Goal: Information Seeking & Learning: Learn about a topic

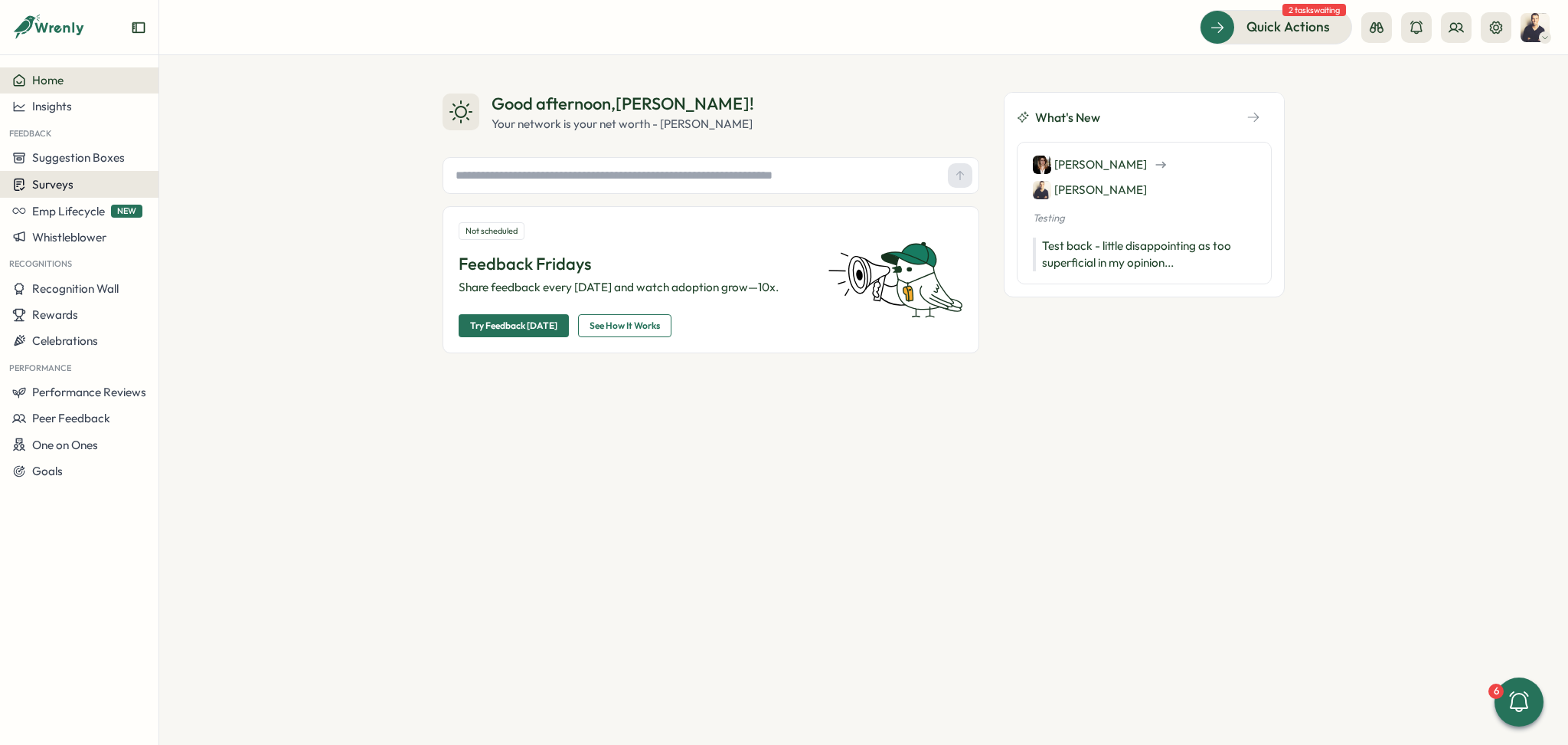
click at [76, 177] on div "Surveys" at bounding box center [79, 184] width 134 height 15
click at [186, 152] on div "Insights" at bounding box center [220, 155] width 114 height 17
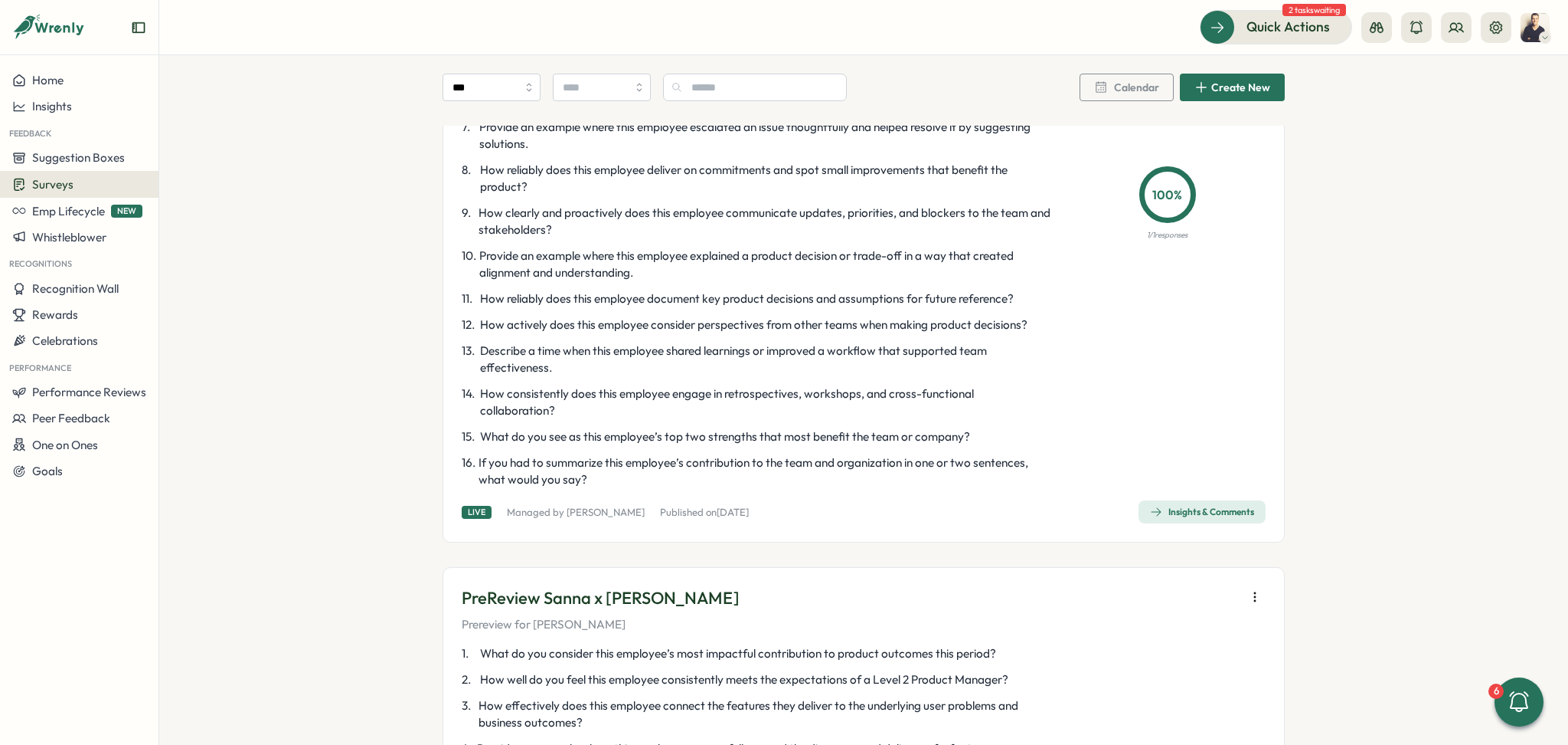
scroll to position [714, 0]
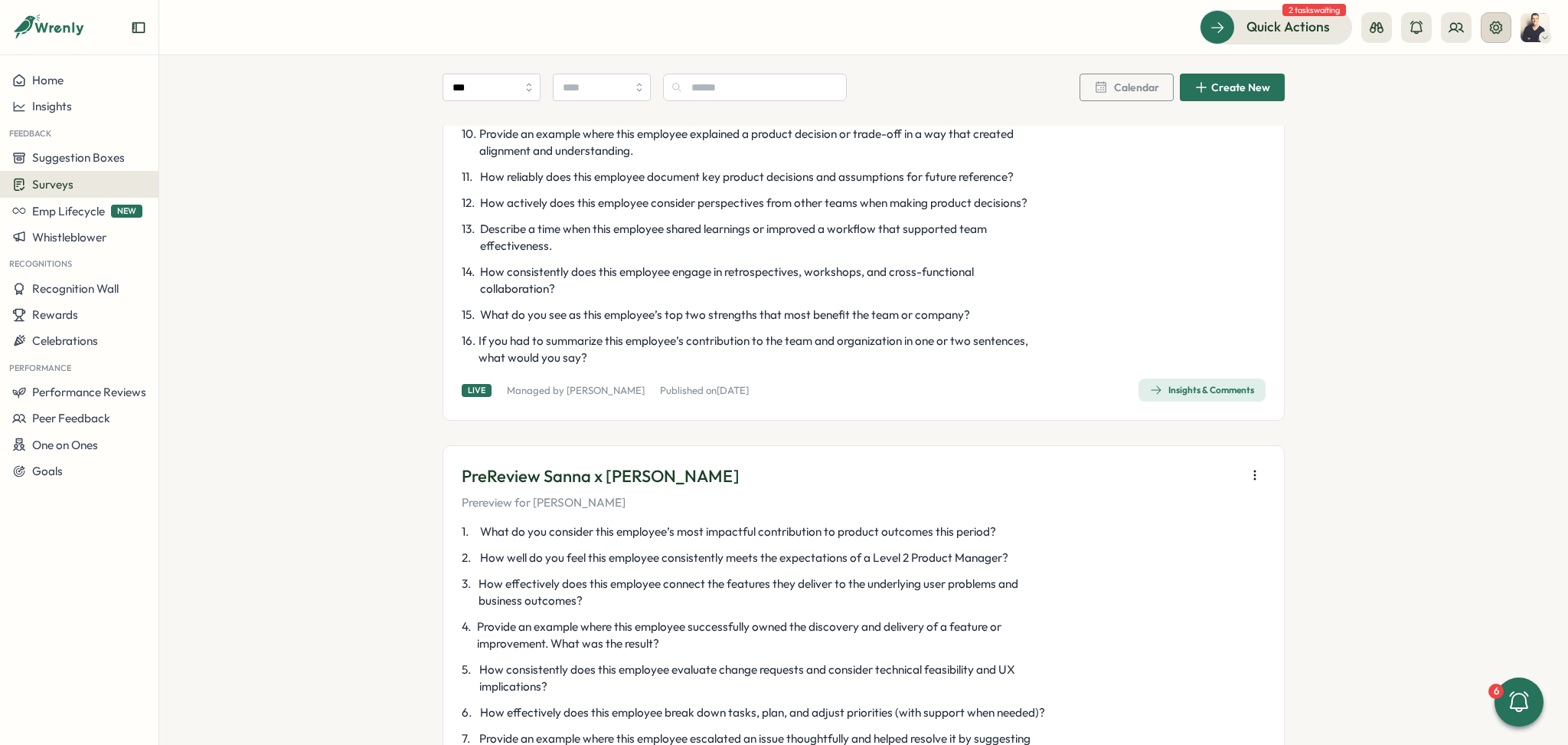
click at [1499, 30] on icon at bounding box center [1496, 27] width 12 height 12
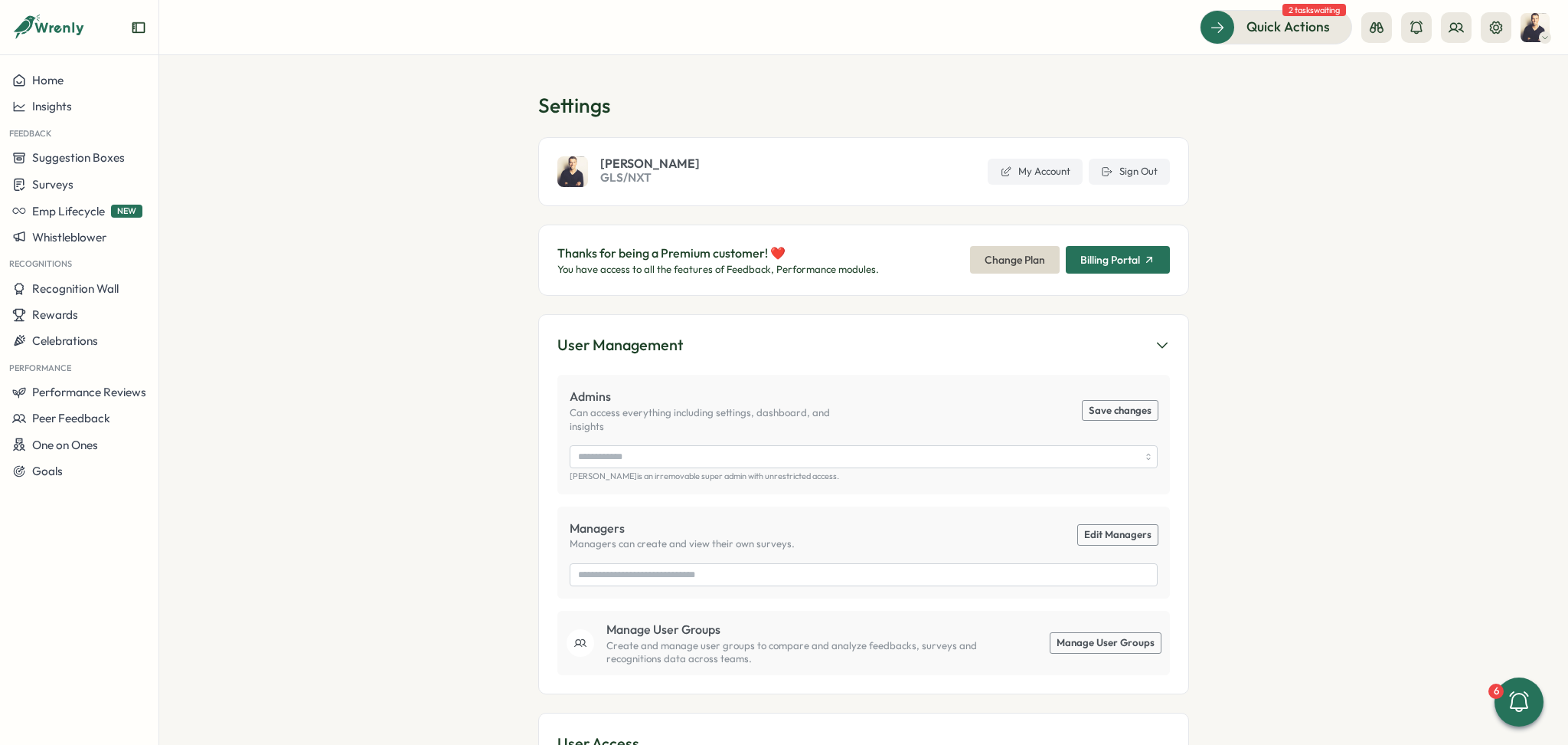
scroll to position [102, 0]
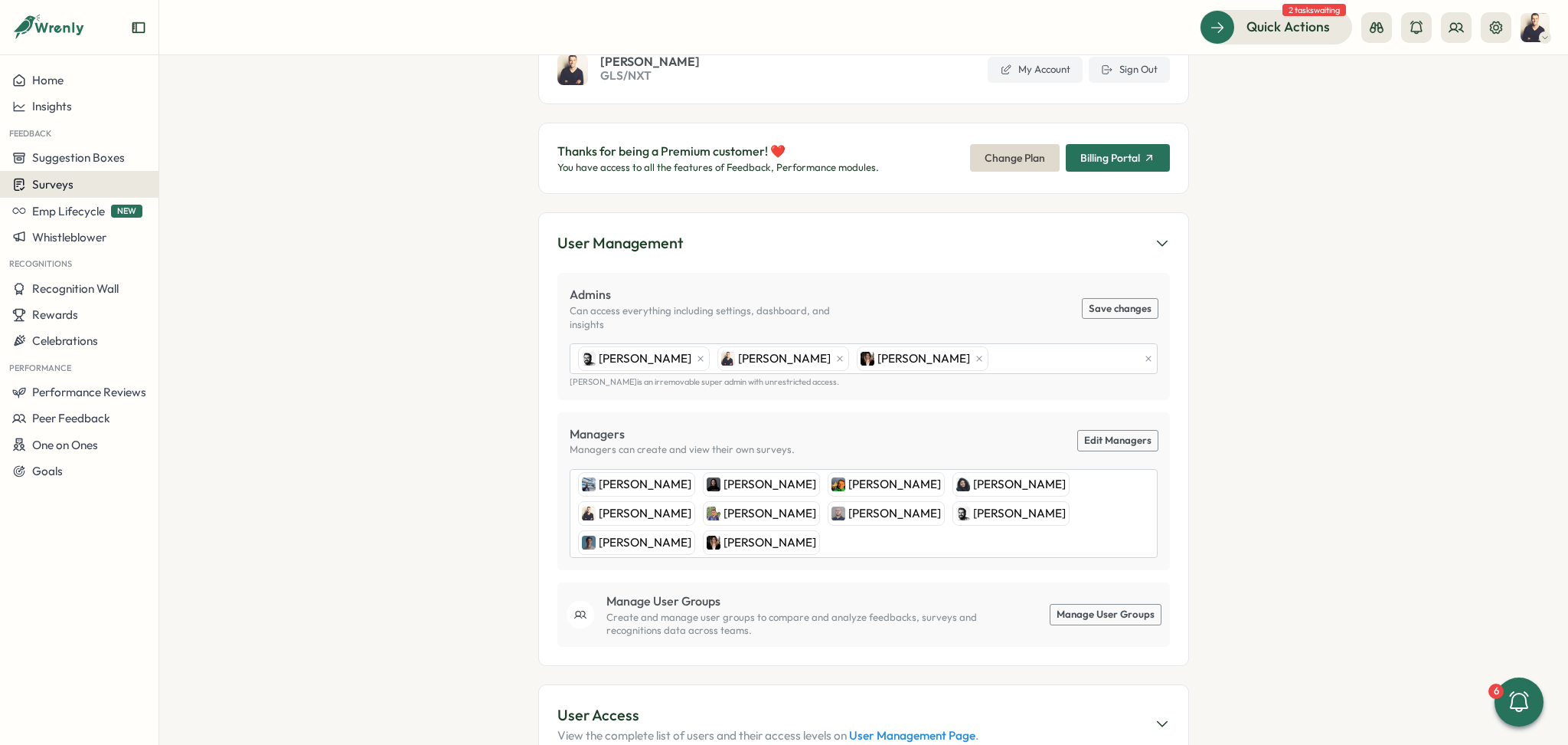
click at [80, 181] on div "Surveys" at bounding box center [79, 184] width 134 height 15
click at [86, 180] on div "Surveys" at bounding box center [79, 184] width 134 height 15
click at [62, 178] on span "Surveys" at bounding box center [53, 184] width 41 height 15
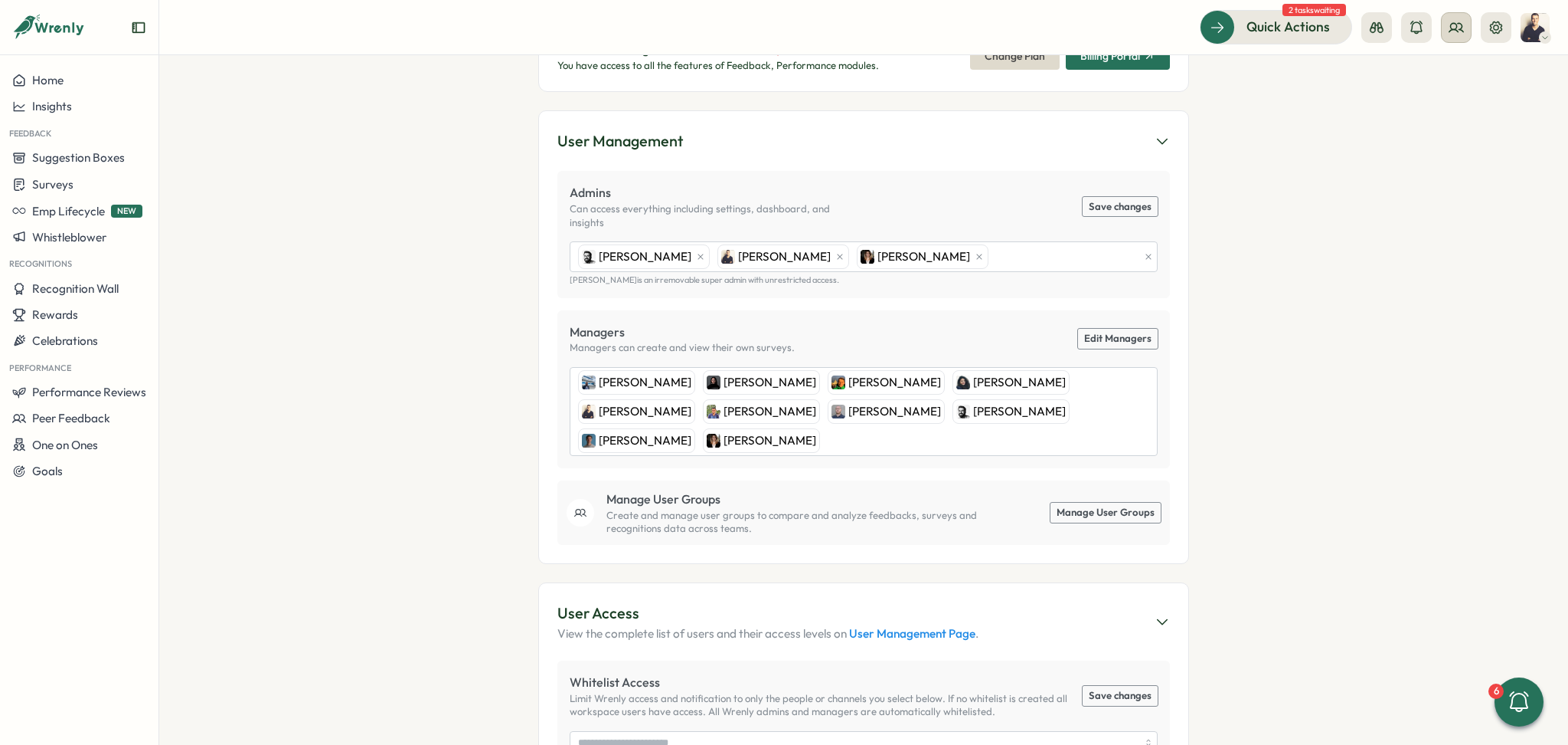
click at [1465, 28] on button at bounding box center [1456, 27] width 31 height 31
click at [1450, 72] on div "Org Members" at bounding box center [1458, 75] width 97 height 17
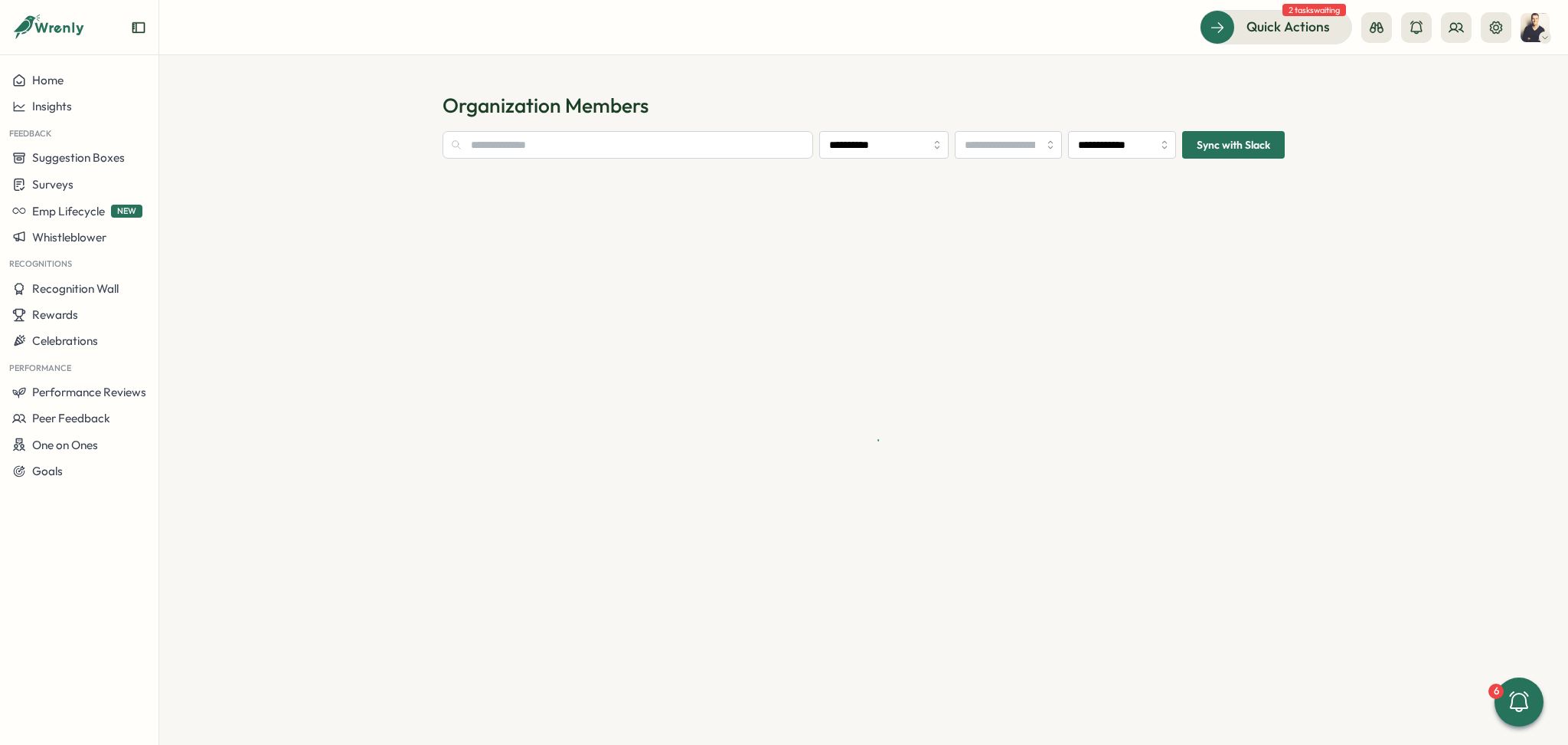
type input "**********"
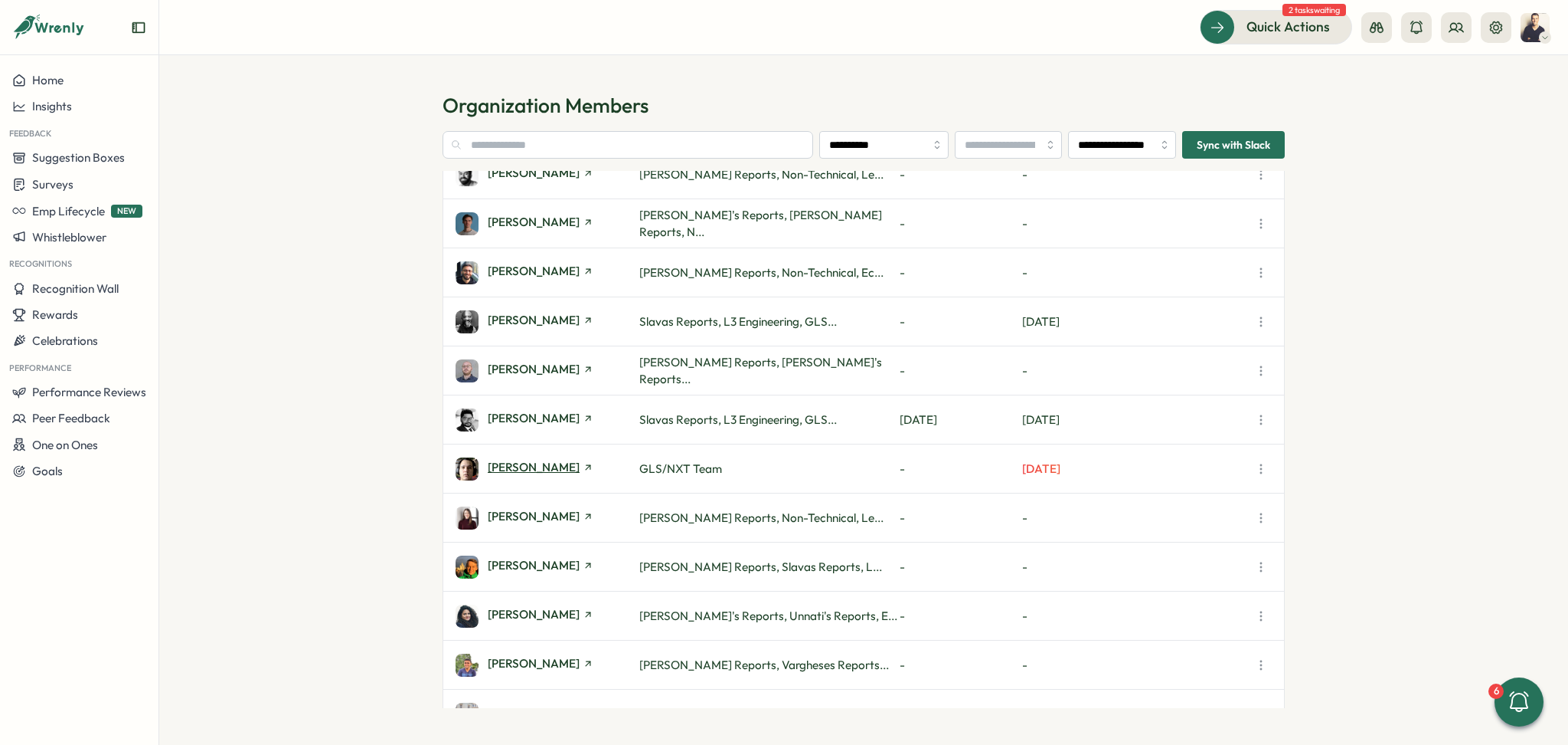
scroll to position [1217, 0]
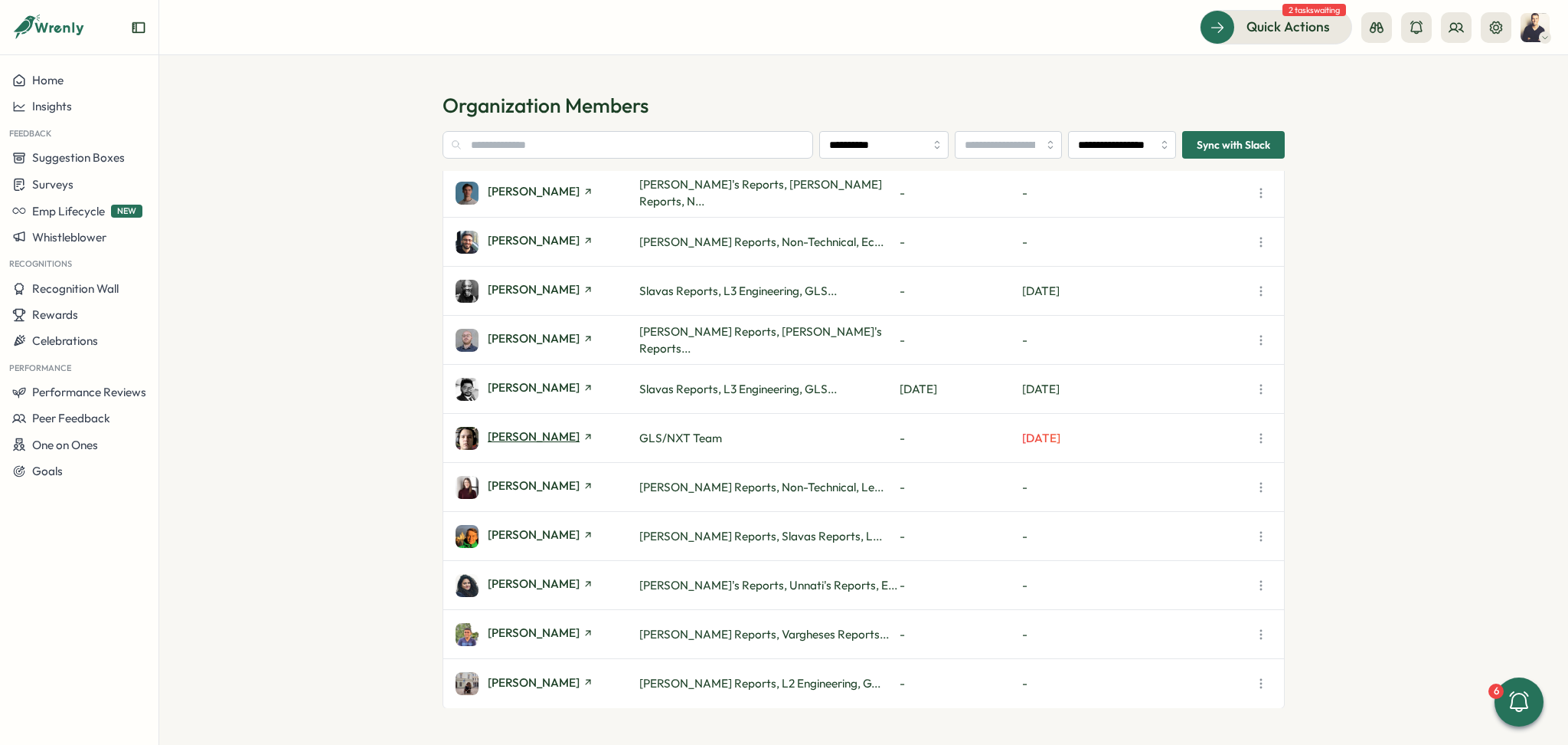
click at [509, 434] on span "Rui Botelho" at bounding box center [534, 436] width 92 height 12
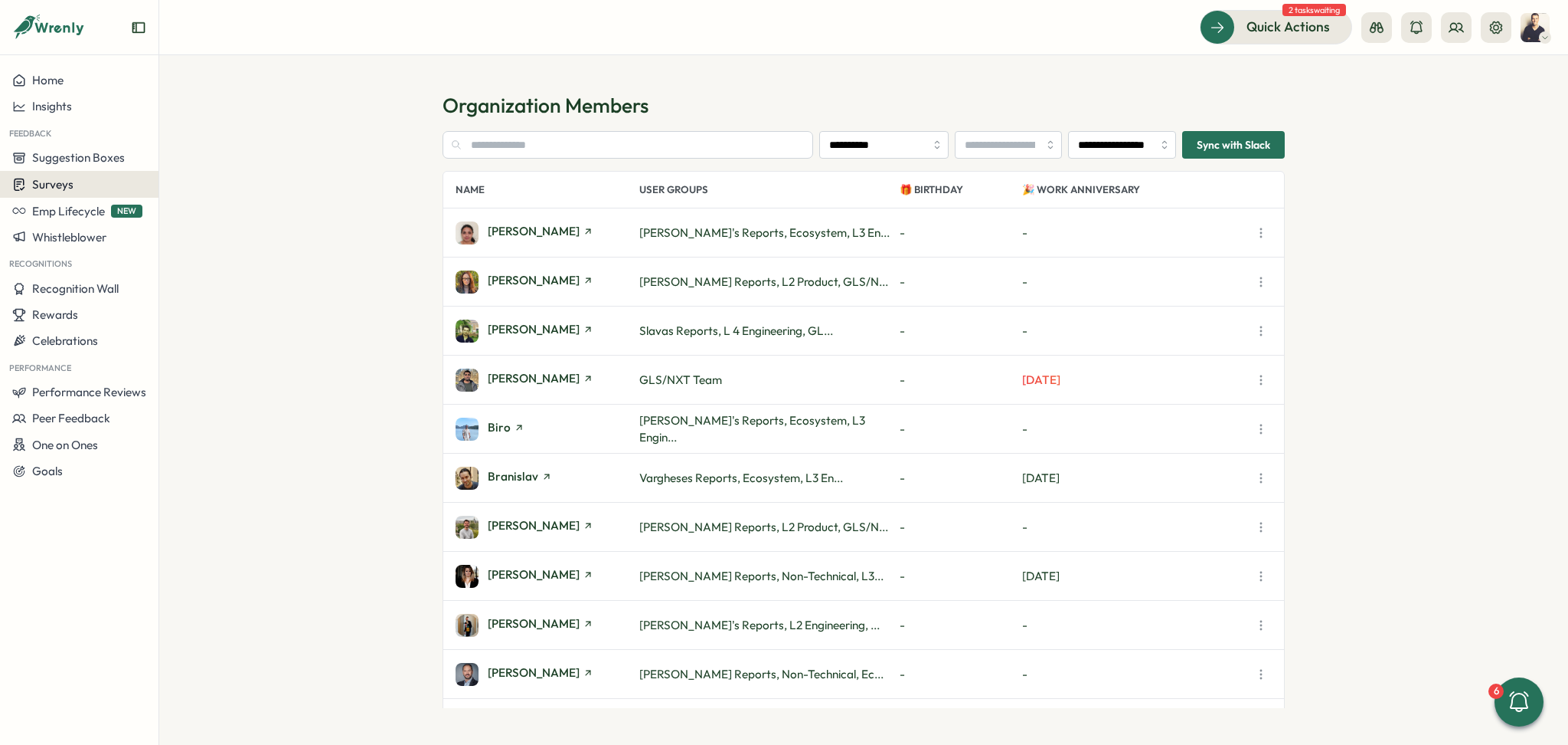
click at [67, 184] on span "Surveys" at bounding box center [53, 184] width 41 height 15
click at [217, 157] on div "Insights" at bounding box center [220, 155] width 114 height 17
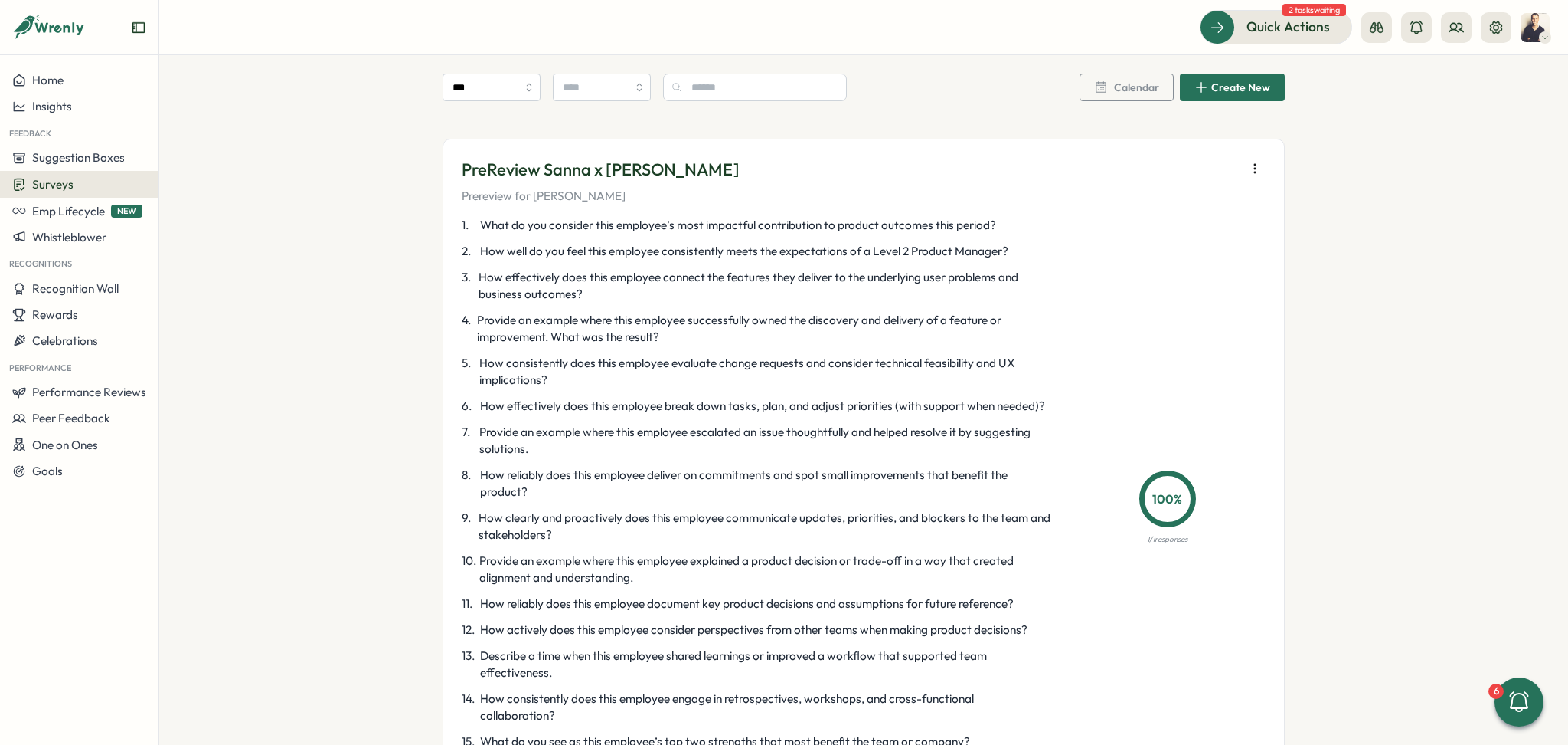
scroll to position [1532, 0]
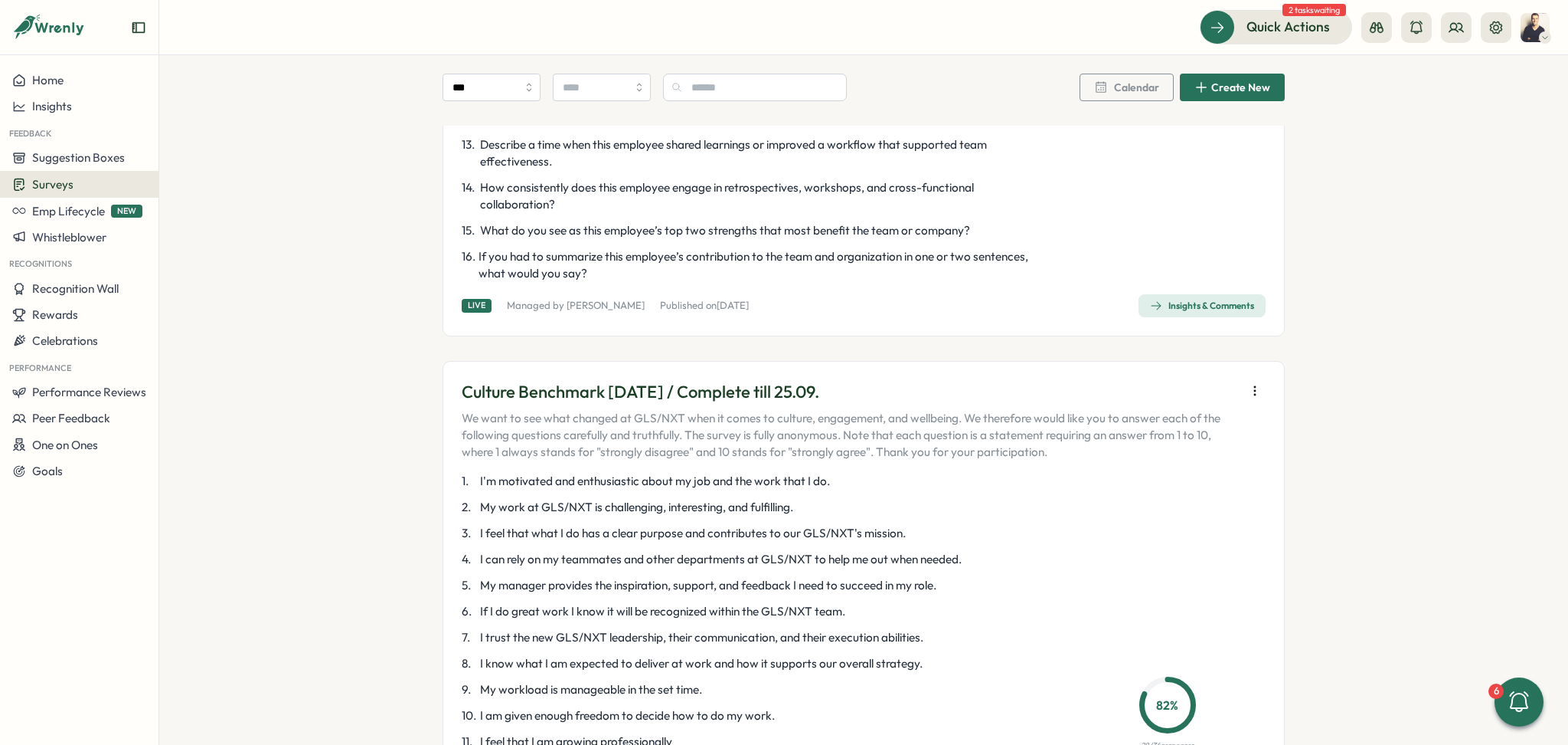
click at [1251, 382] on button "button" at bounding box center [1255, 391] width 22 height 22
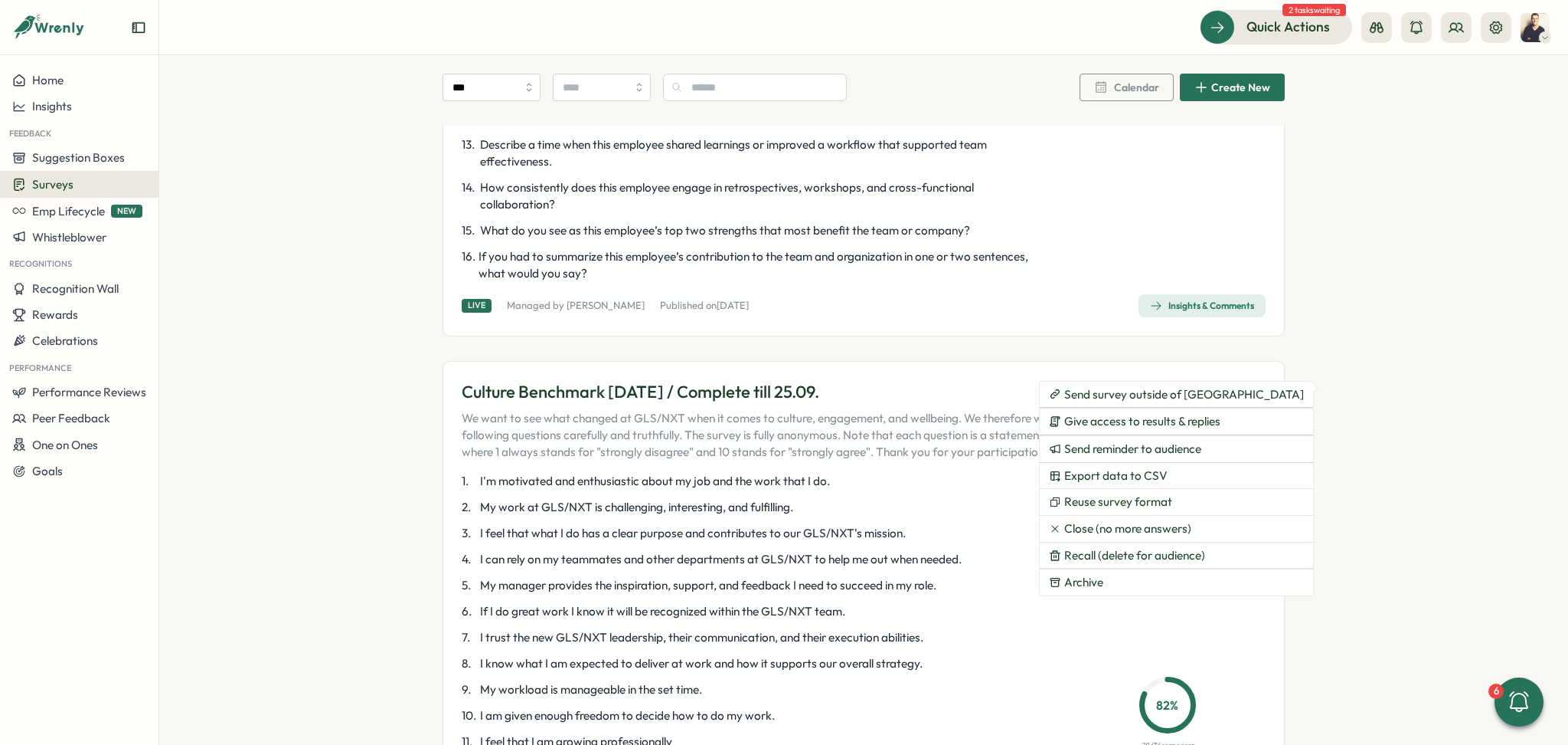
click at [838, 403] on p "Culture Benchmark September 2025 / Complete till 25.09." at bounding box center [849, 392] width 776 height 24
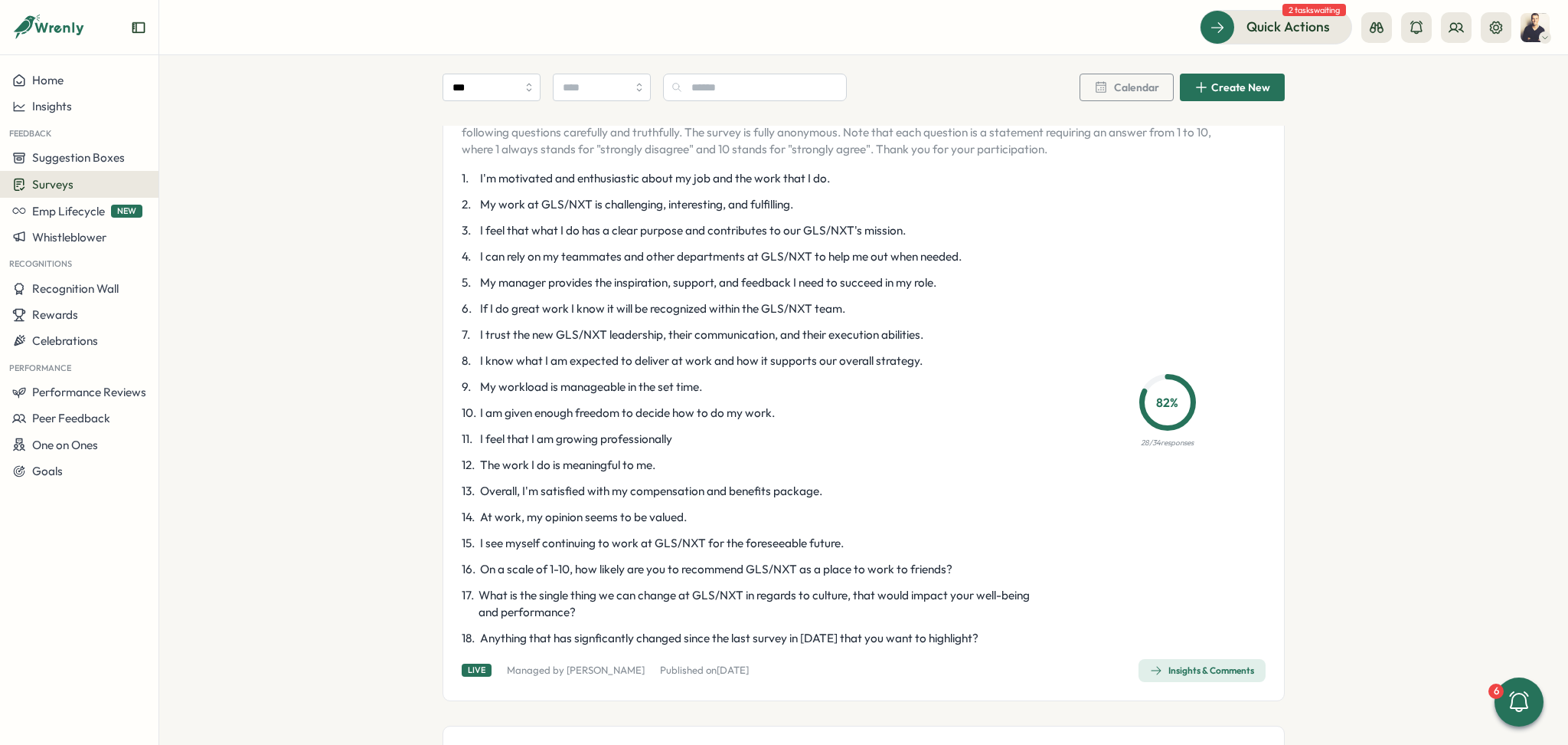
scroll to position [1838, 0]
click at [1193, 663] on div "Insights & Comments" at bounding box center [1202, 666] width 105 height 12
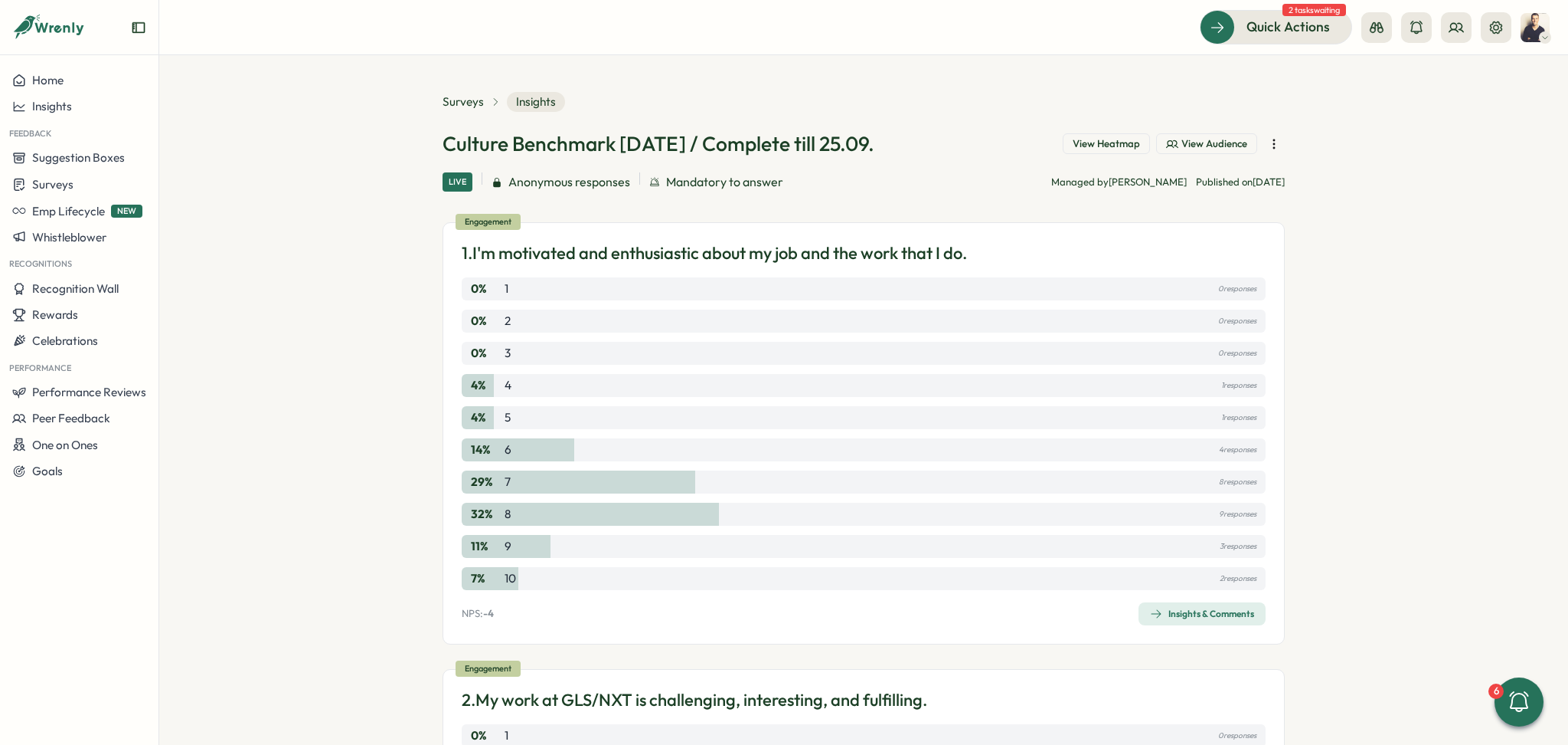
click at [1209, 144] on span "View Audience" at bounding box center [1214, 144] width 66 height 14
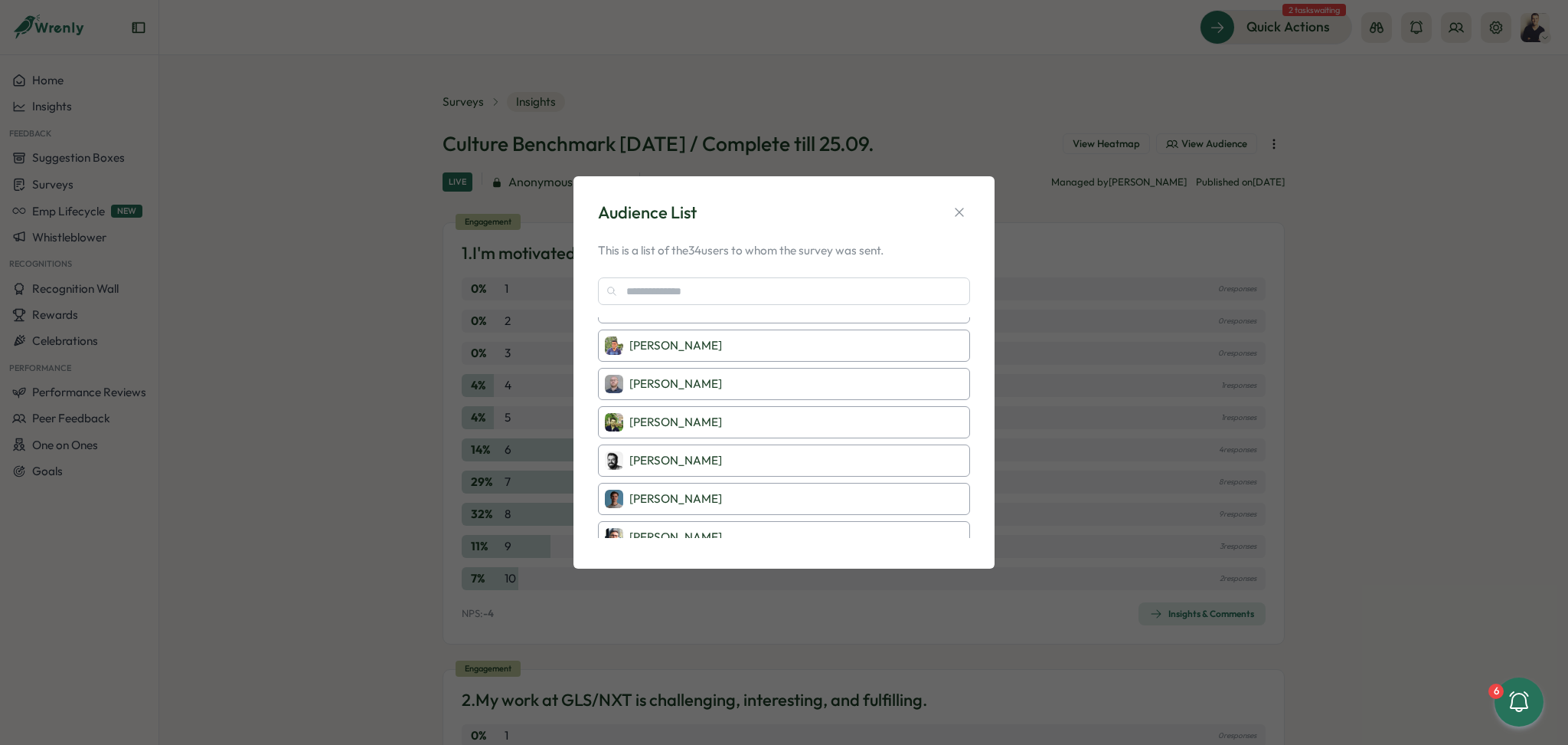
scroll to position [204, 0]
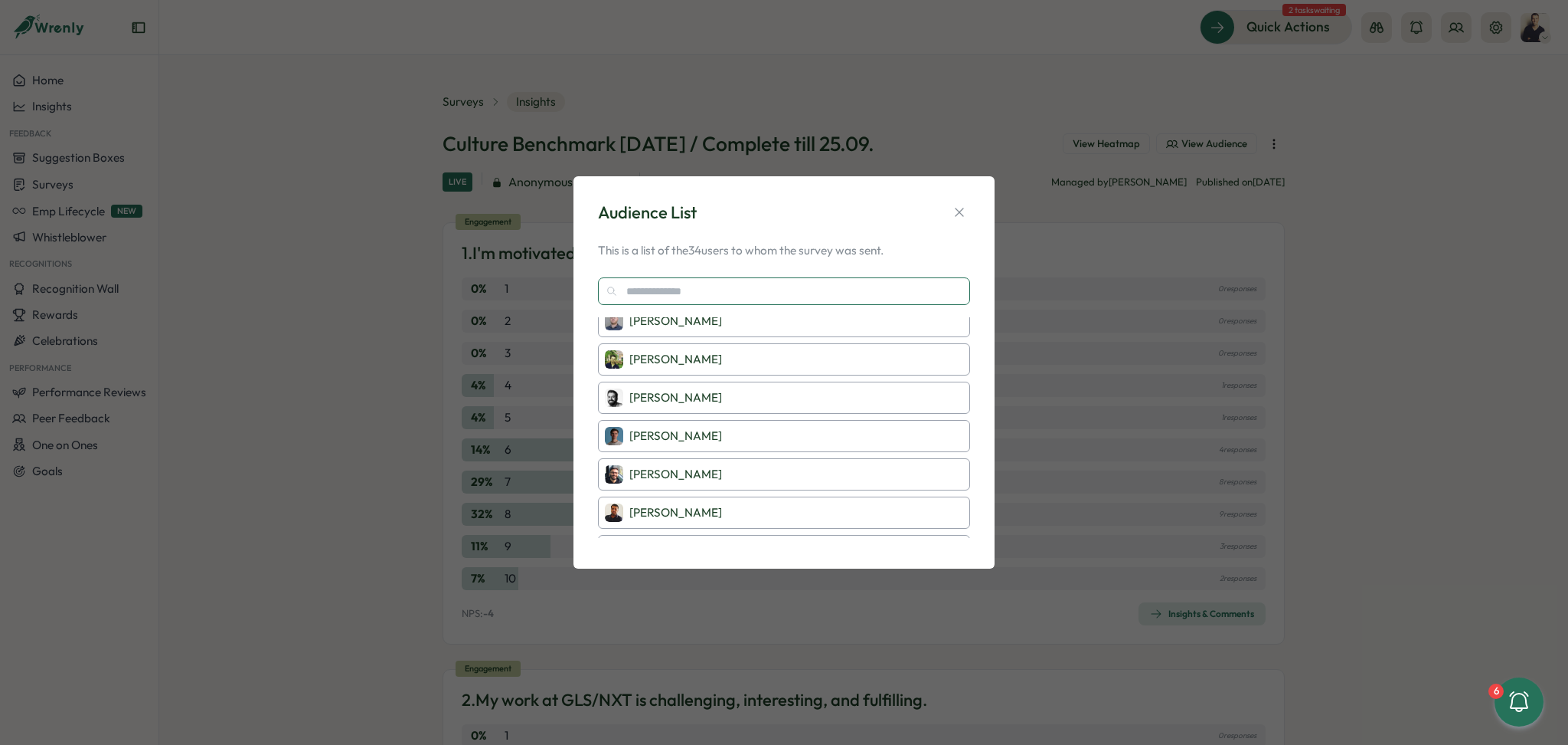
click at [704, 294] on input "text" at bounding box center [783, 291] width 372 height 28
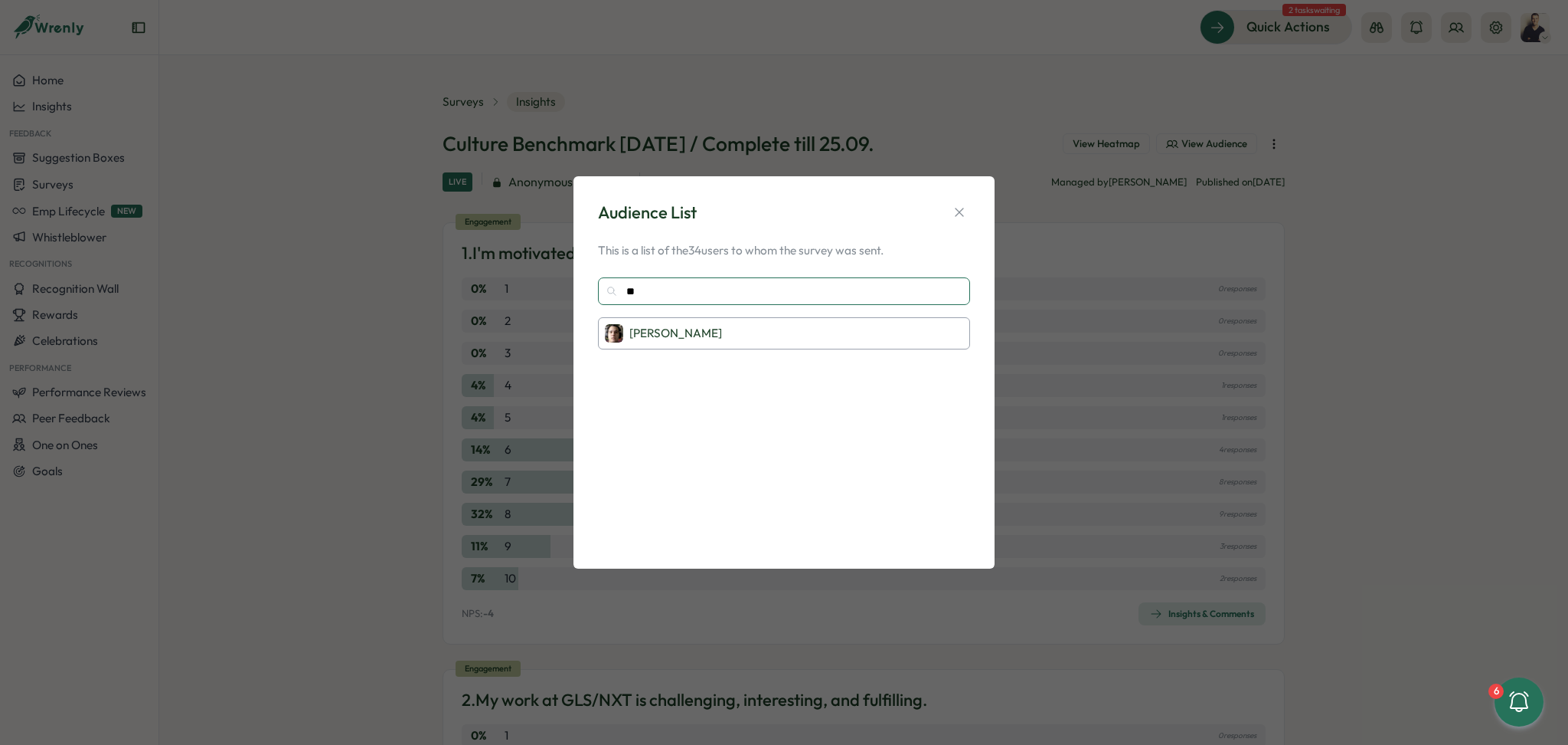
type input "*"
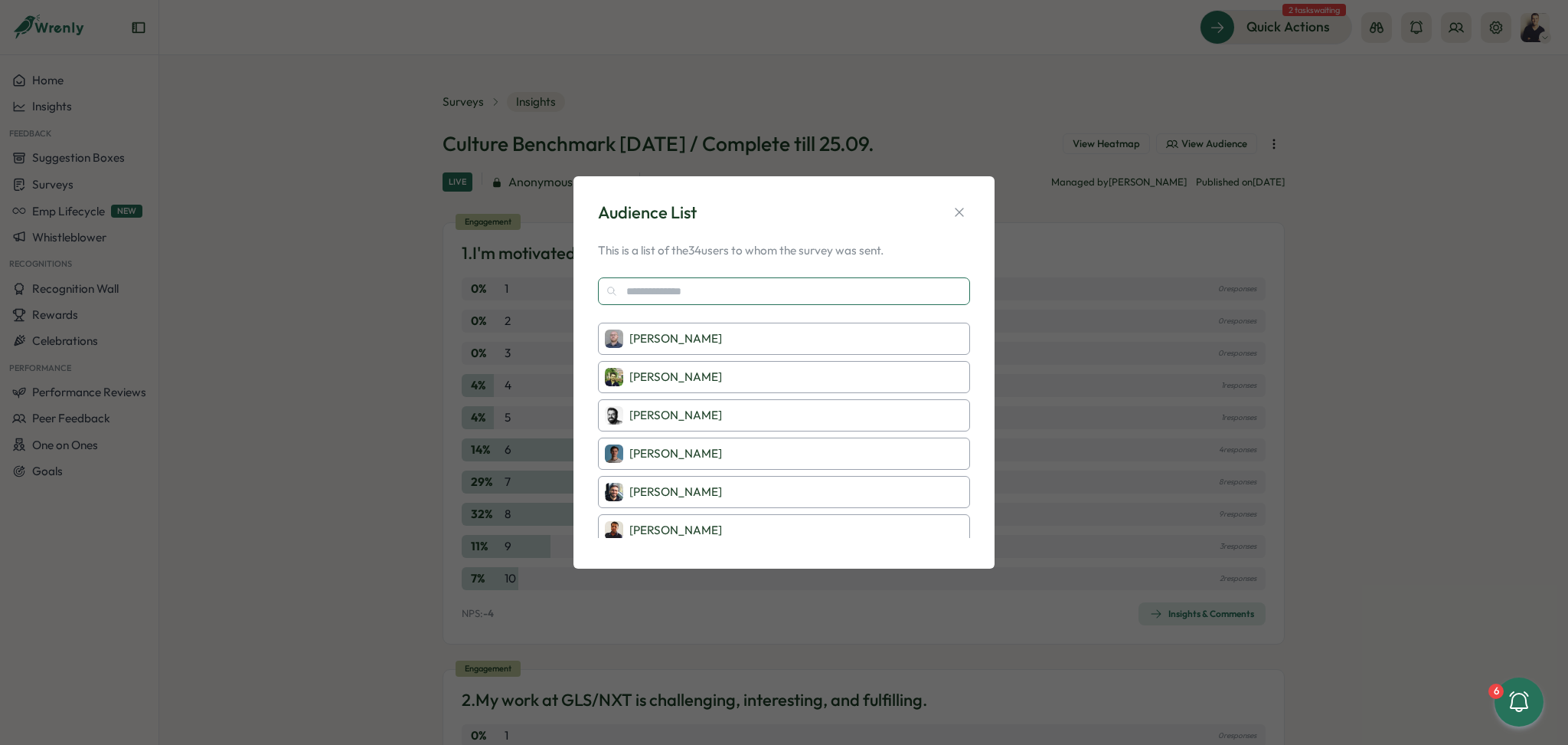
scroll to position [204, 0]
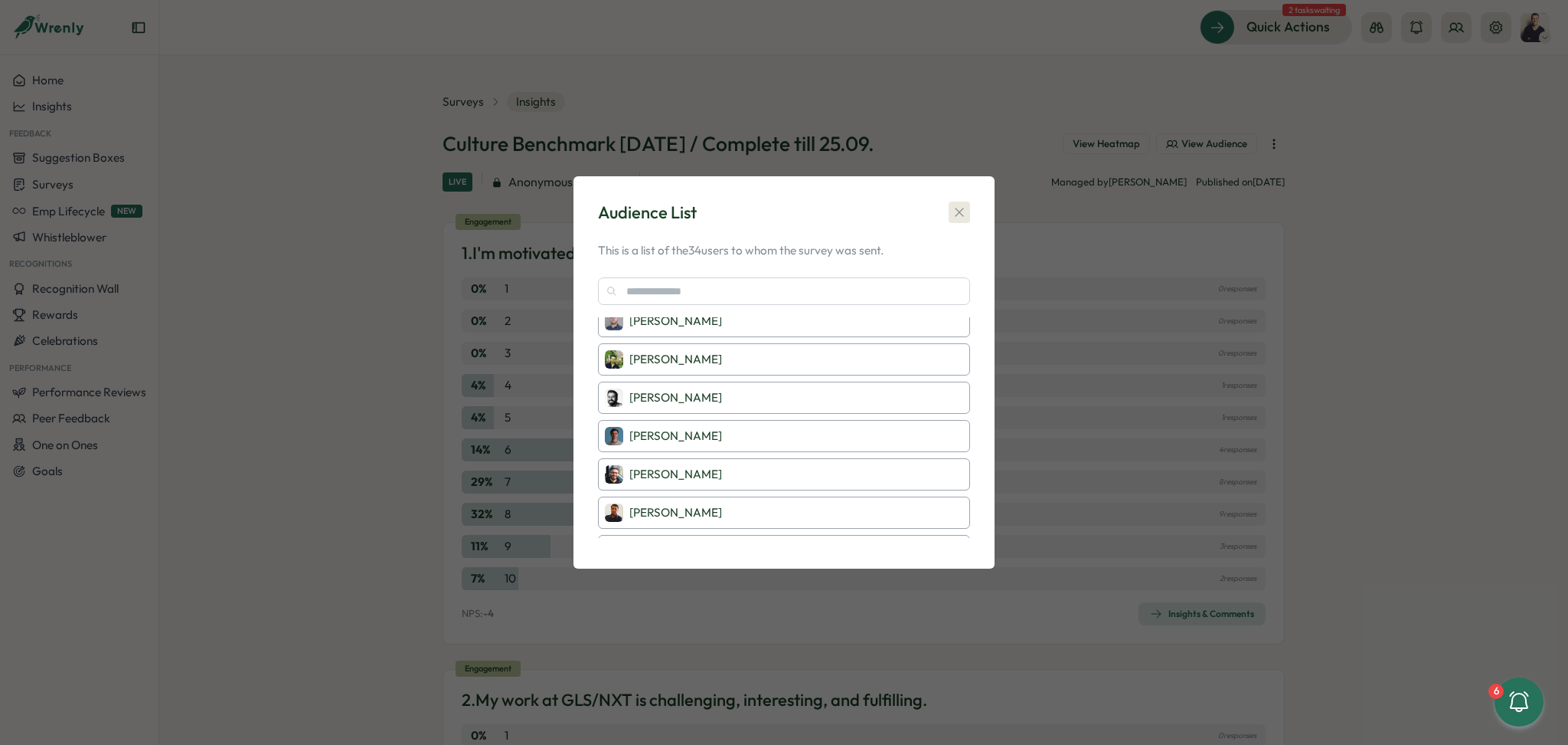
click at [950, 211] on button "button" at bounding box center [960, 212] width 22 height 22
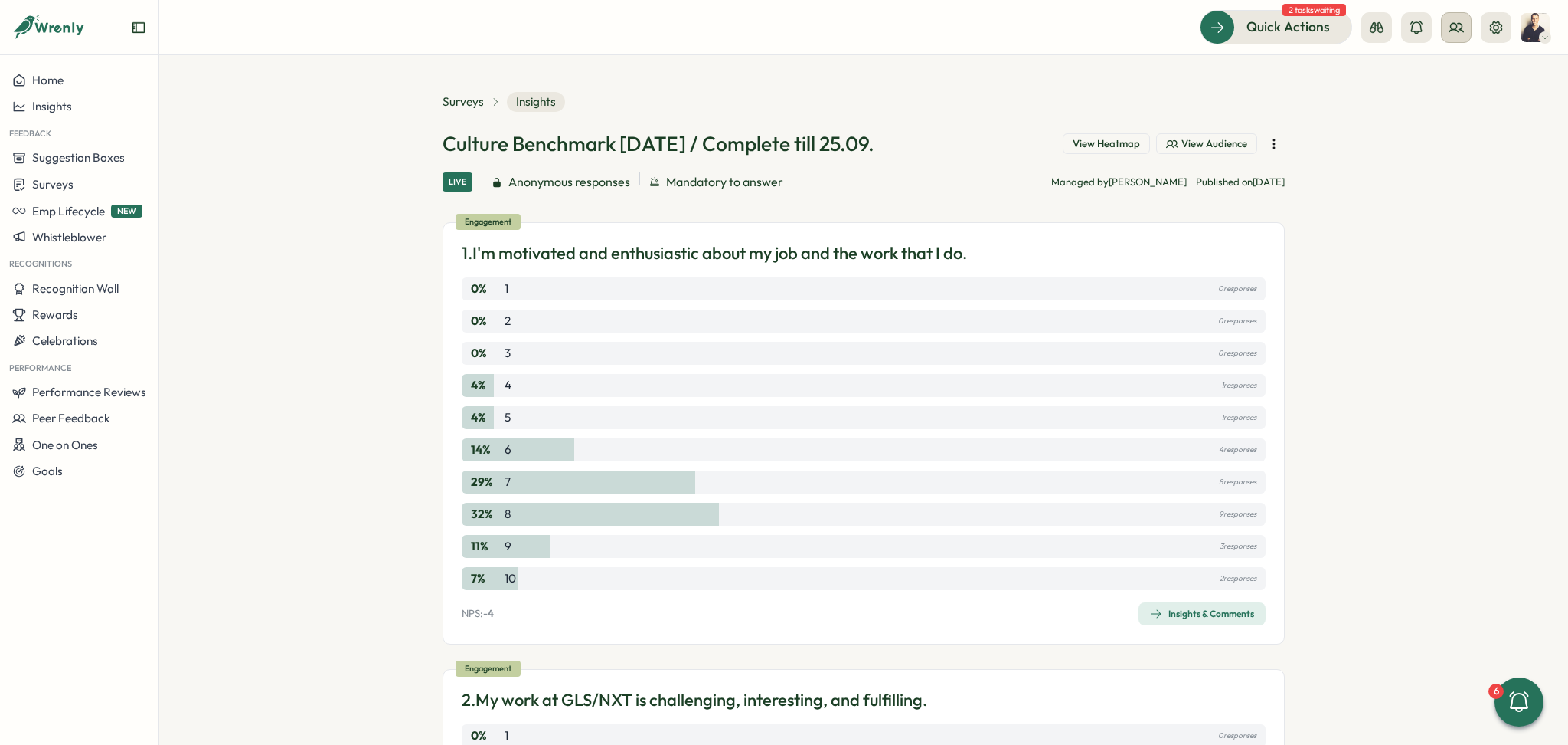
click at [1464, 23] on button at bounding box center [1456, 27] width 31 height 31
click at [1448, 72] on div "Org Members" at bounding box center [1458, 75] width 97 height 17
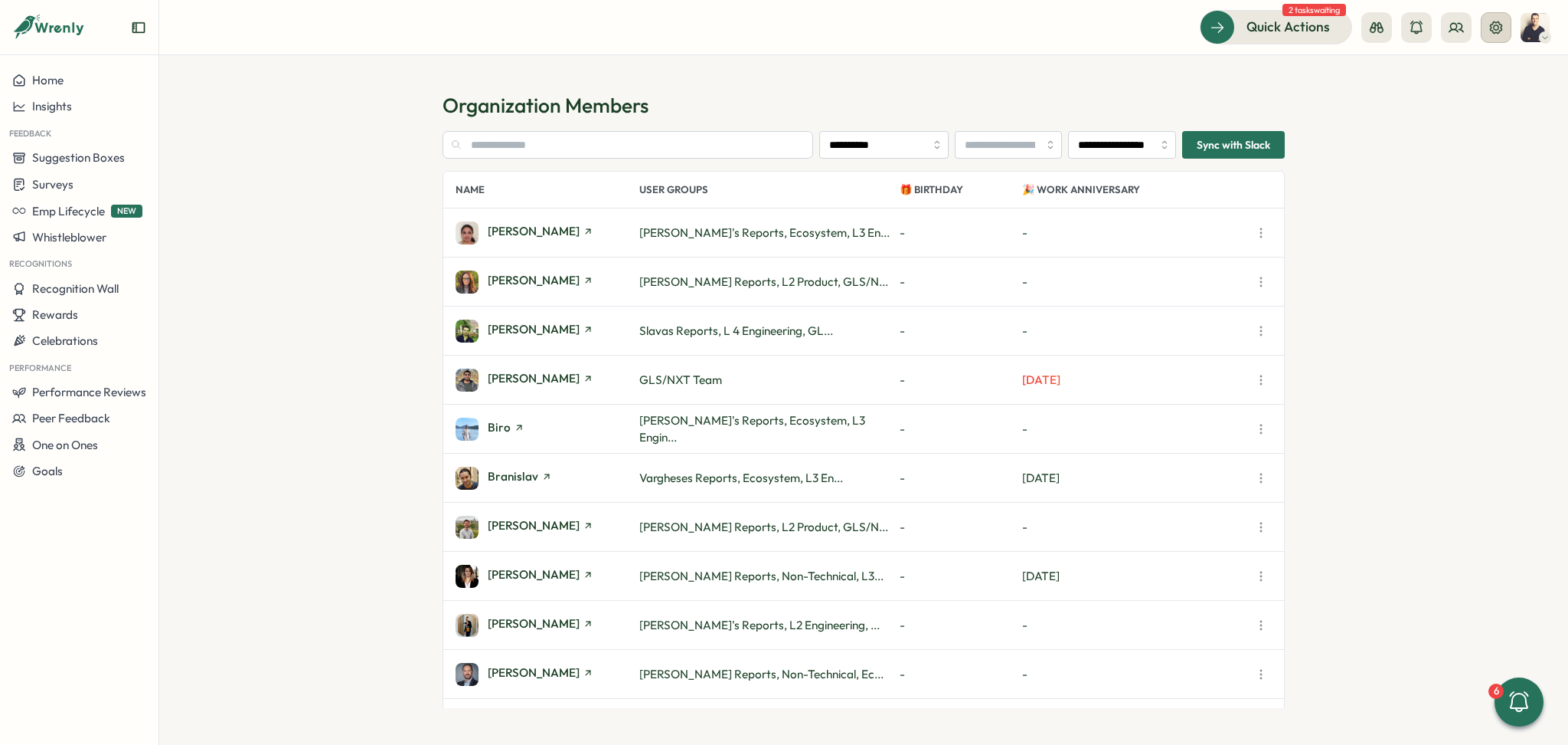
click at [1489, 27] on icon at bounding box center [1496, 28] width 16 height 16
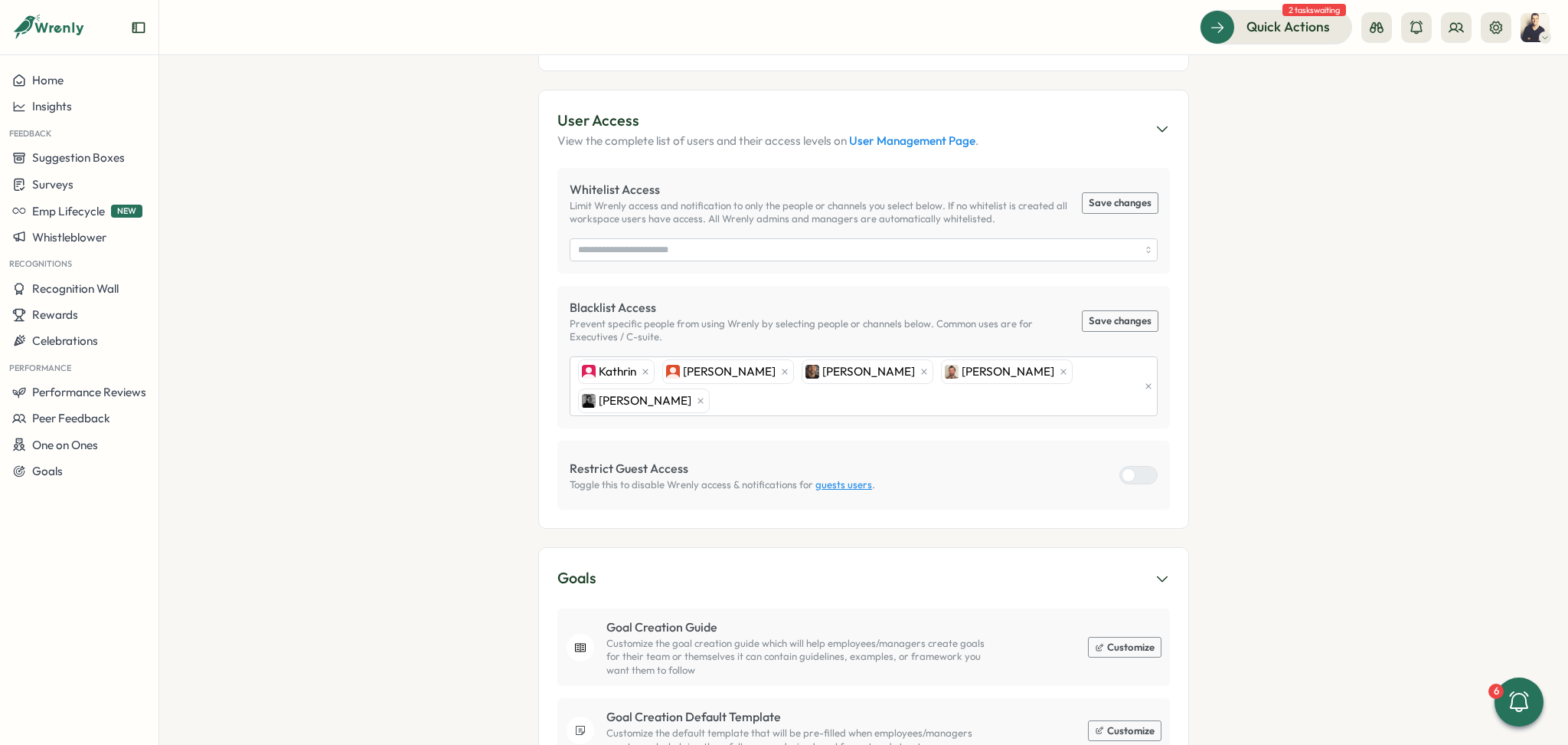
scroll to position [728, 0]
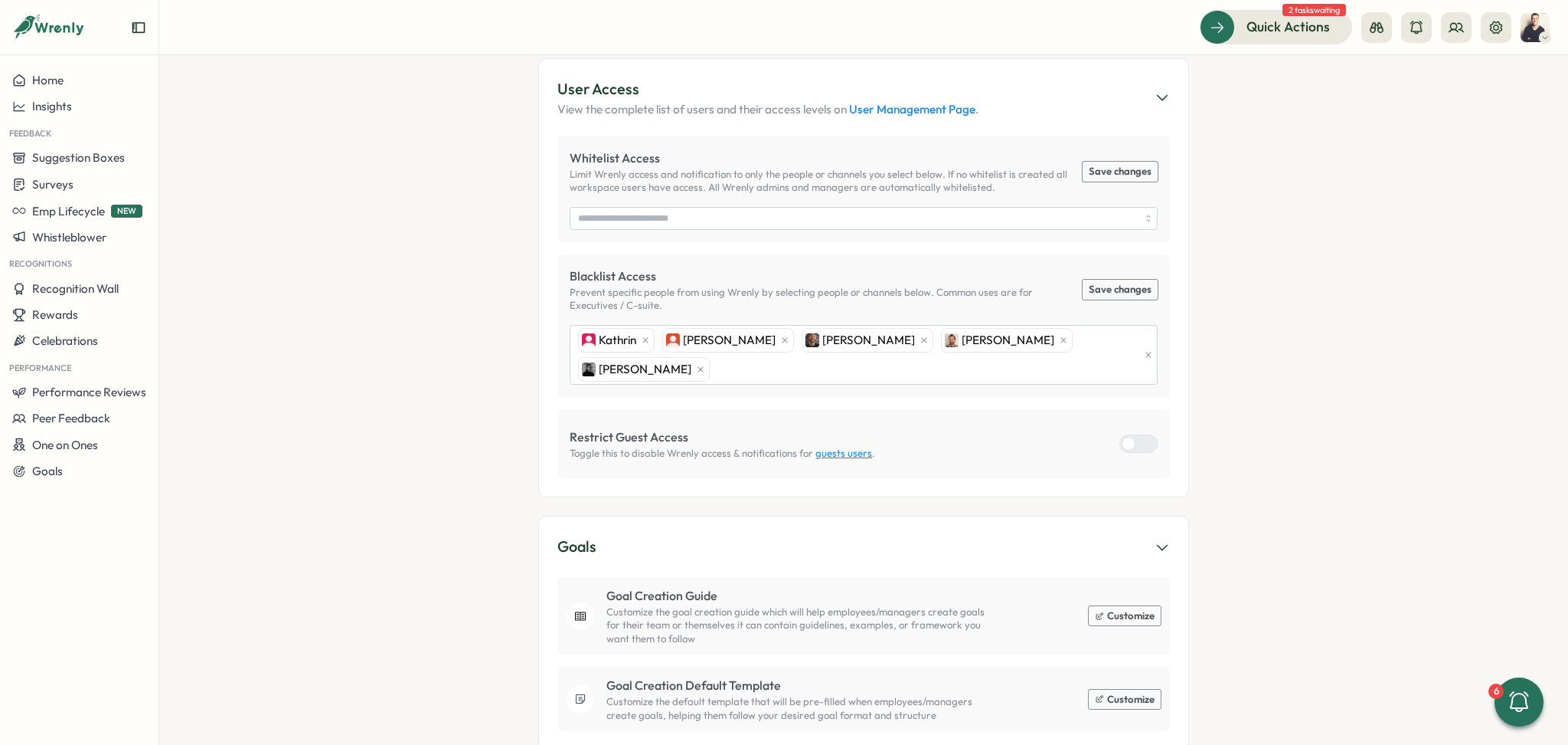
drag, startPoint x: 49, startPoint y: 178, endPoint x: 145, endPoint y: 124, distance: 110.1
click at [49, 178] on span "Surveys" at bounding box center [53, 184] width 41 height 15
click at [66, 187] on span "Surveys" at bounding box center [53, 184] width 41 height 15
click at [71, 186] on span "Surveys" at bounding box center [53, 184] width 41 height 15
click at [242, 163] on div "Insights" at bounding box center [220, 155] width 114 height 17
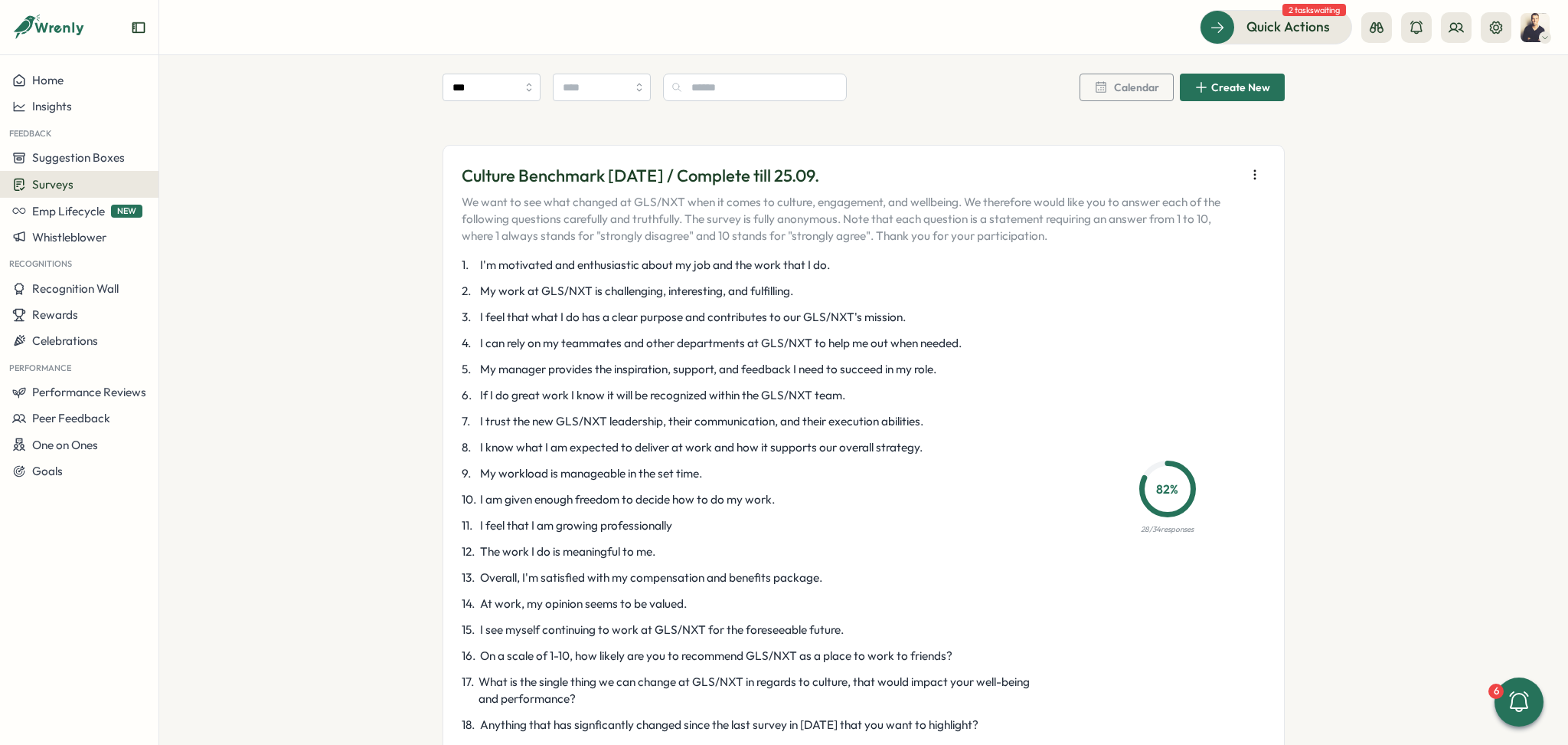
scroll to position [1838, 0]
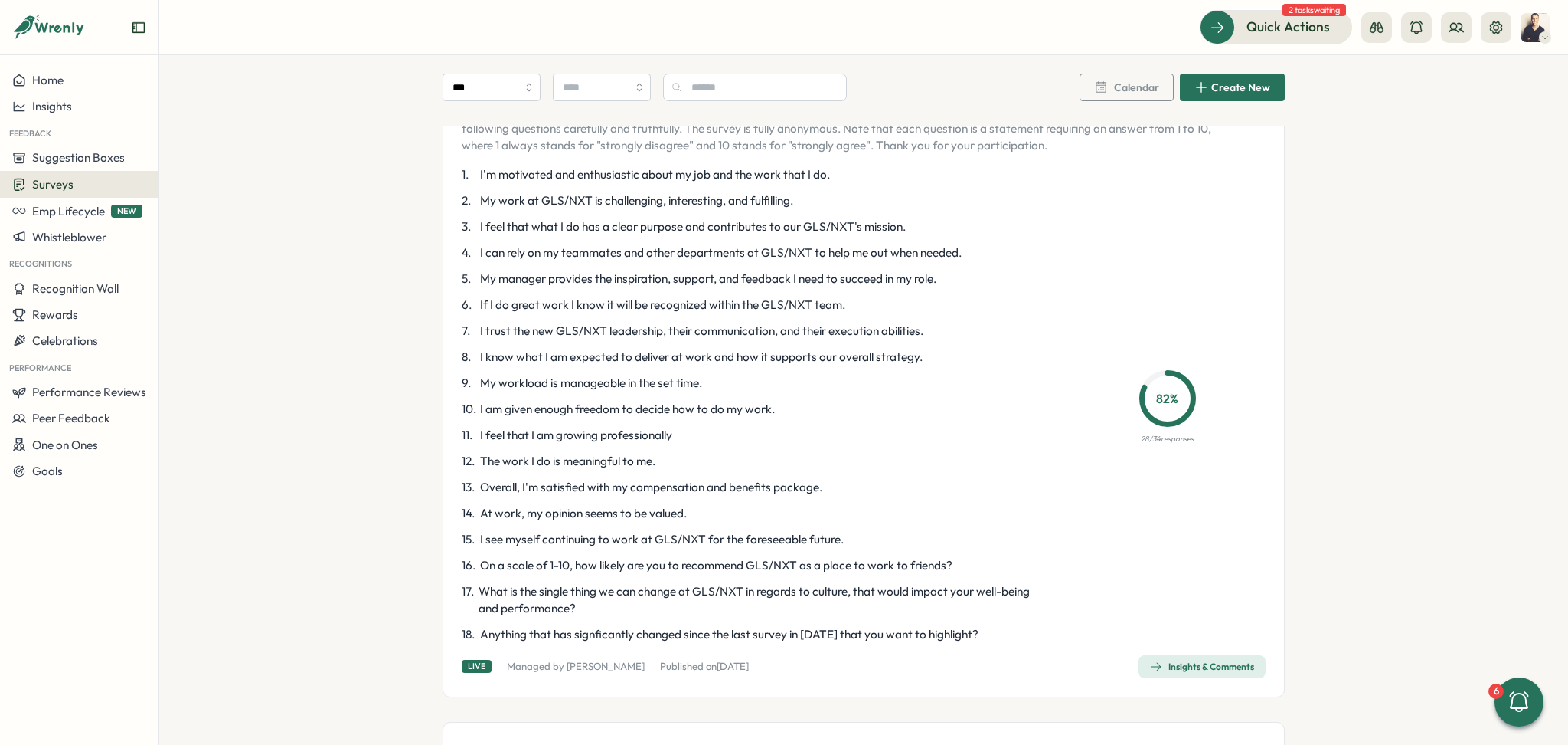
click at [1194, 671] on div "Insights & Comments" at bounding box center [1202, 666] width 105 height 12
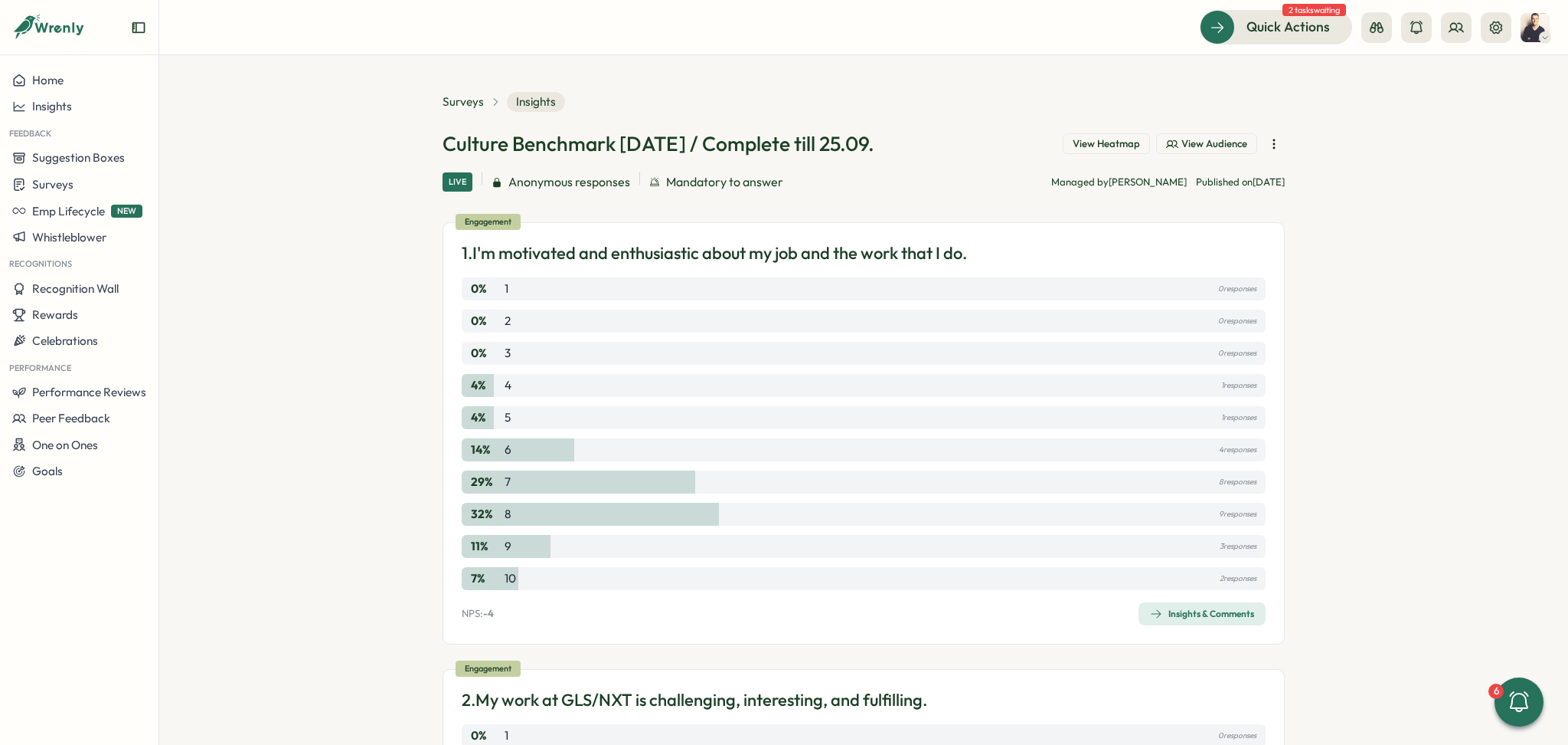
click at [1207, 608] on div "Insights & Comments" at bounding box center [1202, 614] width 105 height 12
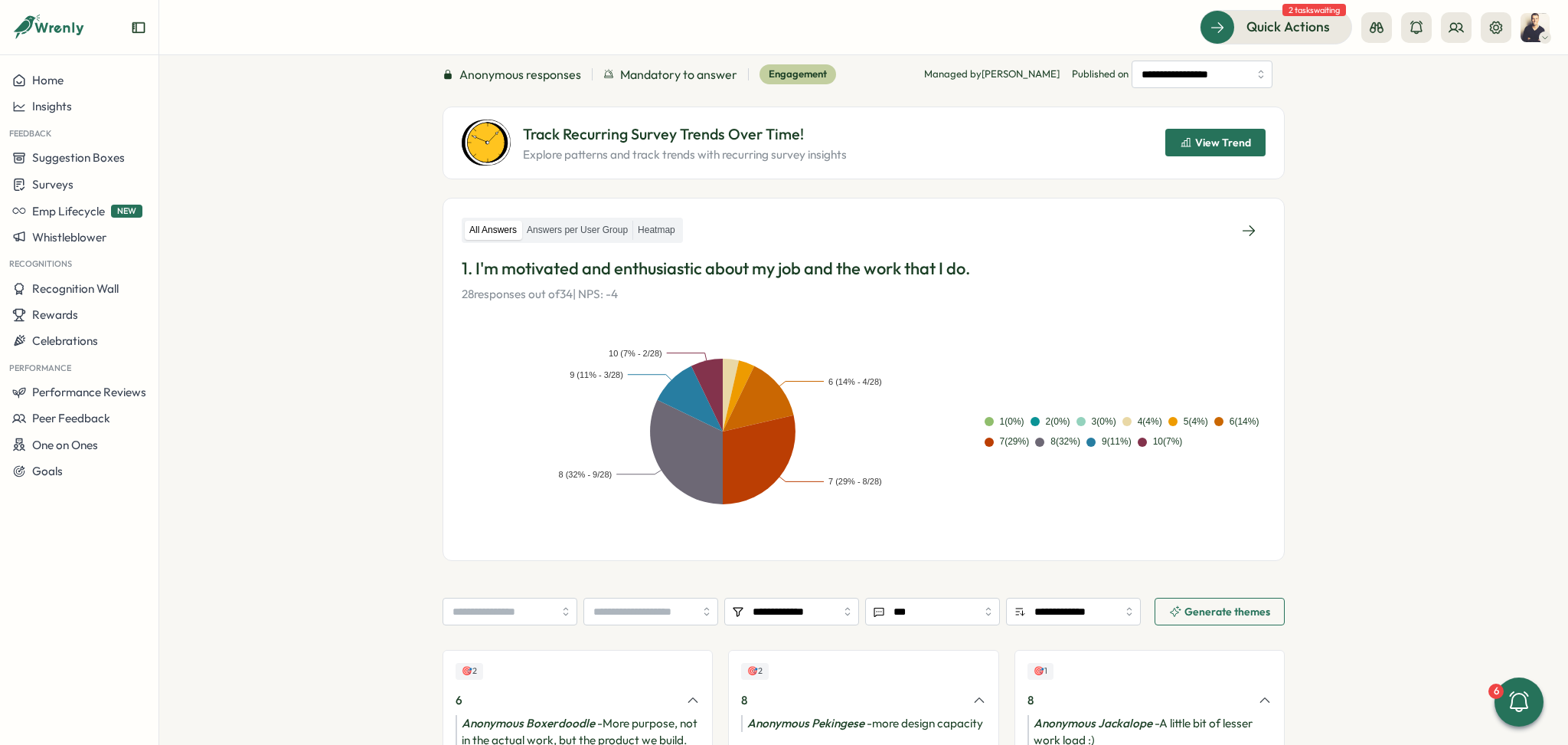
scroll to position [102, 0]
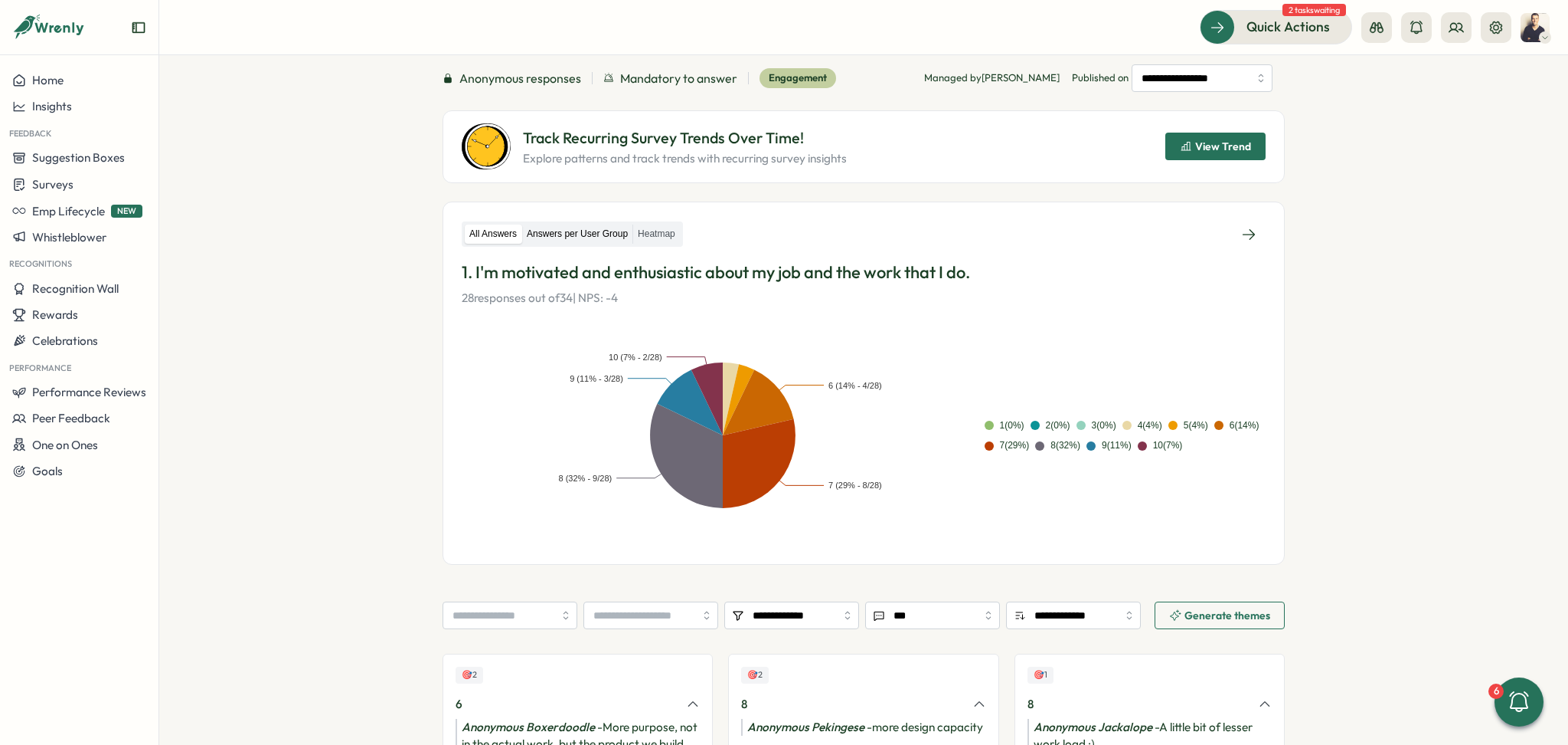
click at [565, 235] on label "Answers per User Group" at bounding box center [577, 233] width 110 height 19
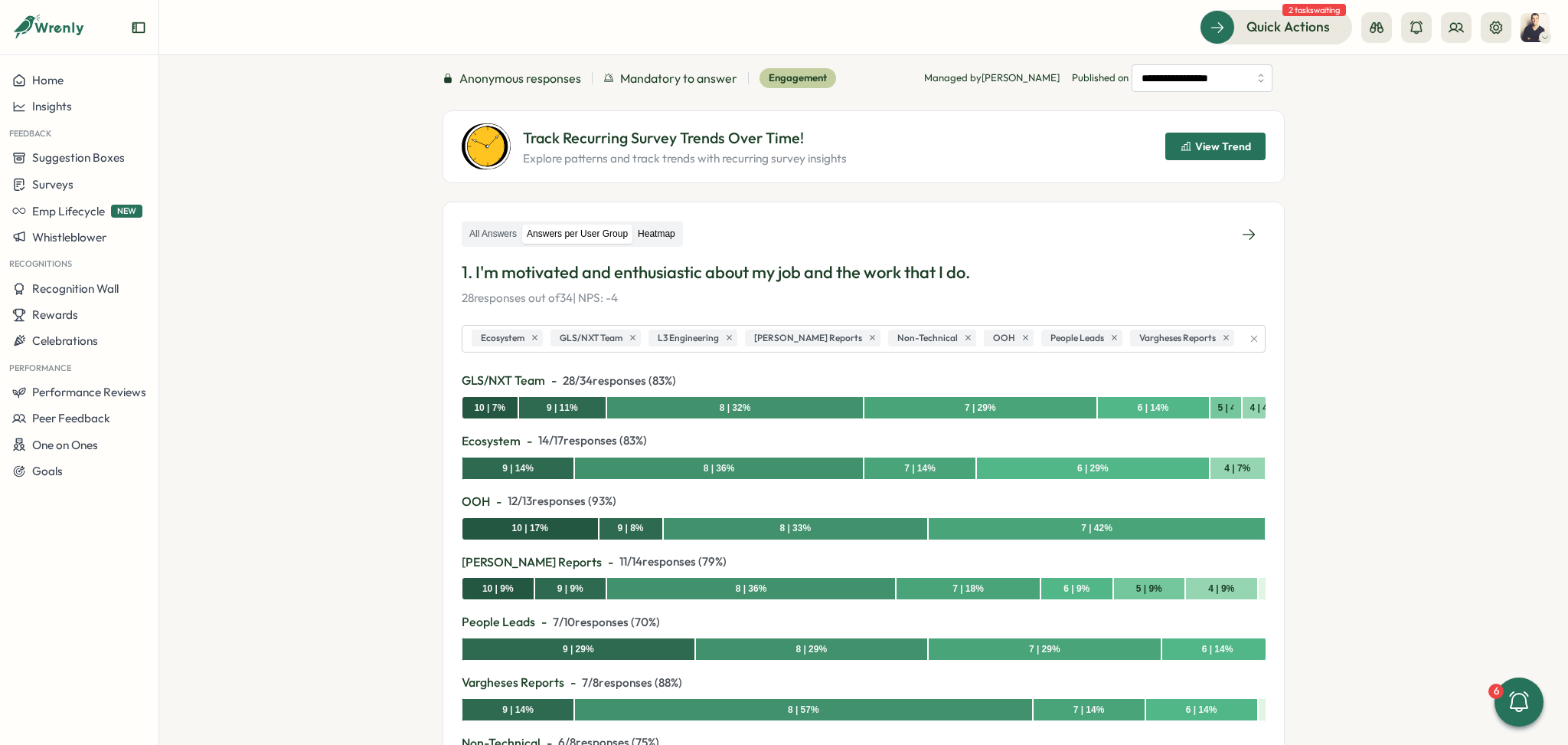
click at [673, 235] on label "Heatmap" at bounding box center [656, 233] width 46 height 19
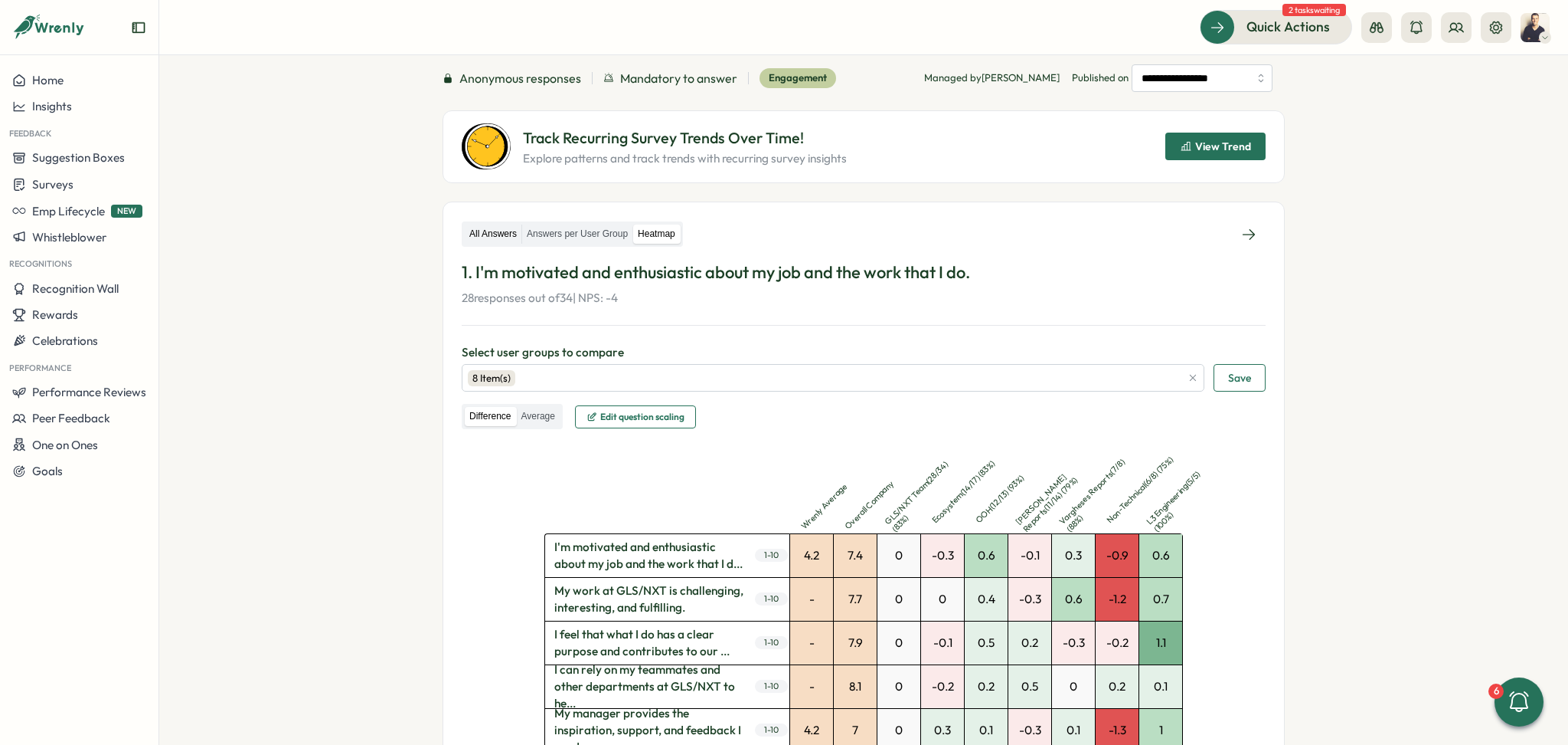
click at [511, 231] on label "All Answers" at bounding box center [492, 233] width 56 height 19
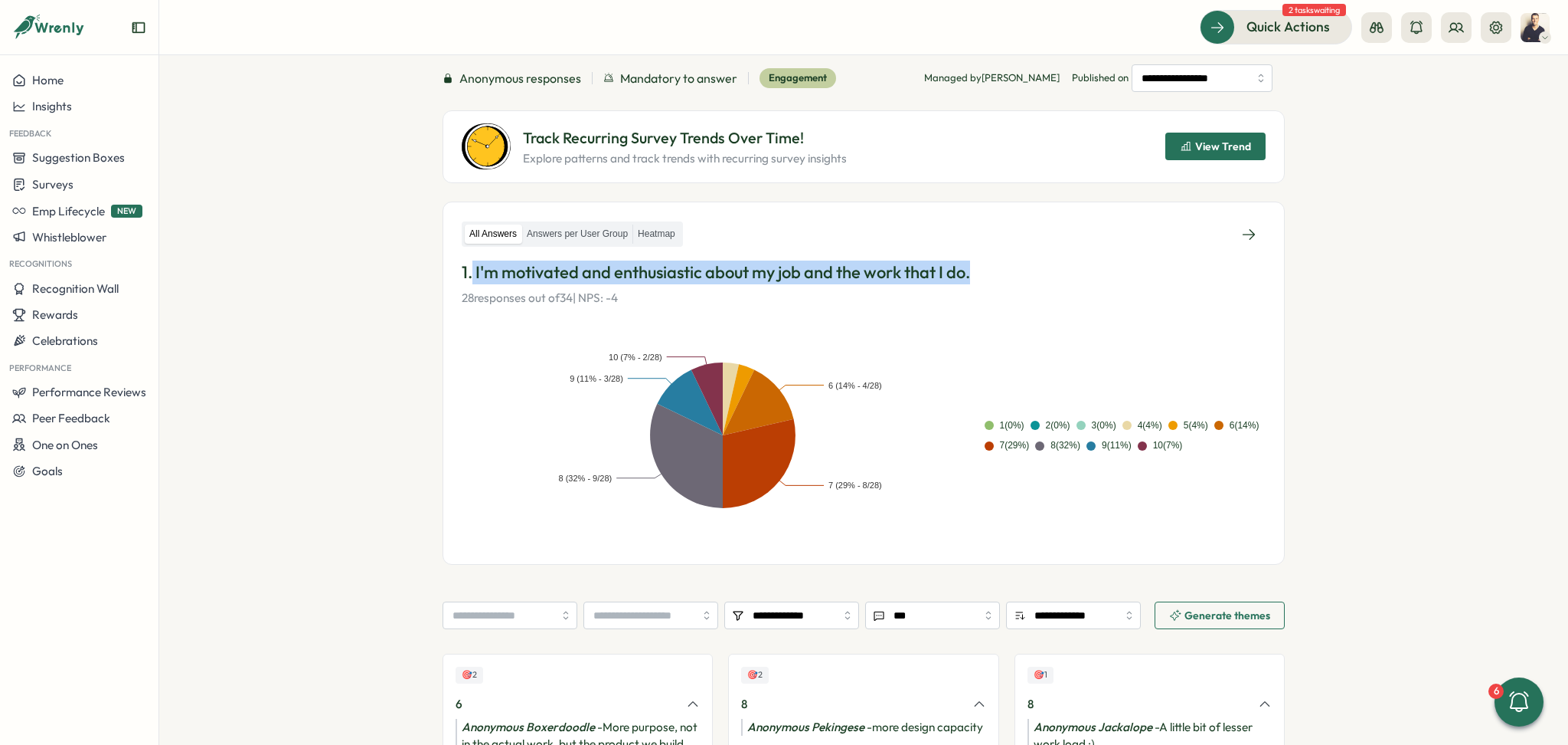
drag, startPoint x: 469, startPoint y: 274, endPoint x: 1142, endPoint y: 270, distance: 673.0
click at [1142, 270] on p "1. I'm motivated and enthusiastic about my job and the work that I do." at bounding box center [863, 272] width 804 height 24
copy p "I'm motivated and enthusiastic about my job and the work that I do."
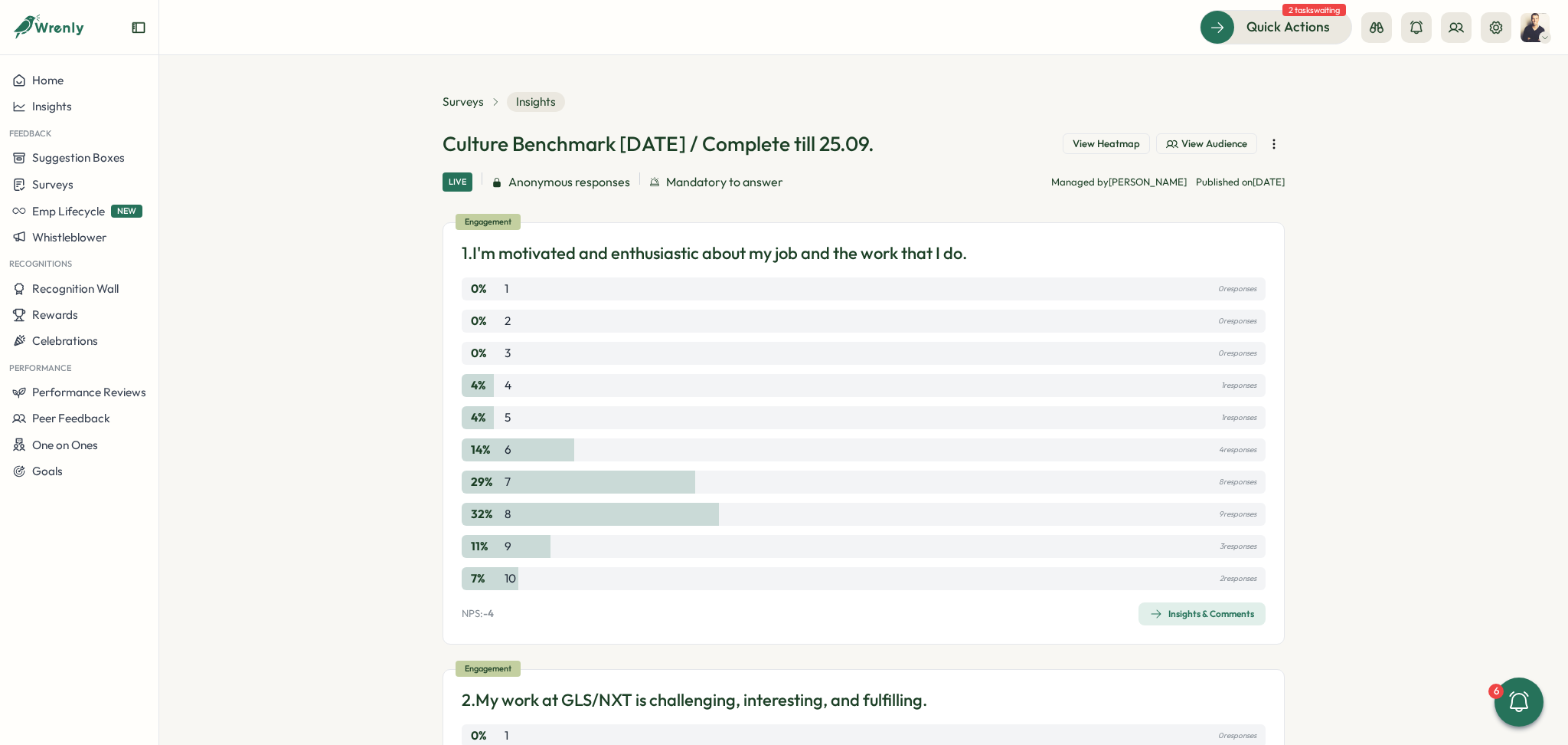
click at [1267, 146] on icon "button" at bounding box center [1274, 144] width 16 height 16
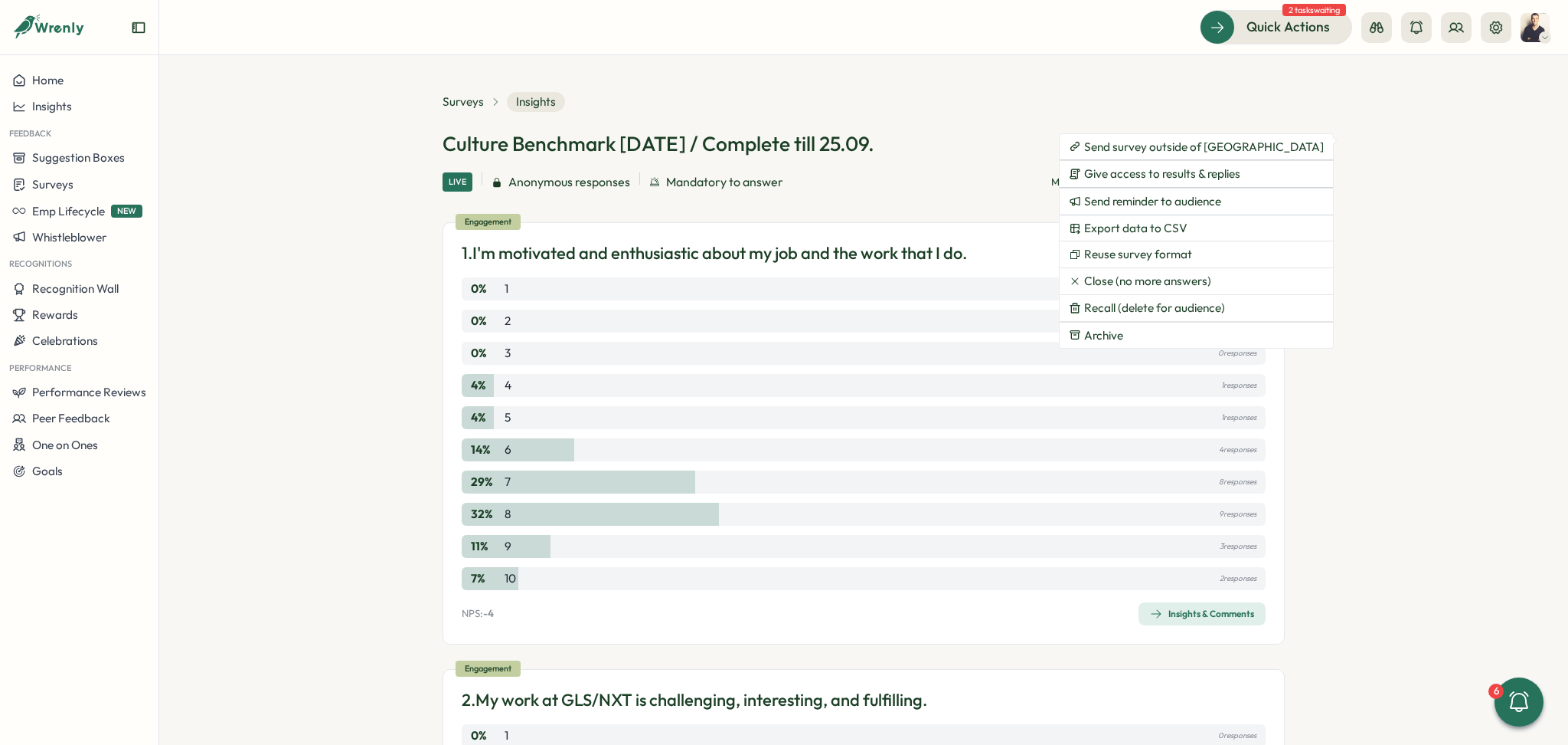
click at [1371, 279] on section "Surveys Insights Culture Benchmark September 2025 / Complete till 25.09. View H…" at bounding box center [863, 400] width 1409 height 690
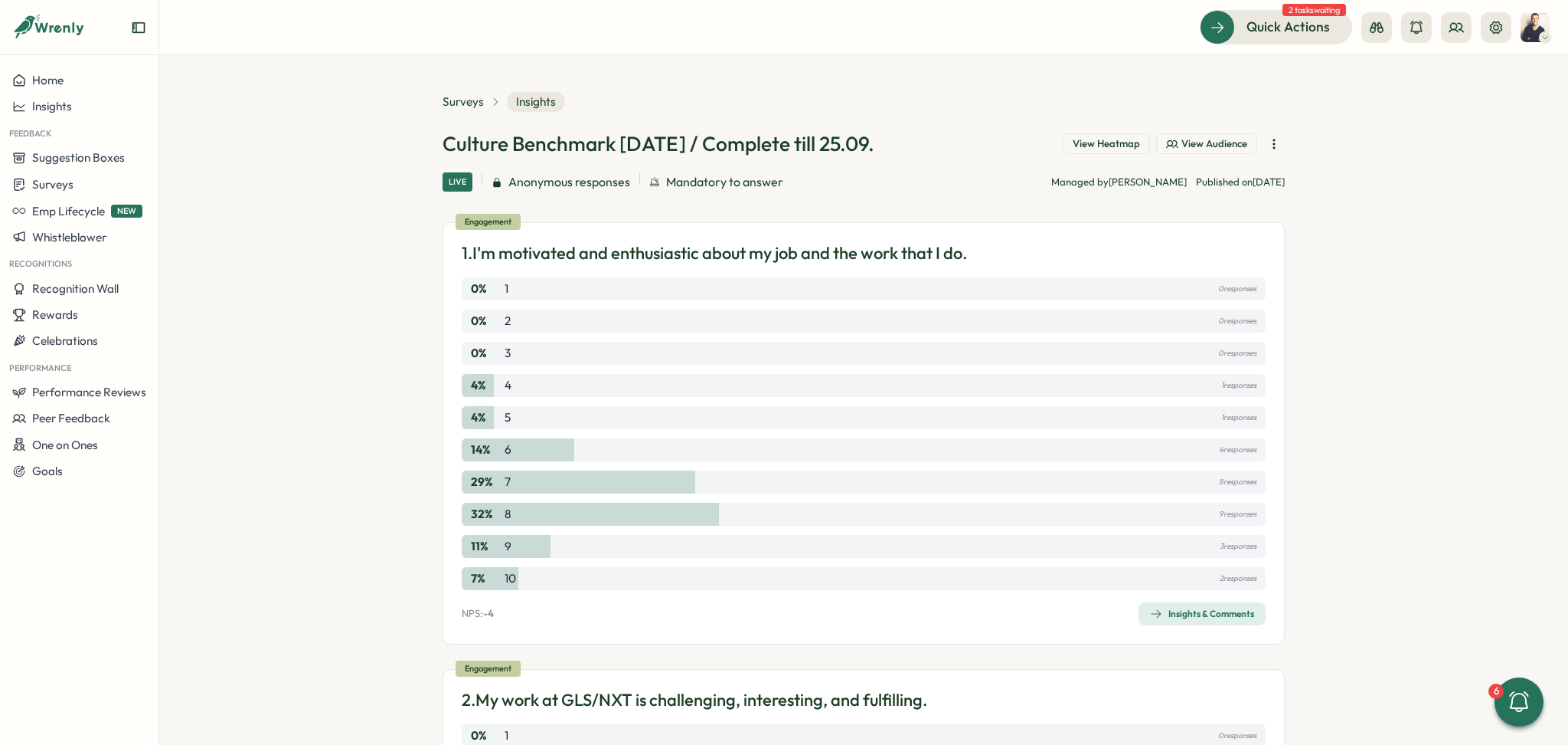
click at [1270, 148] on icon "button" at bounding box center [1274, 144] width 16 height 16
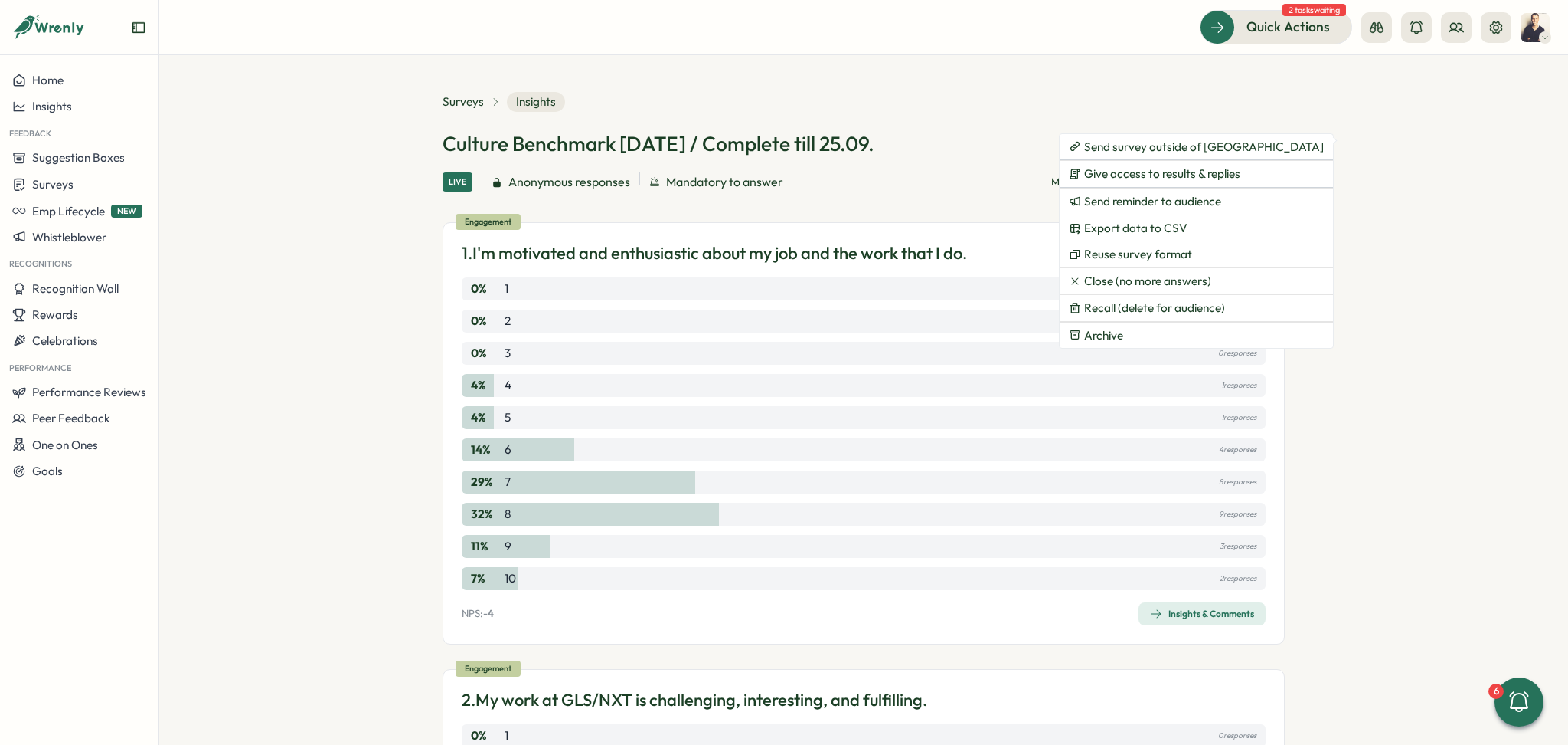
click at [1410, 322] on section "Surveys Insights Culture Benchmark September 2025 / Complete till 25.09. View H…" at bounding box center [863, 400] width 1409 height 690
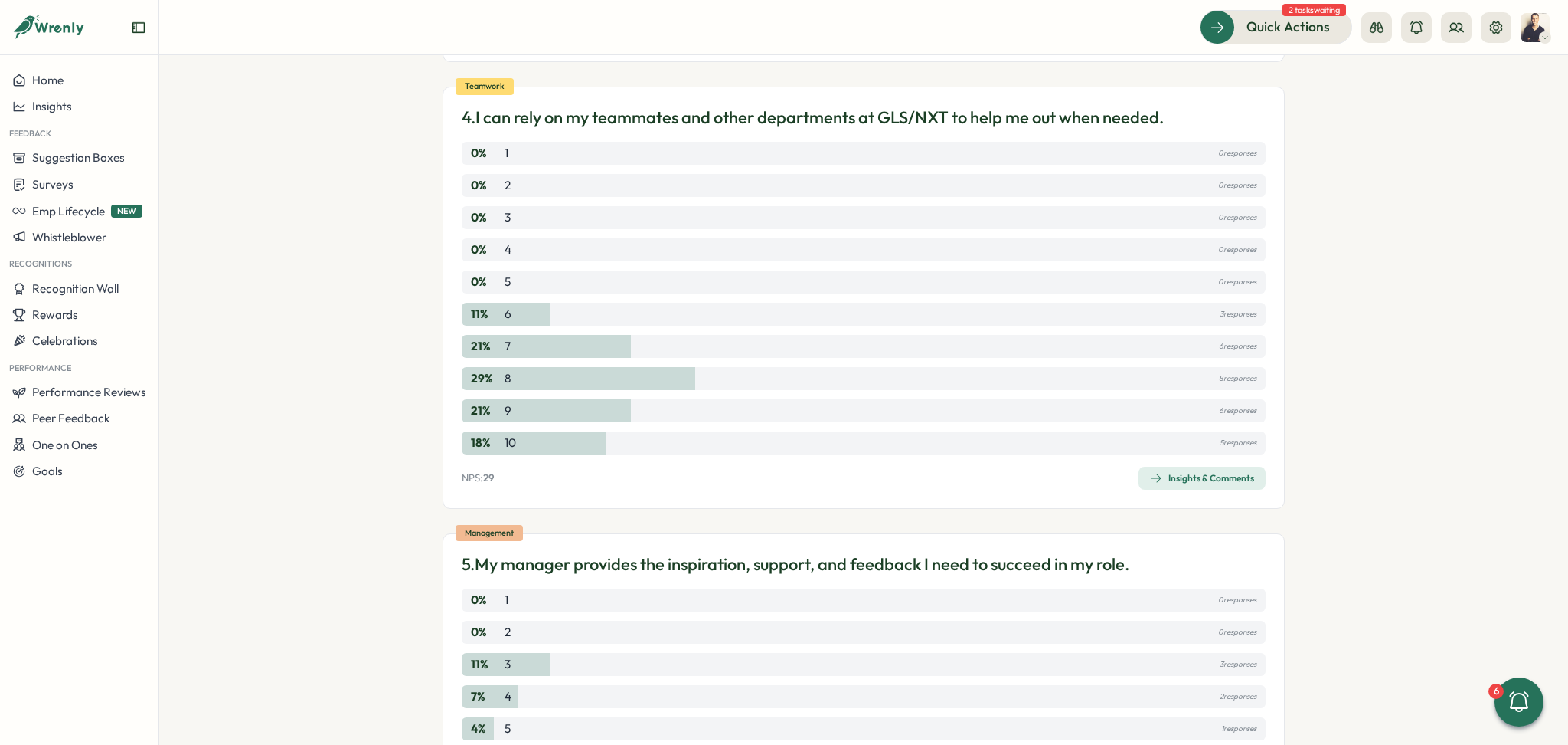
scroll to position [1430, 0]
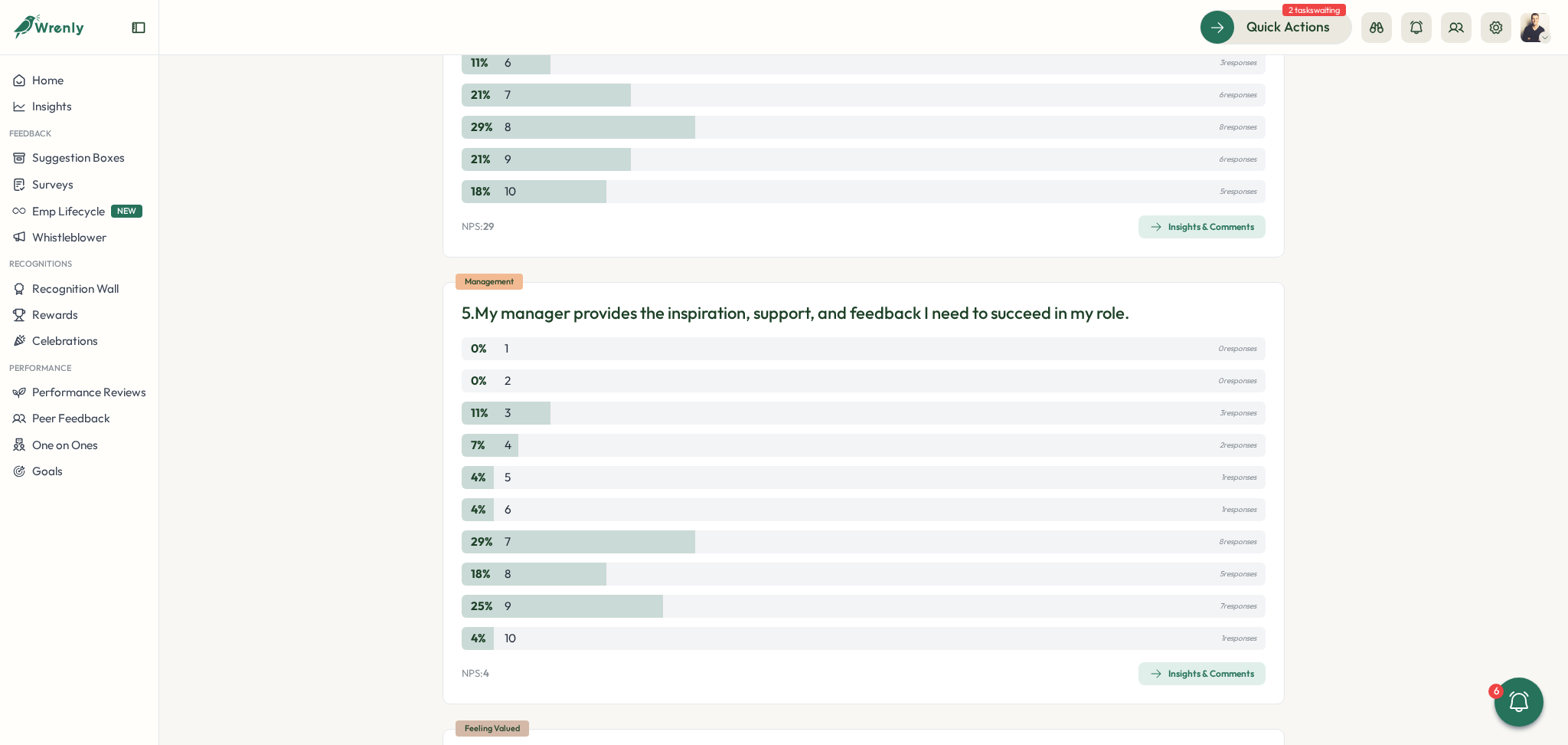
click at [1348, 142] on section "Surveys Insights Culture Benchmark September 2025 / Complete till 25.09. View H…" at bounding box center [863, 400] width 1409 height 690
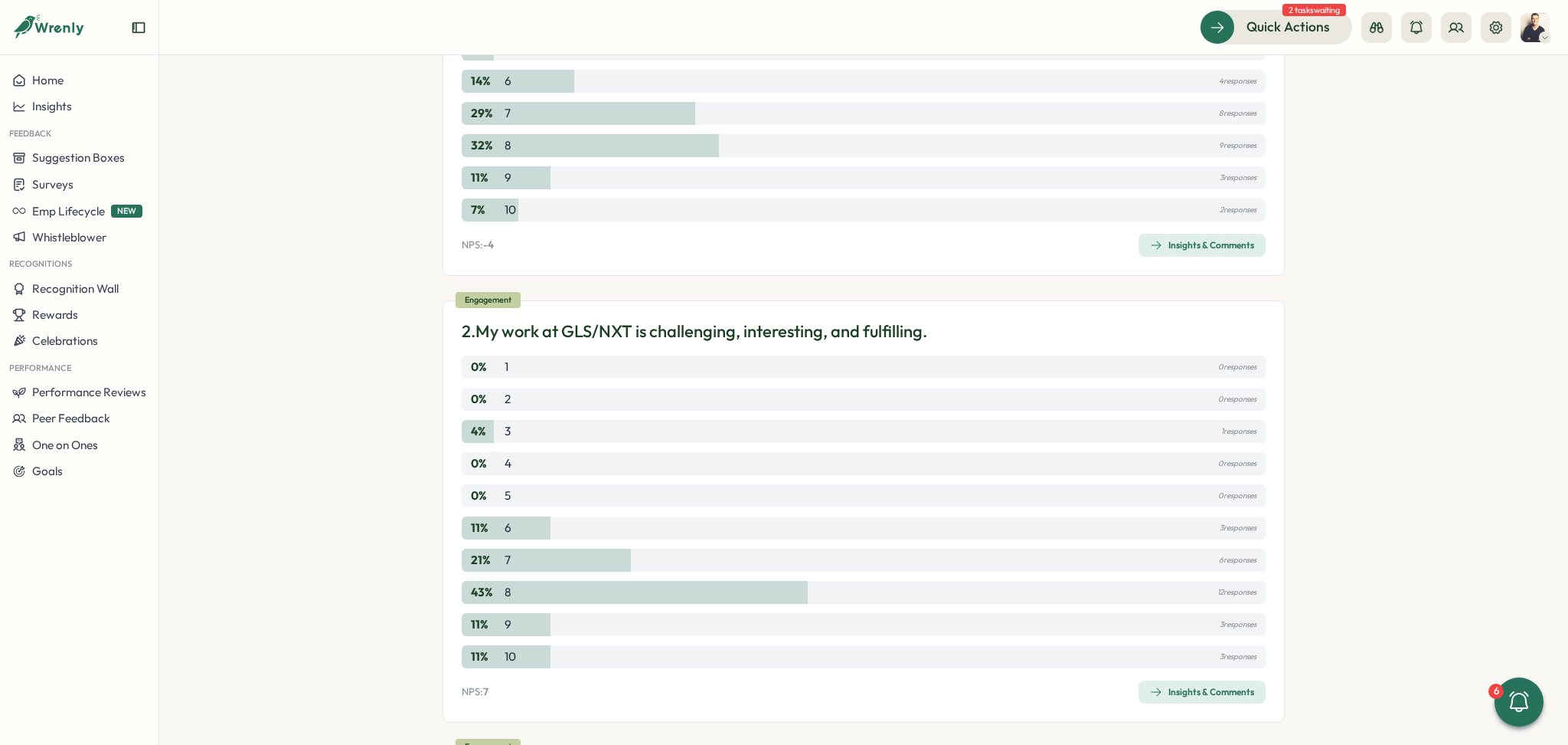
scroll to position [0, 0]
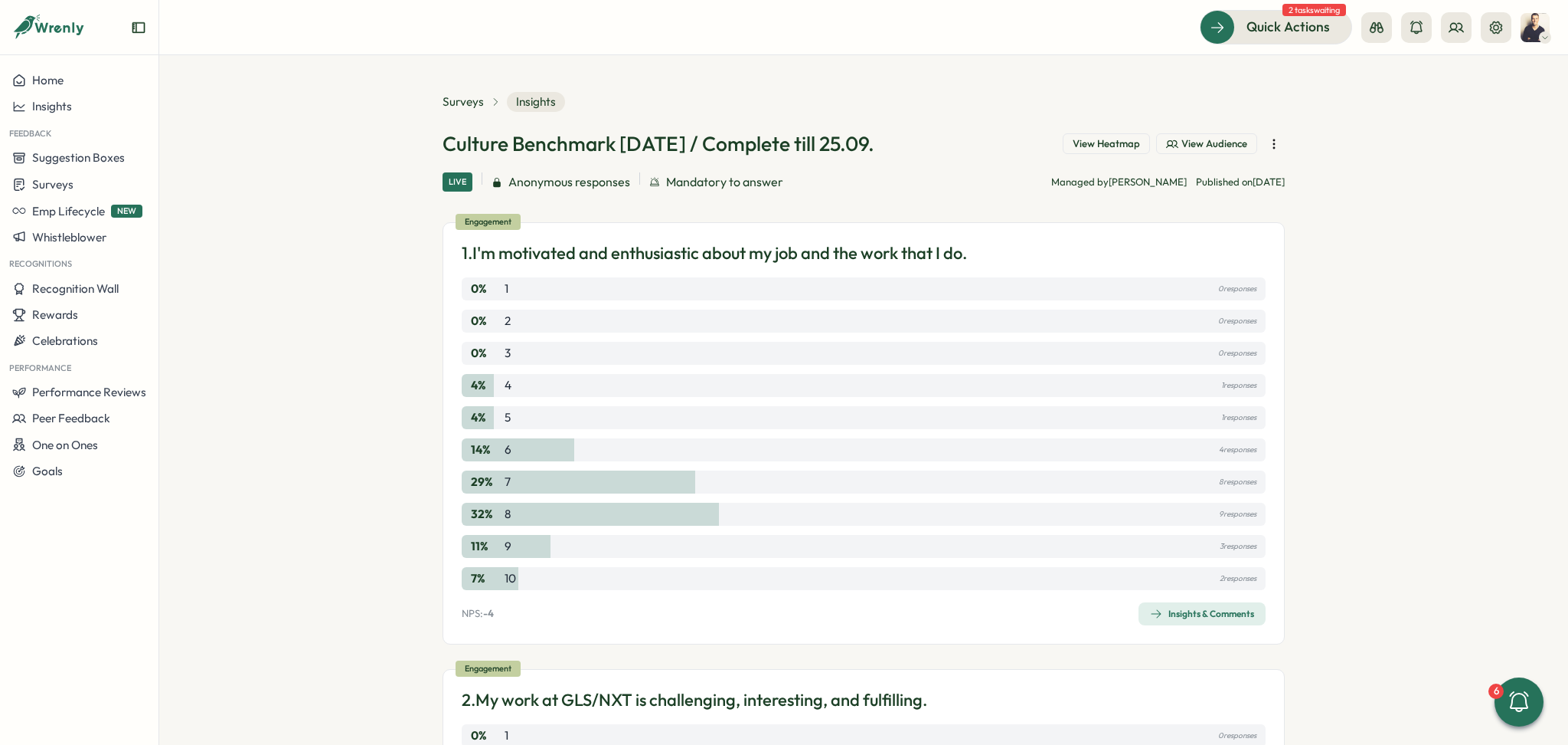
click at [1268, 146] on icon "button" at bounding box center [1274, 144] width 16 height 16
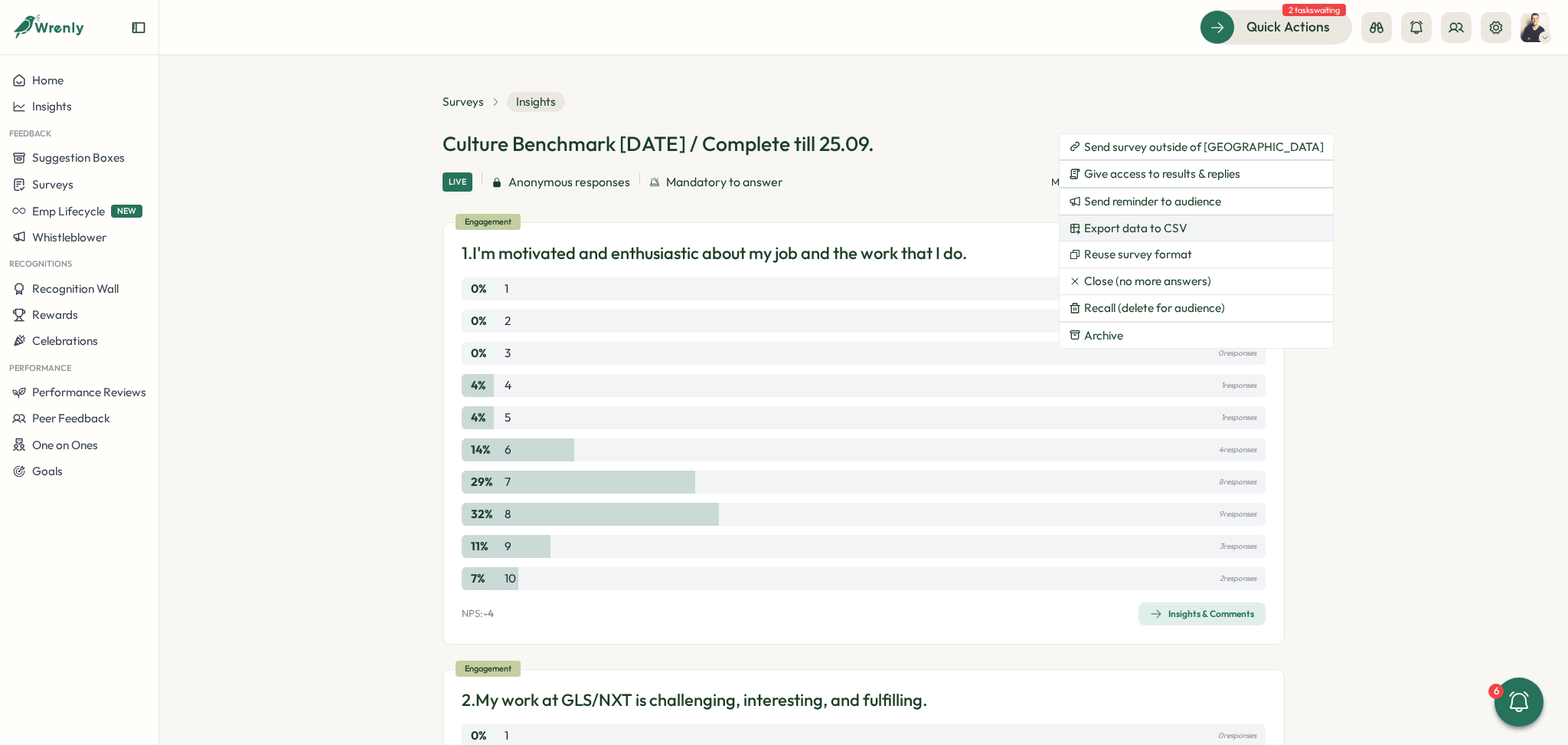
click at [1168, 232] on span "Export data to CSV" at bounding box center [1135, 228] width 104 height 14
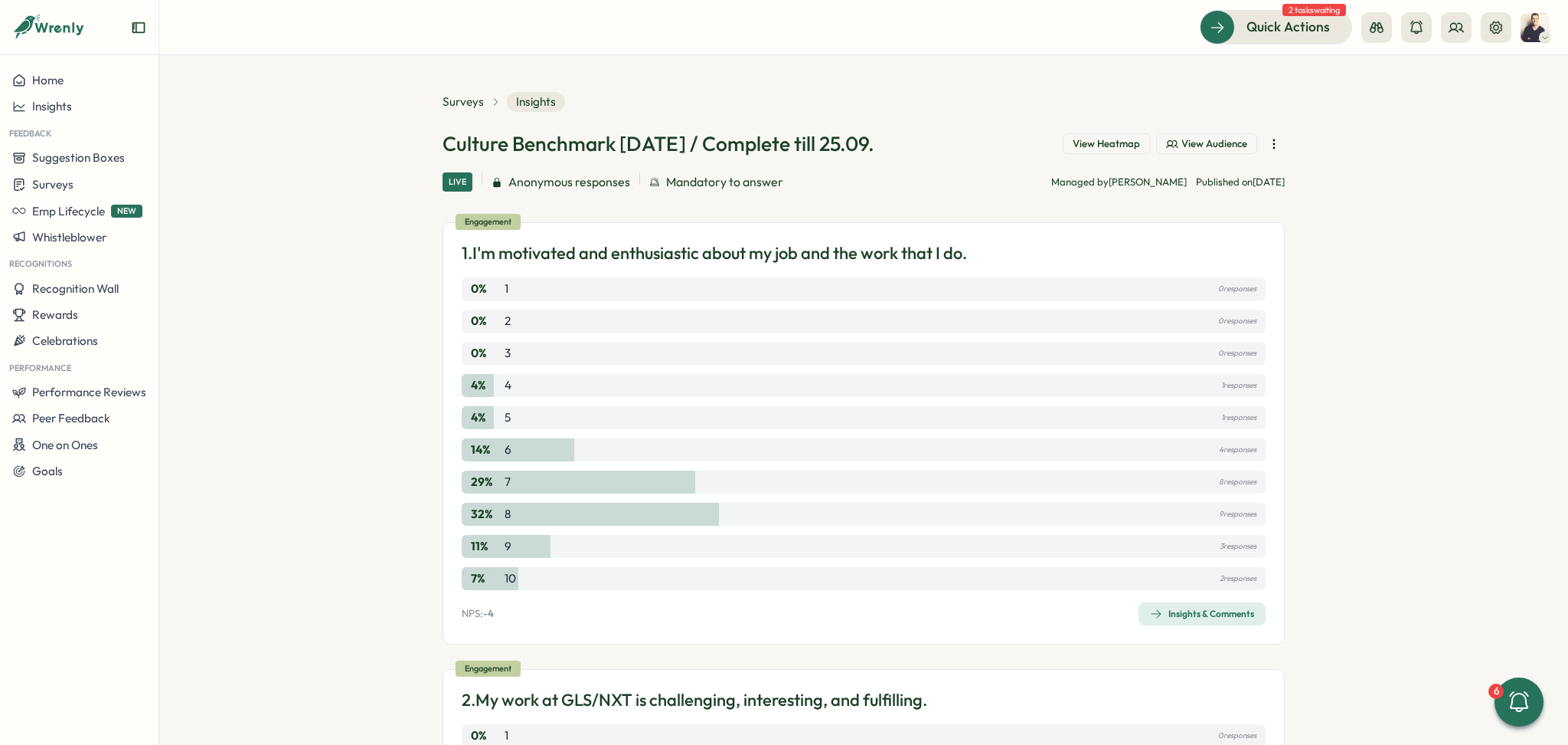
click at [1132, 142] on span "View Heatmap" at bounding box center [1106, 144] width 67 height 14
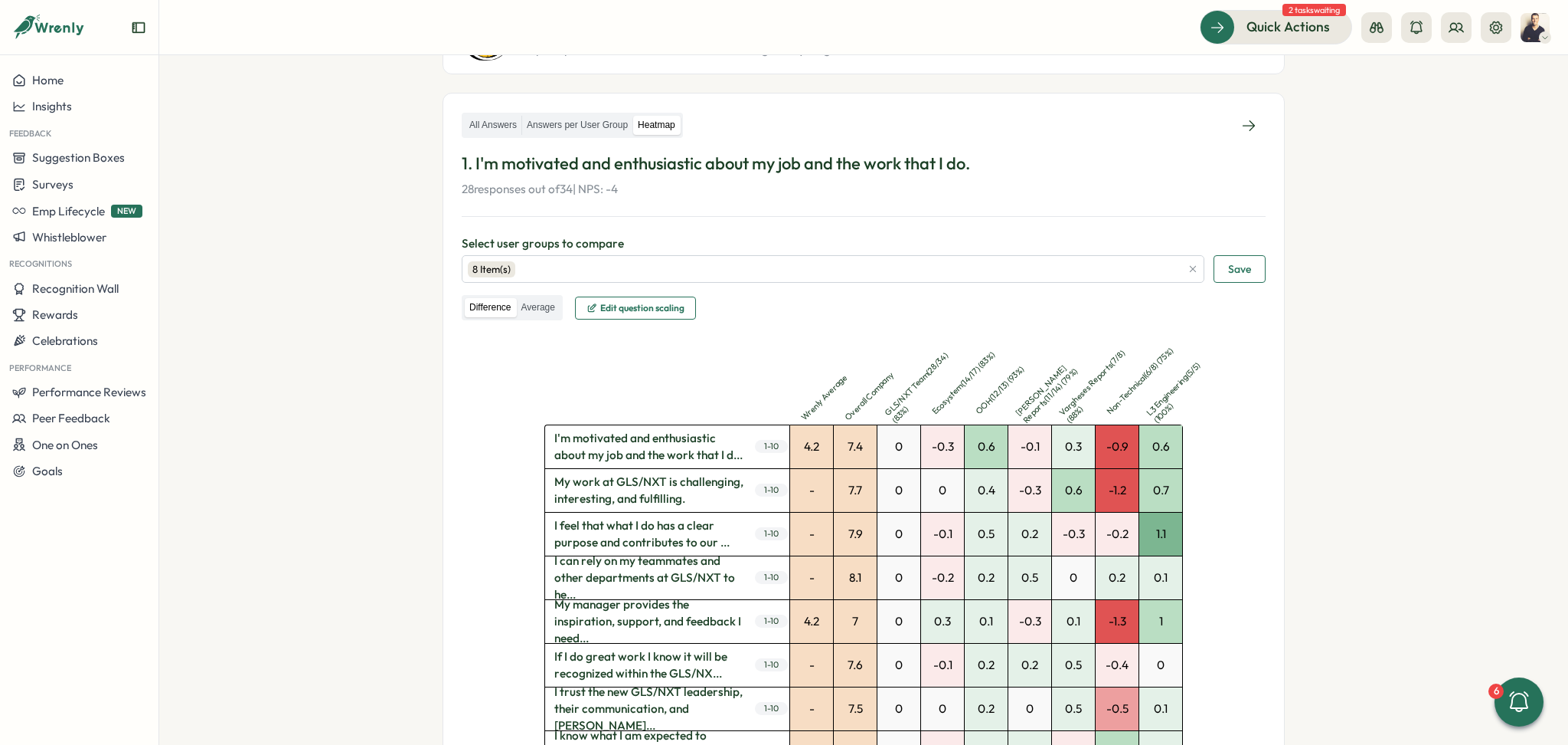
scroll to position [204, 0]
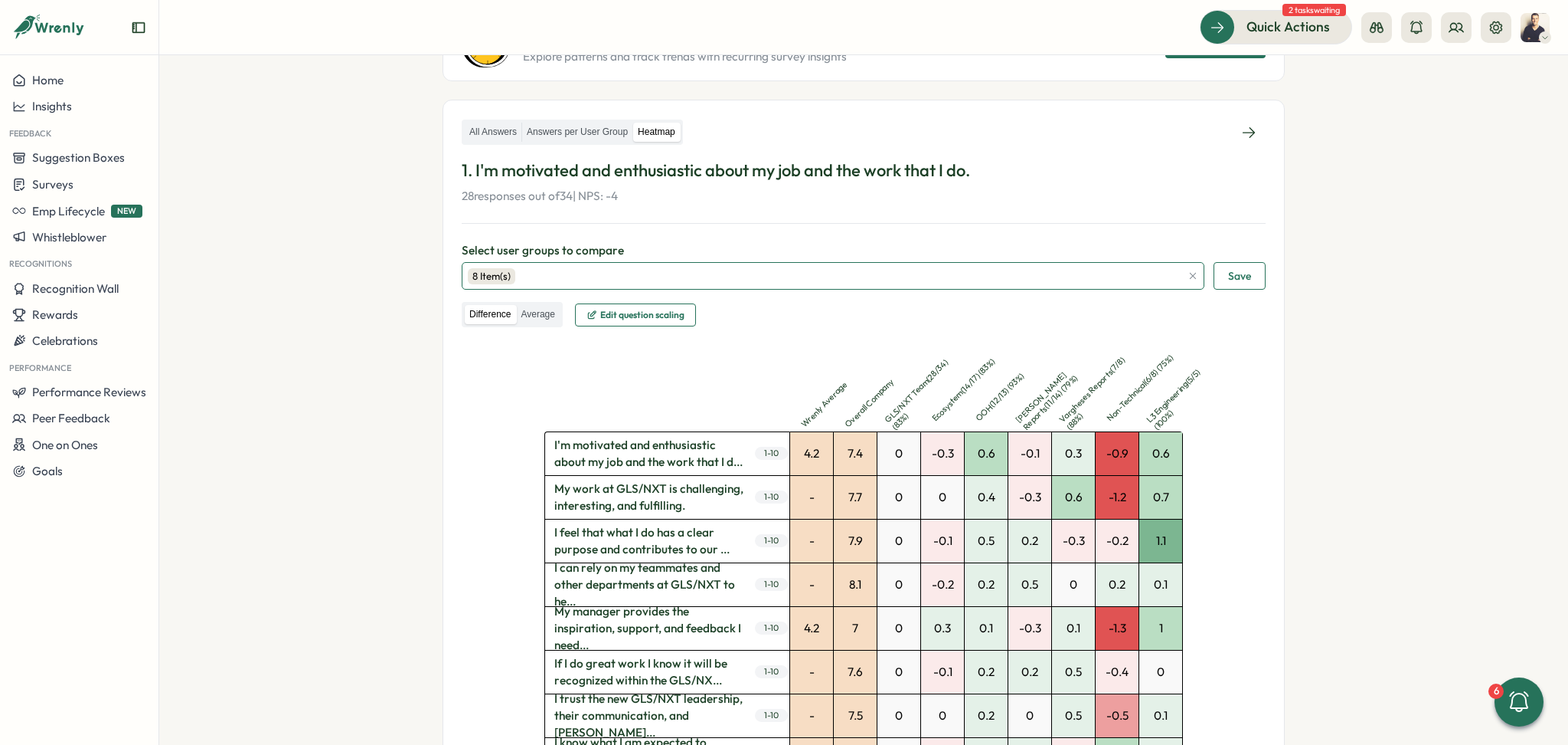
click at [1080, 275] on div "8 Item(s)" at bounding box center [823, 275] width 713 height 26
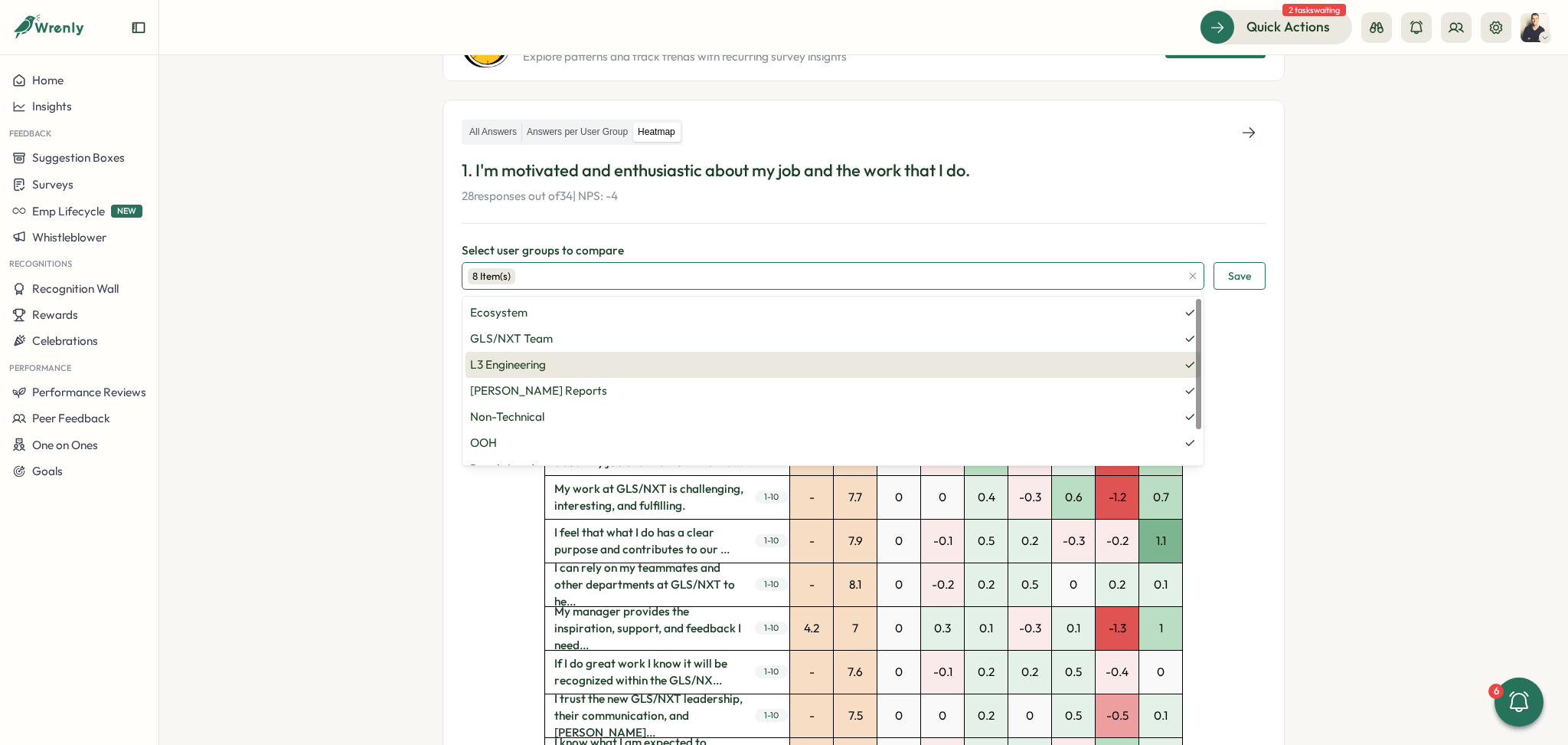
click at [1178, 361] on span "L3 Engineering" at bounding box center [833, 364] width 726 height 17
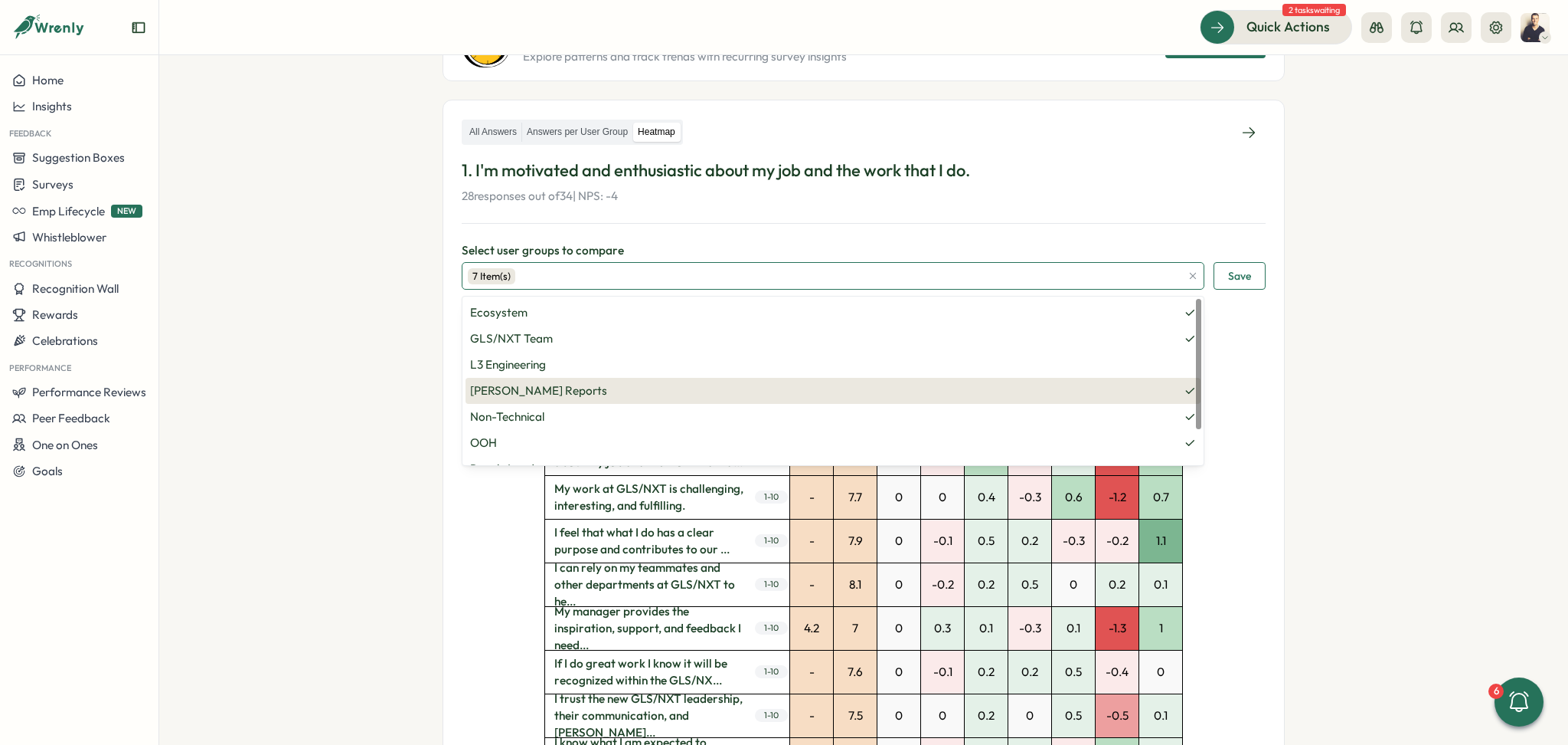
click at [1182, 382] on span "Nelson's Reports" at bounding box center [833, 390] width 726 height 17
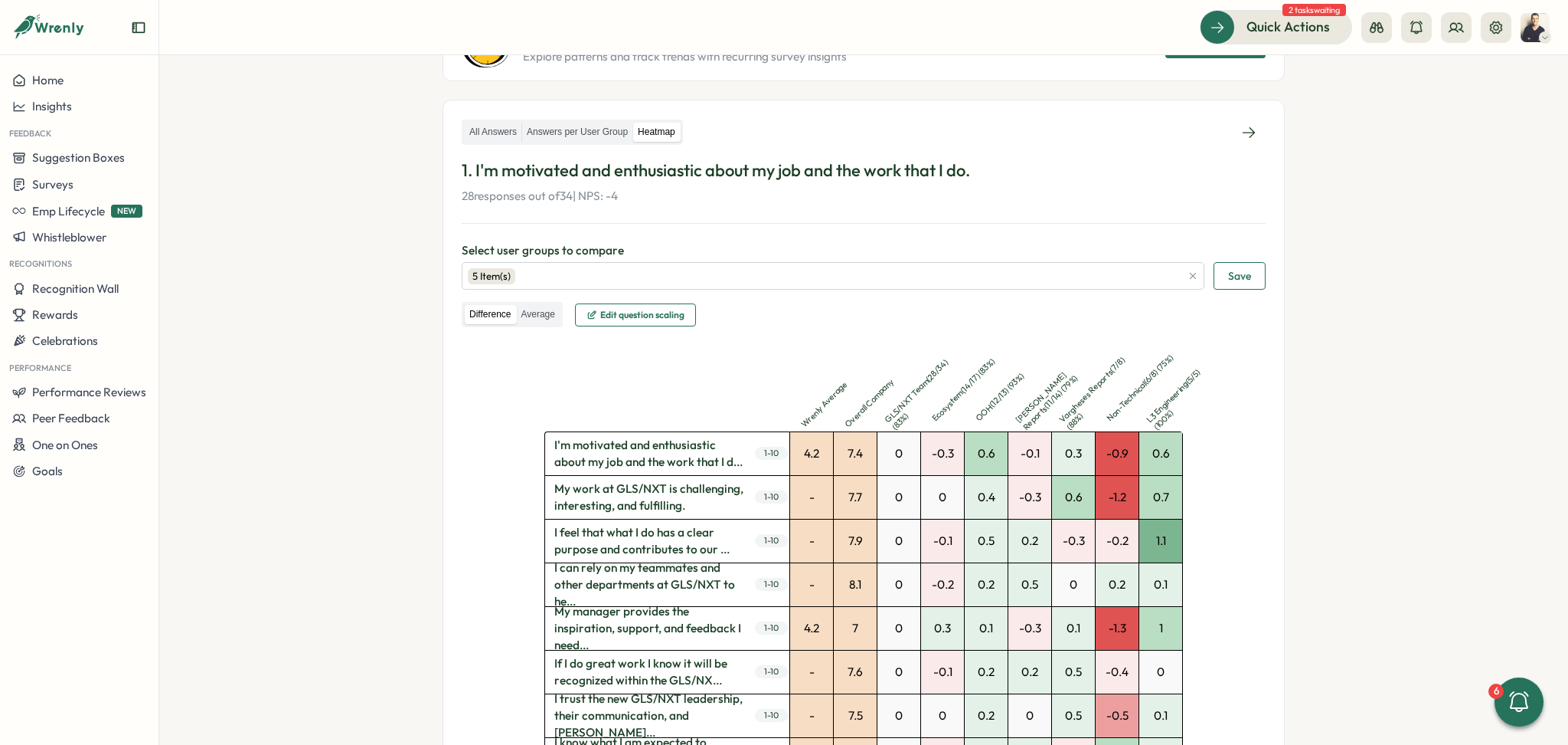
click at [1257, 272] on button "Save" at bounding box center [1240, 276] width 52 height 28
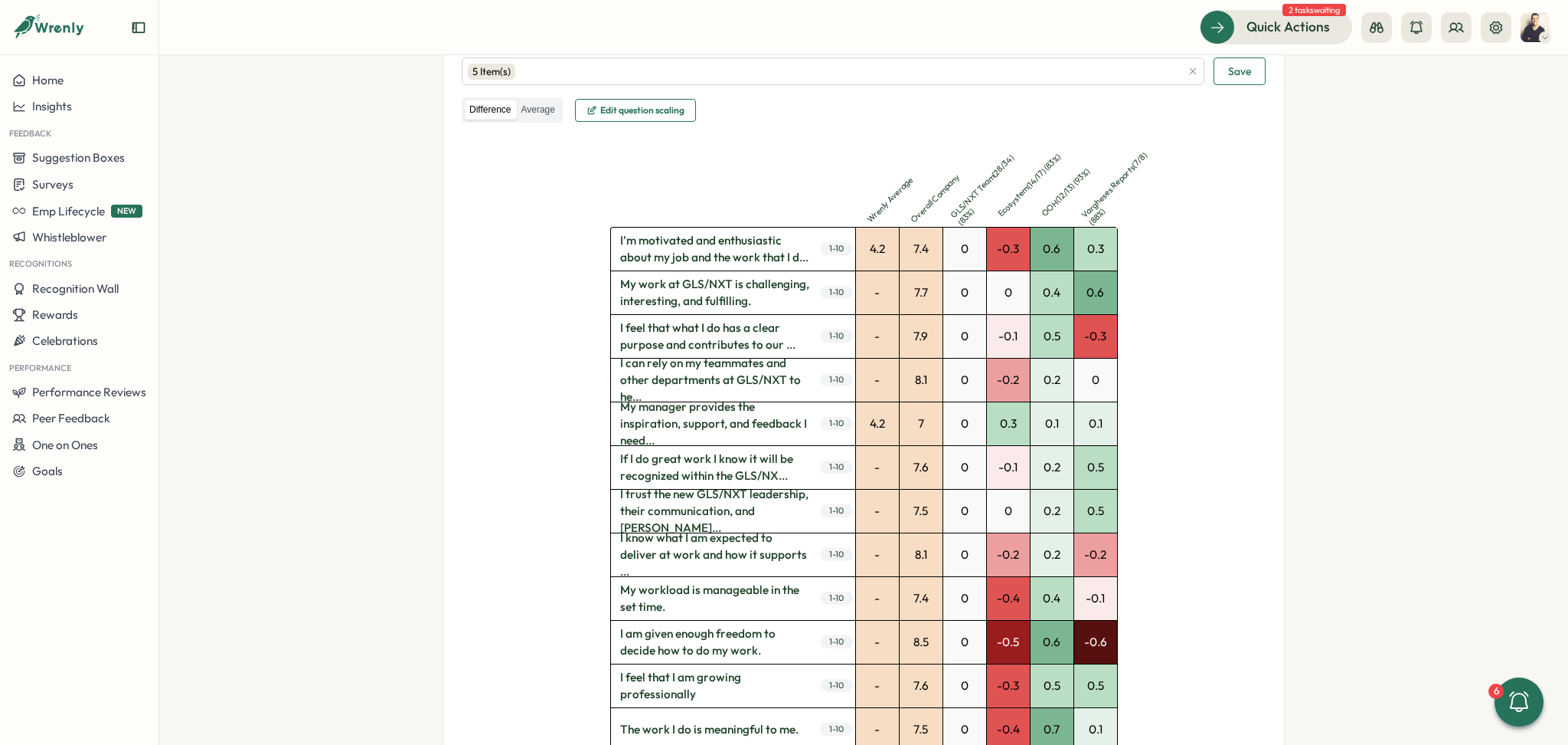
scroll to position [307, 0]
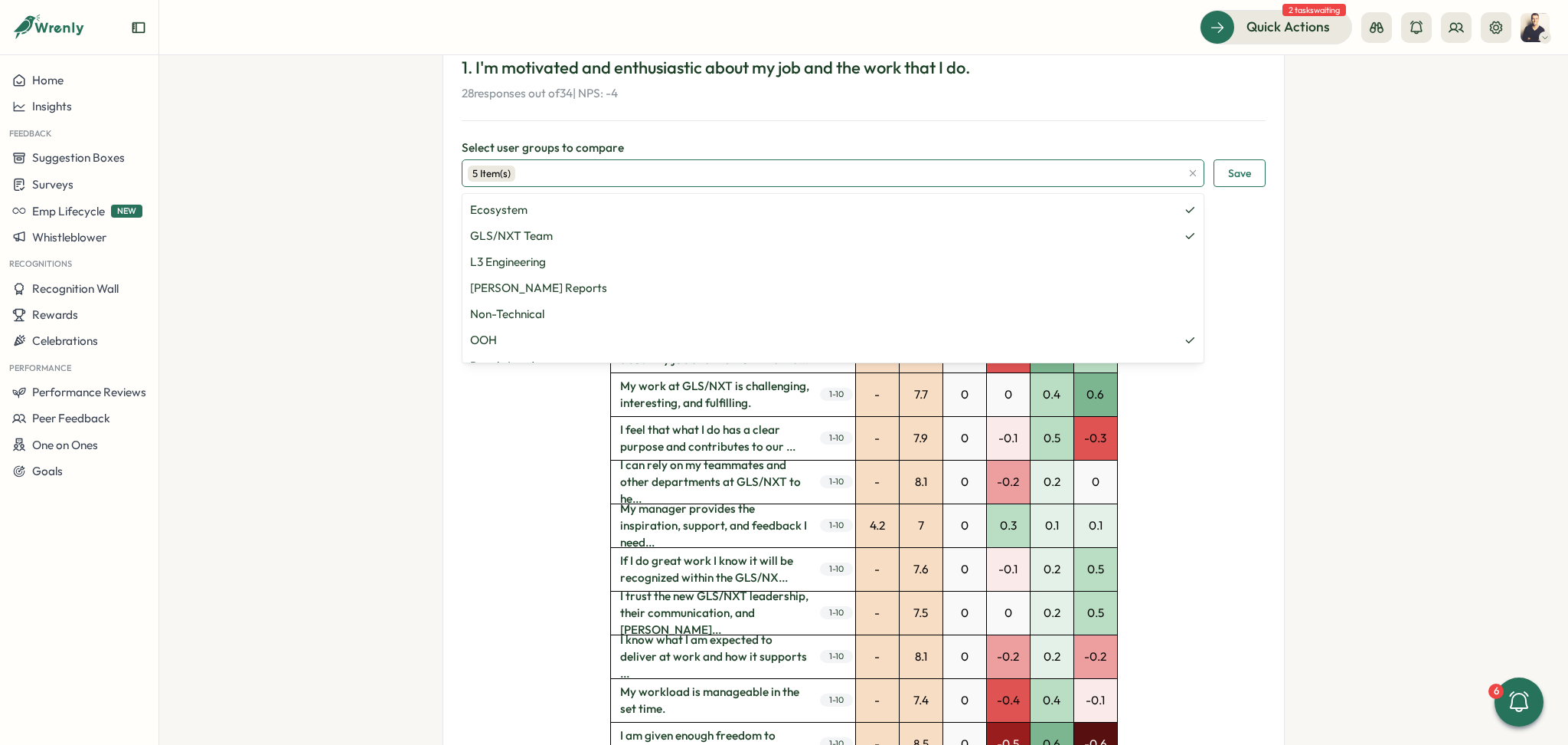
click at [1032, 170] on div "5 Item(s)" at bounding box center [823, 173] width 713 height 26
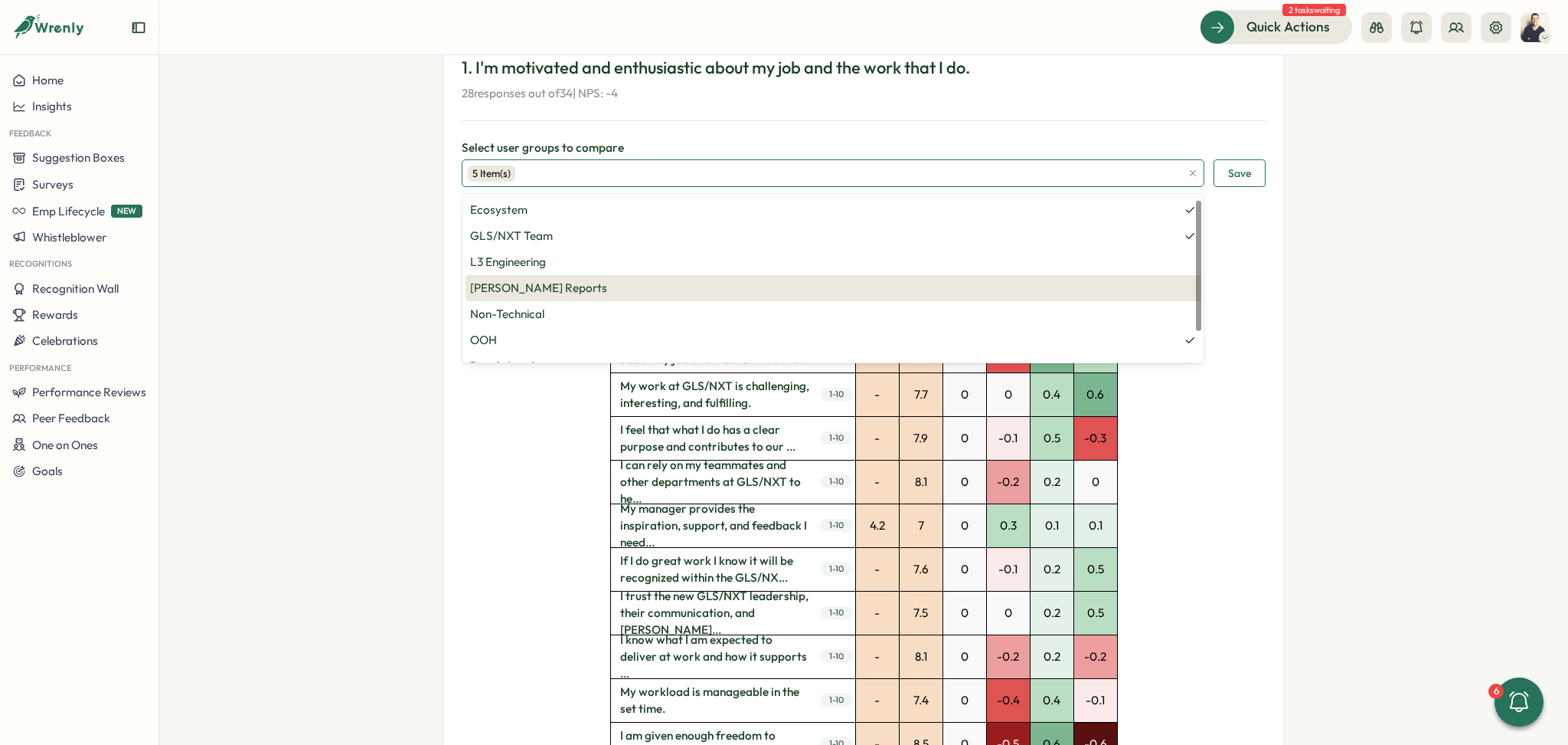
scroll to position [45, 0]
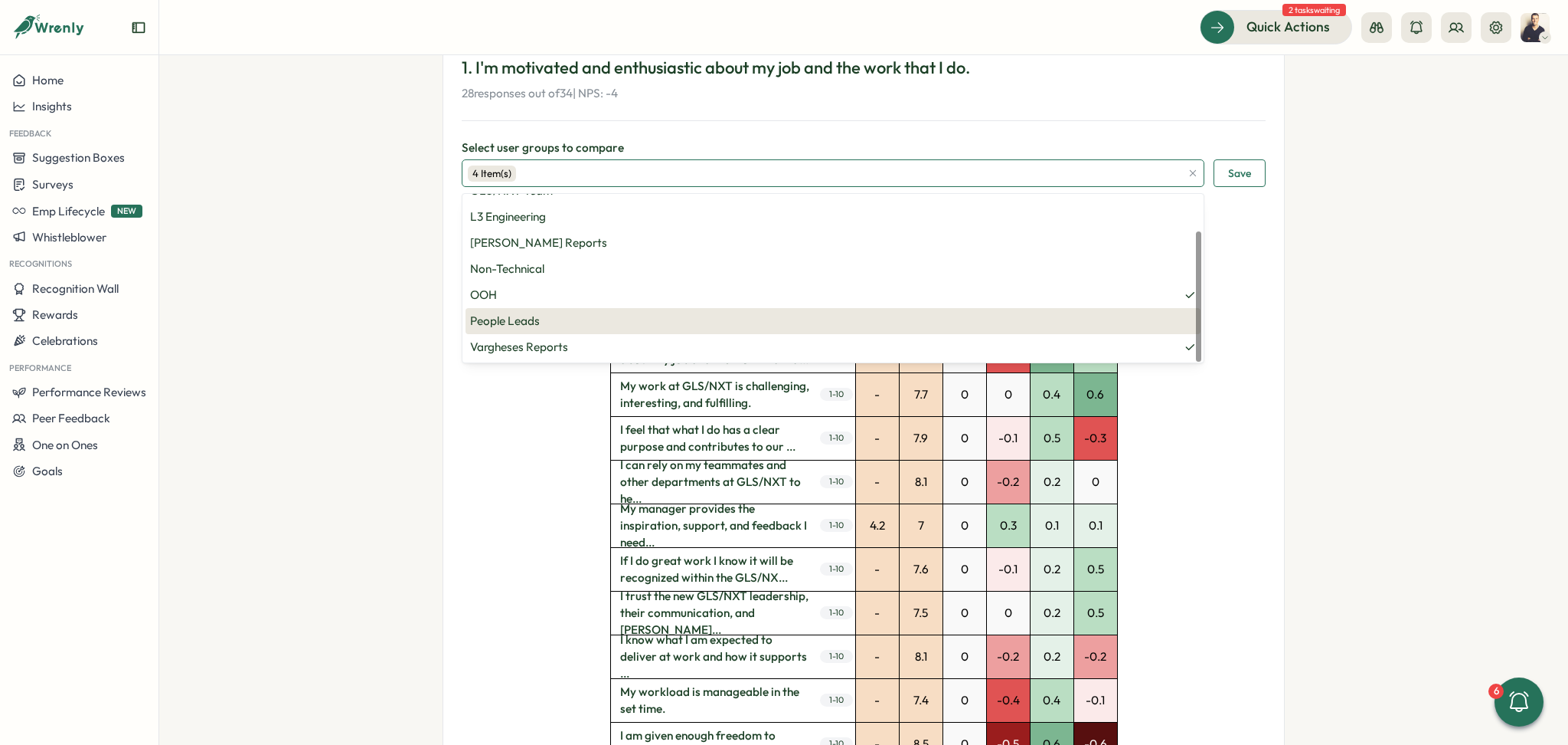
click at [1186, 314] on span "People Leads" at bounding box center [833, 321] width 726 height 17
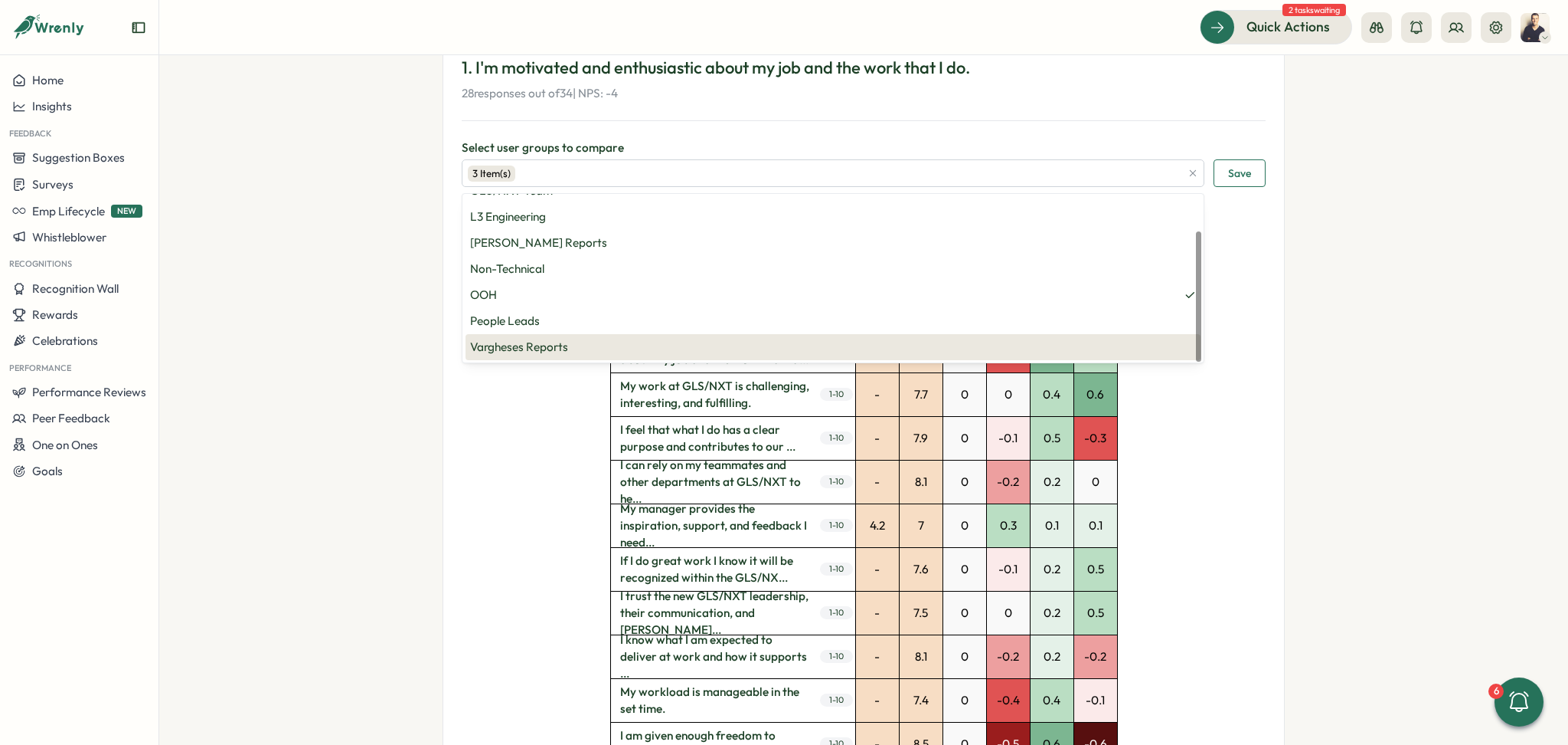
click at [1250, 442] on div "Wrenly Average Overall Company GLS/NXT Team ( 28 / 34 ) ( 83 %) Ecosystem ( 14 …" at bounding box center [863, 656] width 804 height 865
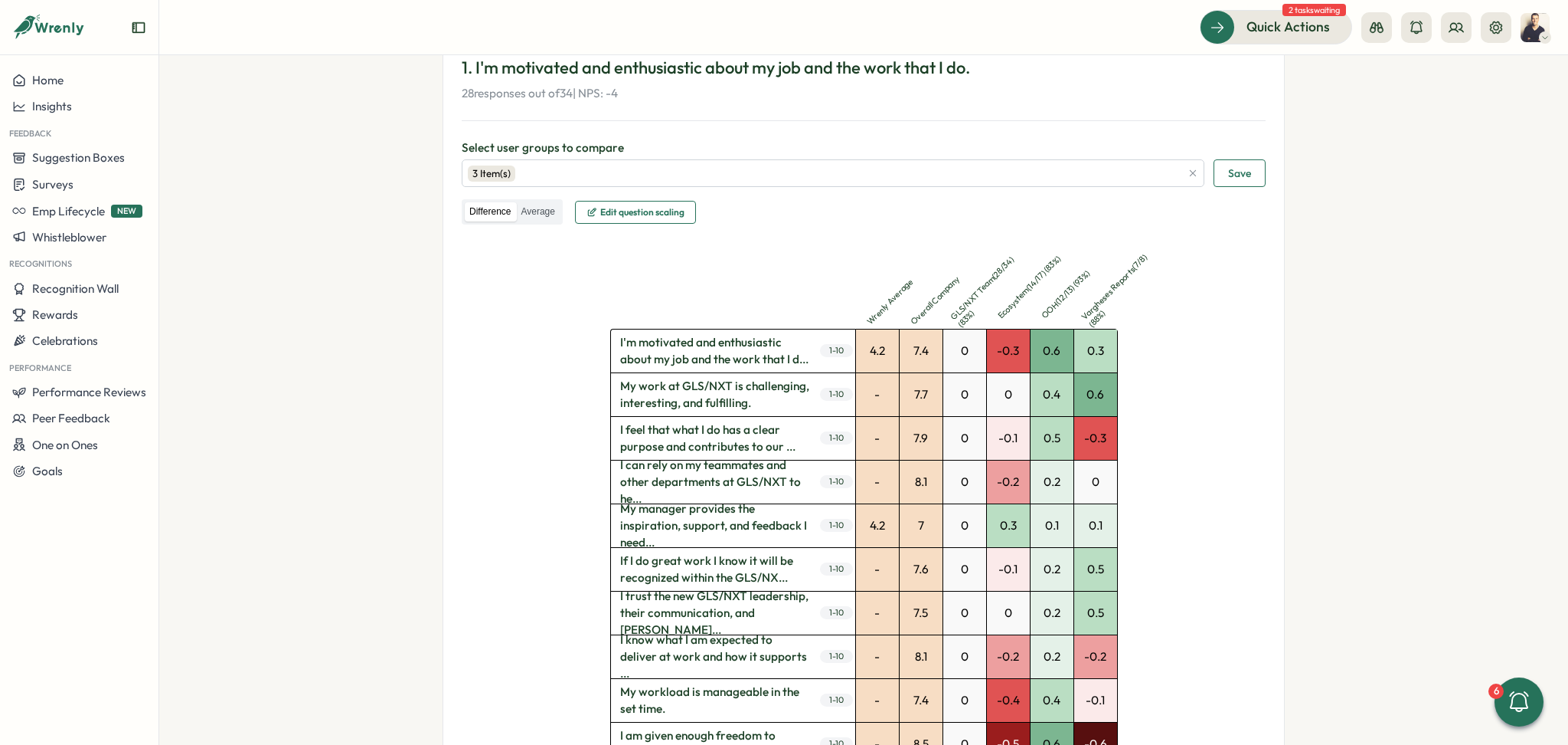
click at [1228, 171] on span "Save" at bounding box center [1239, 173] width 23 height 26
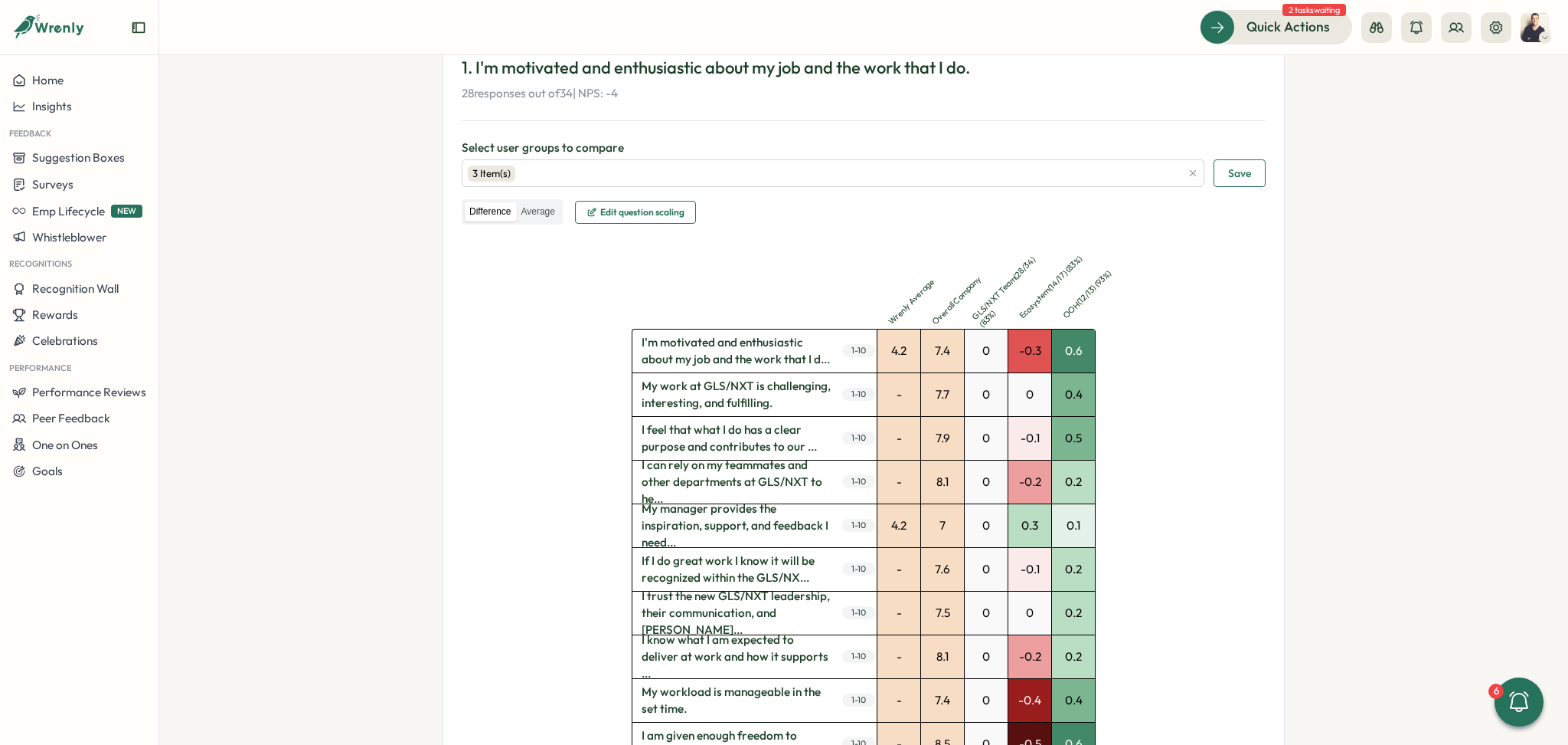
scroll to position [409, 0]
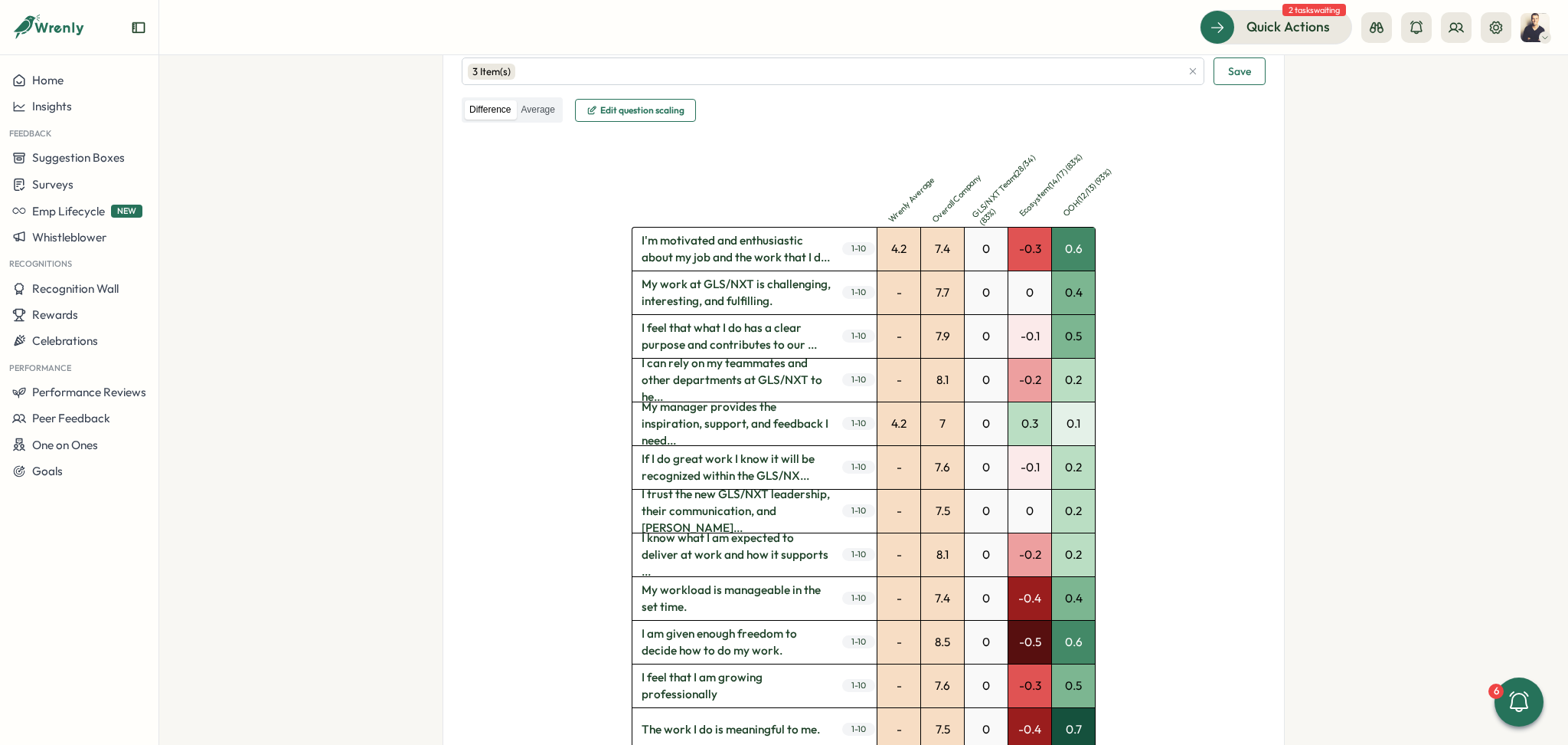
drag, startPoint x: 703, startPoint y: 612, endPoint x: 635, endPoint y: 591, distance: 71.2
click at [635, 591] on span "My workload is manageable in the set time." at bounding box center [736, 598] width 207 height 42
drag, startPoint x: 635, startPoint y: 591, endPoint x: 679, endPoint y: 600, distance: 44.9
click at [679, 600] on span "My workload is manageable in the set time." at bounding box center [736, 598] width 207 height 42
click at [677, 589] on span "My workload is manageable in the set time." at bounding box center [736, 598] width 207 height 42
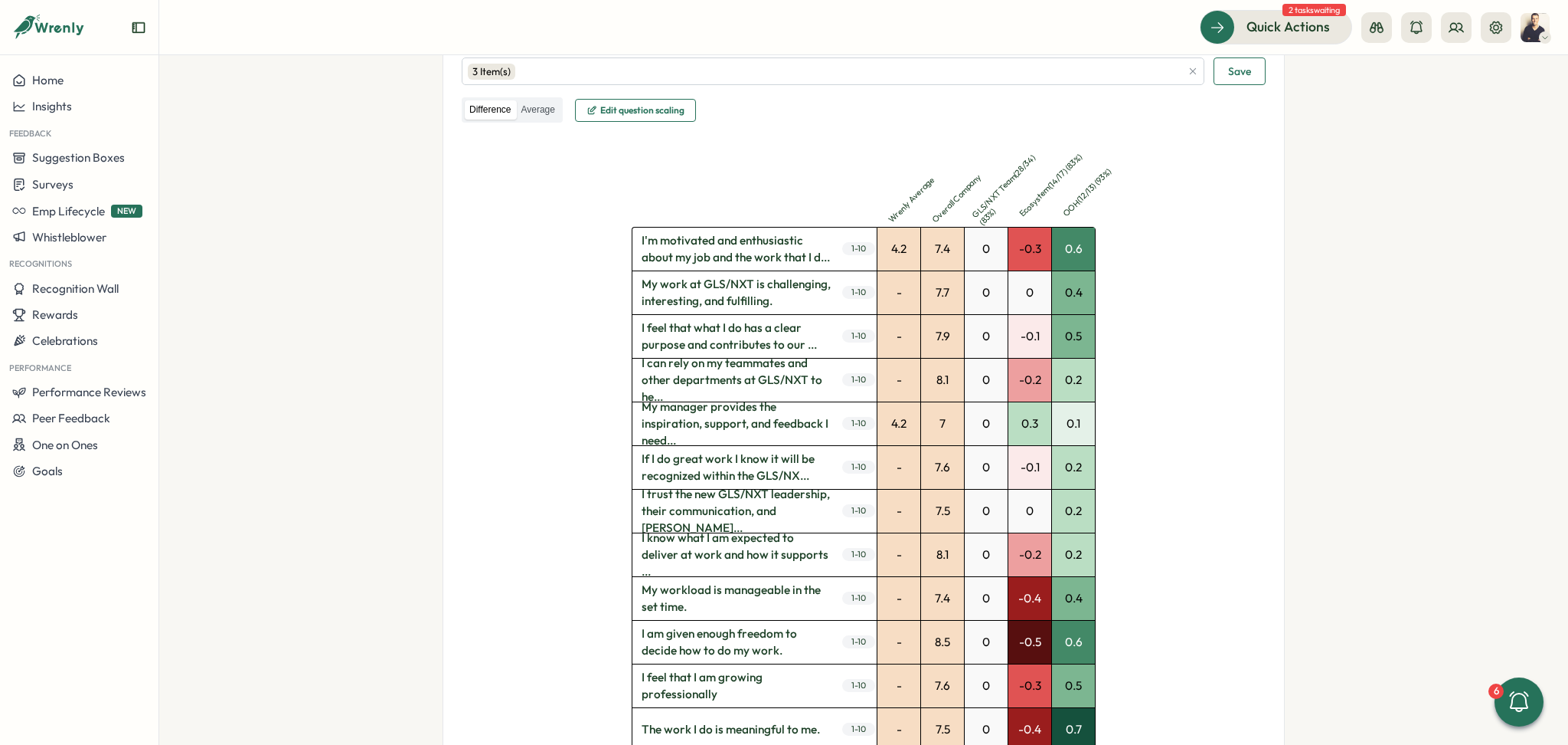
click at [677, 589] on span "My workload is manageable in the set time." at bounding box center [736, 598] width 207 height 42
drag, startPoint x: 640, startPoint y: 589, endPoint x: 748, endPoint y: 619, distance: 112.1
click at [748, 619] on span "My workload is manageable in the set time." at bounding box center [736, 598] width 207 height 42
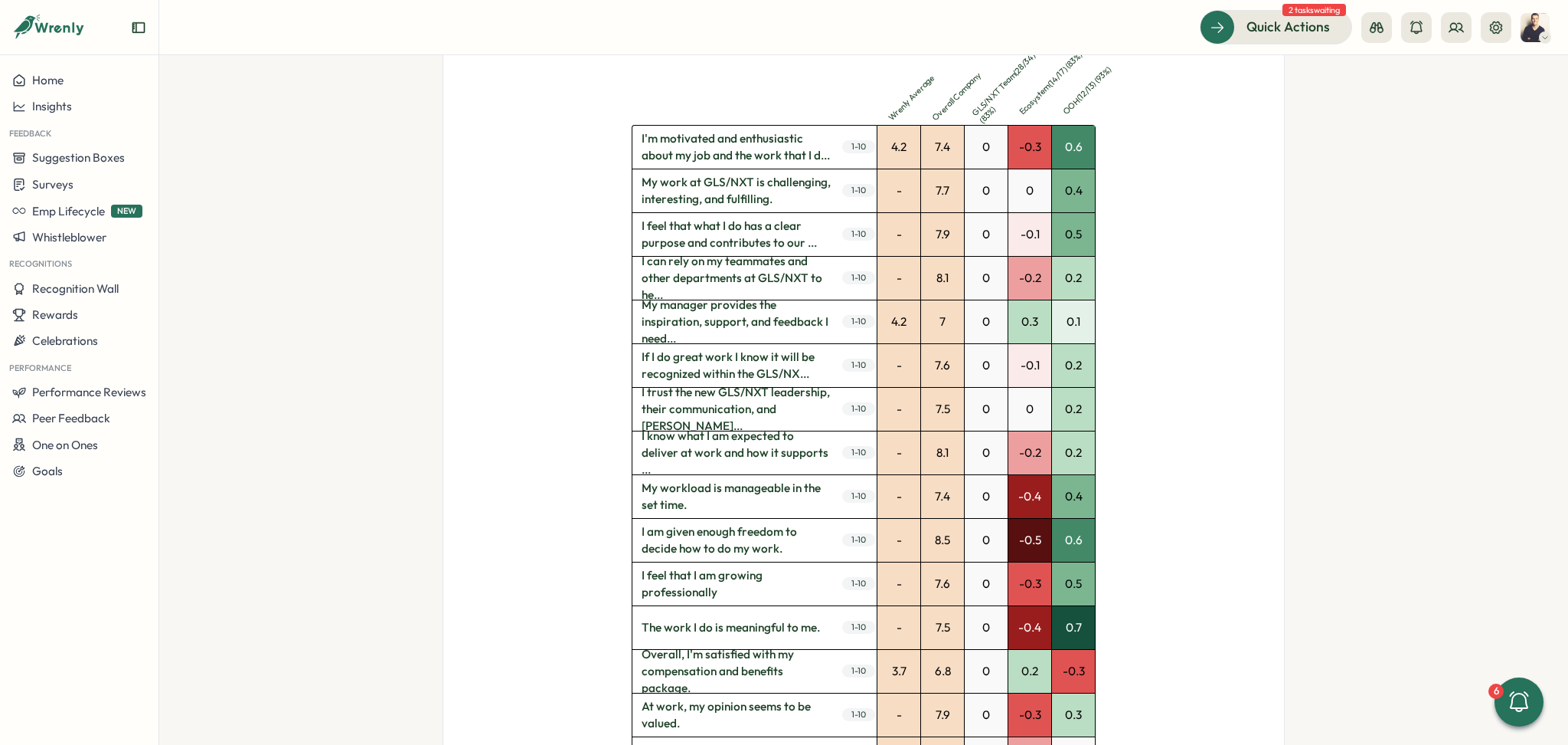
click at [693, 539] on span "I am given enough freedom to decide how to do my work." at bounding box center [736, 540] width 207 height 42
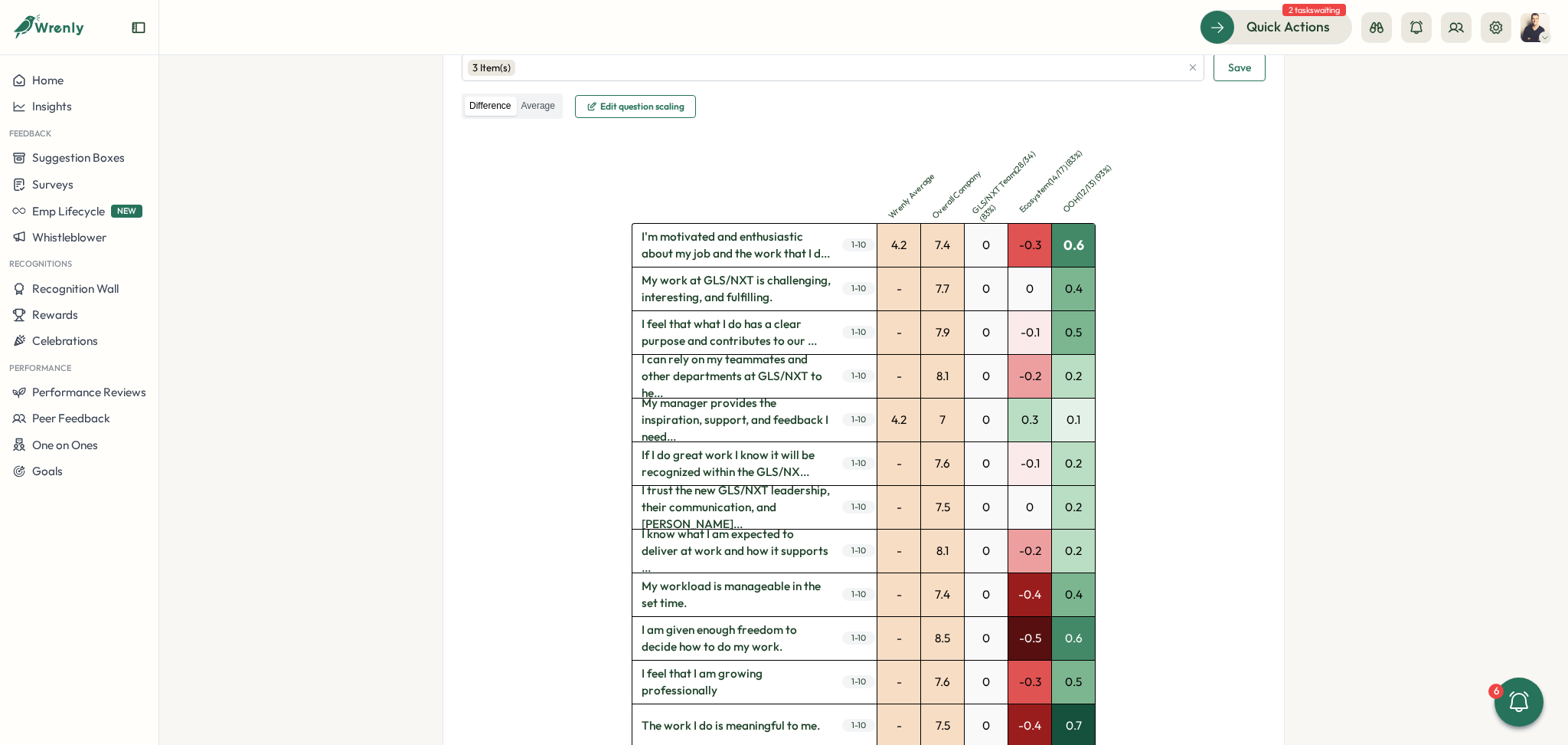
scroll to position [409, 0]
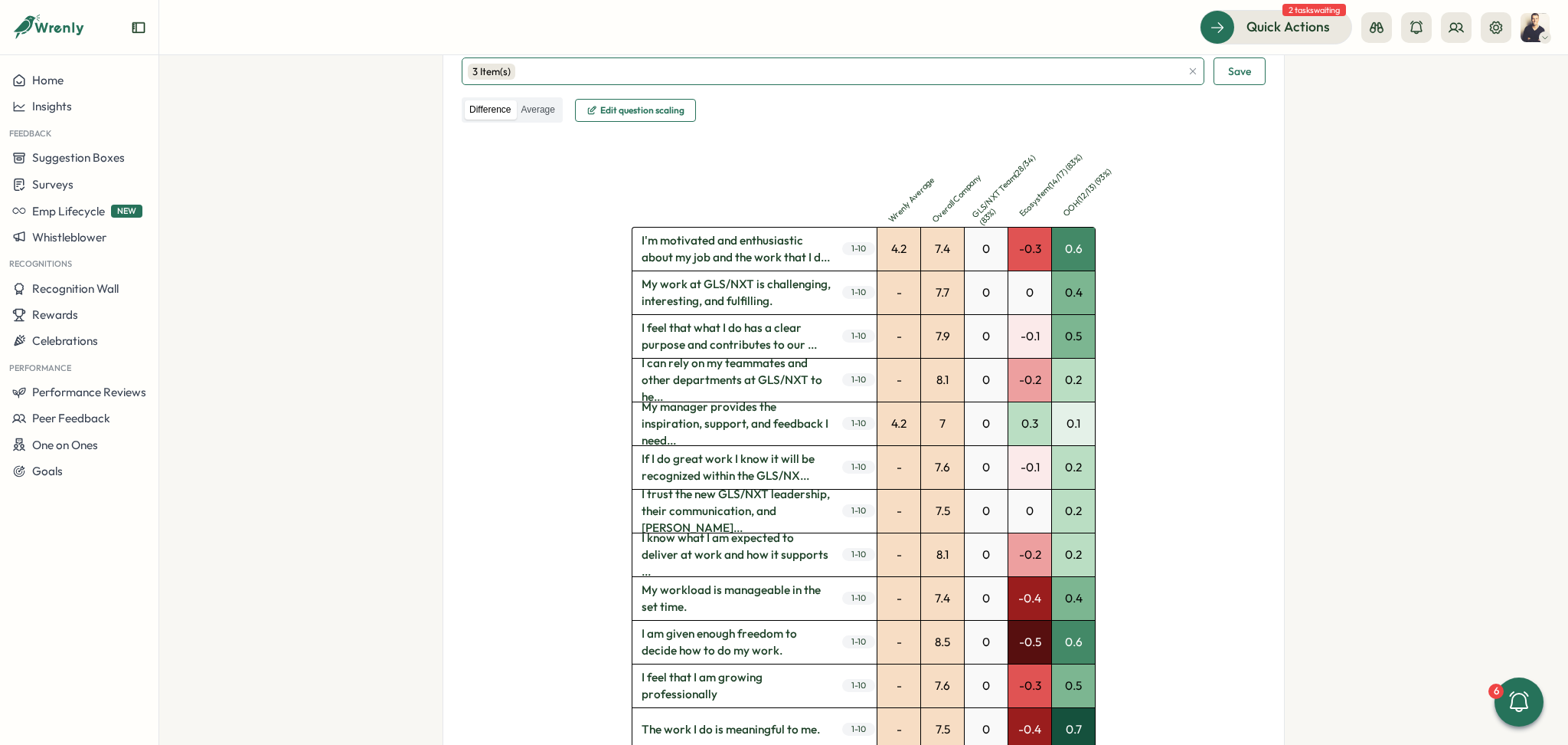
click at [981, 64] on div "3 Item(s)" at bounding box center [823, 71] width 713 height 26
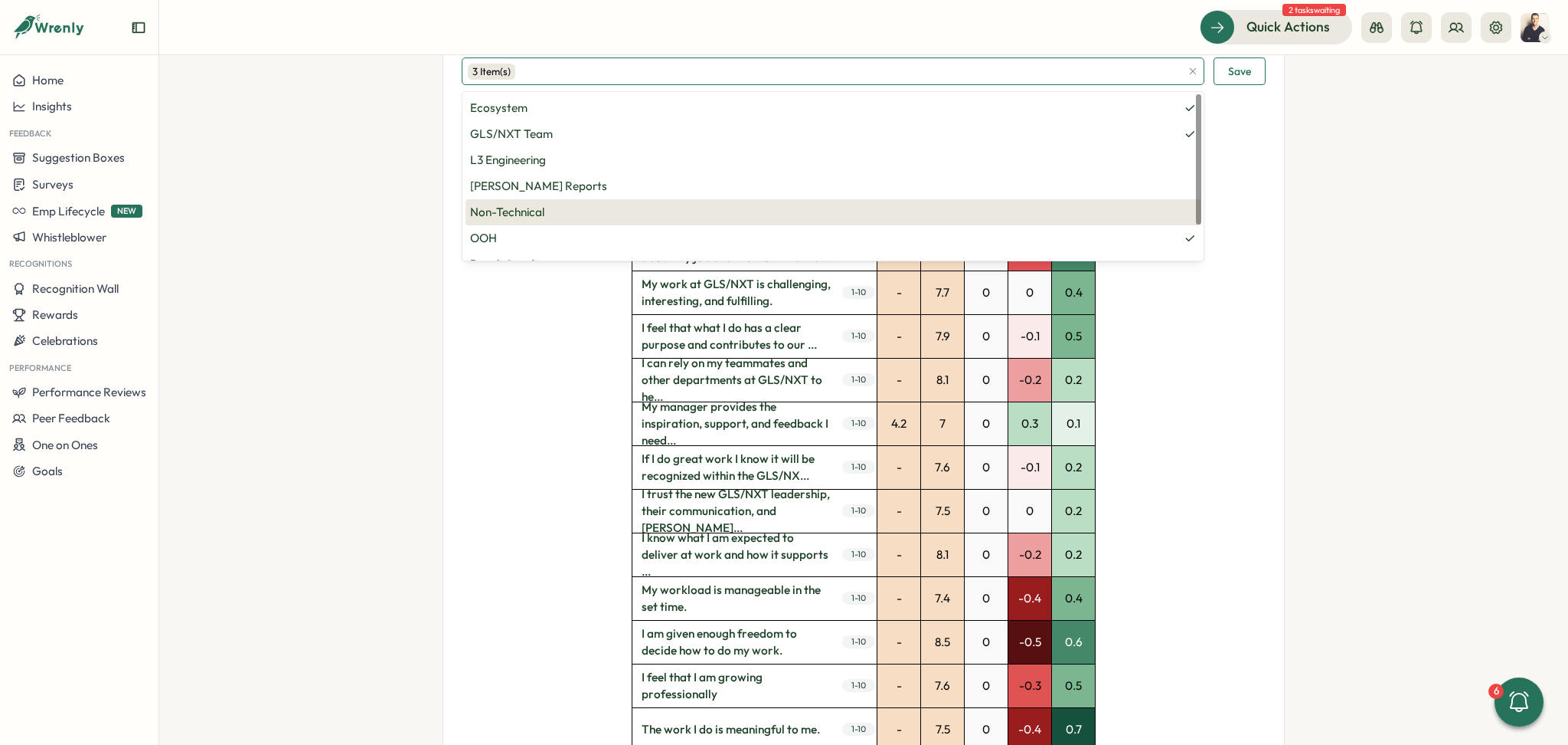
click at [568, 207] on span "Non-Technical" at bounding box center [833, 212] width 726 height 17
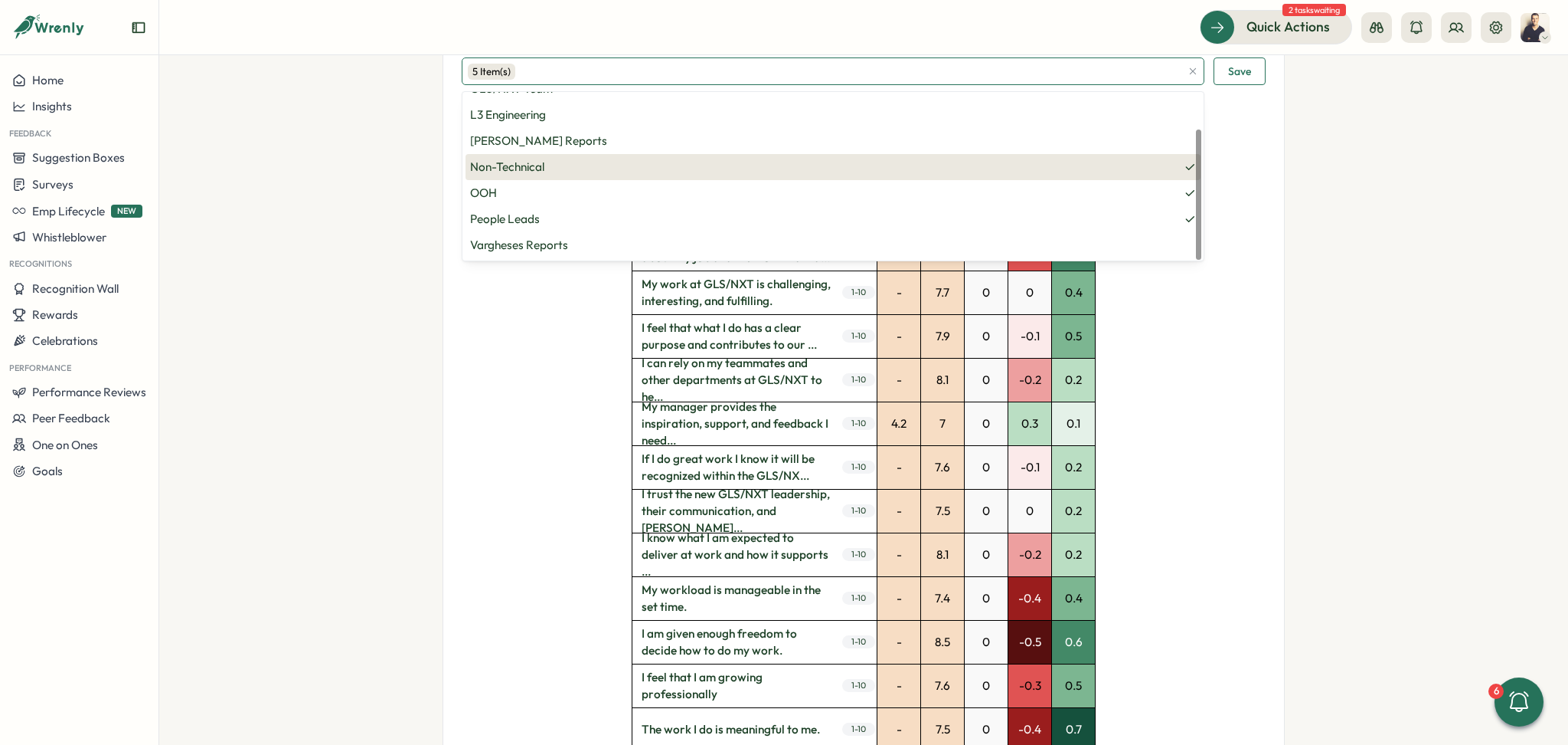
click at [570, 217] on span "People Leads" at bounding box center [833, 218] width 726 height 17
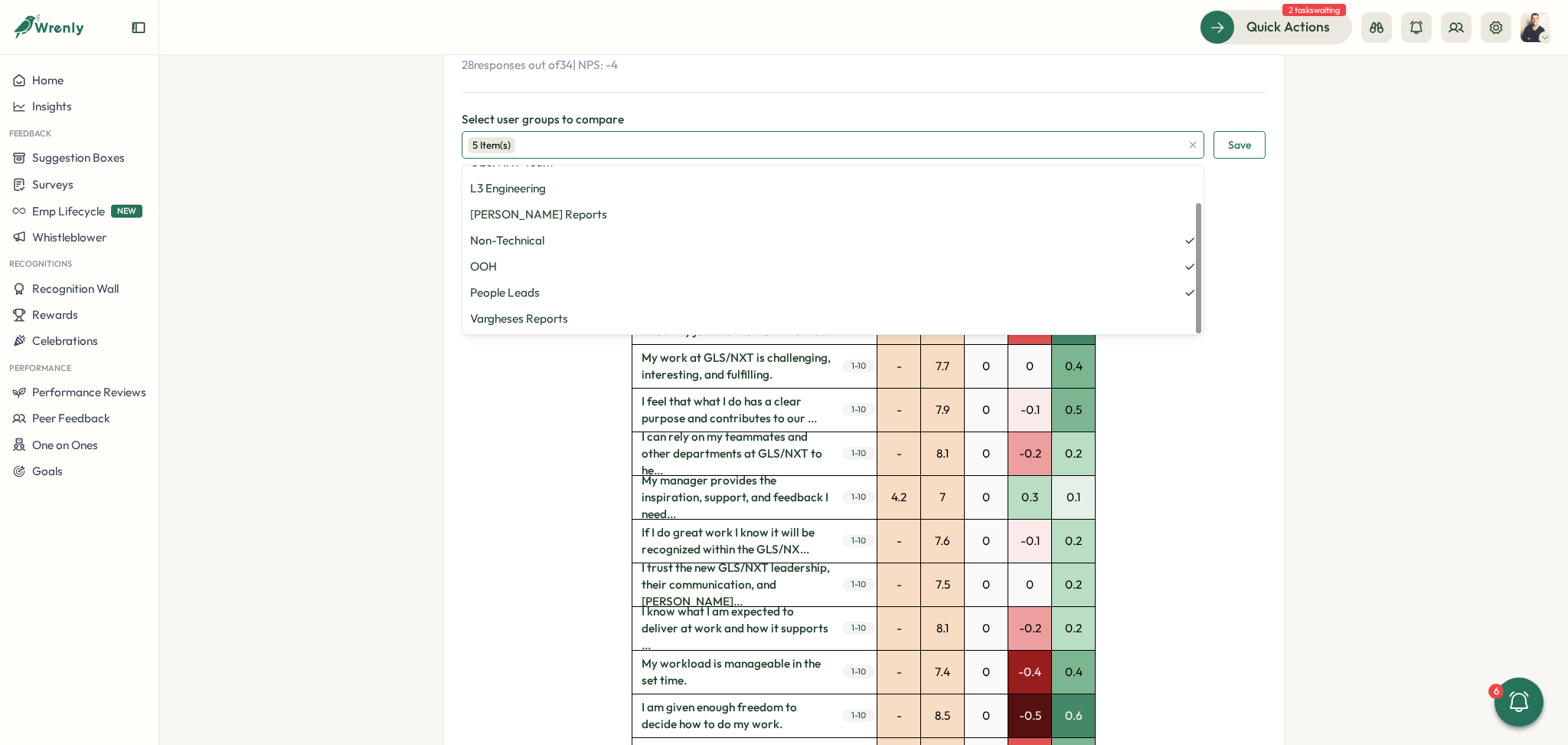
scroll to position [102, 0]
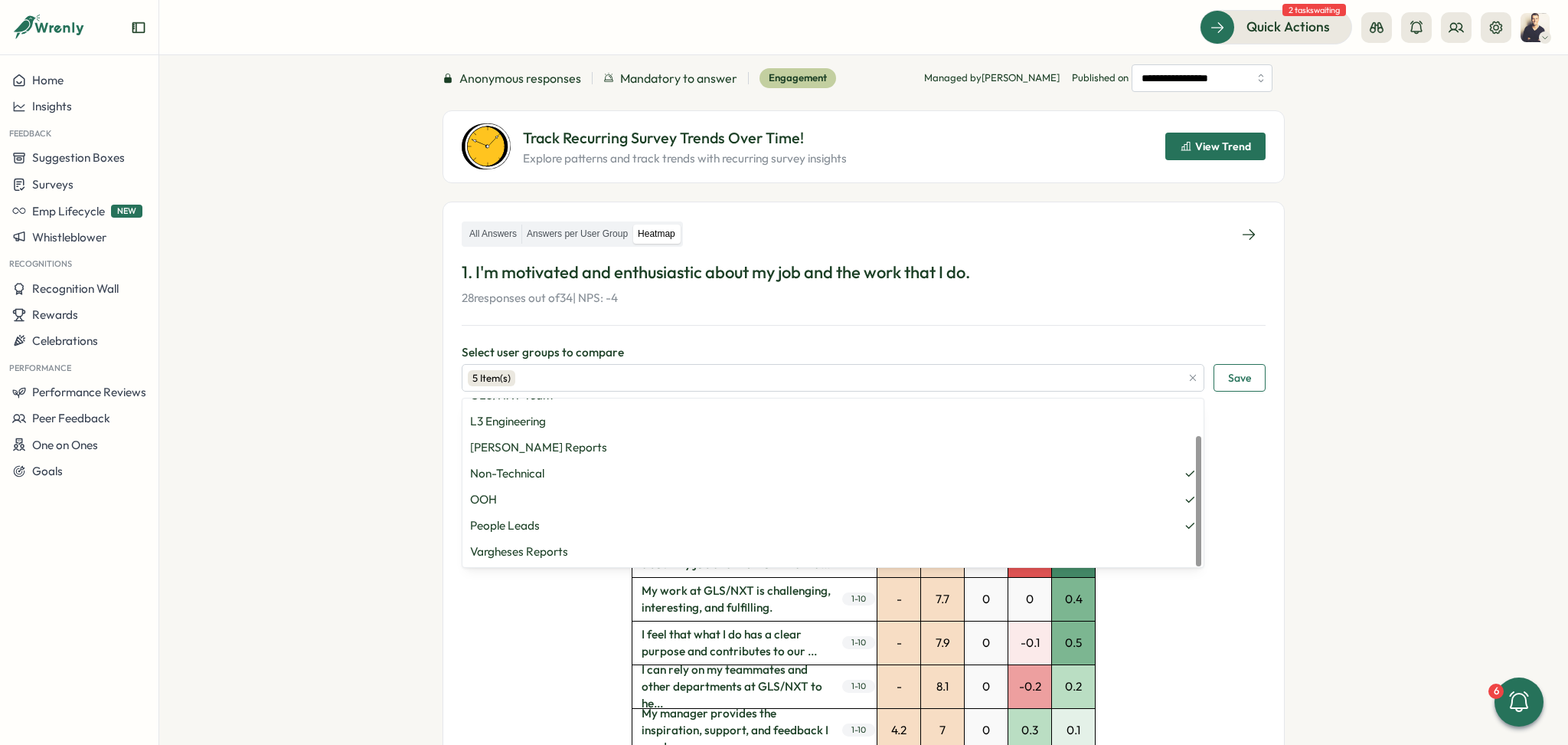
click at [1279, 422] on div "All Answers Answers per User Group Heatmap 1. I'm motivated and enthusiastic ab…" at bounding box center [864, 757] width 842 height 1112
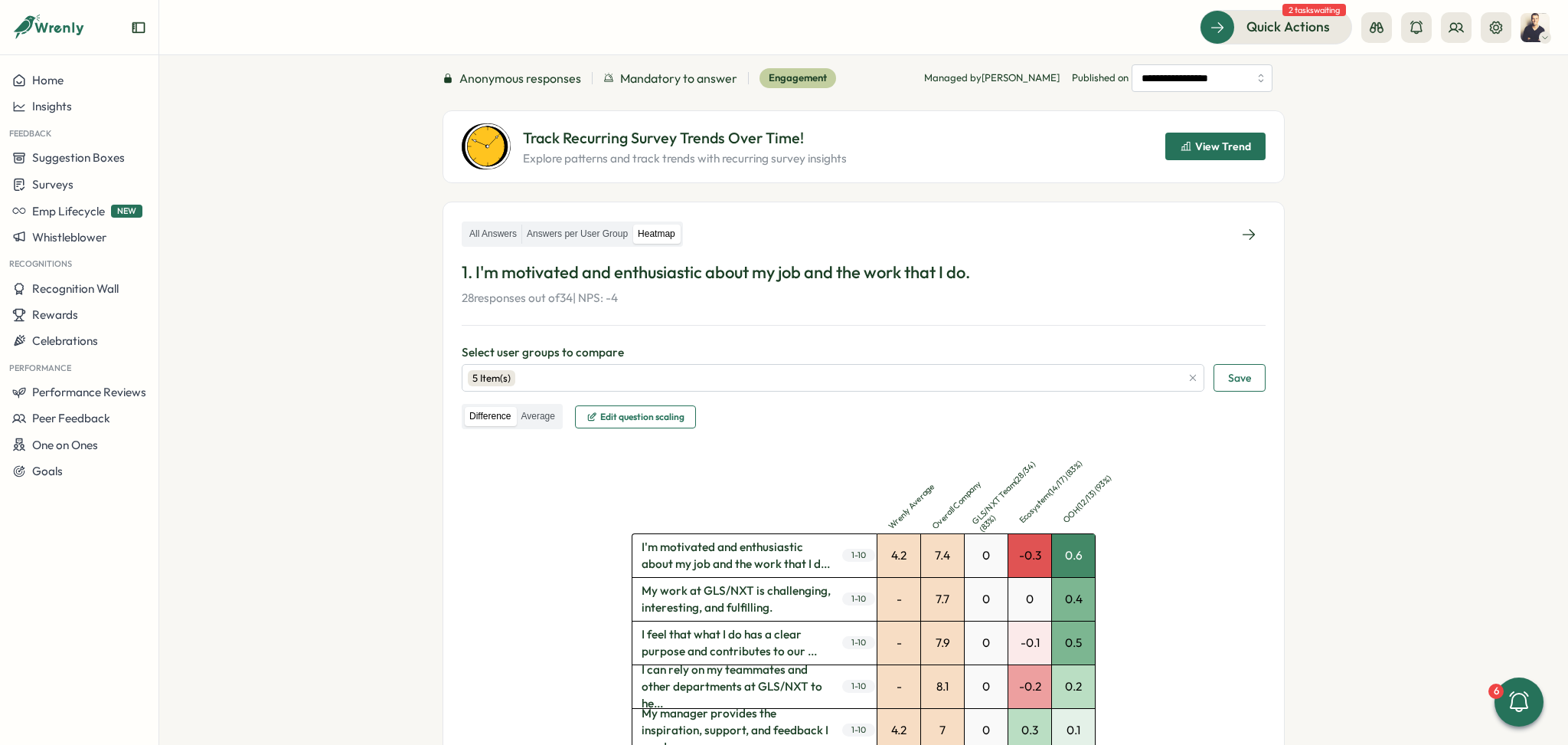
click at [1238, 370] on span "Save" at bounding box center [1239, 378] width 23 height 26
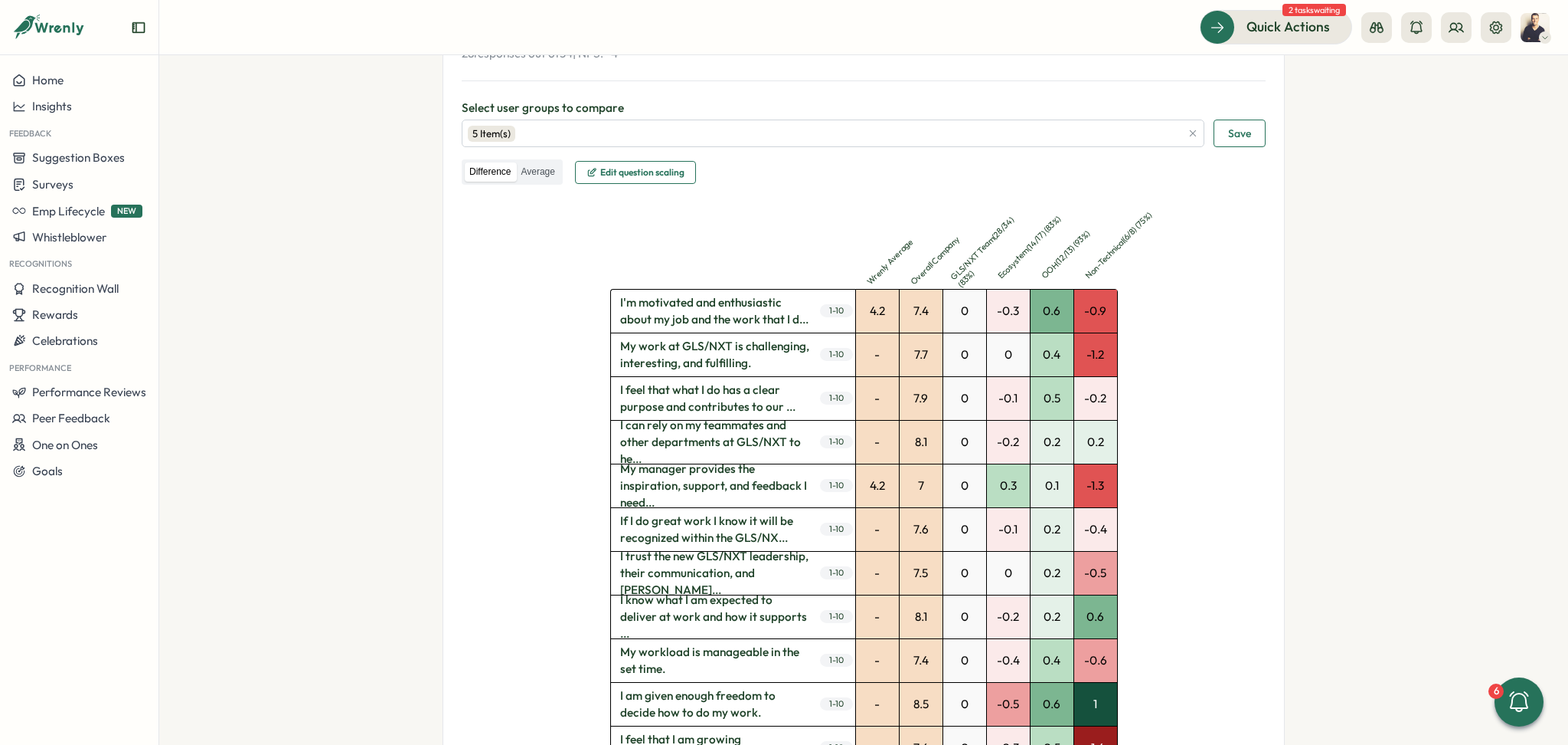
scroll to position [307, 0]
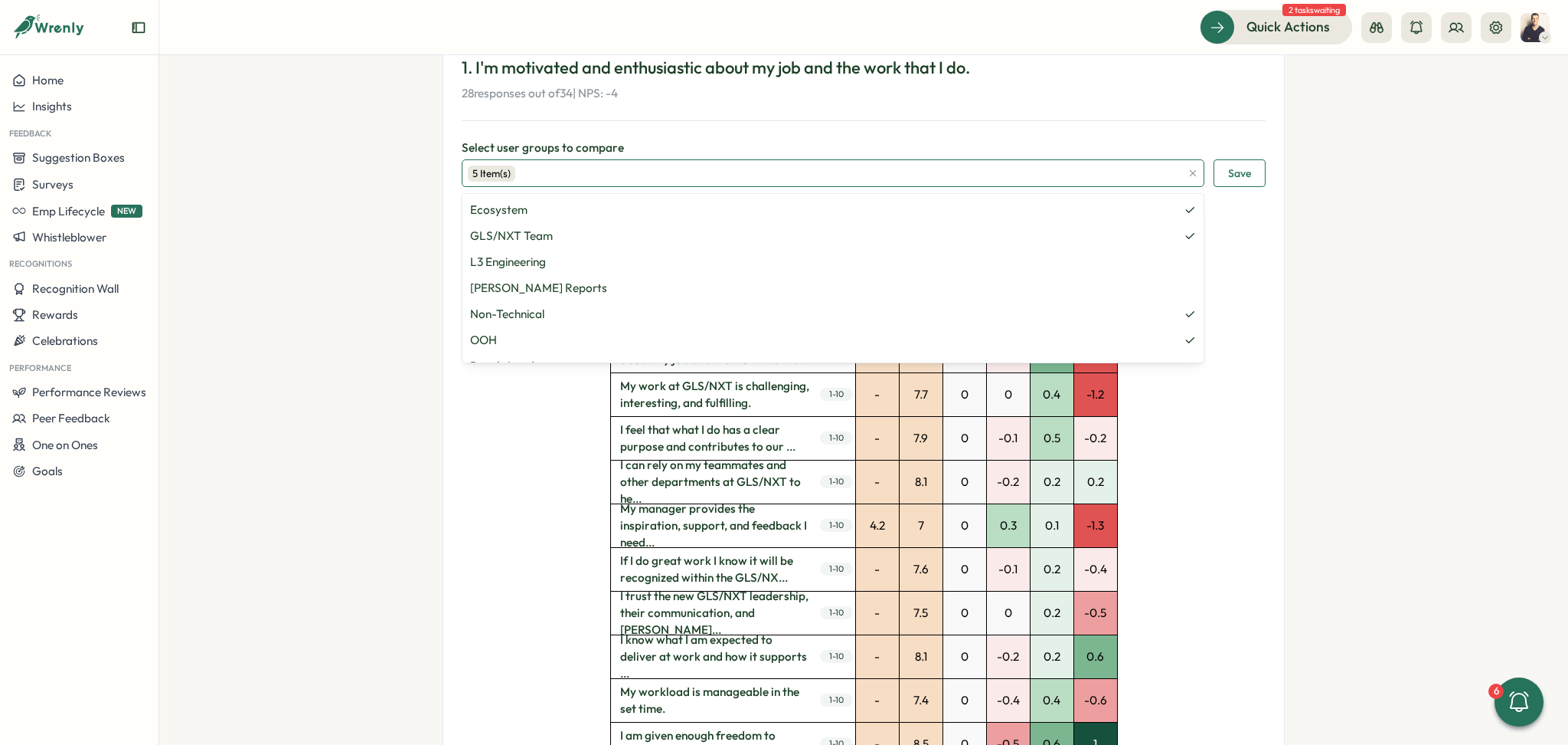
click at [1054, 166] on div "5 Item(s)" at bounding box center [823, 173] width 713 height 26
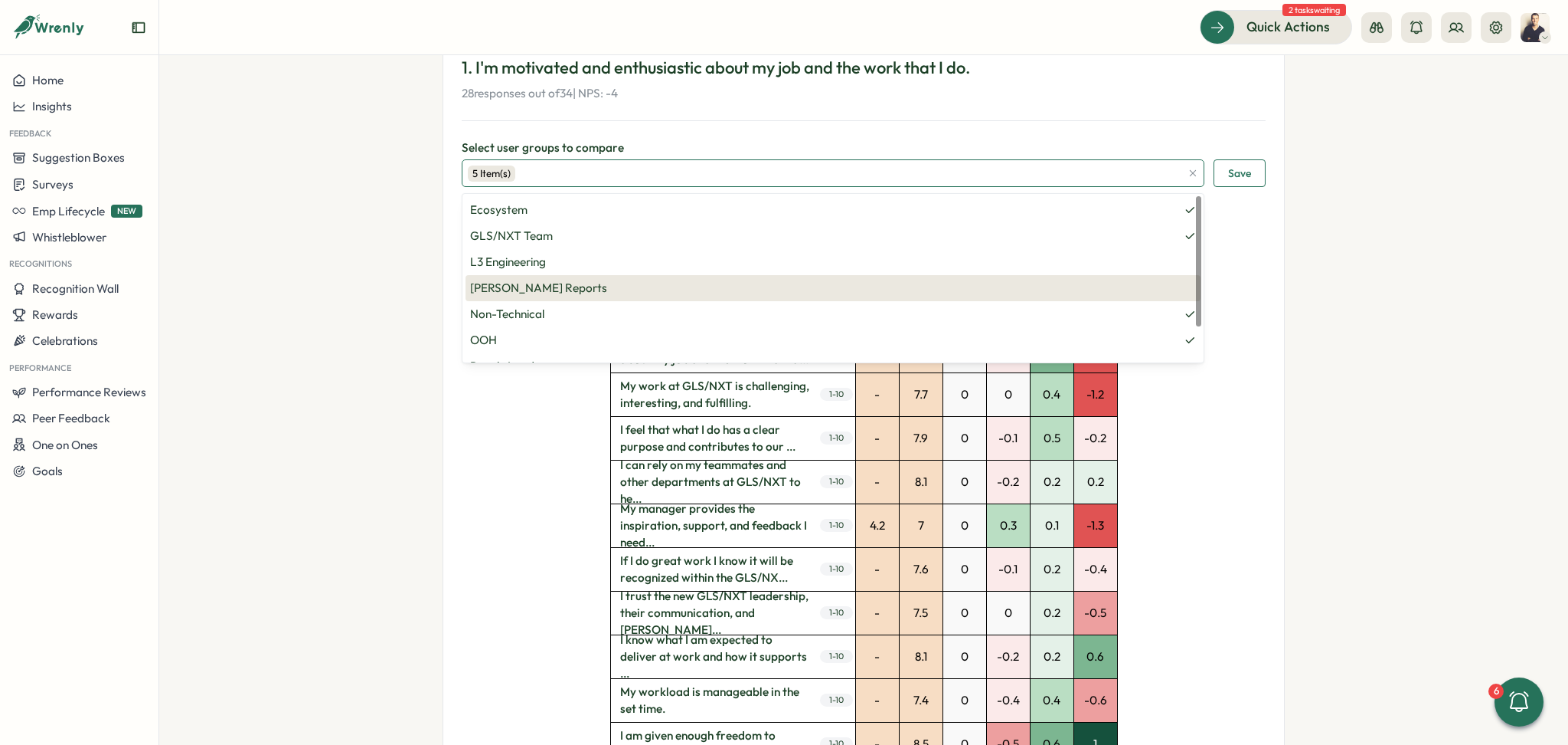
scroll to position [45, 0]
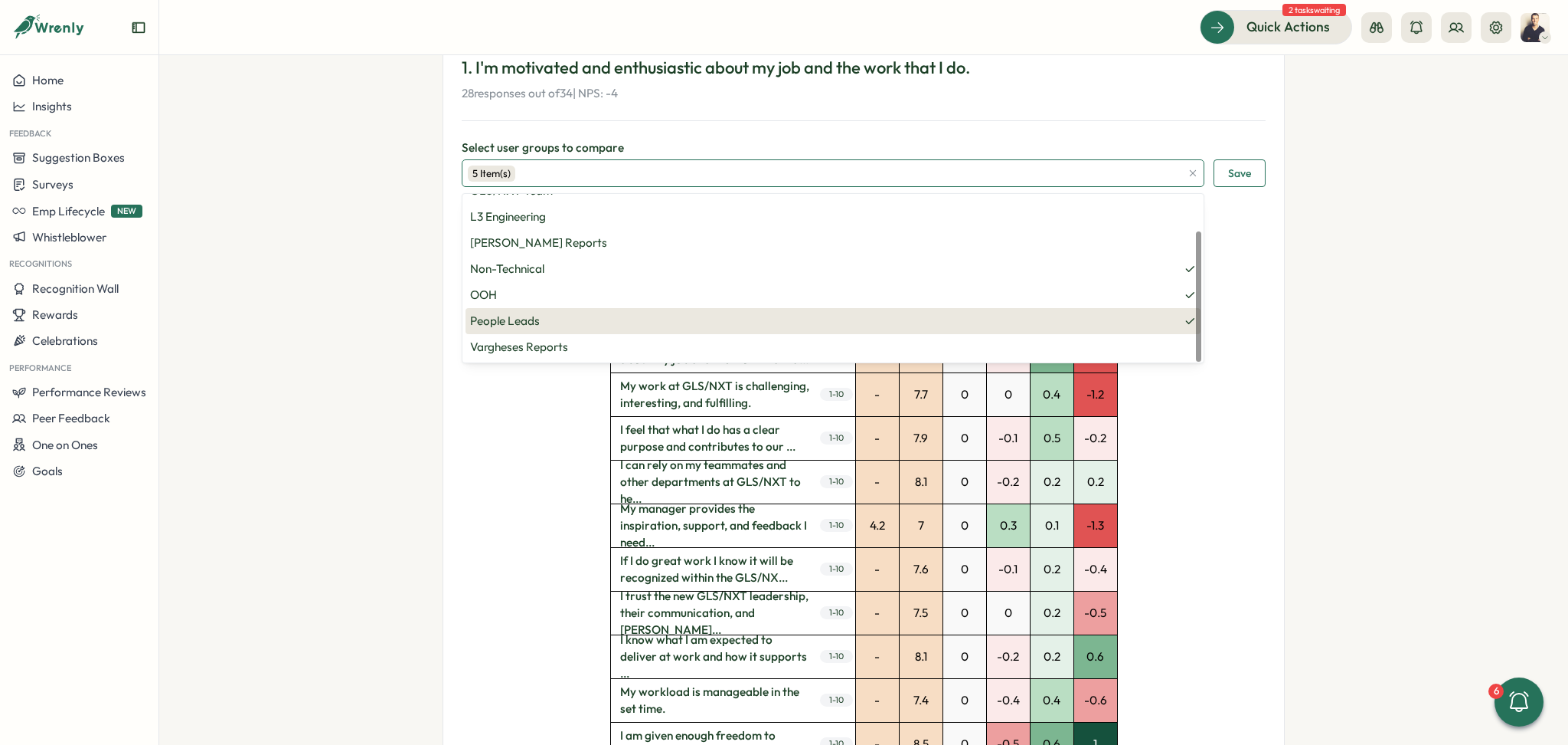
click at [607, 324] on span "People Leads" at bounding box center [833, 321] width 726 height 17
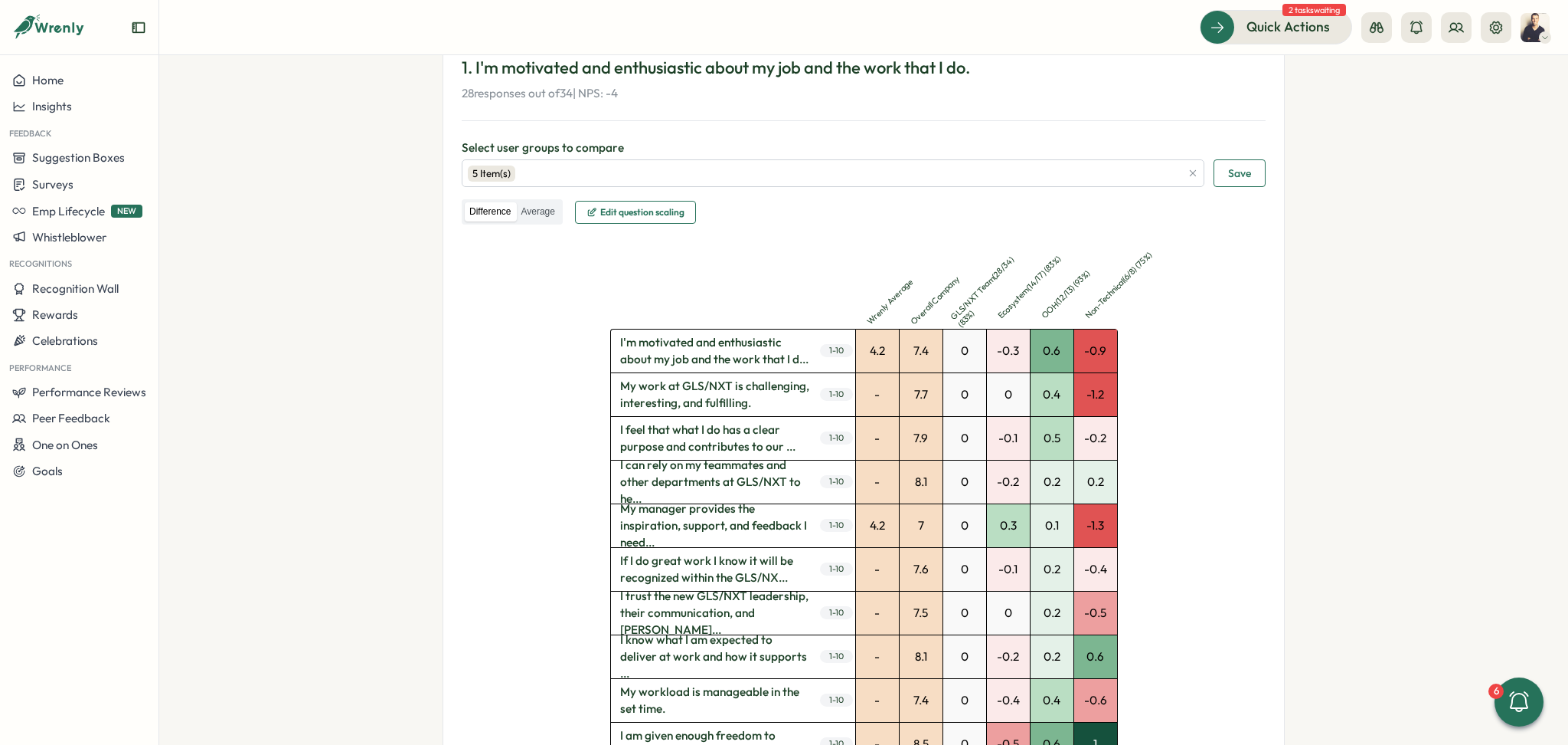
click at [1270, 396] on div "All Answers Answers per User Group Heatmap 1. I'm motivated and enthusiastic ab…" at bounding box center [864, 553] width 842 height 1112
click at [1234, 172] on span "Save" at bounding box center [1239, 173] width 23 height 26
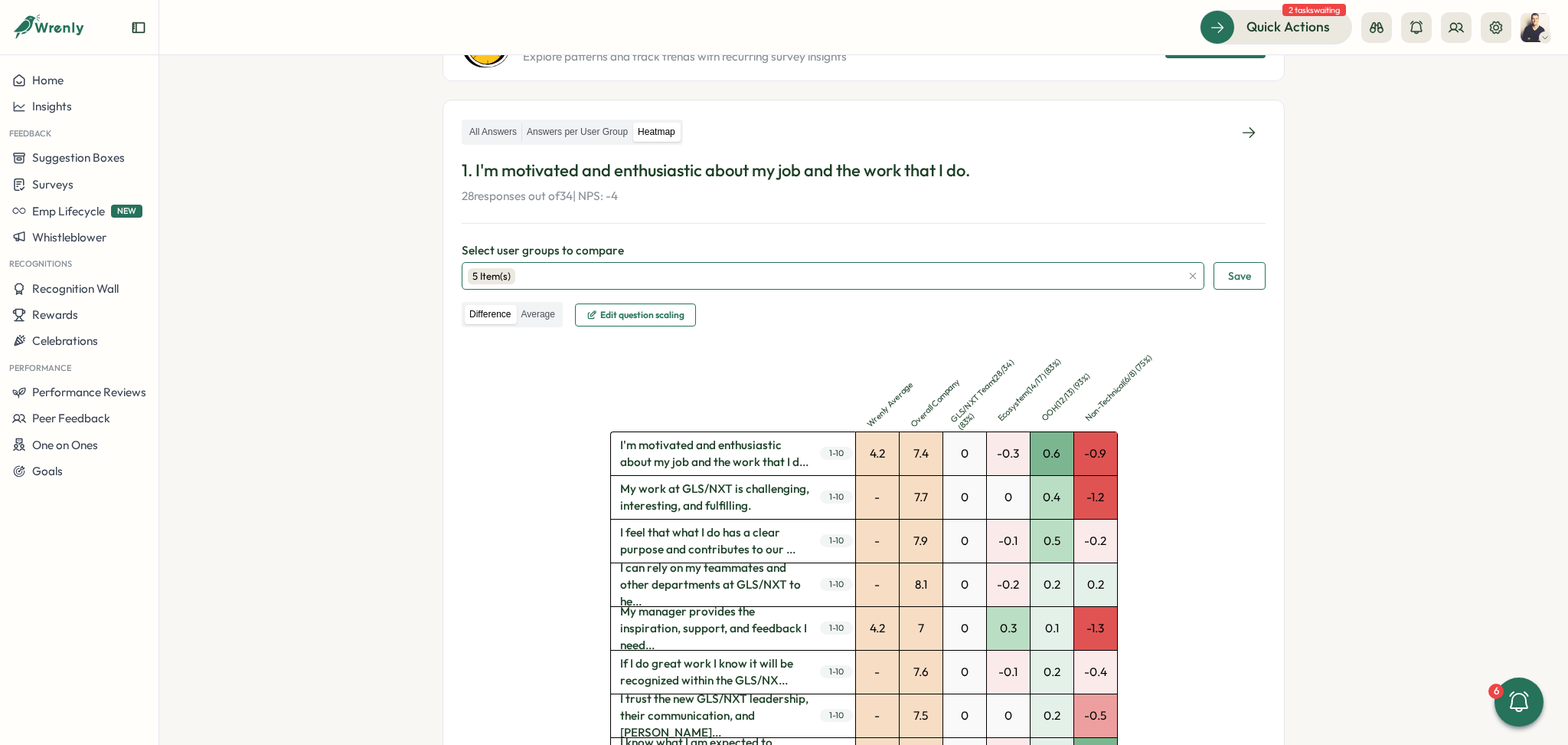
click at [846, 269] on div "5 Item(s)" at bounding box center [823, 275] width 713 height 26
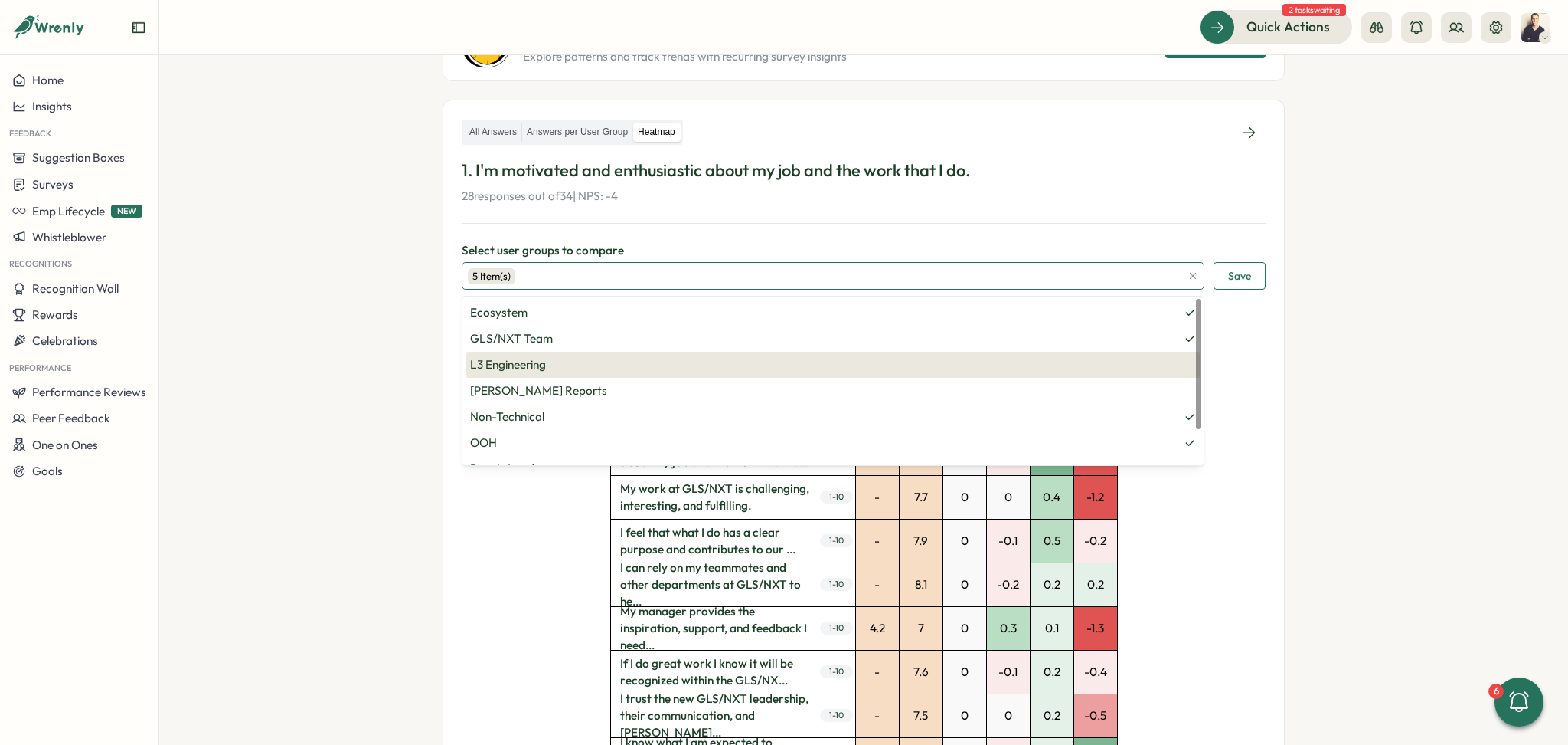
click at [1116, 356] on span "L3 Engineering" at bounding box center [833, 364] width 726 height 17
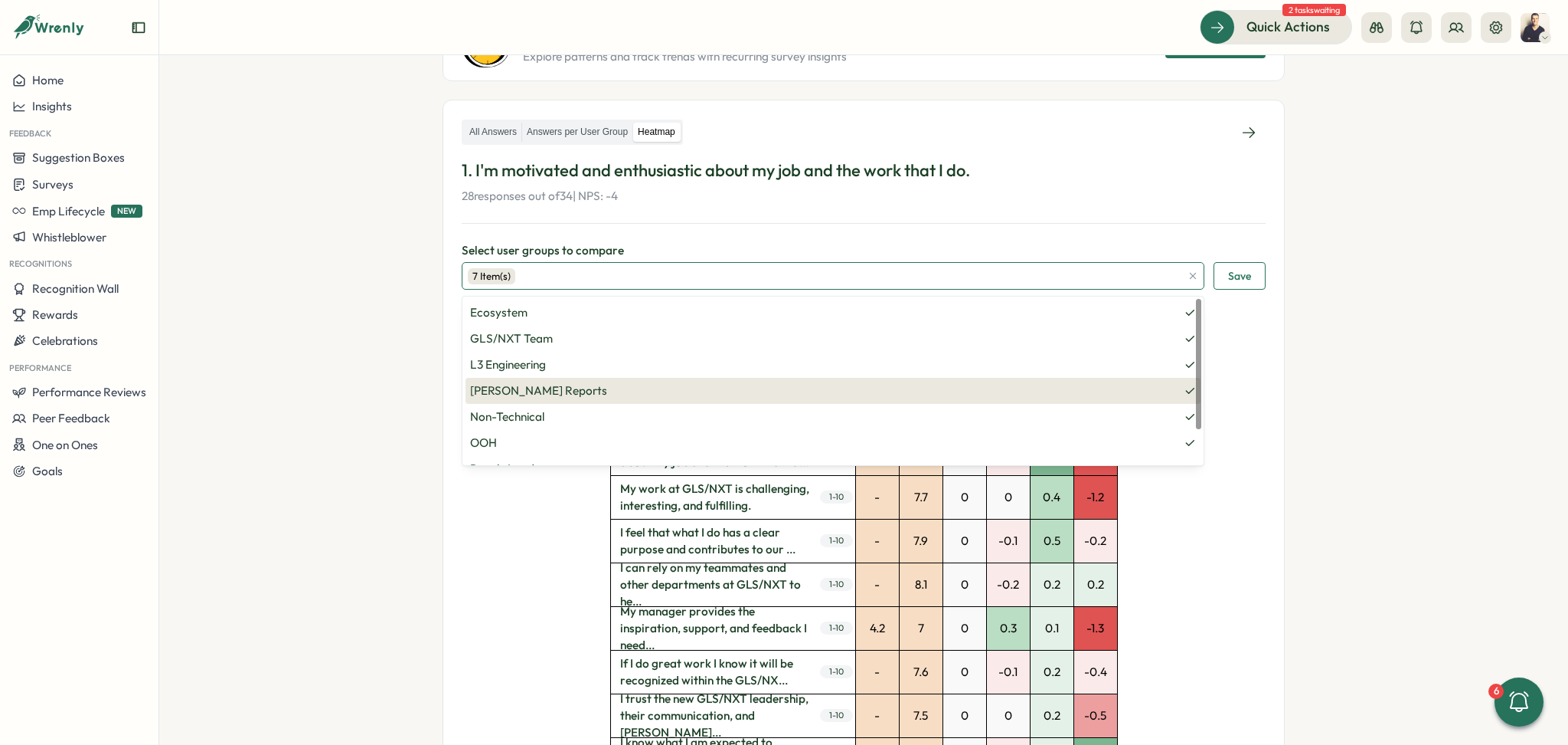
click at [1113, 382] on span "Nelson's Reports" at bounding box center [833, 390] width 726 height 17
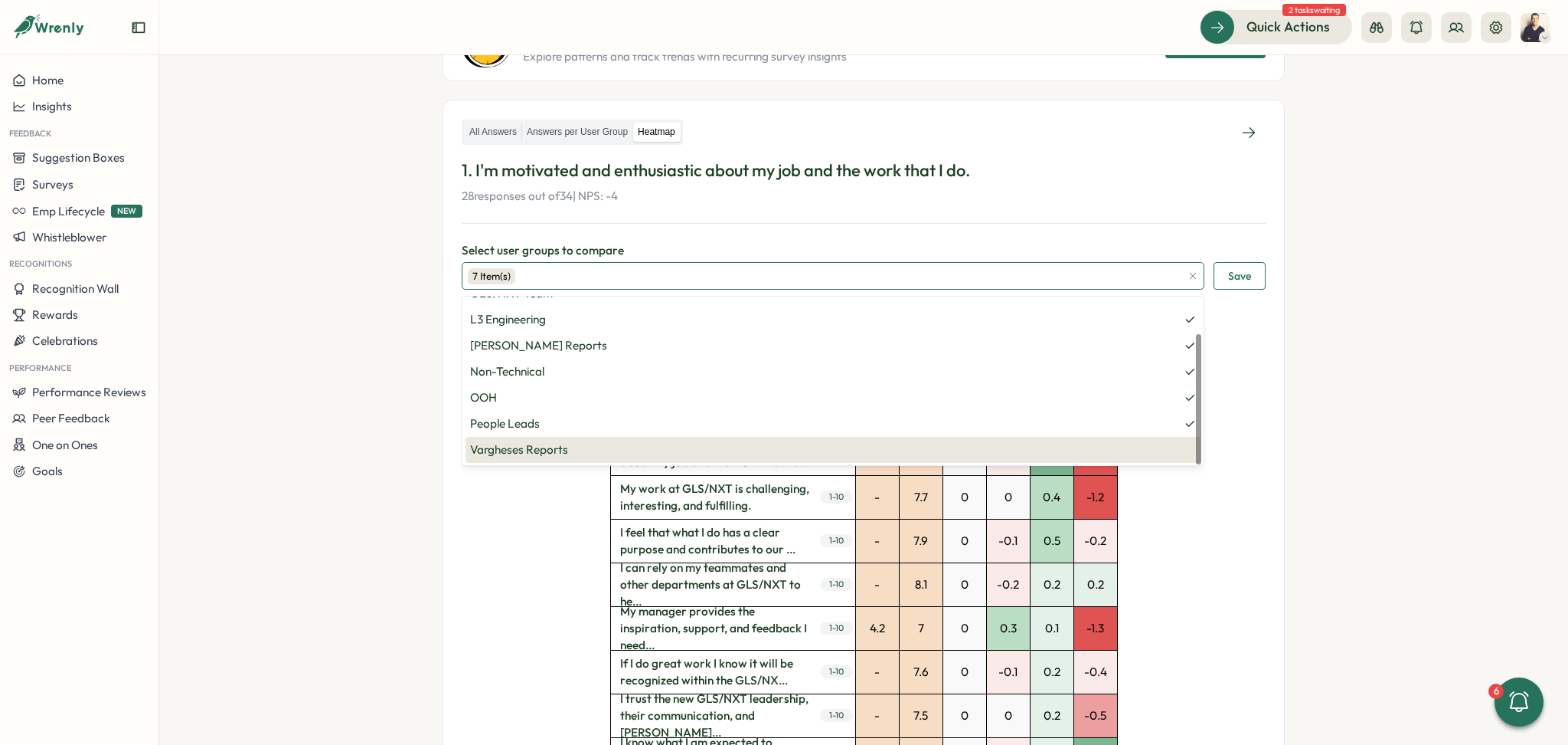
click at [1141, 455] on span "Vargheses Reports" at bounding box center [833, 449] width 726 height 17
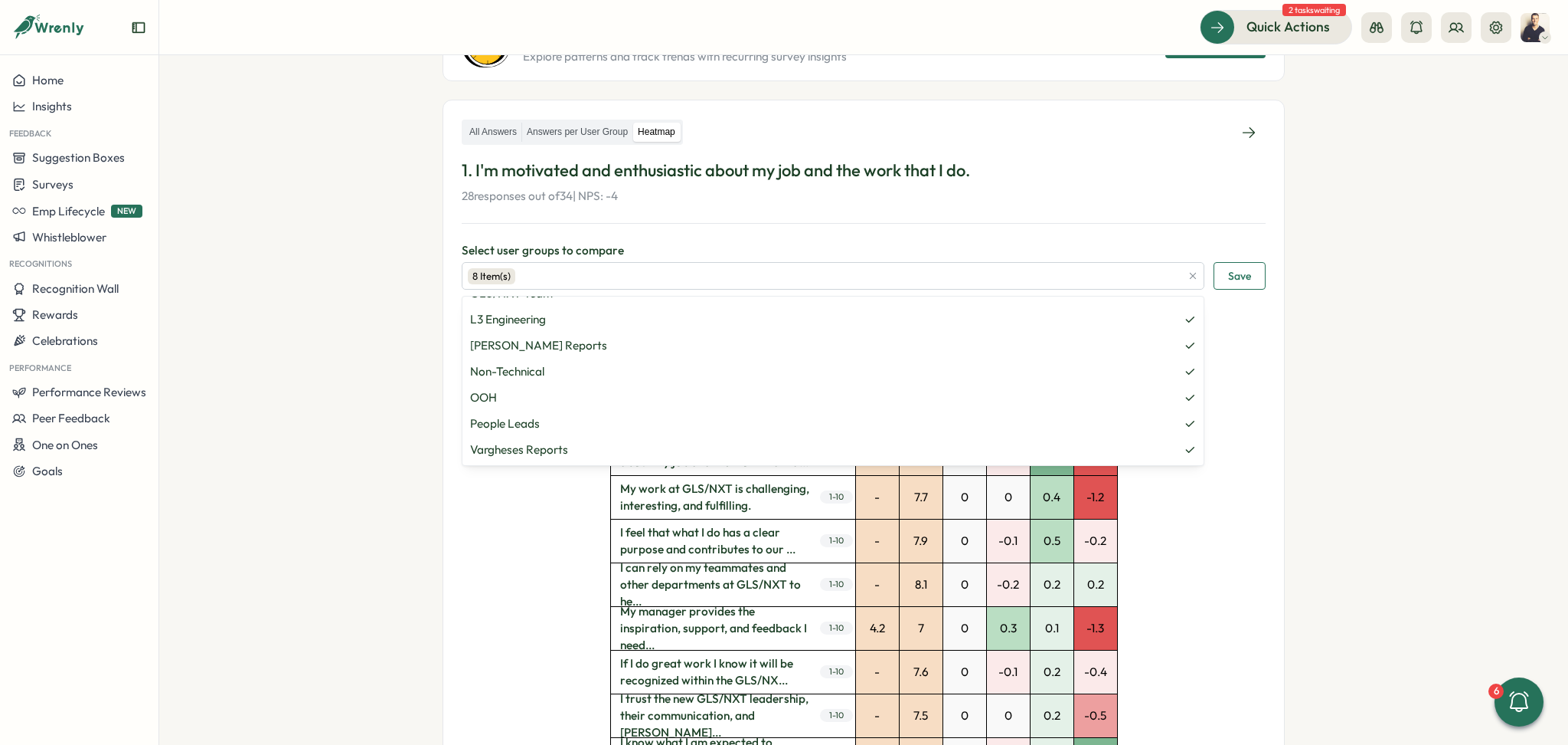
click at [1243, 276] on span "Save" at bounding box center [1239, 275] width 23 height 26
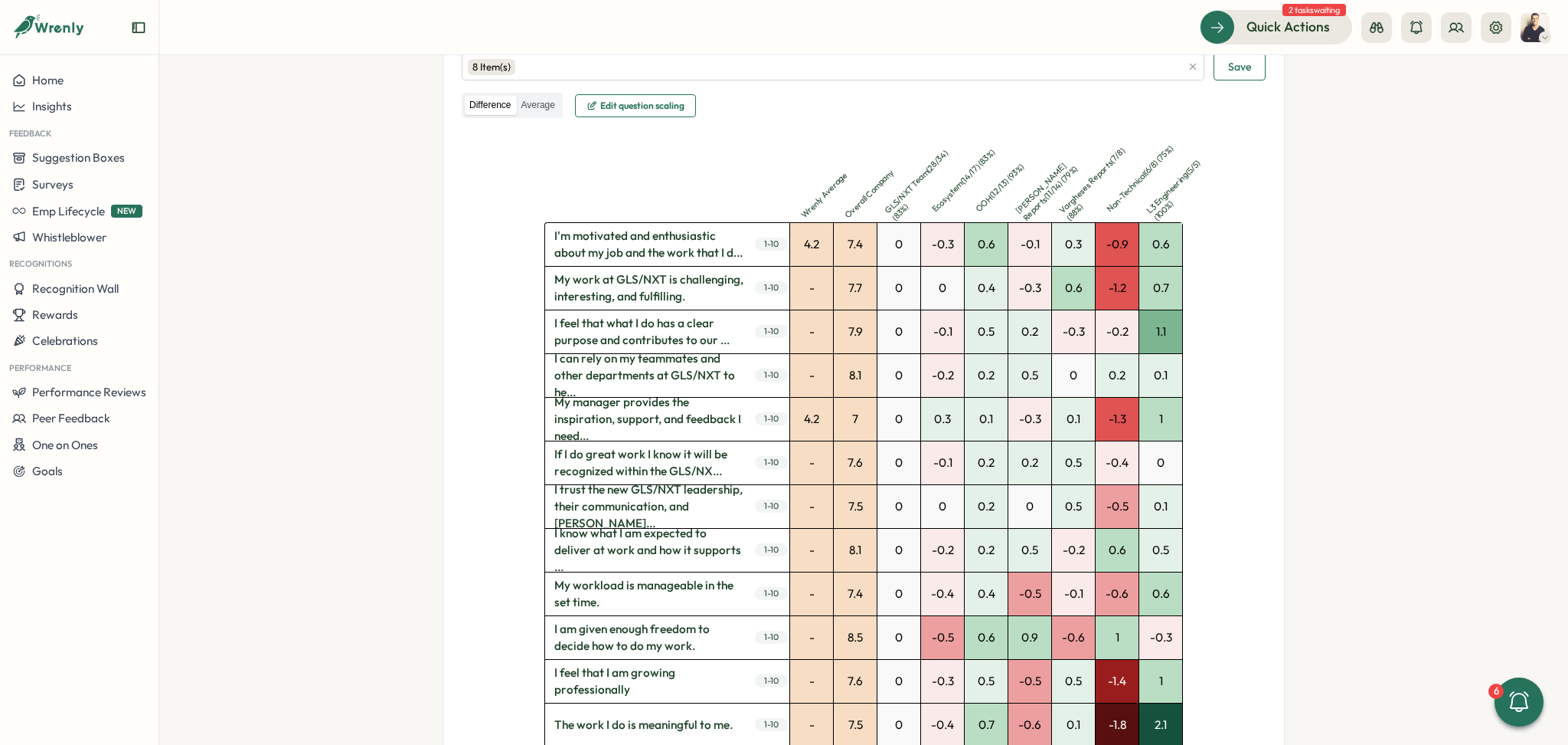
scroll to position [307, 0]
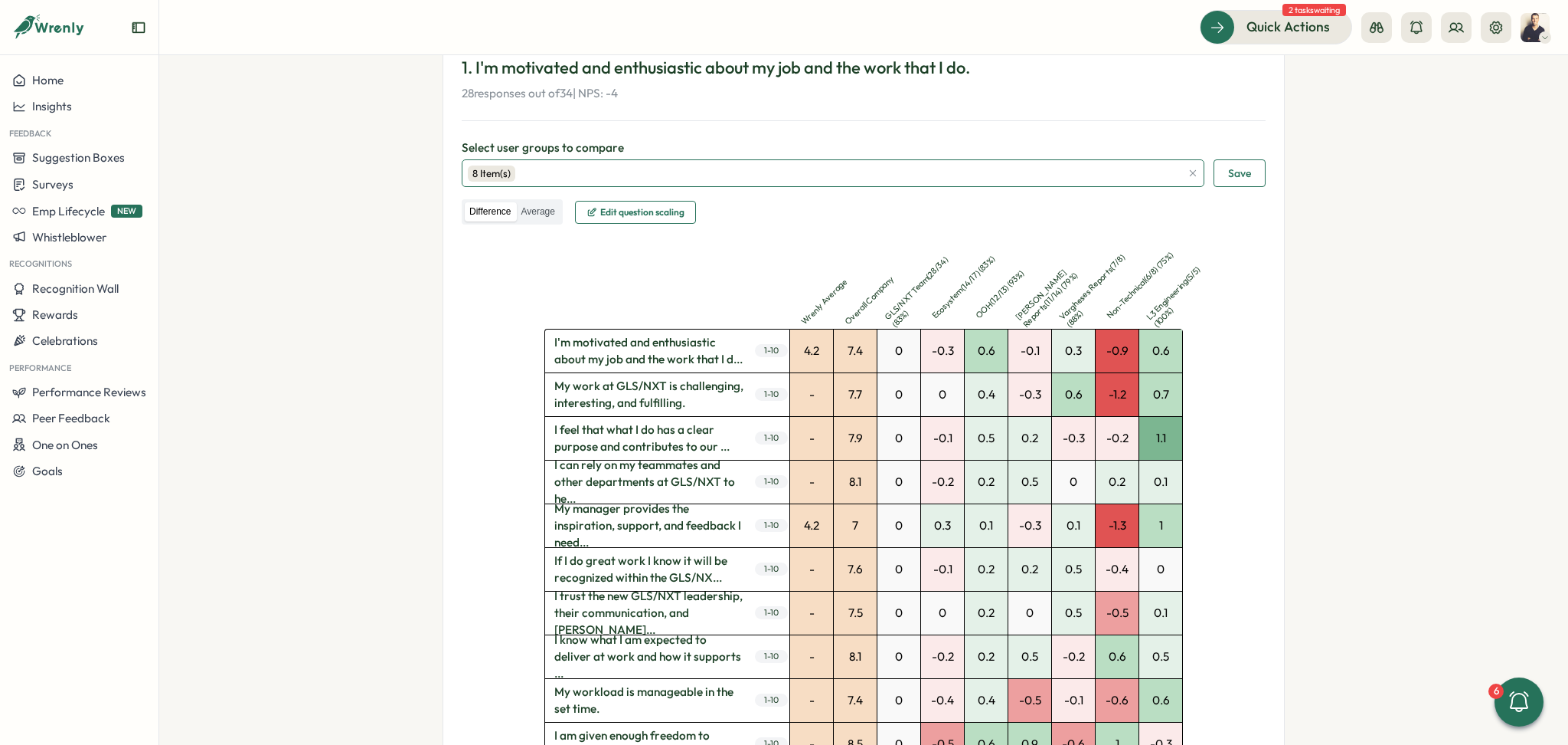
click at [744, 171] on div "8 Item(s)" at bounding box center [823, 173] width 713 height 26
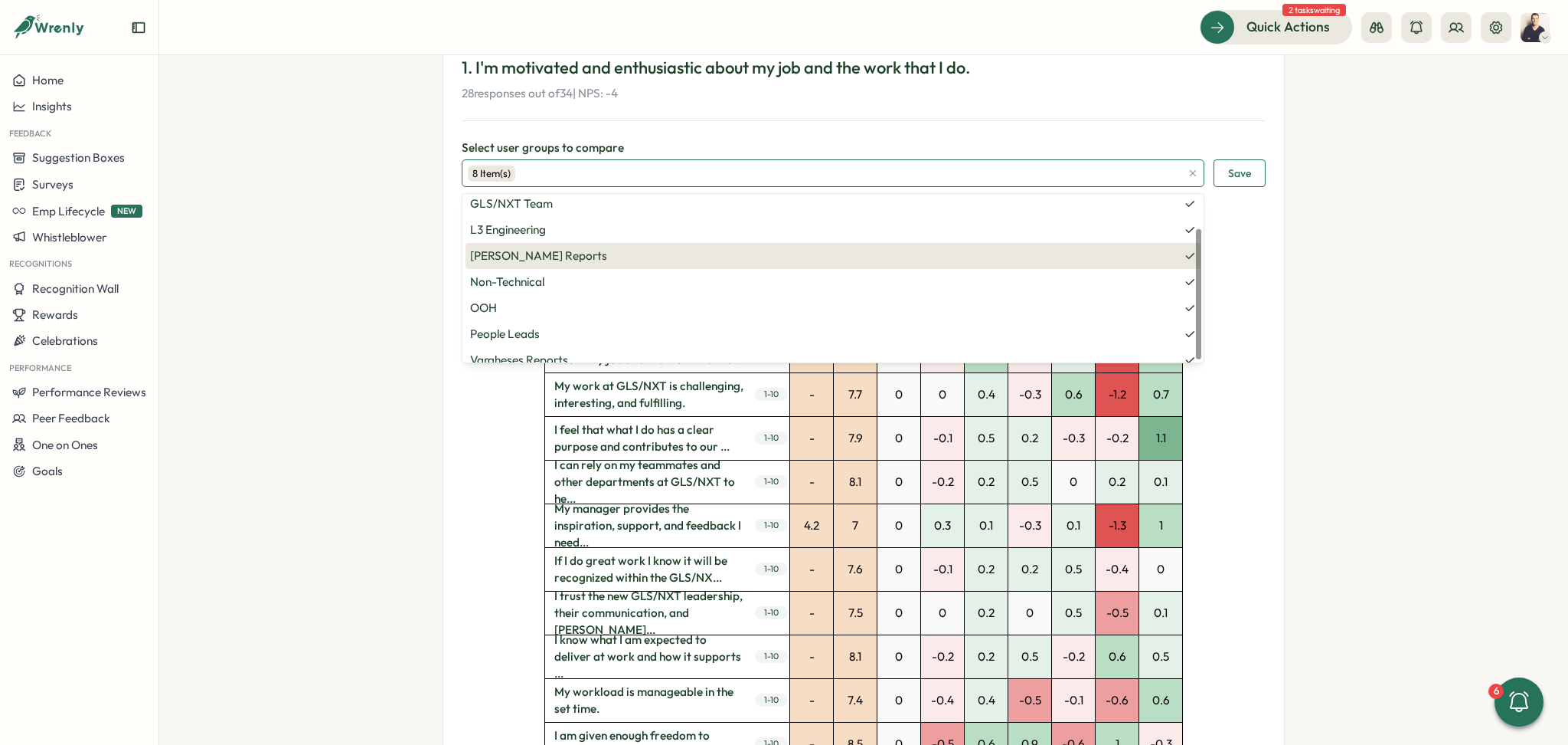
scroll to position [45, 0]
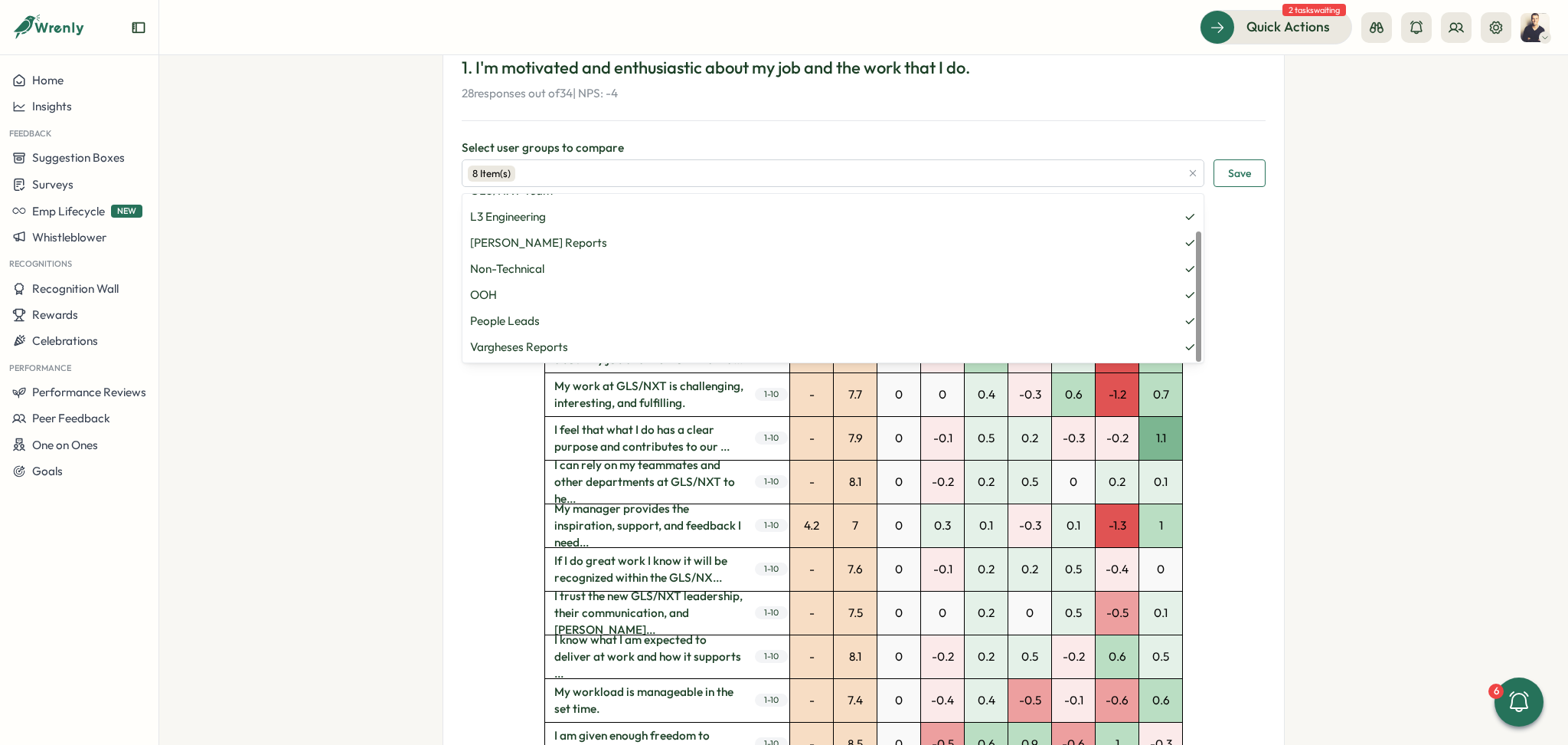
click at [1256, 175] on button "Save" at bounding box center [1240, 173] width 52 height 28
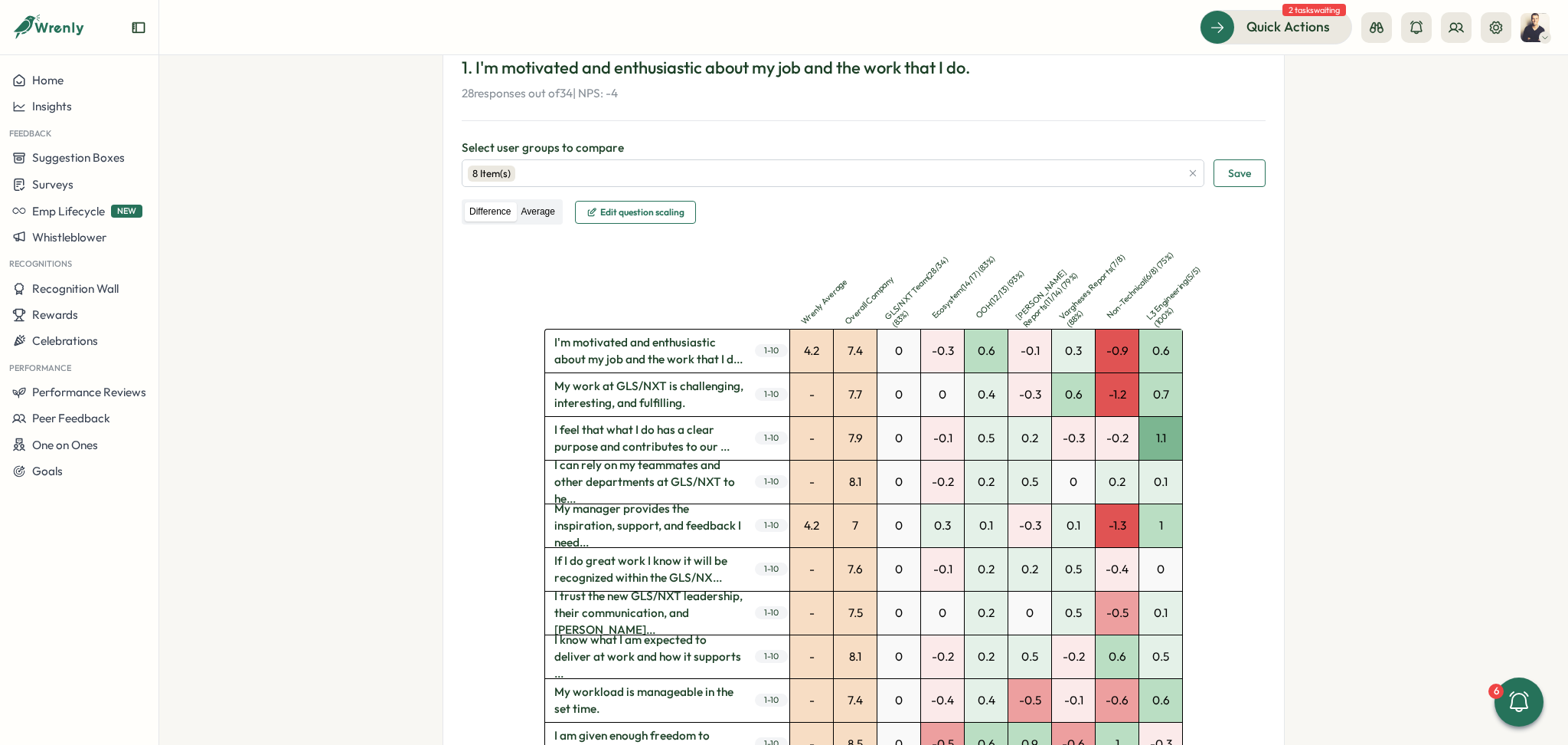
click at [534, 215] on label "Average" at bounding box center [536, 211] width 42 height 19
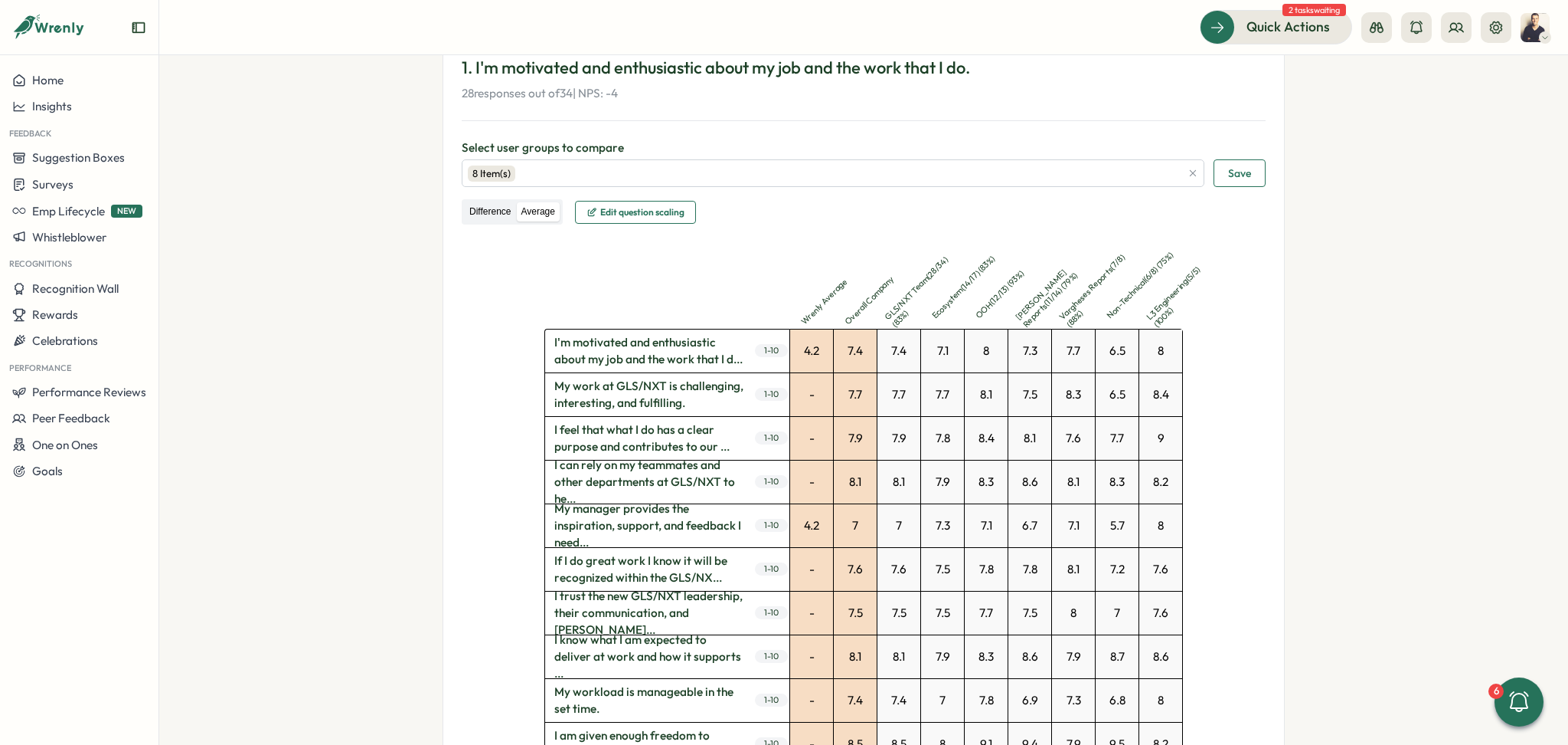
click at [485, 213] on label "Difference" at bounding box center [489, 211] width 50 height 19
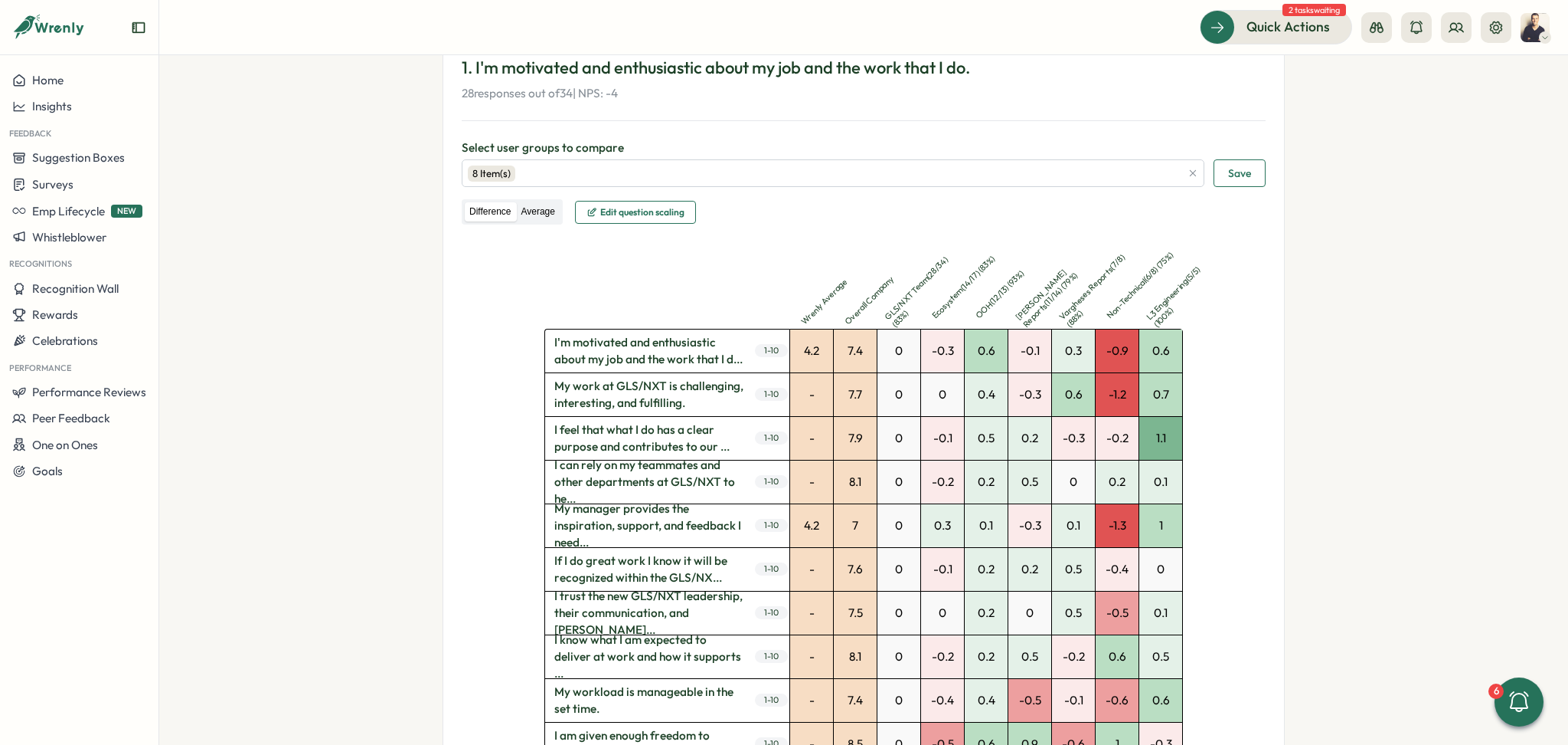
click at [532, 218] on label "Average" at bounding box center [536, 211] width 42 height 19
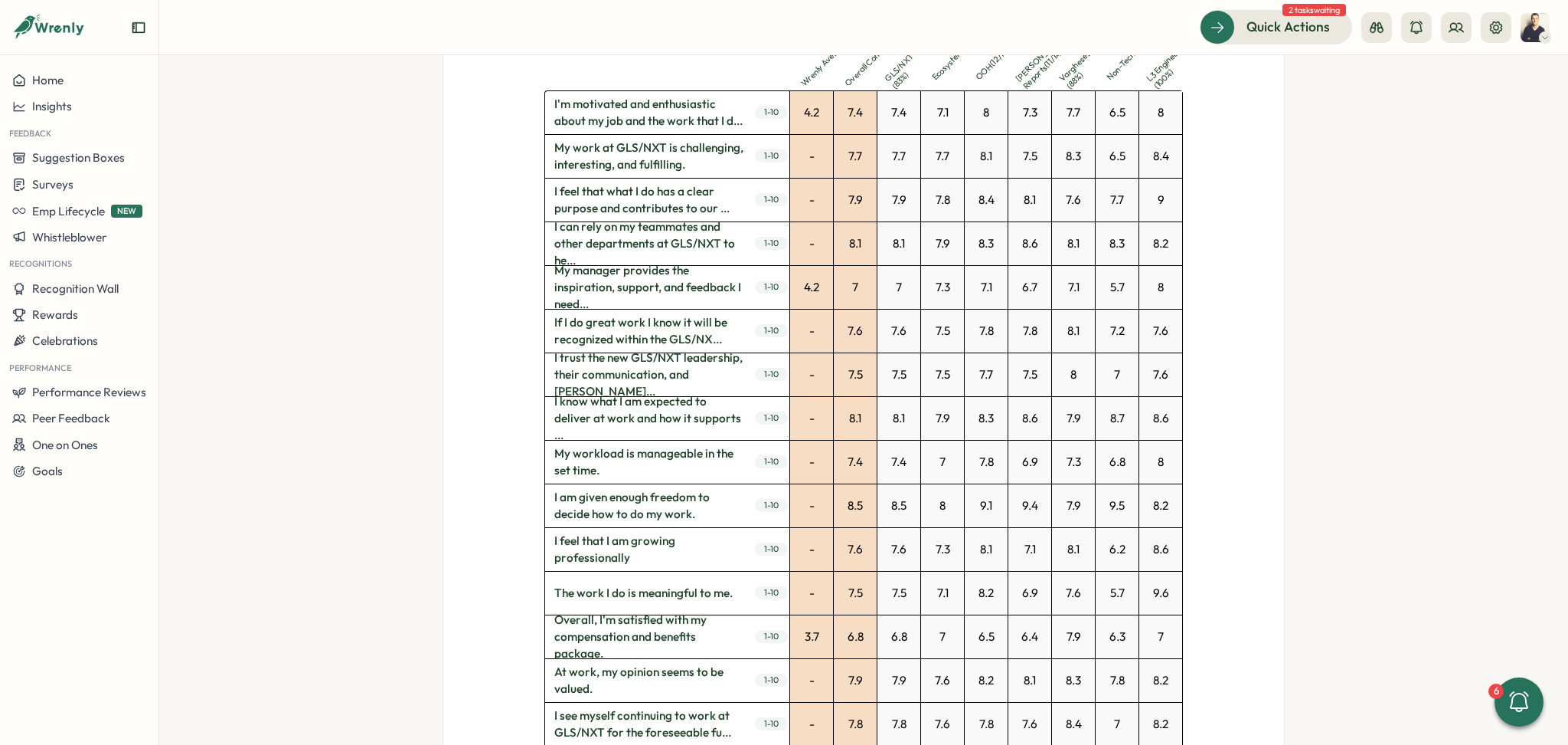
scroll to position [409, 0]
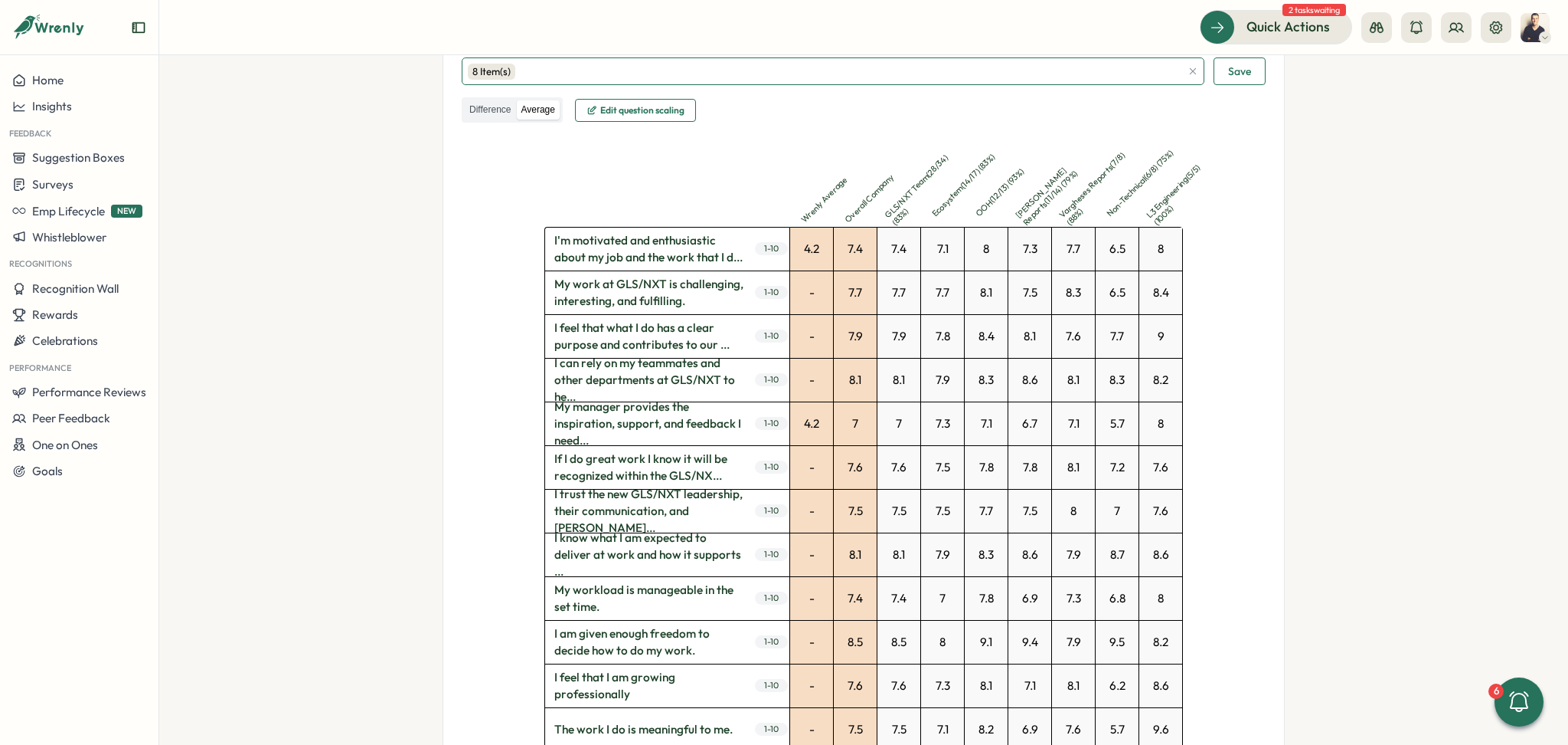
click at [1135, 73] on div "8 Item(s)" at bounding box center [823, 71] width 713 height 26
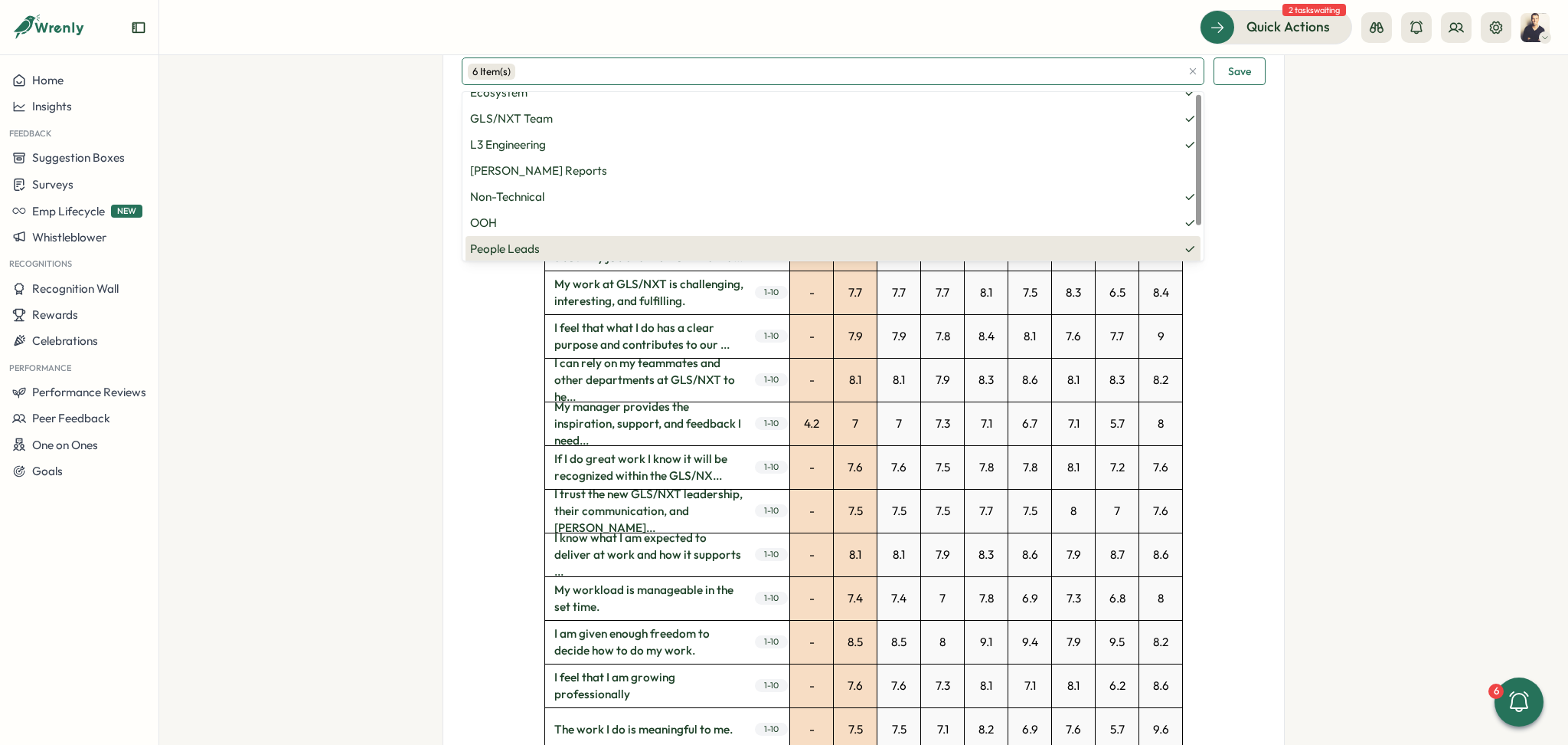
scroll to position [0, 0]
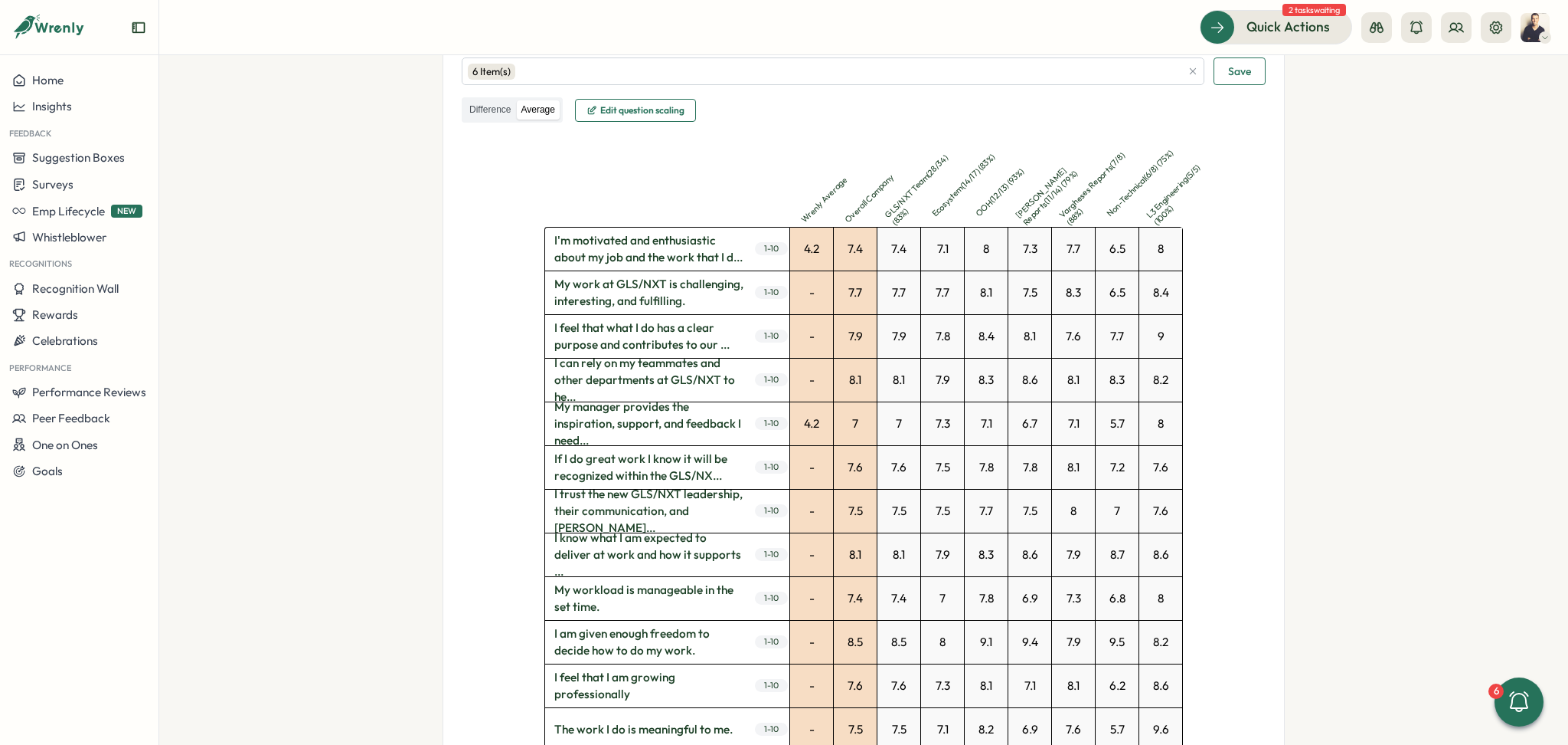
click at [1241, 69] on span "Save" at bounding box center [1239, 71] width 23 height 26
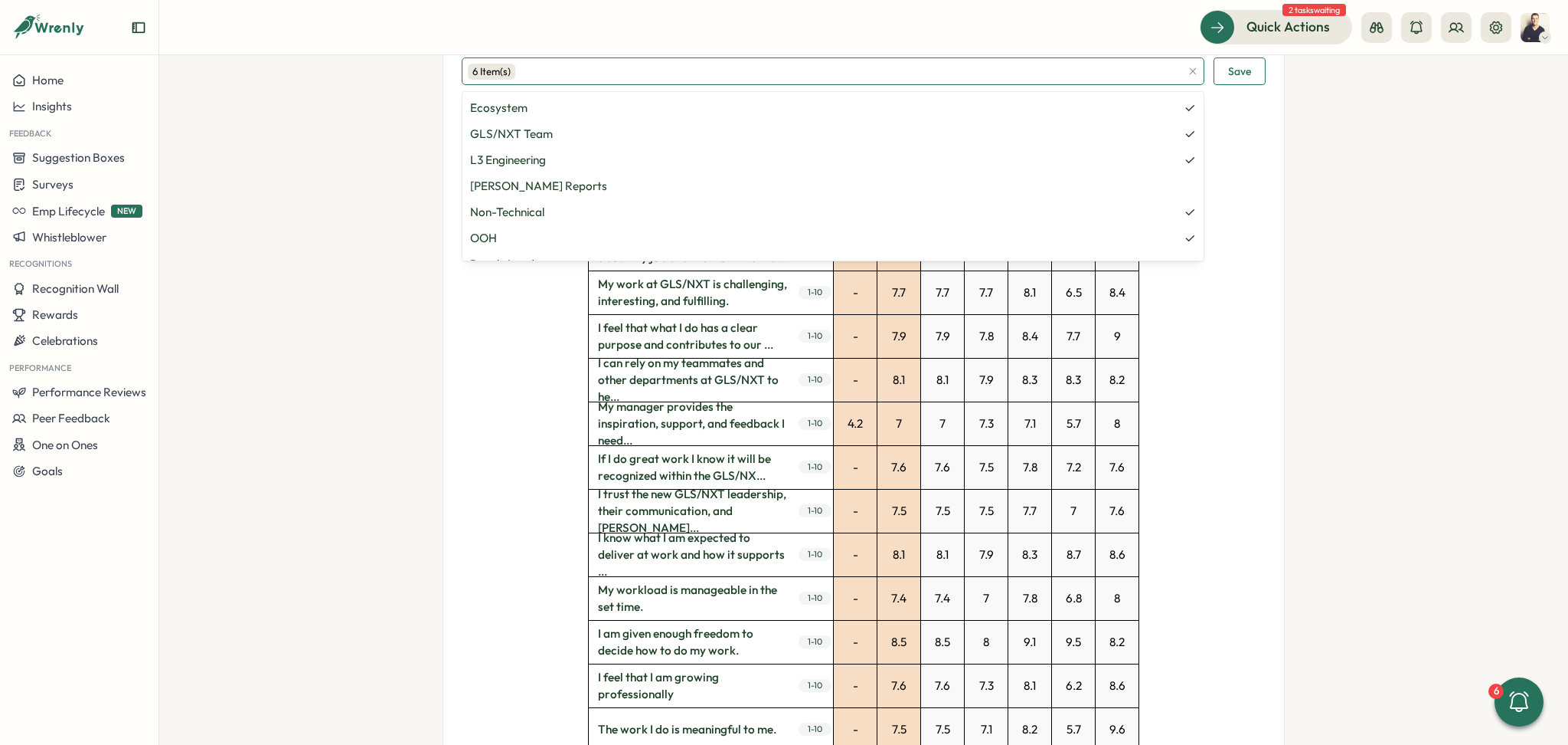
click at [984, 69] on div "6 Item(s)" at bounding box center [823, 71] width 713 height 26
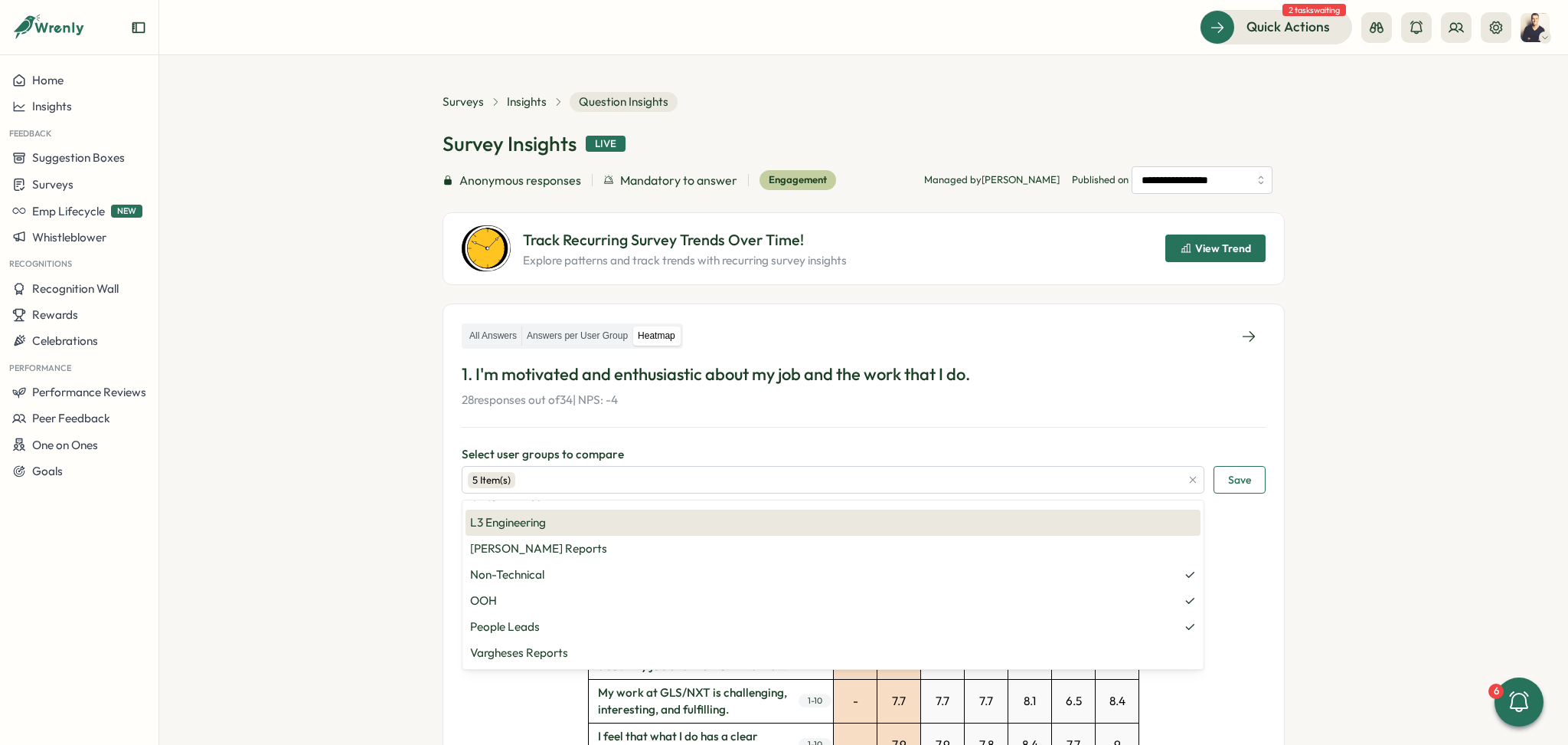
click at [1246, 478] on span "Save" at bounding box center [1239, 480] width 23 height 26
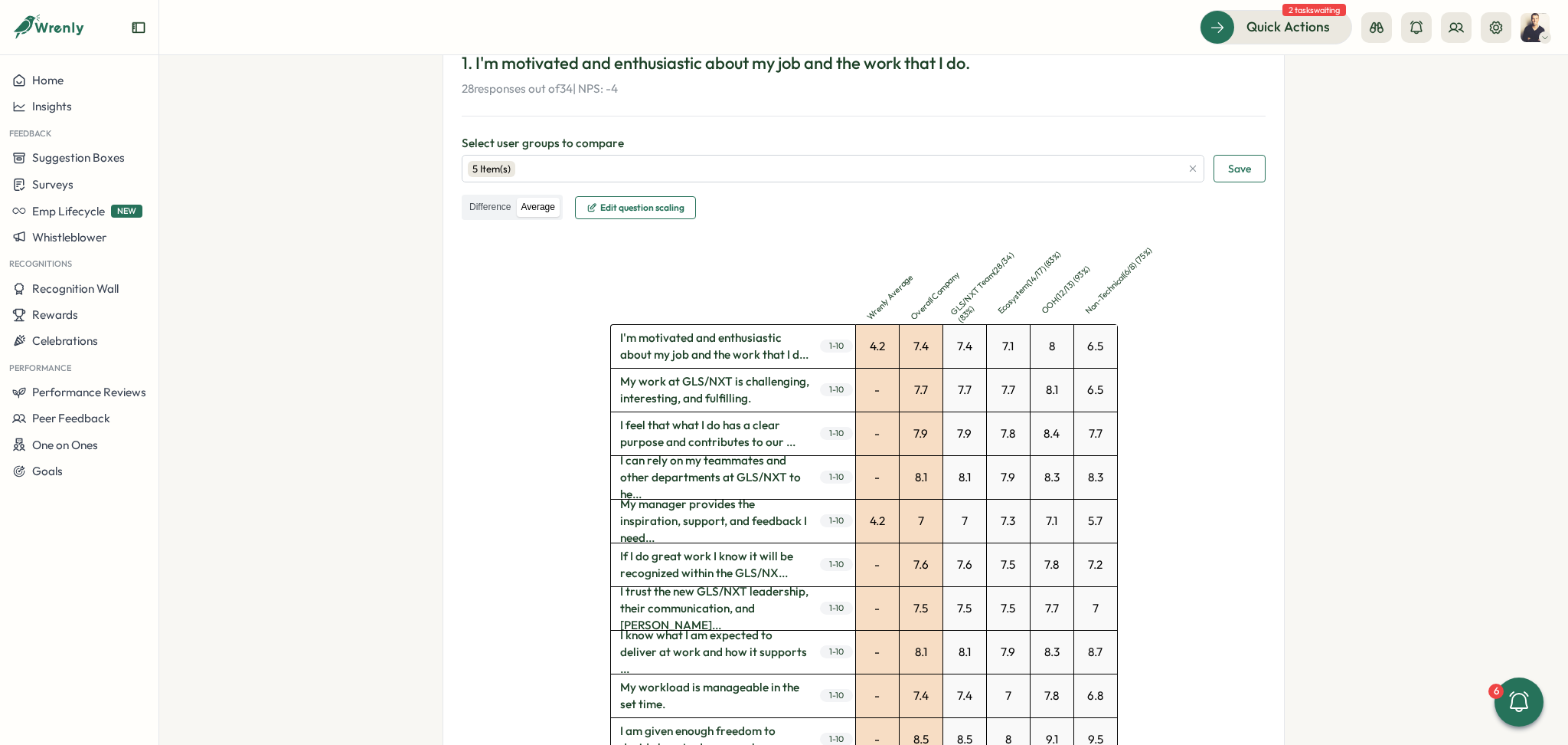
scroll to position [307, 0]
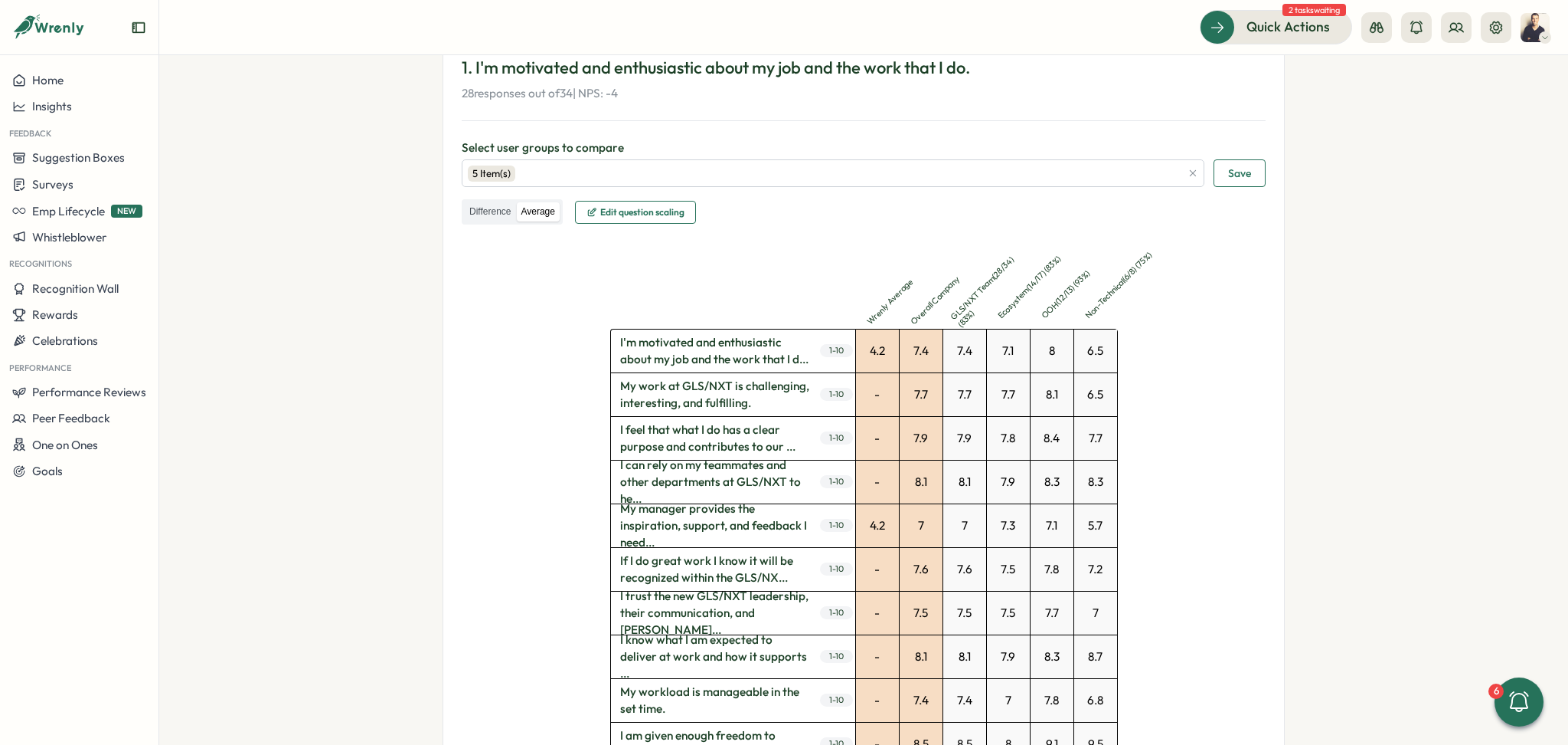
click at [620, 214] on span "Edit question scaling" at bounding box center [642, 211] width 84 height 9
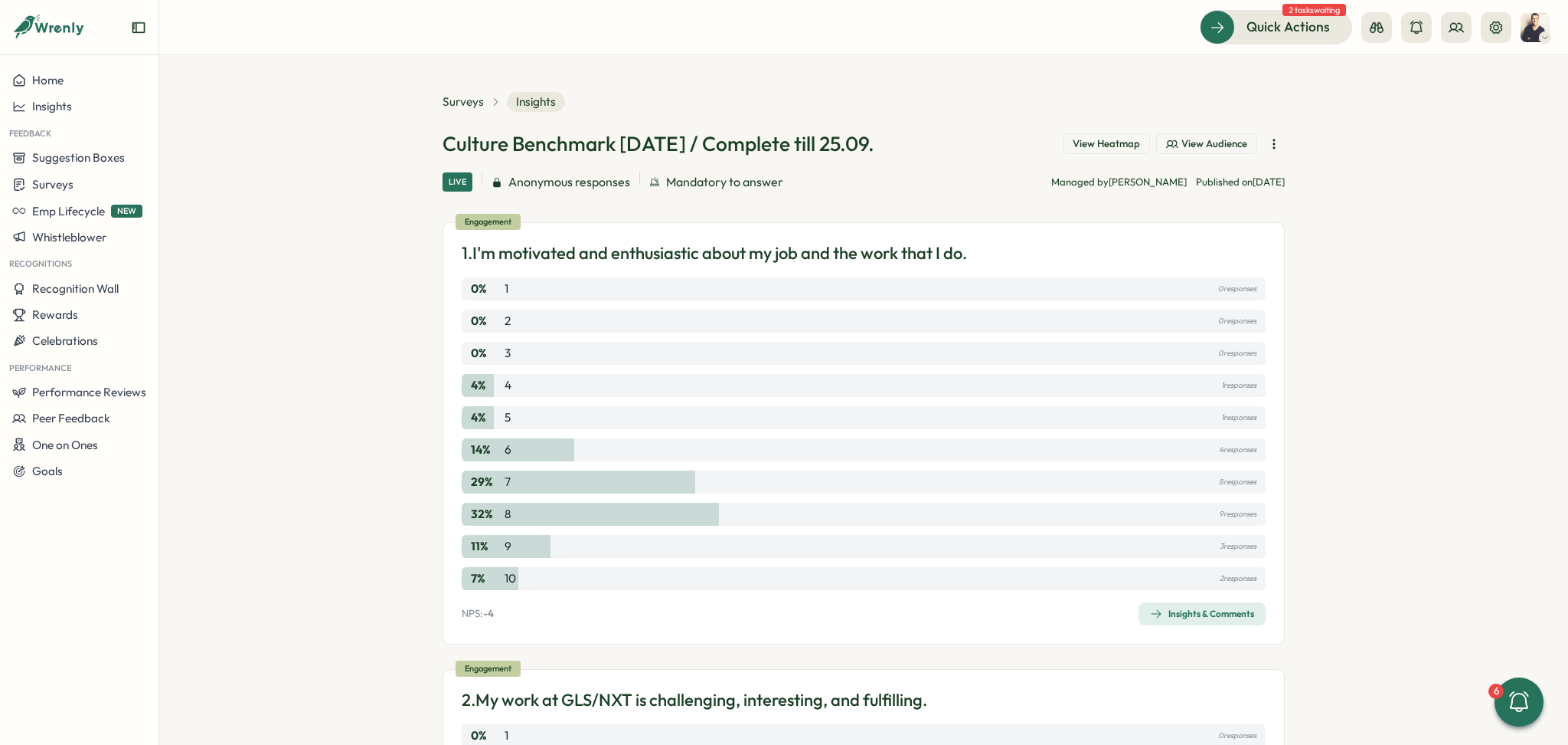
click at [1113, 134] on button "View Heatmap" at bounding box center [1106, 144] width 88 height 22
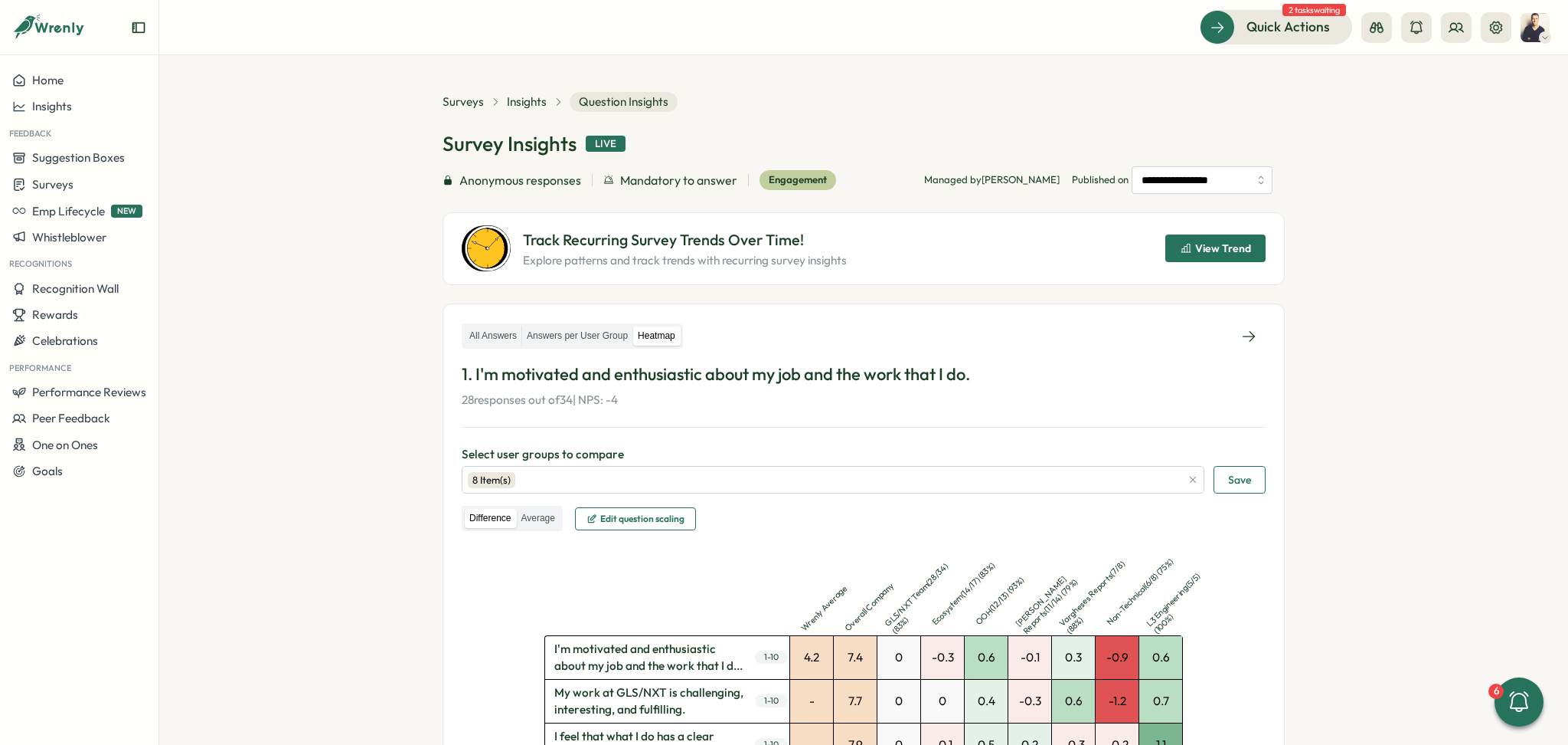
click at [1231, 249] on span "View Trend" at bounding box center [1223, 248] width 56 height 11
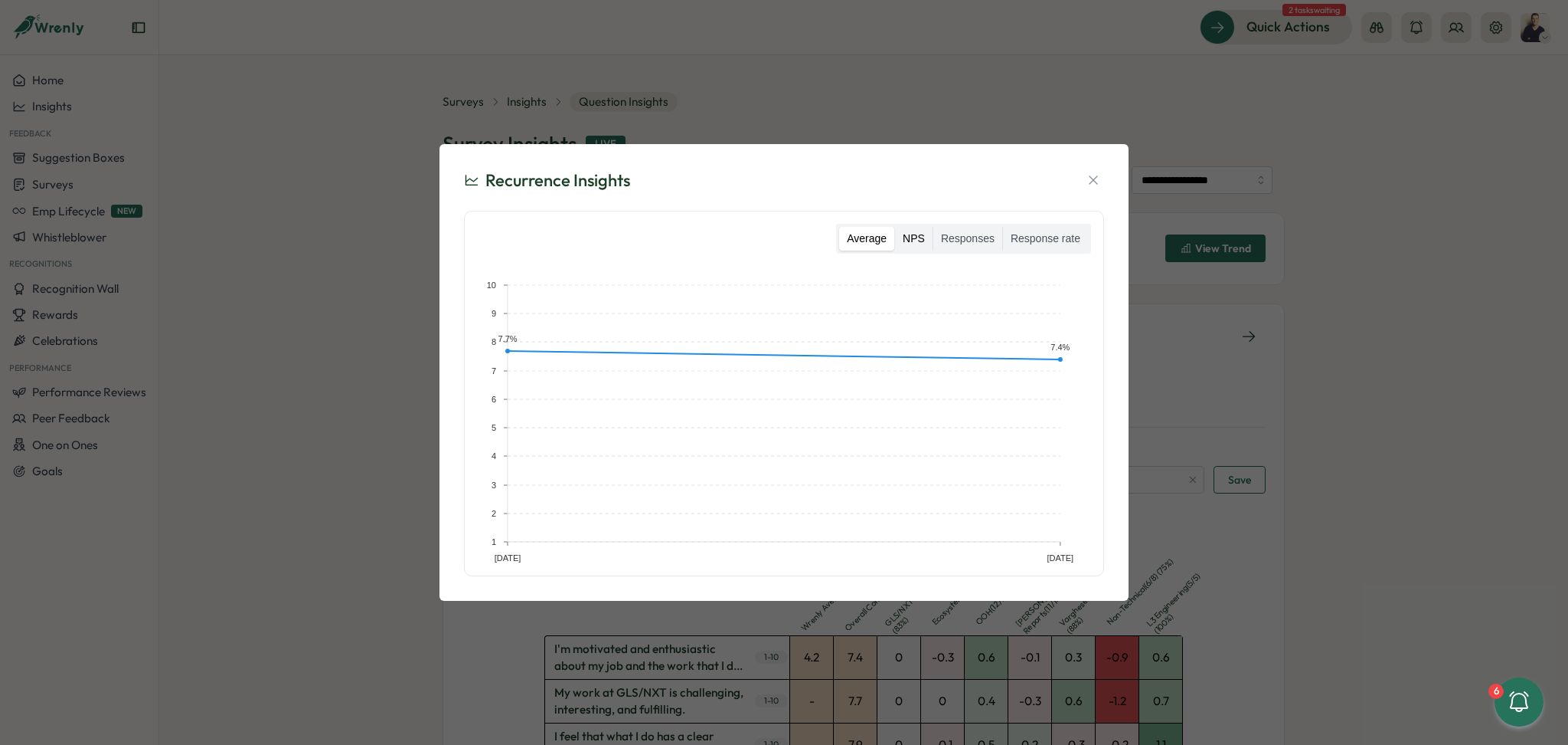
click at [909, 236] on label "NPS" at bounding box center [914, 239] width 37 height 25
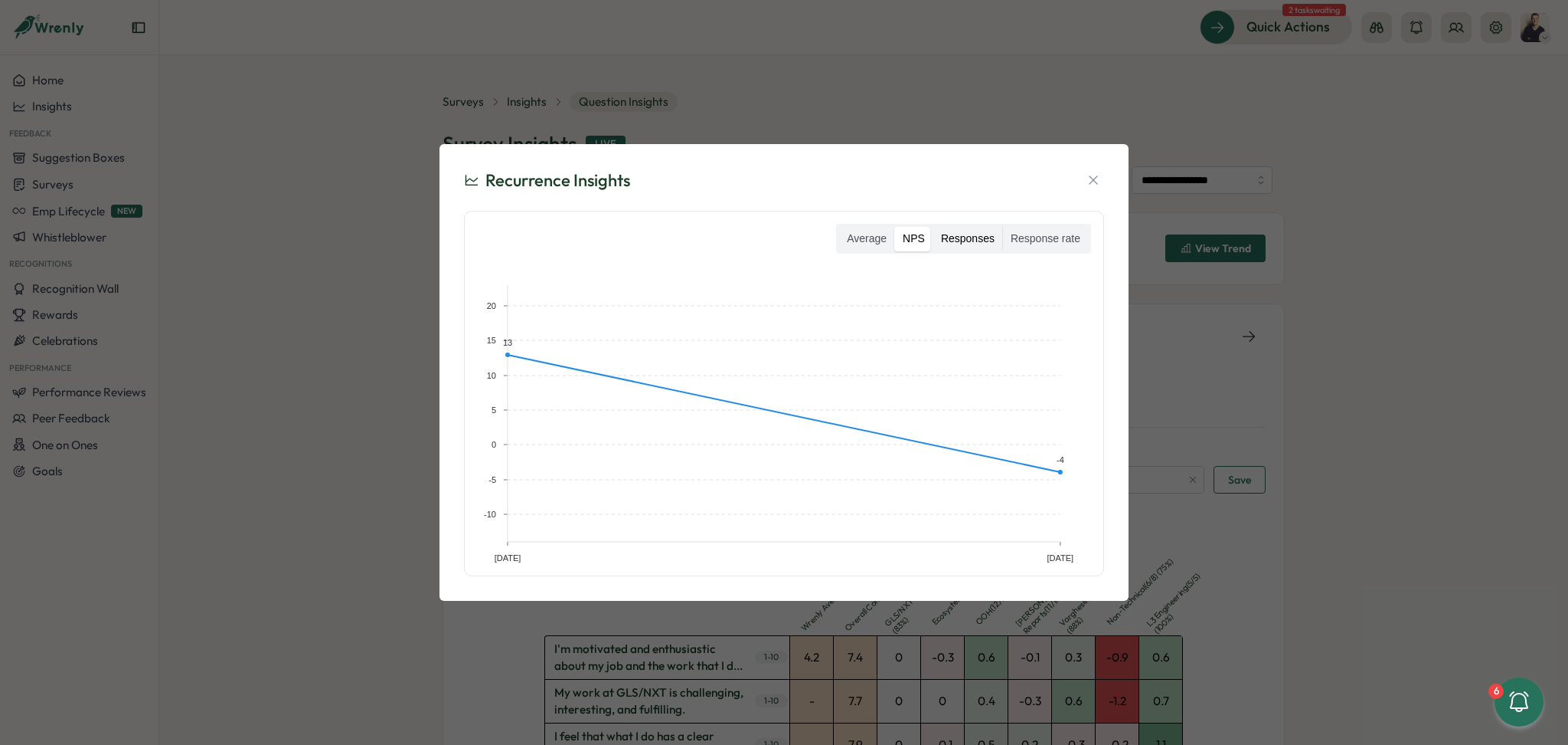
click at [953, 241] on label "Responses" at bounding box center [967, 239] width 69 height 25
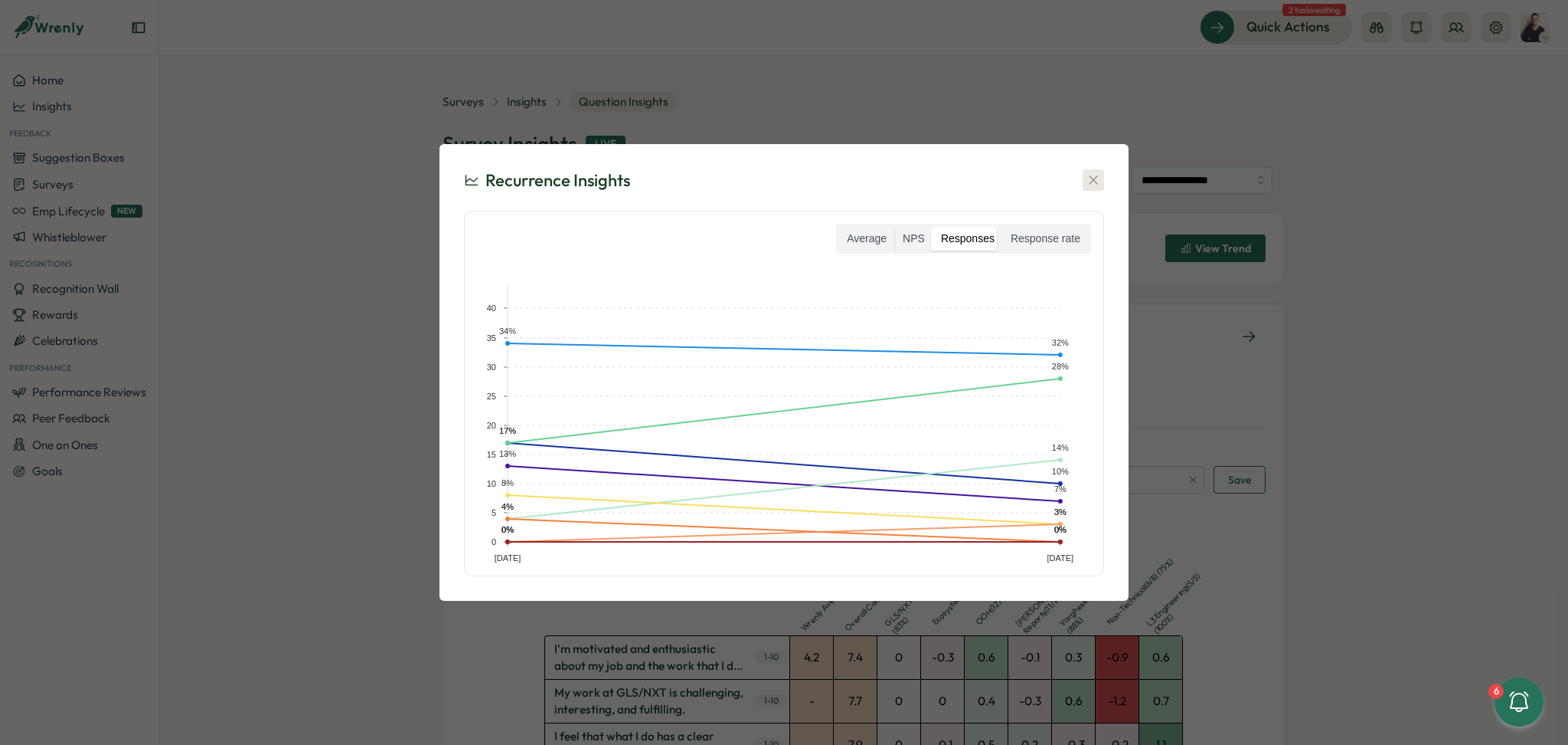
click at [1091, 179] on icon "button" at bounding box center [1094, 181] width 16 height 16
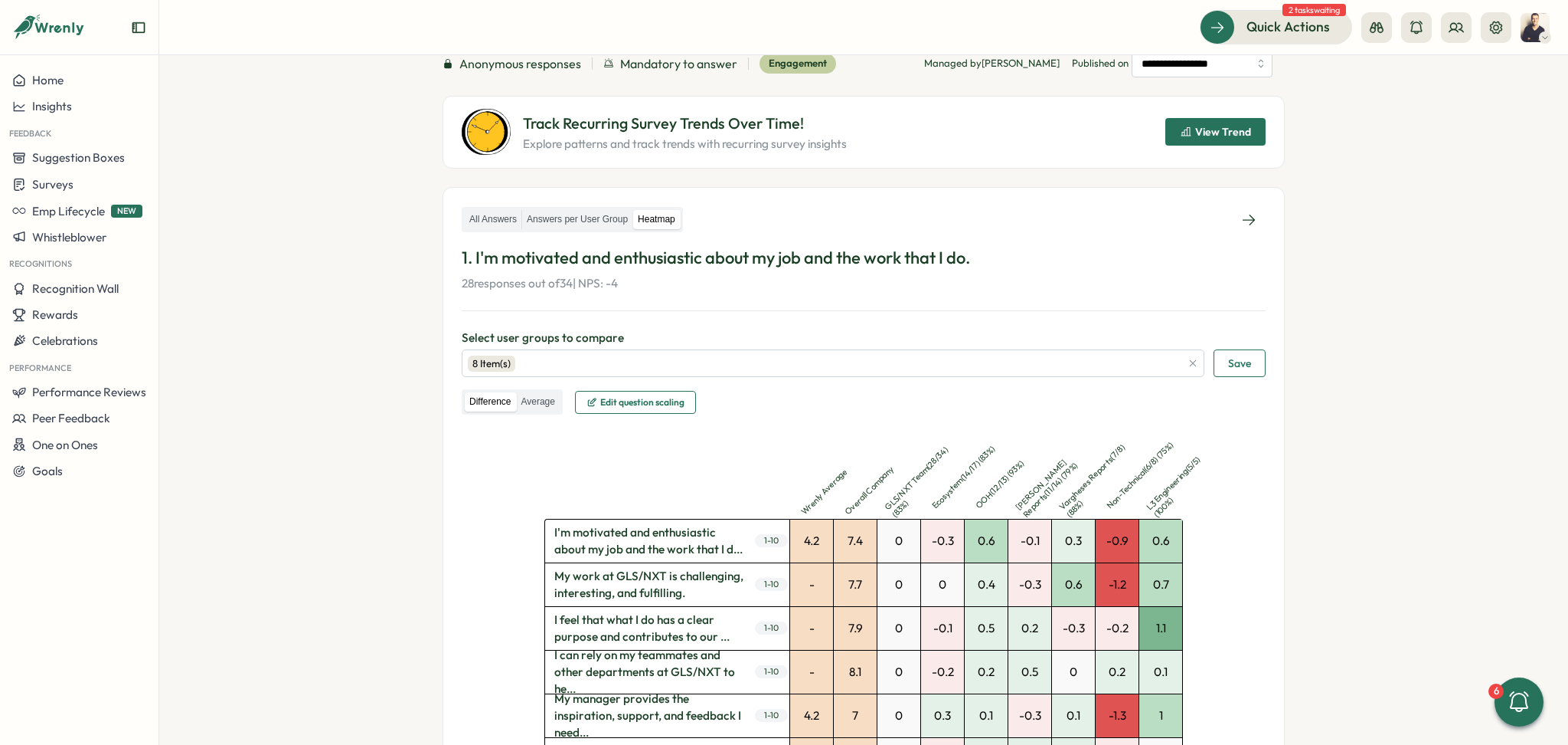
scroll to position [94, 0]
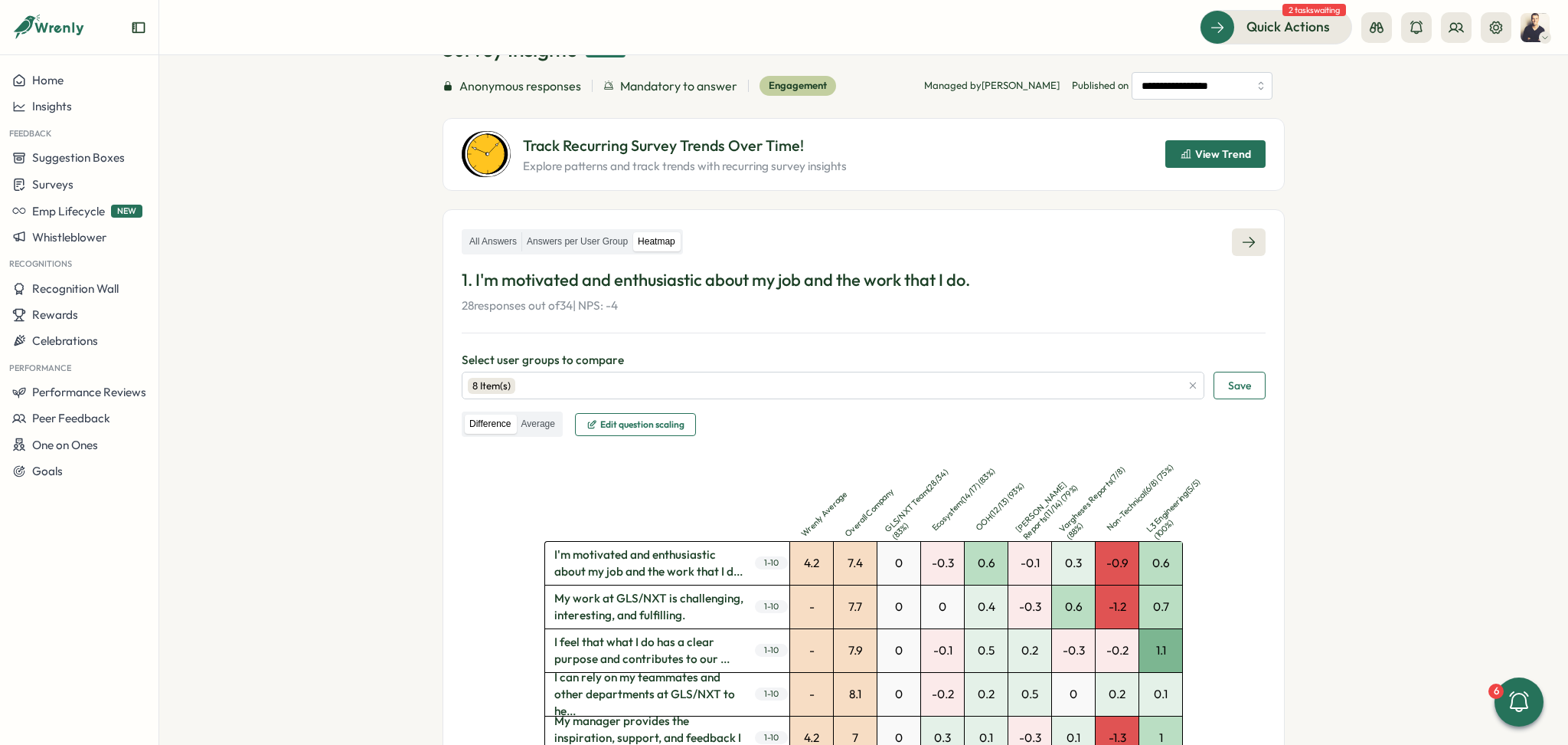
click at [1235, 247] on link at bounding box center [1248, 242] width 34 height 28
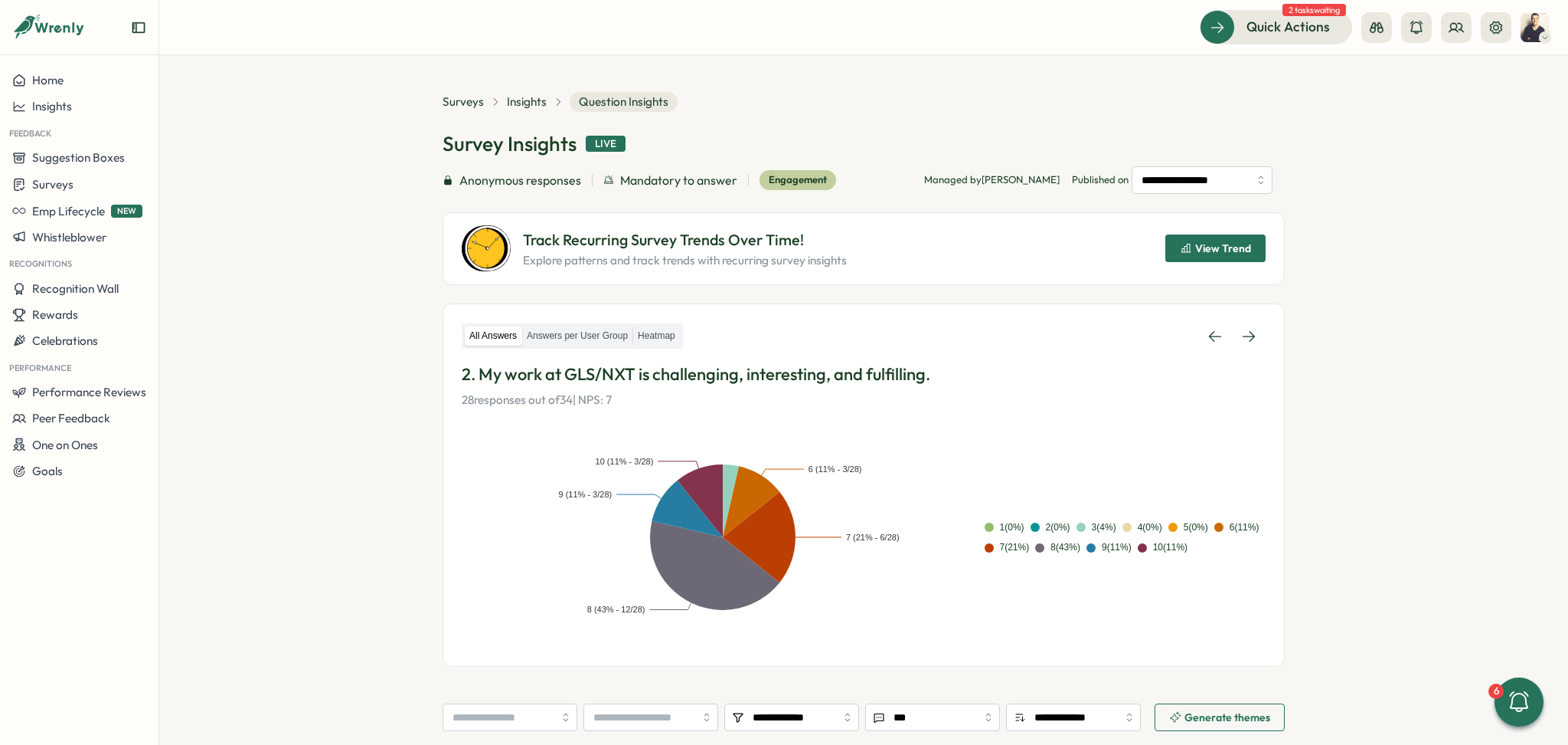
drag, startPoint x: 1232, startPoint y: 245, endPoint x: 786, endPoint y: 241, distance: 446.0
click at [786, 241] on p "Track Recurring Survey Trends Over Time!" at bounding box center [684, 240] width 323 height 24
click at [1259, 255] on button "View Trend" at bounding box center [1216, 249] width 101 height 28
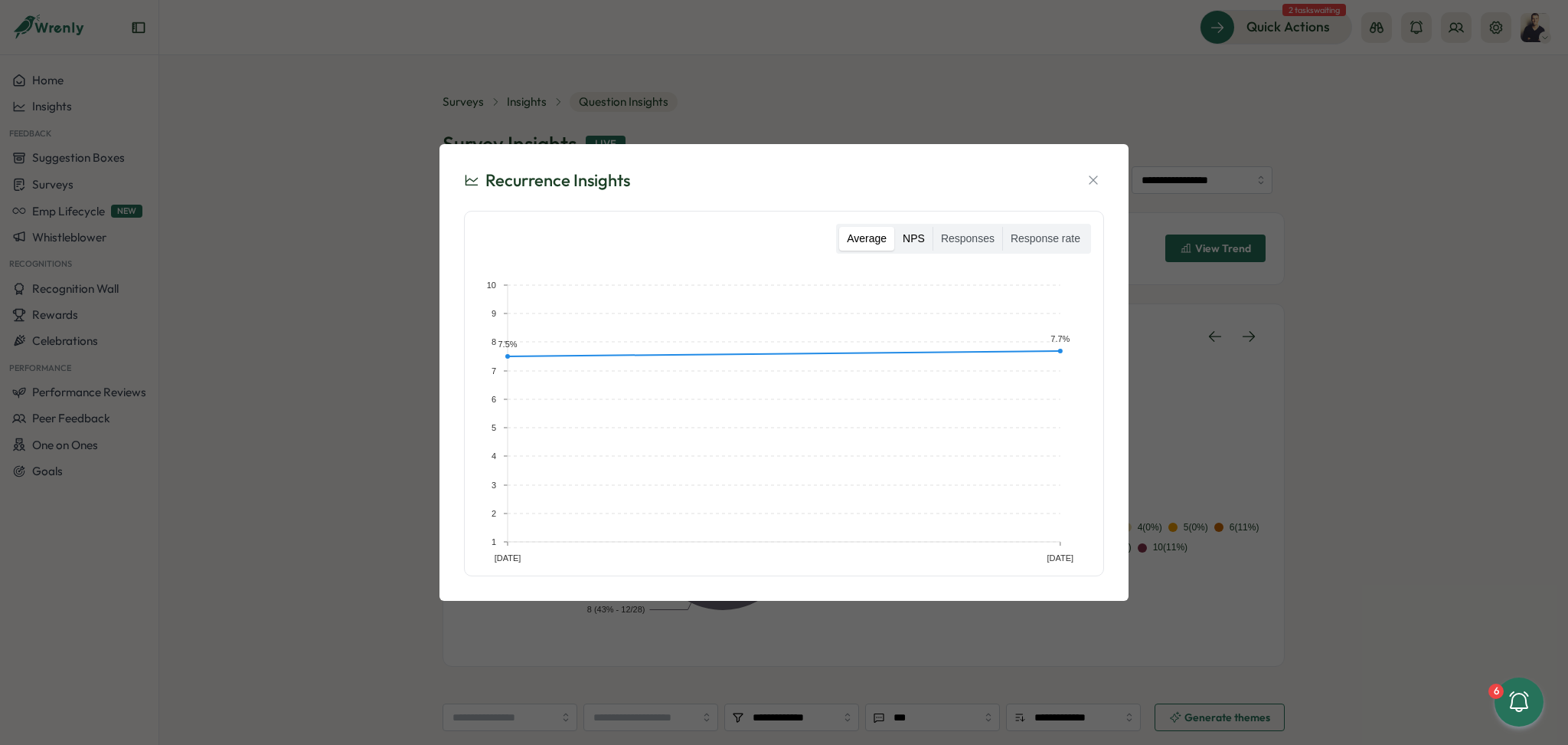
click at [922, 246] on label "NPS" at bounding box center [914, 239] width 37 height 25
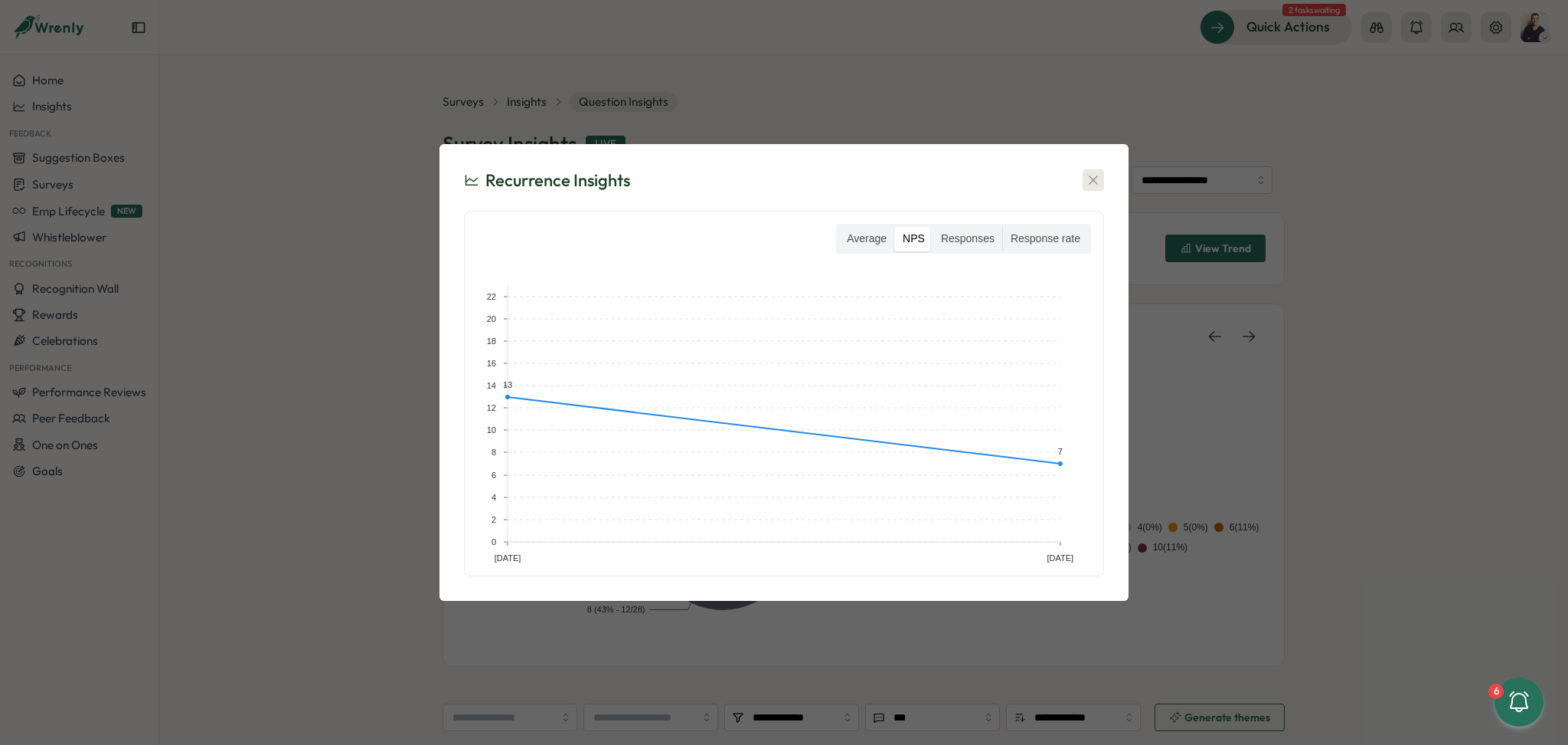
click at [1091, 184] on icon "button" at bounding box center [1093, 181] width 9 height 9
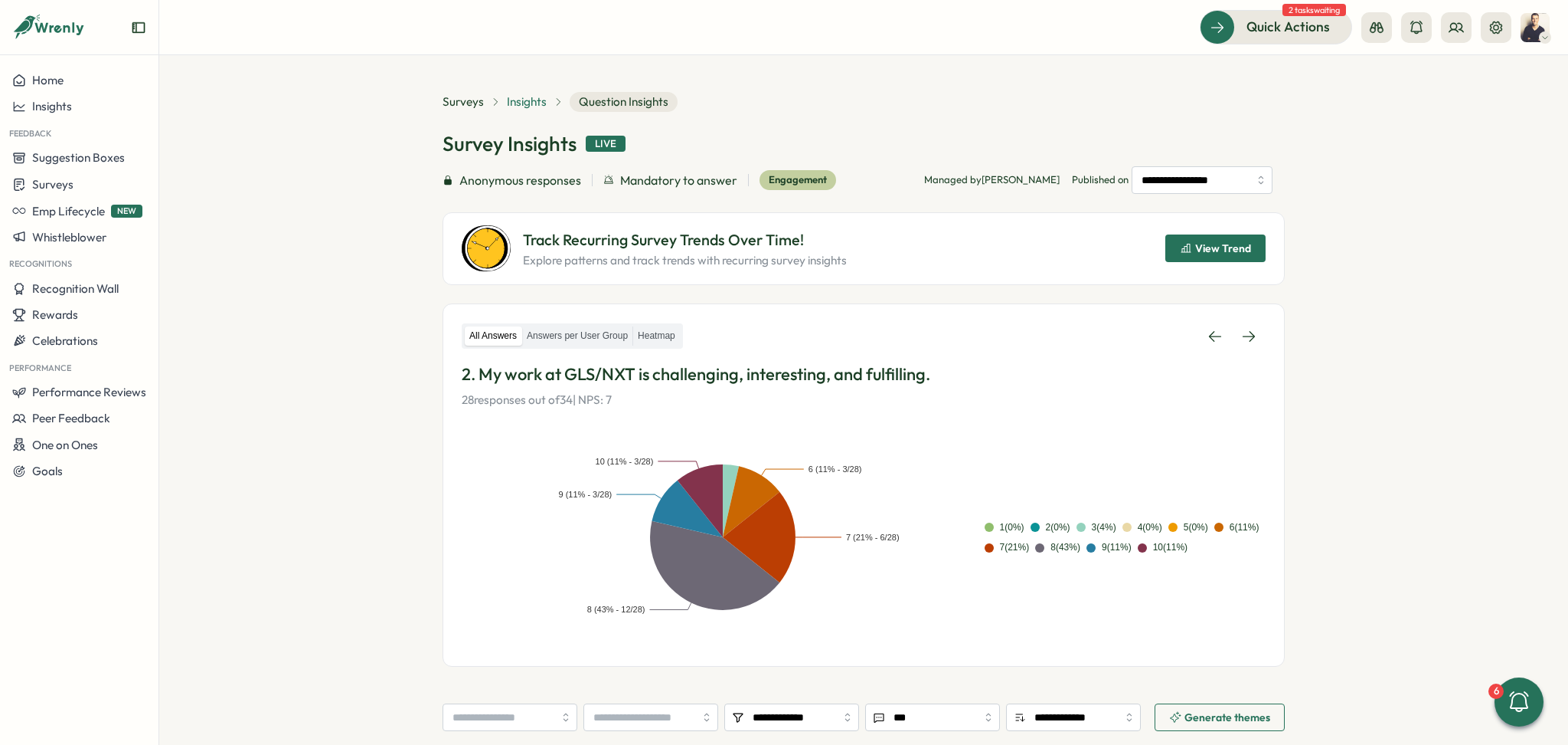
click at [521, 100] on span "Insights" at bounding box center [527, 102] width 39 height 17
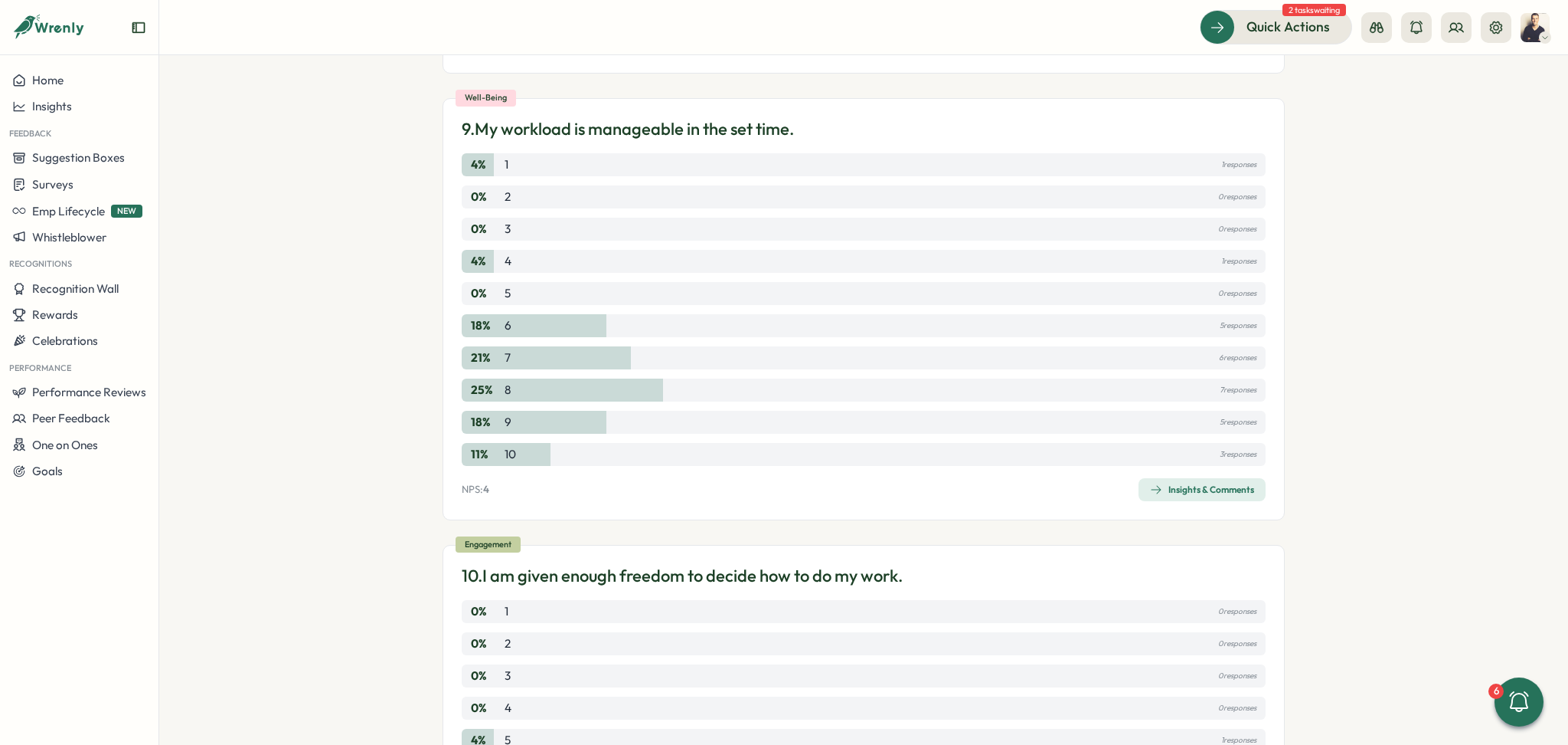
scroll to position [3779, 0]
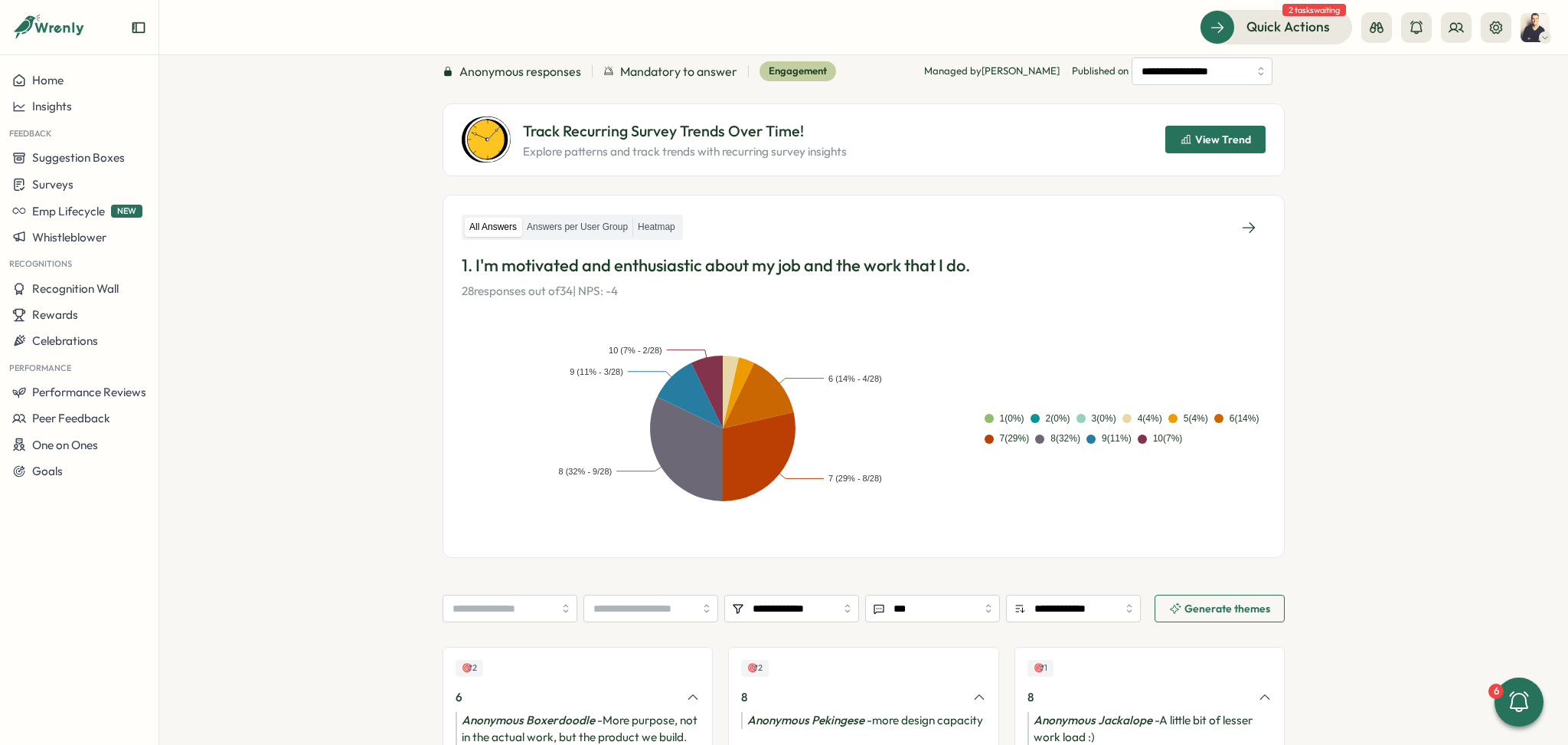
scroll to position [102, 0]
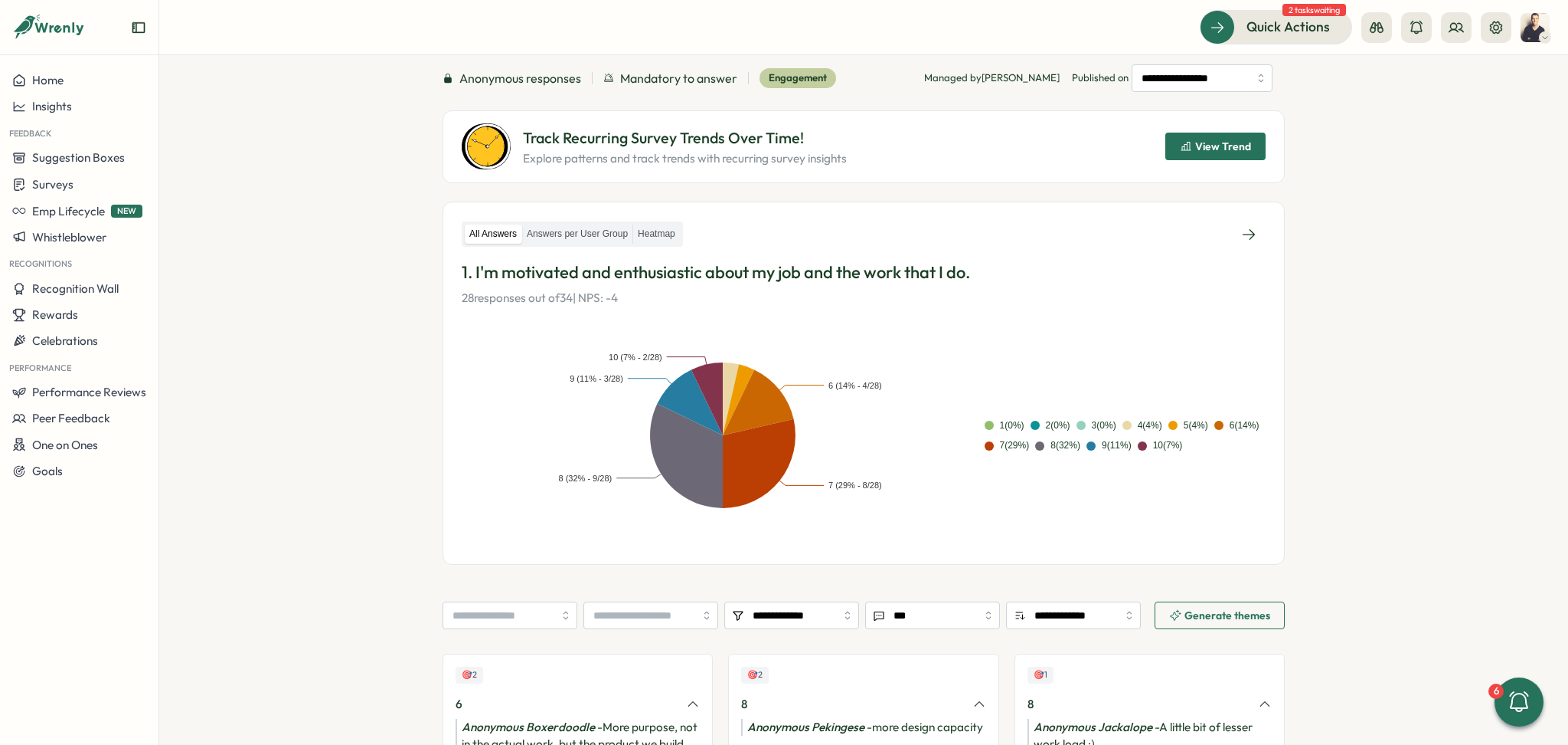
click at [1176, 140] on button "View Trend" at bounding box center [1216, 146] width 101 height 28
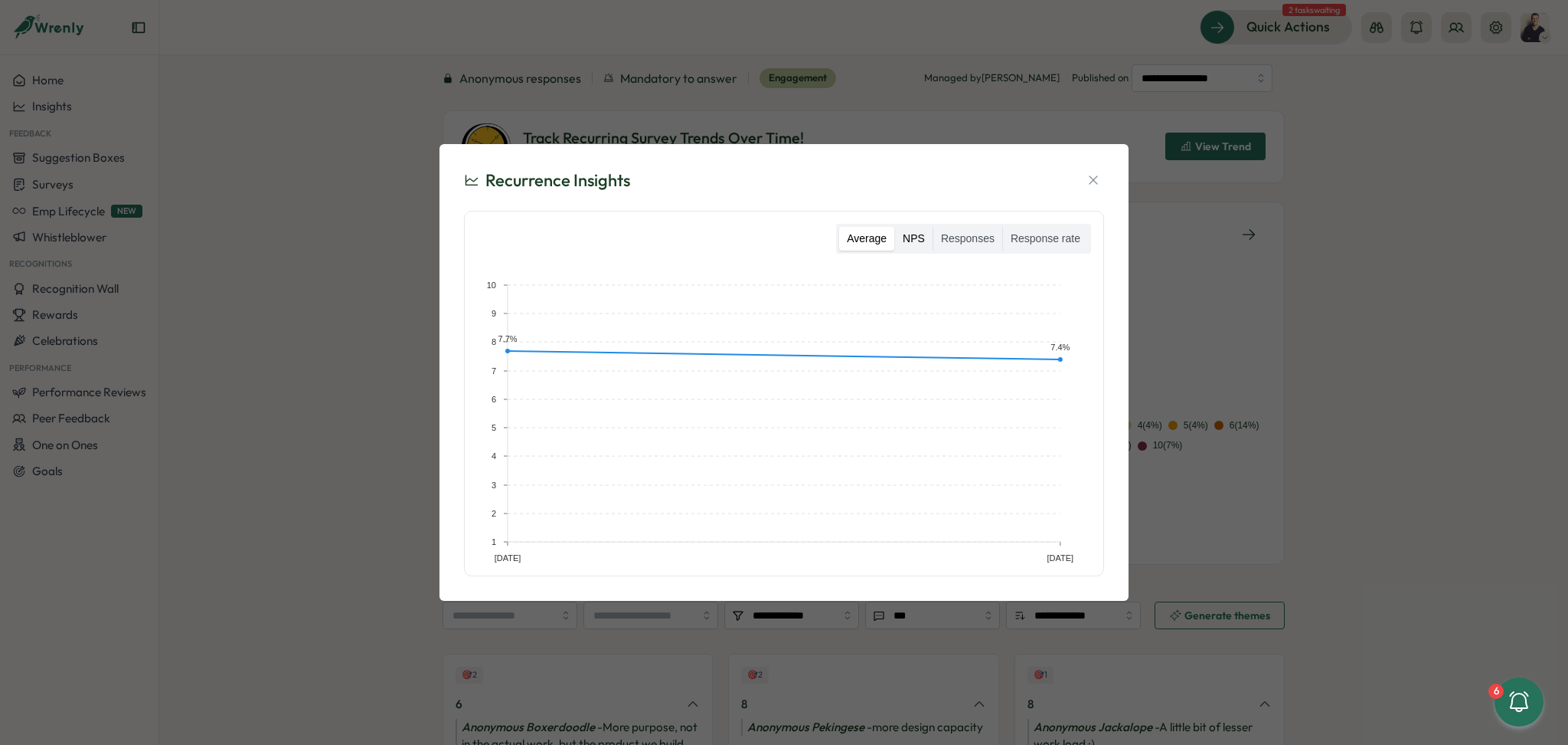
click at [911, 238] on label "NPS" at bounding box center [914, 239] width 37 height 25
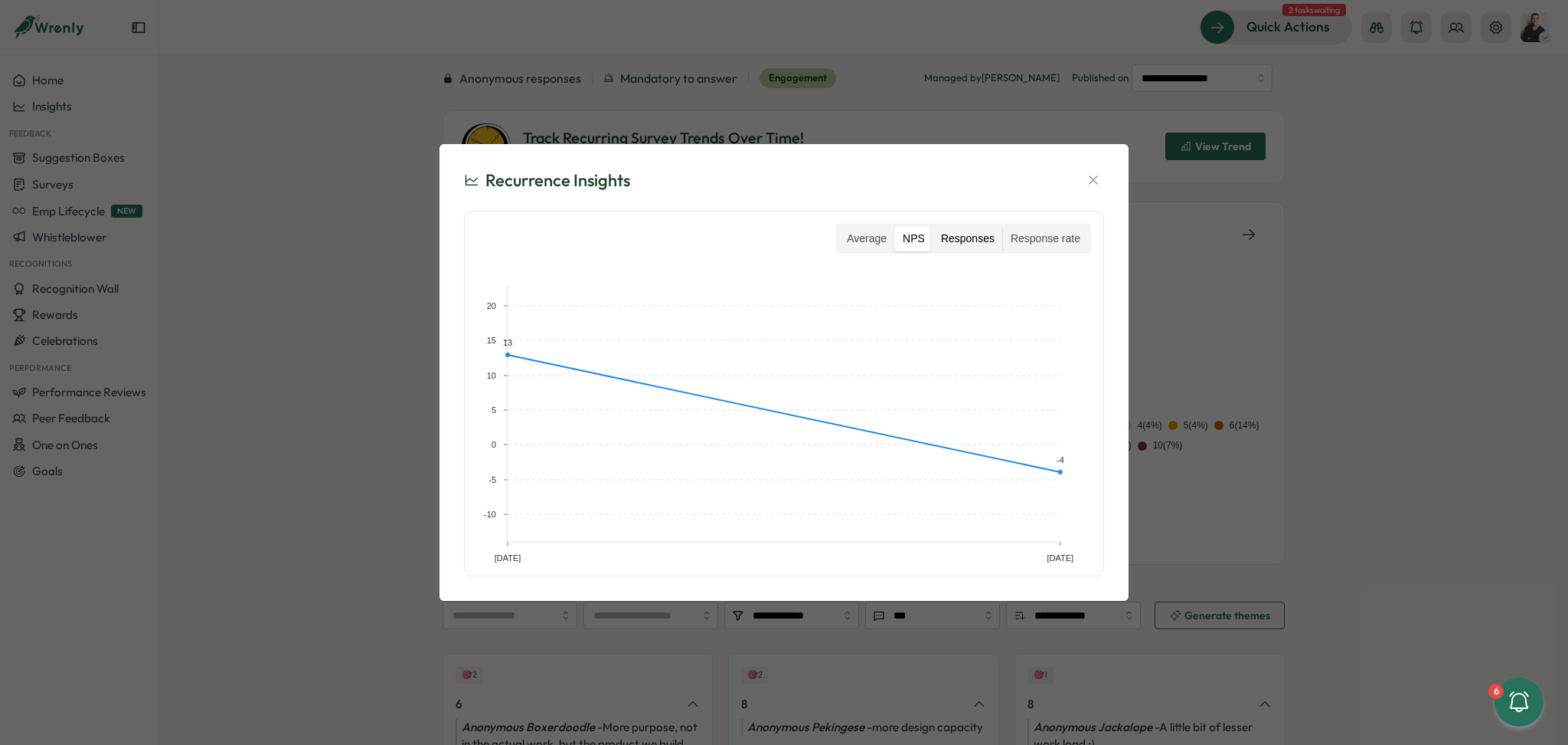
click at [986, 240] on label "Responses" at bounding box center [967, 239] width 69 height 25
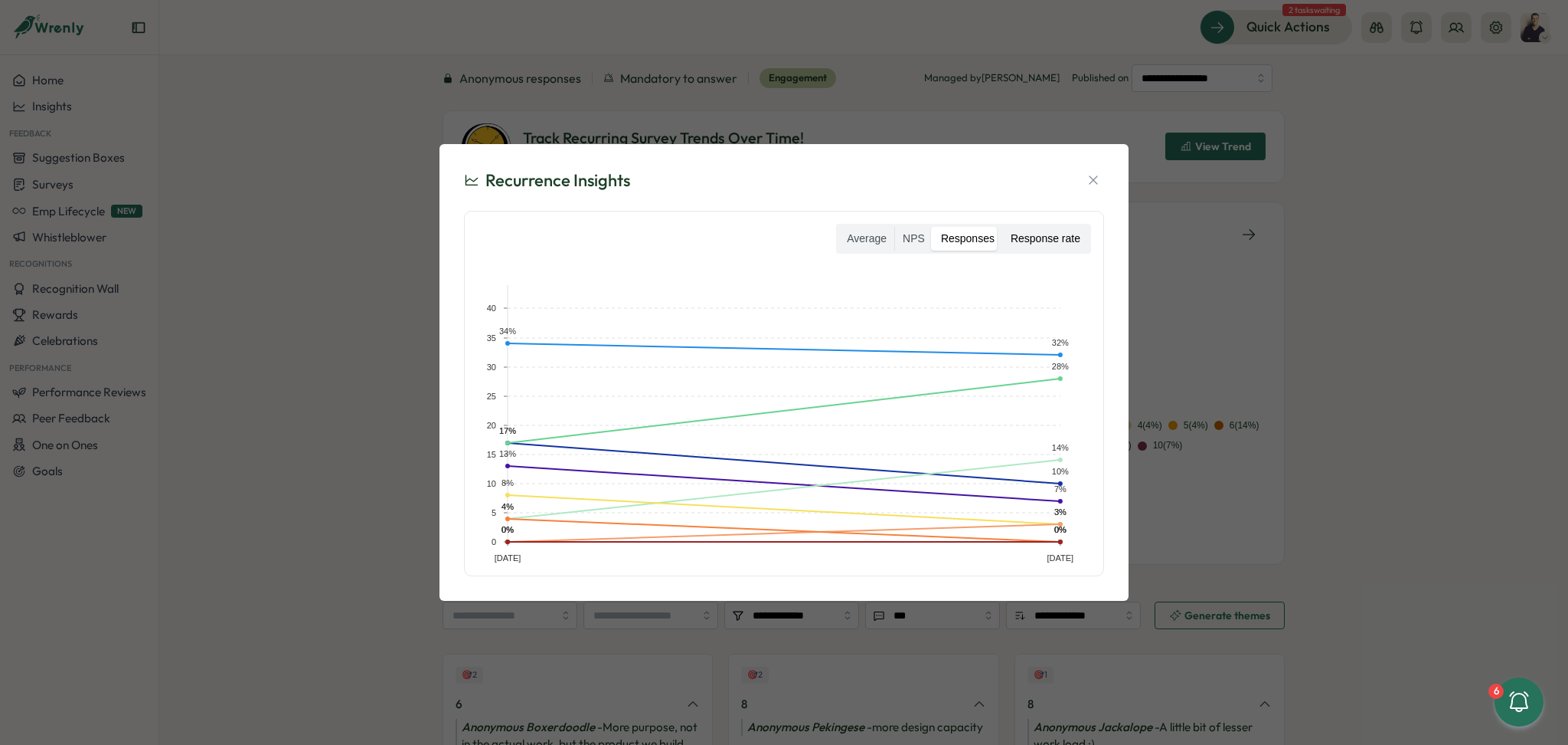
click at [1036, 238] on label "Response rate" at bounding box center [1045, 239] width 85 height 25
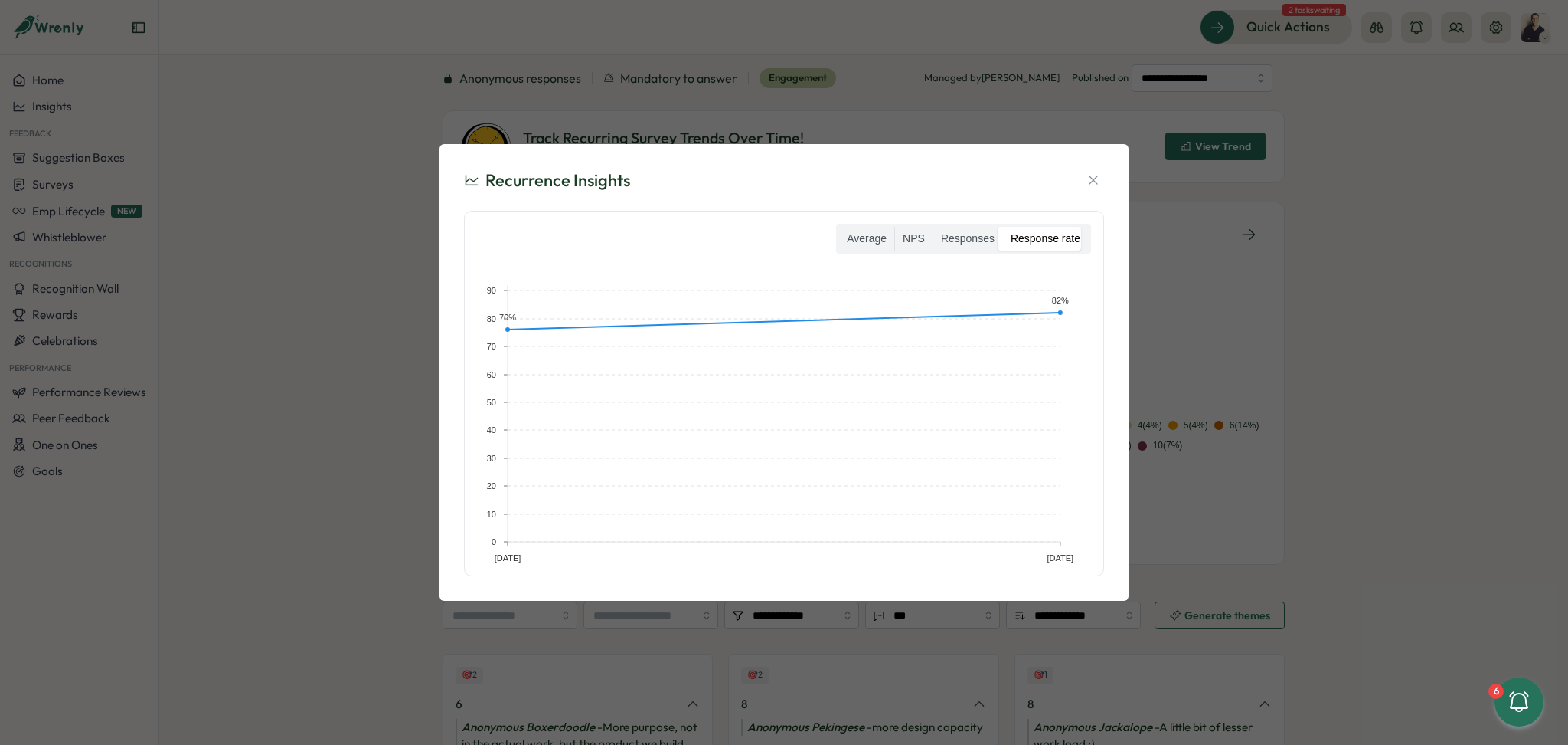
drag, startPoint x: 1100, startPoint y: 182, endPoint x: 1113, endPoint y: 200, distance: 22.2
click at [1098, 182] on icon "button" at bounding box center [1094, 181] width 16 height 16
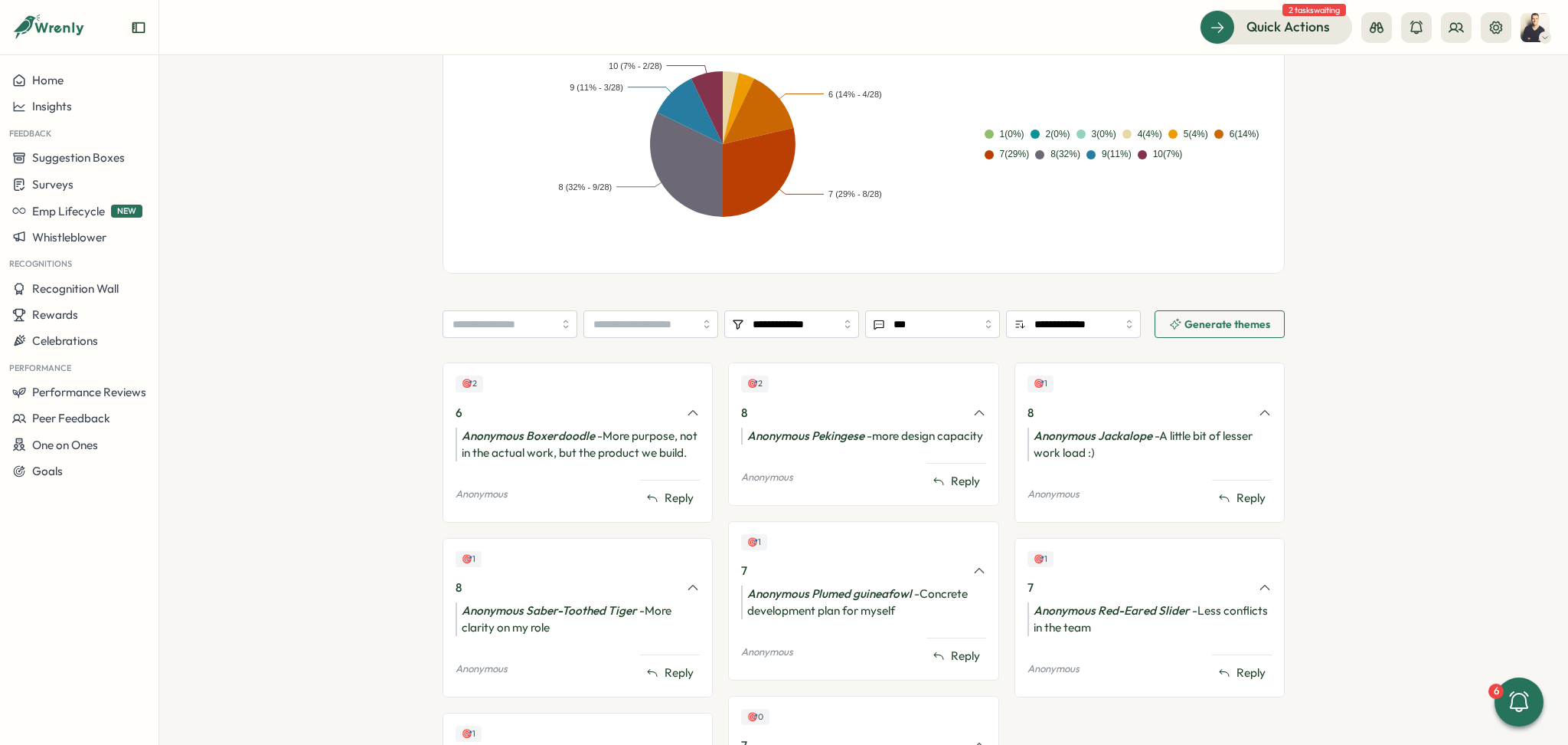
scroll to position [510, 0]
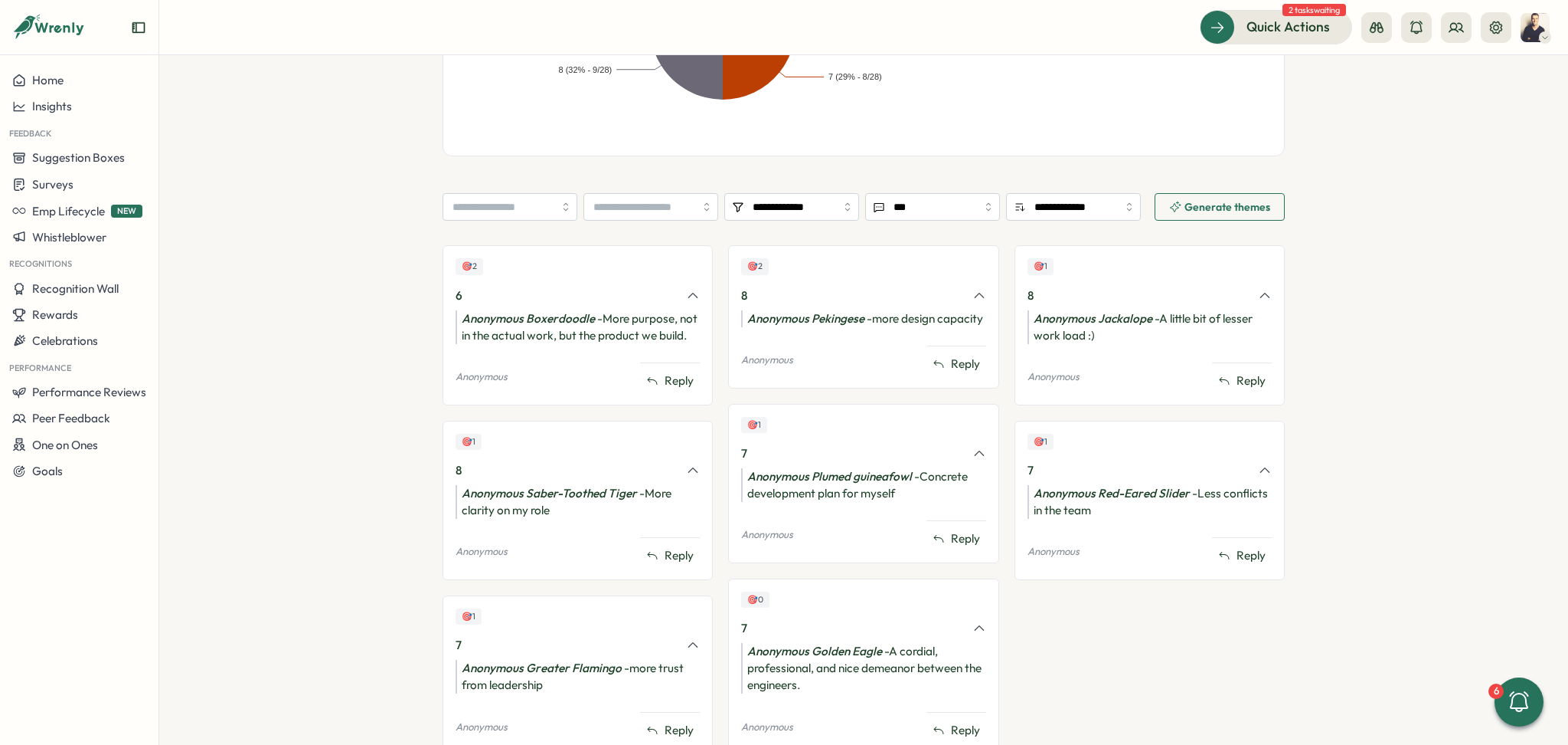
click at [641, 489] on div "Anonymous Saber-Toothed Tiger - More clarity on my role" at bounding box center [578, 501] width 245 height 34
drag, startPoint x: 603, startPoint y: 317, endPoint x: 670, endPoint y: 321, distance: 67.1
click at [670, 321] on div "Anonymous Boxerdoodle - More purpose, not in the actual work, but the product w…" at bounding box center [578, 327] width 245 height 34
copy div "More purpose"
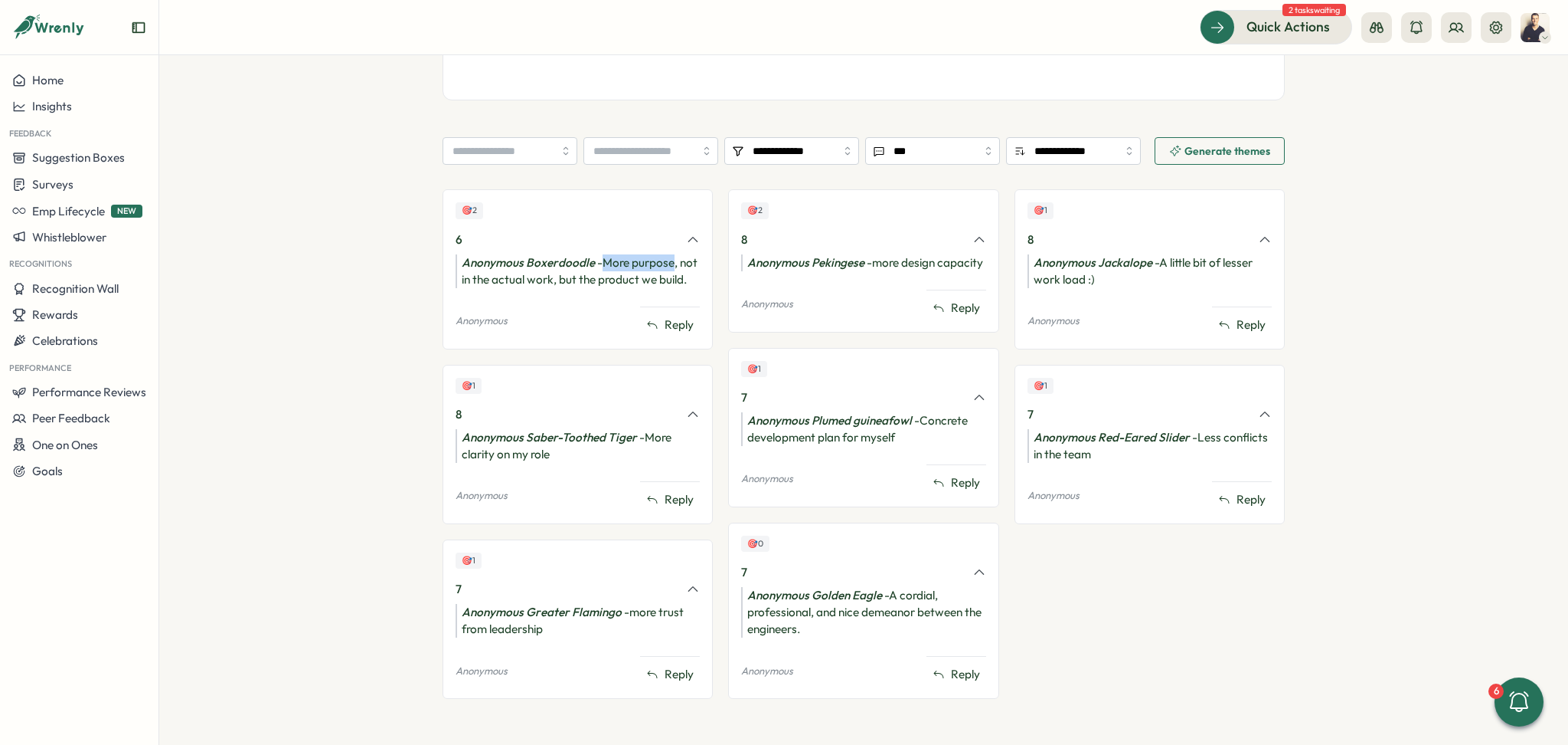
scroll to position [571, 0]
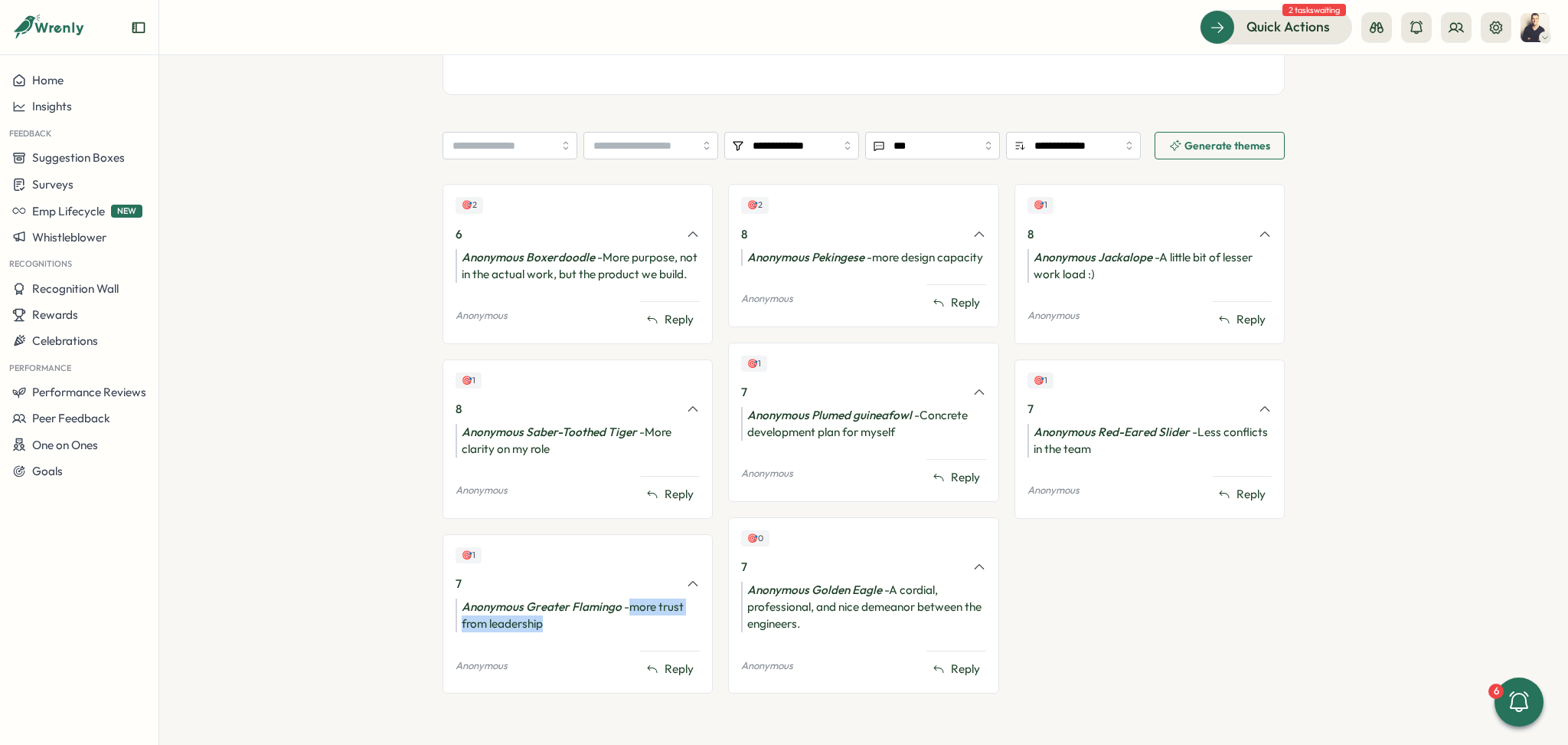
drag, startPoint x: 625, startPoint y: 603, endPoint x: 635, endPoint y: 621, distance: 20.6
click at [635, 621] on div "Anonymous Greater Flamingo - more trust from leadership" at bounding box center [578, 615] width 245 height 34
copy div "more trust from leadership"
drag, startPoint x: 919, startPoint y: 410, endPoint x: 929, endPoint y: 427, distance: 19.7
click at [929, 427] on div "Anonymous Plumed guineafowl - Concrete development plan for myself" at bounding box center [864, 423] width 245 height 34
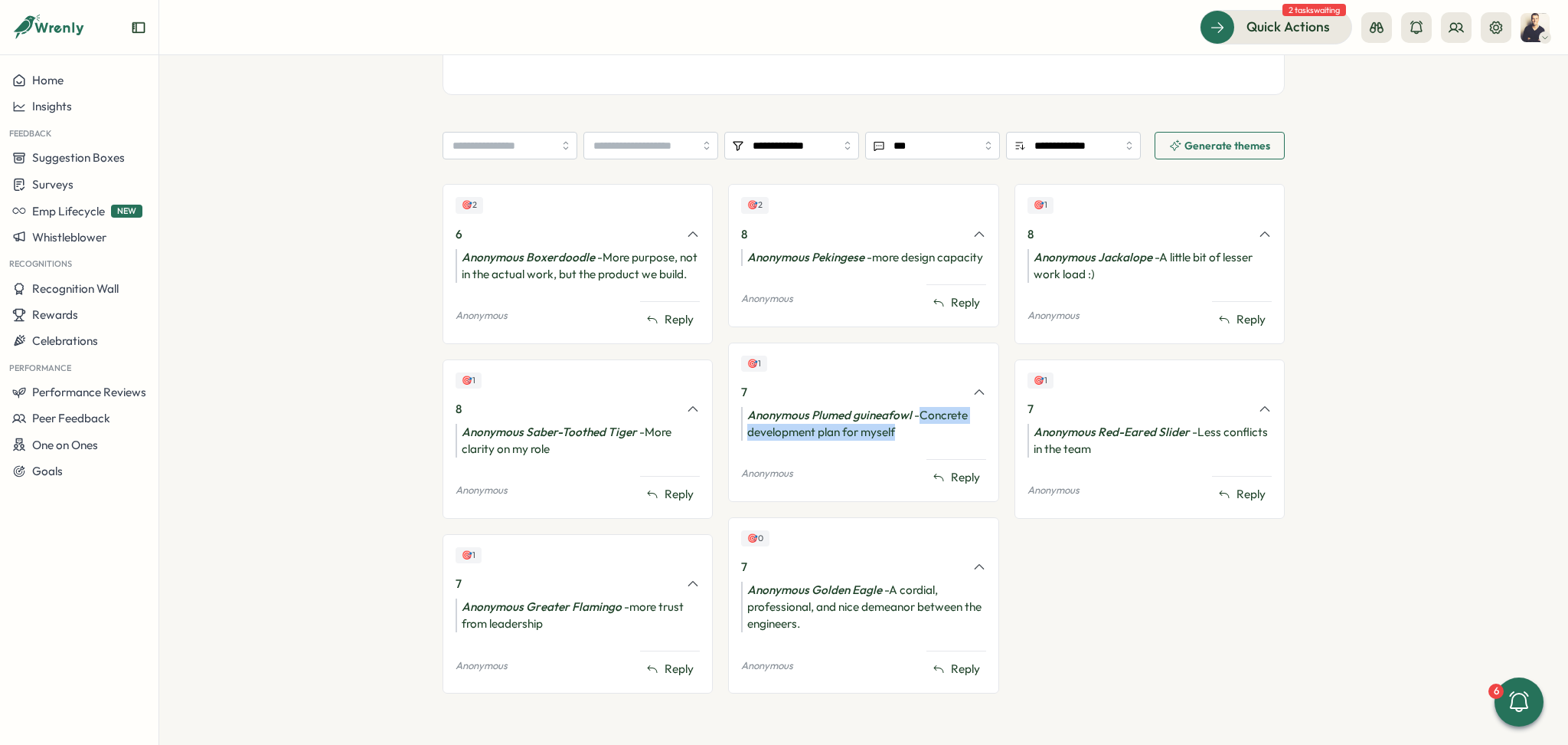
copy div "Concrete development plan for myself"
drag, startPoint x: 890, startPoint y: 591, endPoint x: 901, endPoint y: 617, distance: 28.2
click at [901, 617] on div "Anonymous Golden Eagle - A cordial, professional, and nice demeanor between the…" at bounding box center [864, 606] width 245 height 50
copy div "A cordial, professional, and nice demeanor between the engineers."
drag, startPoint x: 1193, startPoint y: 430, endPoint x: 1216, endPoint y: 449, distance: 29.8
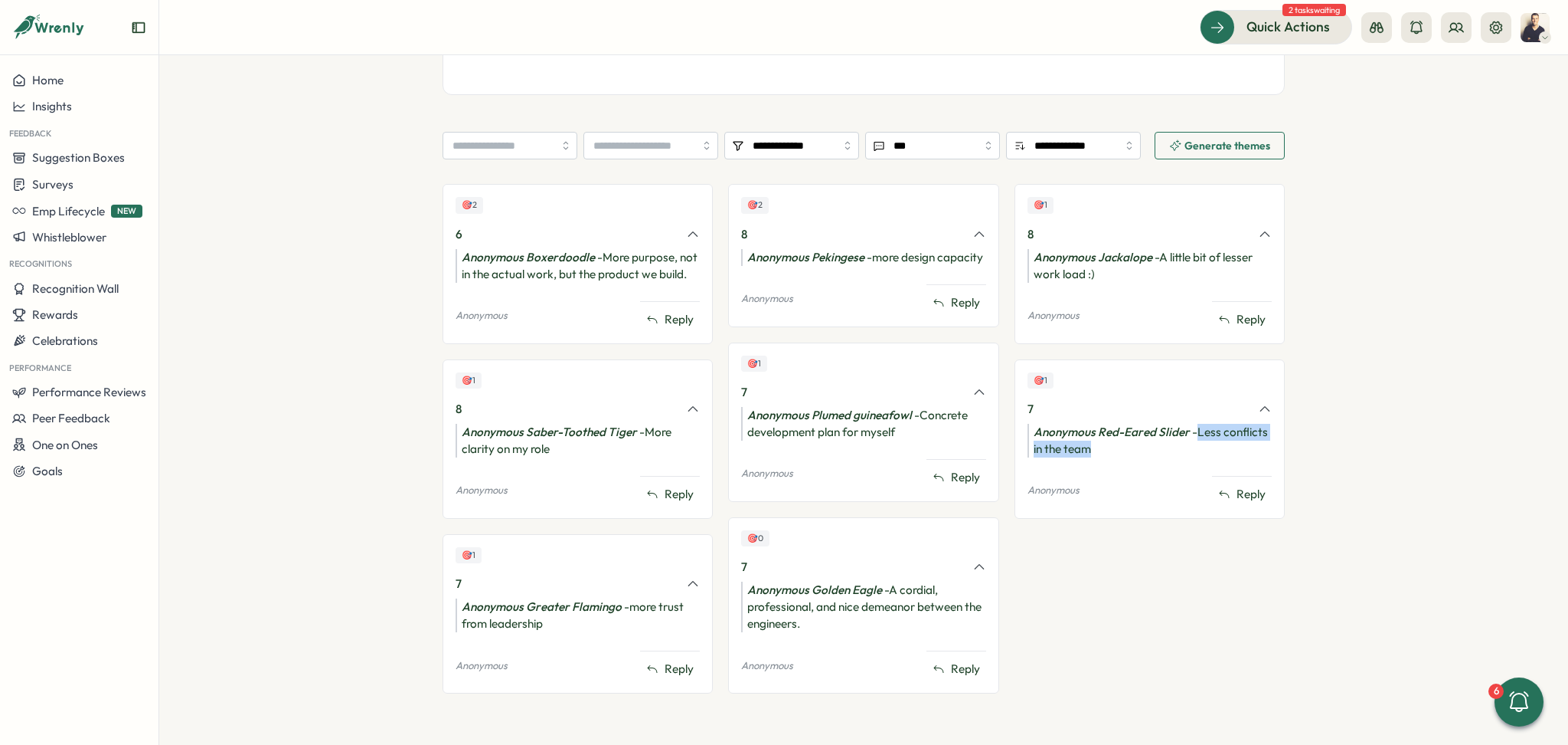
click at [1216, 449] on div "Anonymous Red-Eared Slider - Less conflicts in the team" at bounding box center [1150, 440] width 245 height 34
copy div "Less conflicts in the team"
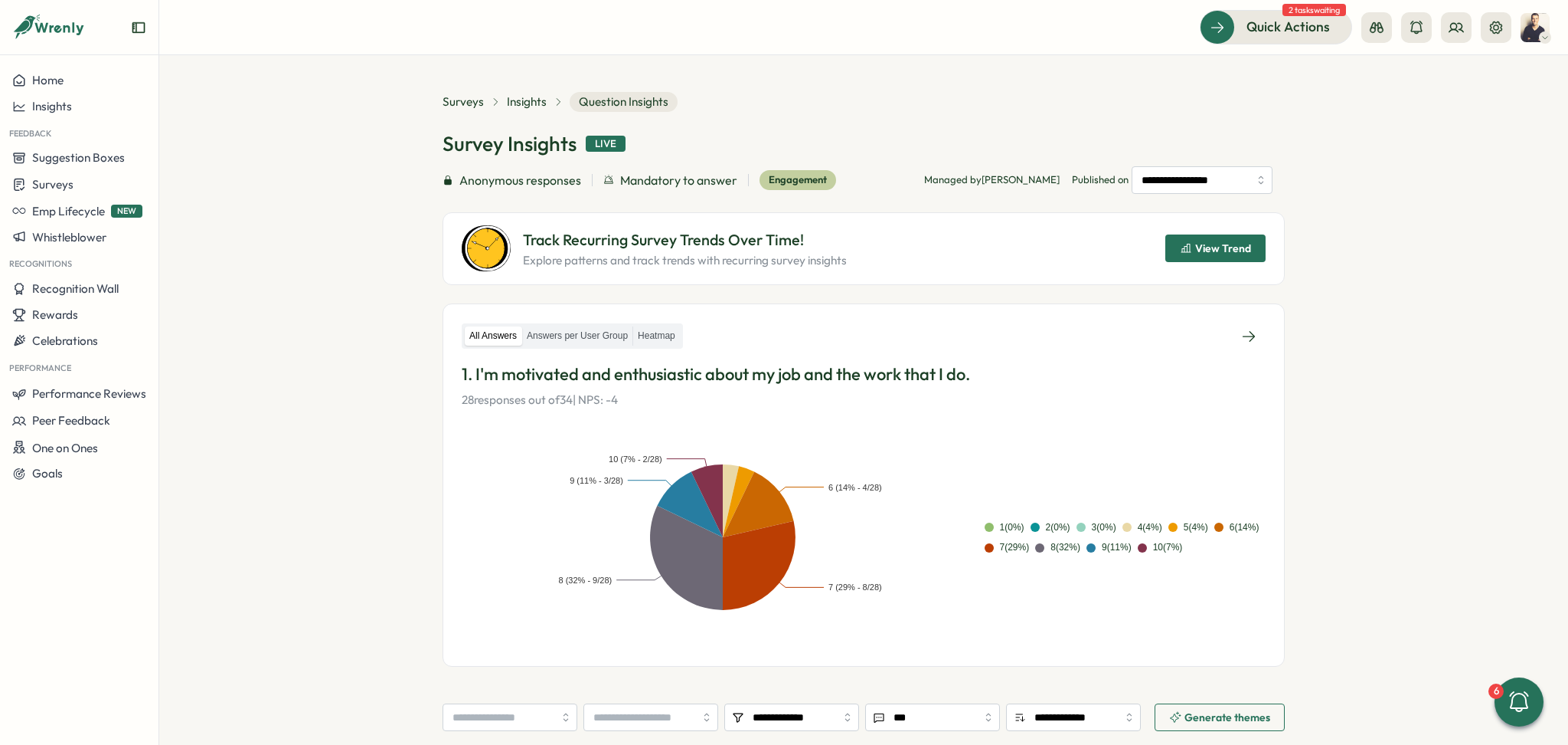
click at [1222, 235] on span "View Trend" at bounding box center [1215, 248] width 71 height 26
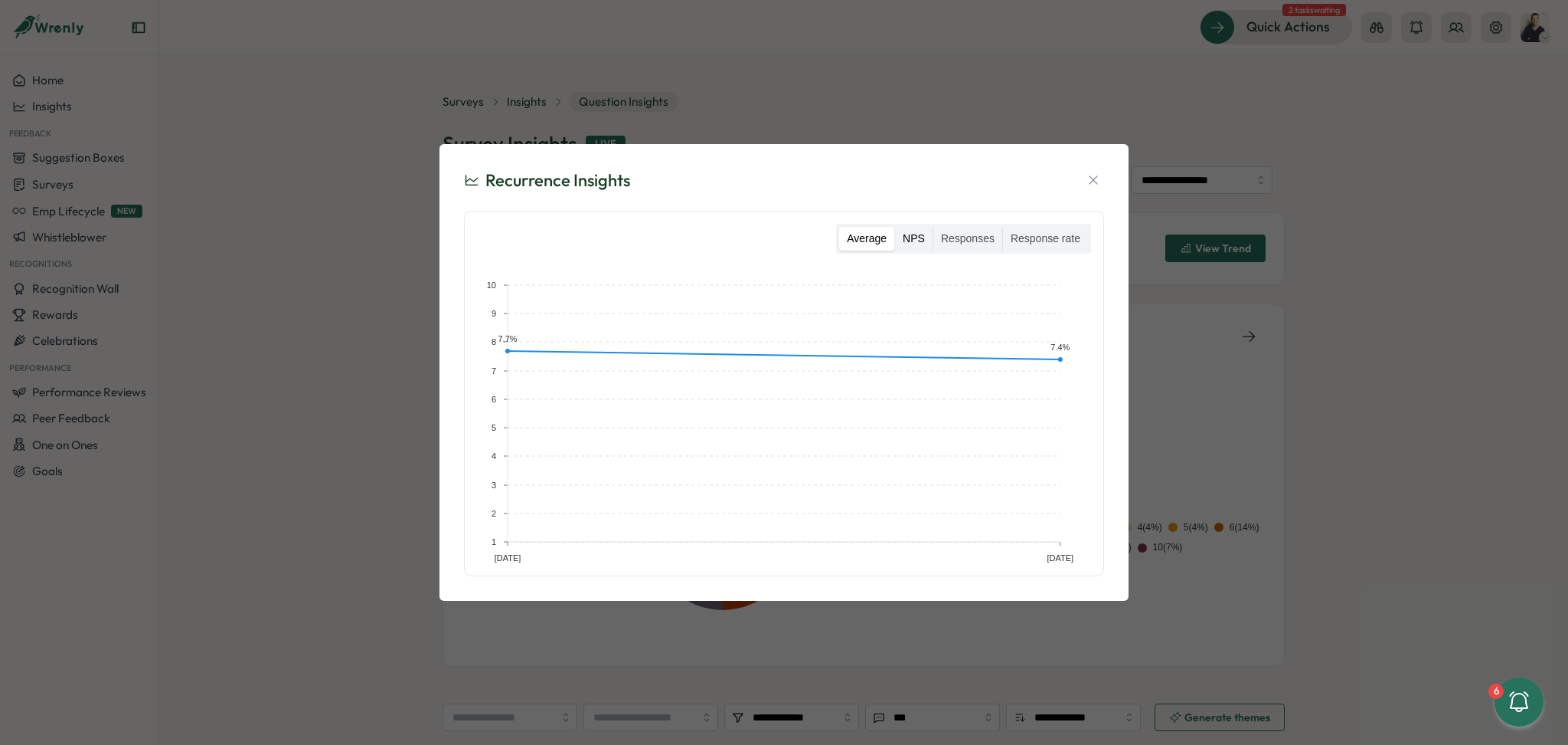
click at [924, 239] on label "NPS" at bounding box center [914, 239] width 37 height 25
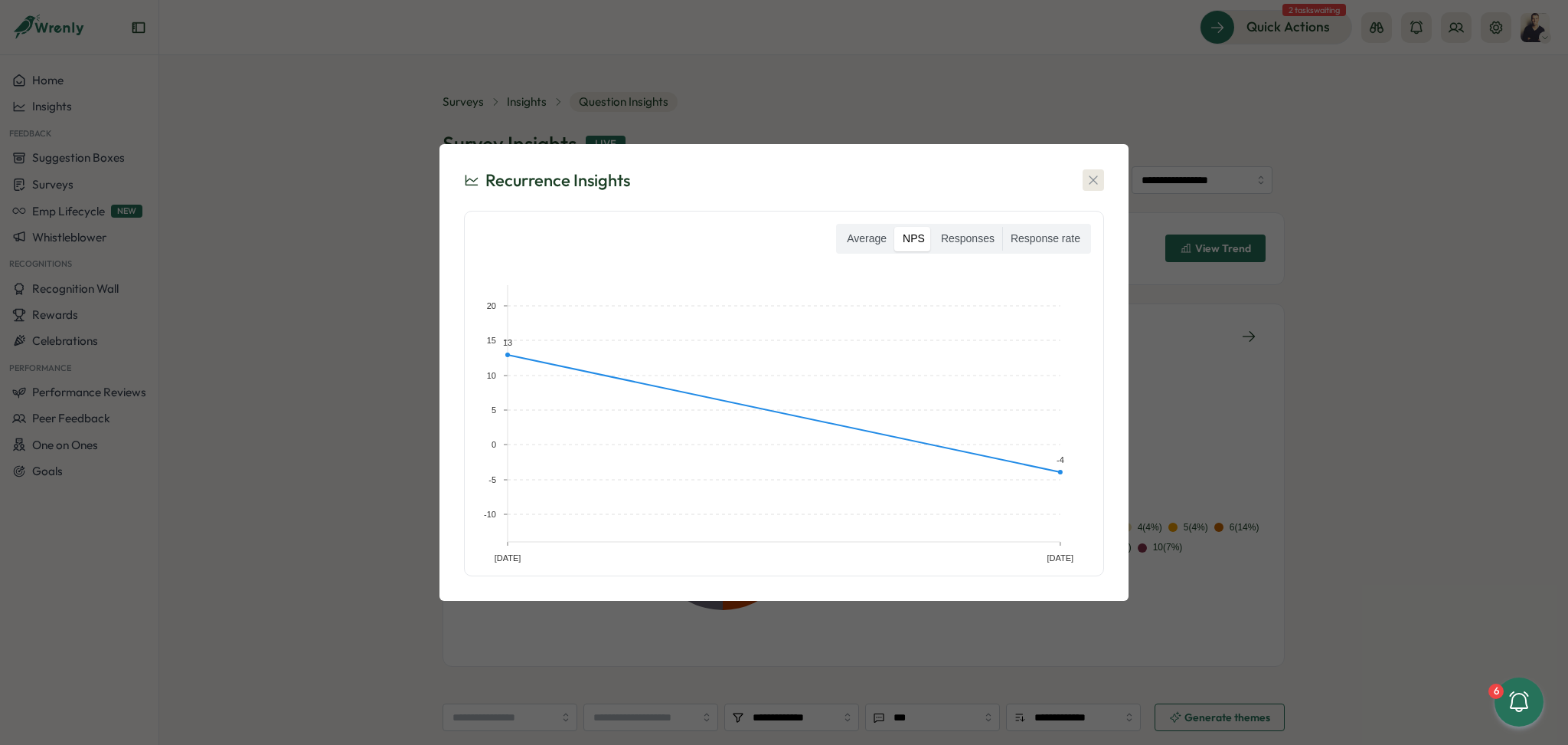
click at [1094, 182] on icon "button" at bounding box center [1094, 181] width 16 height 16
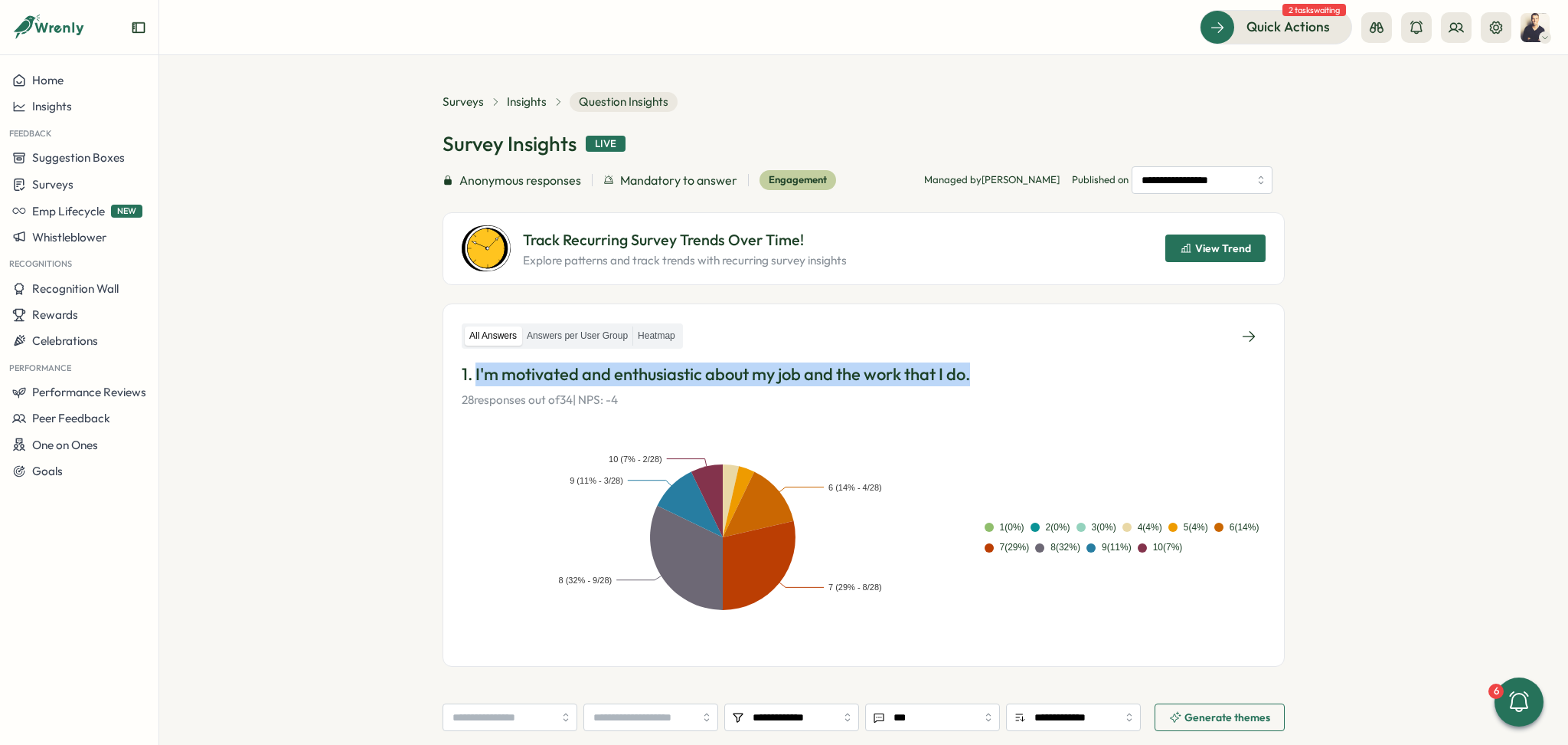
drag, startPoint x: 1024, startPoint y: 379, endPoint x: 474, endPoint y: 381, distance: 550.0
click at [474, 381] on p "1. I'm motivated and enthusiastic about my job and the work that I do." at bounding box center [863, 374] width 804 height 24
copy p "I'm motivated and enthusiastic about my job and the work that I do."
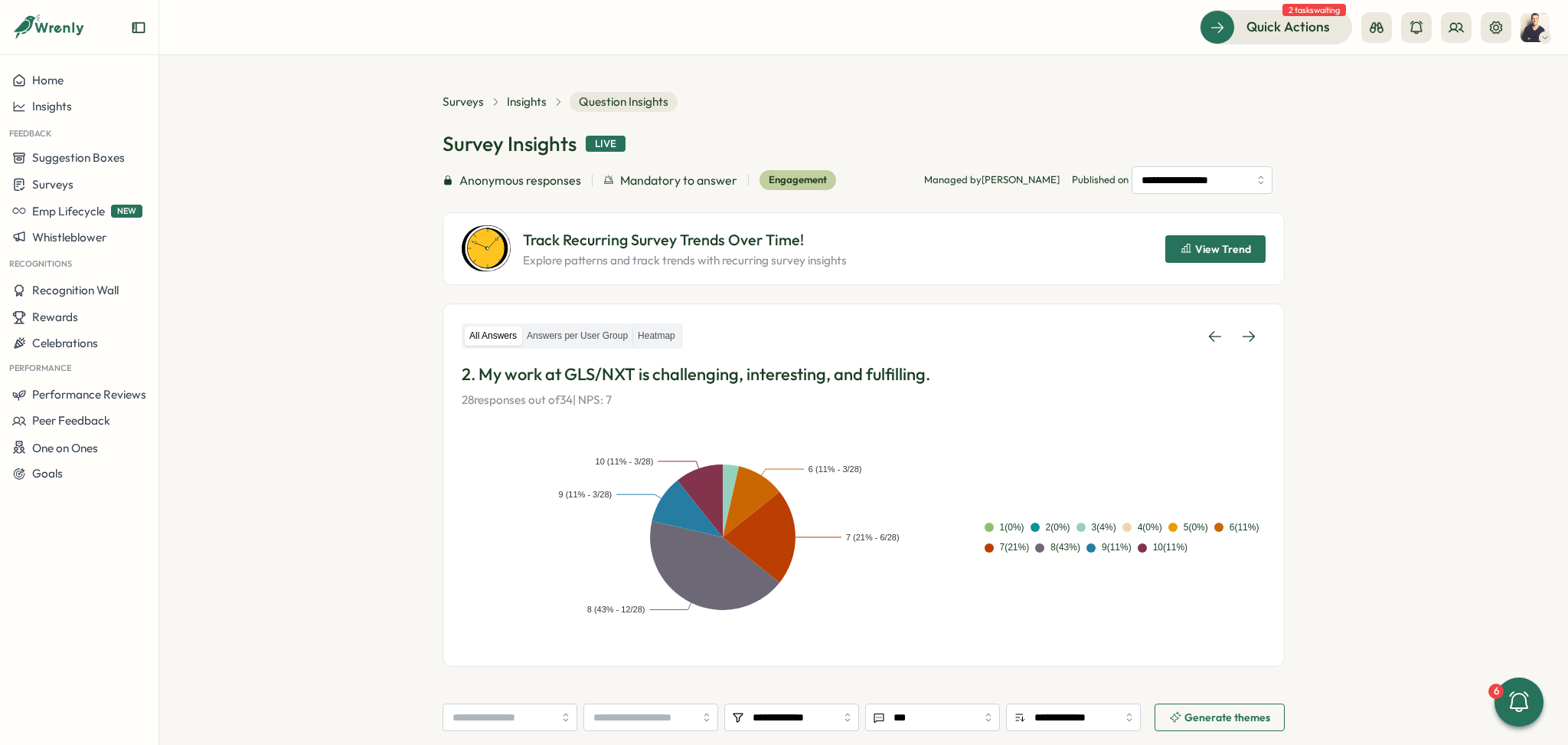
click at [1203, 246] on span "View Trend" at bounding box center [1223, 248] width 56 height 11
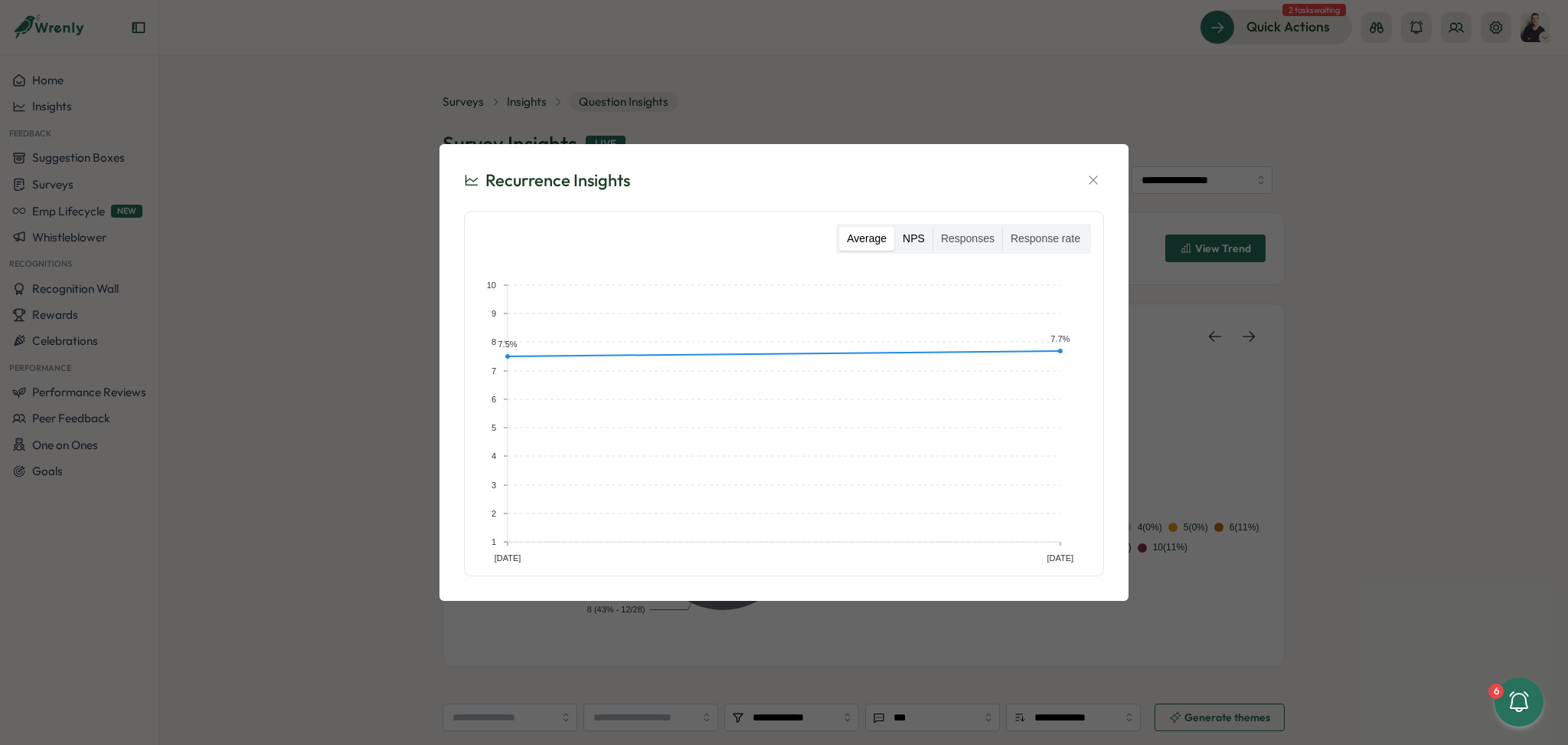
click at [930, 235] on label "NPS" at bounding box center [914, 239] width 37 height 25
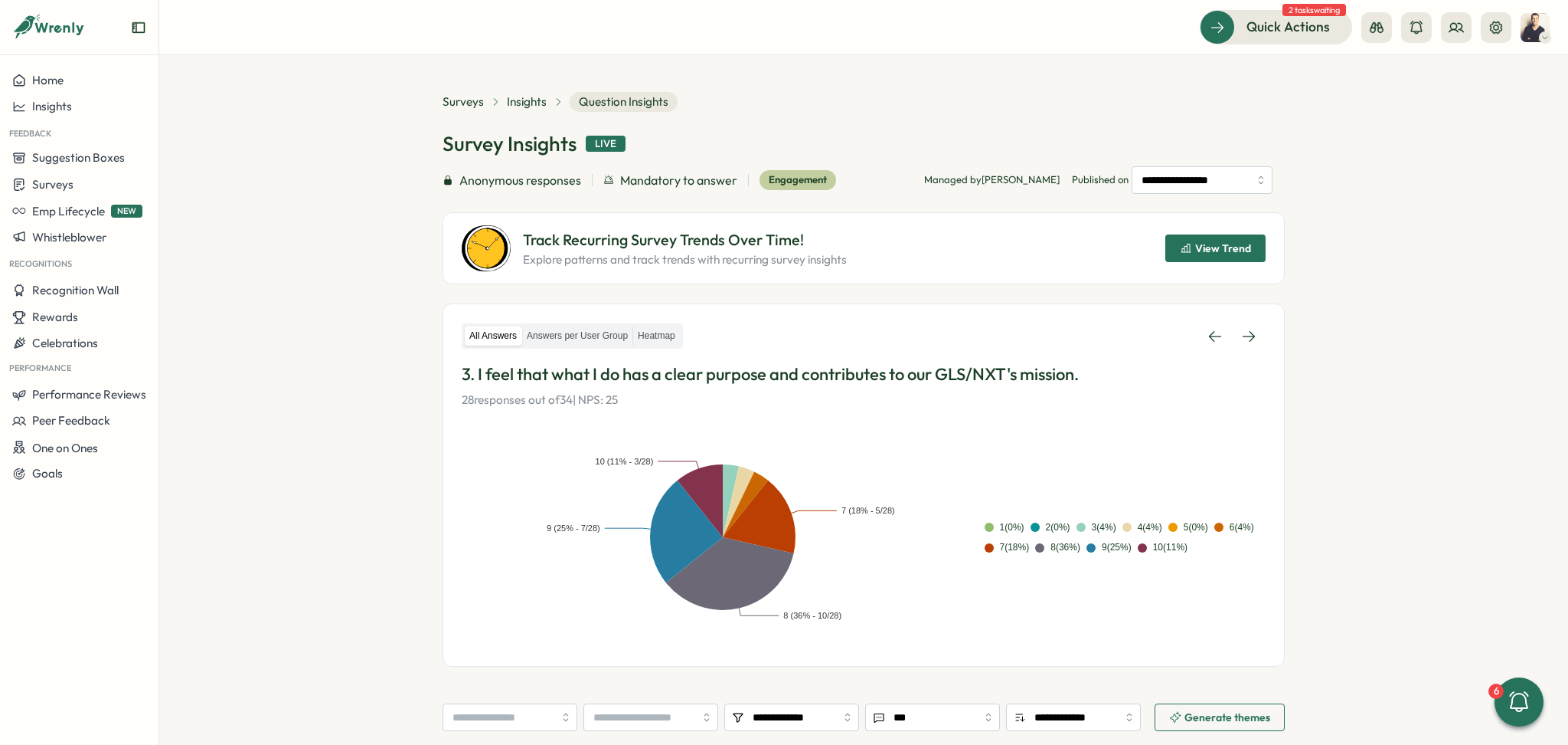
click at [1210, 239] on span "View Trend" at bounding box center [1215, 248] width 71 height 26
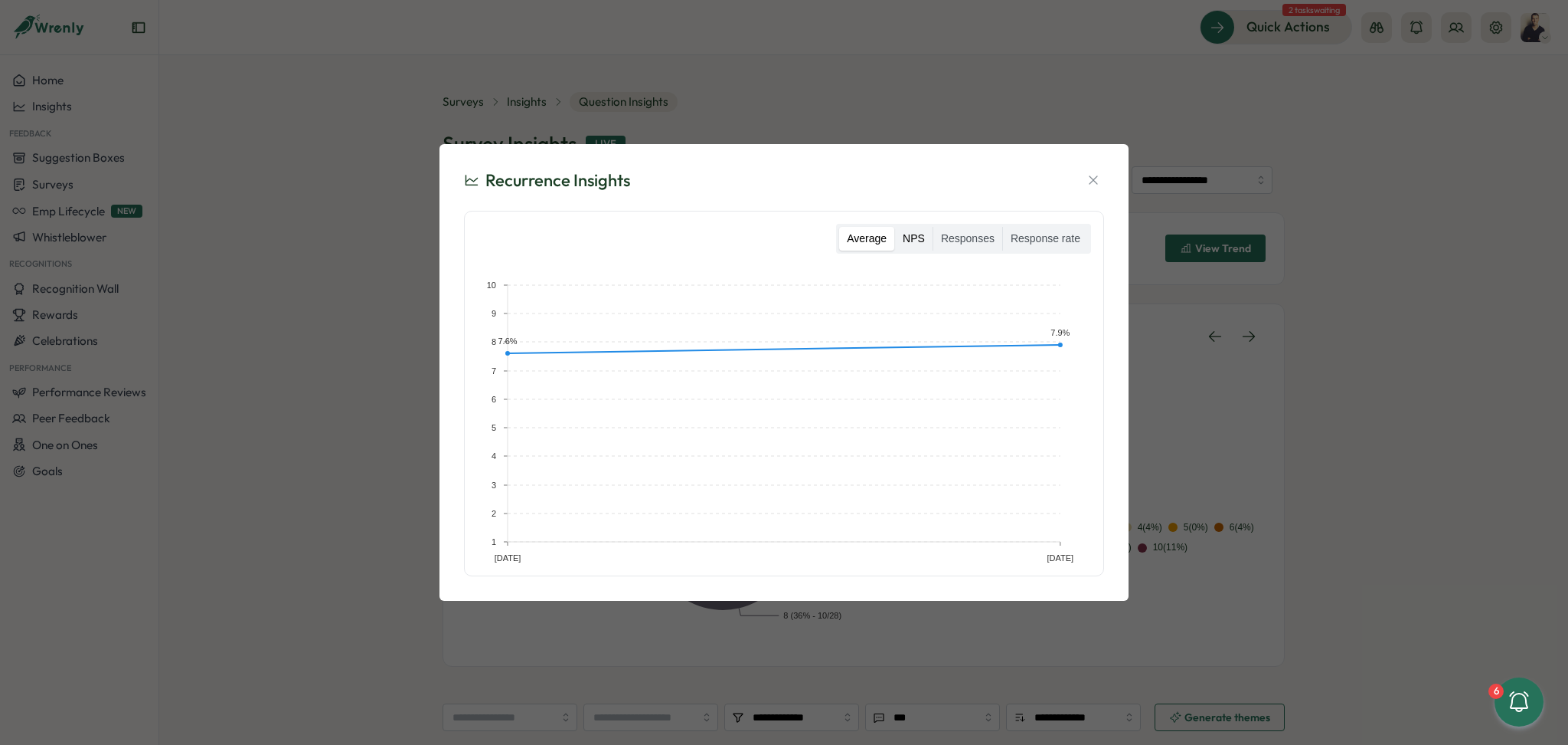
click at [910, 238] on label "NPS" at bounding box center [914, 239] width 37 height 25
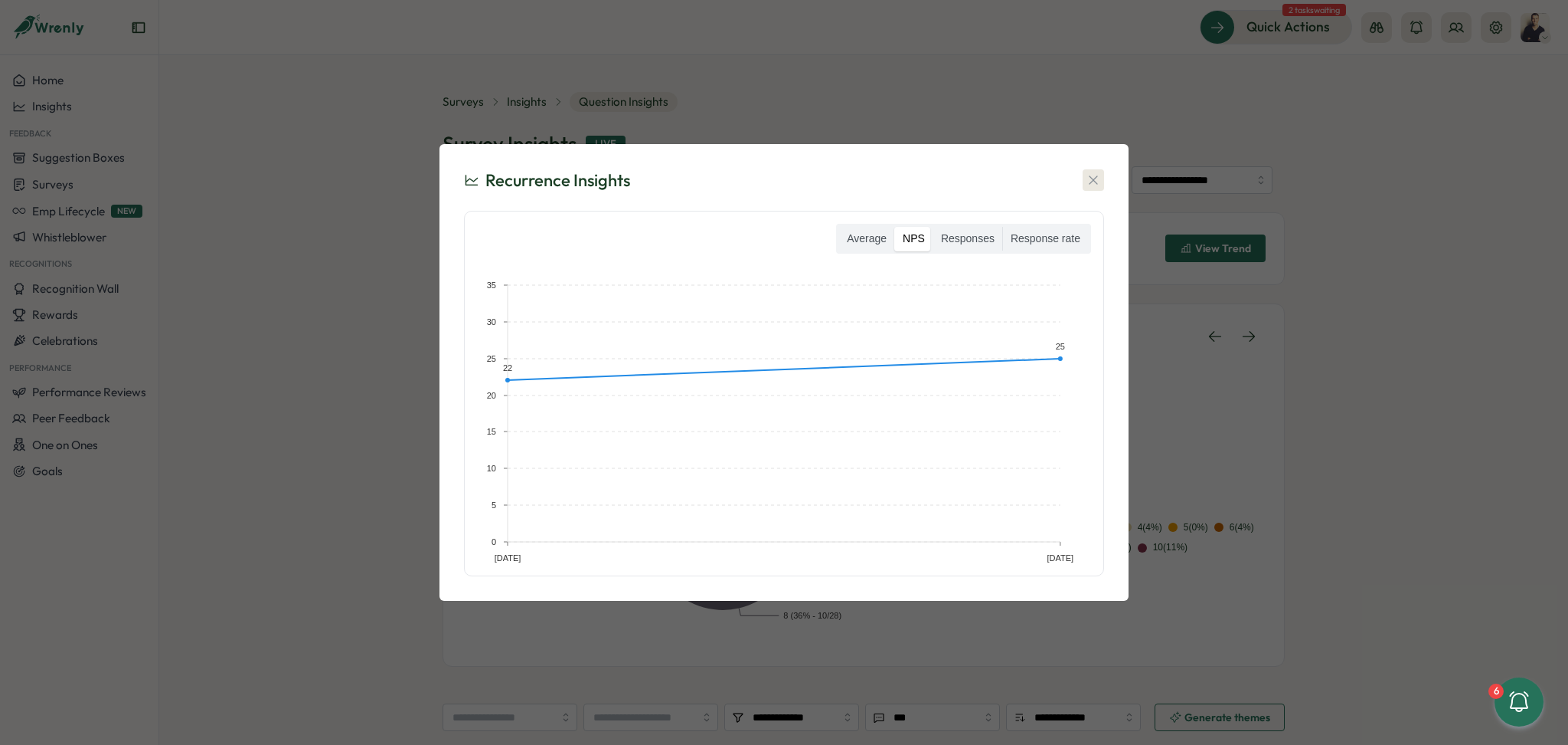
click at [1084, 173] on button "button" at bounding box center [1094, 181] width 22 height 22
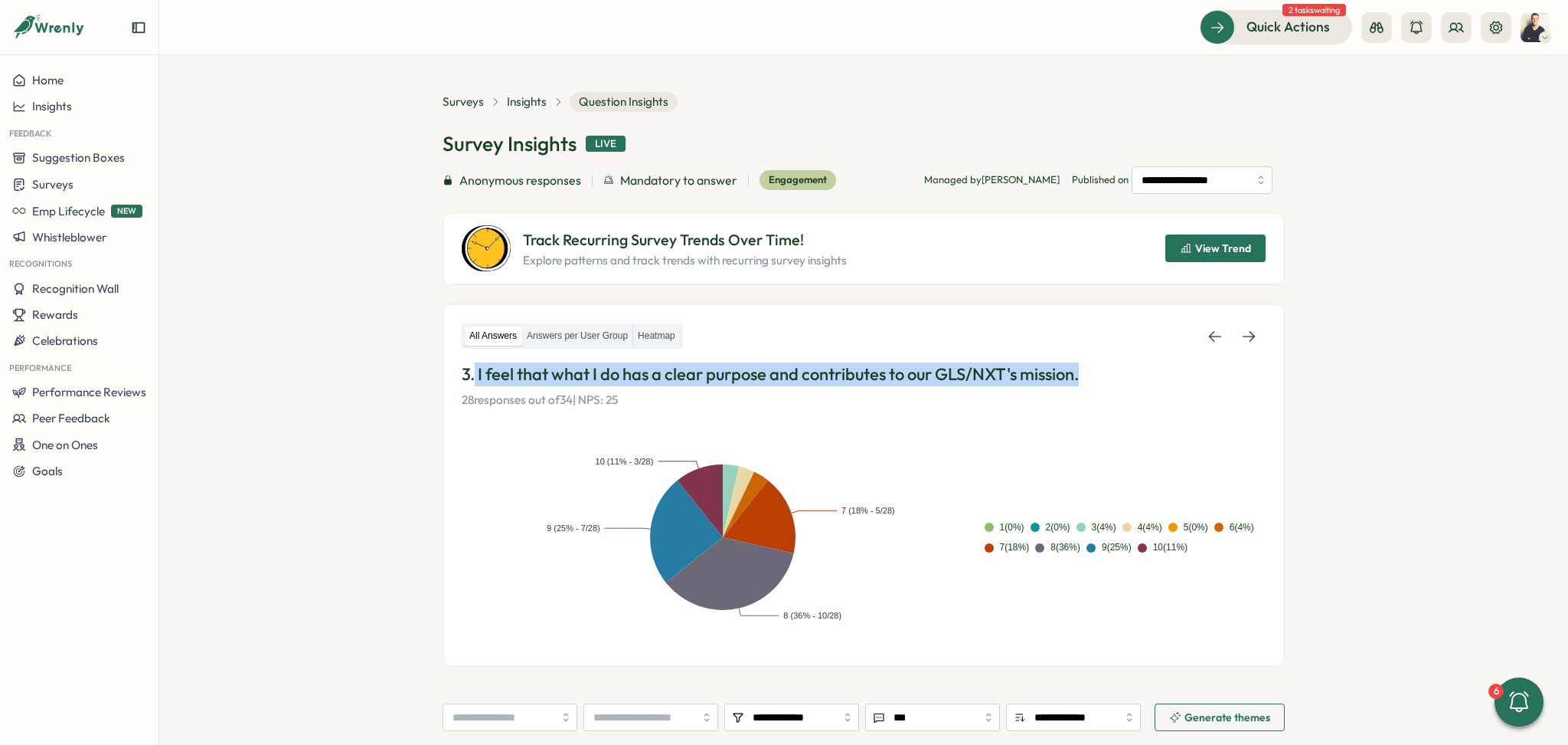
drag, startPoint x: 1052, startPoint y: 377, endPoint x: 470, endPoint y: 382, distance: 582.0
click at [470, 382] on p "3. I feel that what I do has a clear purpose and contributes to our GLS/NXT's m…" at bounding box center [863, 374] width 804 height 24
copy p "I feel that what I do has a clear purpose and contributes to our GLS/NXT's miss…"
click at [1203, 250] on span "View Trend" at bounding box center [1223, 248] width 56 height 11
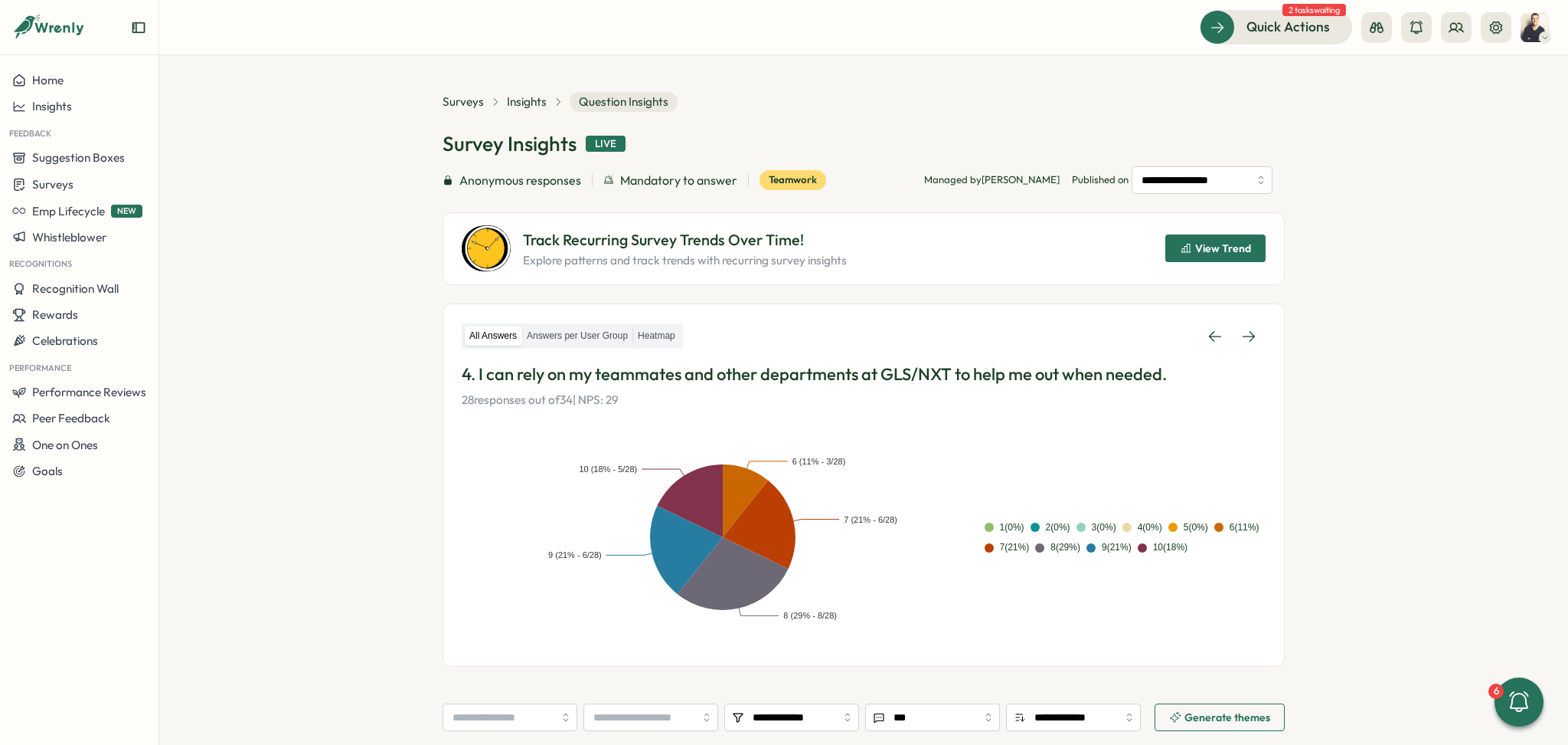
click at [1210, 254] on span "View Trend" at bounding box center [1223, 248] width 56 height 11
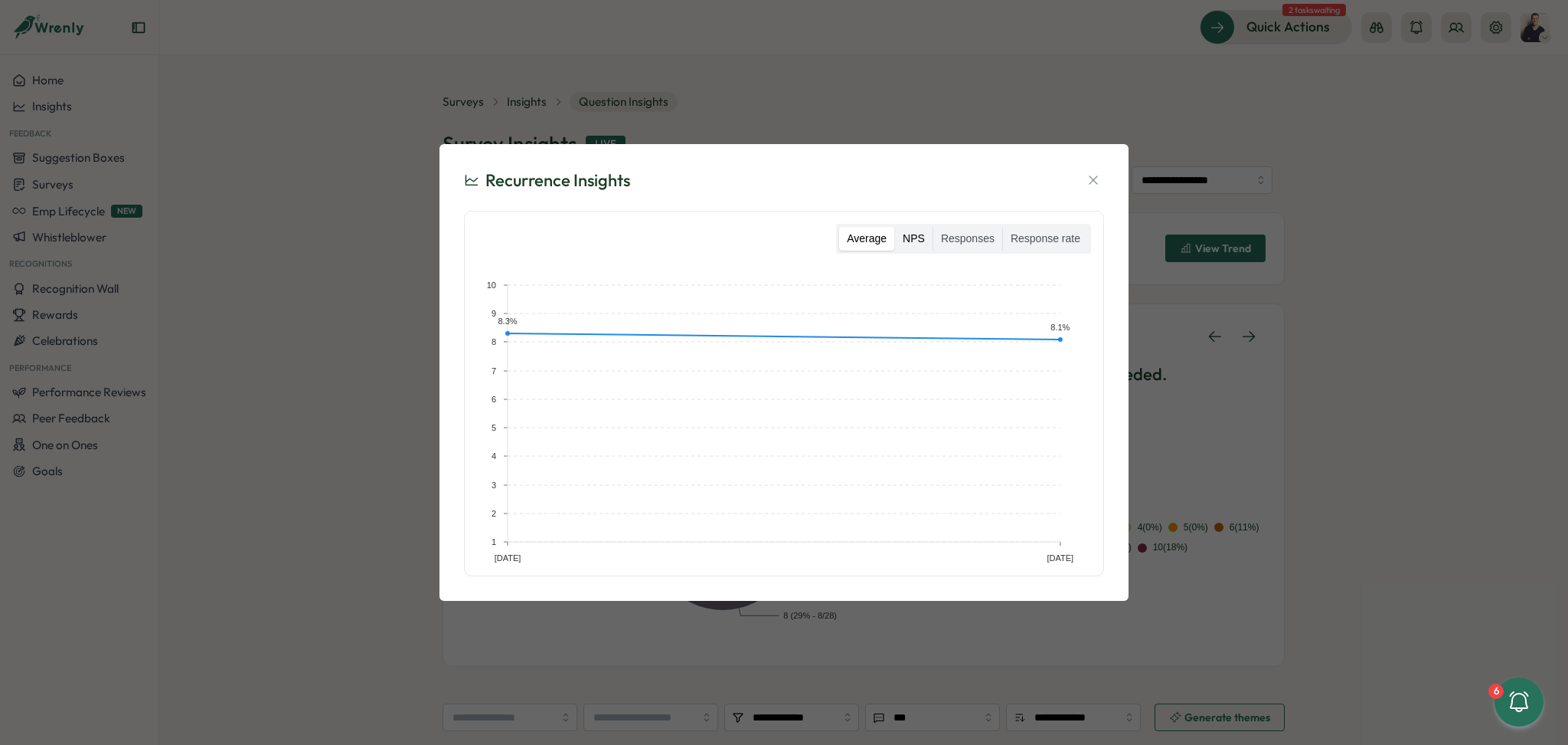
click at [909, 239] on label "NPS" at bounding box center [914, 239] width 37 height 25
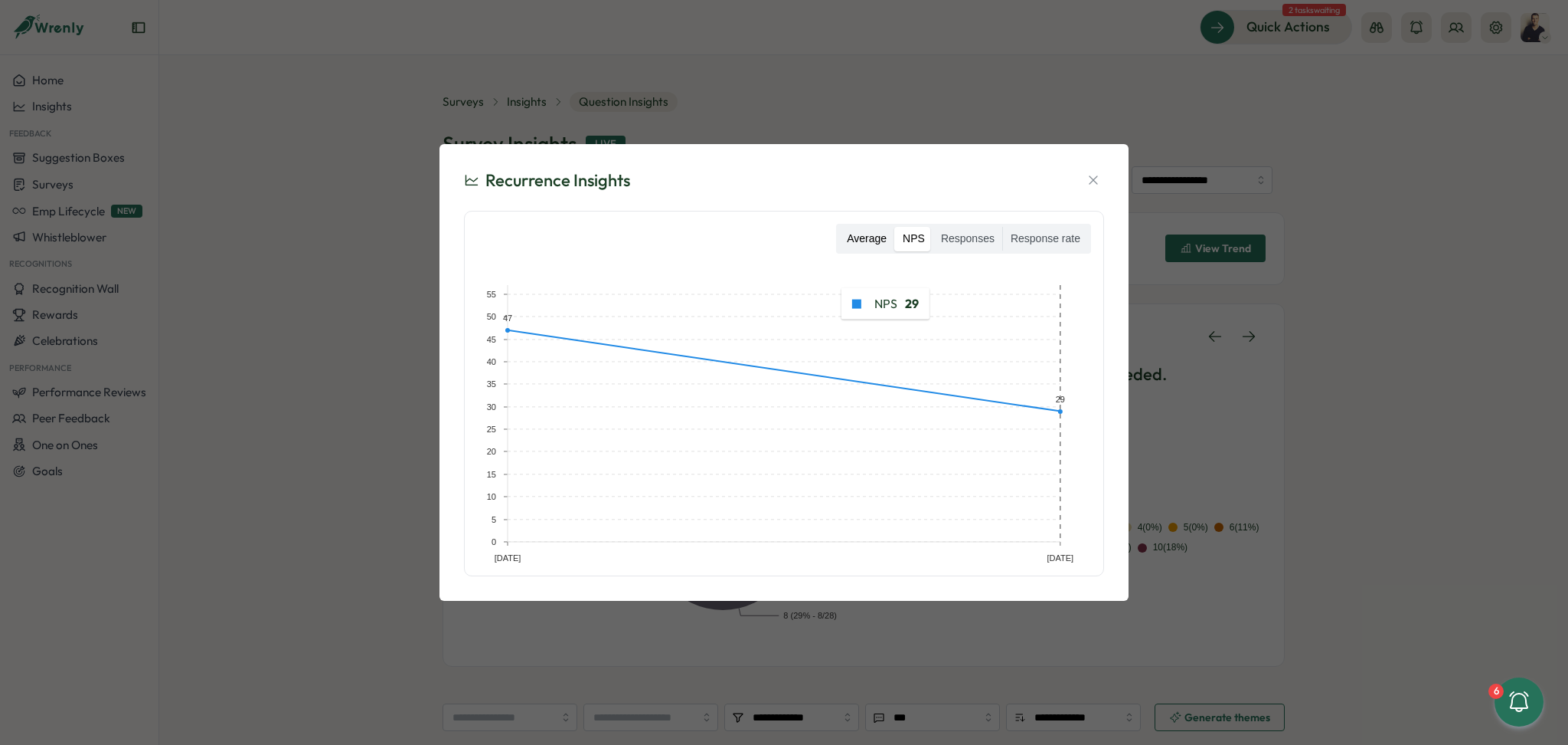
click at [864, 238] on label "Average" at bounding box center [867, 239] width 55 height 25
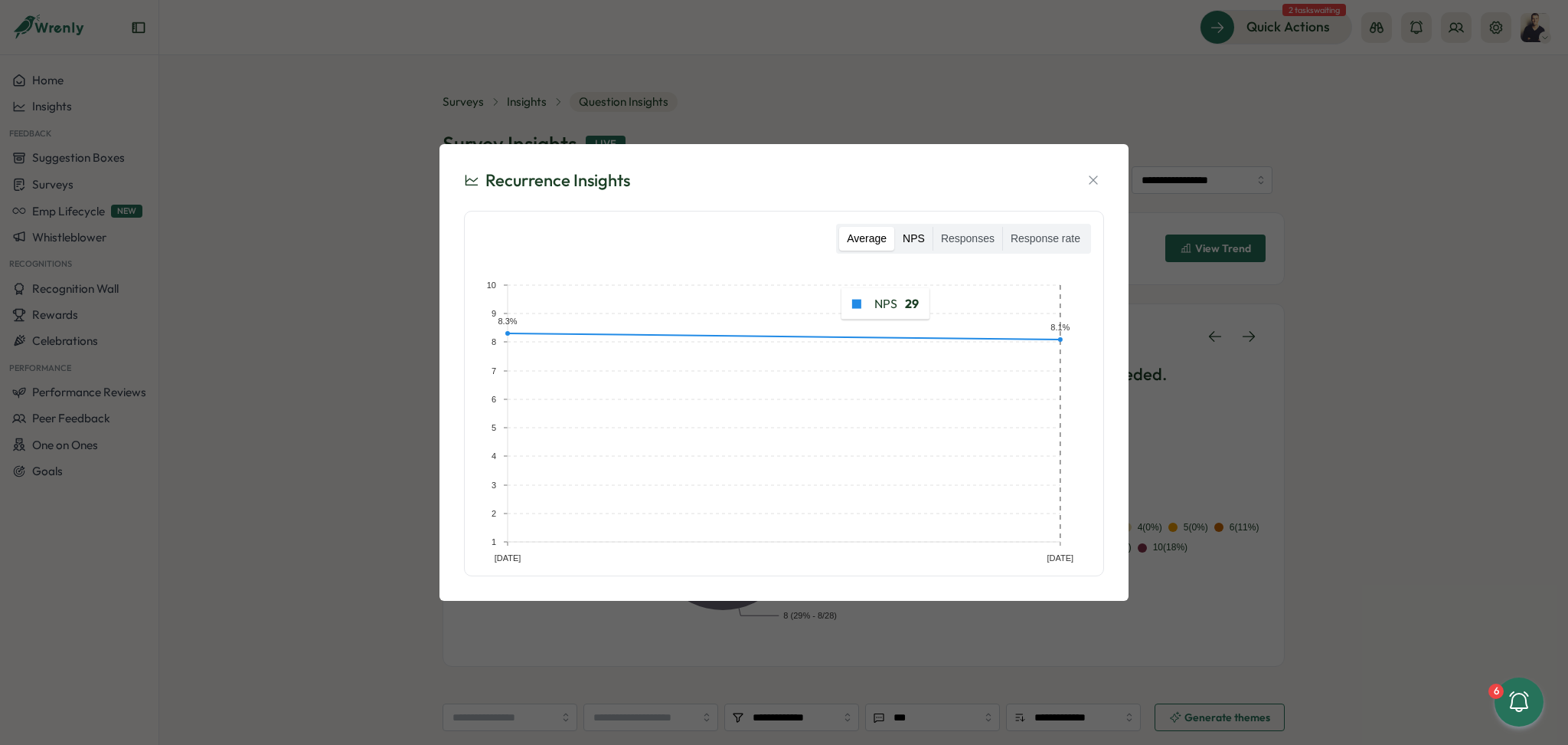
click at [922, 235] on label "NPS" at bounding box center [914, 239] width 37 height 25
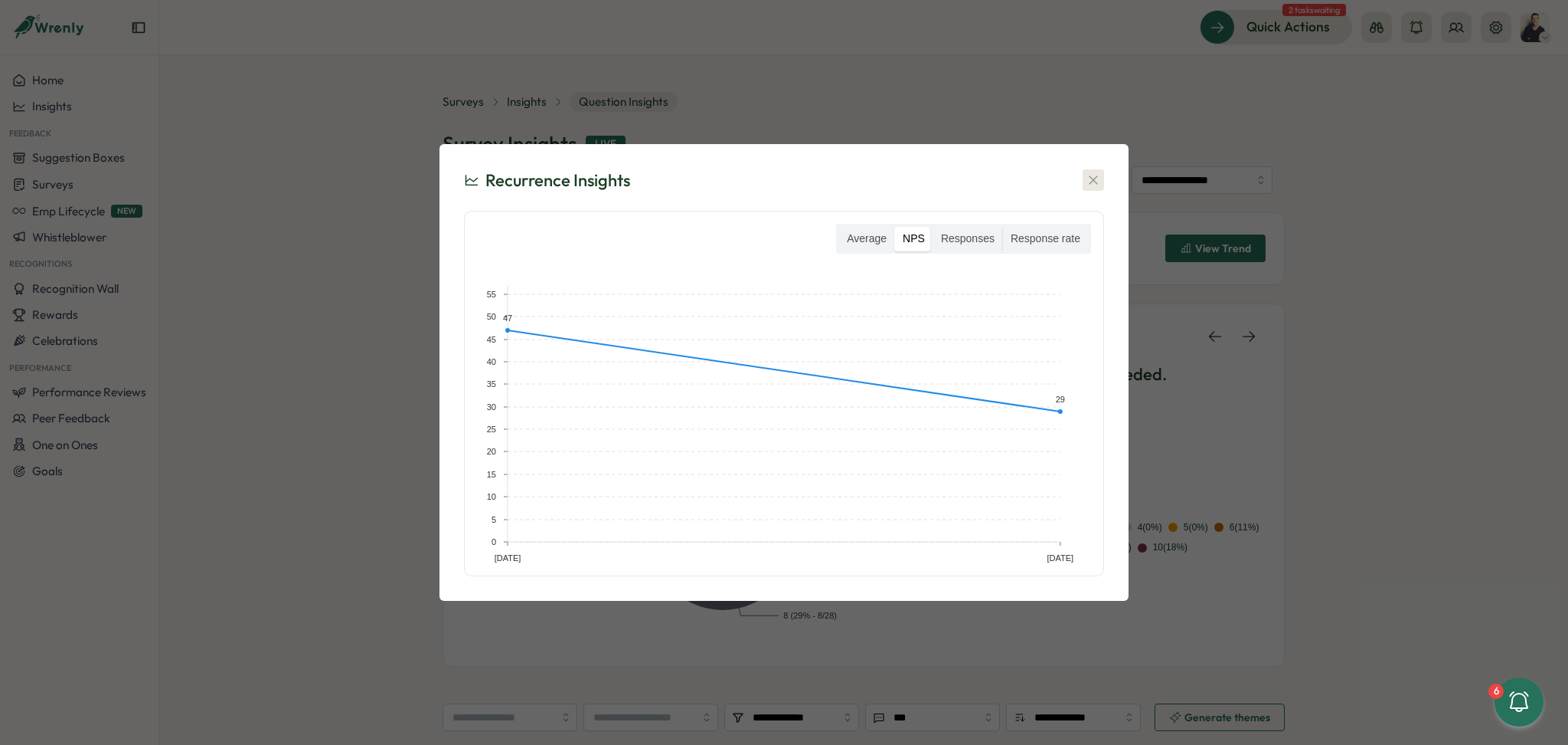
click at [1099, 178] on icon "button" at bounding box center [1094, 181] width 16 height 16
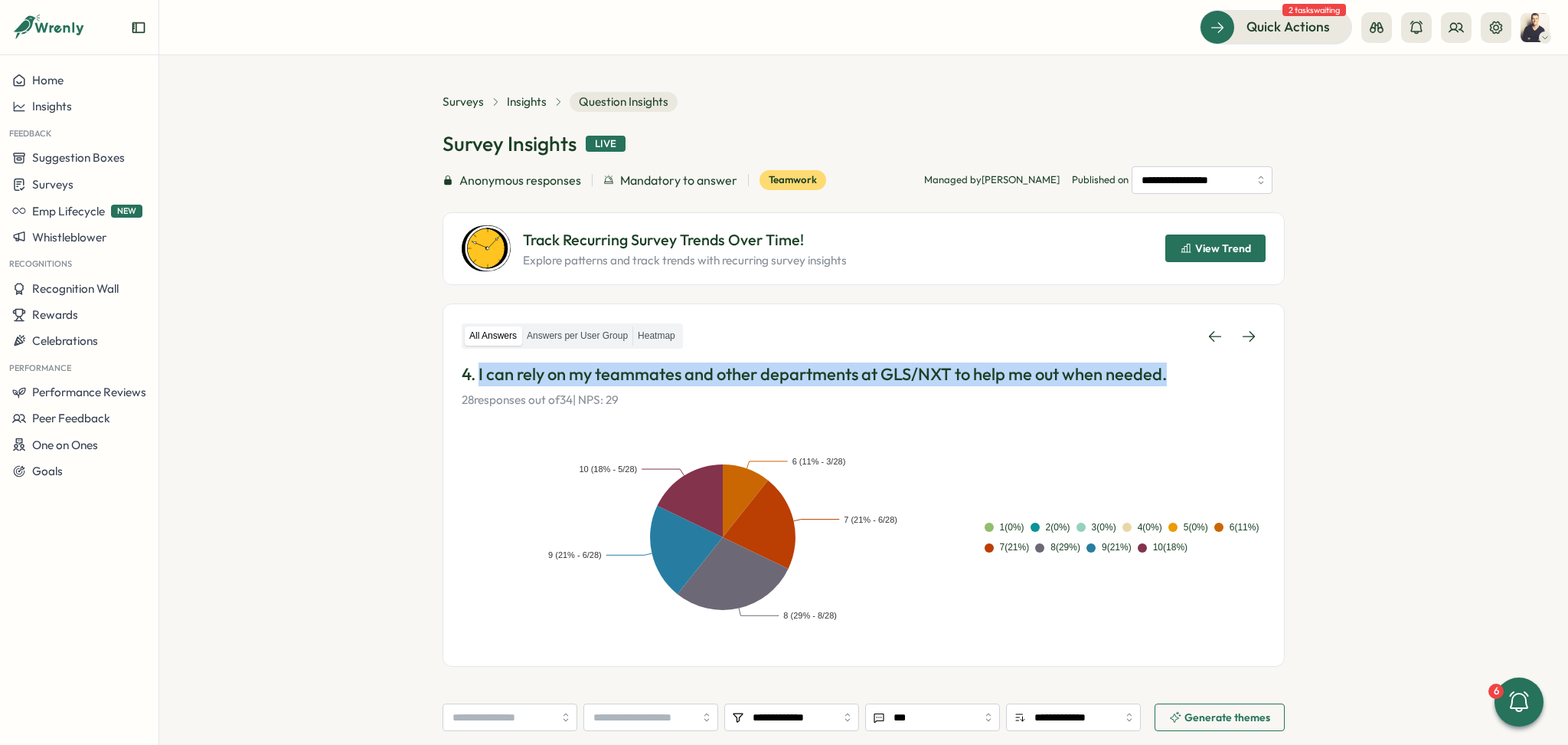
drag, startPoint x: 1176, startPoint y: 382, endPoint x: 475, endPoint y: 368, distance: 701.1
click at [475, 368] on p "4. I can rely on my teammates and other departments at GLS/NXT to help me out w…" at bounding box center [863, 374] width 804 height 24
copy p "I can rely on my teammates and other departments at GLS/NXT to help me out when…"
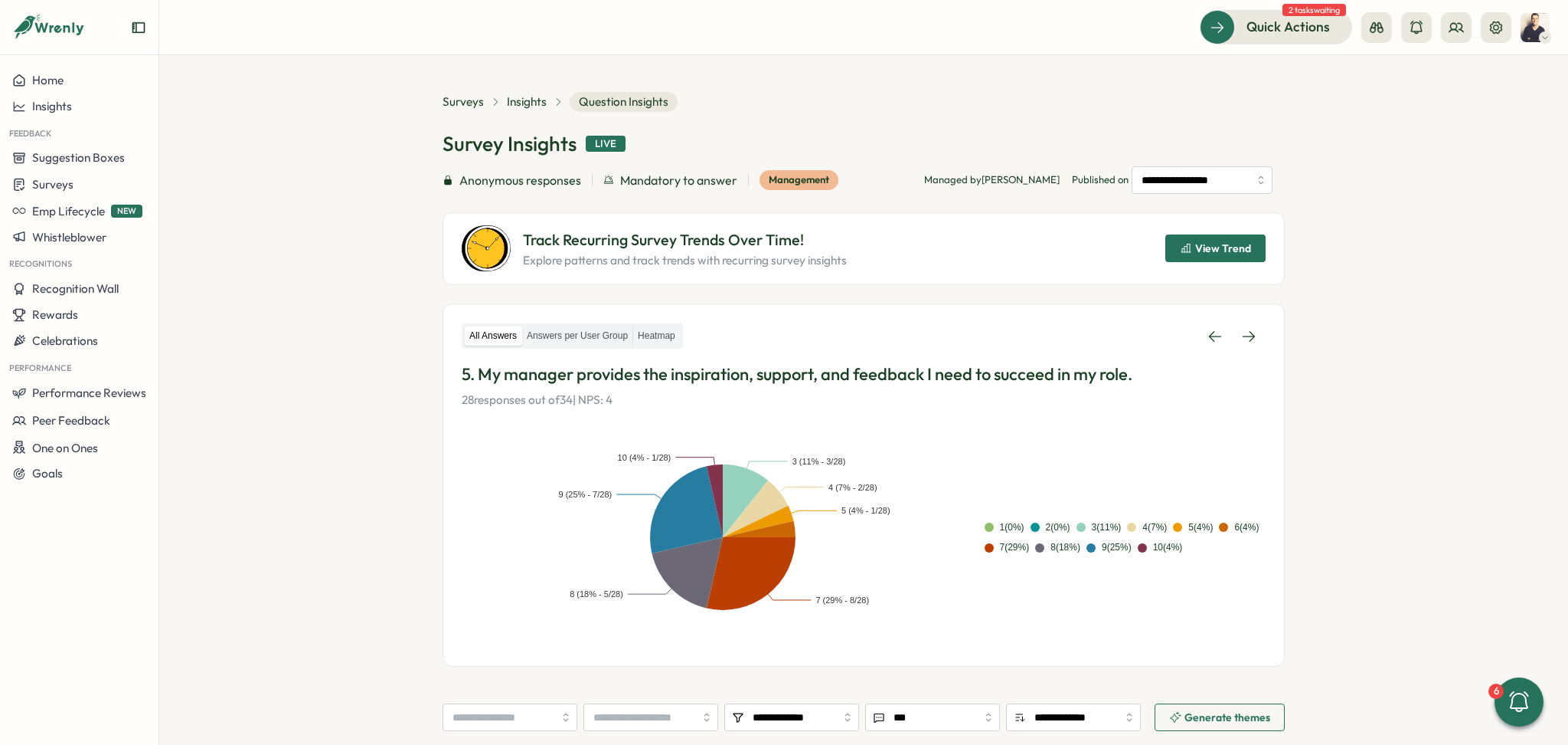
click at [1217, 253] on span "View Trend" at bounding box center [1223, 248] width 56 height 11
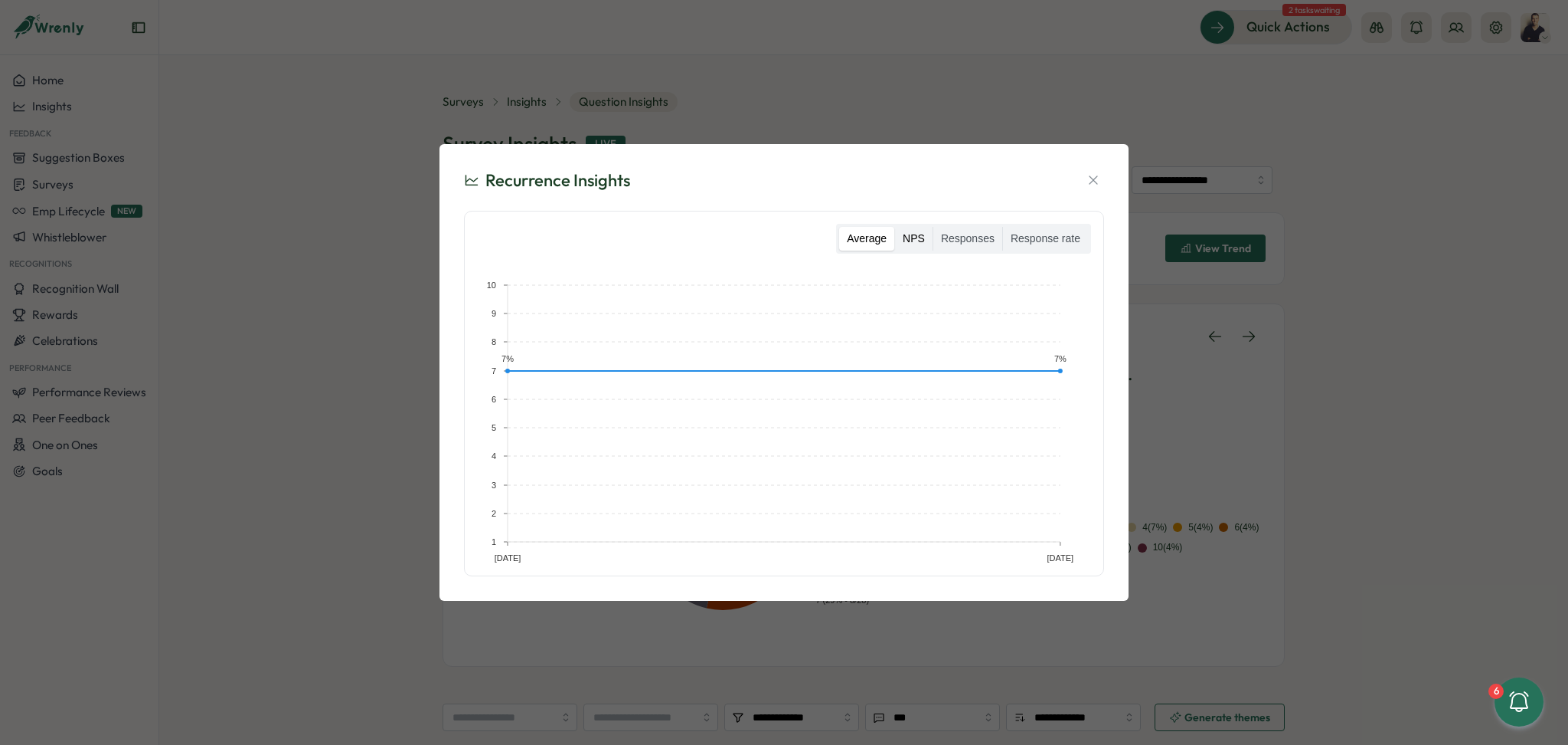
click at [933, 235] on label "NPS" at bounding box center [914, 239] width 37 height 25
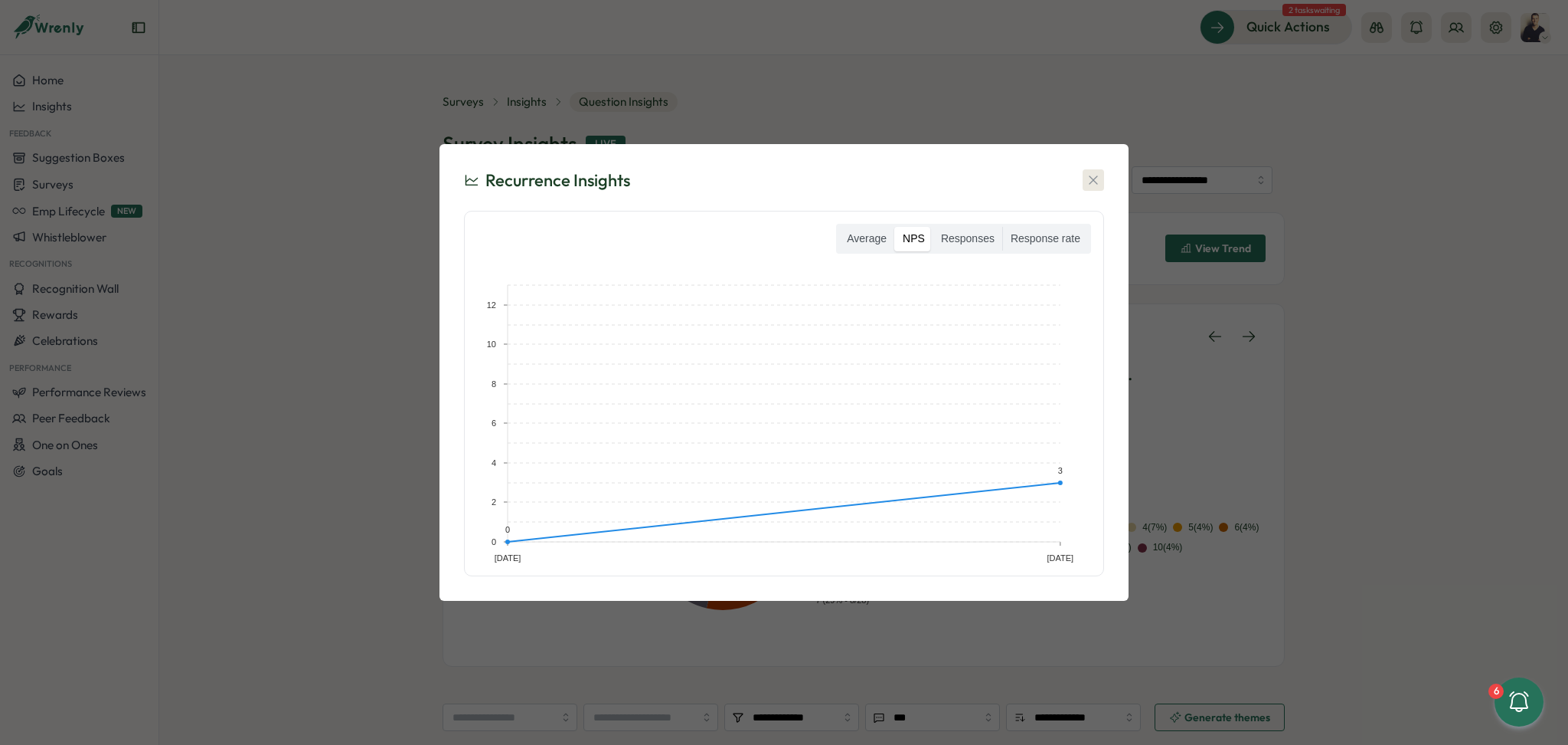
click at [1098, 185] on icon "button" at bounding box center [1094, 181] width 16 height 16
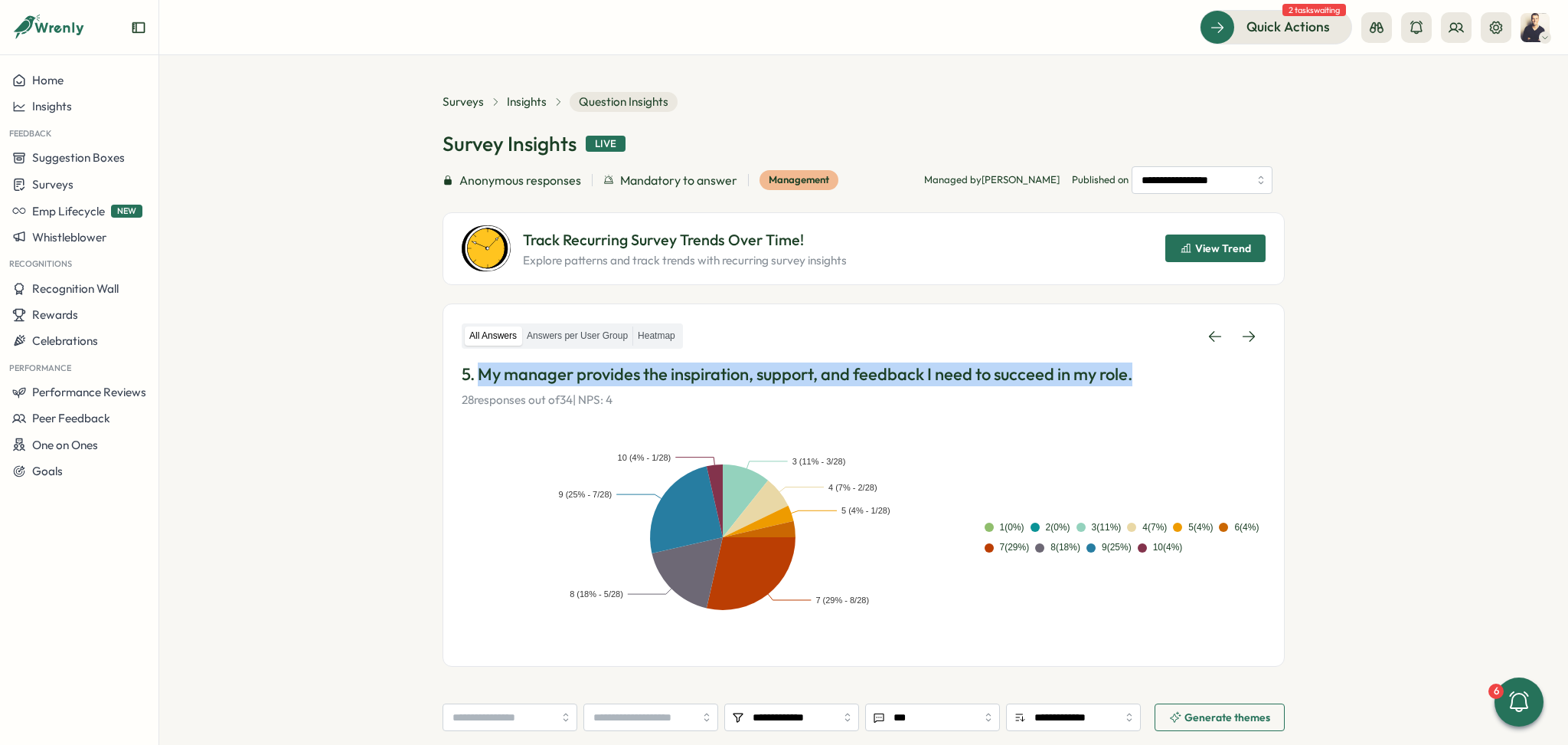
drag, startPoint x: 1143, startPoint y: 372, endPoint x: 477, endPoint y: 371, distance: 666.0
click at [477, 371] on p "5. My manager provides the inspiration, support, and feedback I need to succeed…" at bounding box center [863, 374] width 804 height 24
copy p "My manager provides the inspiration, support, and feedback I need to succeed in…"
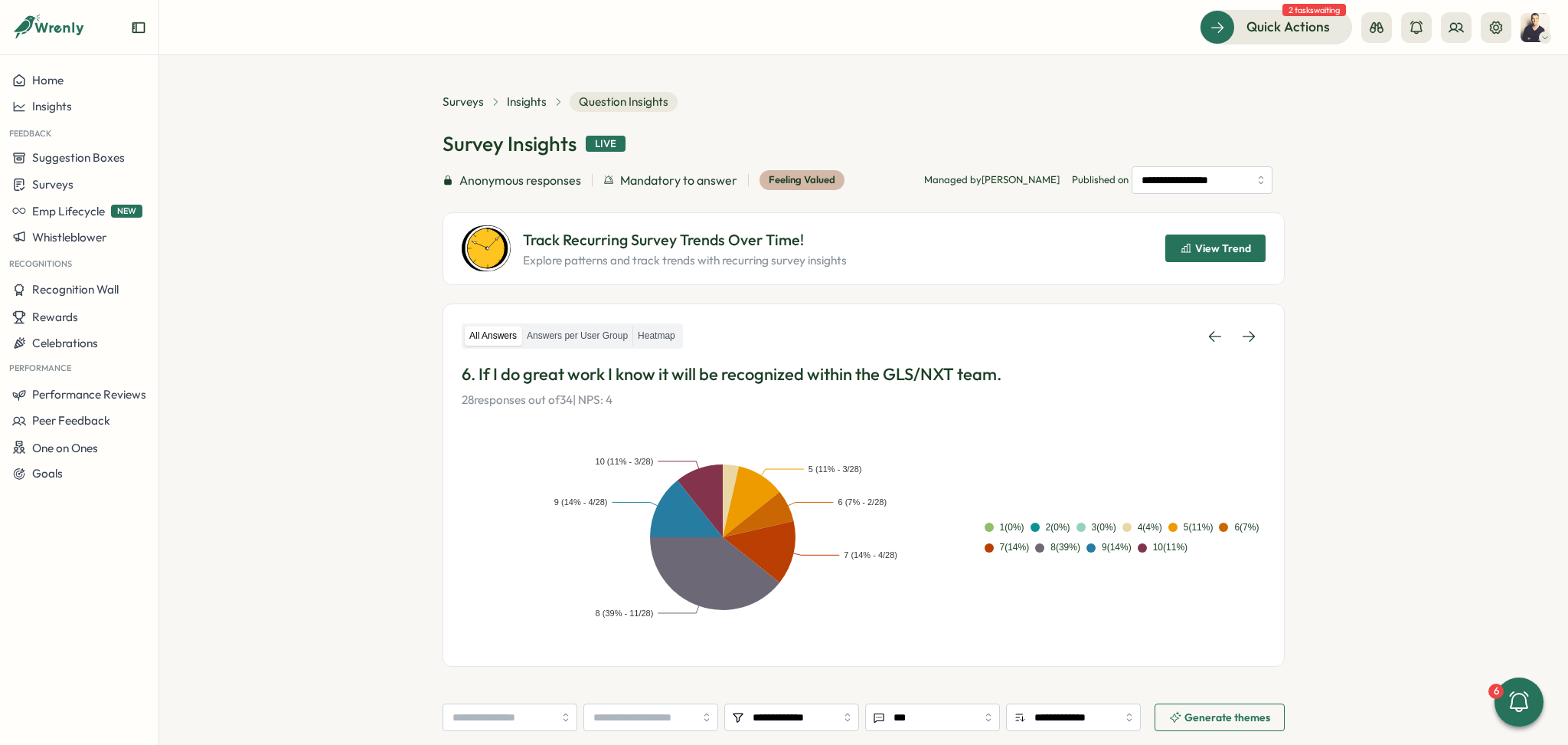
click at [1207, 243] on span "View Trend" at bounding box center [1223, 248] width 56 height 11
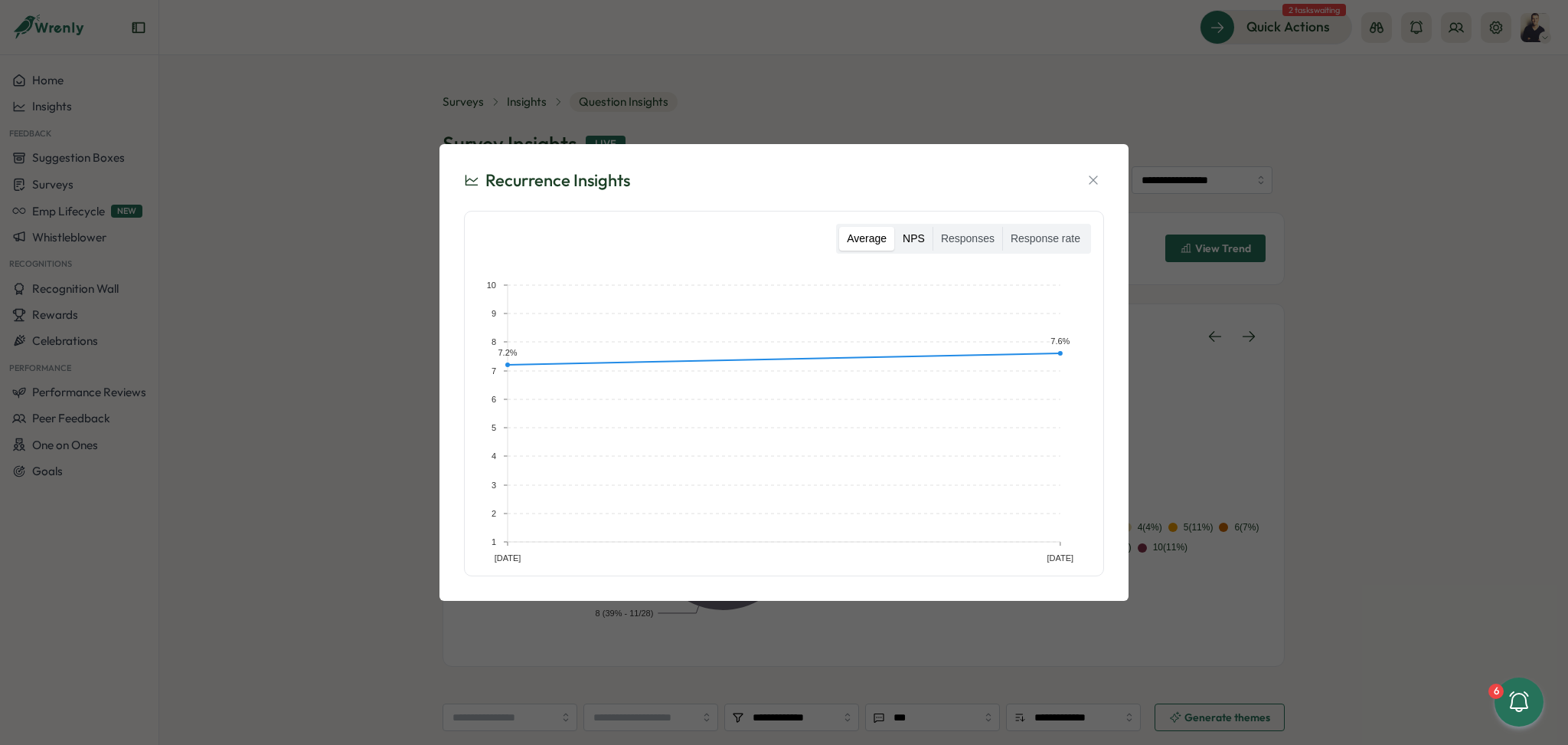
click at [911, 241] on label "NPS" at bounding box center [914, 239] width 37 height 25
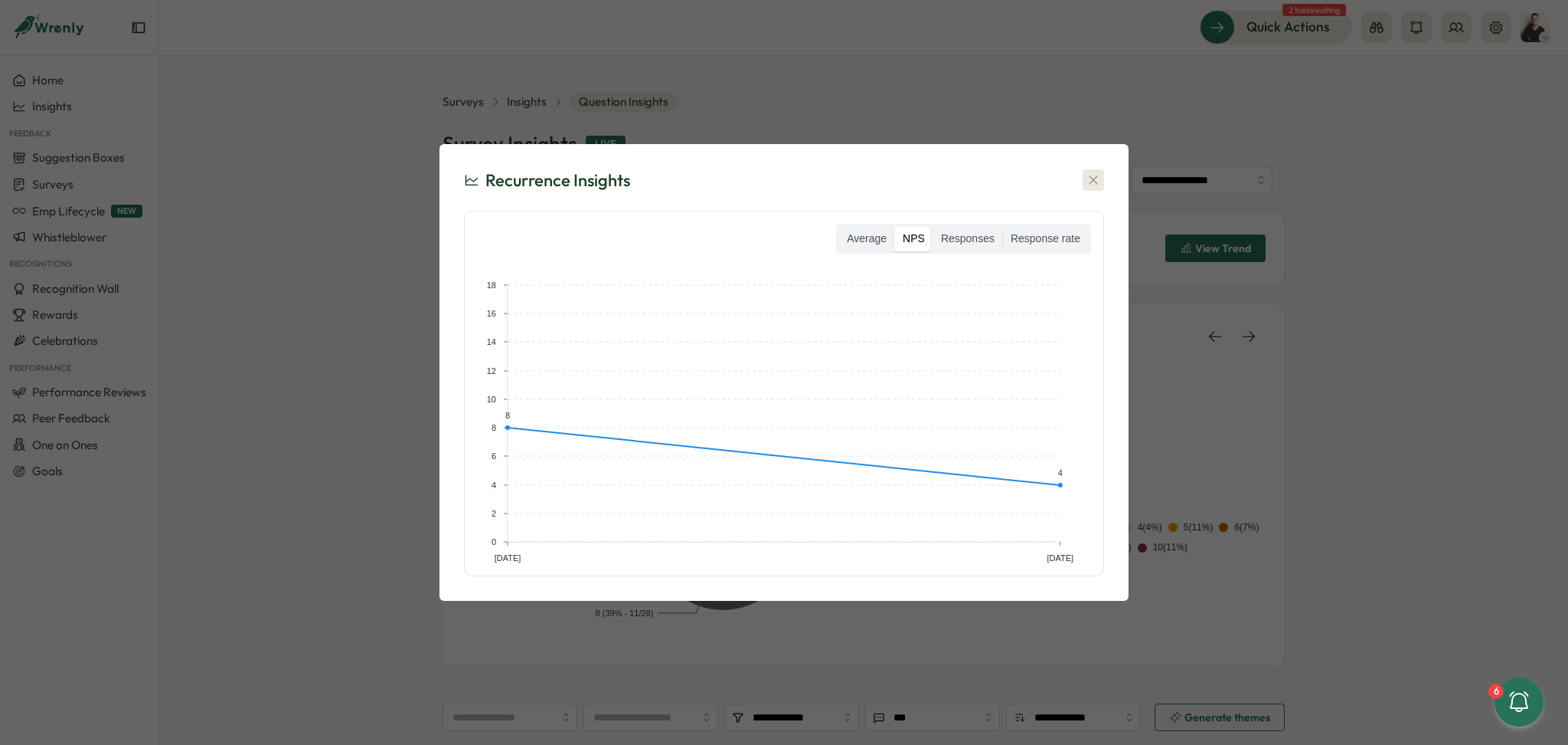
click at [1087, 177] on icon "button" at bounding box center [1094, 181] width 16 height 16
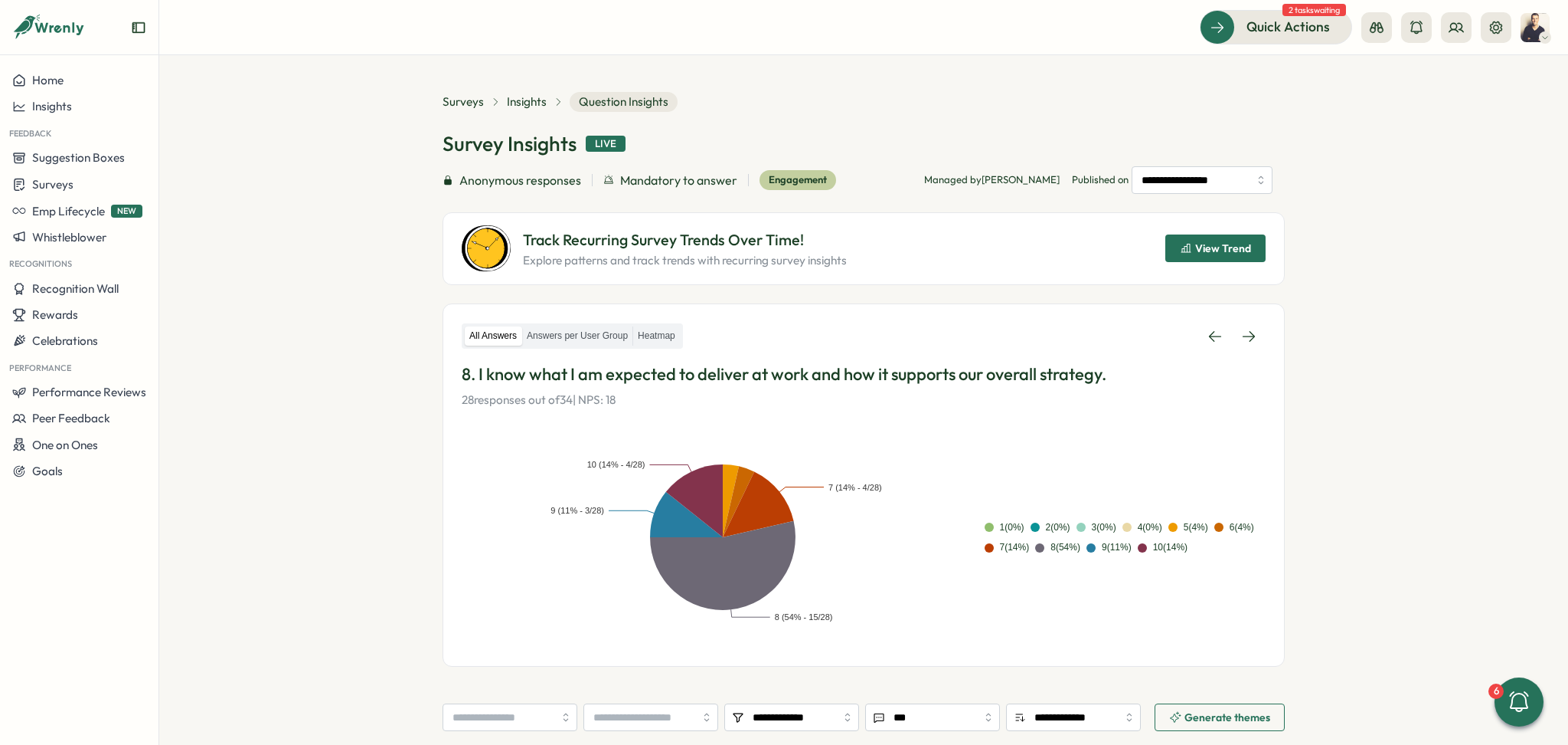
click at [553, 98] on icon at bounding box center [558, 102] width 11 height 11
click at [540, 97] on span "Insights" at bounding box center [527, 102] width 39 height 17
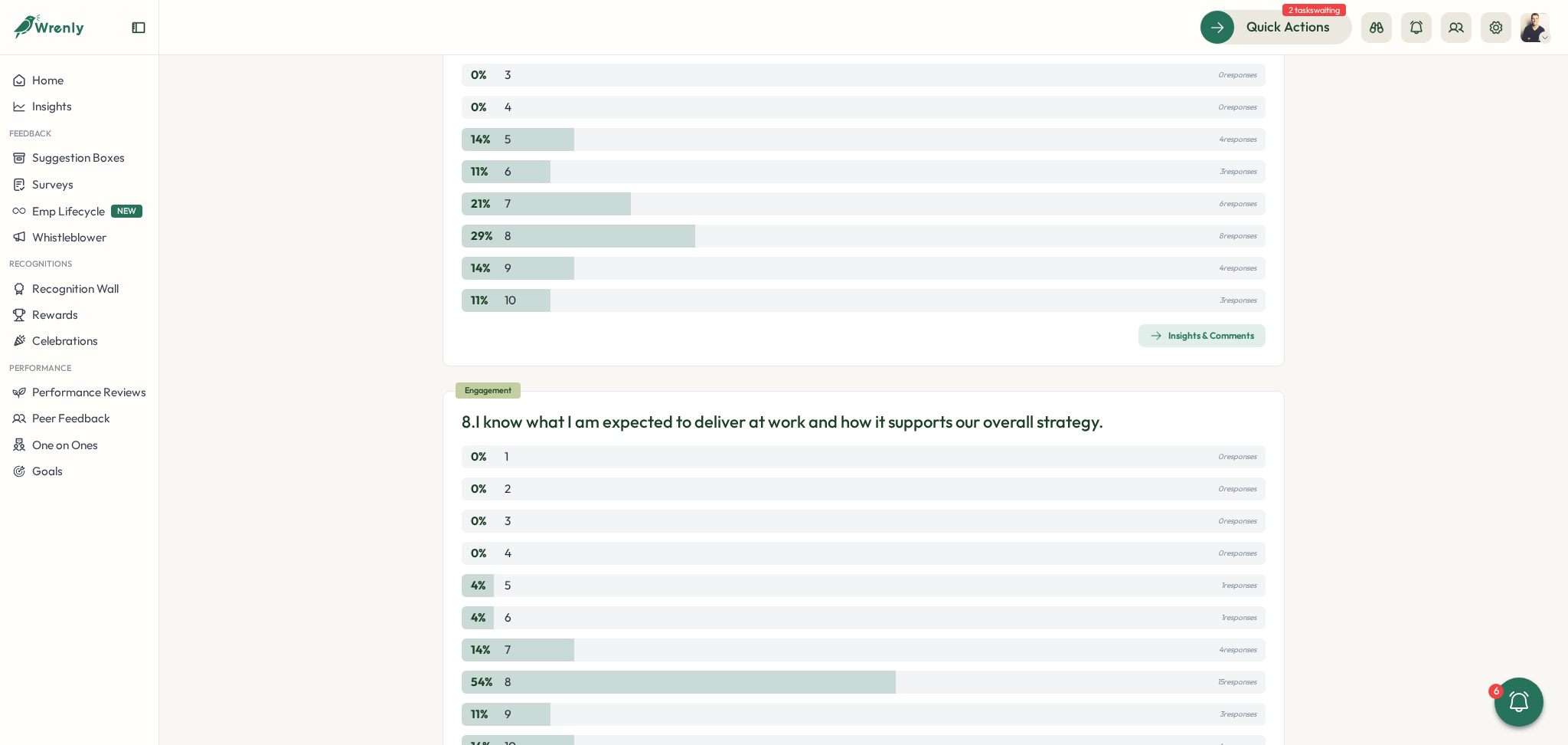
scroll to position [2758, 0]
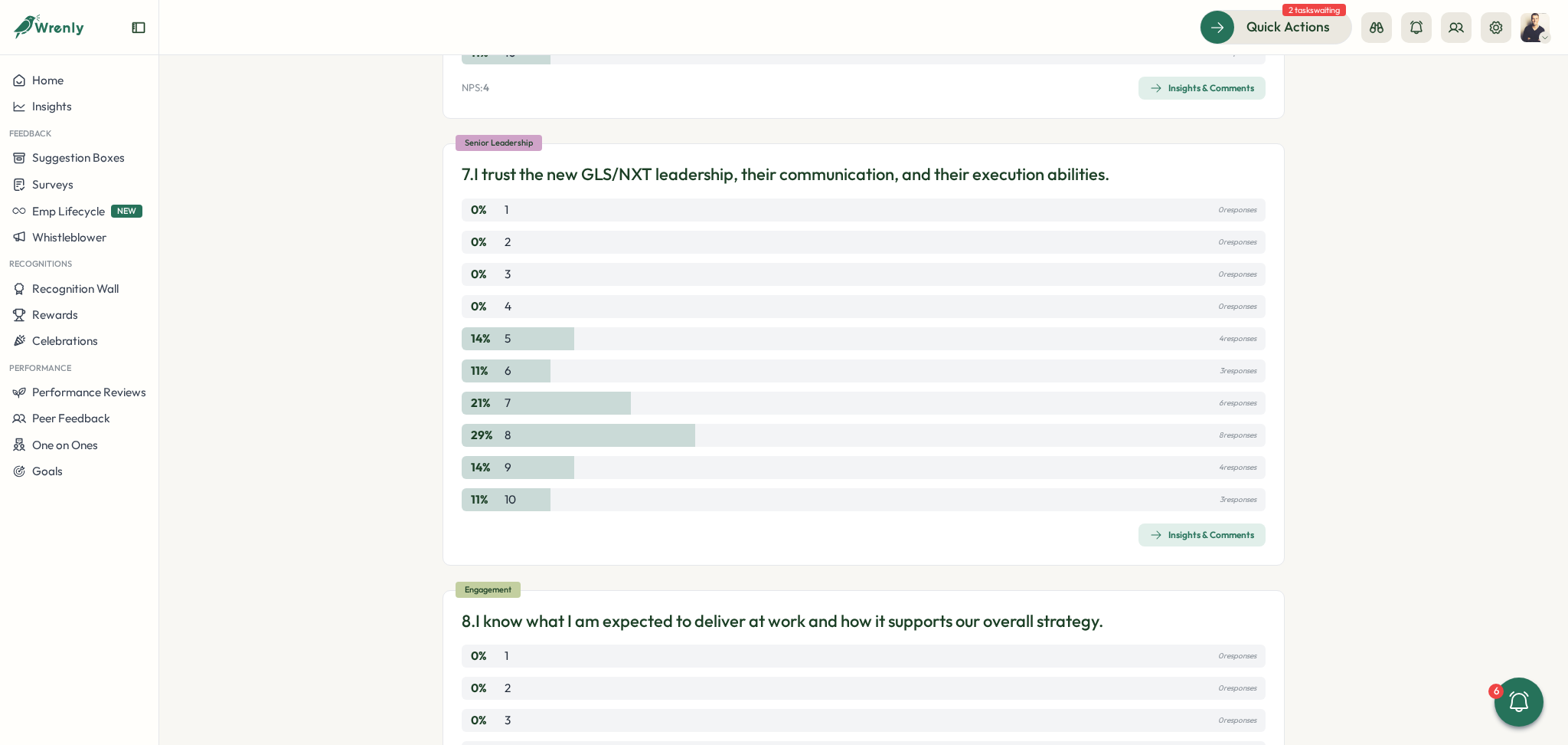
click at [1223, 540] on div "Insights & Comments" at bounding box center [1202, 535] width 105 height 12
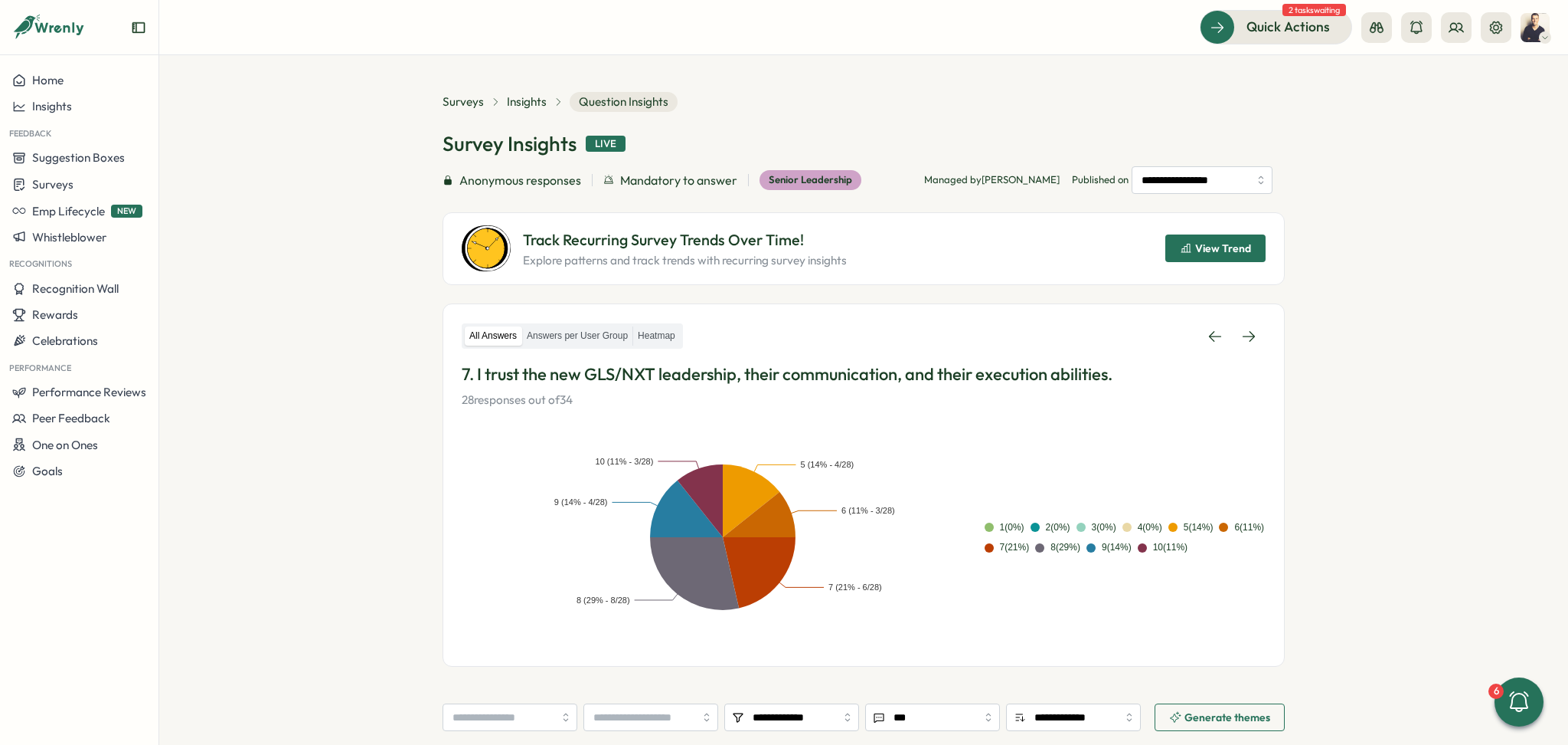
click at [1191, 250] on div "View Trend" at bounding box center [1215, 248] width 71 height 12
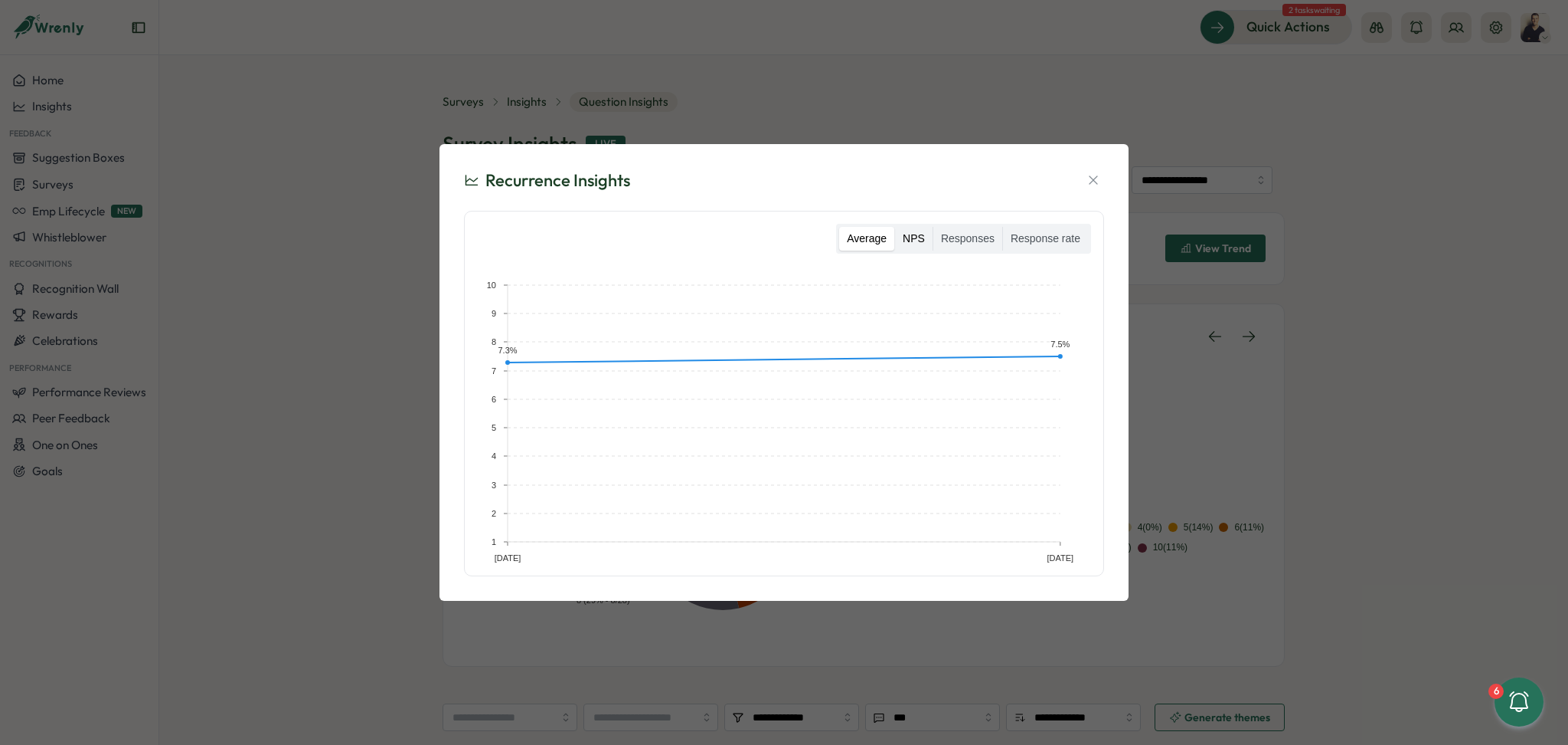
click at [933, 233] on label "NPS" at bounding box center [914, 239] width 37 height 25
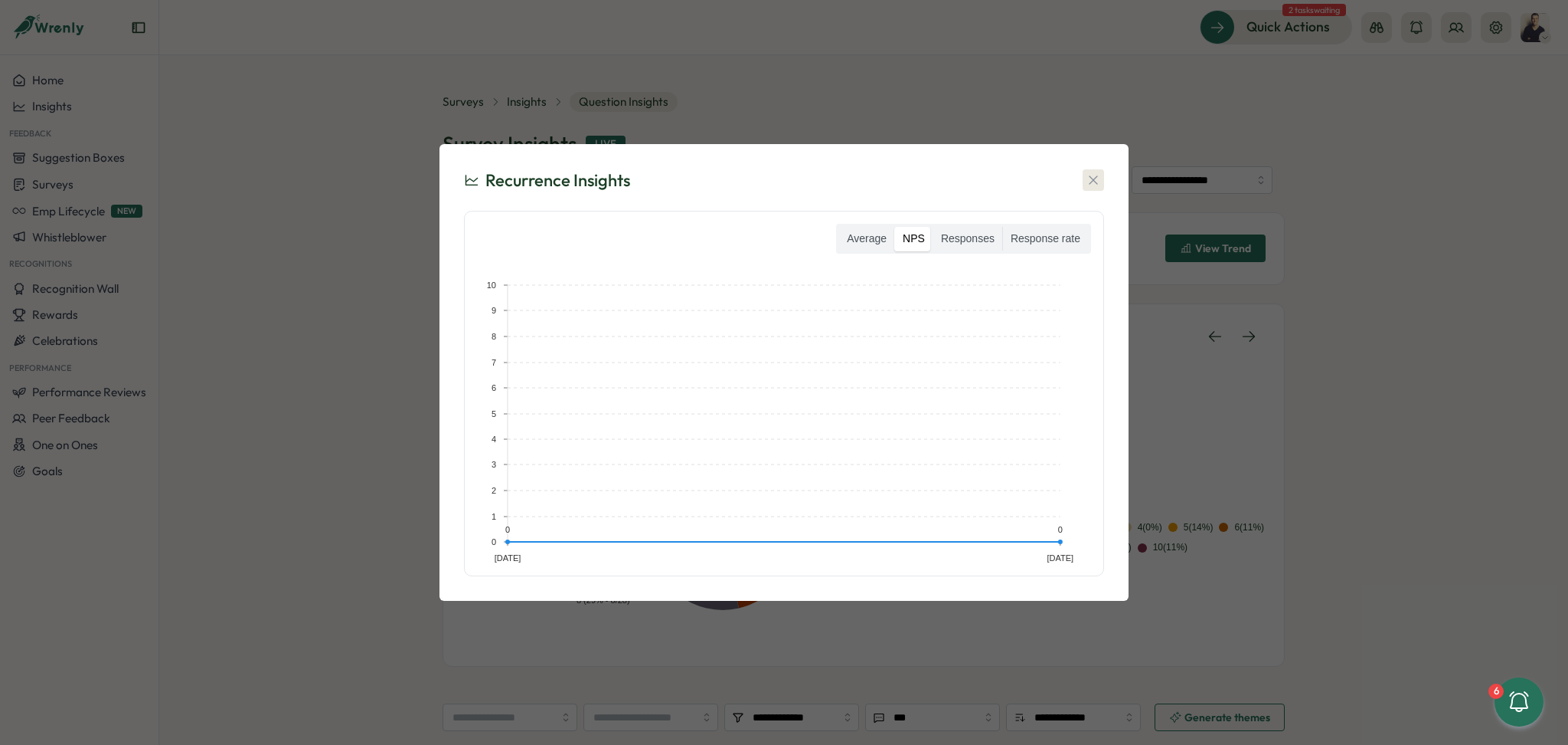
click at [1099, 177] on icon "button" at bounding box center [1094, 181] width 16 height 16
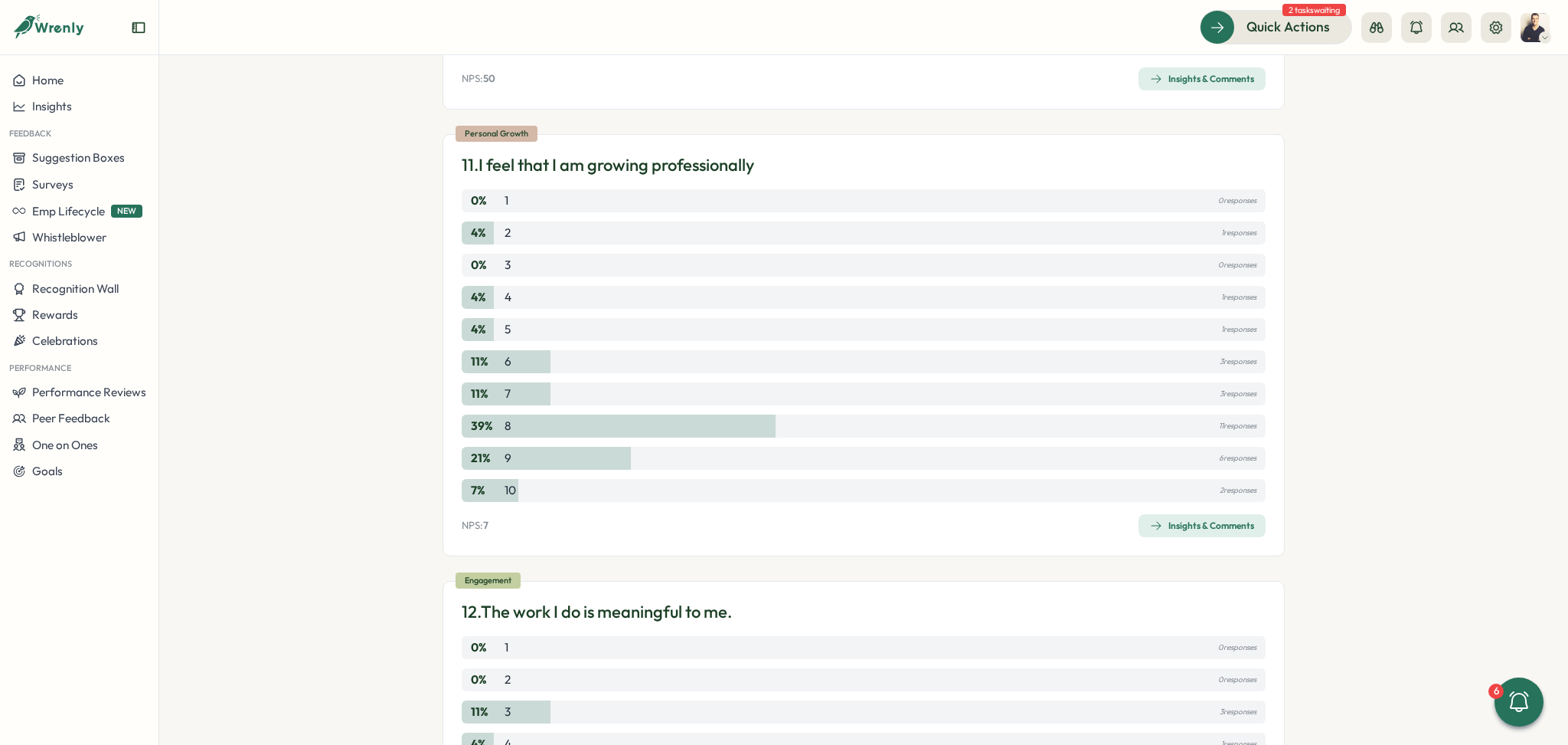
scroll to position [4596, 0]
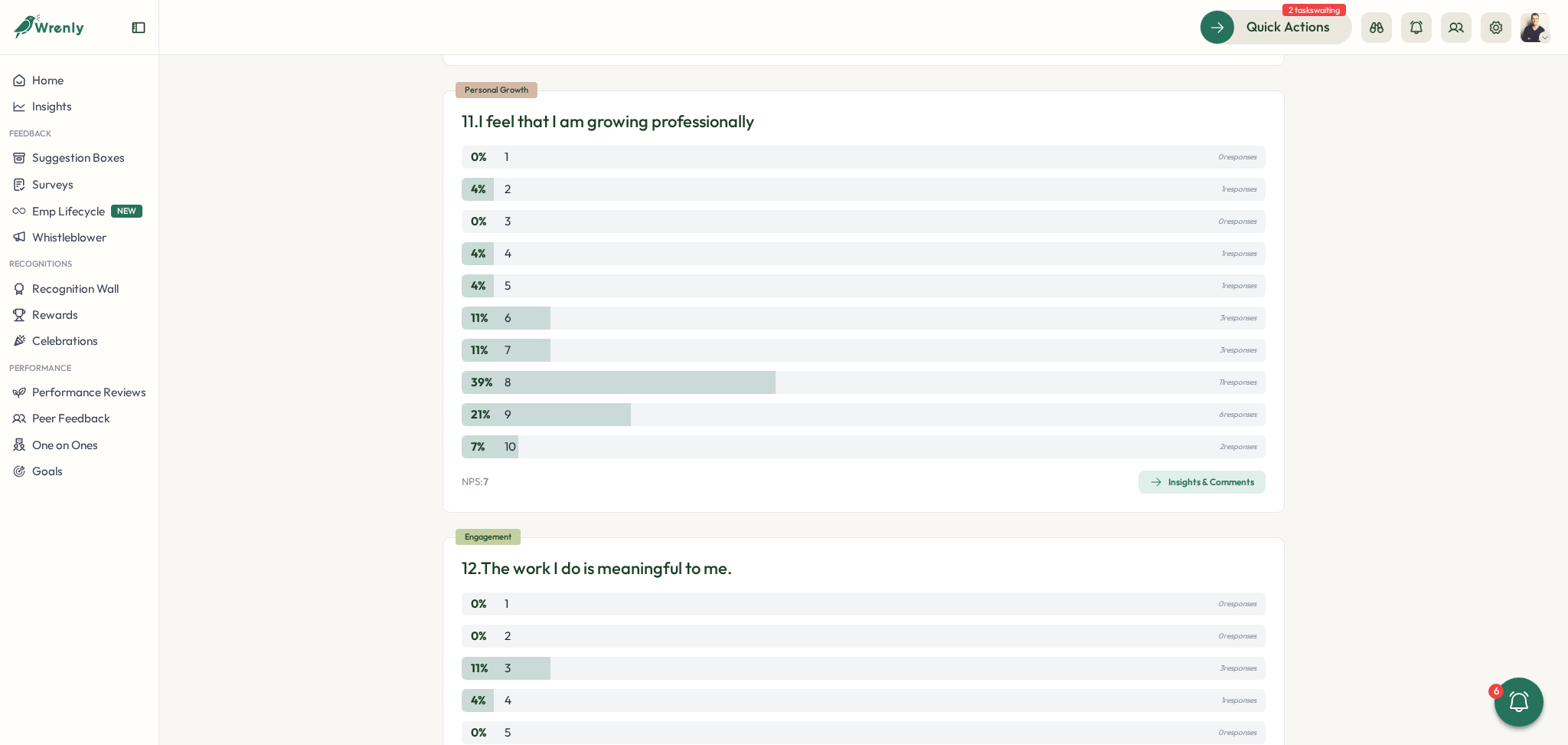
drag, startPoint x: 1221, startPoint y: 494, endPoint x: 1215, endPoint y: 484, distance: 11.7
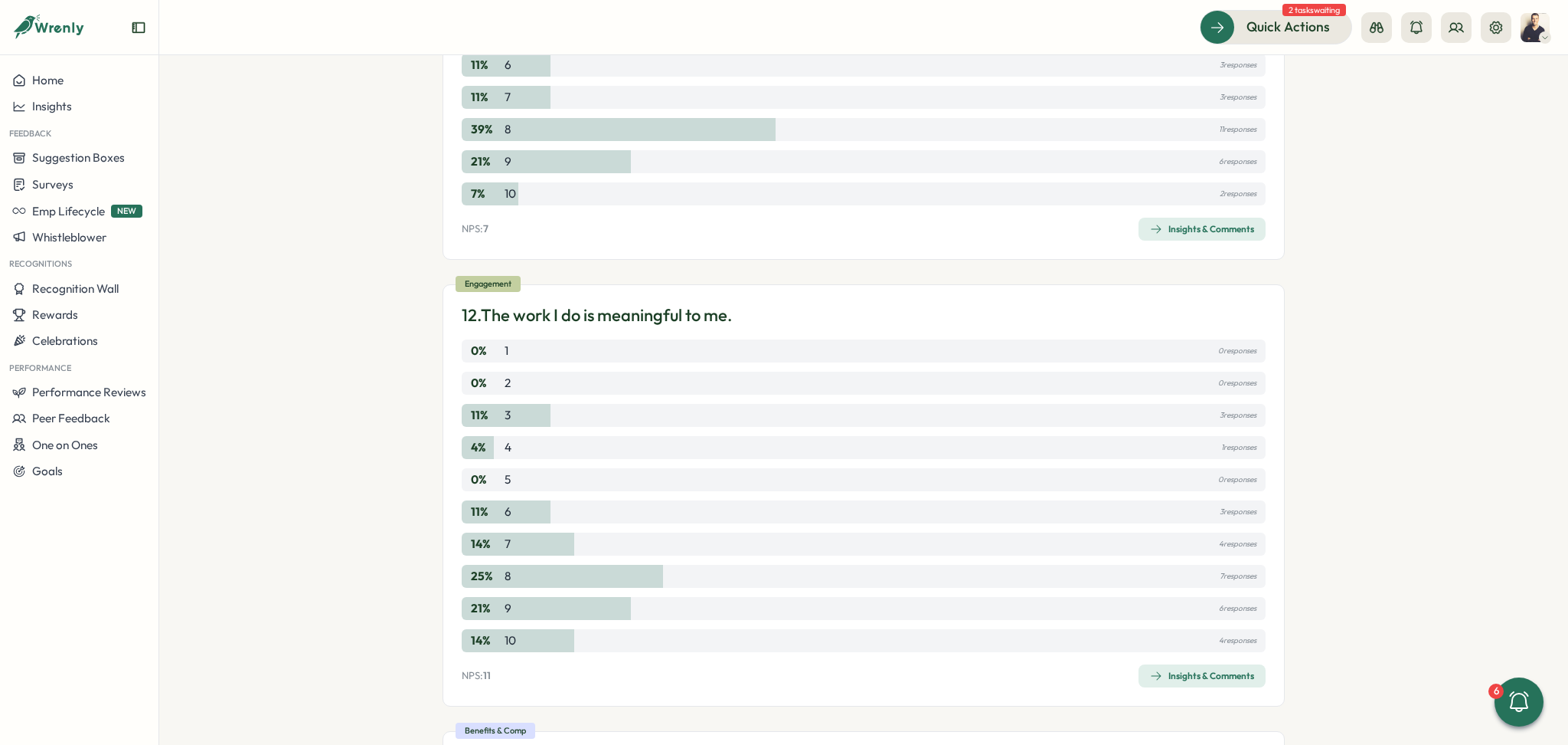
scroll to position [5005, 0]
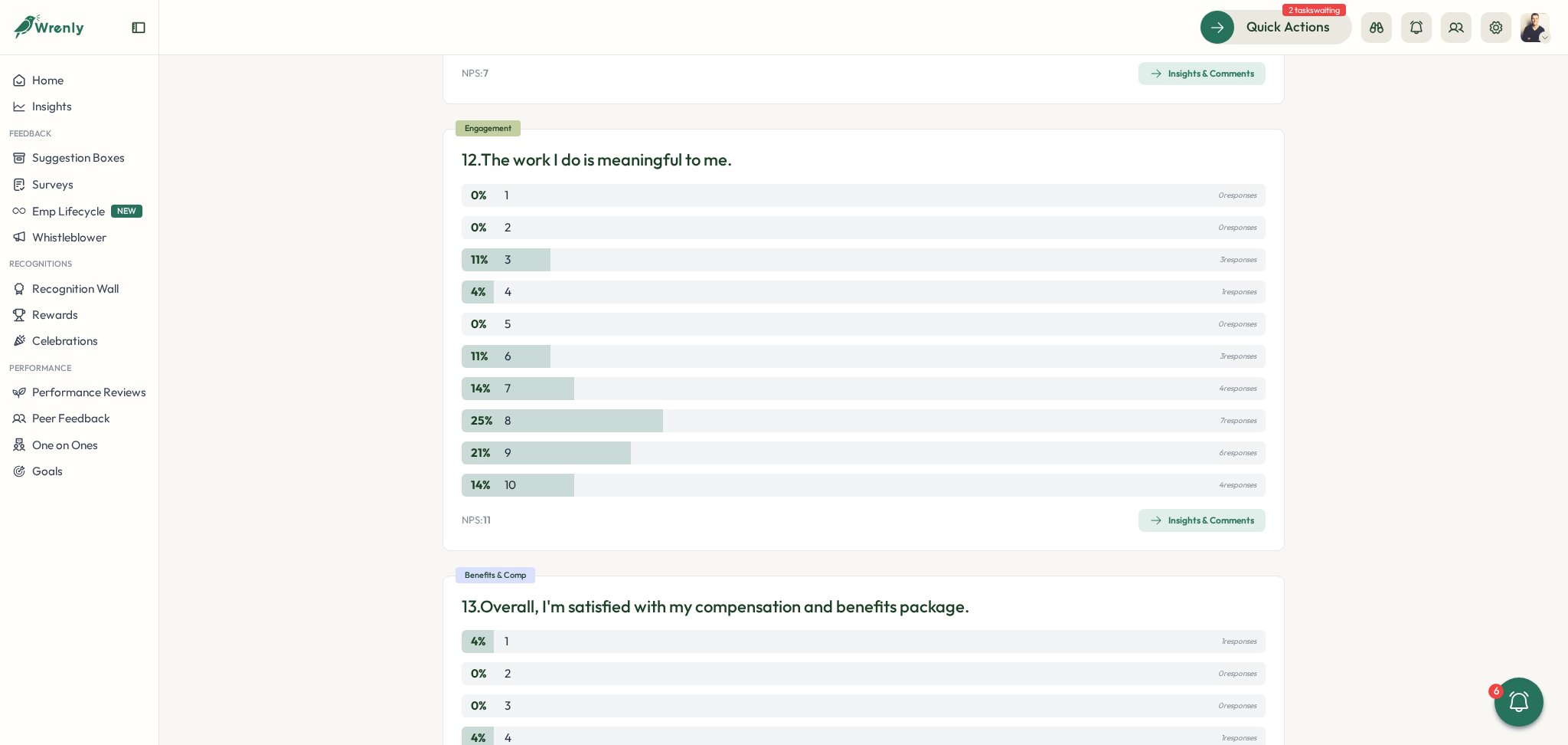
drag, startPoint x: 1211, startPoint y: 529, endPoint x: 1297, endPoint y: 262, distance: 280.5
click at [1297, 262] on section "Surveys Insights Culture Benchmark September 2025 / Complete till 25.09. View H…" at bounding box center [863, 400] width 1409 height 690
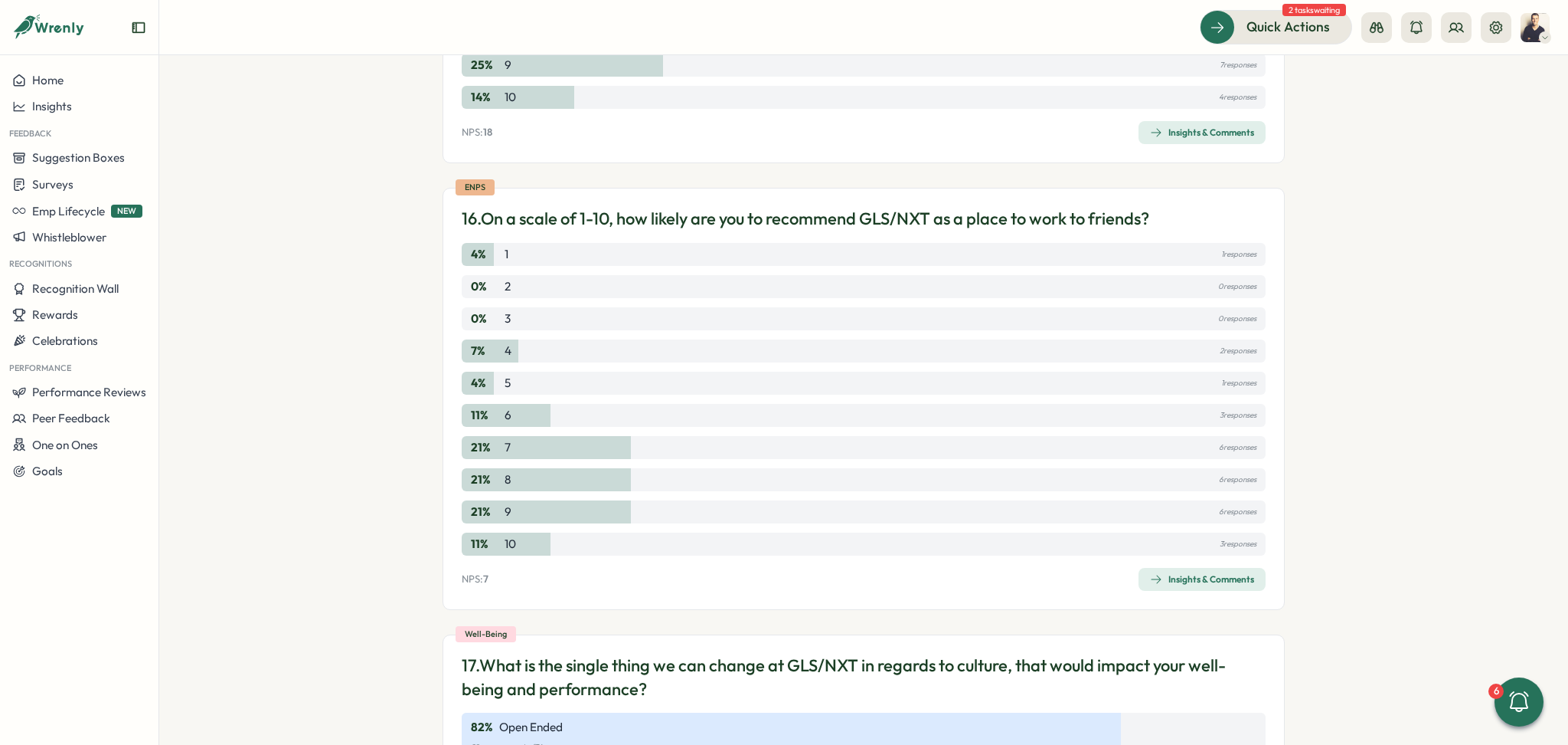
scroll to position [6742, 0]
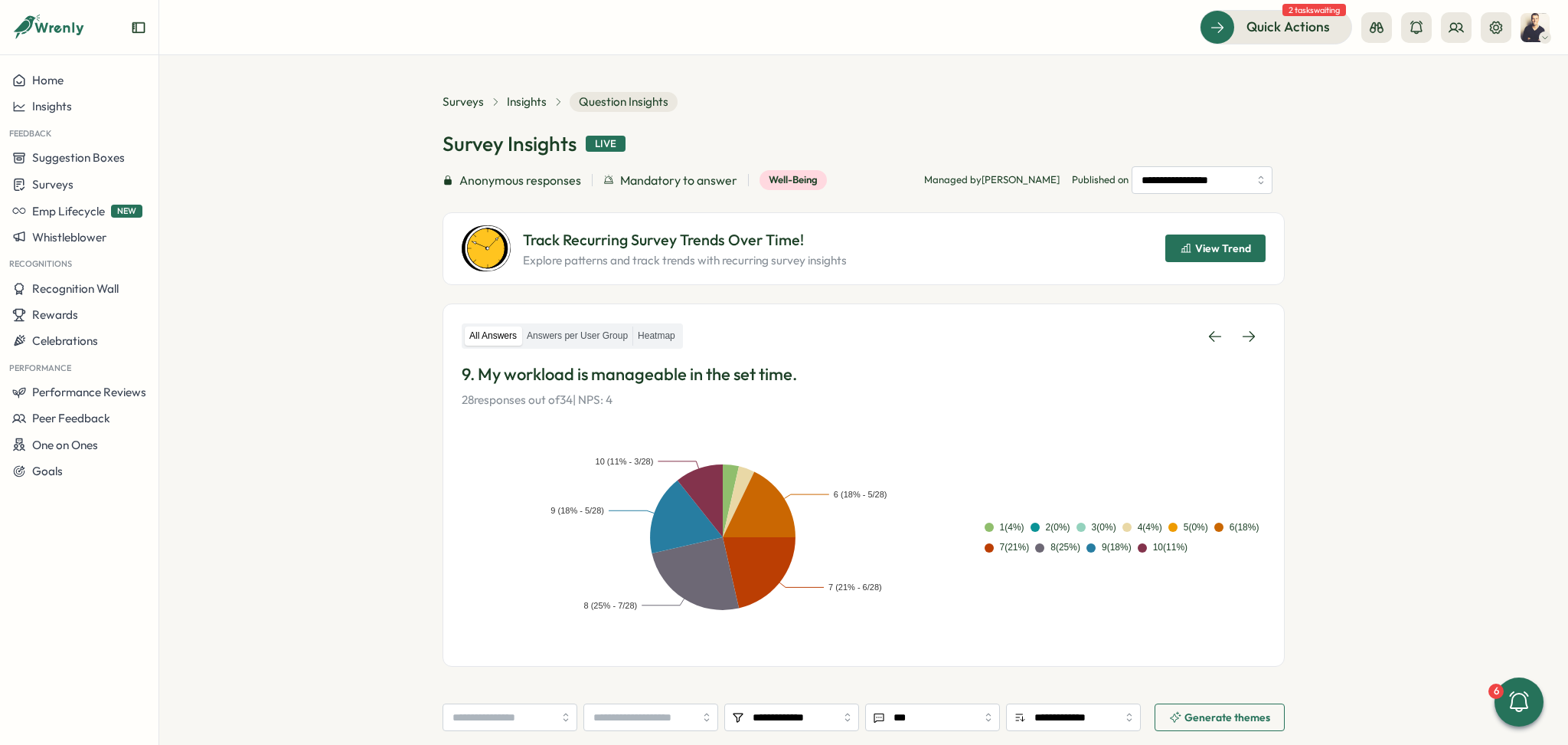
click at [1195, 252] on span "View Trend" at bounding box center [1223, 248] width 56 height 11
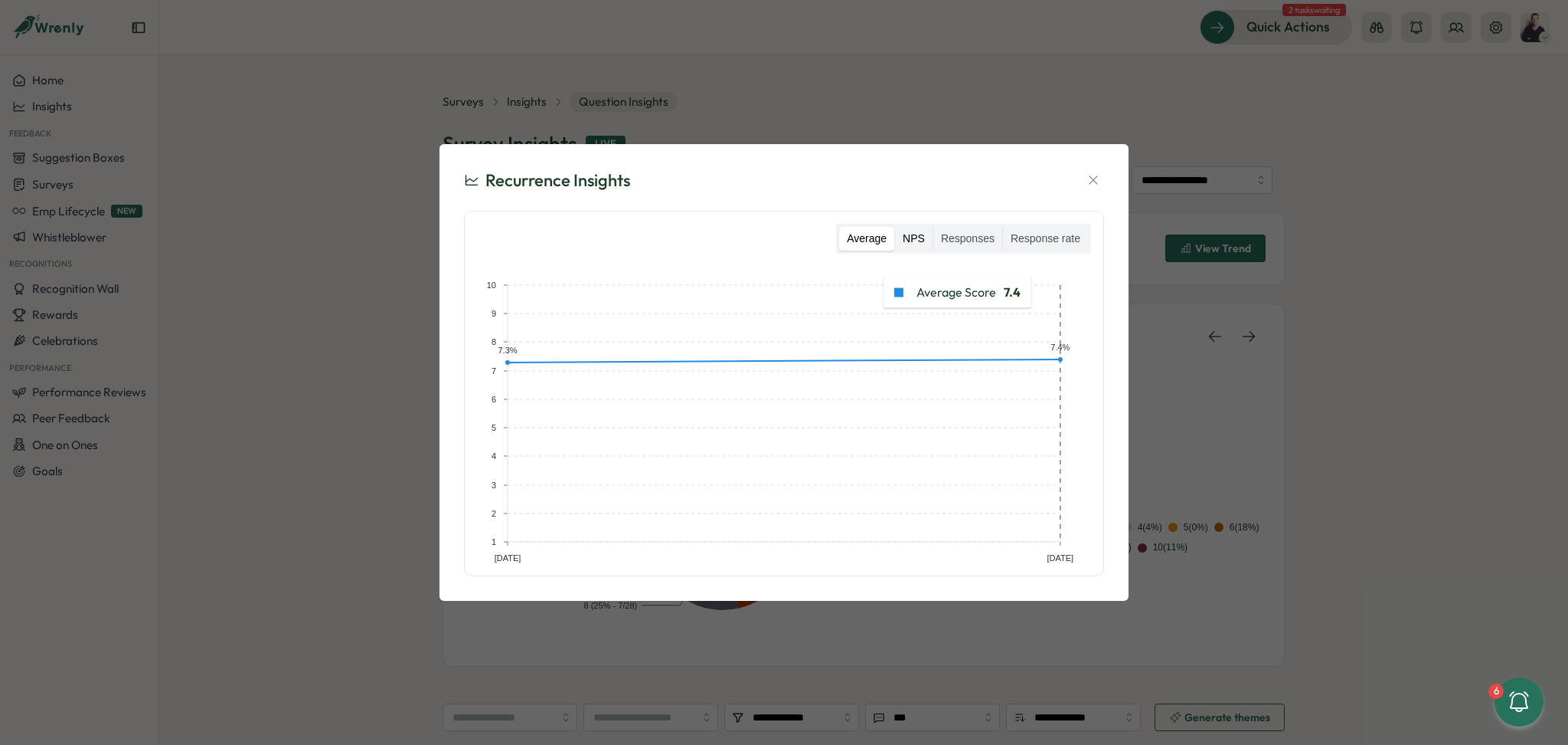
click at [930, 239] on label "NPS" at bounding box center [914, 239] width 37 height 25
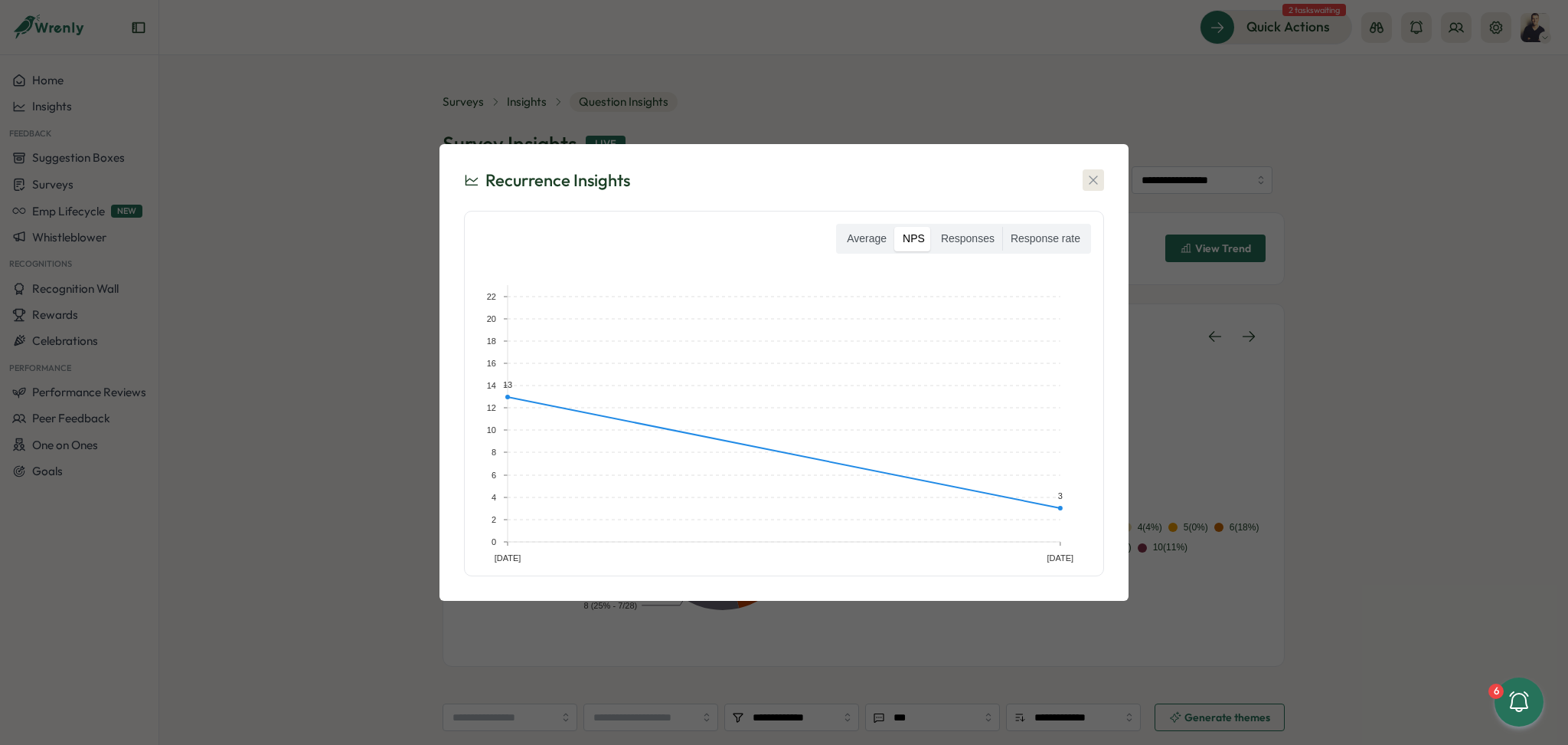
click at [1091, 184] on icon "button" at bounding box center [1093, 181] width 9 height 9
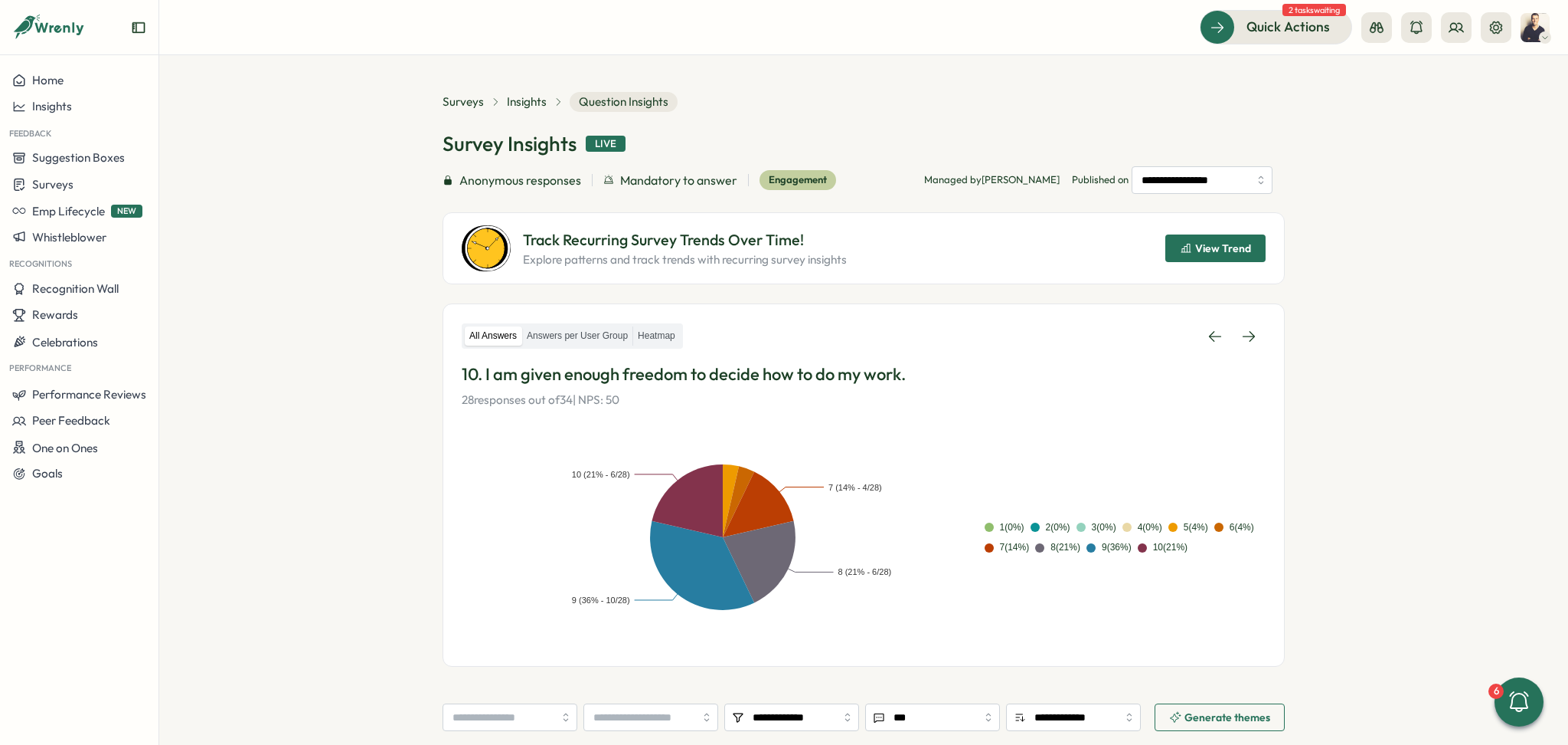
click at [1210, 240] on span "View Trend" at bounding box center [1215, 248] width 71 height 26
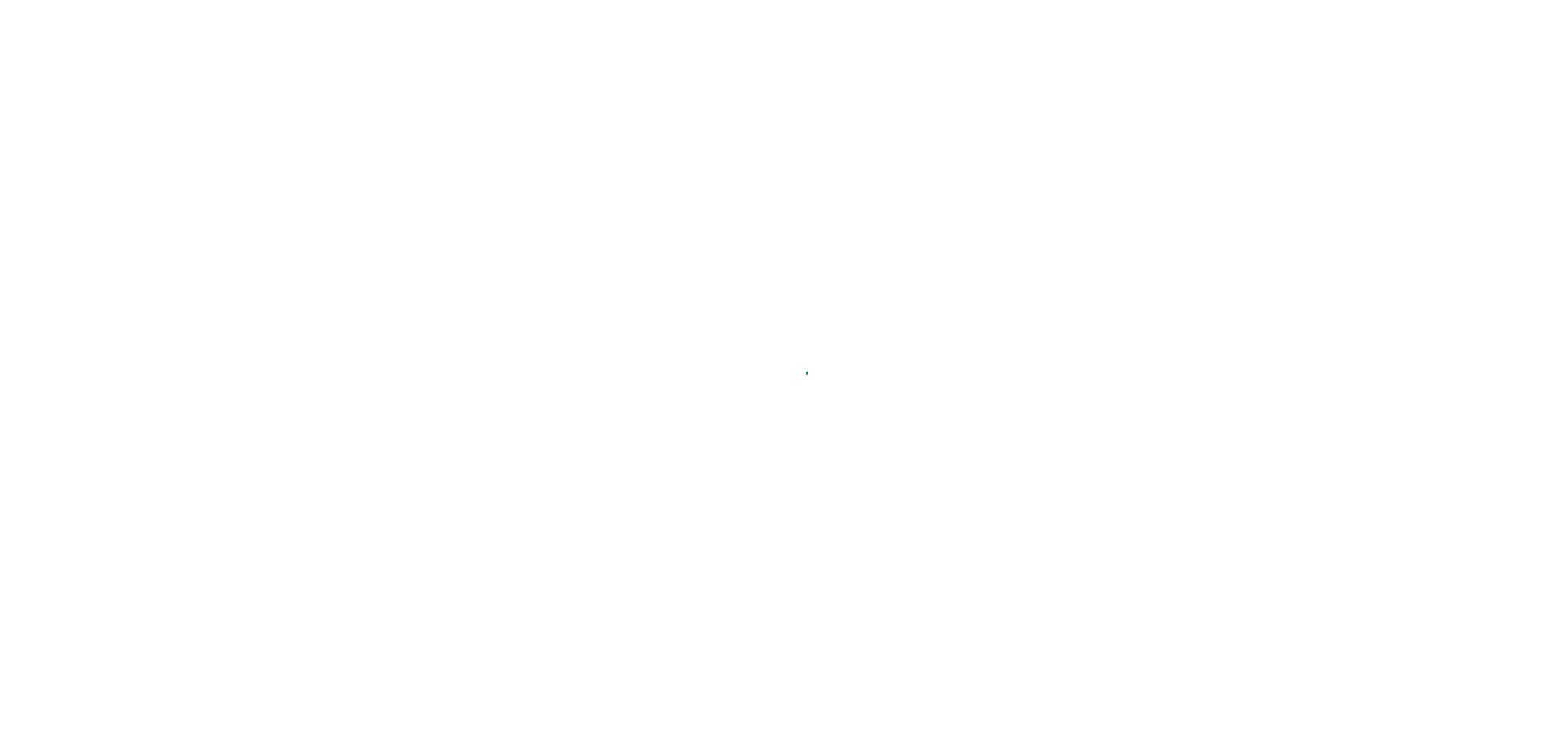
click at [251, 213] on main at bounding box center [784, 372] width 1568 height 745
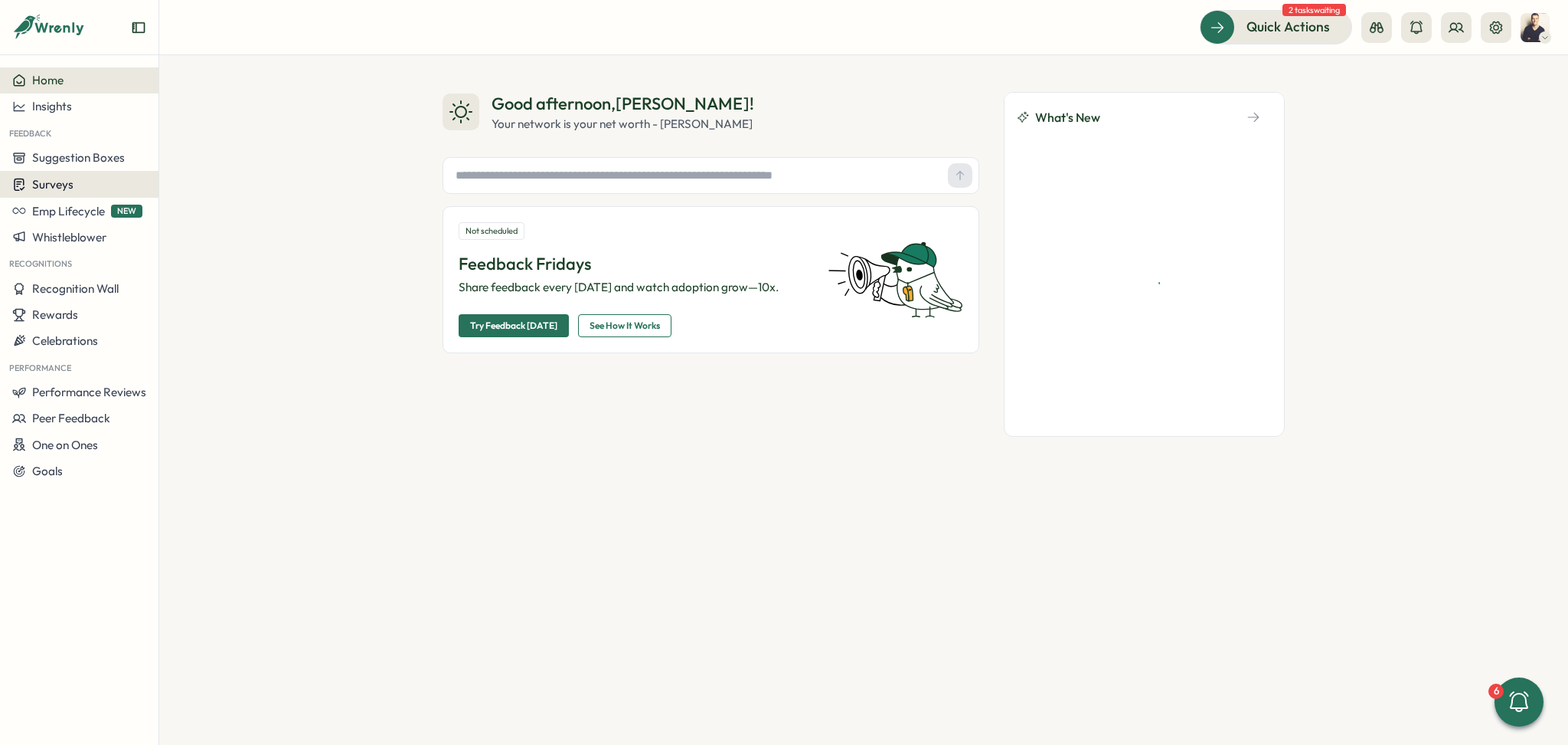
click at [45, 189] on span "Surveys" at bounding box center [53, 184] width 41 height 15
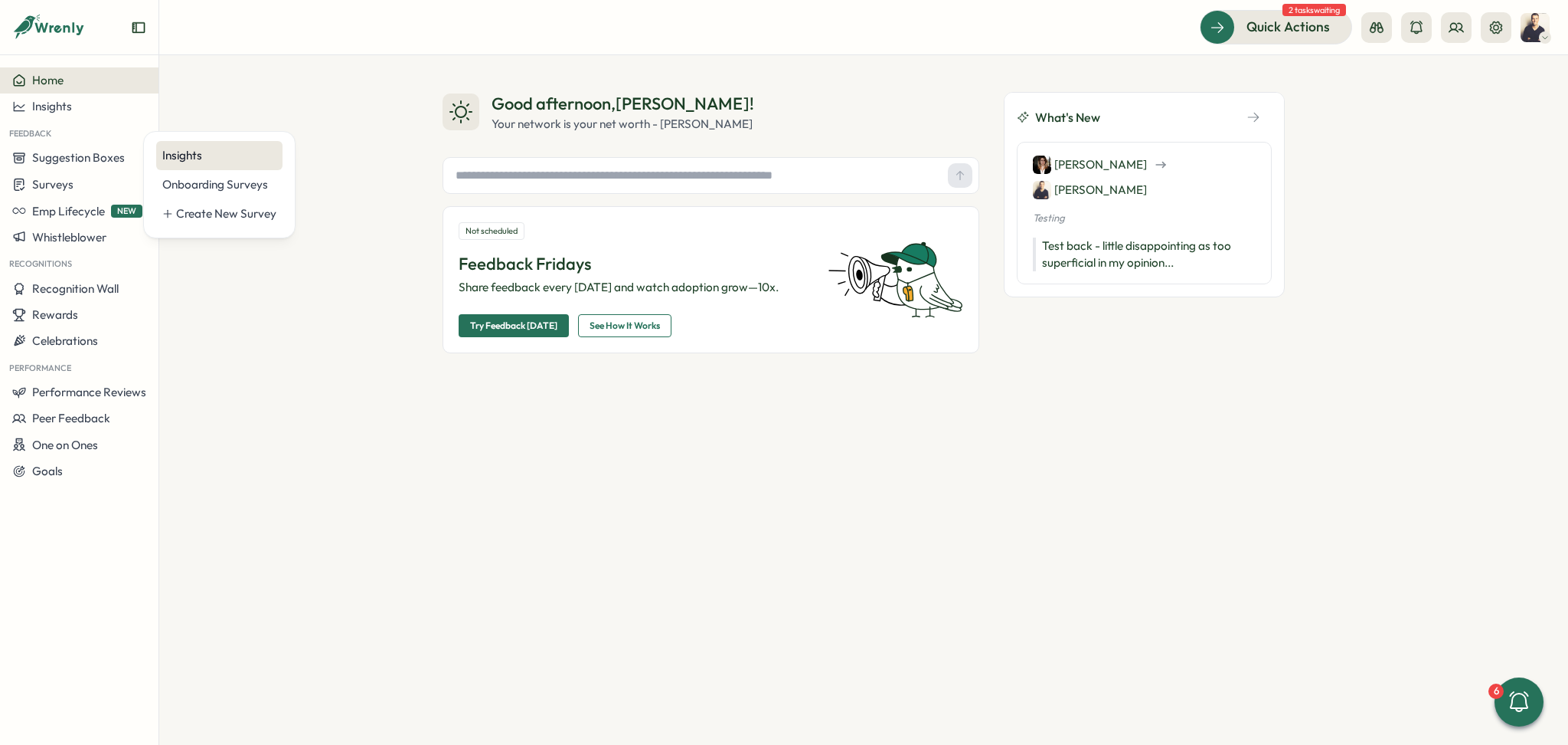
click at [170, 165] on div "Insights" at bounding box center [219, 156] width 126 height 30
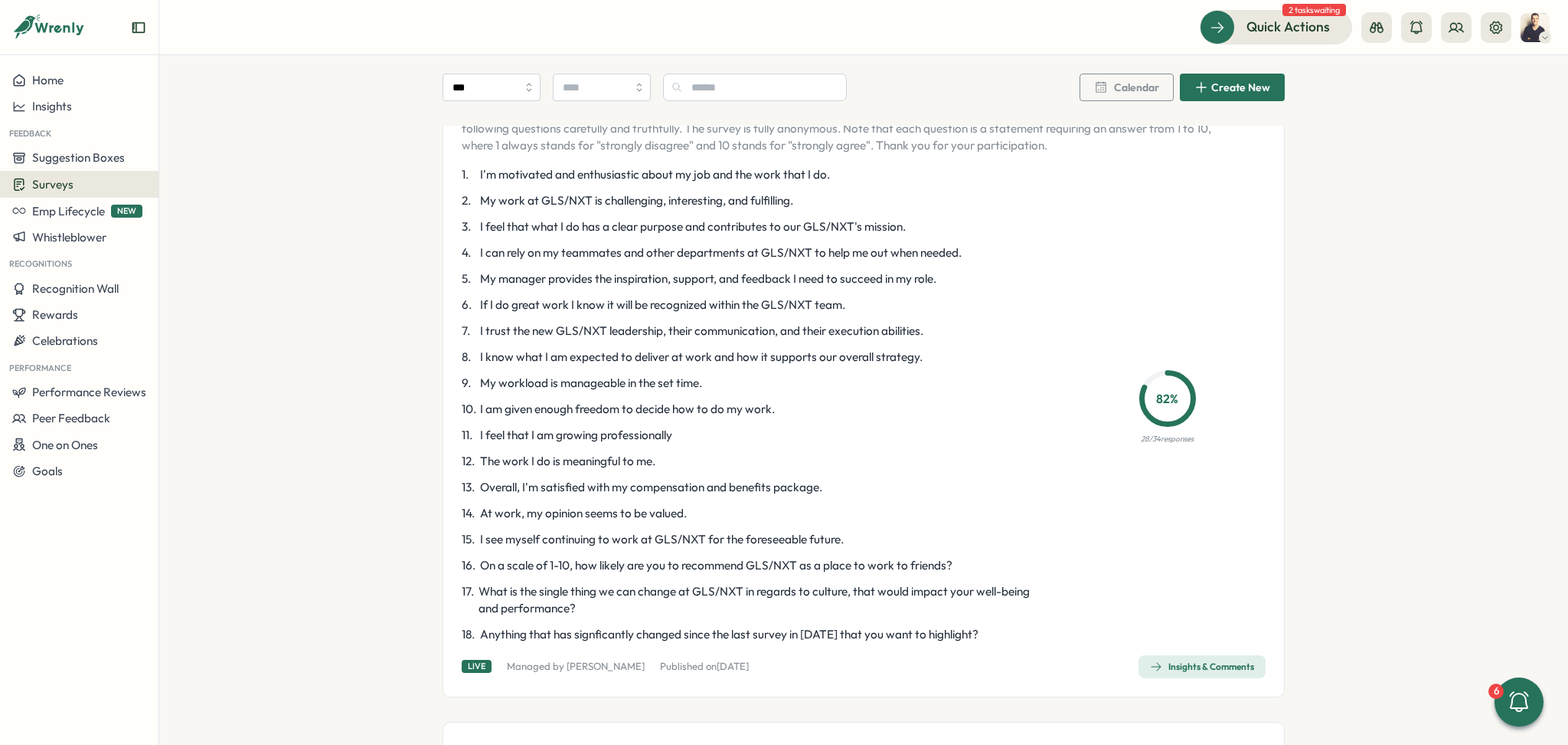
scroll to position [1634, 0]
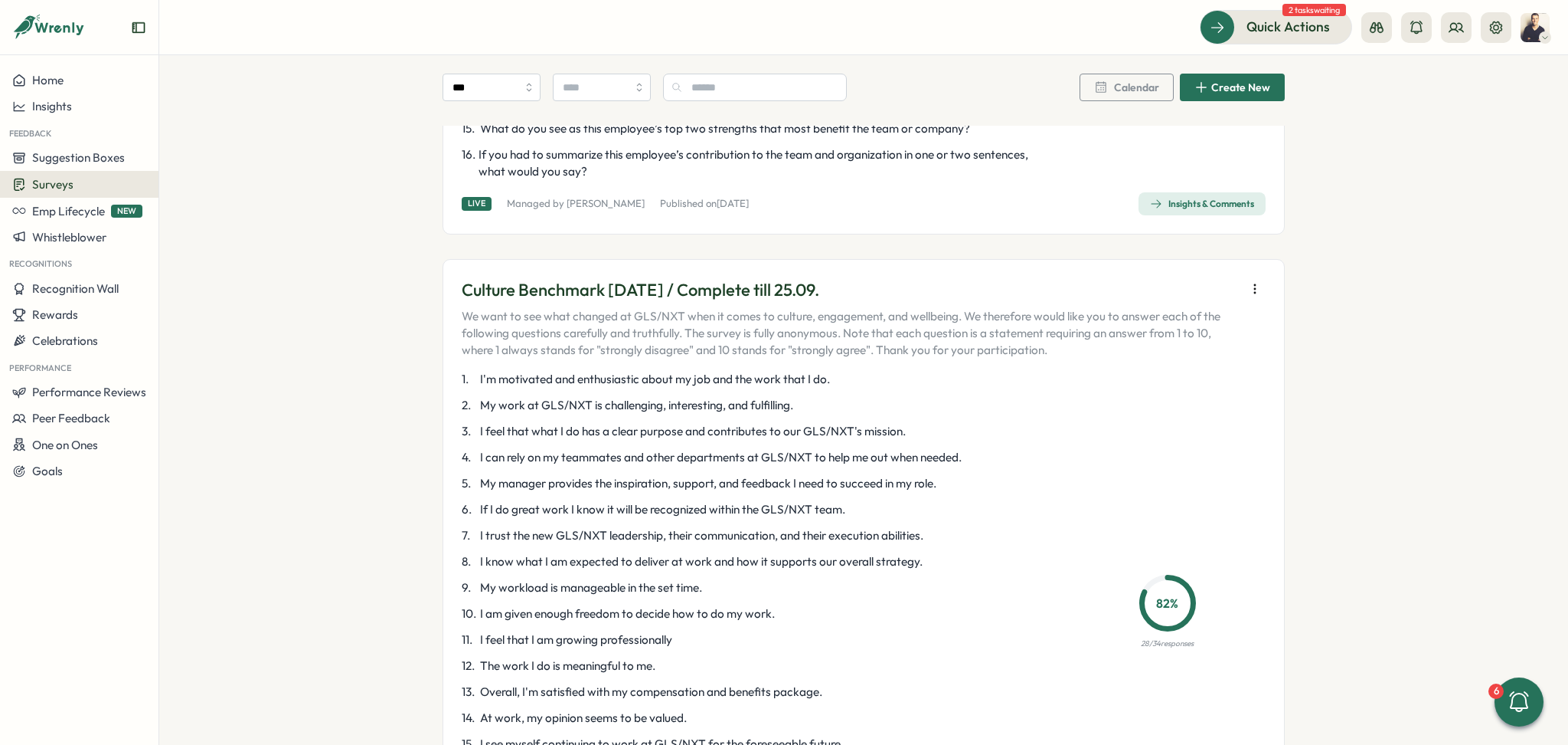
click at [1162, 604] on p "82 %" at bounding box center [1168, 603] width 47 height 19
click at [1259, 280] on button "button" at bounding box center [1255, 289] width 22 height 22
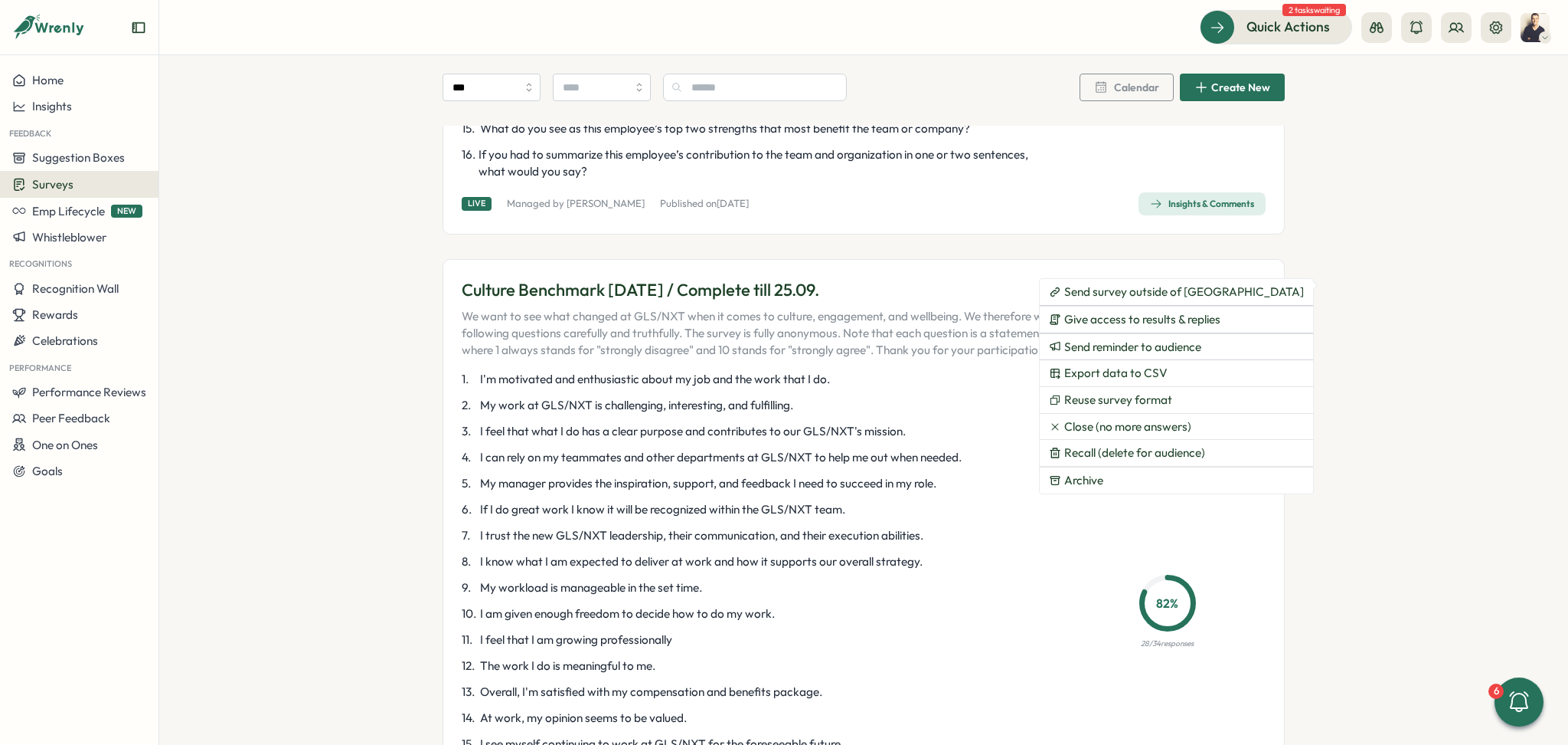
click at [833, 299] on p "Culture Benchmark [DATE] / Complete till 25.09." at bounding box center [849, 290] width 776 height 24
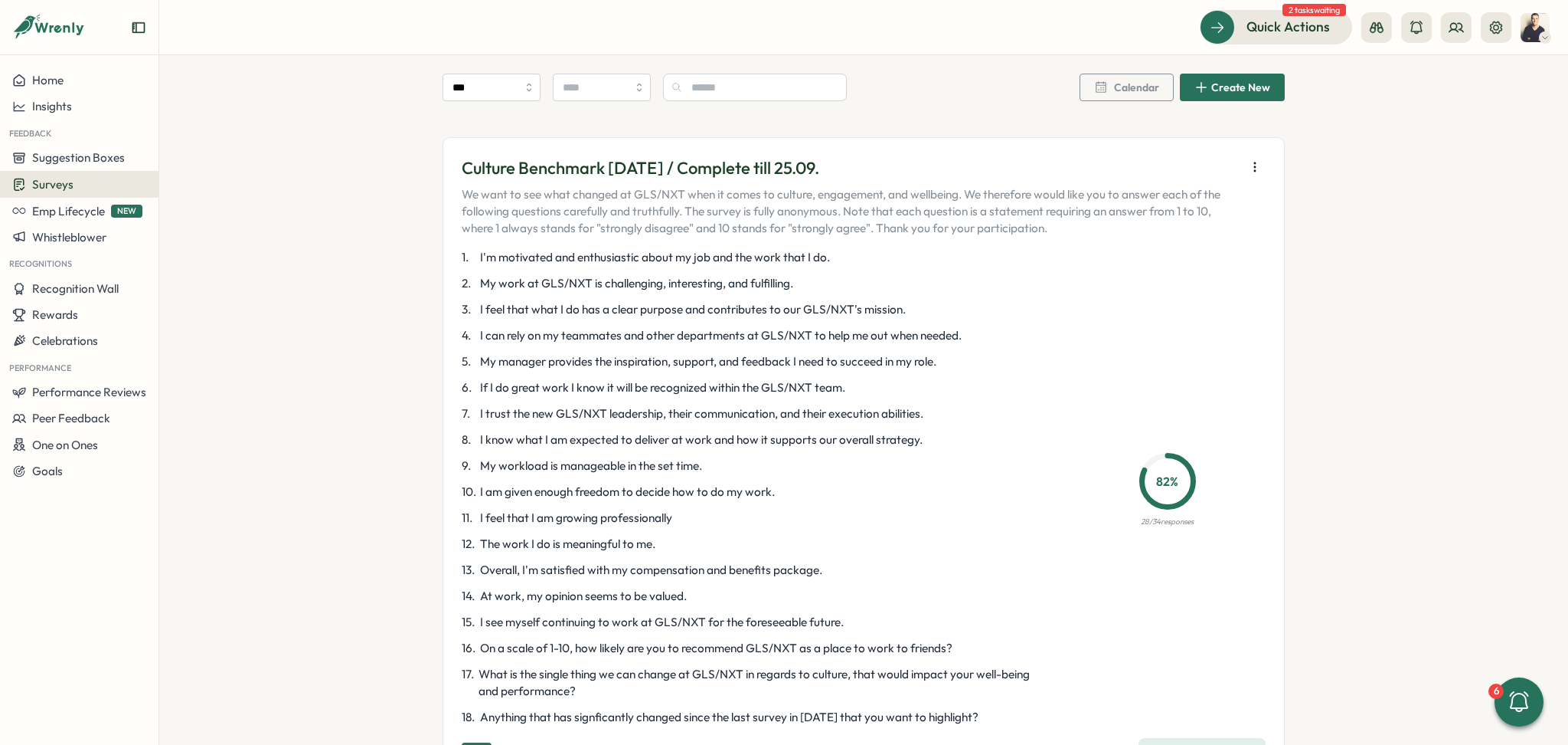
scroll to position [2043, 0]
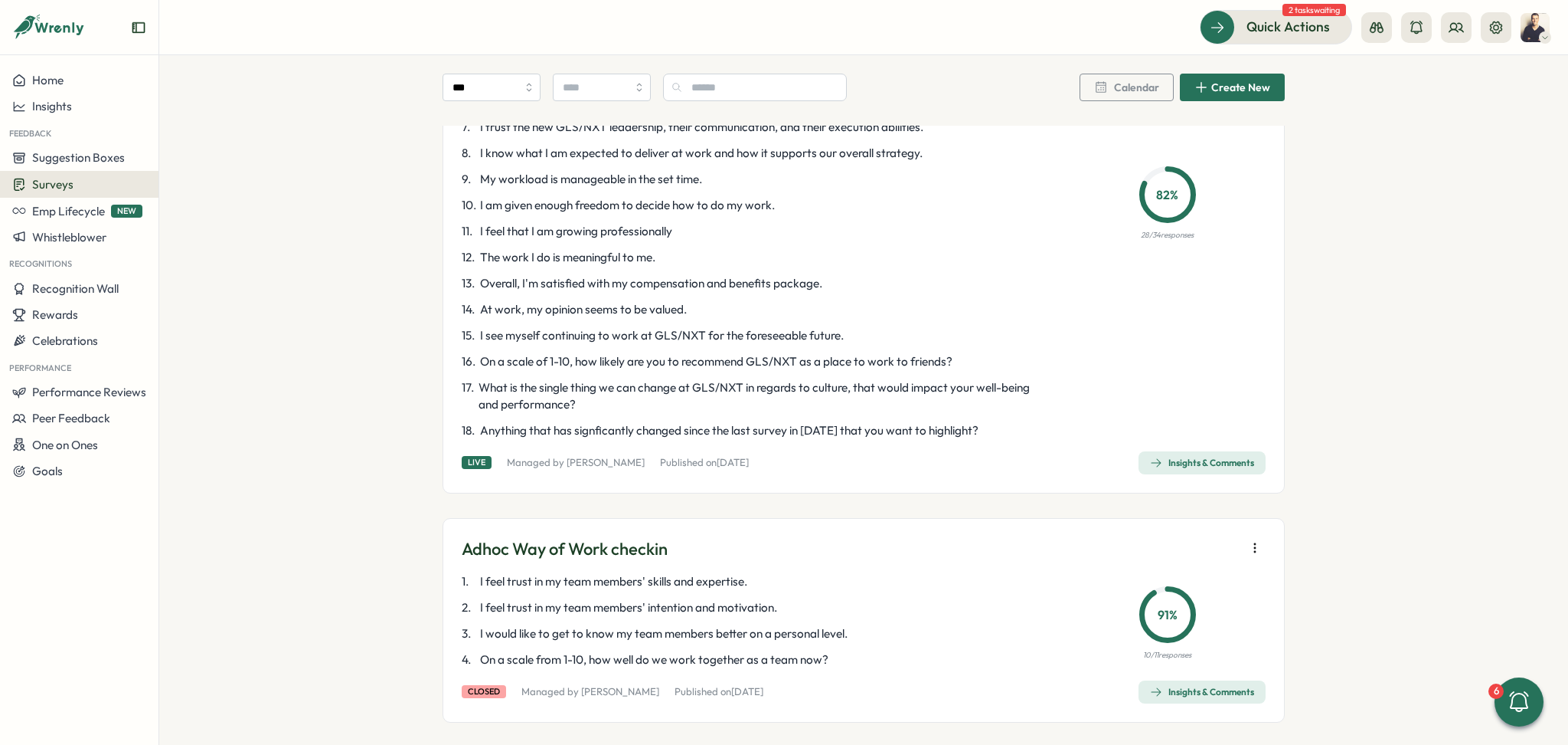
click at [1203, 463] on div "Insights & Comments" at bounding box center [1202, 463] width 105 height 12
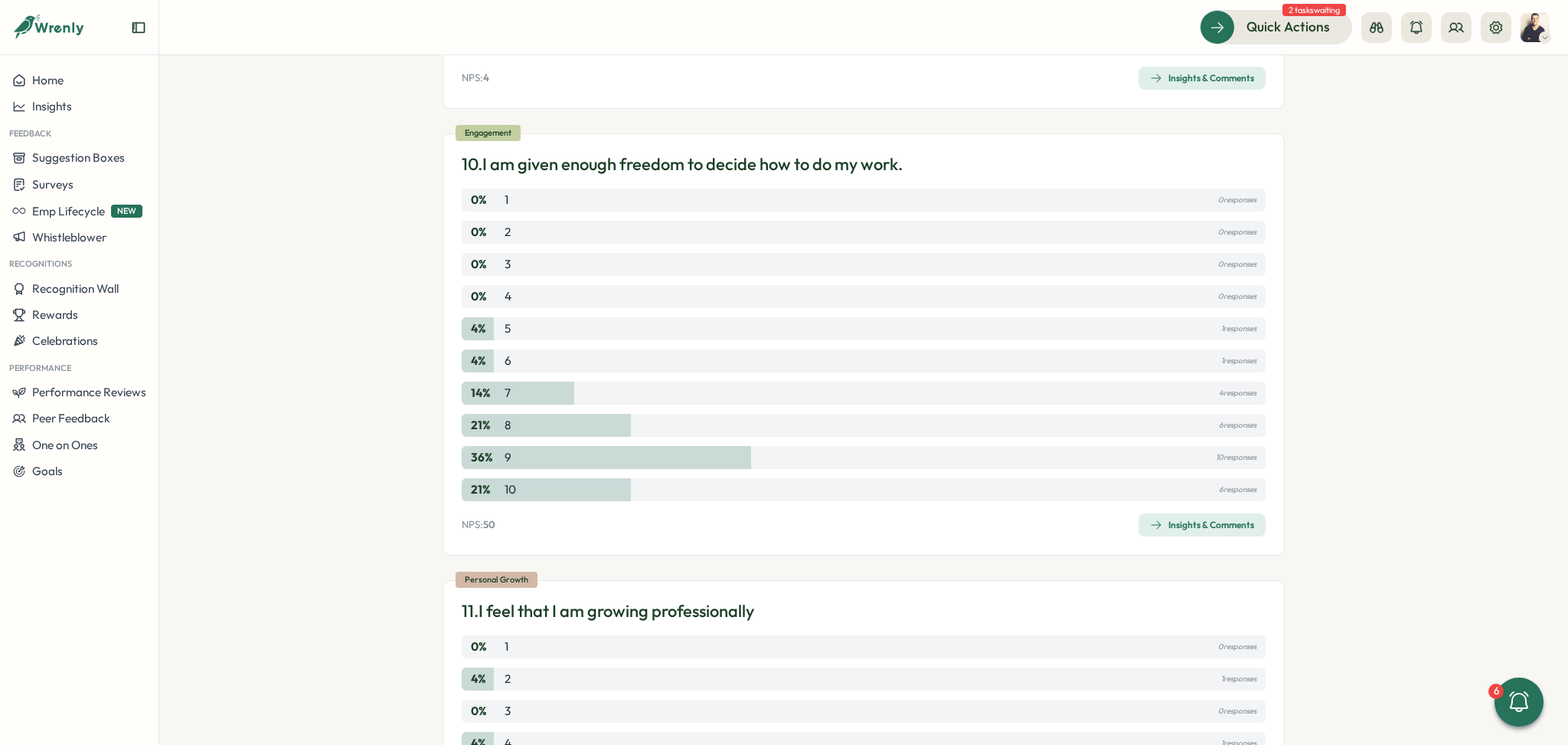
scroll to position [4060, 0]
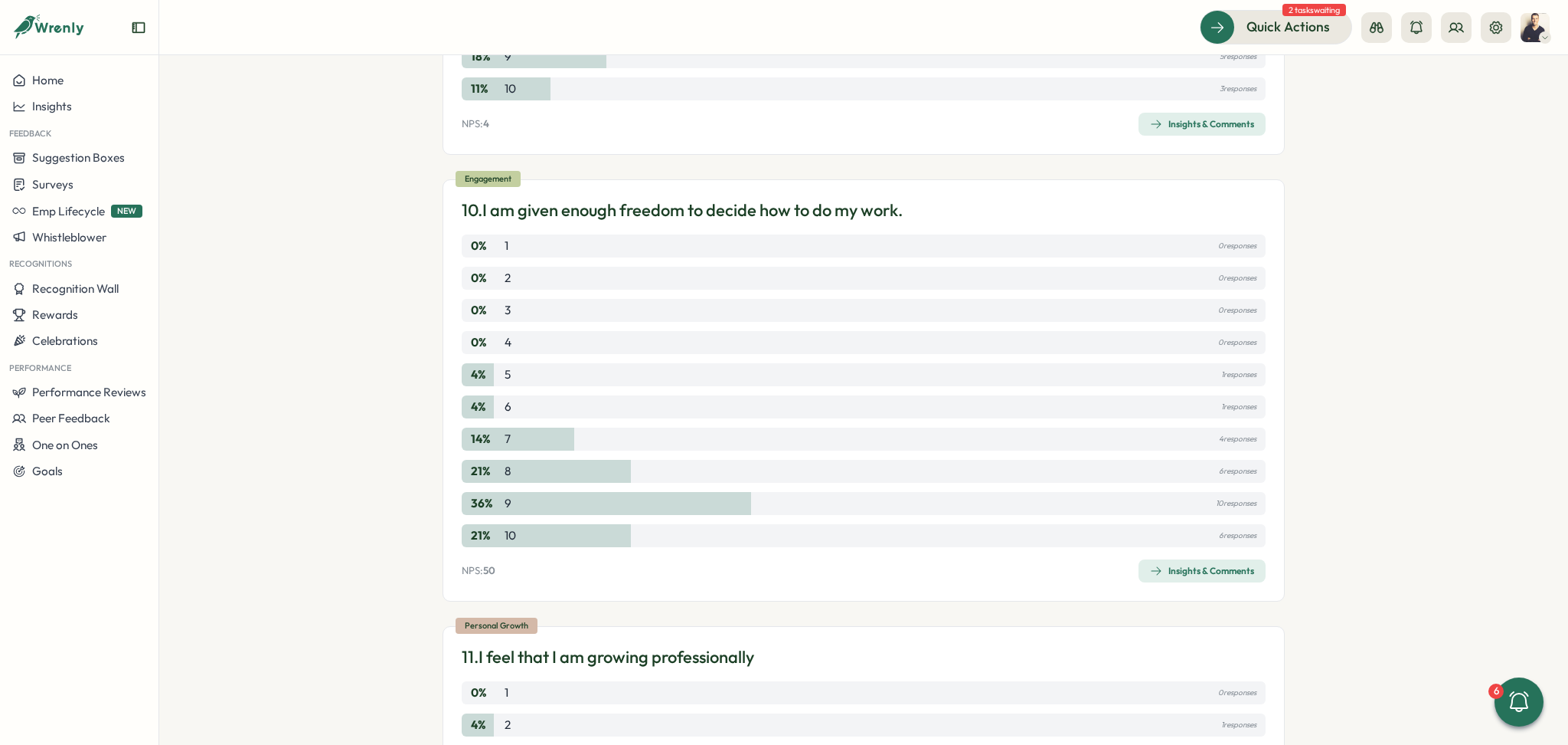
click at [1234, 576] on div "Insights & Comments" at bounding box center [1202, 570] width 105 height 12
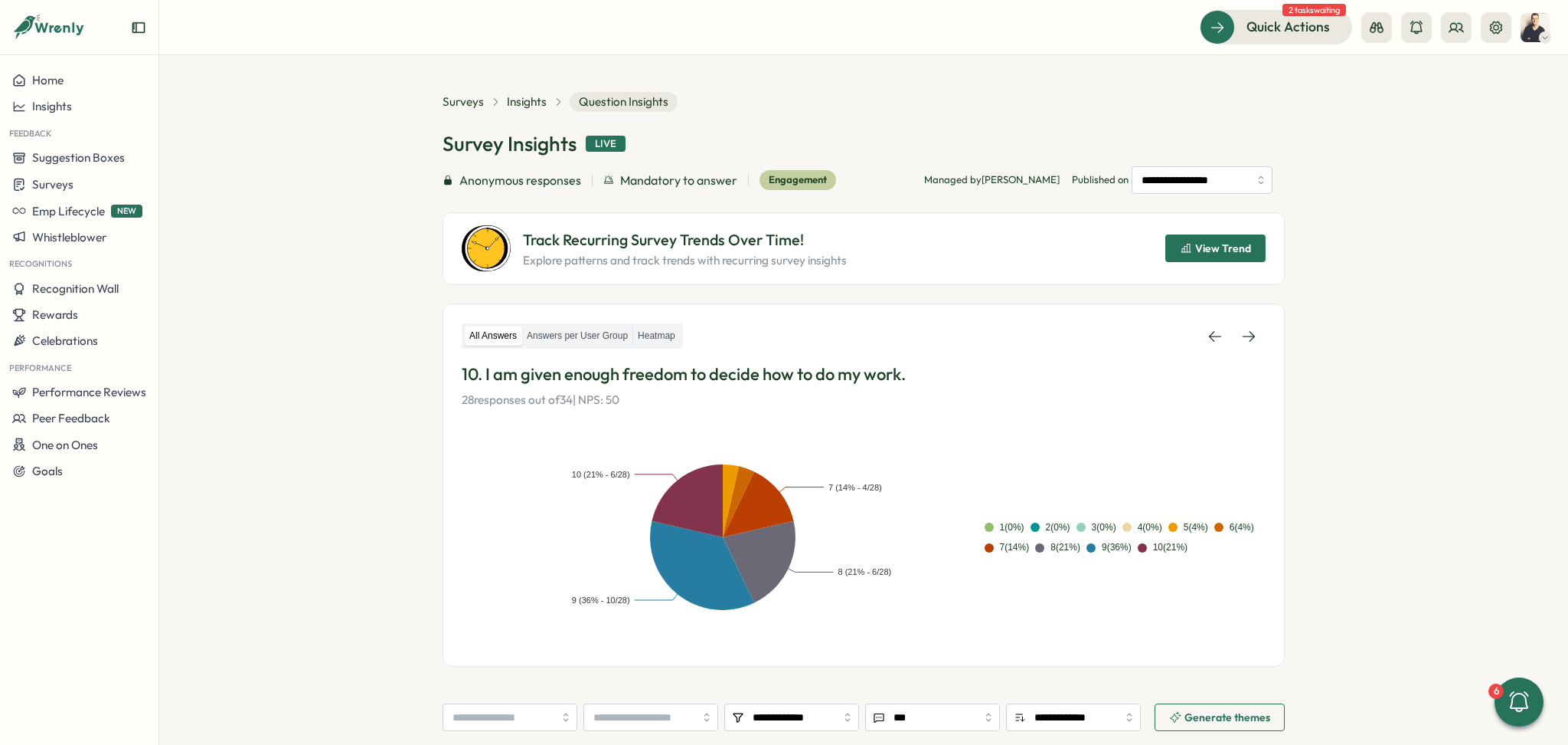
click at [1201, 244] on span "View Trend" at bounding box center [1223, 248] width 56 height 11
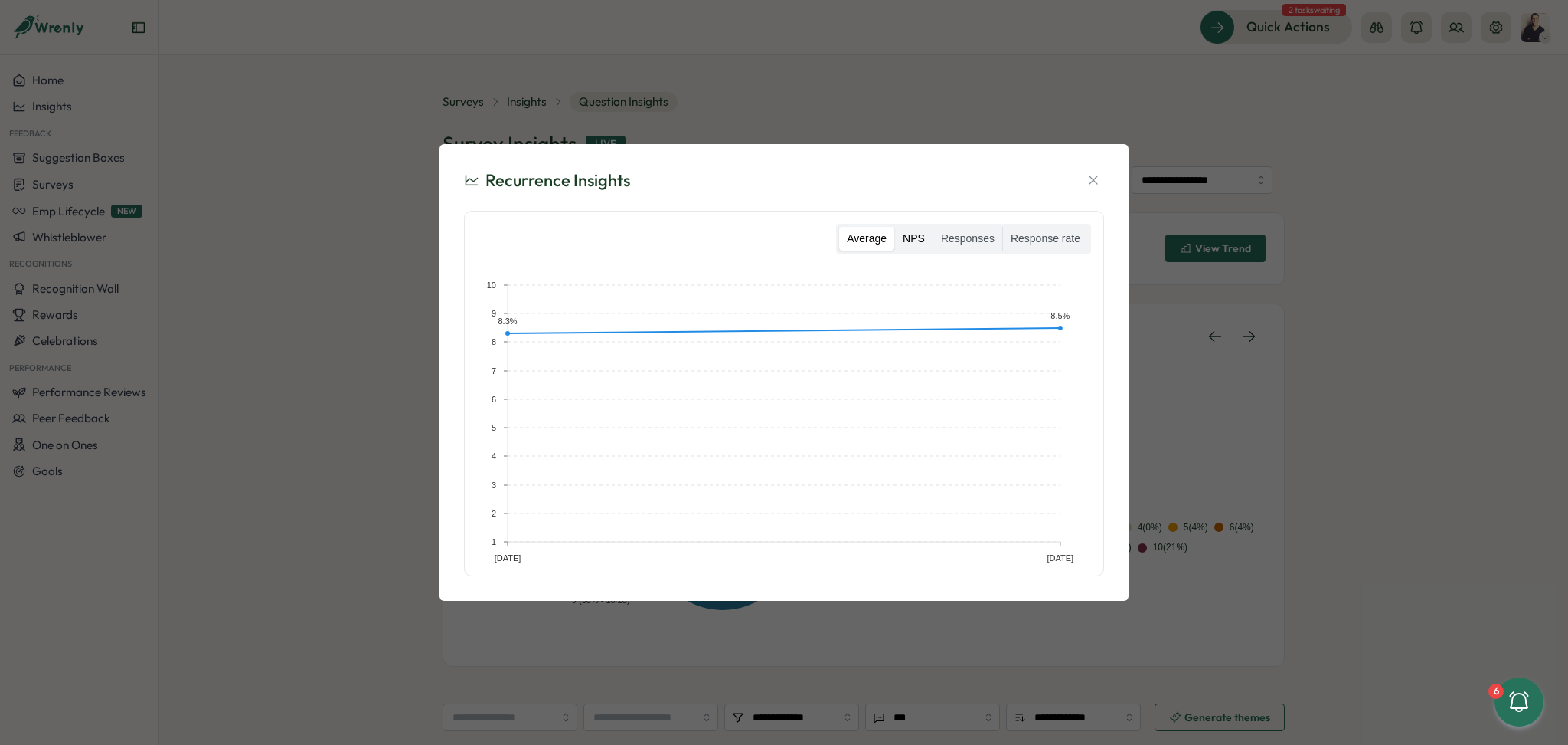
click at [921, 235] on label "NPS" at bounding box center [914, 239] width 37 height 25
click at [1098, 176] on icon "button" at bounding box center [1094, 181] width 16 height 16
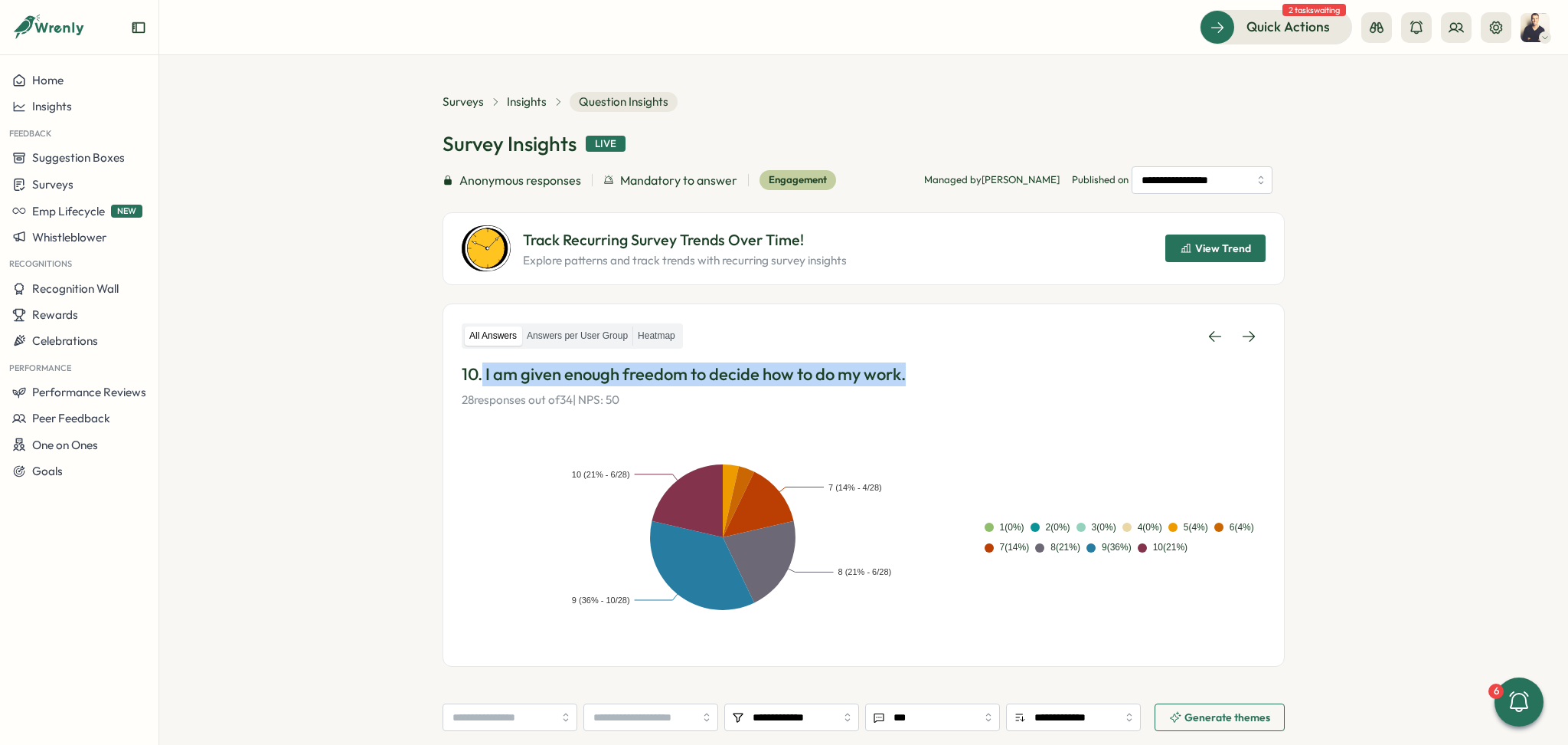
drag, startPoint x: 928, startPoint y: 375, endPoint x: 481, endPoint y: 380, distance: 447.0
click at [481, 380] on p "10. I am given enough freedom to decide how to do my work." at bounding box center [863, 374] width 804 height 24
copy p "I am given enough freedom to decide how to do my work."
click at [1232, 323] on link at bounding box center [1248, 336] width 34 height 28
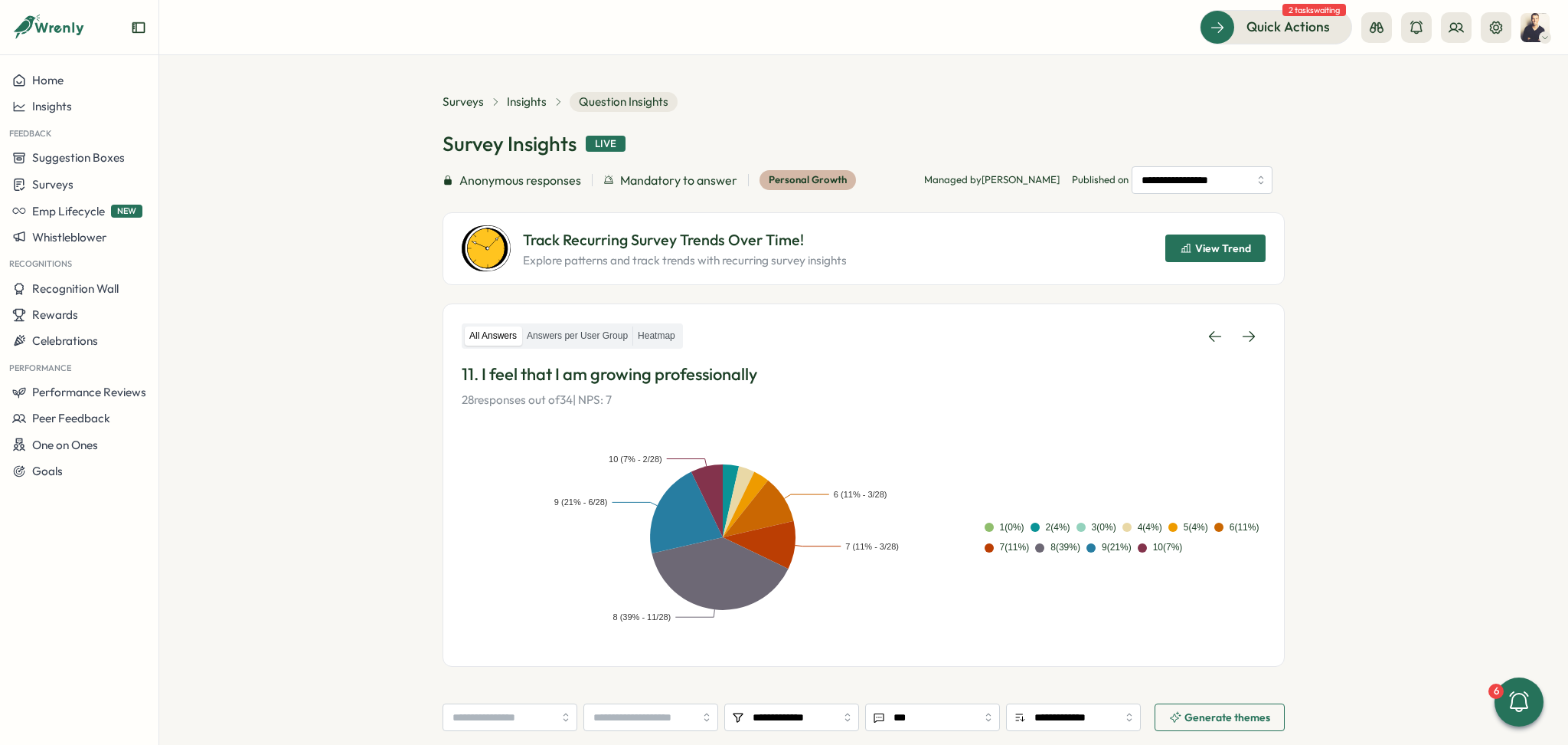
click at [1202, 256] on span "View Trend" at bounding box center [1215, 248] width 71 height 26
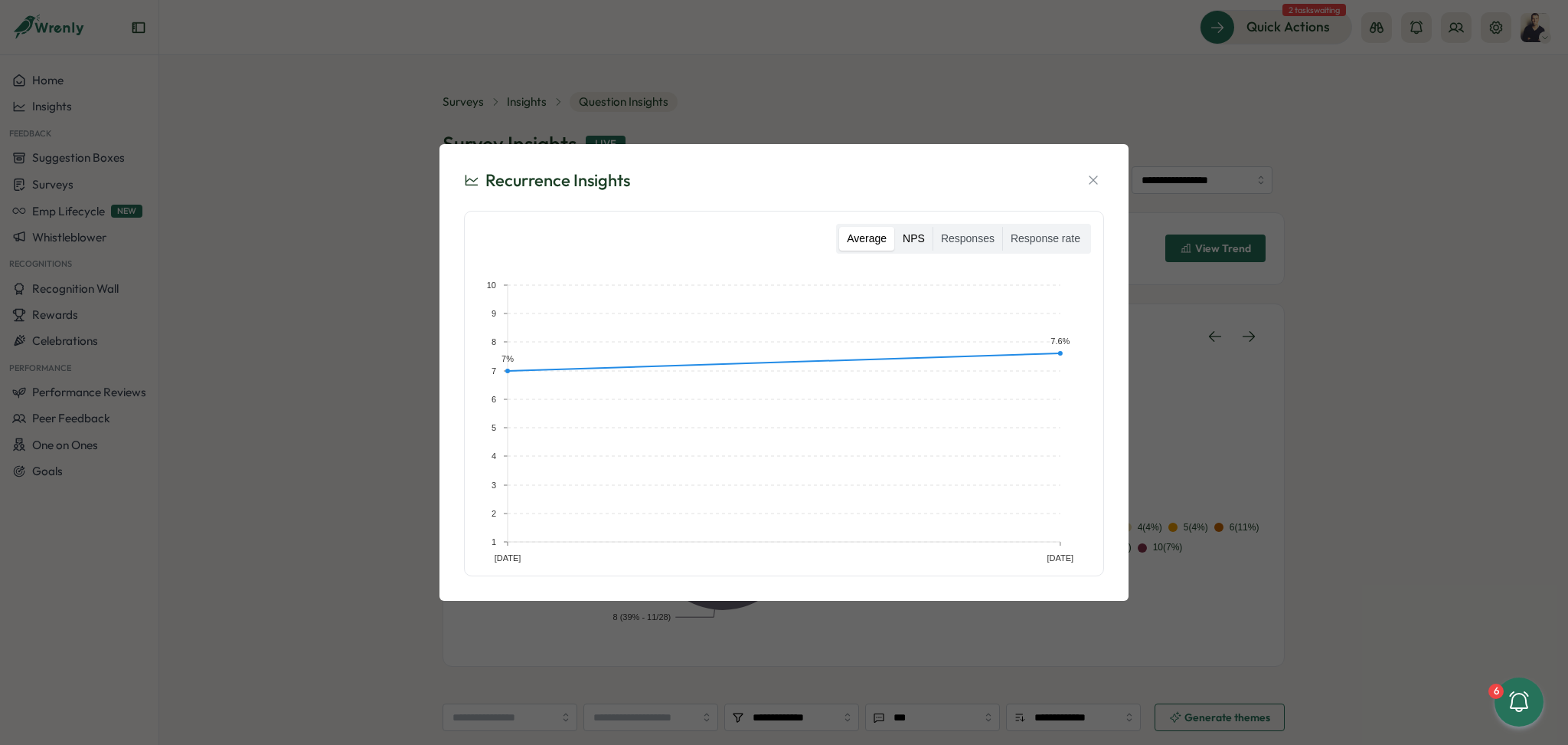
click at [904, 235] on label "NPS" at bounding box center [914, 239] width 37 height 25
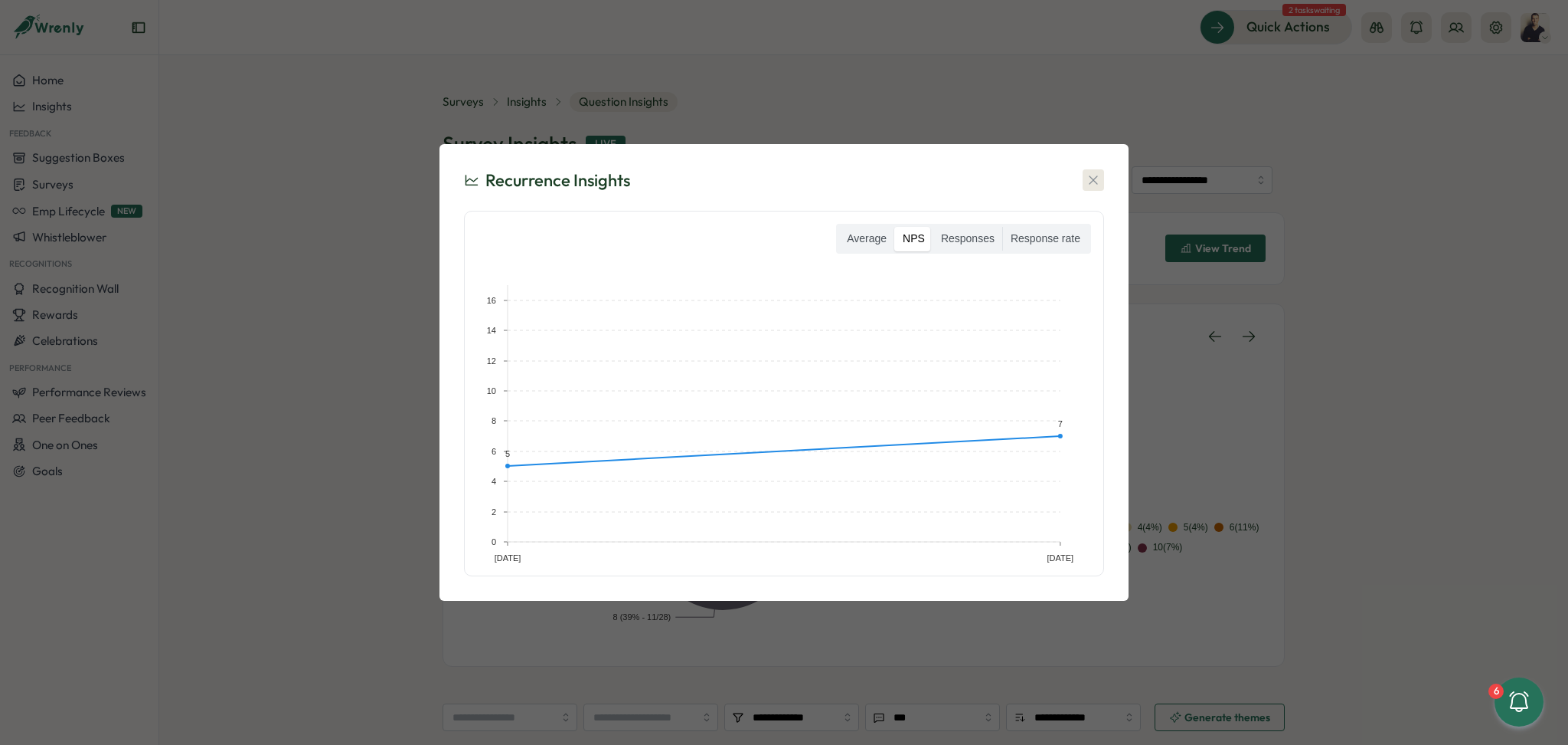
click at [1099, 174] on icon "button" at bounding box center [1094, 181] width 16 height 16
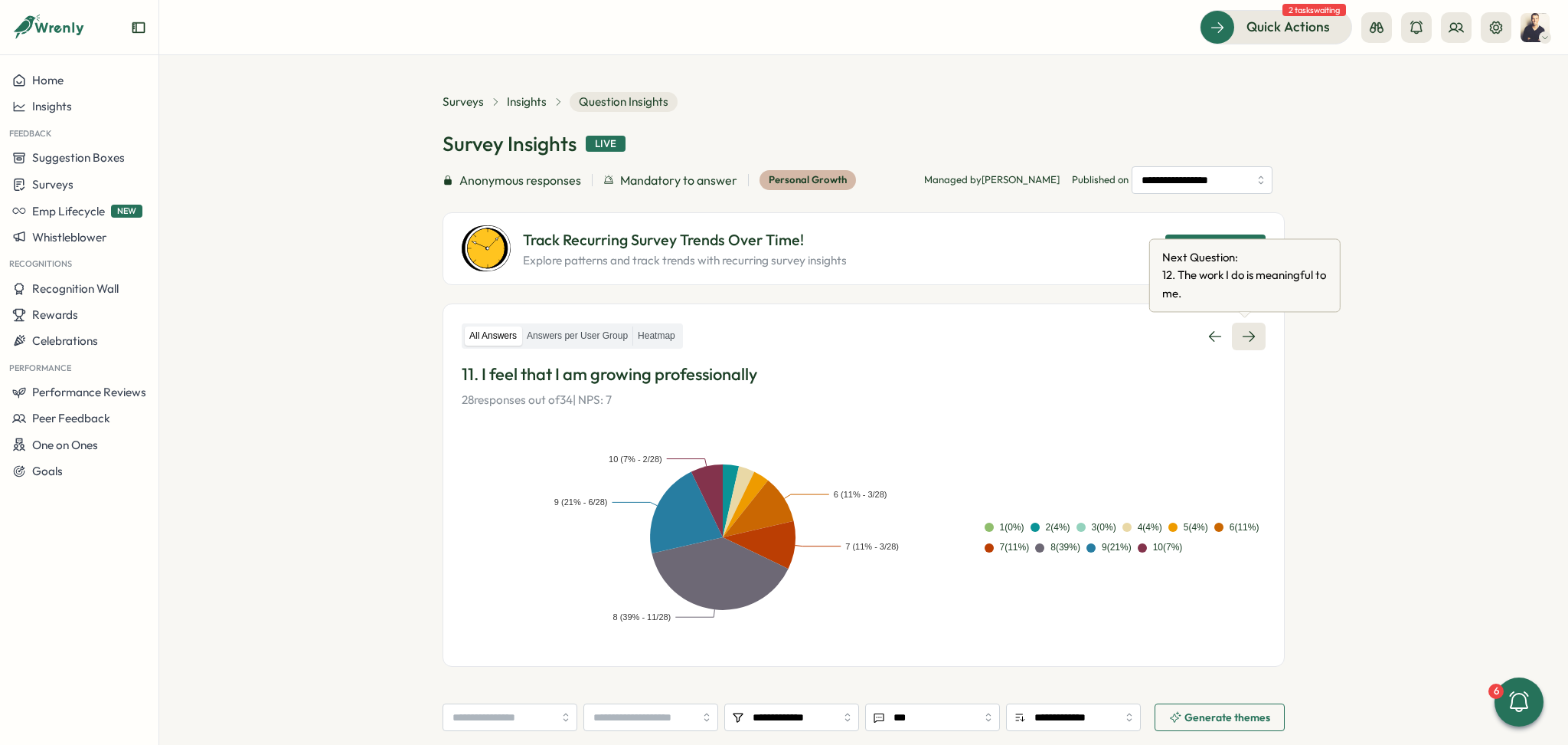
click at [1249, 333] on icon at bounding box center [1248, 336] width 16 height 16
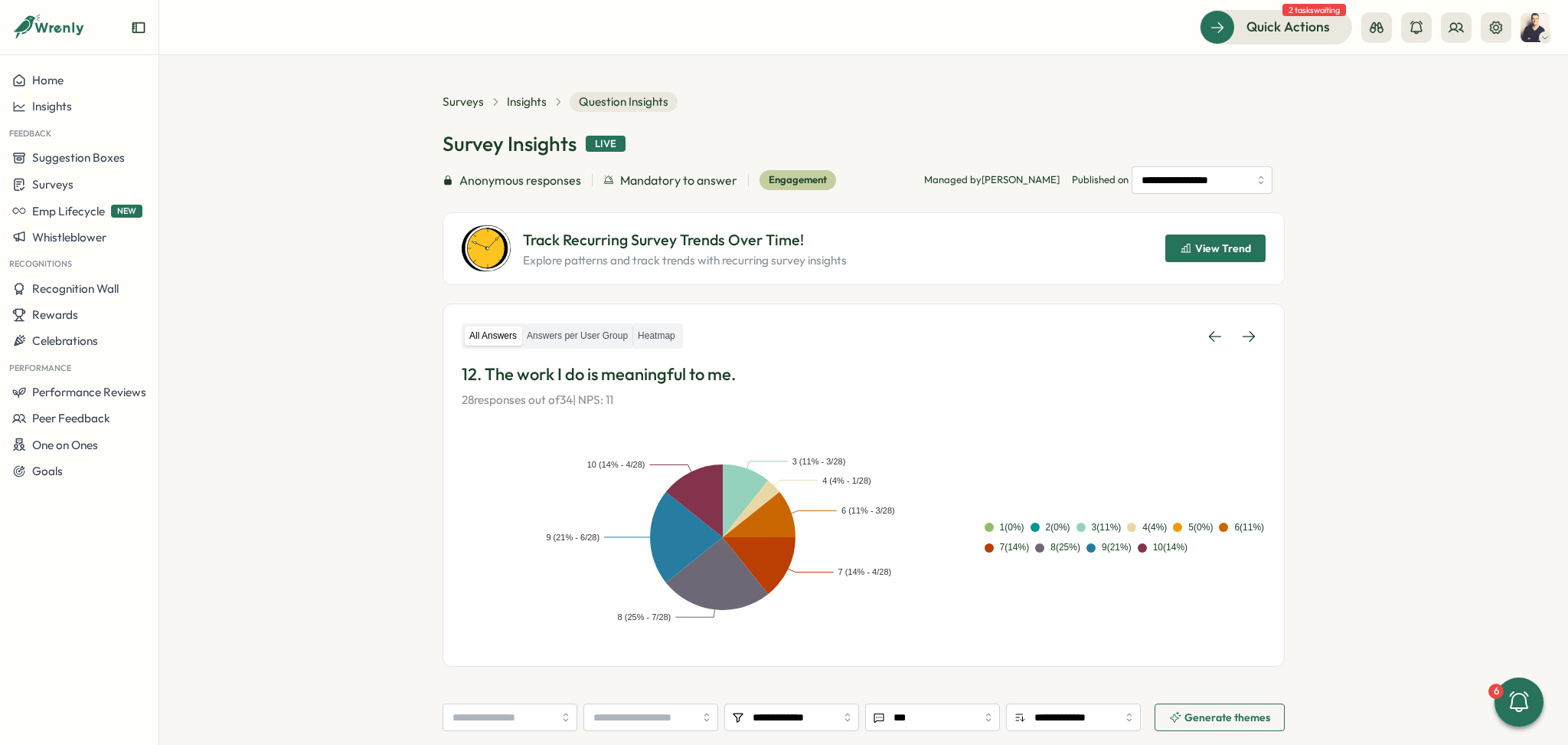
click at [1234, 251] on span "View Trend" at bounding box center [1223, 248] width 56 height 11
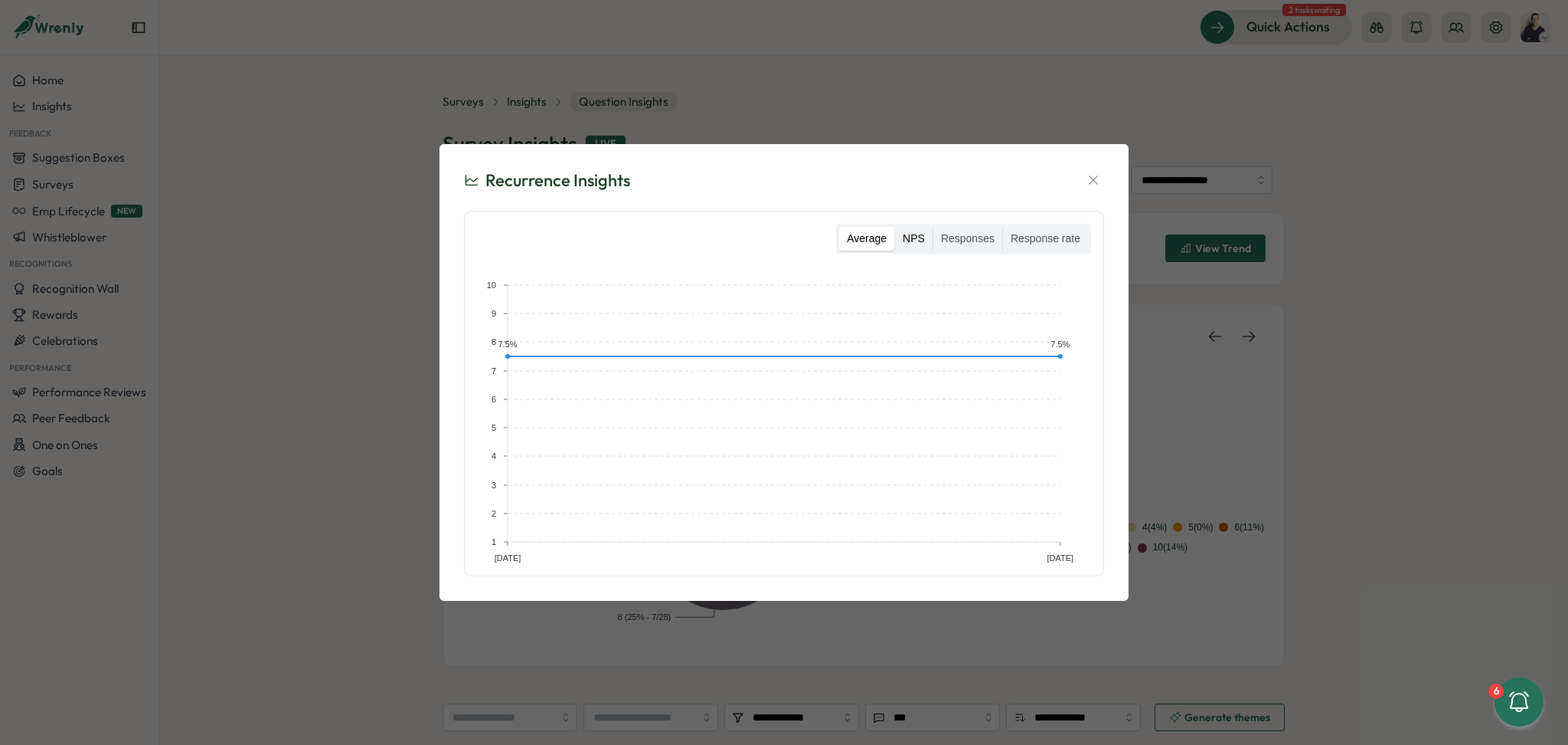
click at [909, 241] on label "NPS" at bounding box center [914, 239] width 37 height 25
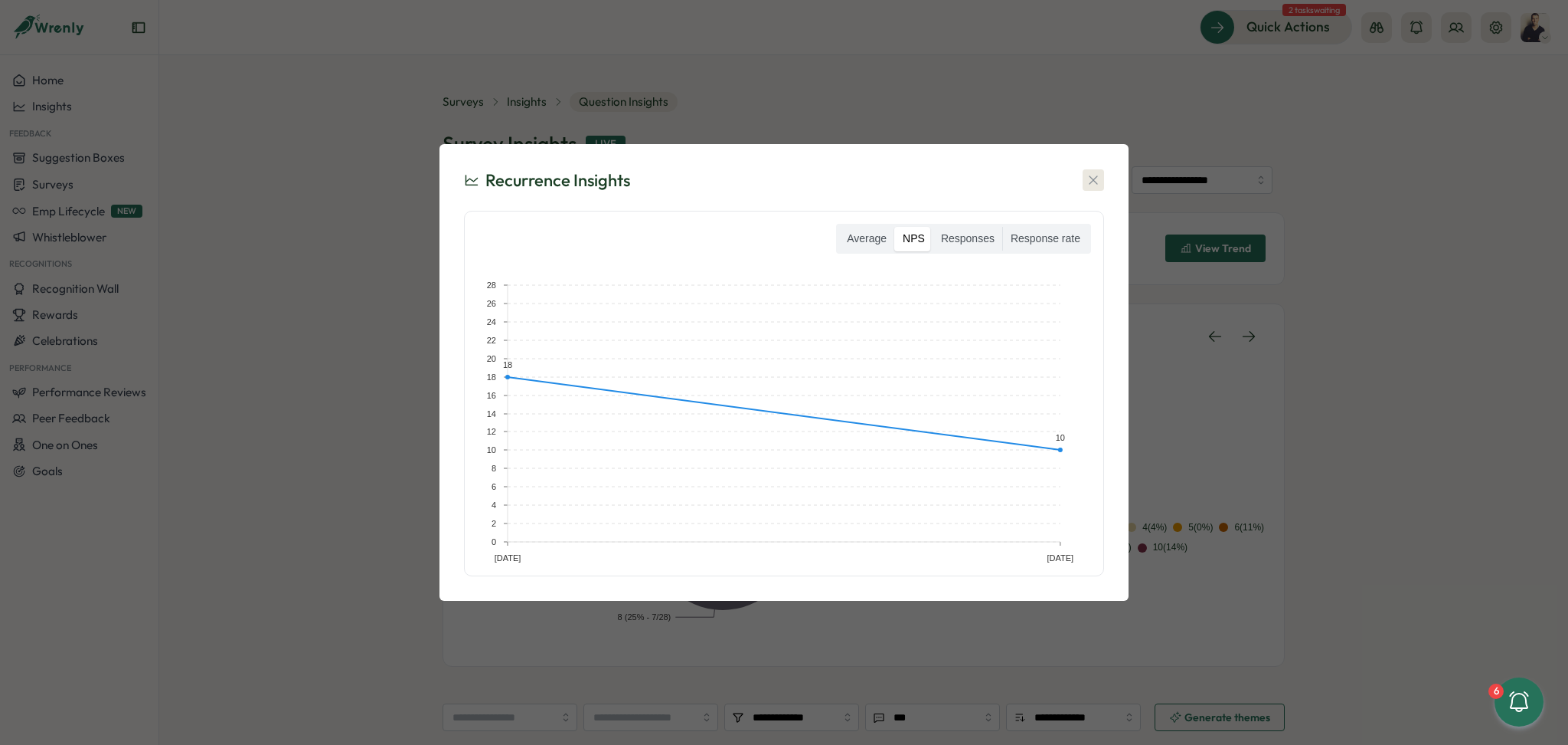
click at [1091, 175] on icon "button" at bounding box center [1094, 181] width 16 height 16
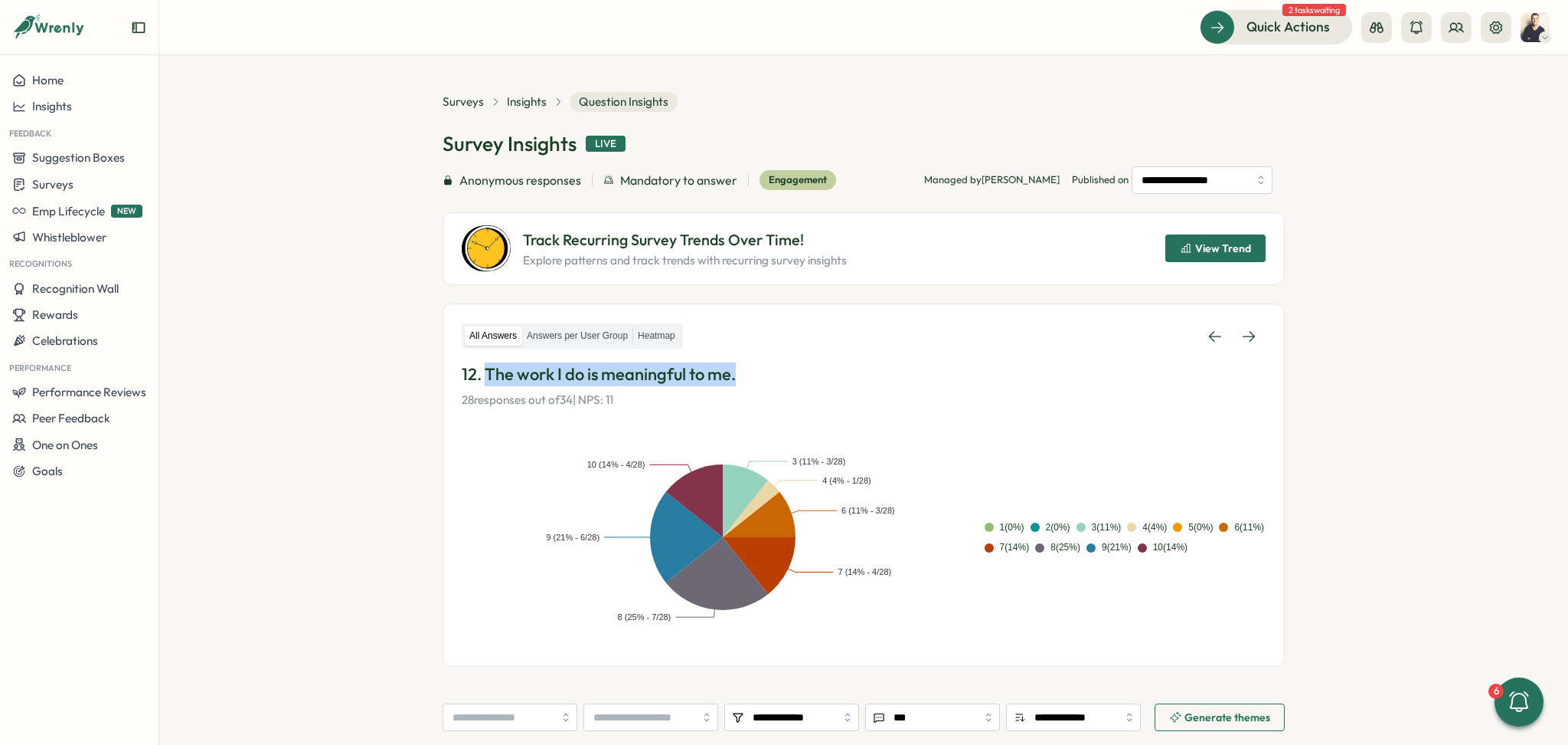
drag, startPoint x: 756, startPoint y: 372, endPoint x: 481, endPoint y: 374, distance: 275.0
click at [481, 374] on p "12. The work I do is meaningful to me." at bounding box center [863, 374] width 804 height 24
copy p "The work I do is meaningful to me."
click at [1242, 340] on icon at bounding box center [1248, 336] width 16 height 16
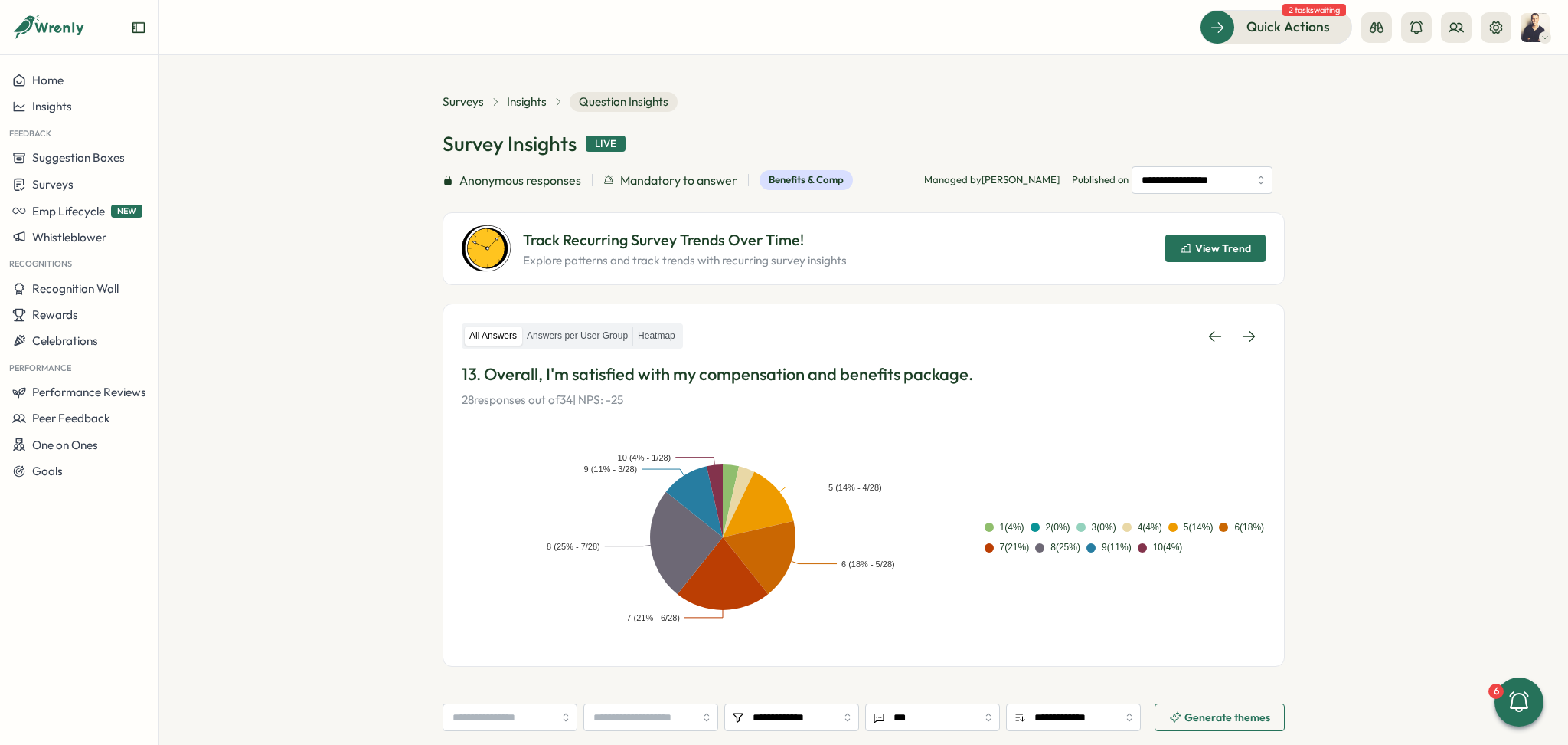
click at [1194, 256] on span "View Trend" at bounding box center [1215, 248] width 71 height 26
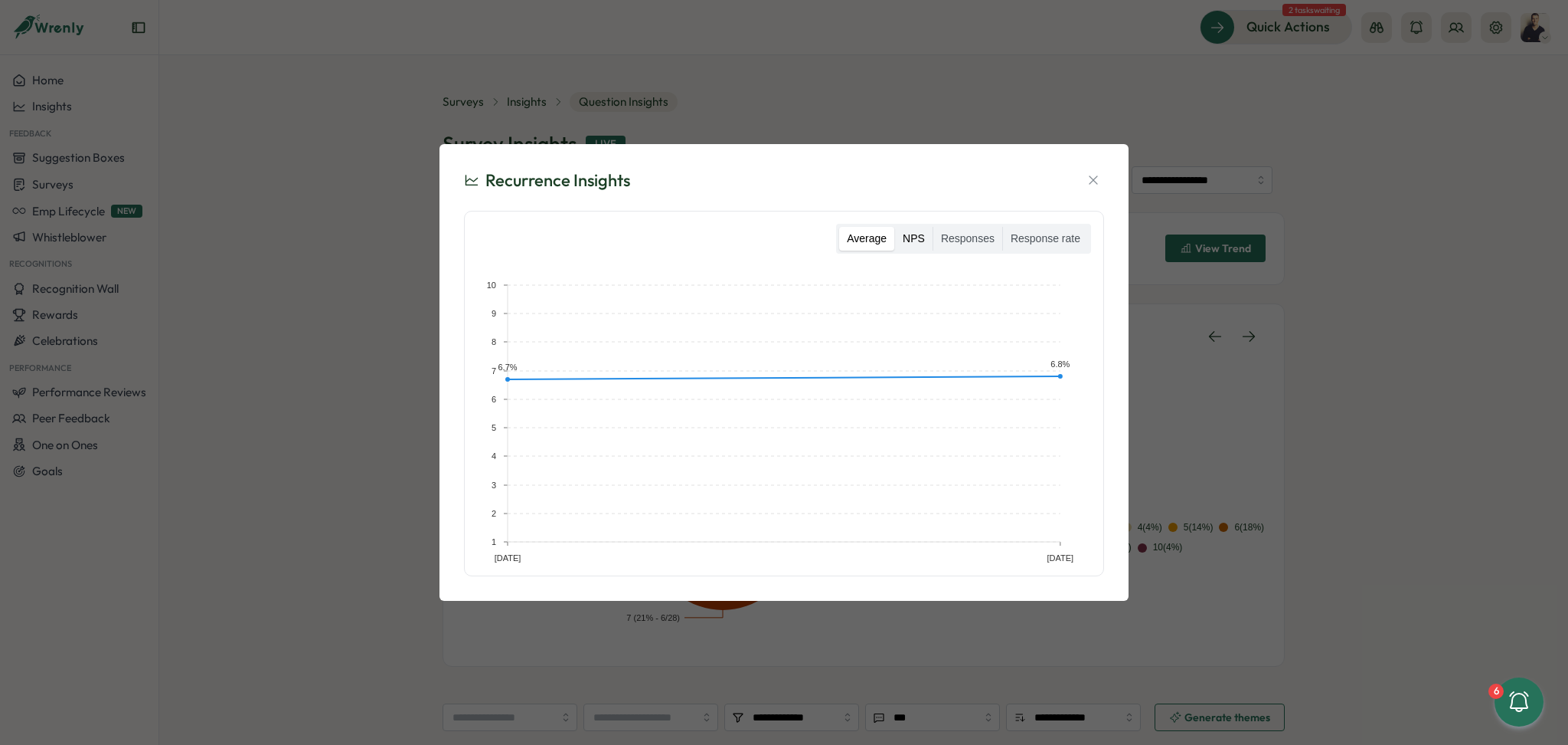
click at [923, 238] on label "NPS" at bounding box center [914, 239] width 37 height 25
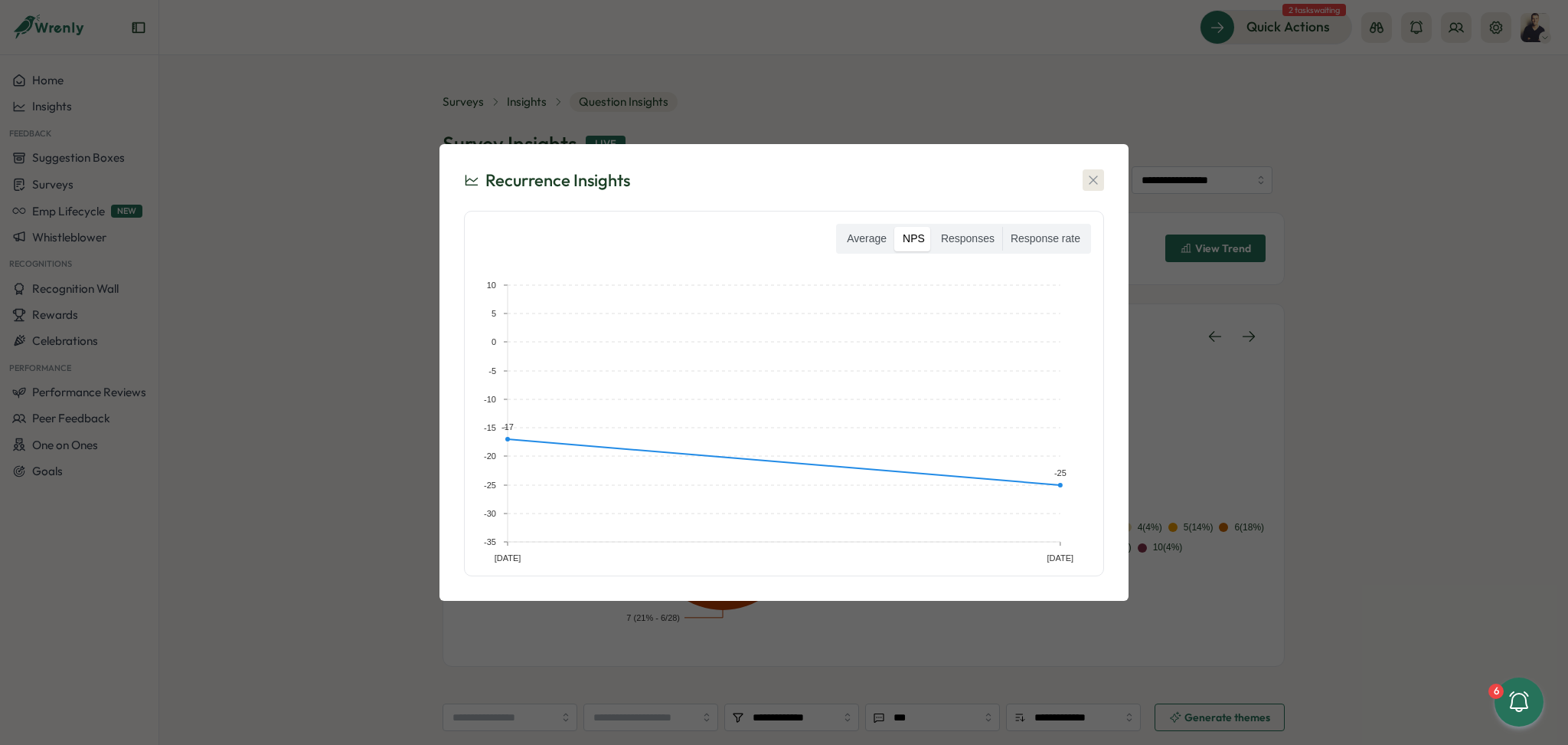
click at [1086, 182] on icon "button" at bounding box center [1094, 181] width 16 height 16
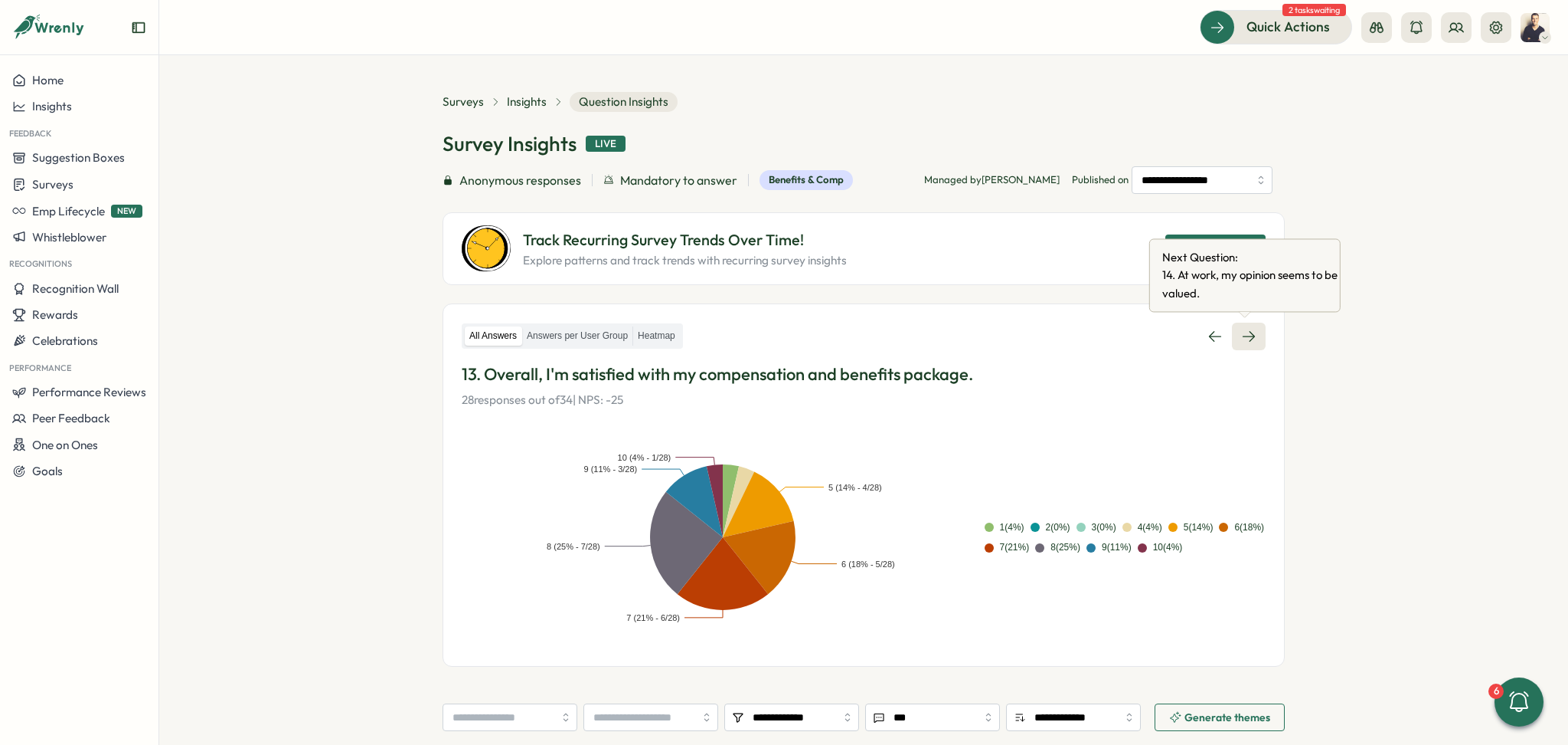
click at [1243, 335] on icon at bounding box center [1248, 335] width 12 height 11
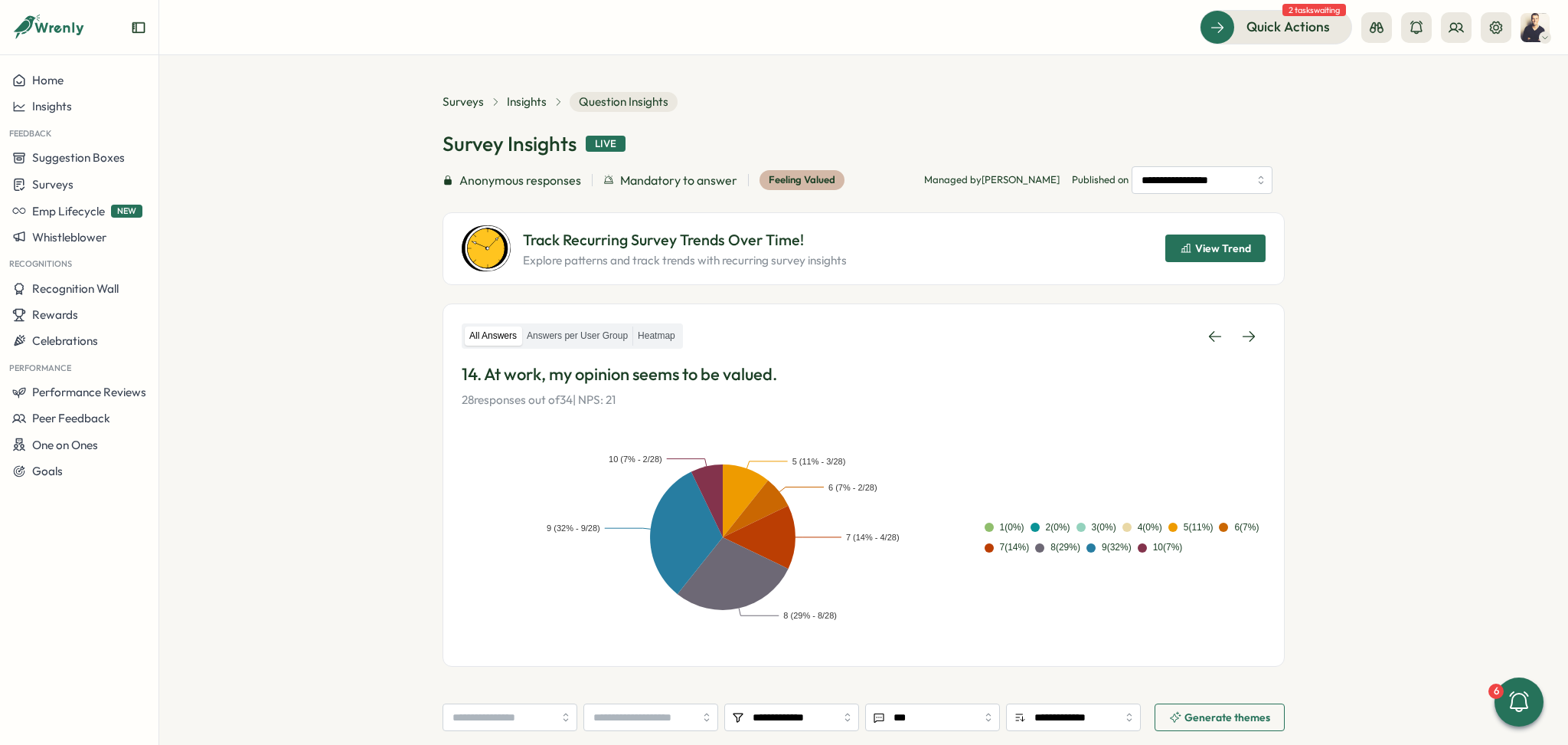
click at [1217, 248] on span "View Trend" at bounding box center [1223, 248] width 56 height 11
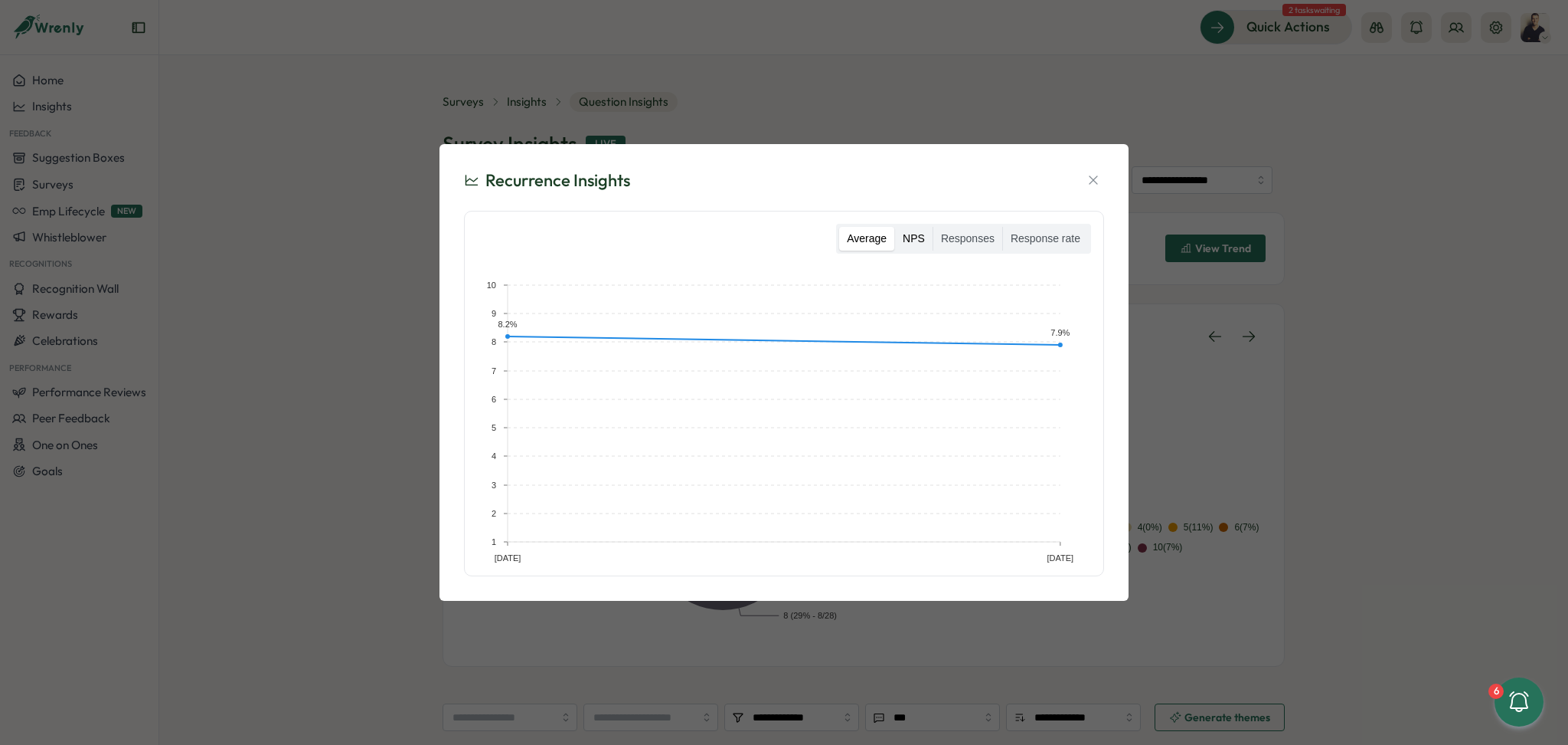
click at [919, 235] on label "NPS" at bounding box center [914, 239] width 37 height 25
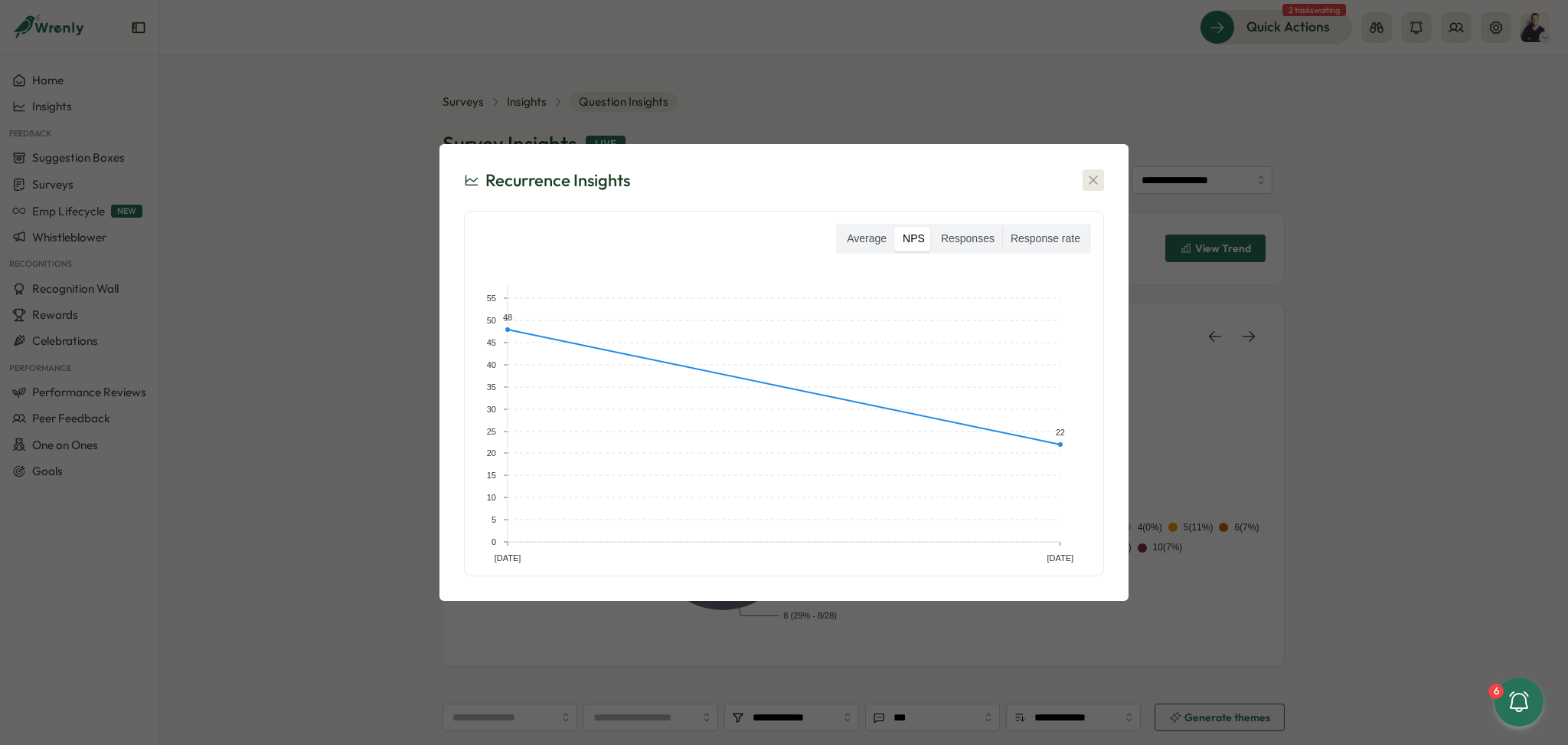
click at [1095, 175] on icon "button" at bounding box center [1094, 181] width 16 height 16
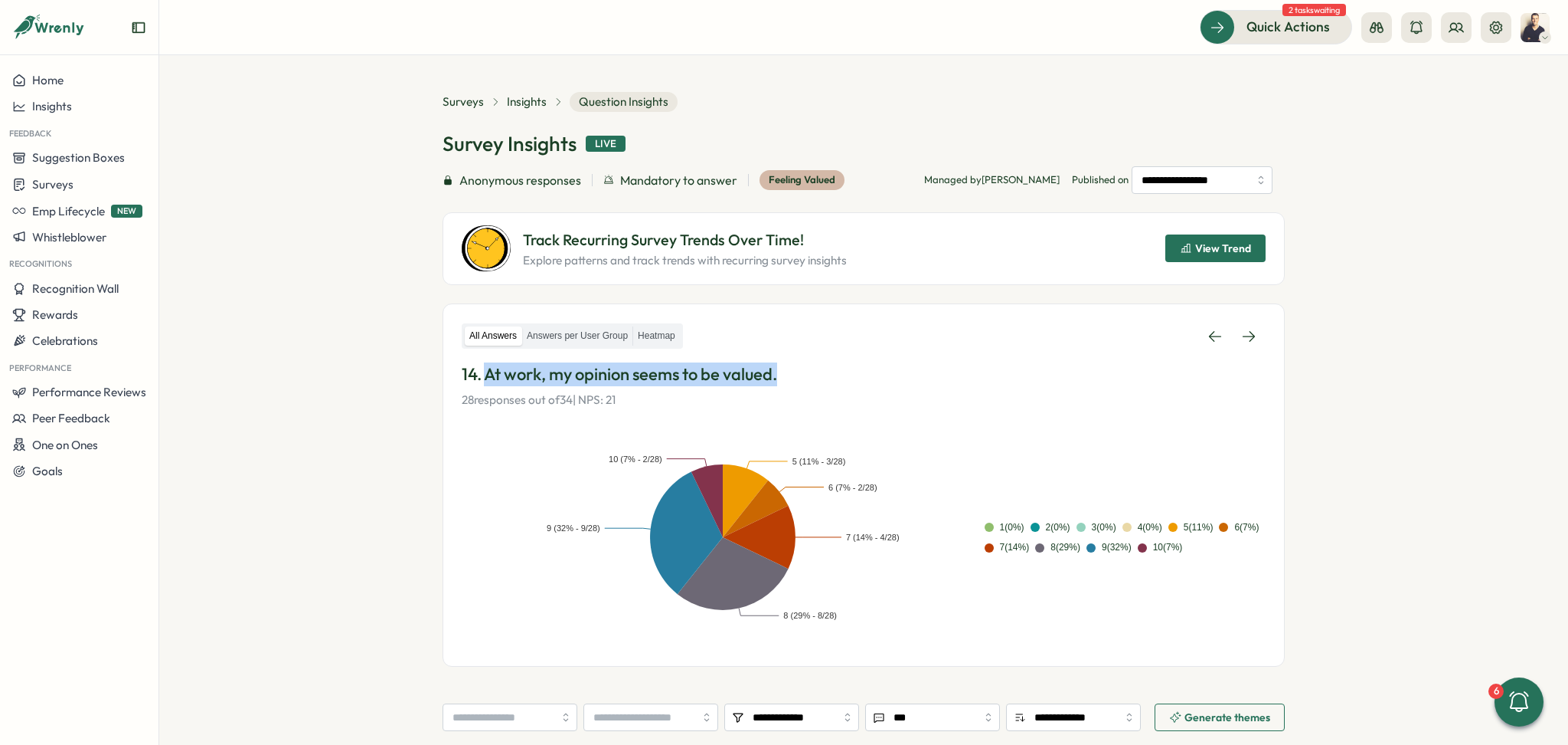
drag, startPoint x: 810, startPoint y: 369, endPoint x: 480, endPoint y: 379, distance: 330.2
click at [480, 379] on p "14. At work, my opinion seems to be valued." at bounding box center [863, 374] width 804 height 24
copy p "At work, my opinion seems to be valued."
click at [1249, 340] on icon at bounding box center [1248, 336] width 16 height 16
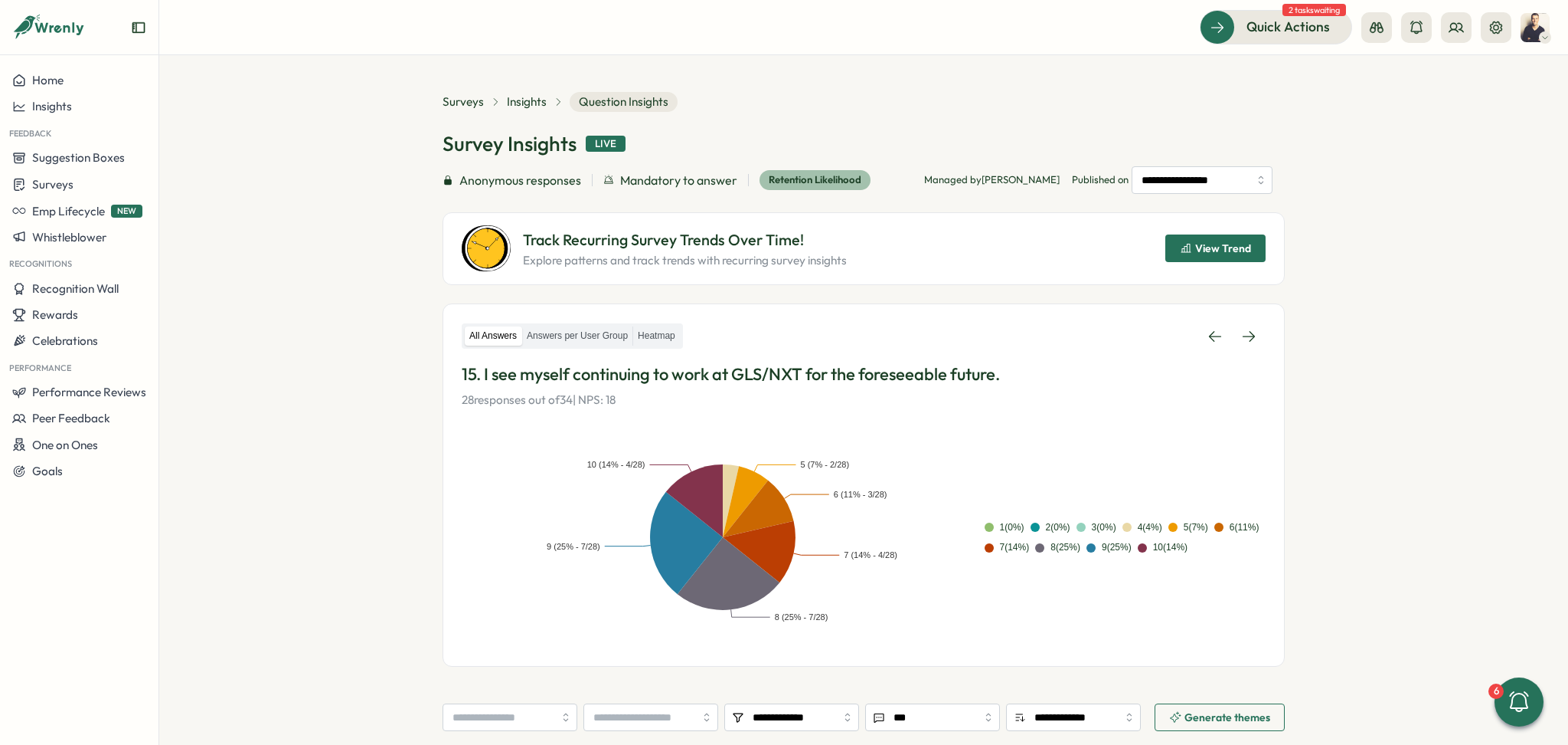
click at [1217, 252] on span "View Trend" at bounding box center [1223, 248] width 56 height 11
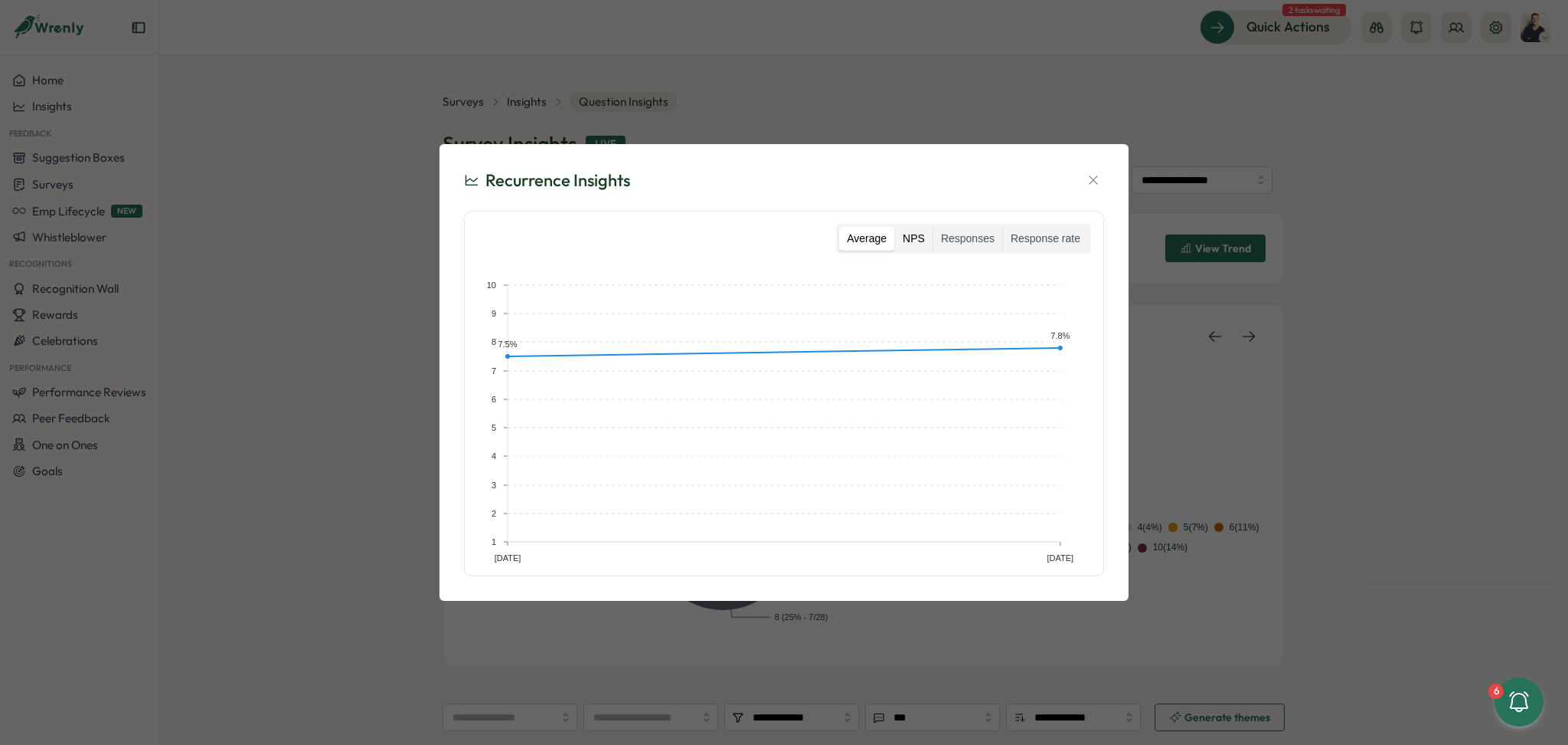
click at [916, 243] on label "NPS" at bounding box center [914, 239] width 37 height 25
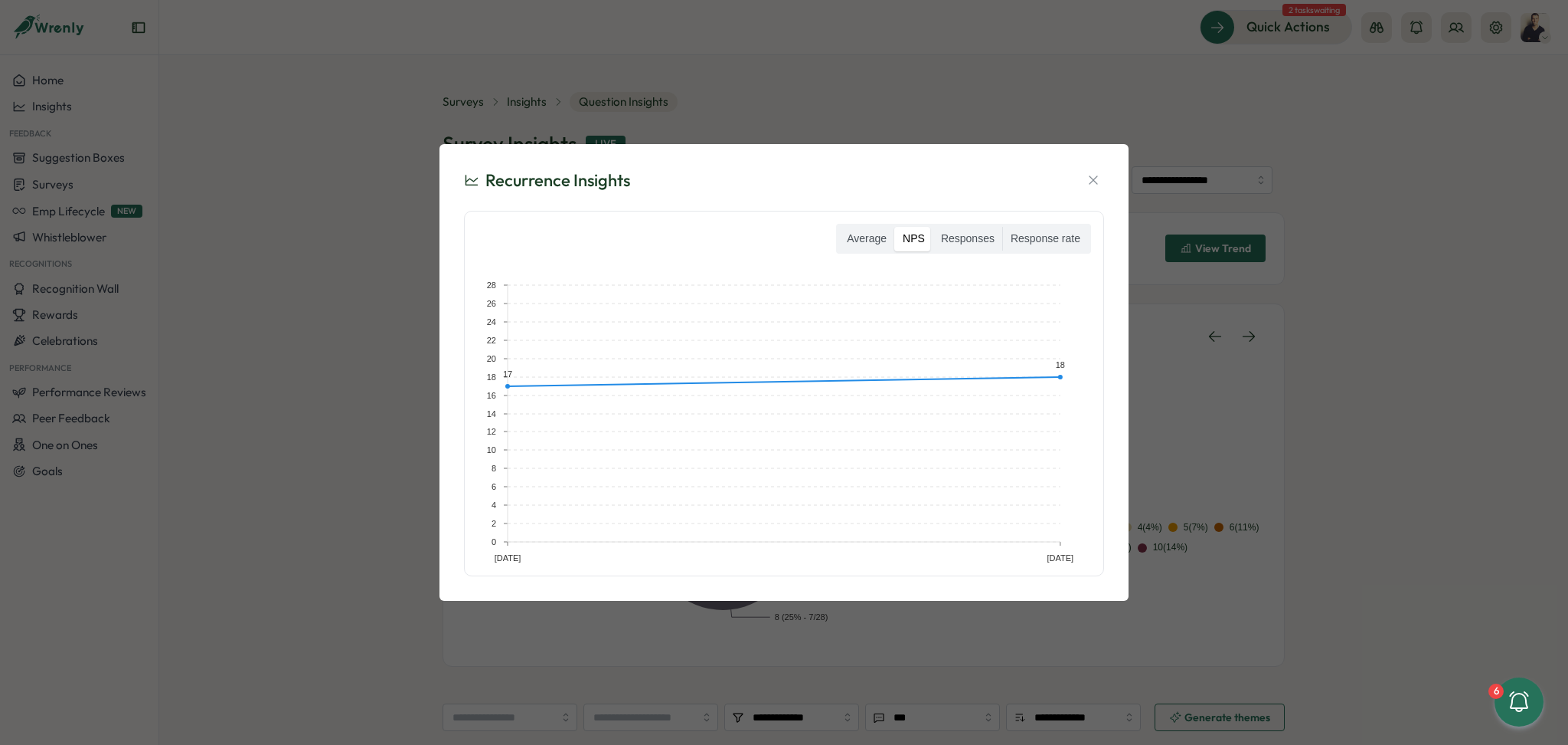
drag, startPoint x: 1088, startPoint y: 184, endPoint x: 1145, endPoint y: 203, distance: 60.1
click at [1089, 184] on icon "button" at bounding box center [1094, 181] width 16 height 16
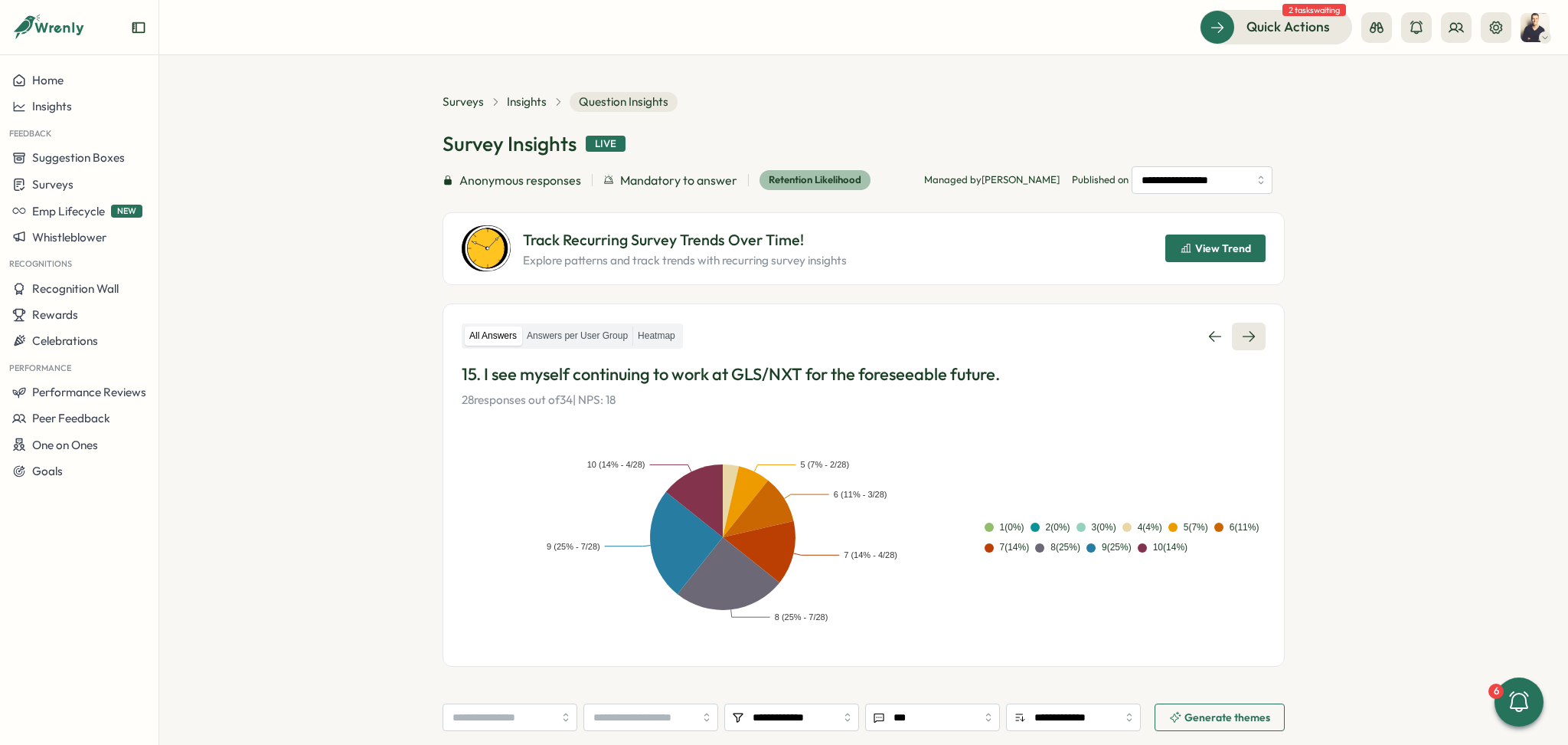
click at [1247, 337] on icon at bounding box center [1248, 336] width 16 height 16
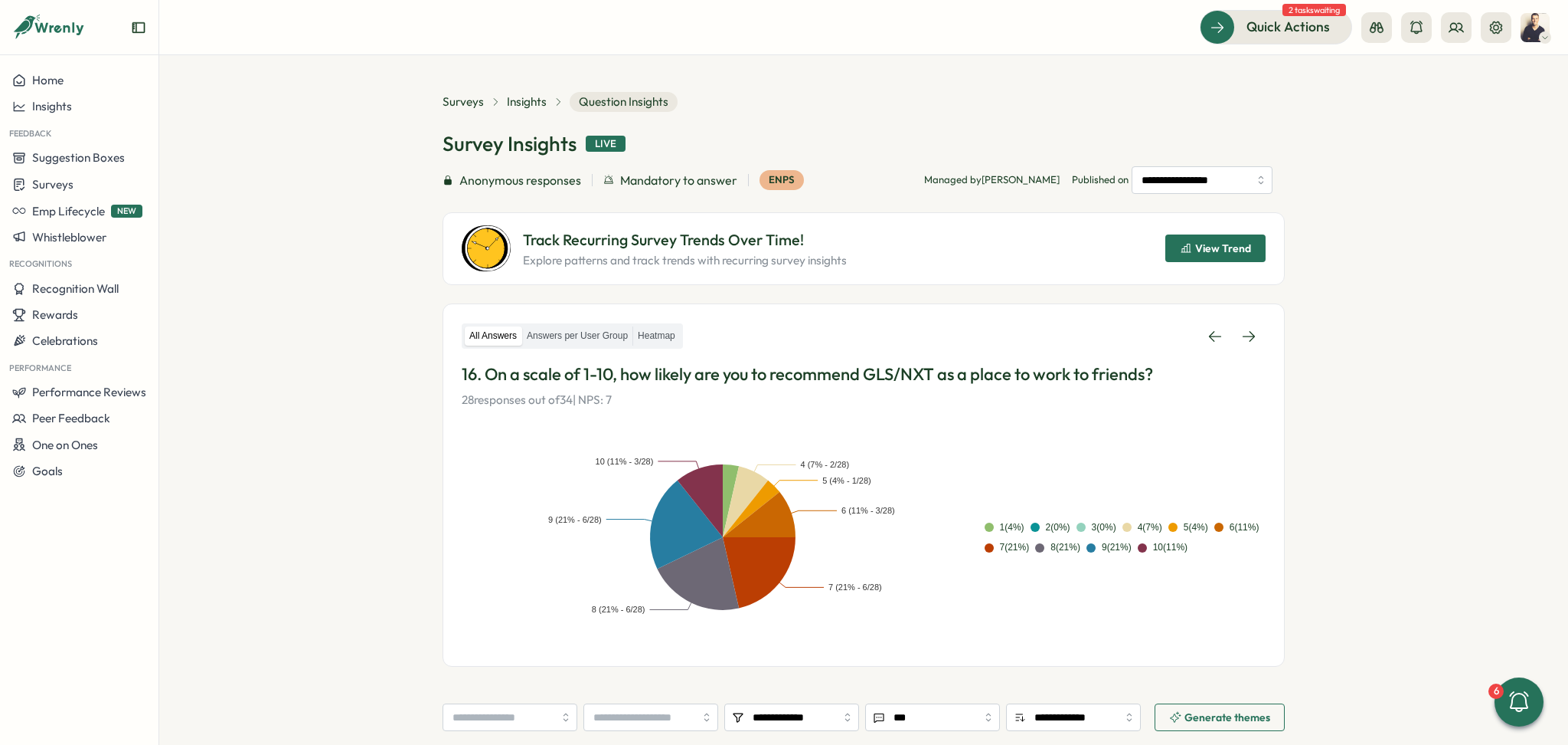
click at [1223, 244] on span "View Trend" at bounding box center [1223, 248] width 56 height 11
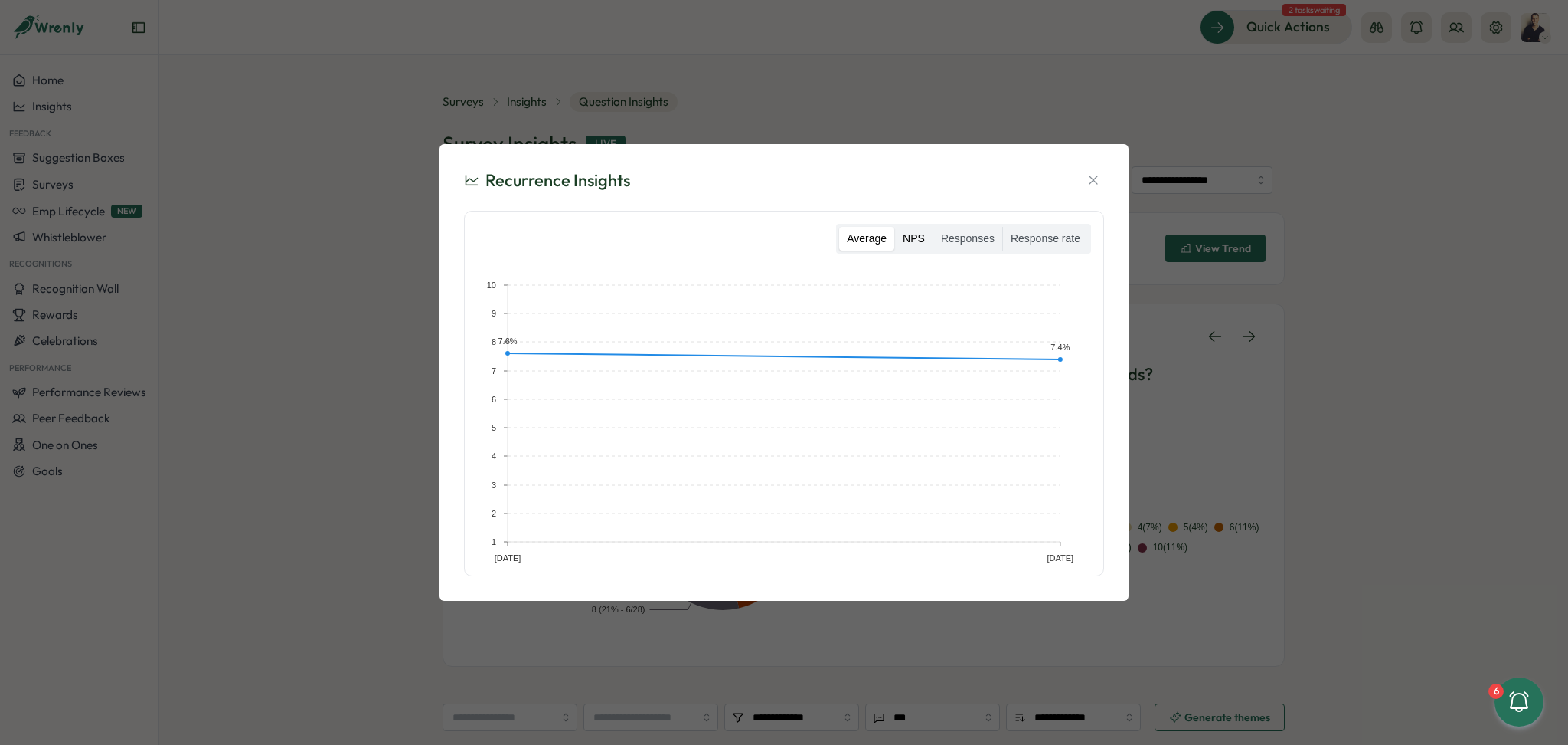
click at [927, 235] on label "NPS" at bounding box center [914, 239] width 37 height 25
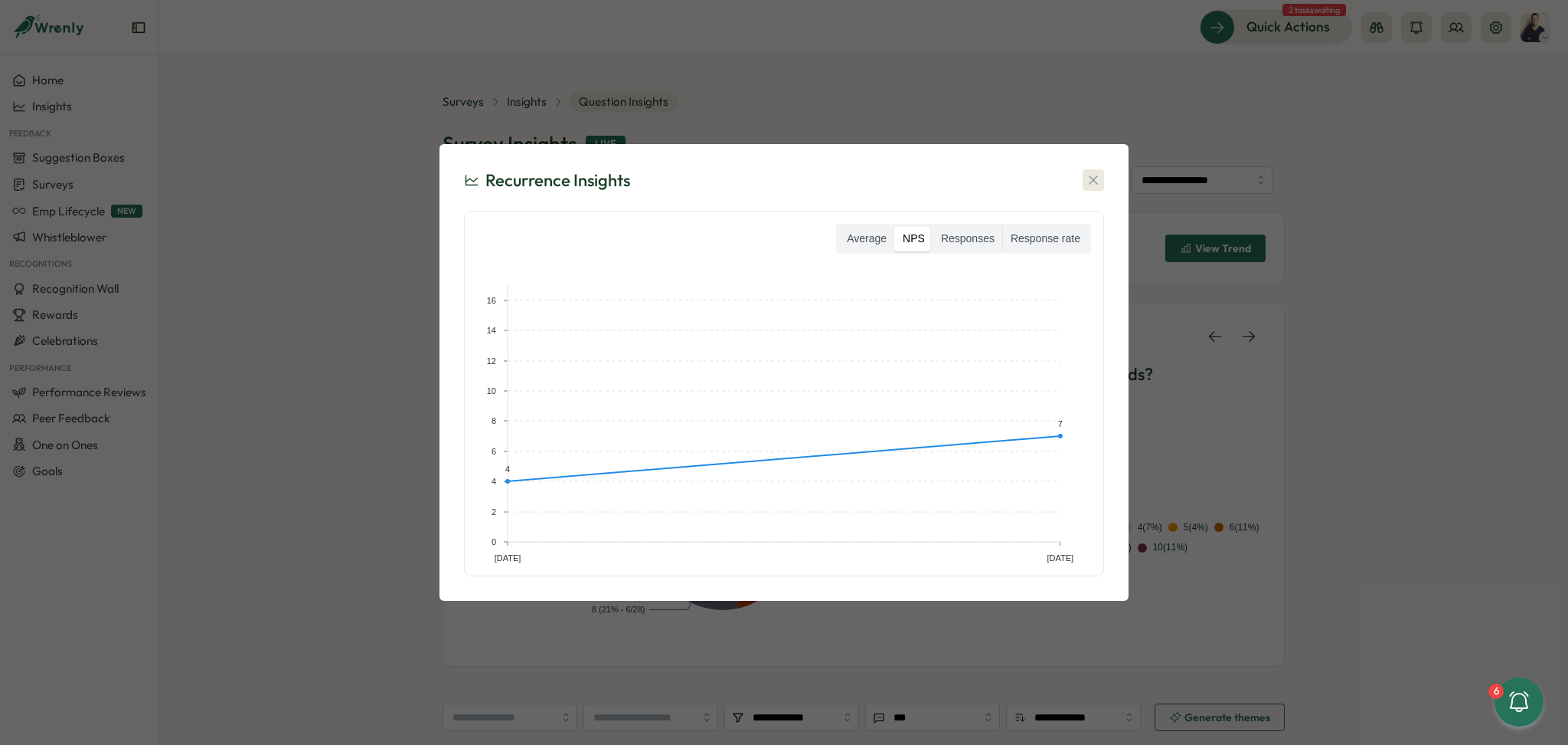
click at [1094, 180] on icon "button" at bounding box center [1093, 181] width 9 height 9
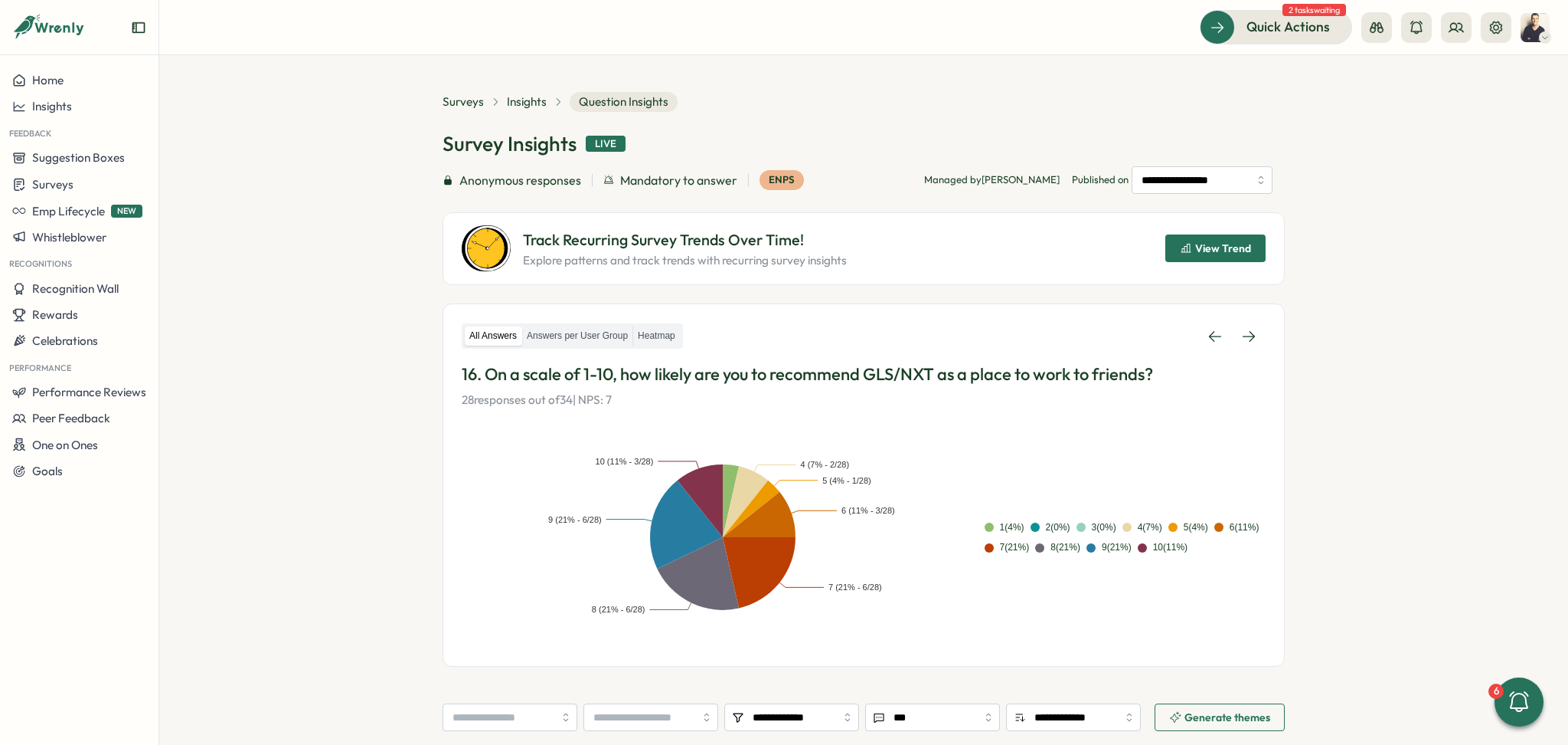
click at [1238, 252] on span "View Trend" at bounding box center [1223, 248] width 56 height 11
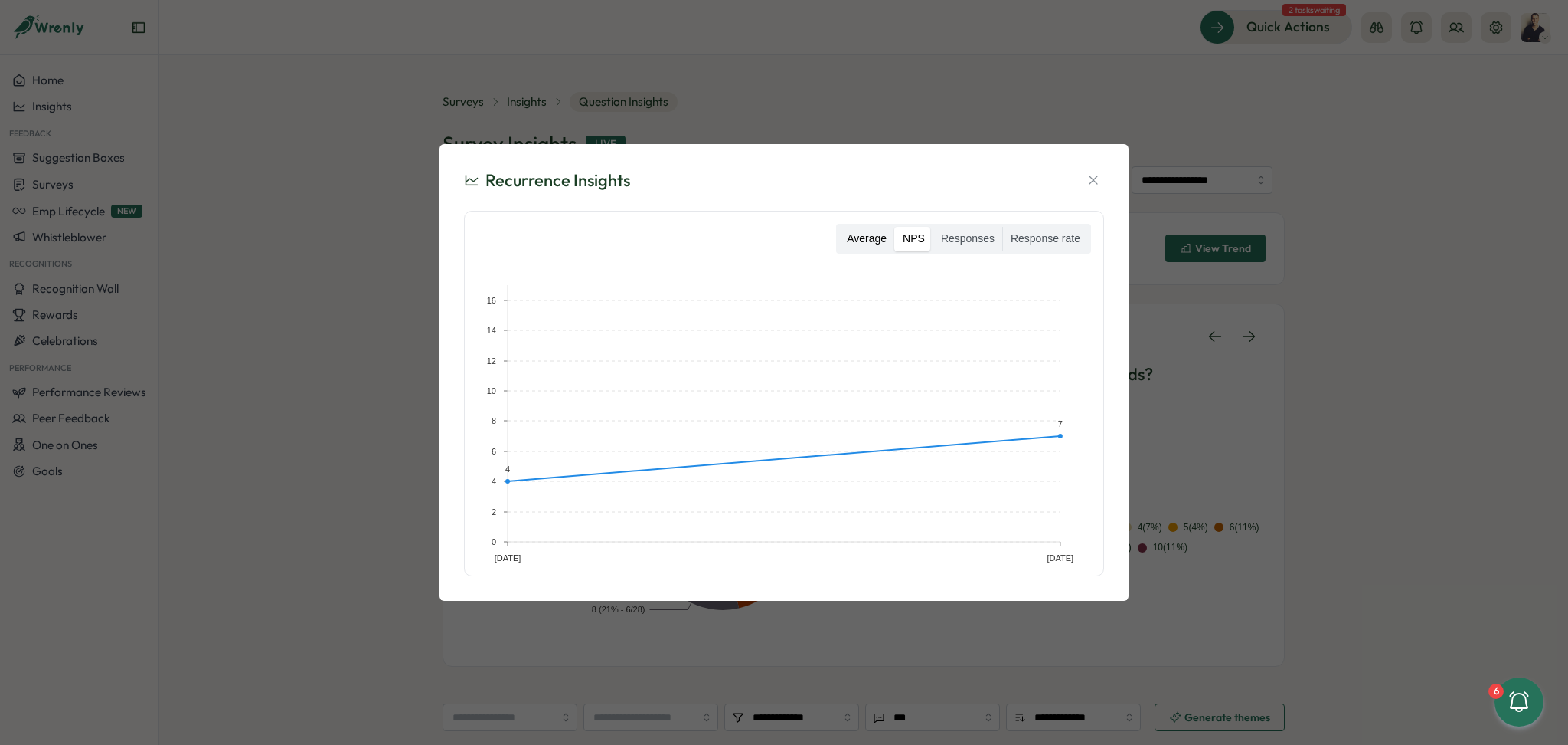
click at [865, 238] on label "Average" at bounding box center [867, 239] width 55 height 25
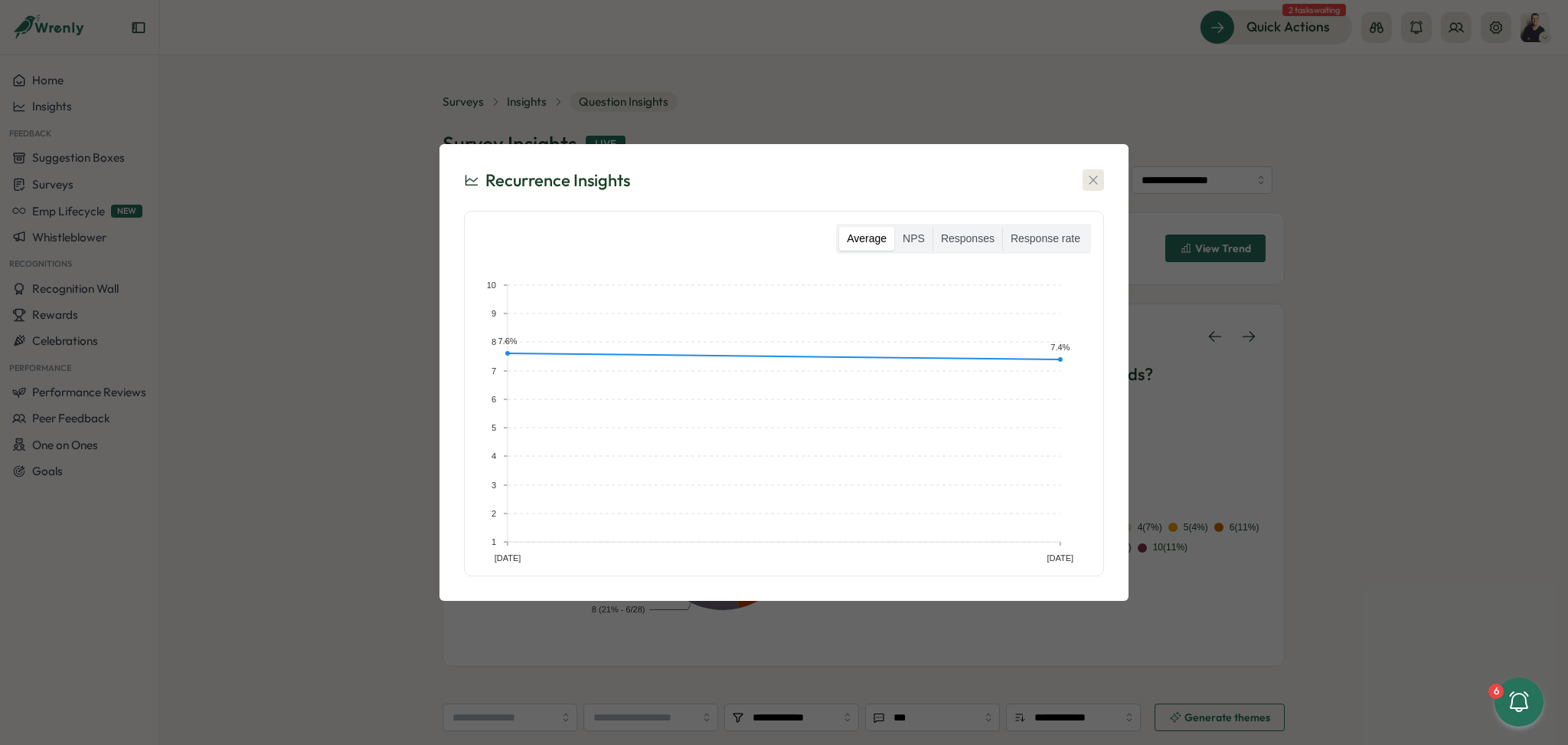
click at [1093, 176] on icon "button" at bounding box center [1094, 181] width 16 height 16
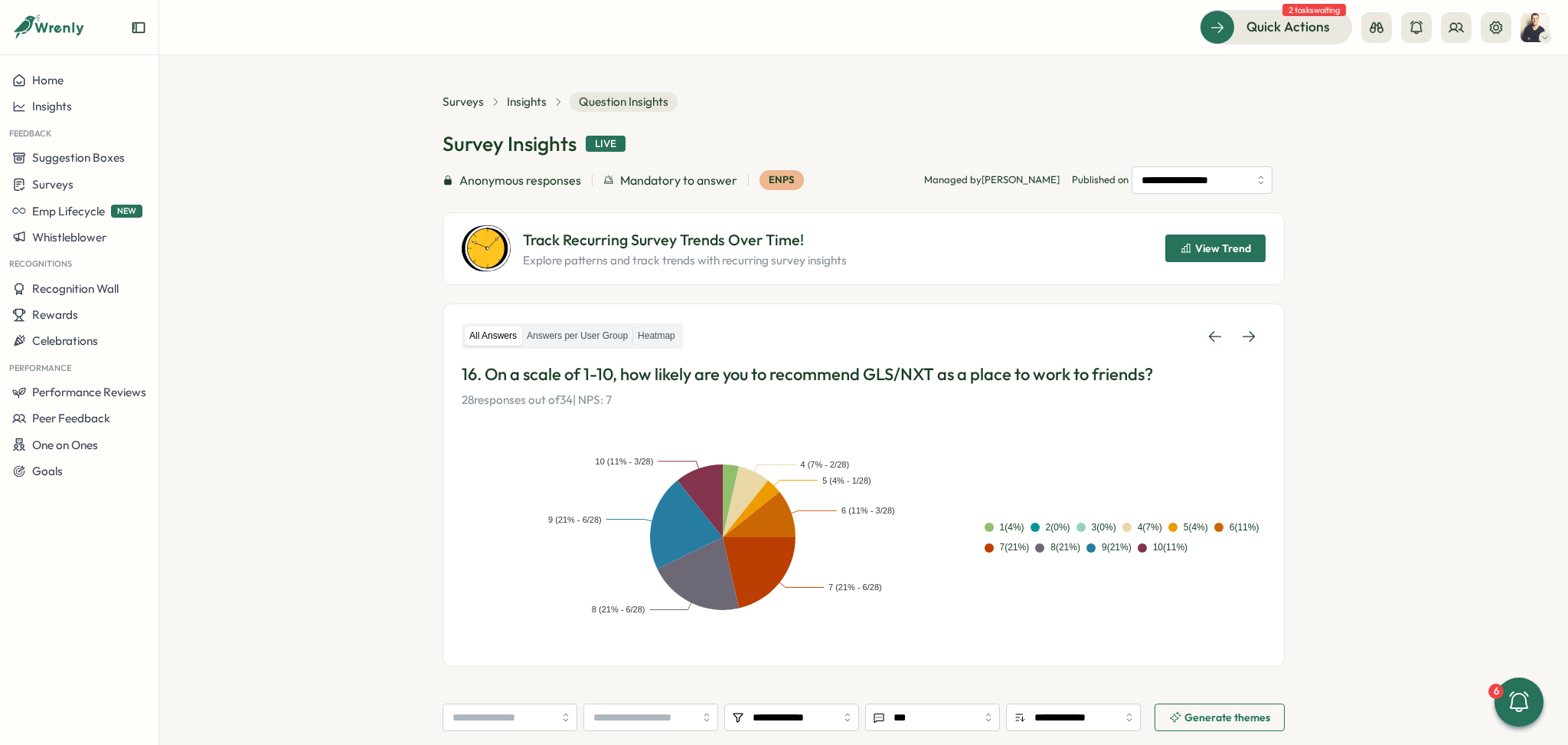
click at [1220, 239] on span "View Trend" at bounding box center [1215, 248] width 71 height 26
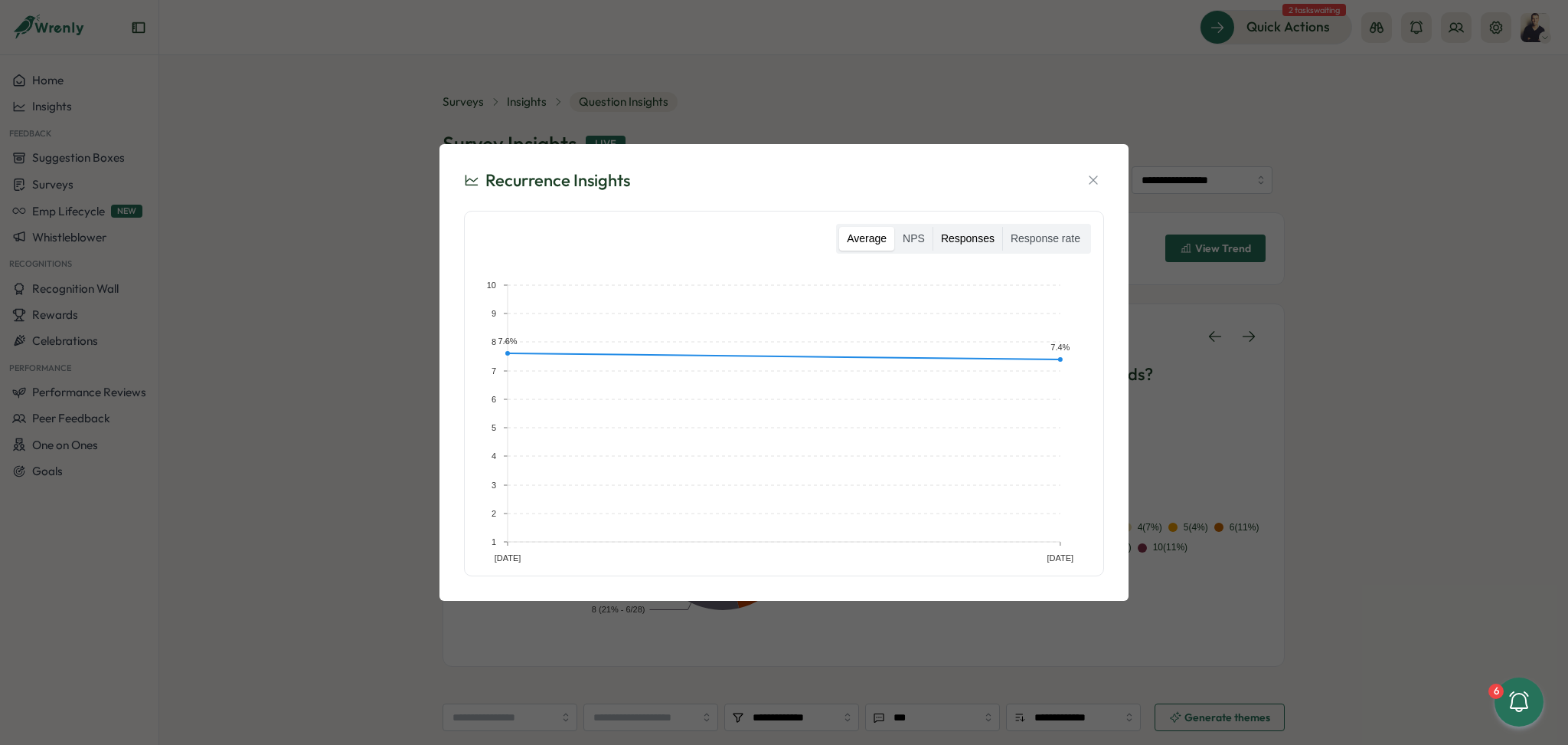
click at [978, 240] on label "Responses" at bounding box center [967, 239] width 69 height 25
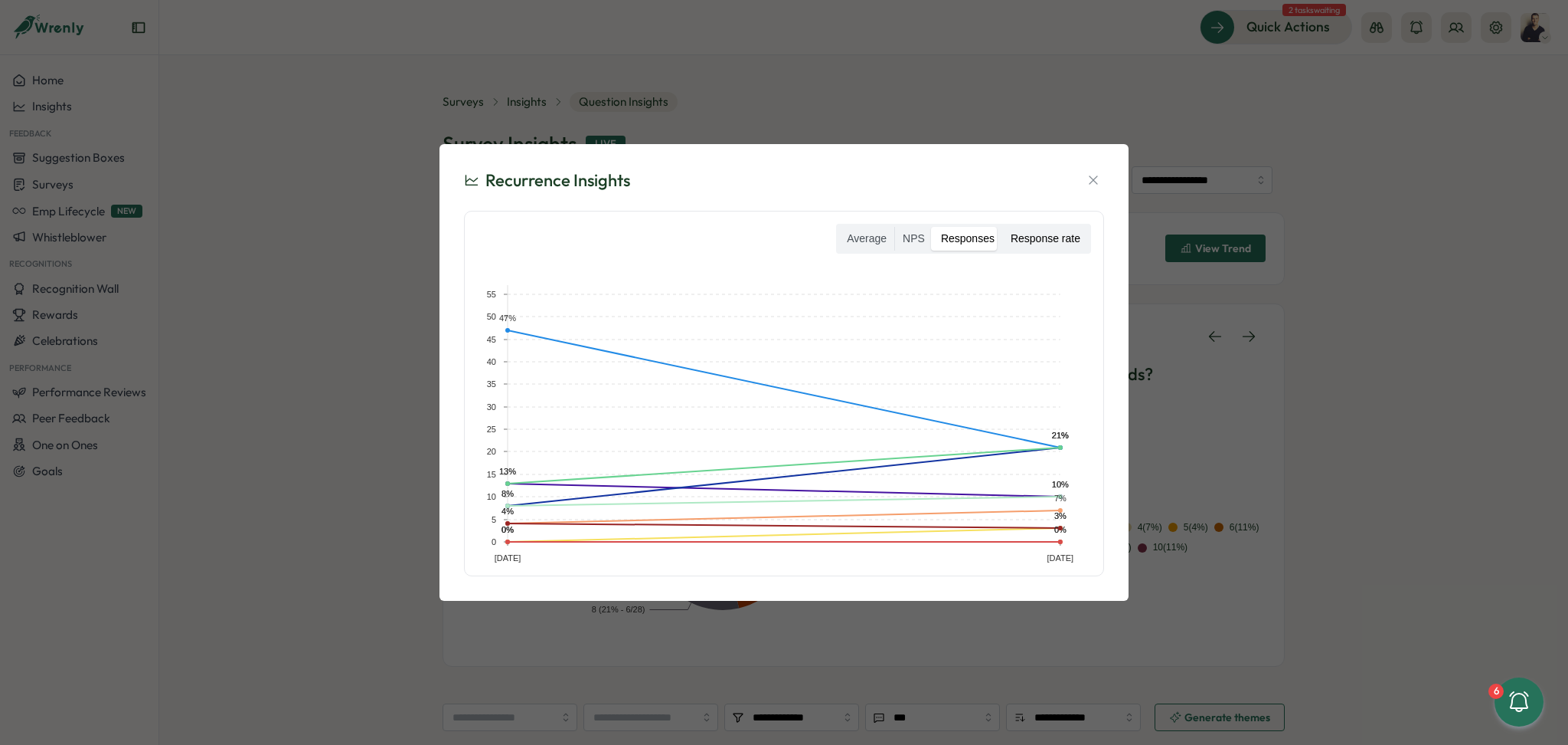
click at [1061, 235] on label "Response rate" at bounding box center [1045, 239] width 85 height 25
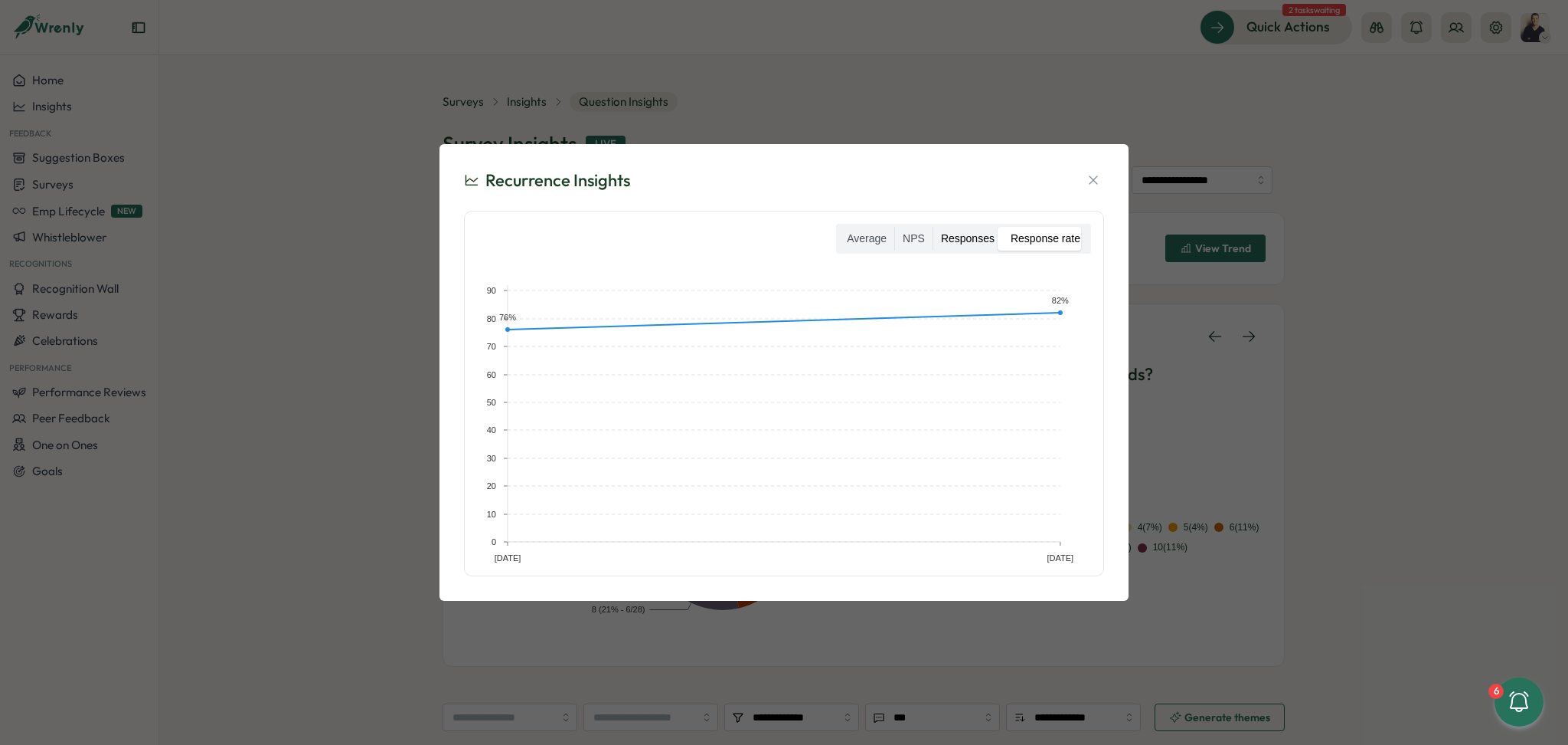
click at [954, 236] on label "Responses" at bounding box center [967, 239] width 69 height 25
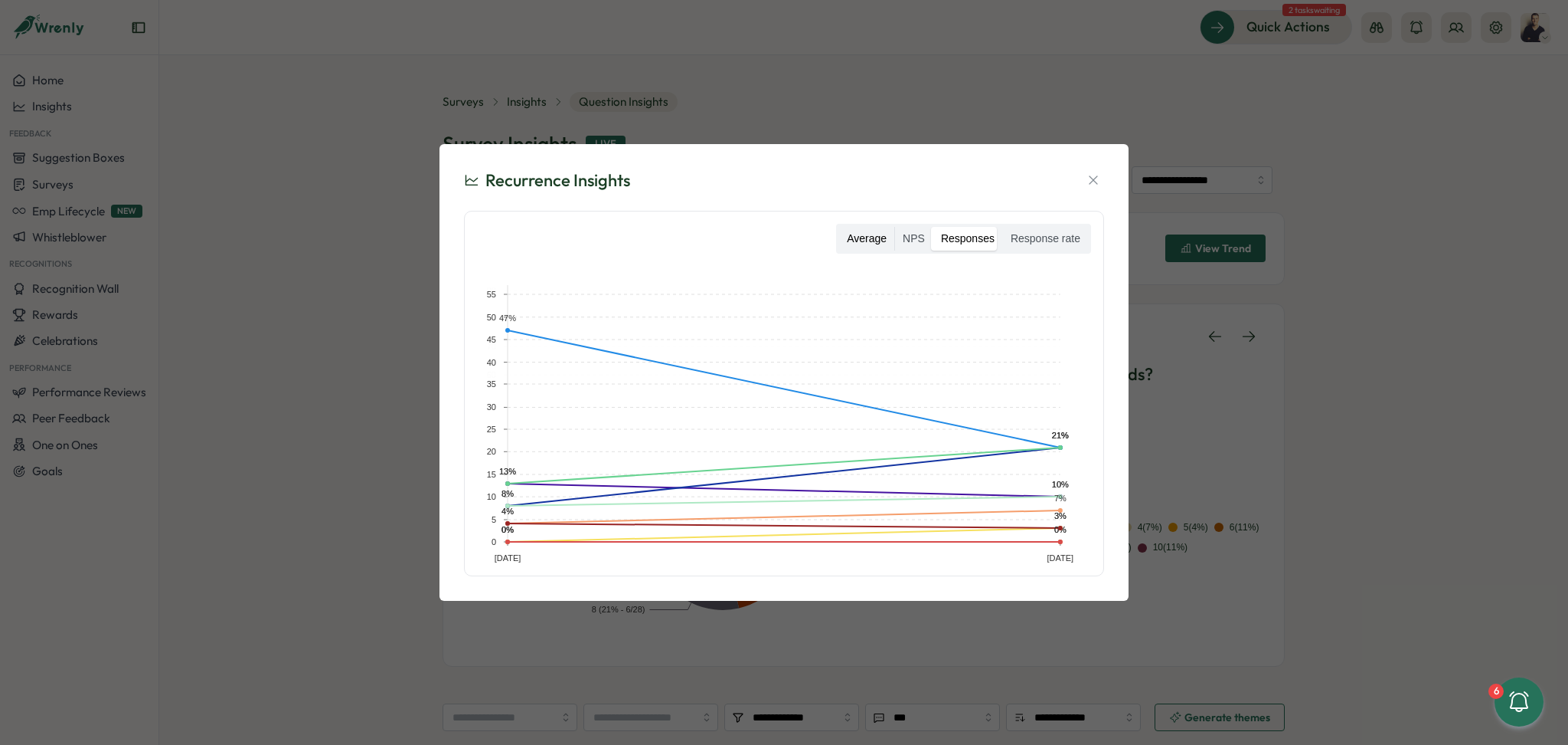
click at [894, 231] on label "Average" at bounding box center [867, 239] width 55 height 25
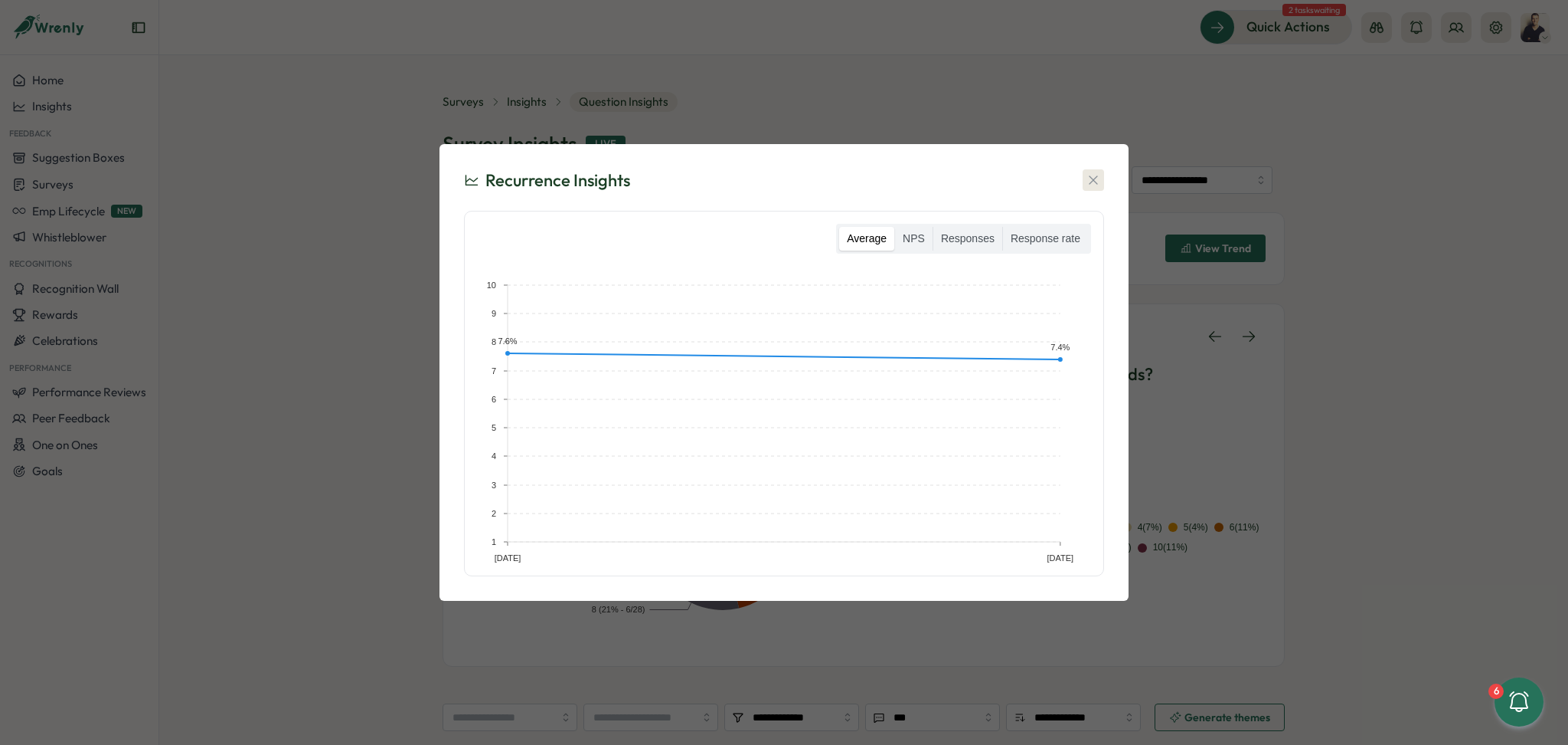
click at [1088, 186] on icon "button" at bounding box center [1094, 181] width 16 height 16
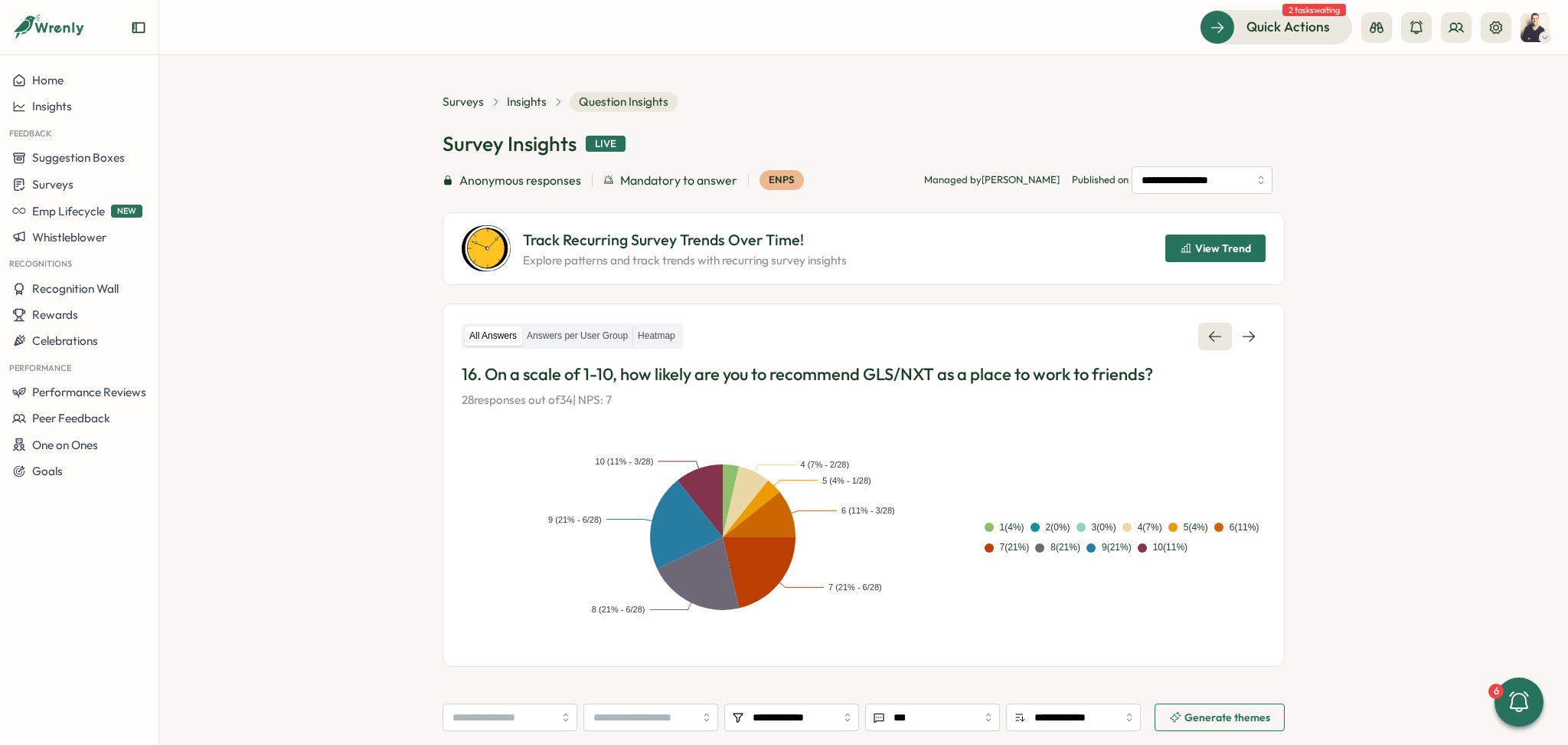
click at [1207, 333] on icon at bounding box center [1215, 336] width 16 height 16
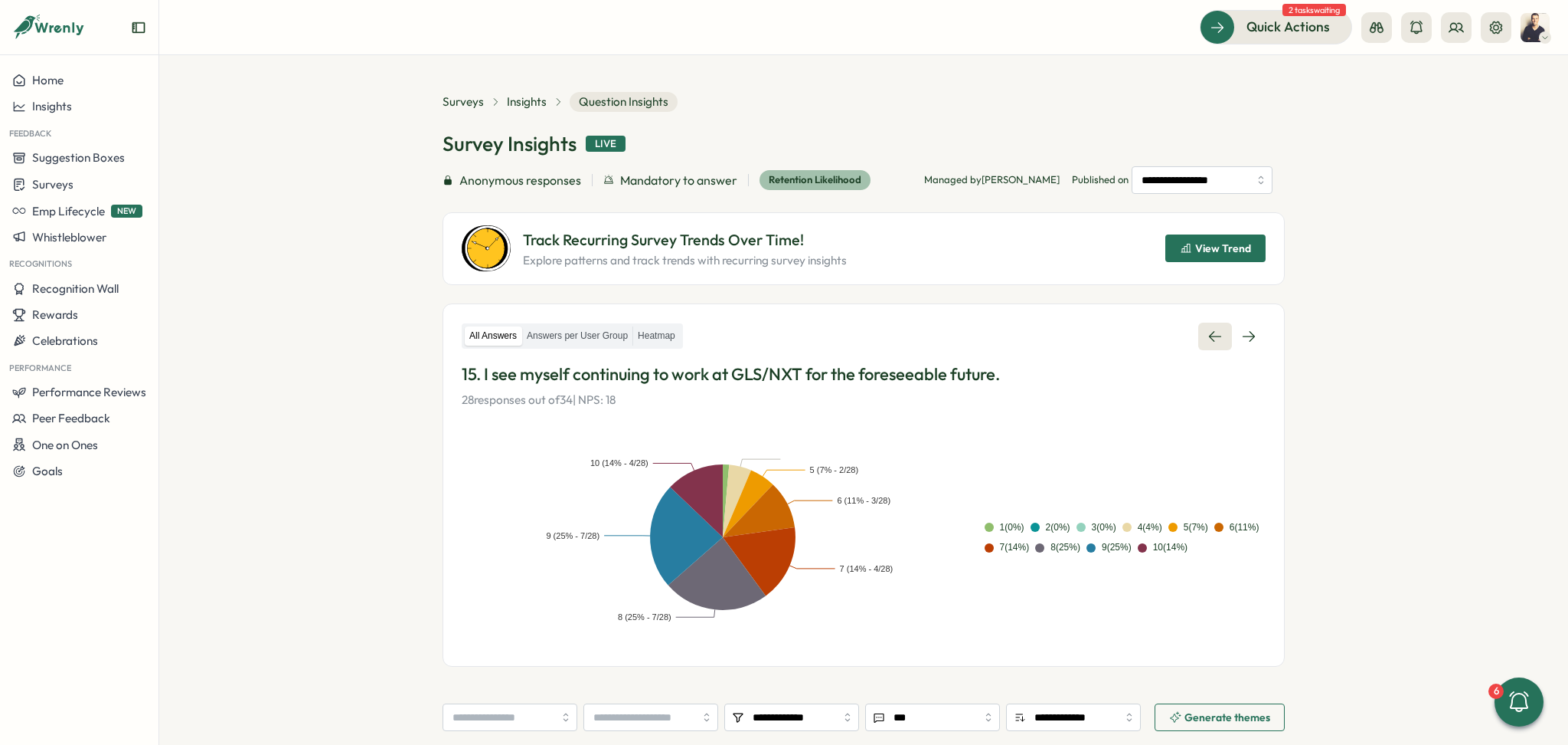
click at [1207, 333] on icon at bounding box center [1215, 336] width 16 height 16
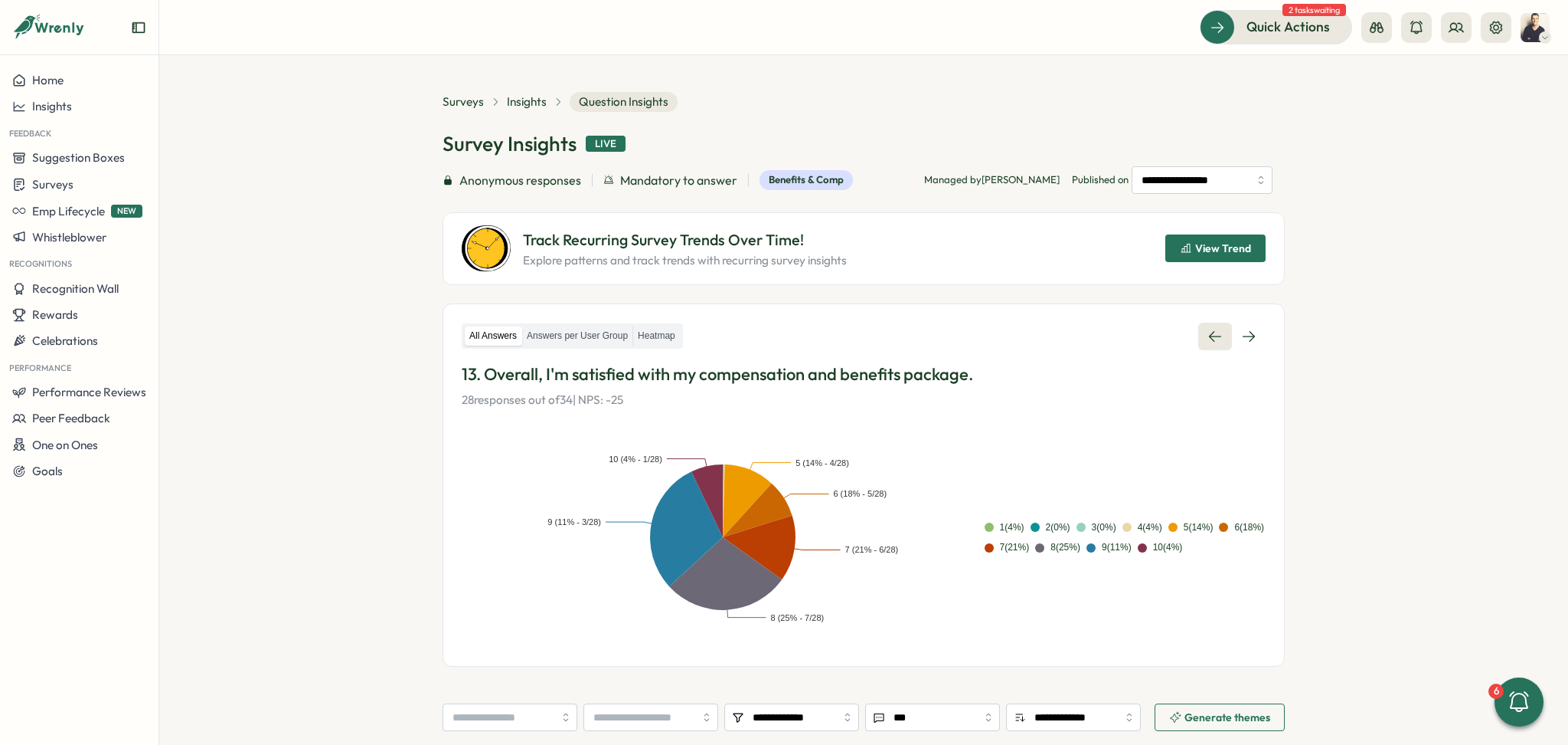
click at [1207, 333] on icon at bounding box center [1215, 336] width 16 height 16
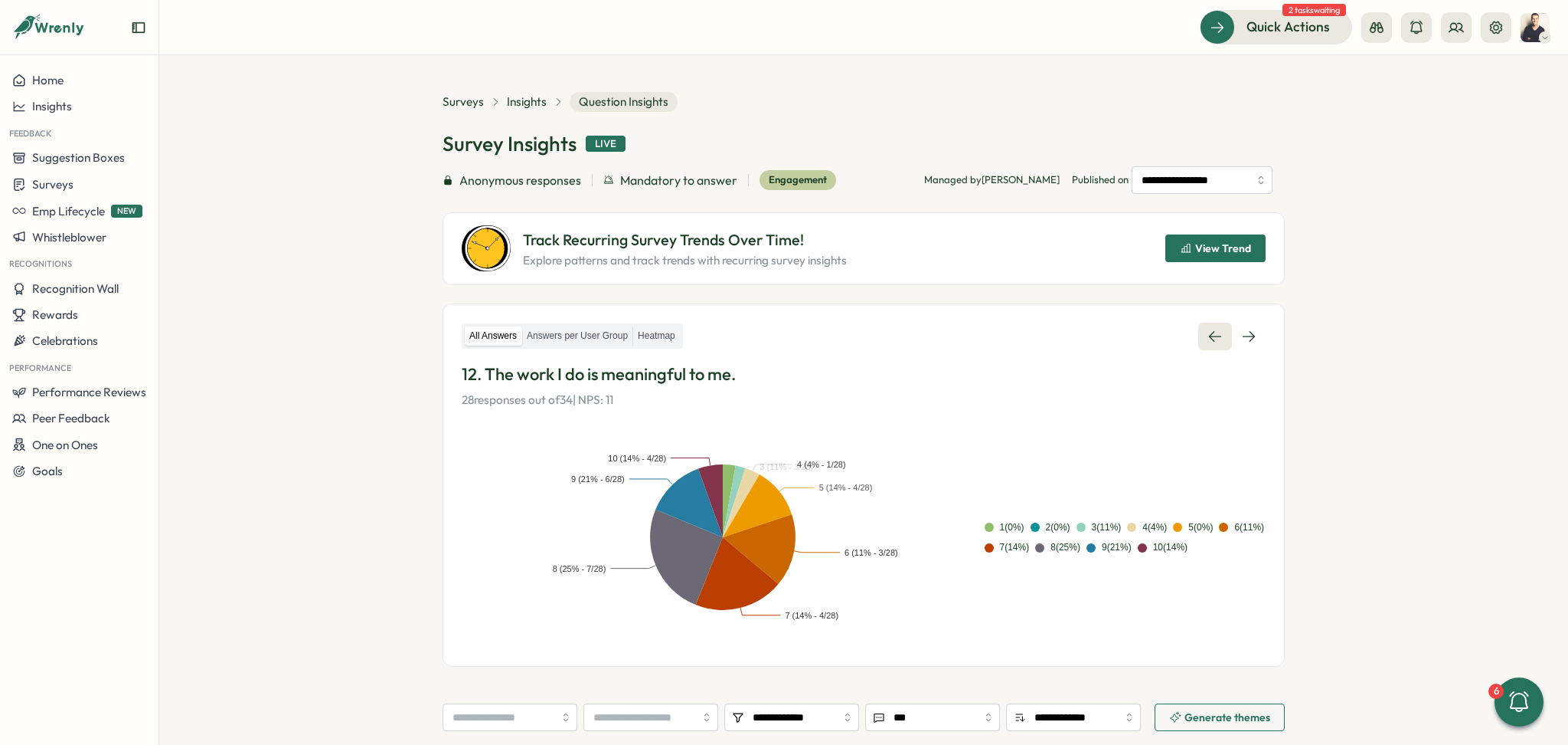
click at [1207, 333] on icon at bounding box center [1215, 336] width 16 height 16
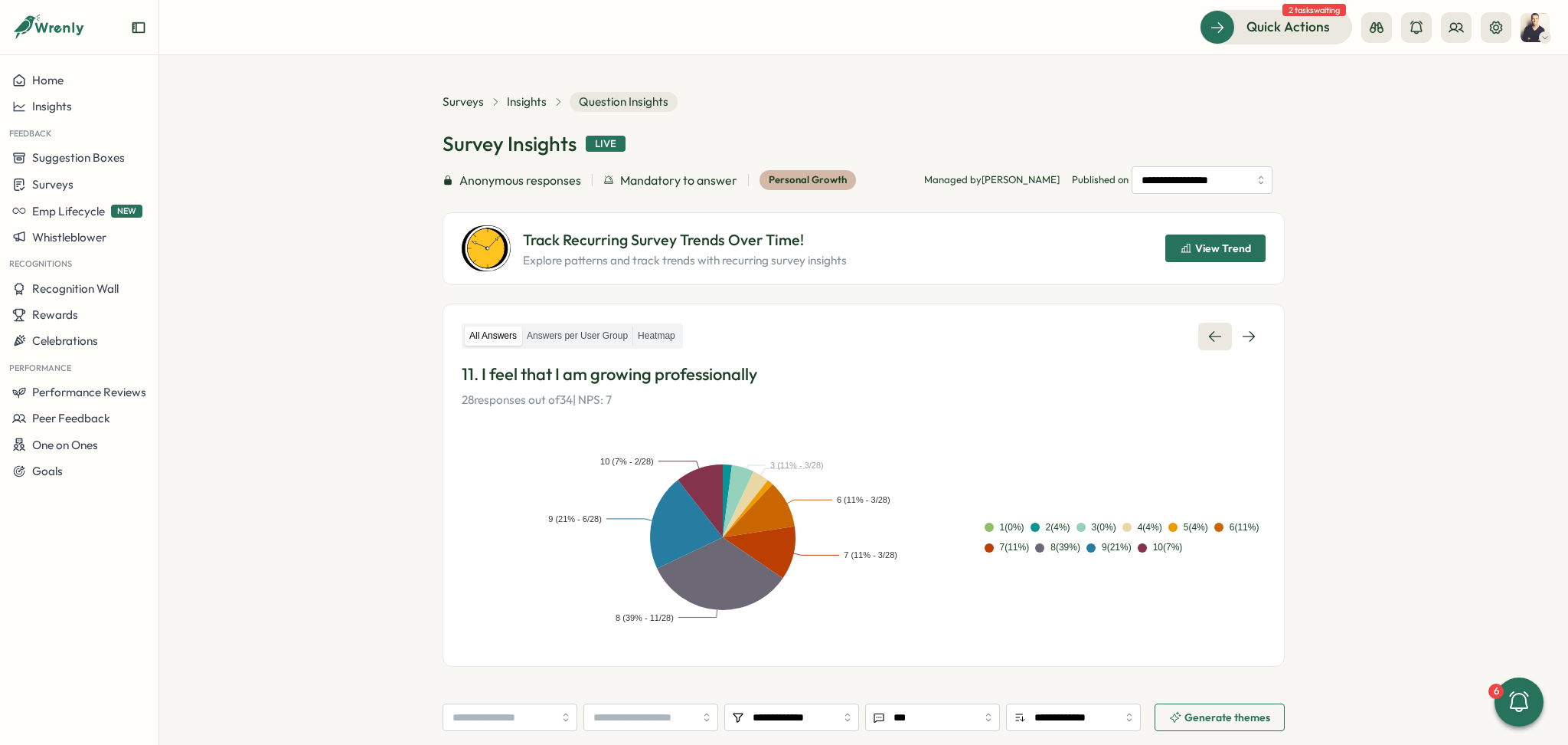
click at [1207, 333] on icon at bounding box center [1215, 336] width 16 height 16
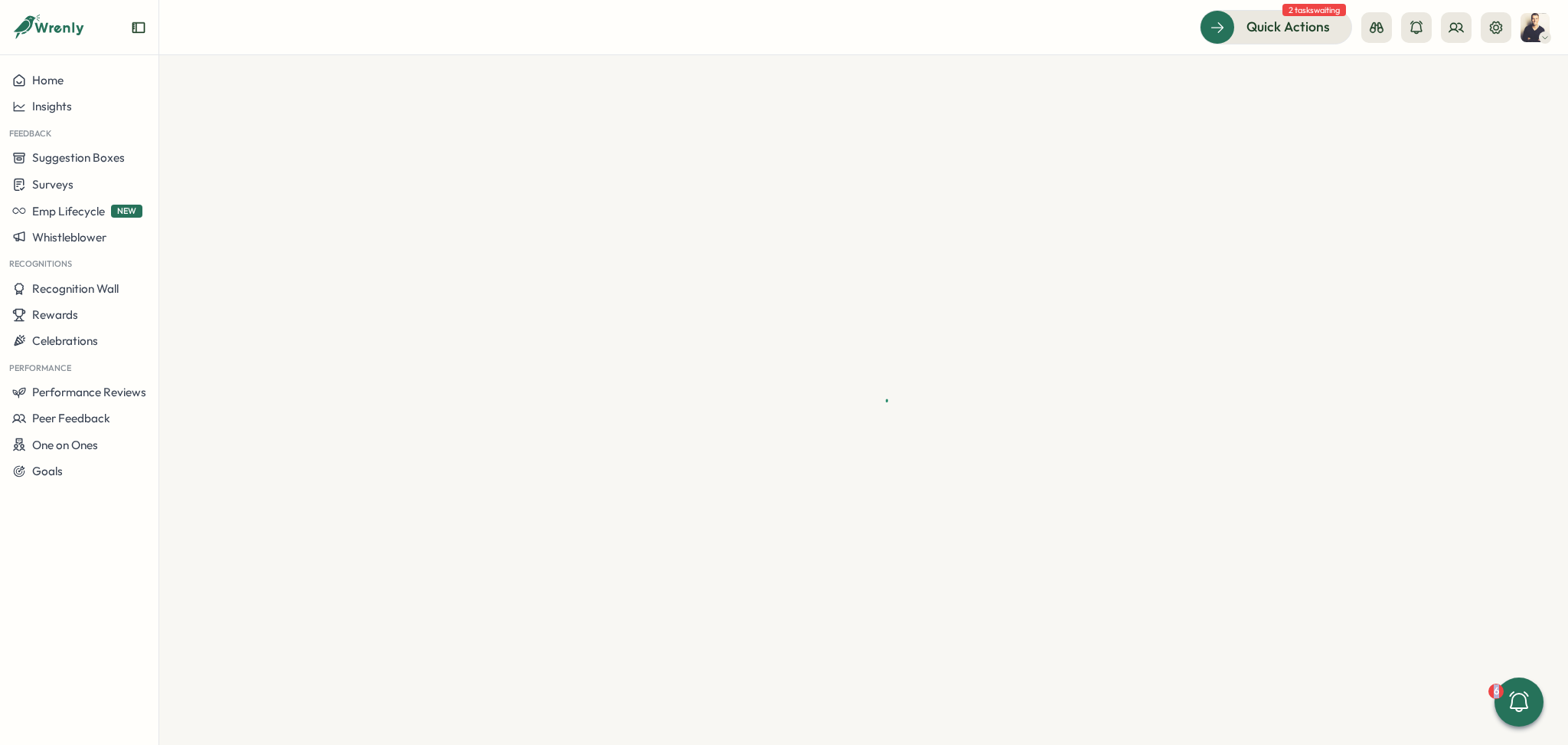
click at [1205, 333] on div at bounding box center [863, 400] width 1409 height 690
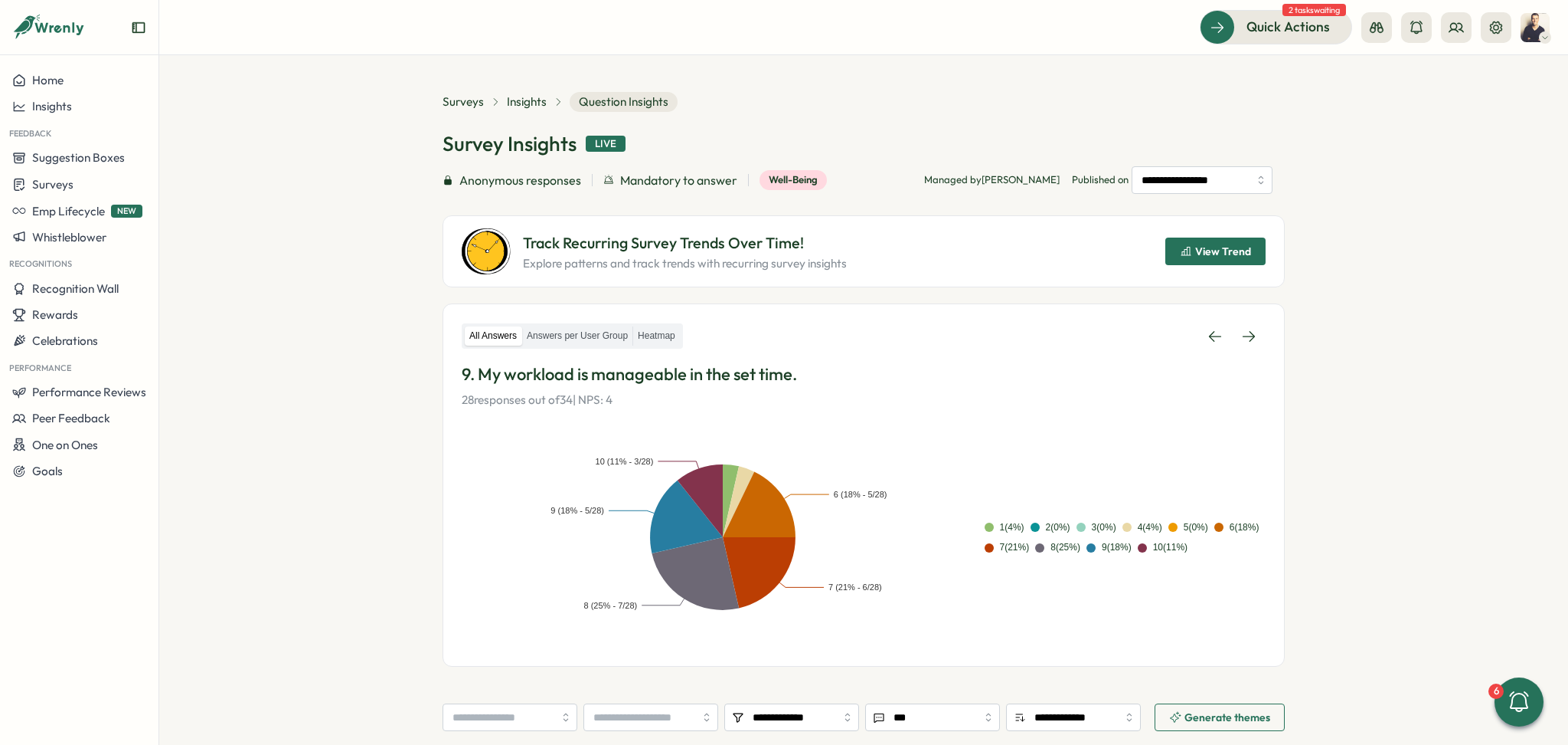
click at [1197, 233] on div "View Trend" at bounding box center [1216, 251] width 101 height 46
click at [539, 102] on span "Insights" at bounding box center [527, 102] width 39 height 17
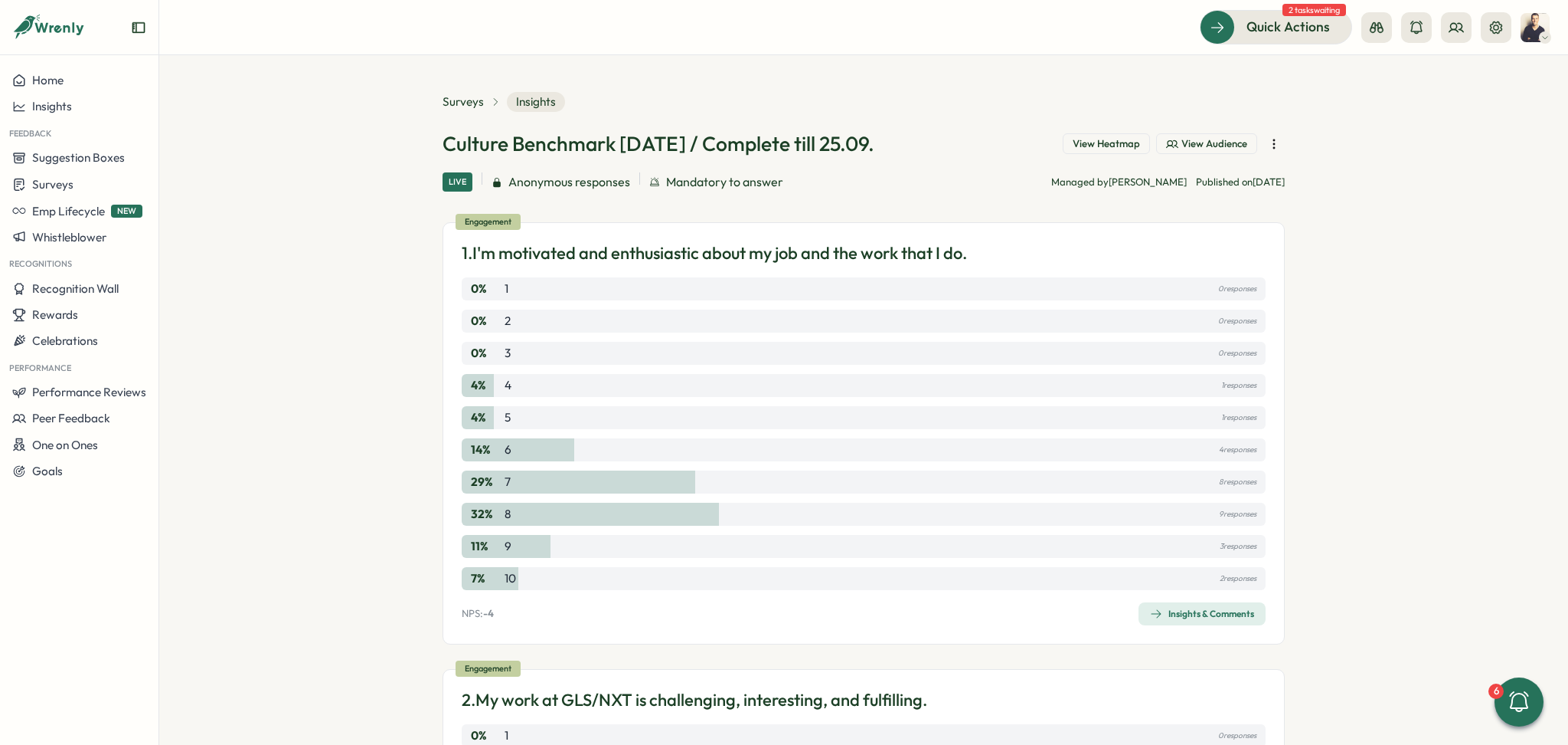
click at [1228, 619] on div "Insights & Comments" at bounding box center [1202, 614] width 105 height 12
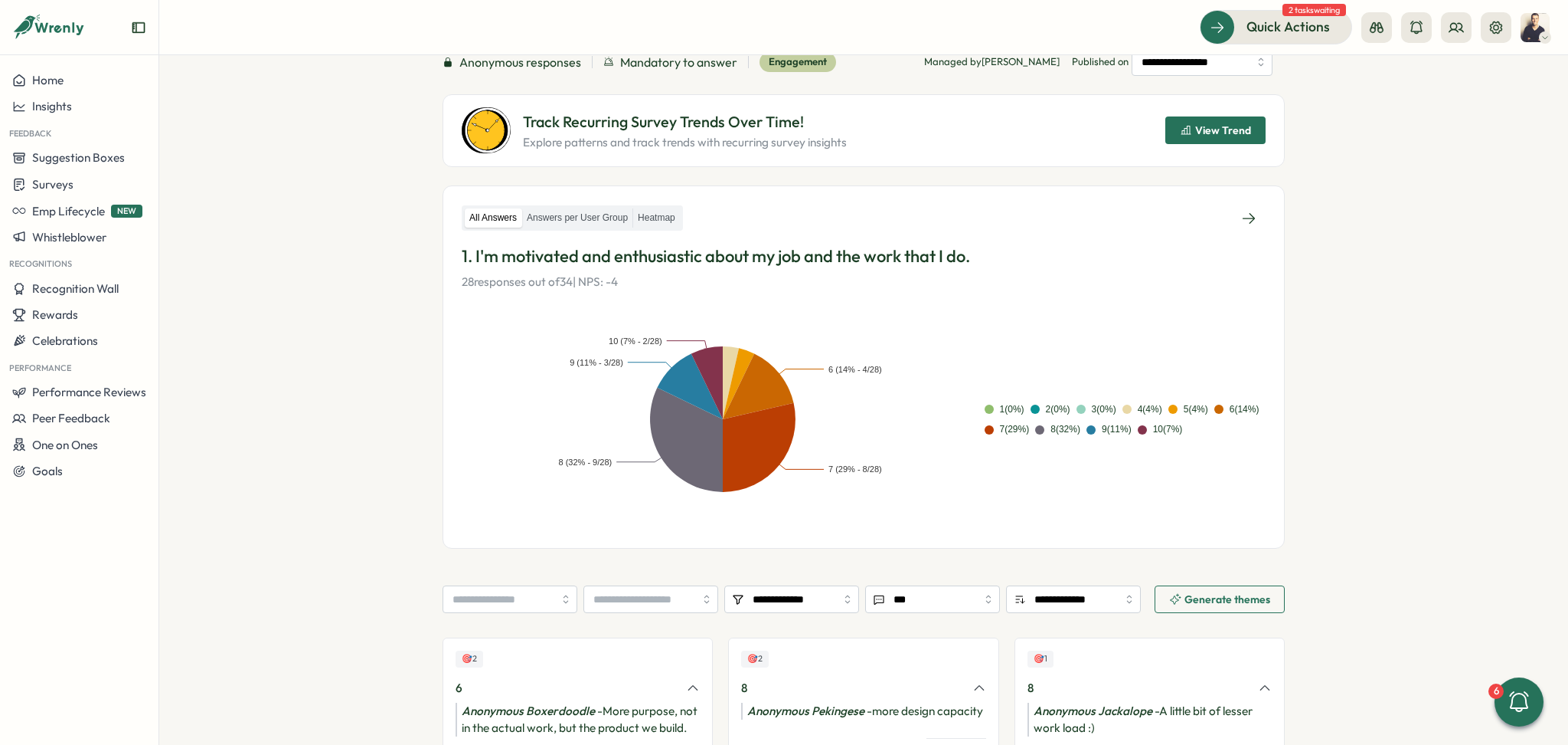
scroll to position [102, 0]
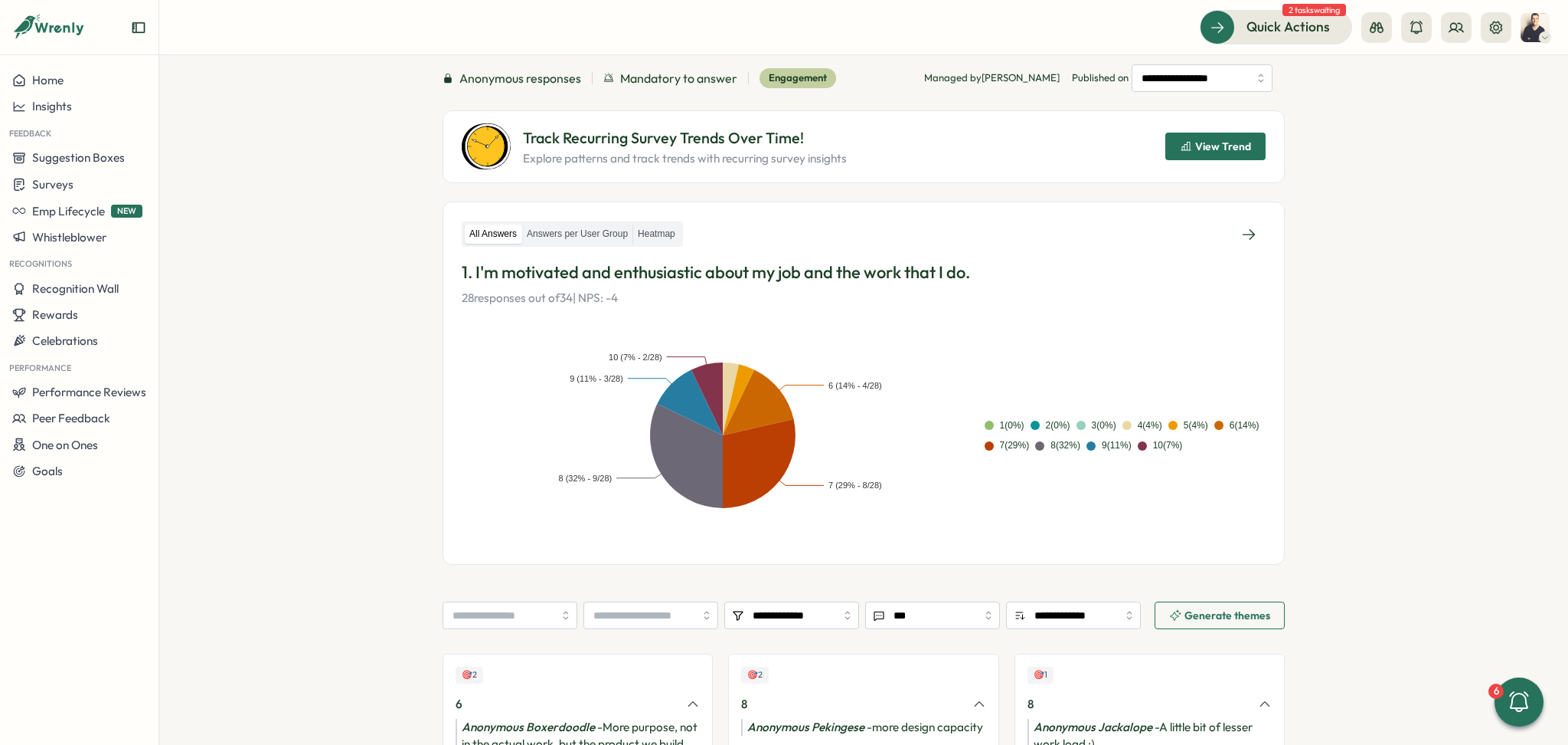
click at [1221, 148] on span "View Trend" at bounding box center [1223, 146] width 56 height 11
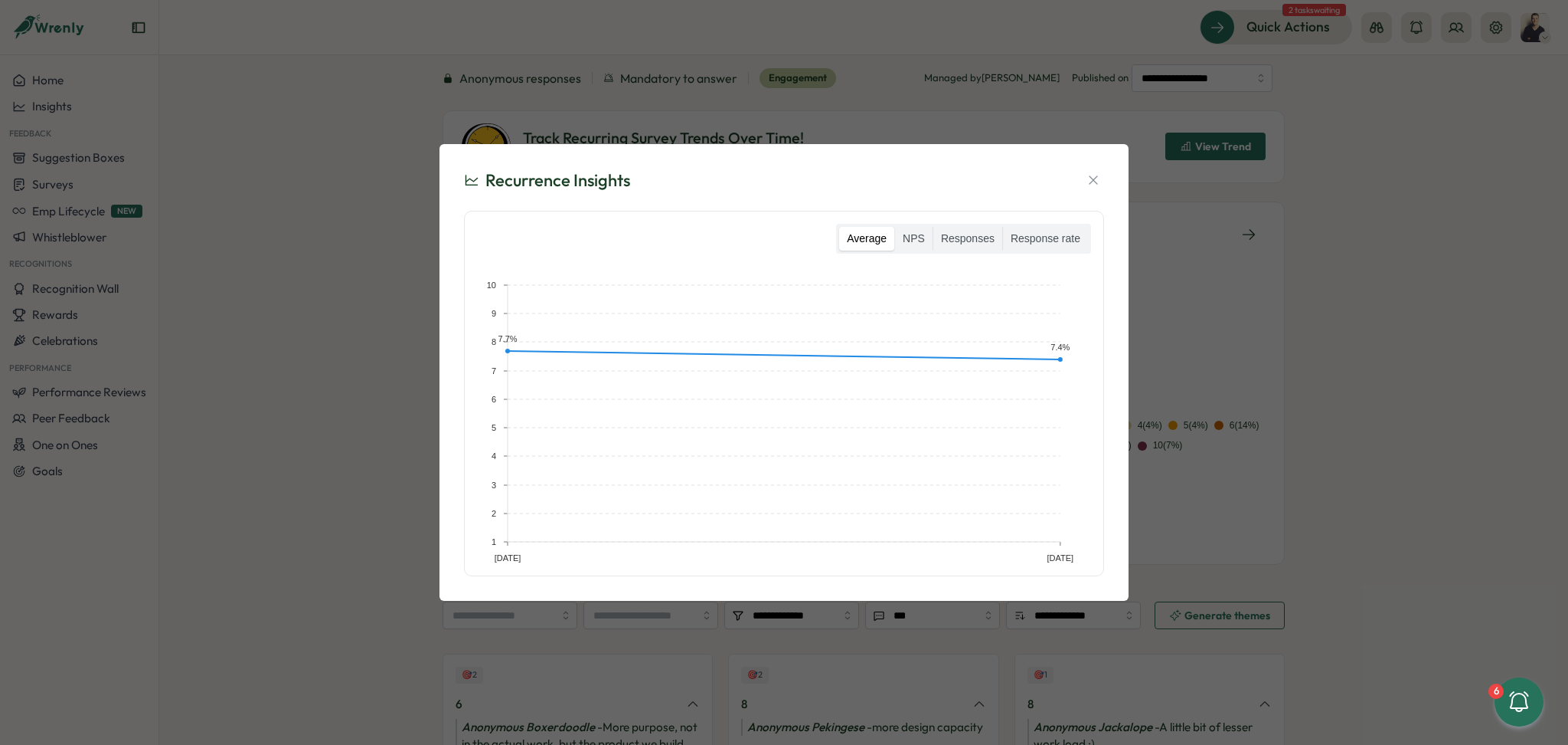
click at [1333, 331] on div "Recurrence Insights Average NPS Responses Response rate May [DATE] 1 2 3 4 5 6 …" at bounding box center [784, 372] width 1568 height 745
click at [1242, 233] on div "Recurrence Insights Average NPS Responses Response rate May [DATE] 1 2 3 4 5 6 …" at bounding box center [784, 372] width 1568 height 745
click at [1095, 178] on icon "button" at bounding box center [1093, 181] width 9 height 9
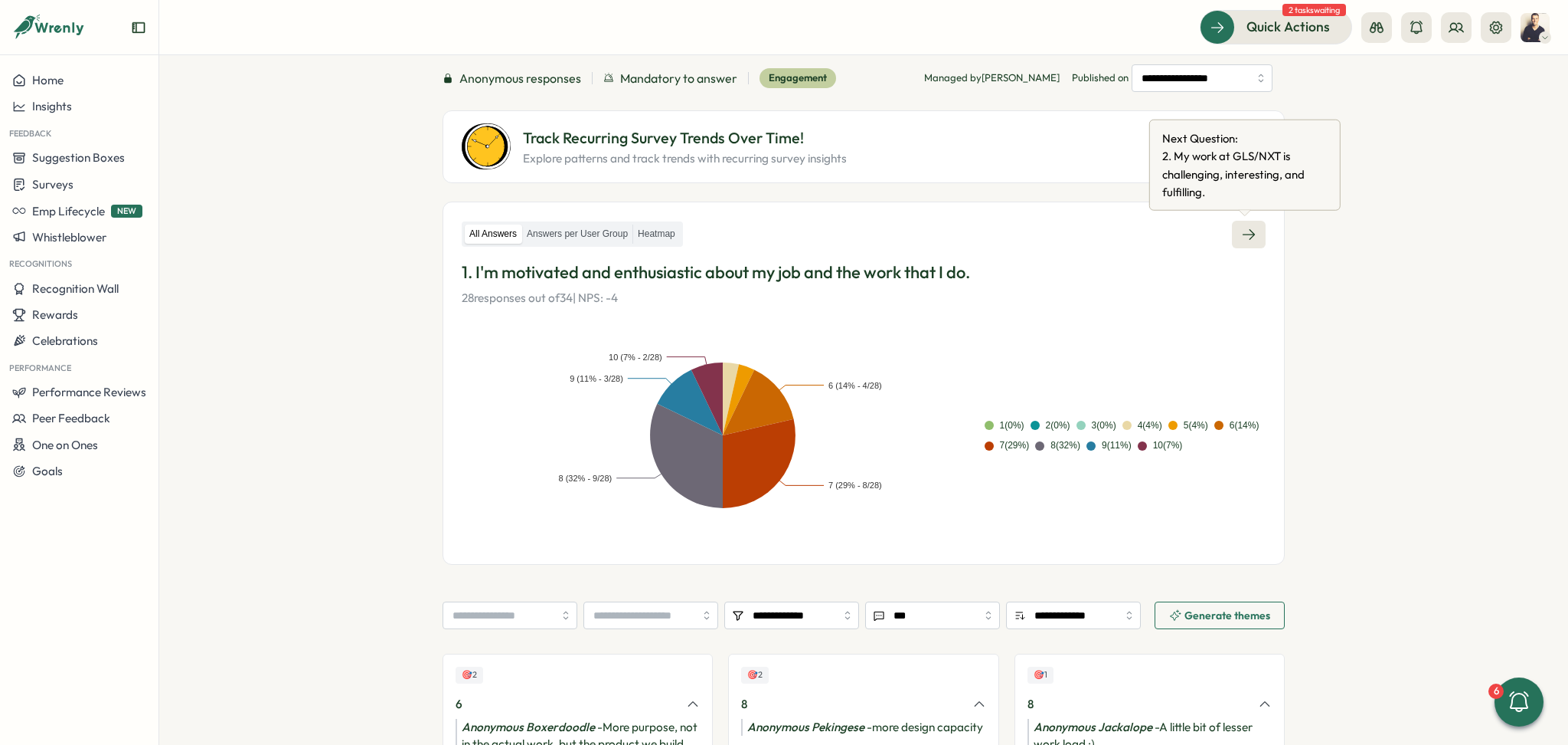
click at [1252, 238] on link at bounding box center [1248, 235] width 34 height 28
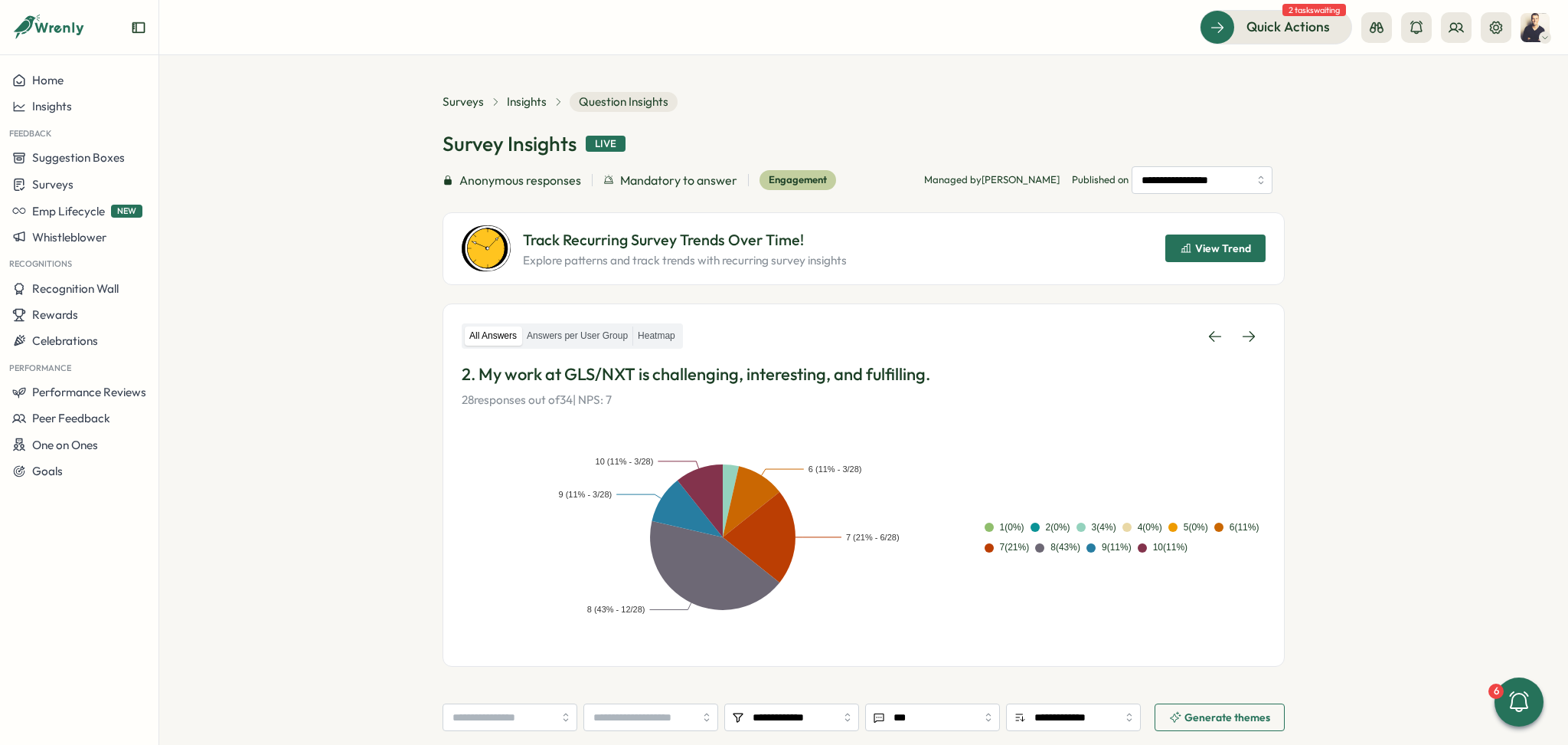
click at [1236, 238] on span "View Trend" at bounding box center [1215, 248] width 71 height 26
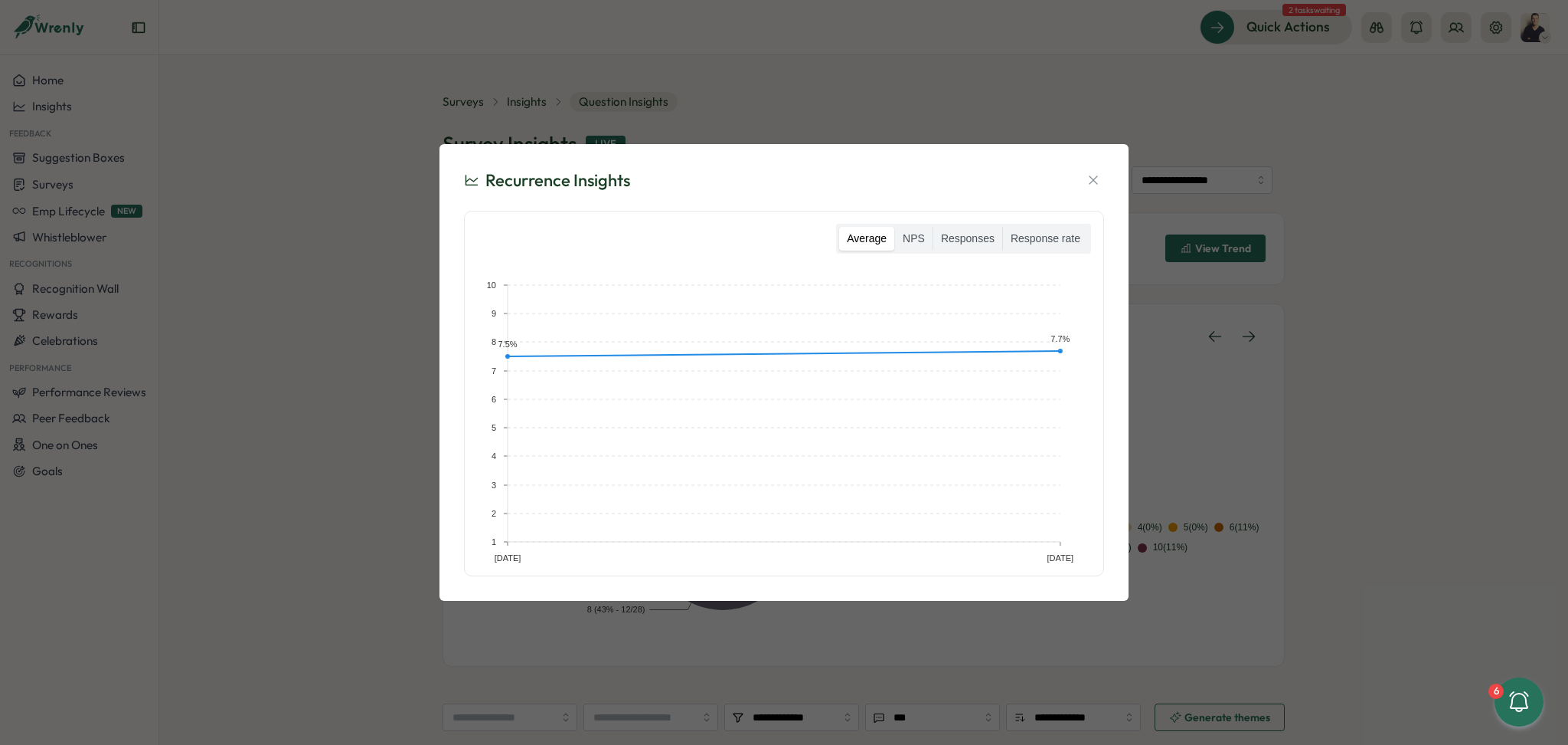
click at [1343, 273] on div "Recurrence Insights Average NPS Responses Response rate May [DATE] 1 2 3 4 5 6 …" at bounding box center [784, 372] width 1568 height 745
click at [1299, 125] on div "Recurrence Insights Average NPS Responses Response rate May [DATE] 1 2 3 4 5 6 …" at bounding box center [784, 372] width 1568 height 745
click at [1087, 178] on icon "button" at bounding box center [1094, 181] width 16 height 16
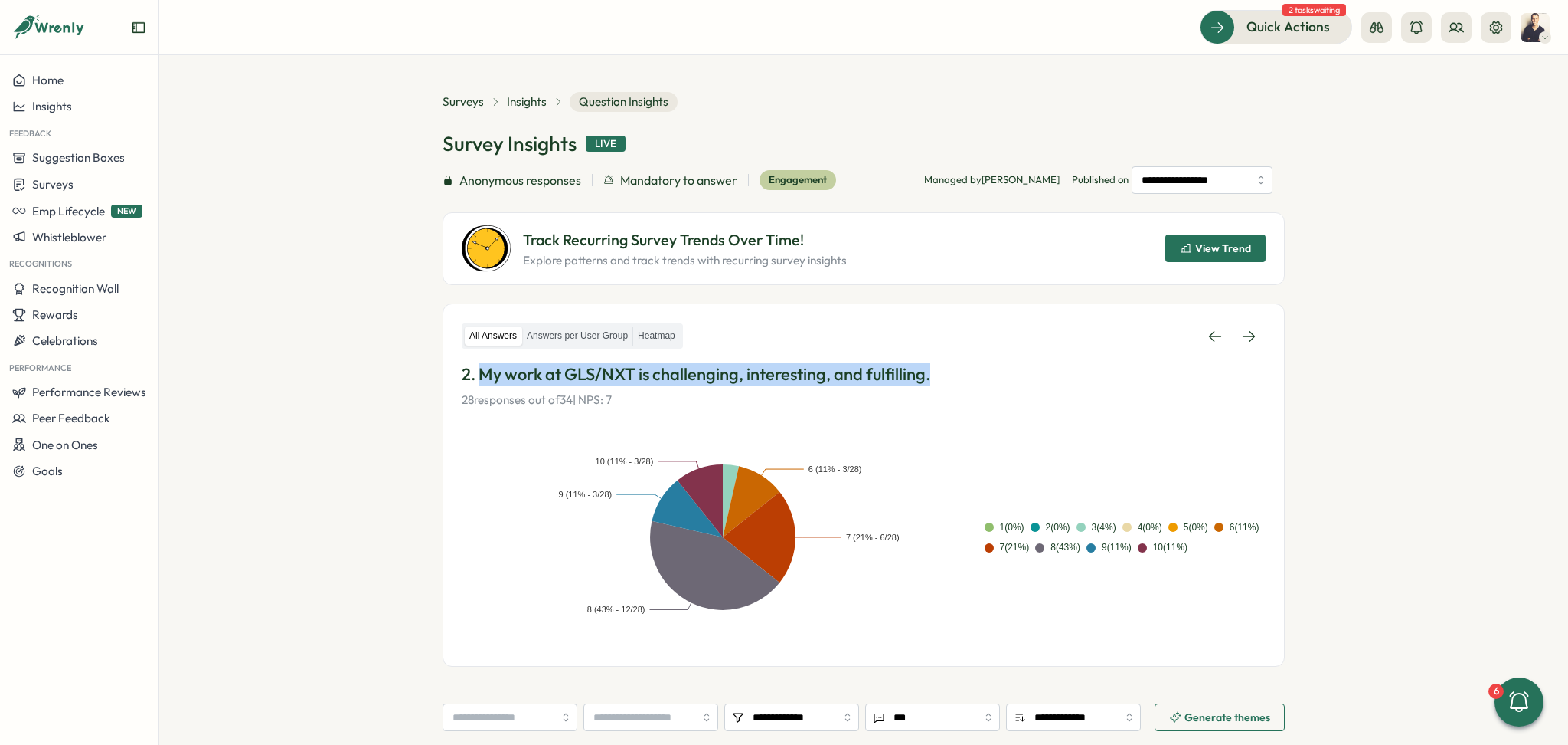
drag, startPoint x: 950, startPoint y: 379, endPoint x: 478, endPoint y: 375, distance: 472.0
click at [478, 375] on p "2. My work at GLS/NXT is challenging, interesting, and fulfilling." at bounding box center [863, 374] width 804 height 24
copy p "My work at GLS/NXT is challenging, interesting, and fulfilling."
click at [1208, 252] on span "View Trend" at bounding box center [1223, 248] width 56 height 11
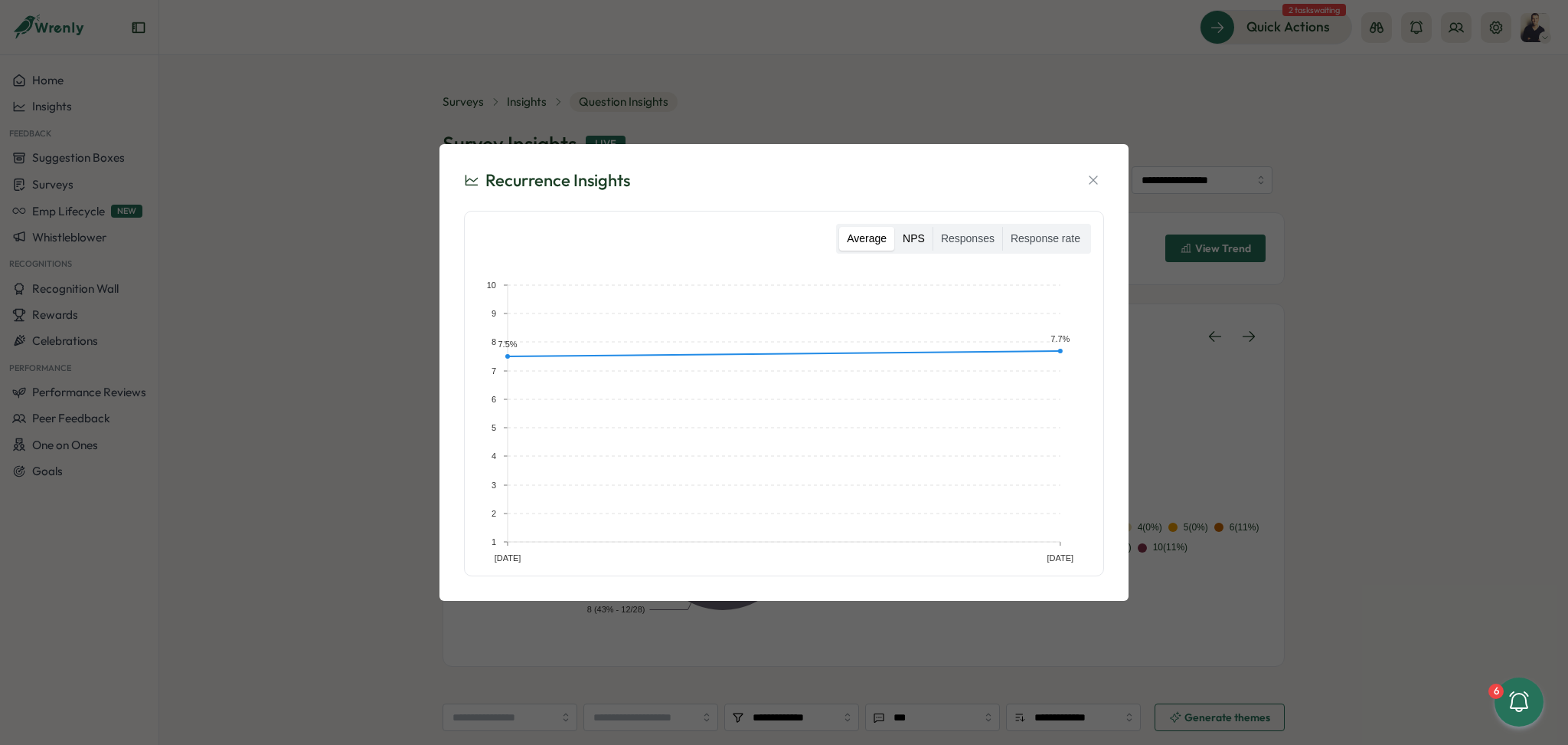
click at [923, 237] on label "NPS" at bounding box center [914, 239] width 37 height 25
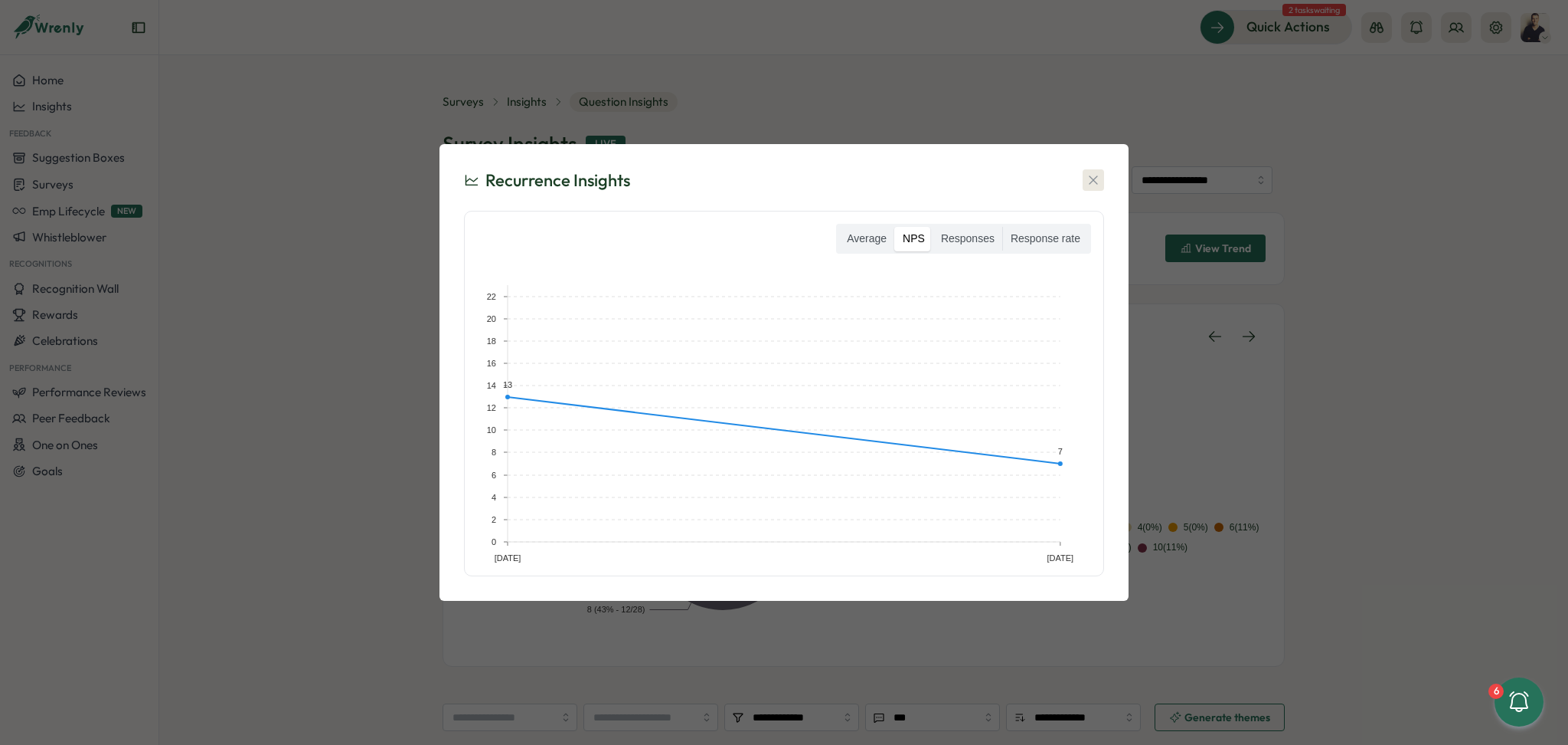
click at [1094, 178] on icon "button" at bounding box center [1094, 181] width 16 height 16
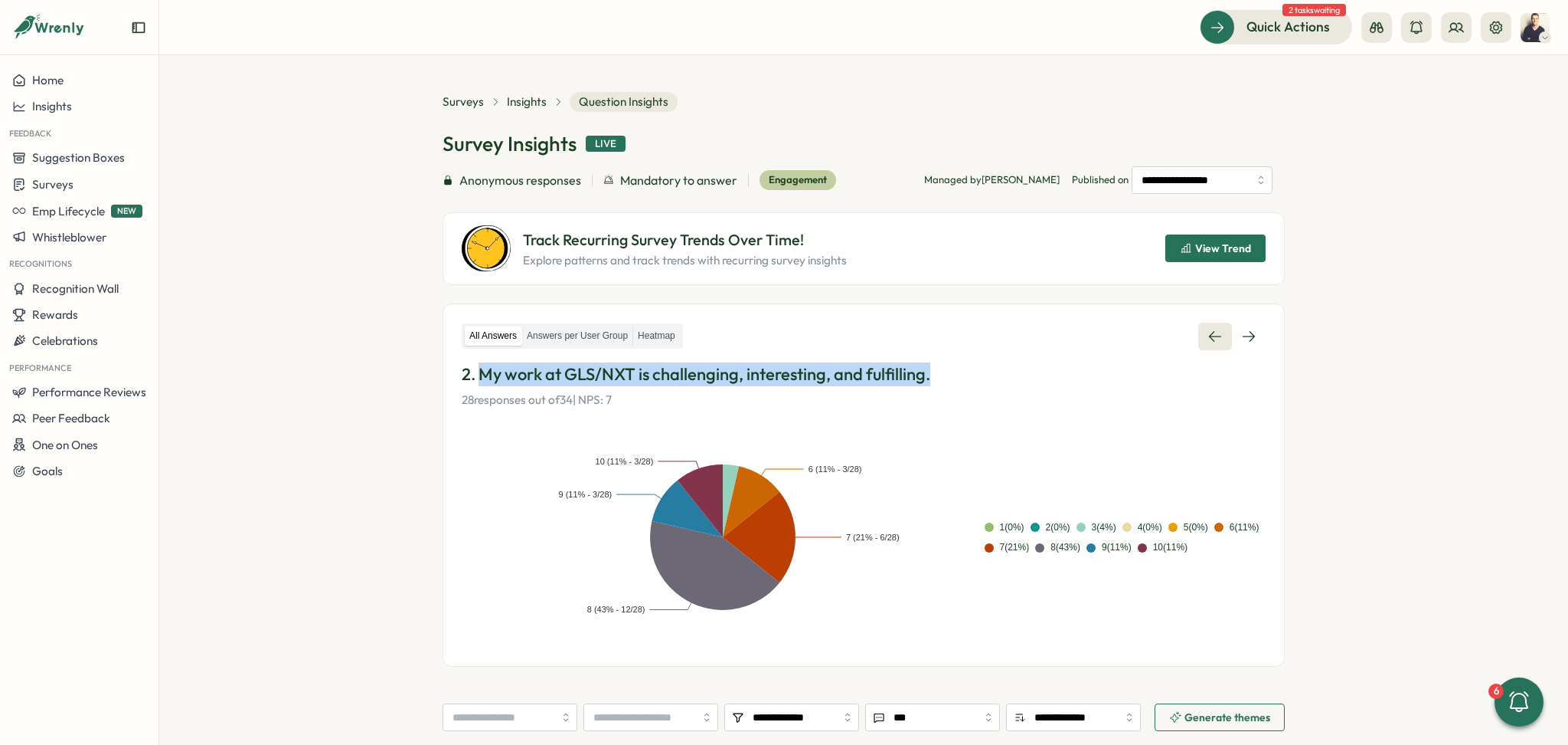
click at [1201, 336] on link at bounding box center [1215, 336] width 34 height 28
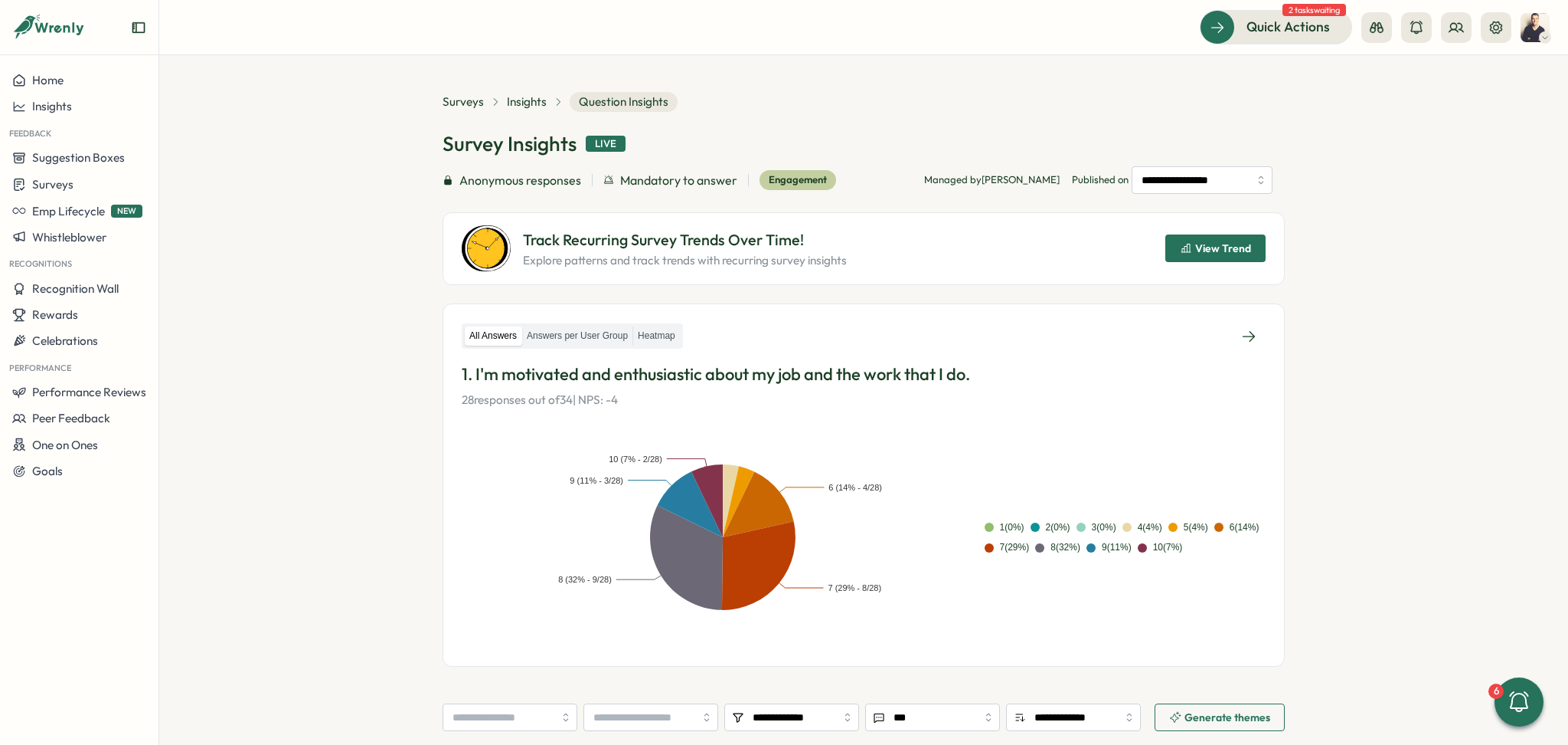
click at [1201, 336] on div "All Answers Answers per User Group Heatmap" at bounding box center [863, 336] width 804 height 28
click at [1246, 247] on span "View Trend" at bounding box center [1223, 248] width 56 height 11
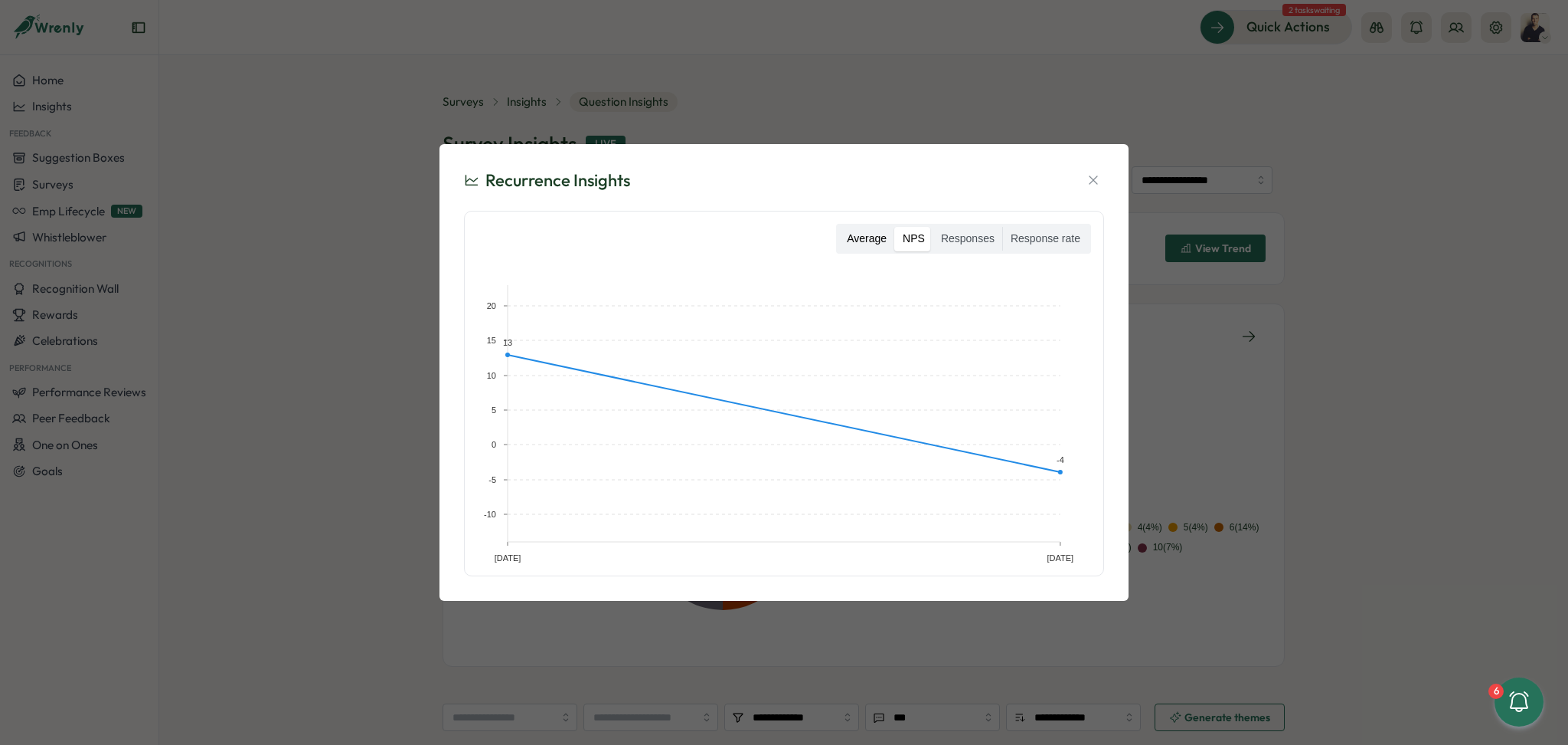
click at [882, 237] on label "Average" at bounding box center [867, 239] width 55 height 25
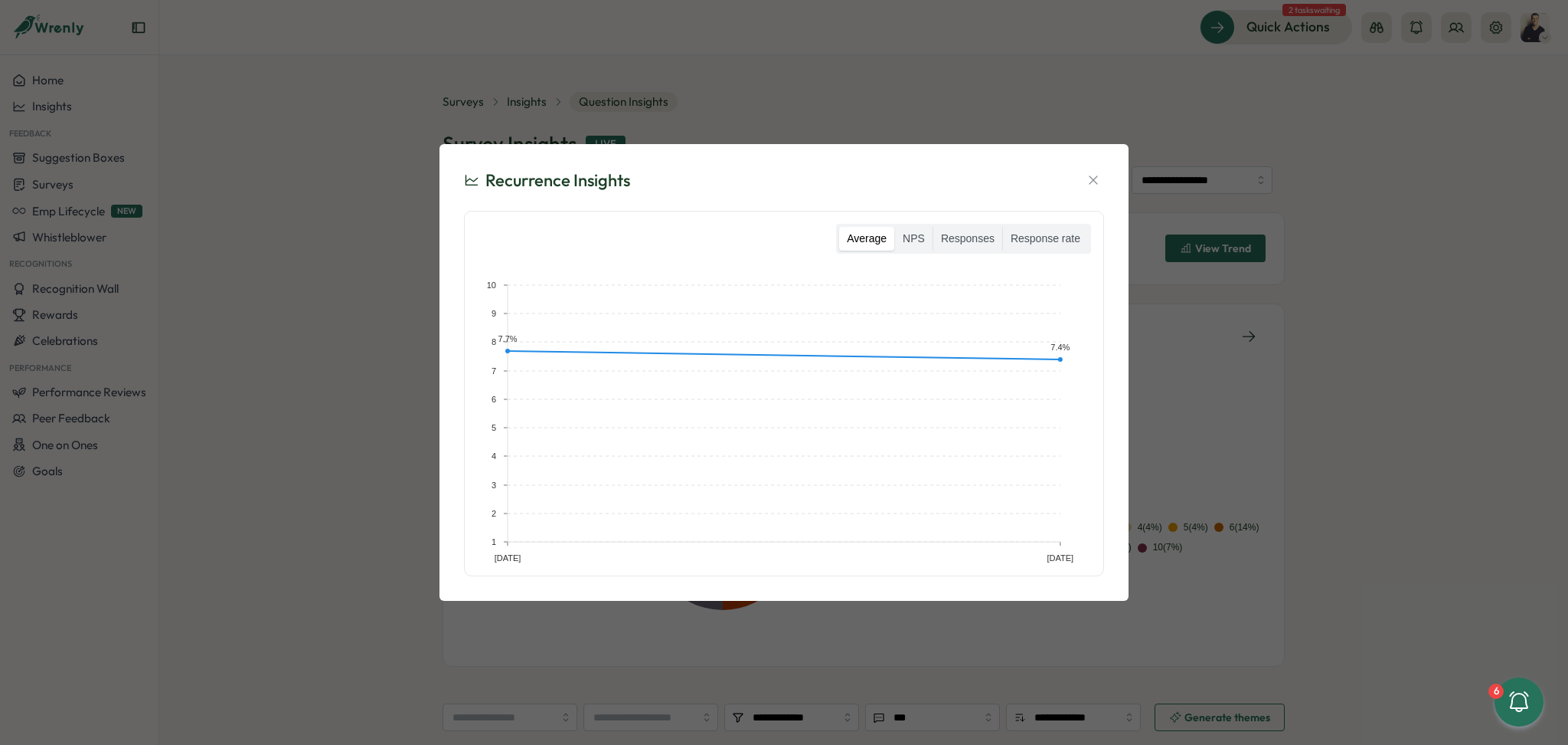
click at [1377, 296] on div "Recurrence Insights Average NPS Responses Response rate May [DATE] 1 2 3 4 5 6 …" at bounding box center [784, 372] width 1568 height 745
click at [1093, 182] on icon "button" at bounding box center [1093, 181] width 9 height 9
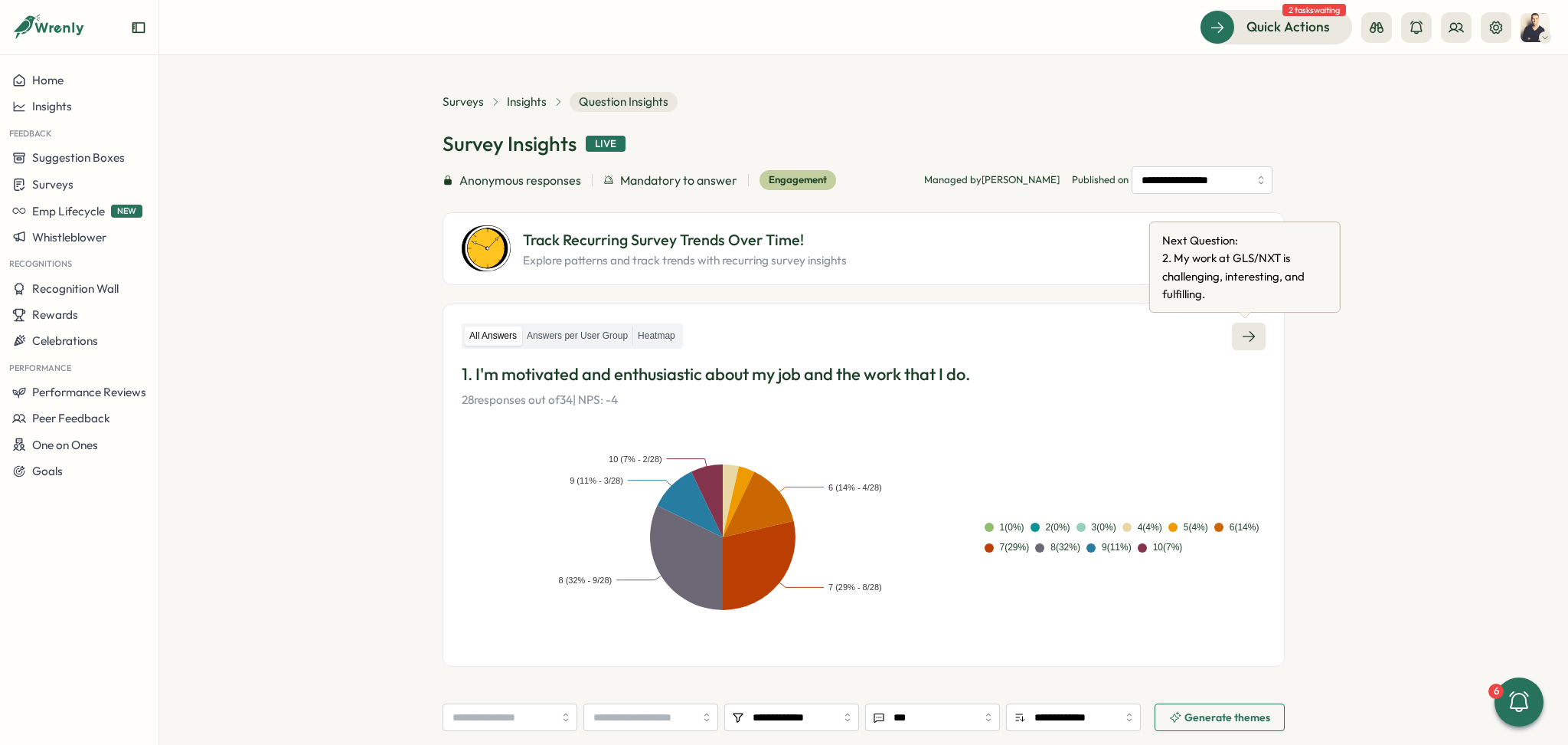
click at [1251, 331] on icon at bounding box center [1248, 336] width 16 height 16
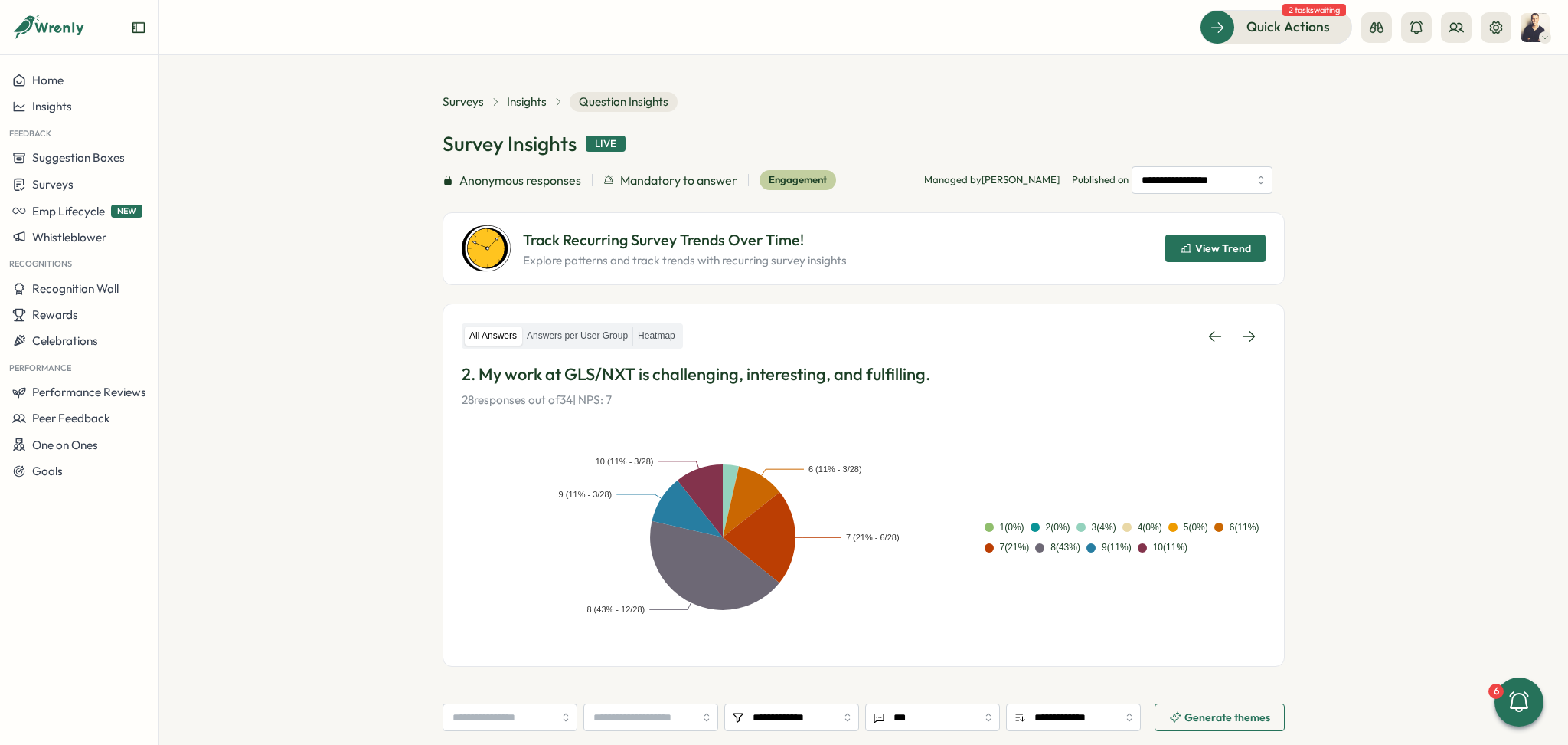
click at [1243, 249] on span "View Trend" at bounding box center [1223, 248] width 56 height 11
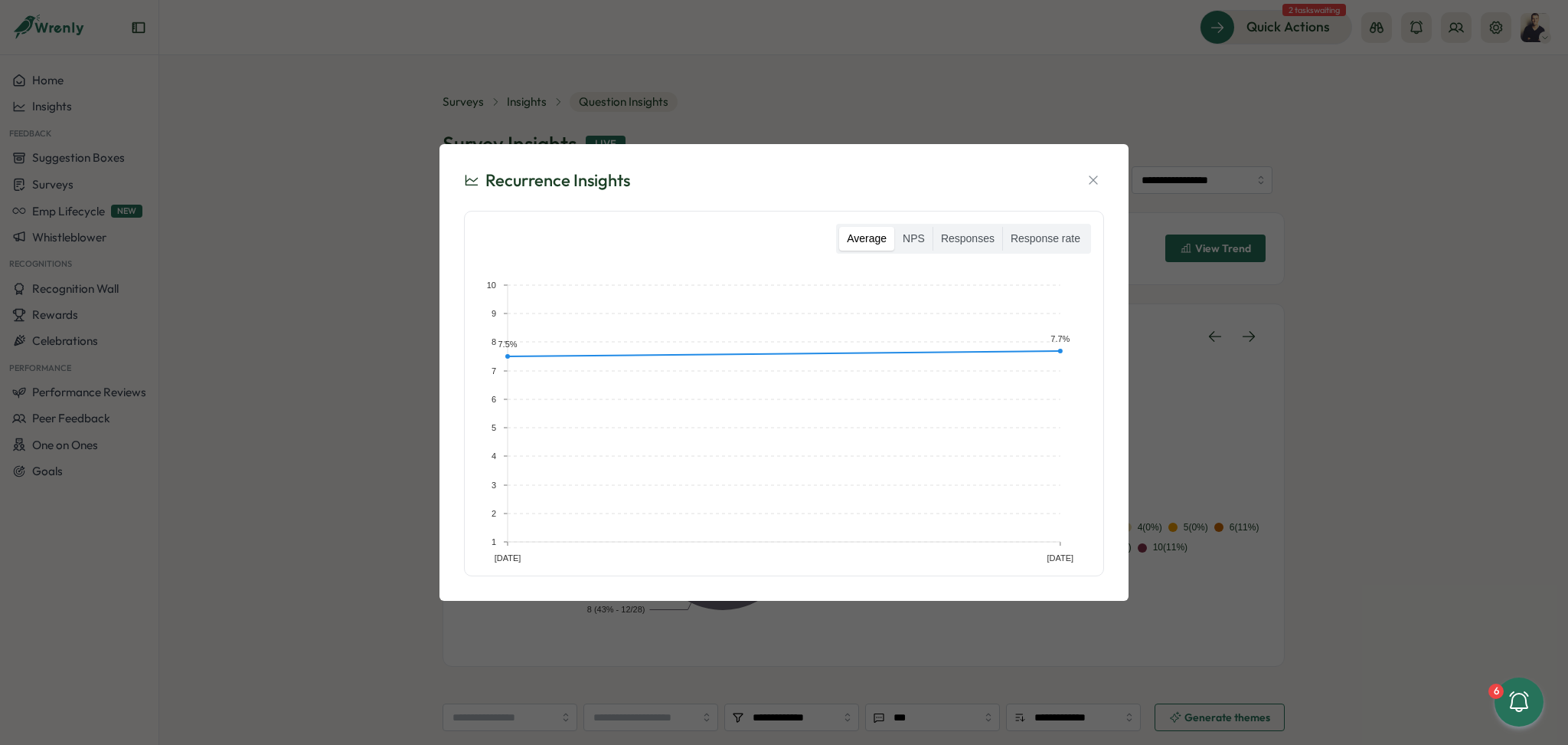
click at [1251, 334] on div "Recurrence Insights Average NPS Responses Response rate May [DATE] 1 2 3 4 5 6 …" at bounding box center [784, 372] width 1568 height 745
drag, startPoint x: 1099, startPoint y: 176, endPoint x: 1176, endPoint y: 235, distance: 97.0
click at [1099, 175] on icon "button" at bounding box center [1094, 181] width 16 height 16
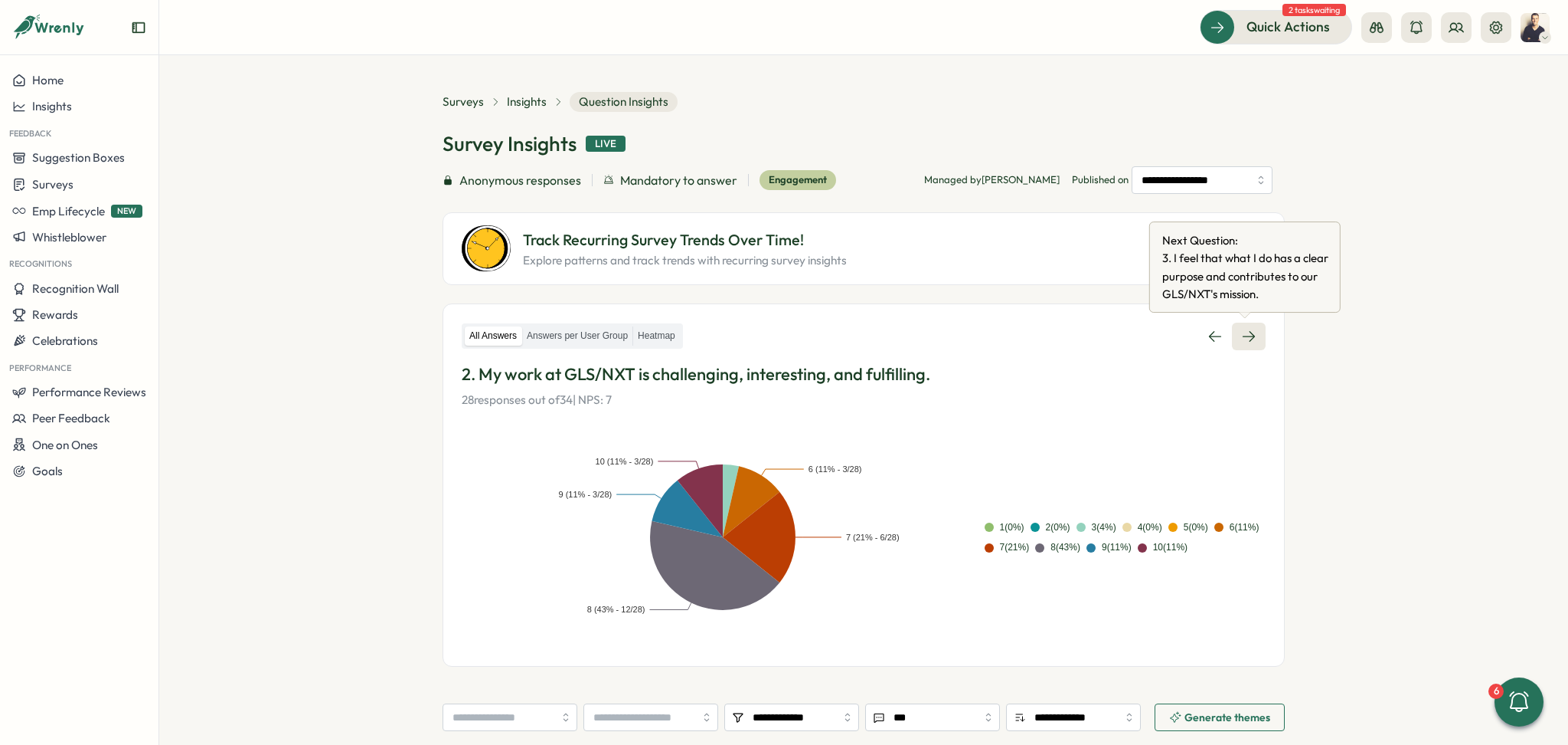
click at [1241, 332] on icon at bounding box center [1248, 336] width 16 height 16
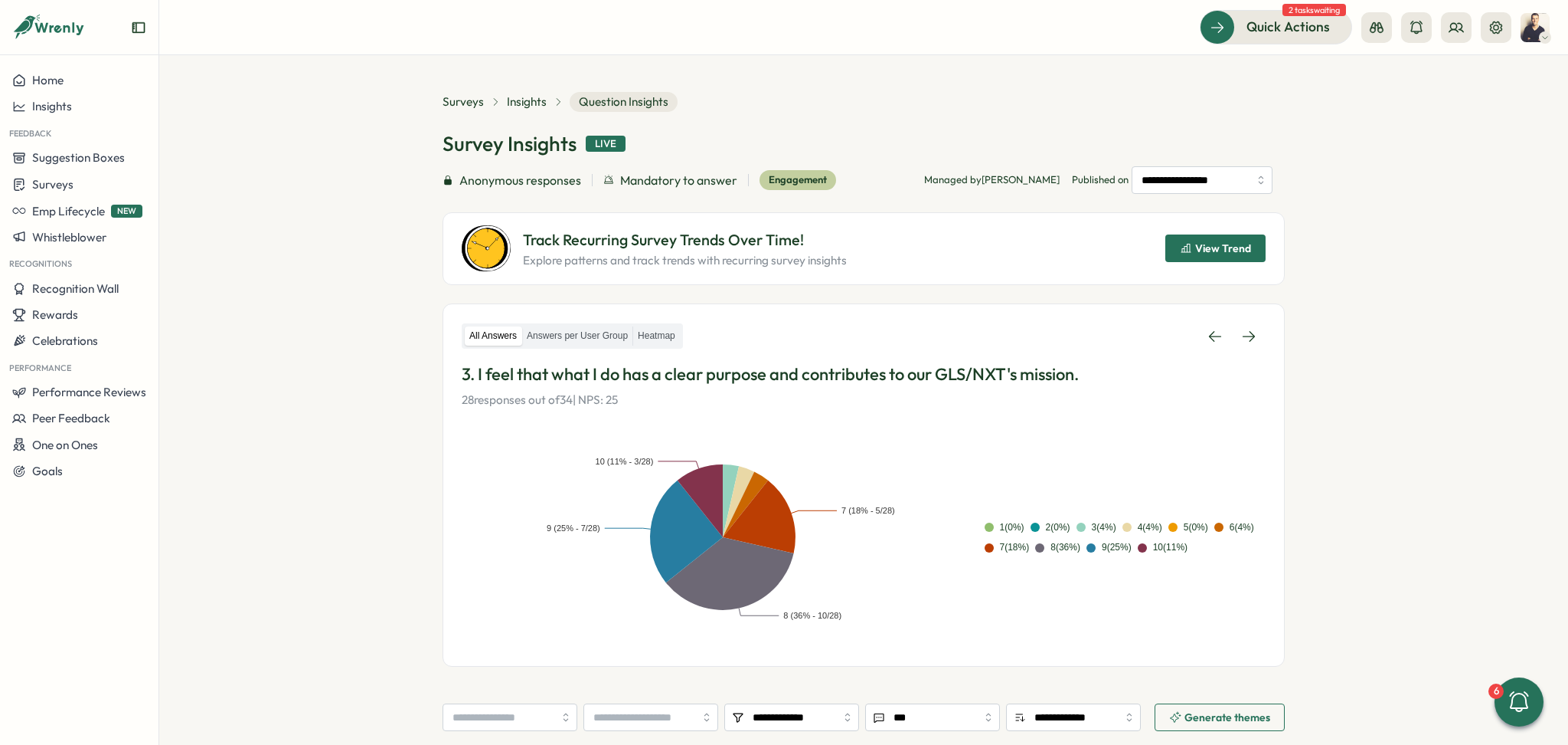
click at [1251, 240] on button "View Trend" at bounding box center [1216, 249] width 101 height 28
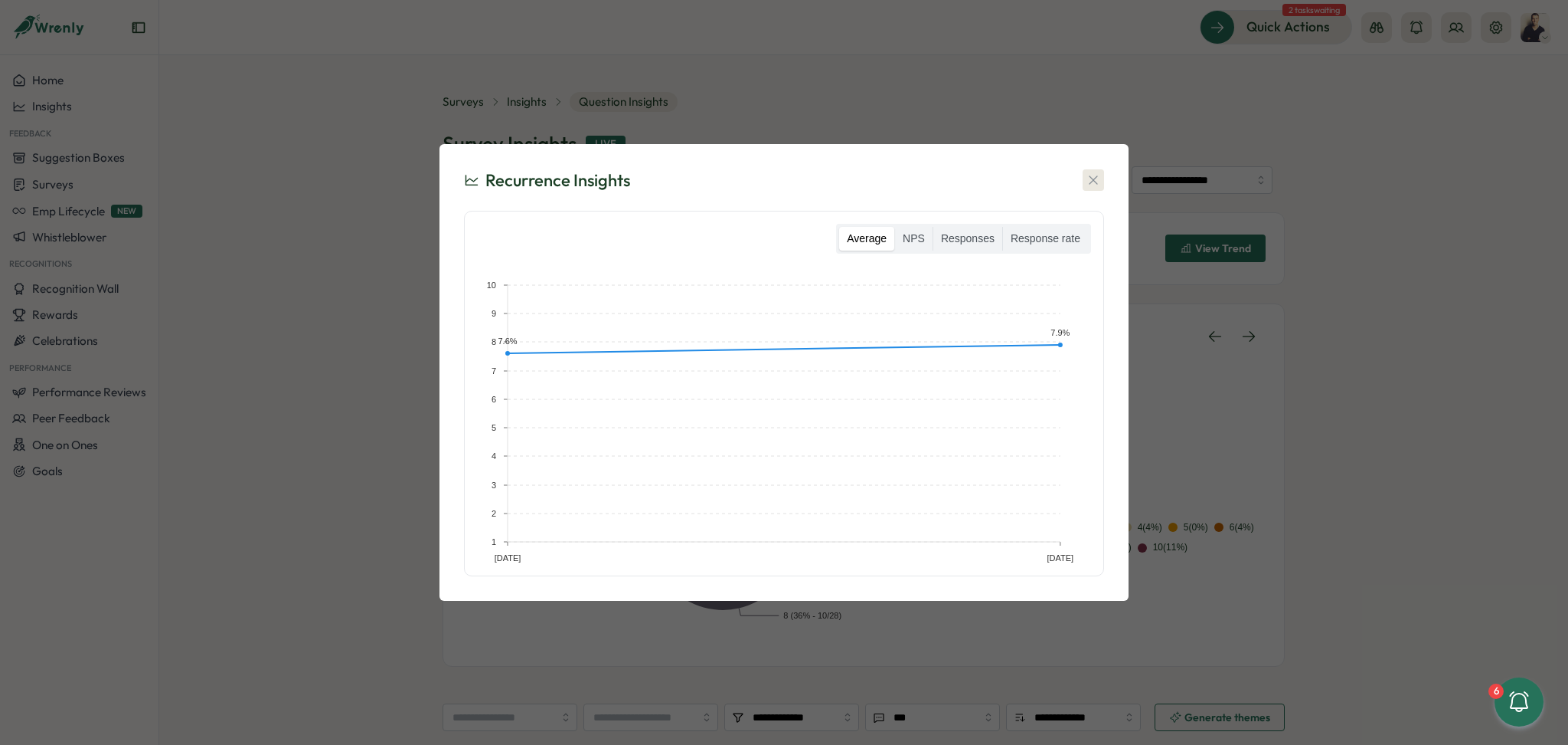
click at [1095, 186] on icon "button" at bounding box center [1094, 181] width 16 height 16
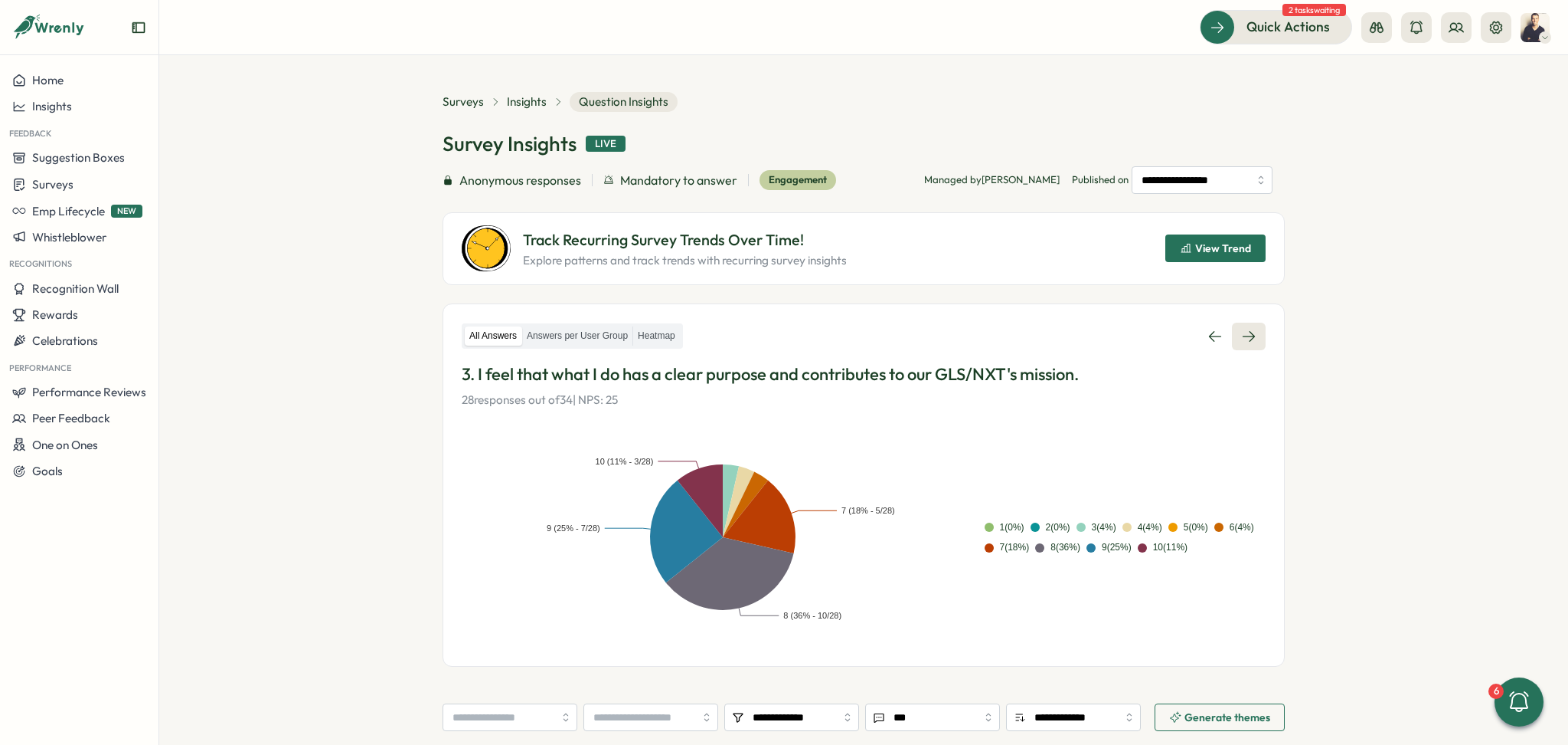
click at [1244, 330] on icon at bounding box center [1248, 336] width 16 height 16
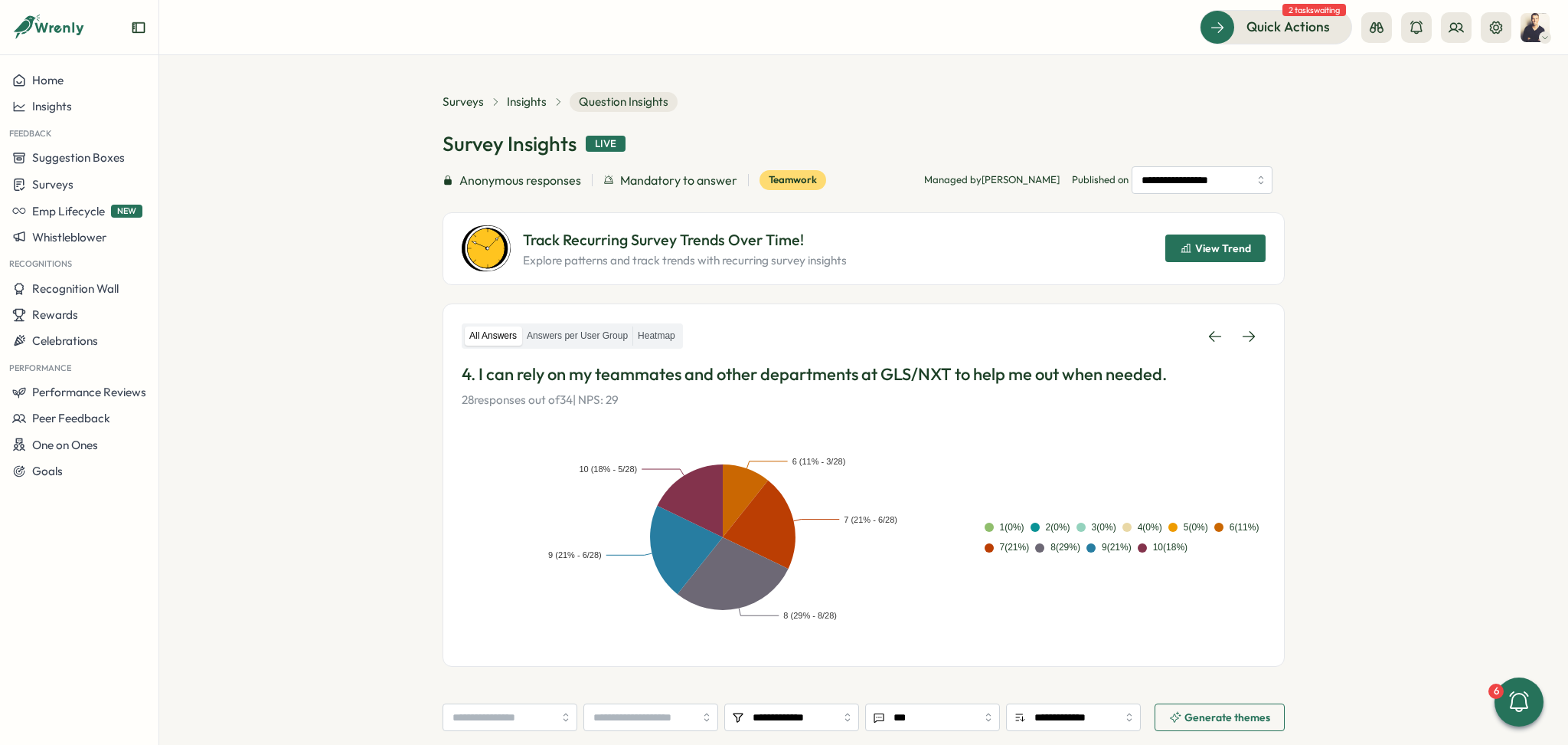
click at [1245, 252] on span "View Trend" at bounding box center [1223, 248] width 56 height 11
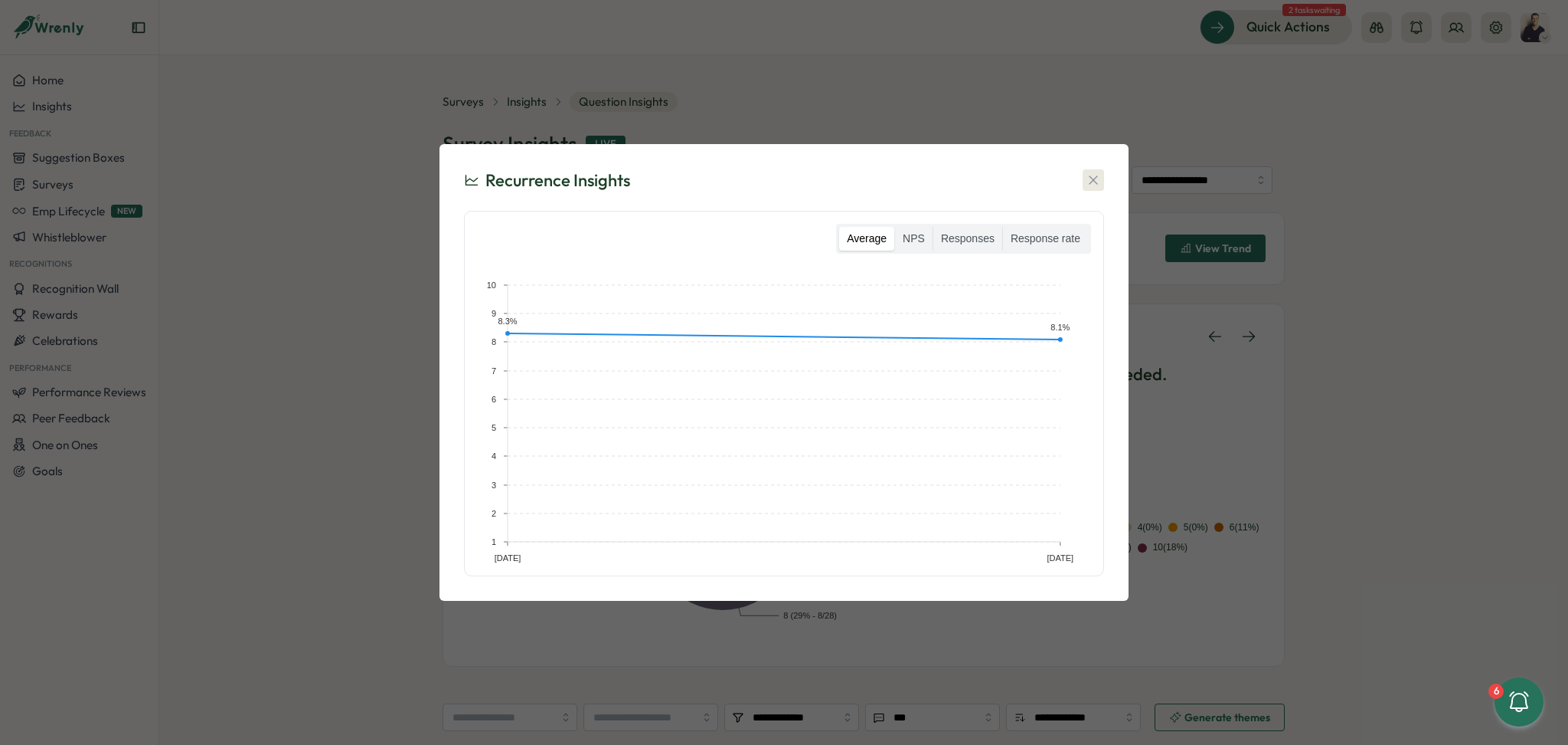
click at [1096, 173] on icon "button" at bounding box center [1094, 181] width 16 height 16
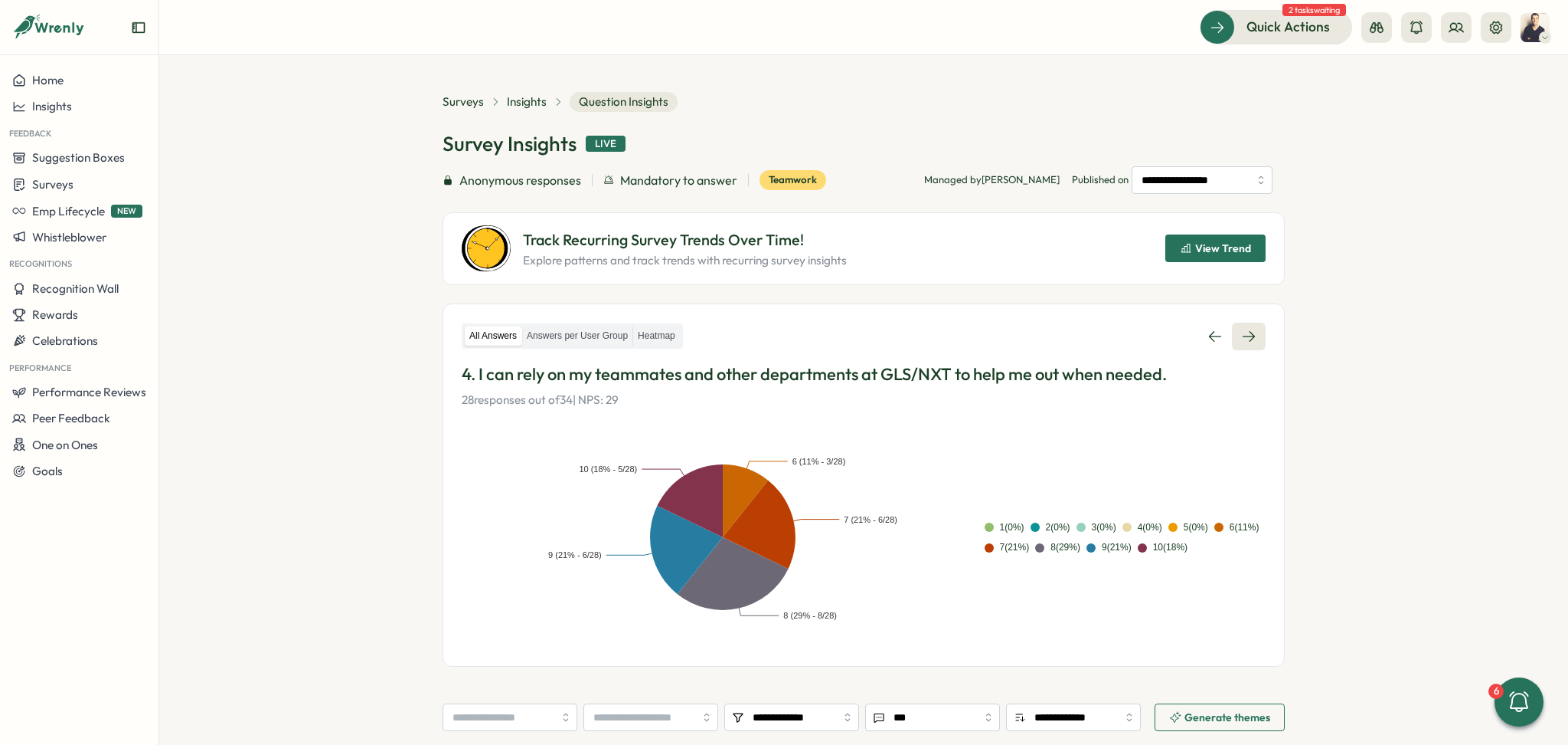
click at [1242, 342] on icon at bounding box center [1248, 336] width 16 height 16
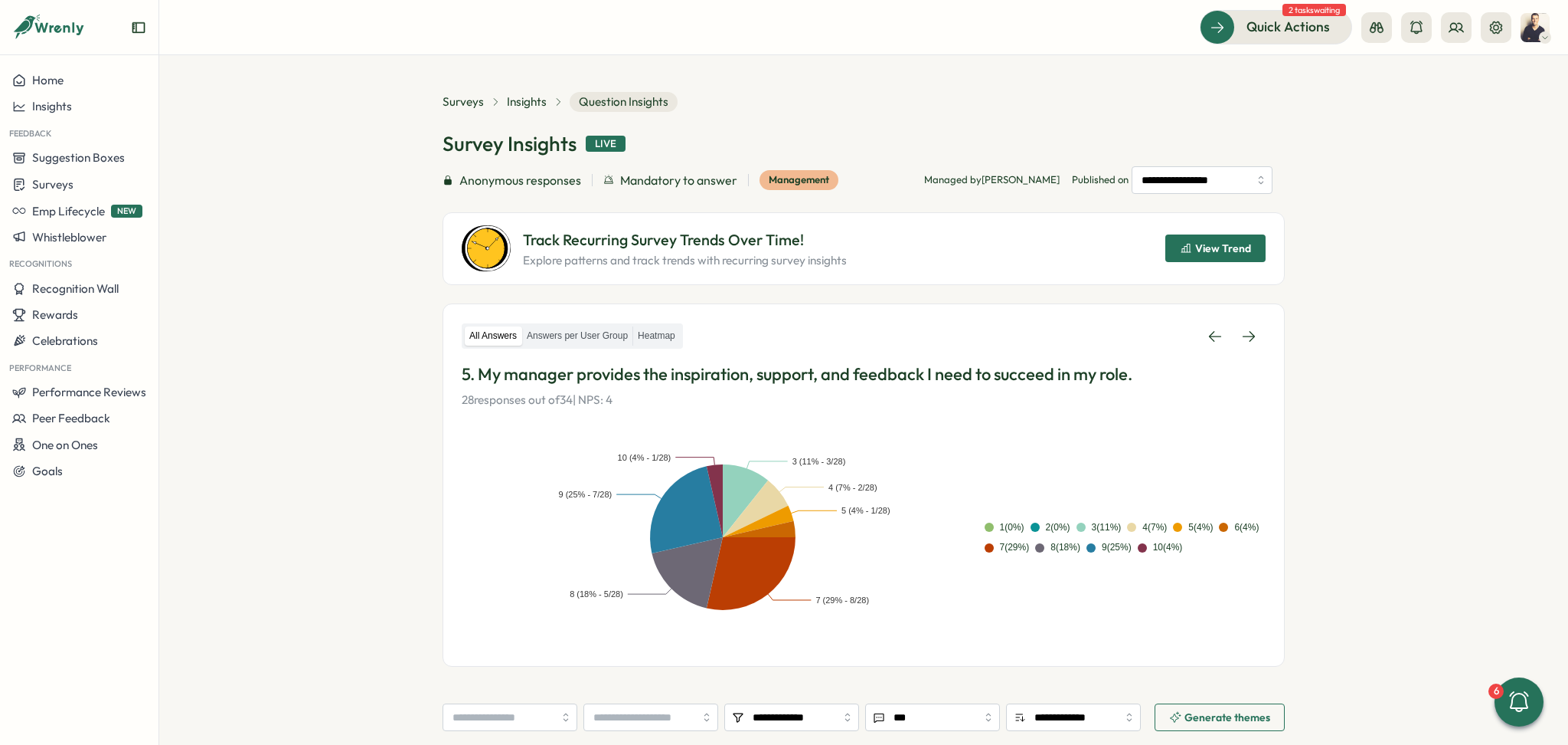
click at [1223, 253] on span "View Trend" at bounding box center [1223, 248] width 56 height 11
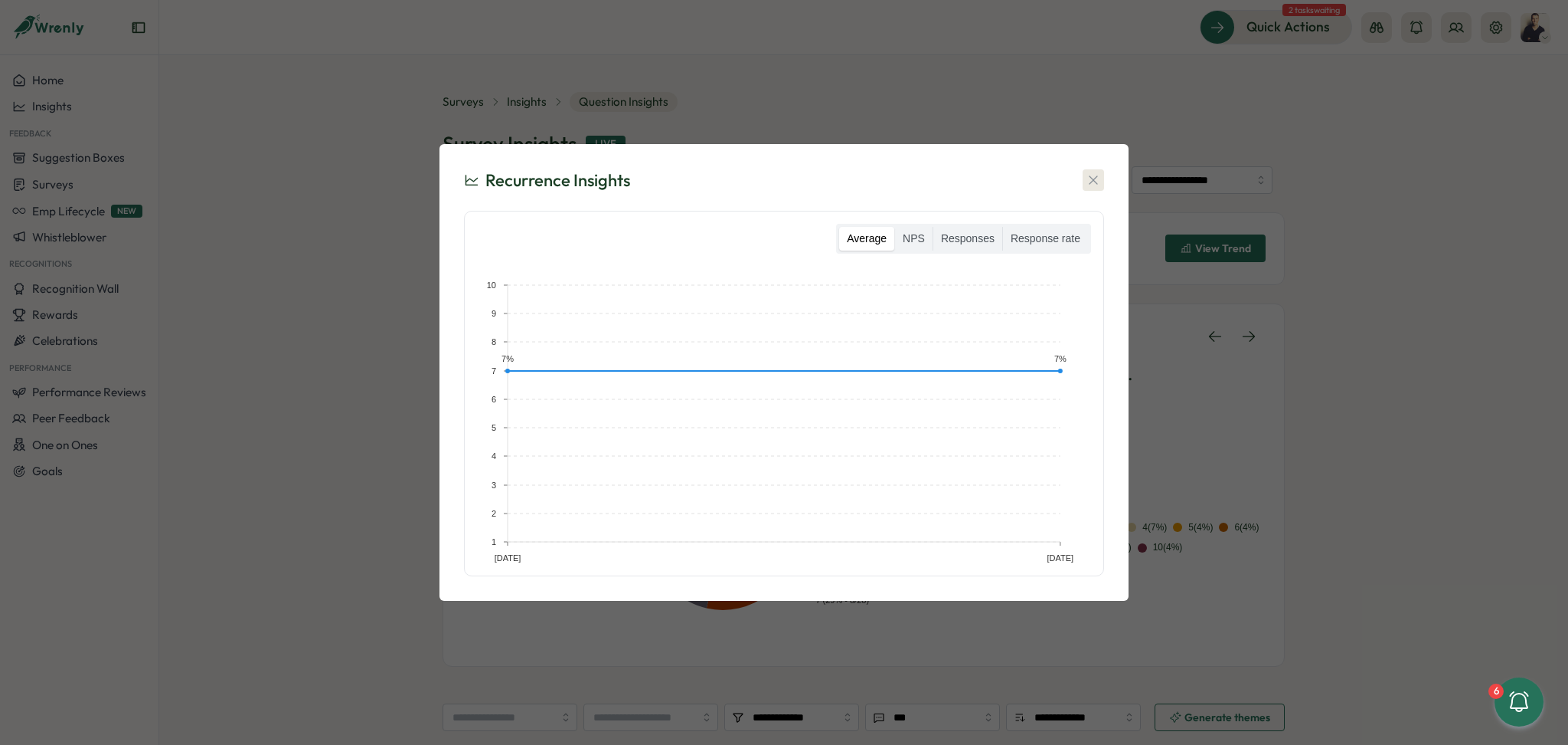
click at [1094, 172] on button "button" at bounding box center [1094, 181] width 22 height 22
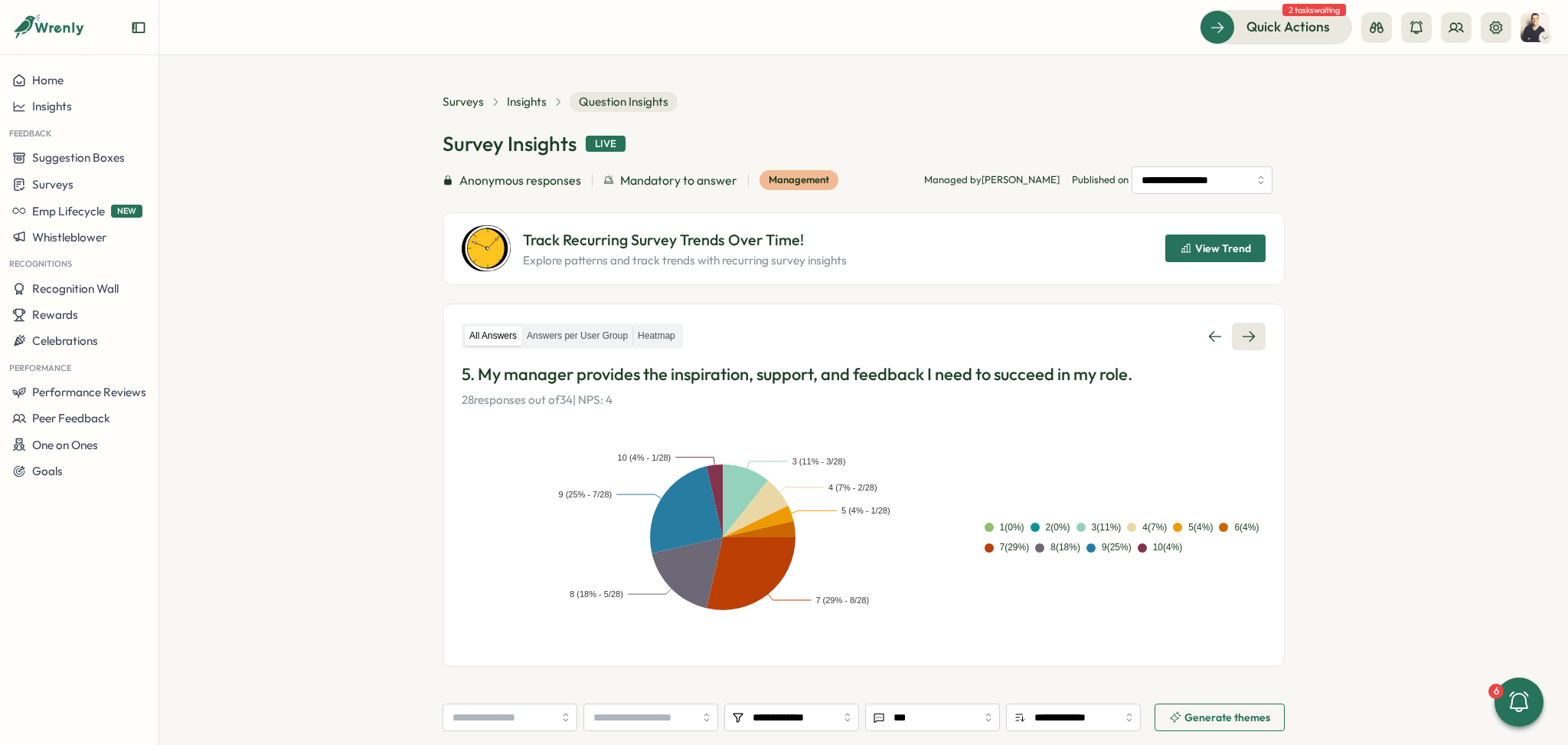
click at [1249, 333] on icon at bounding box center [1248, 336] width 16 height 16
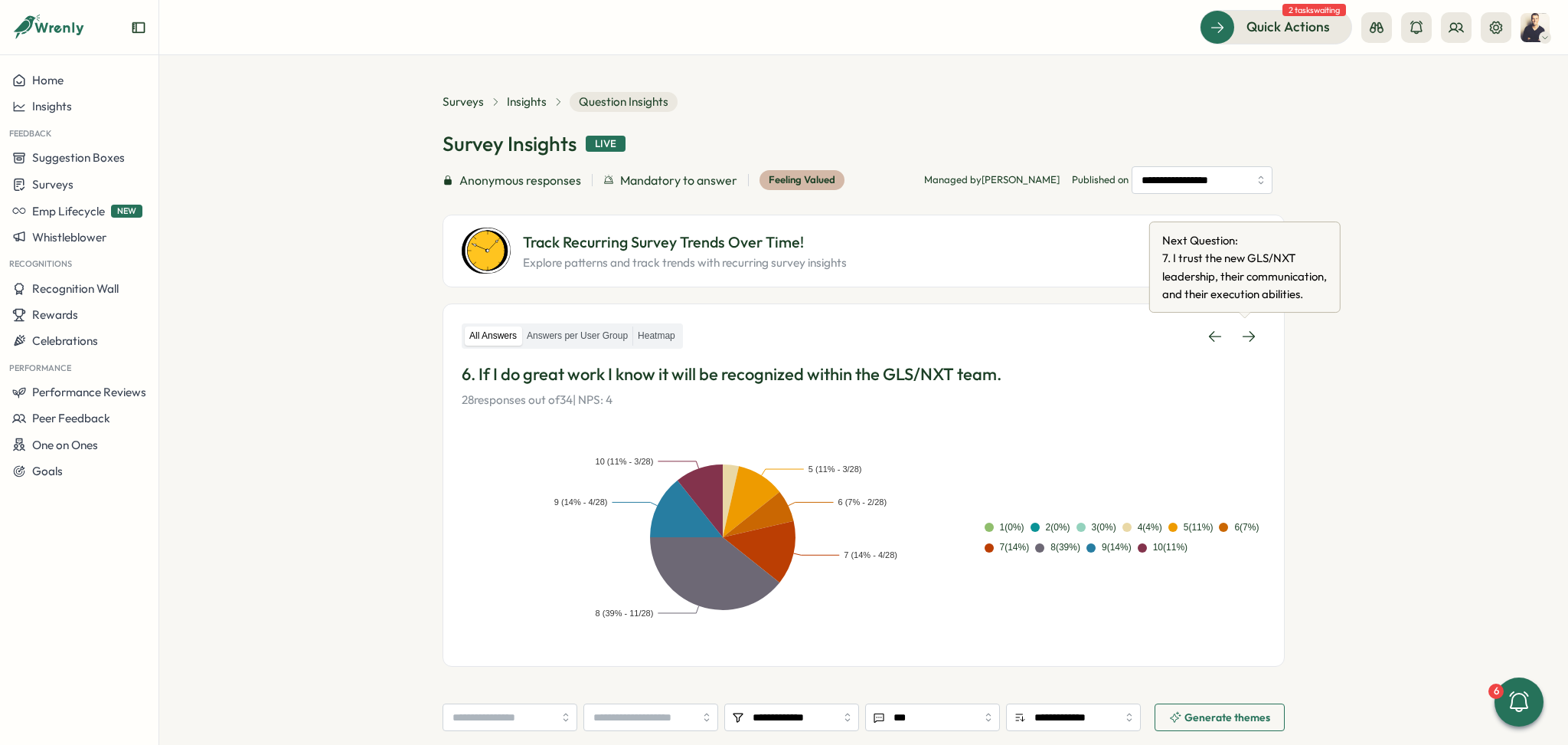
click at [1242, 240] on span "Next Question:" at bounding box center [1254, 240] width 183 height 18
click at [1249, 330] on icon at bounding box center [1248, 336] width 16 height 16
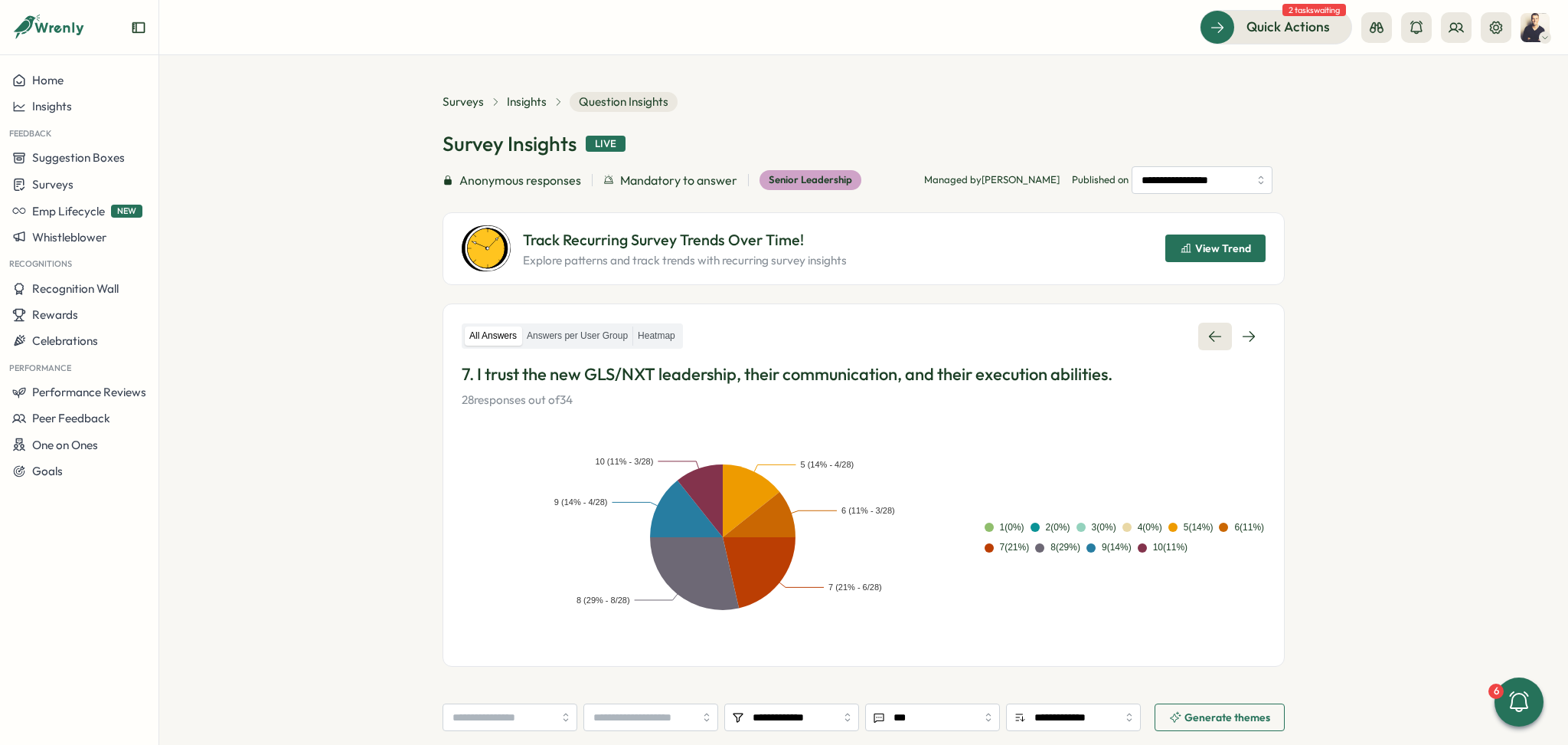
click at [1206, 341] on link at bounding box center [1215, 336] width 34 height 28
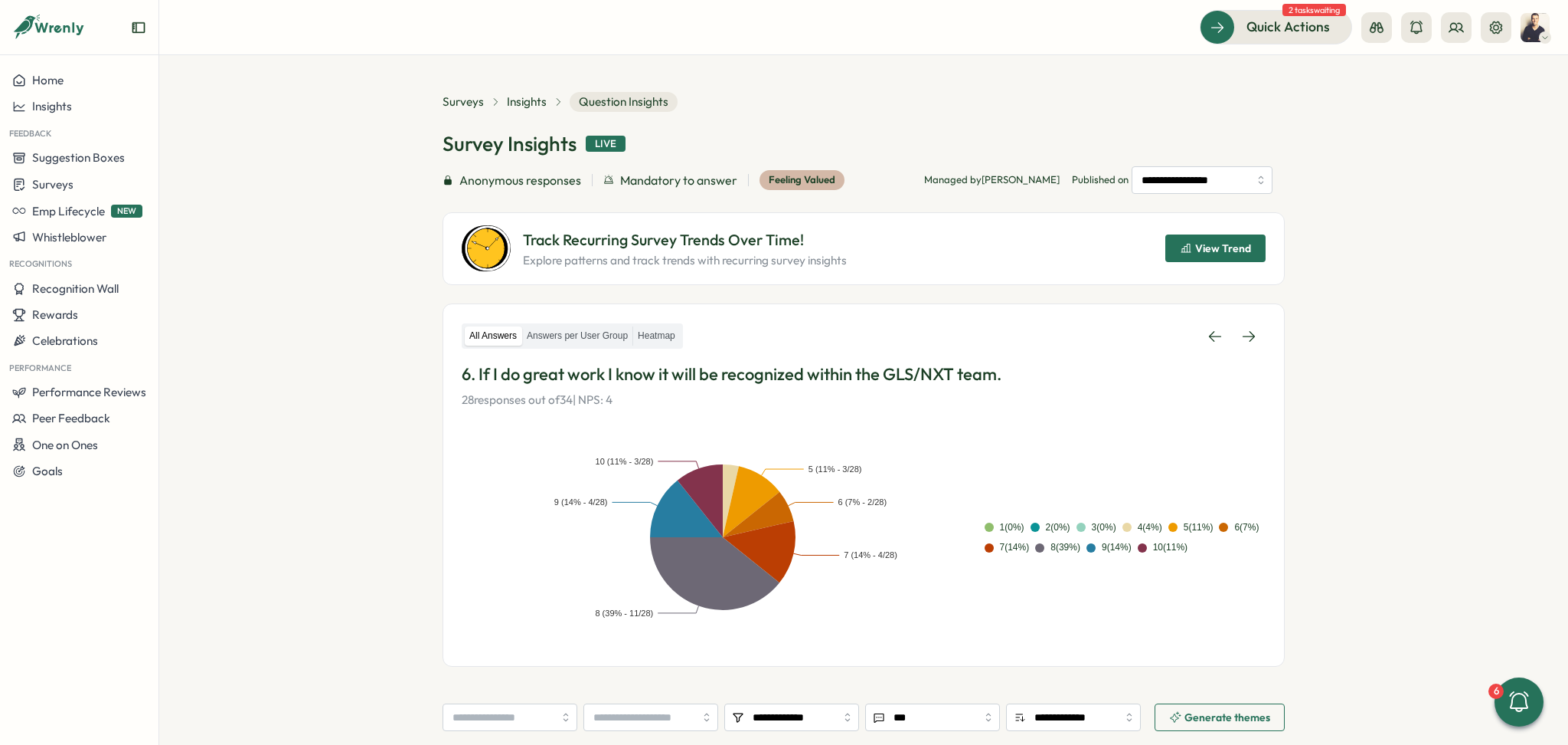
click at [1210, 249] on span "View Trend" at bounding box center [1223, 248] width 56 height 11
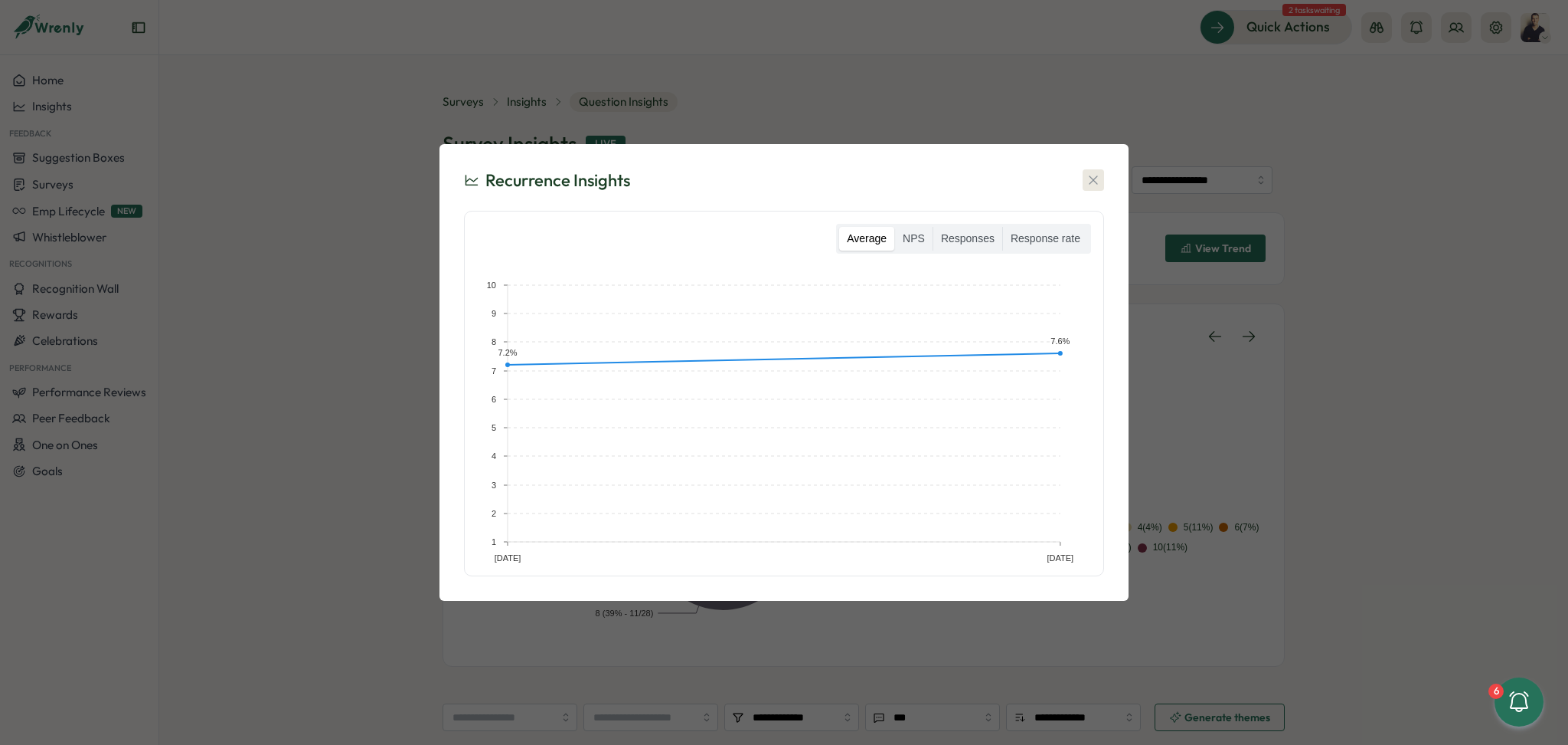
click at [1100, 171] on button "button" at bounding box center [1094, 181] width 22 height 22
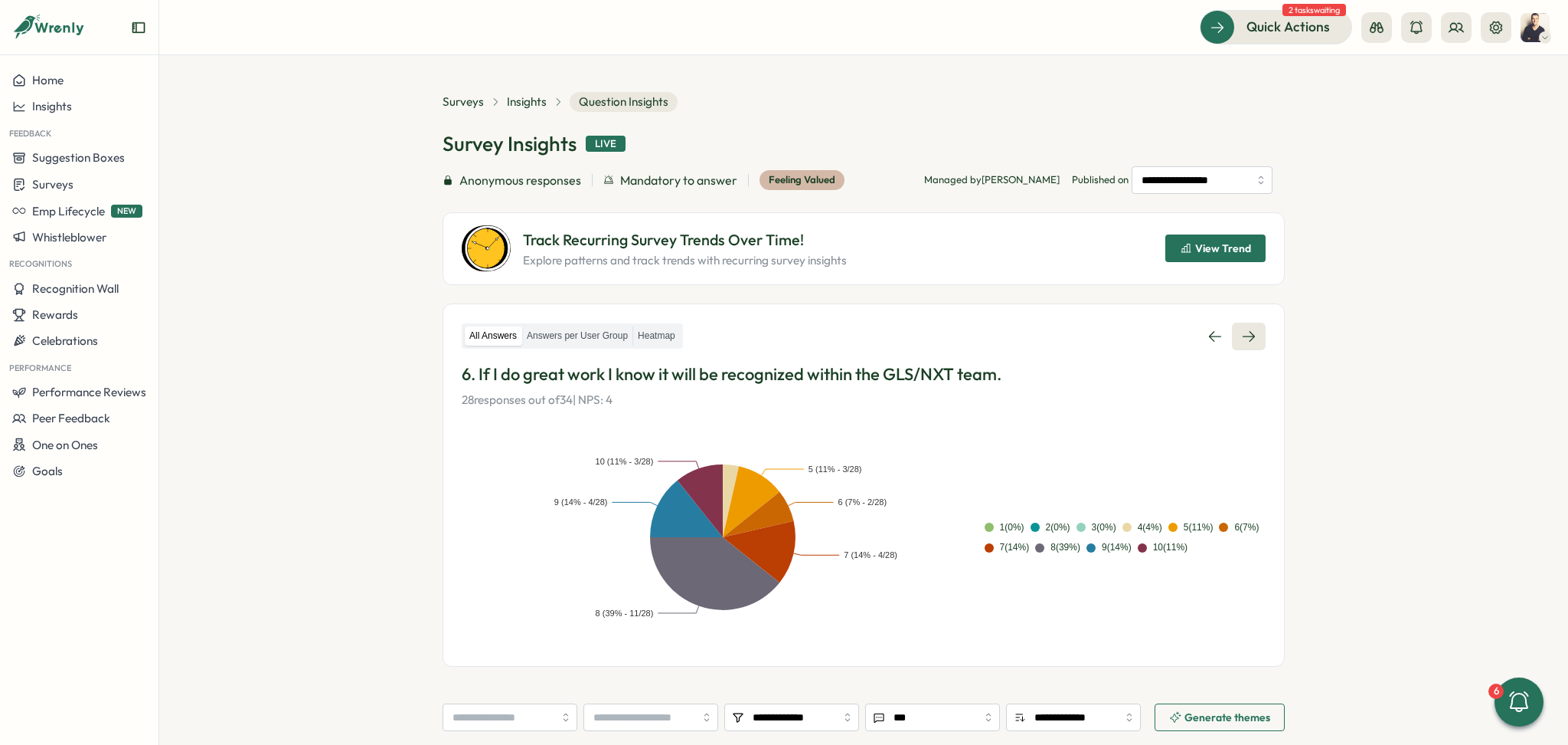
click at [1251, 337] on icon at bounding box center [1248, 336] width 16 height 16
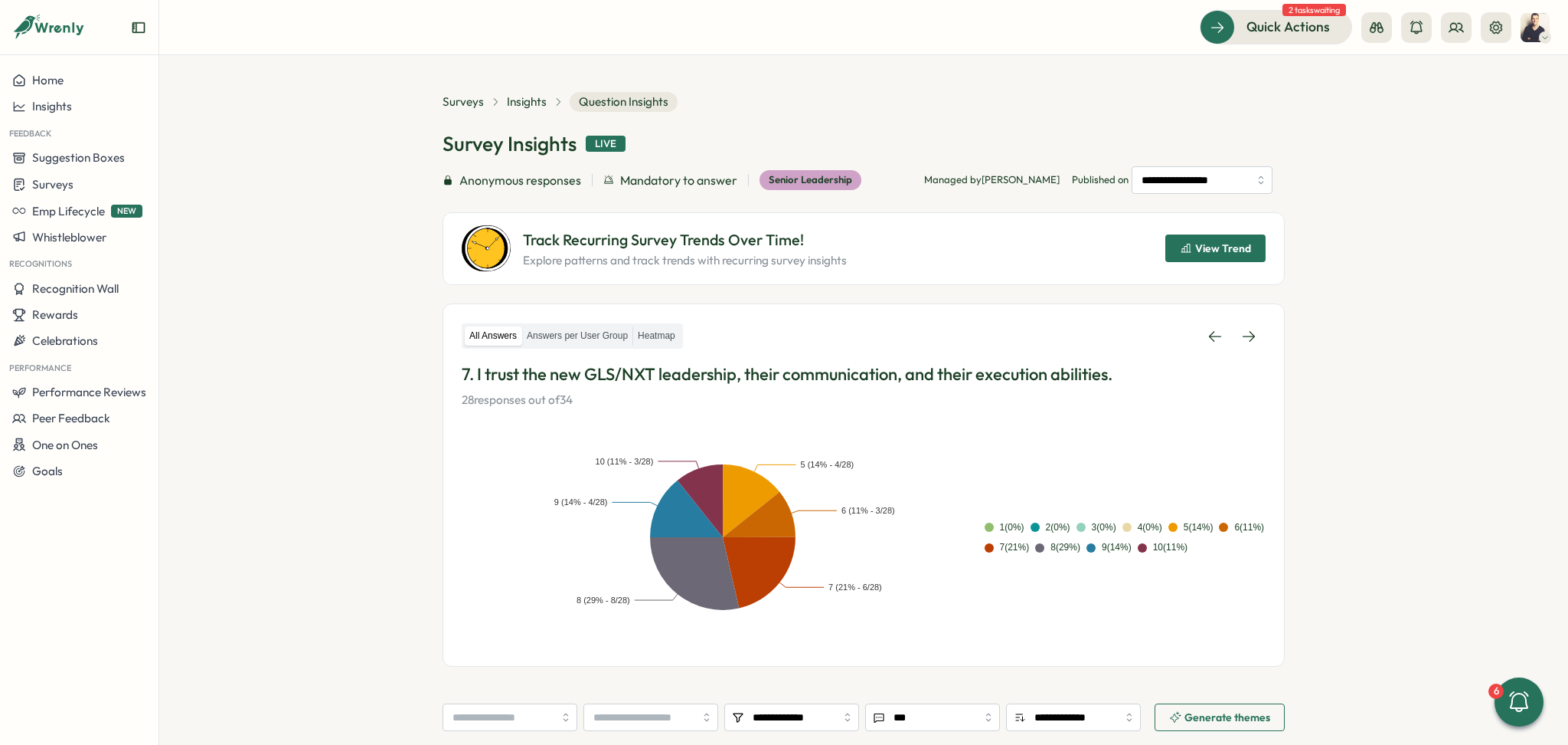
click at [1225, 247] on span "View Trend" at bounding box center [1223, 248] width 56 height 11
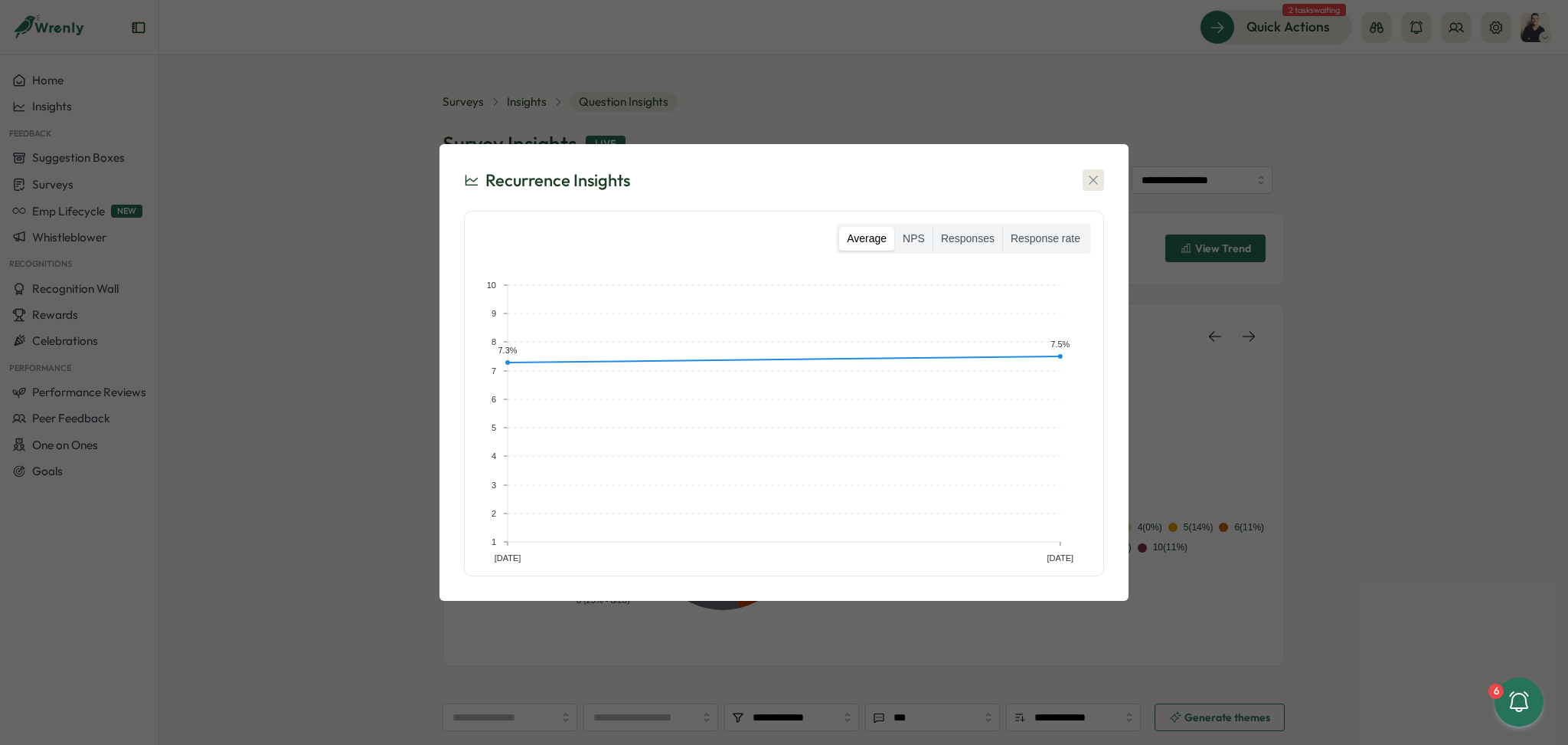
click at [1091, 184] on icon "button" at bounding box center [1094, 181] width 16 height 16
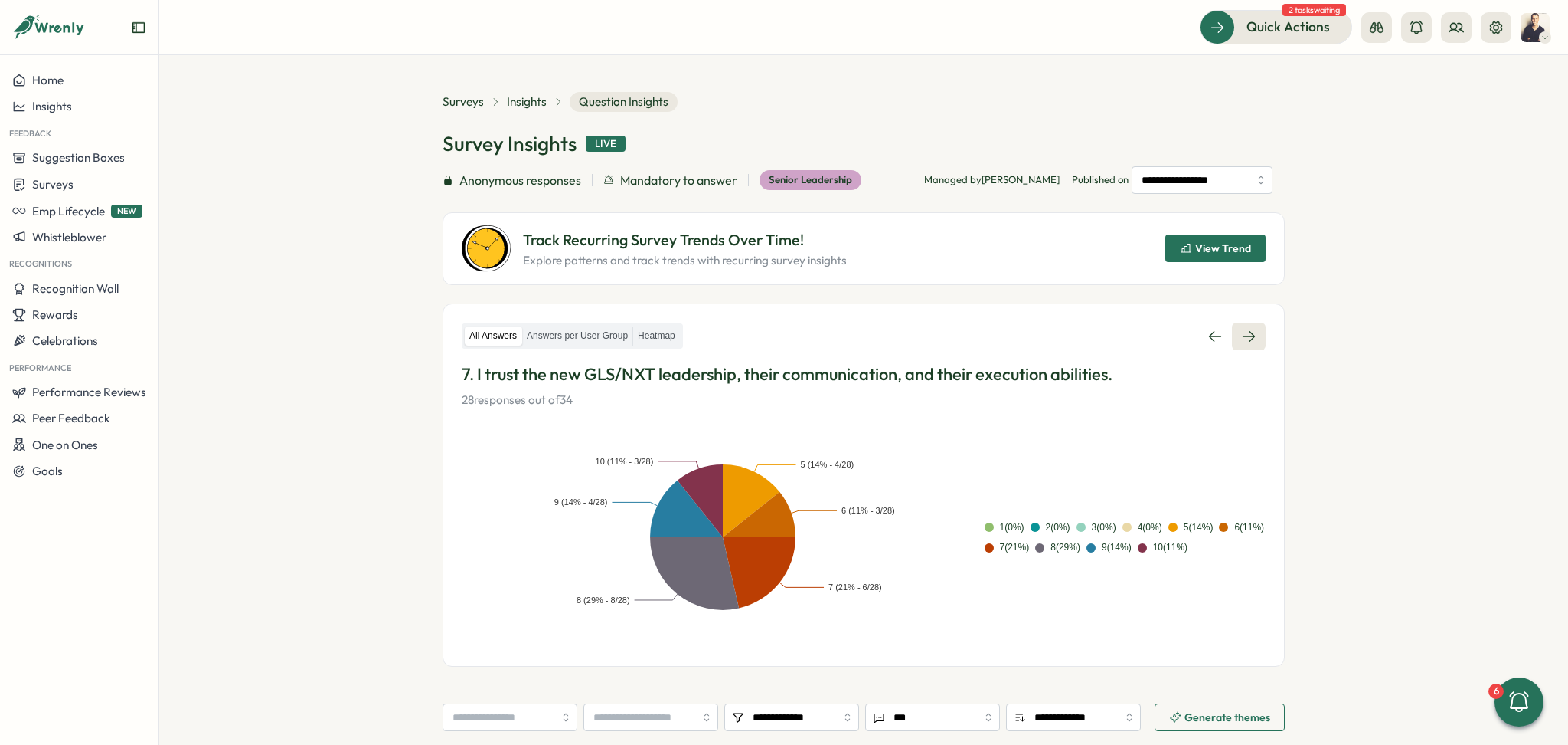
click at [1253, 334] on link at bounding box center [1248, 336] width 34 height 28
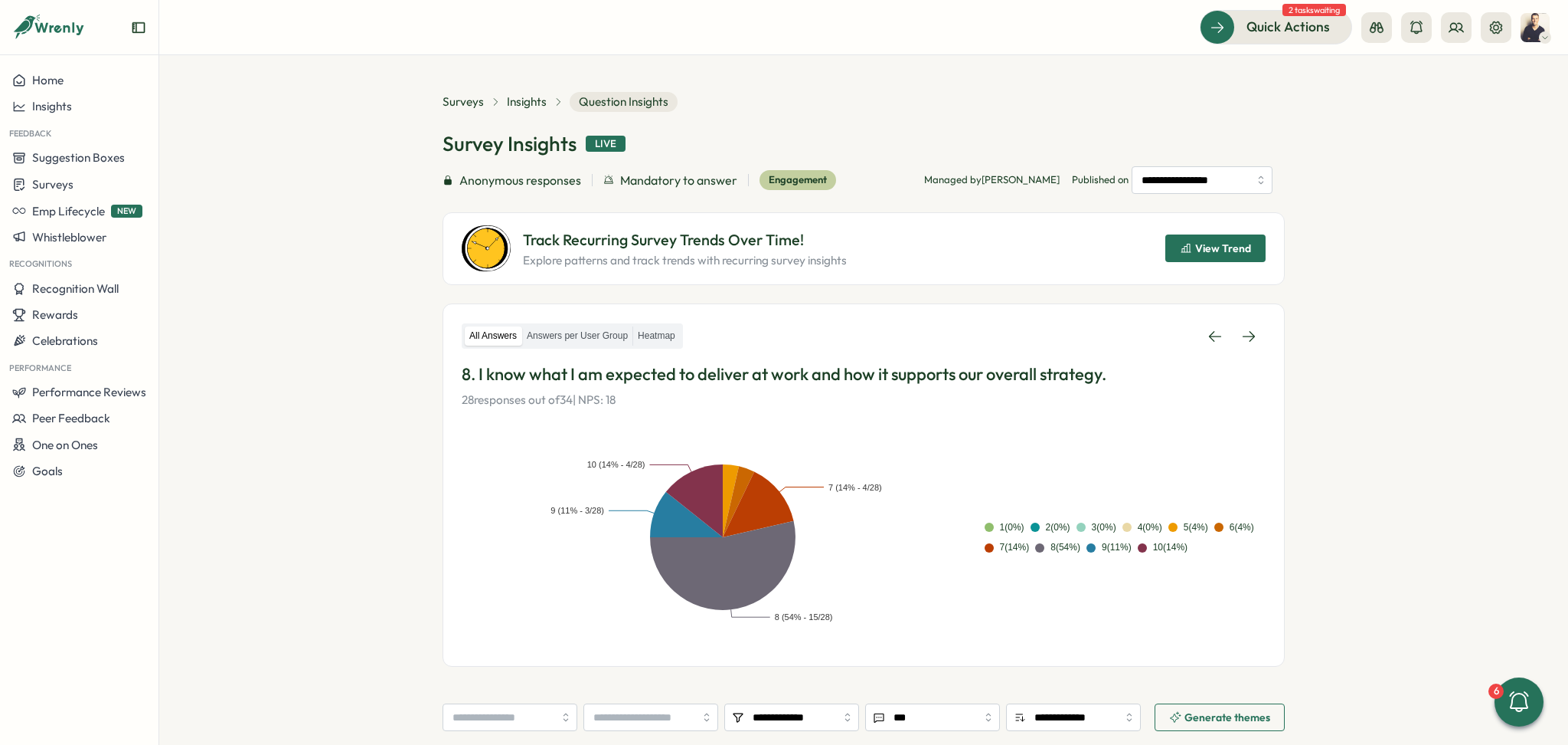
click at [1193, 238] on span "View Trend" at bounding box center [1215, 248] width 71 height 26
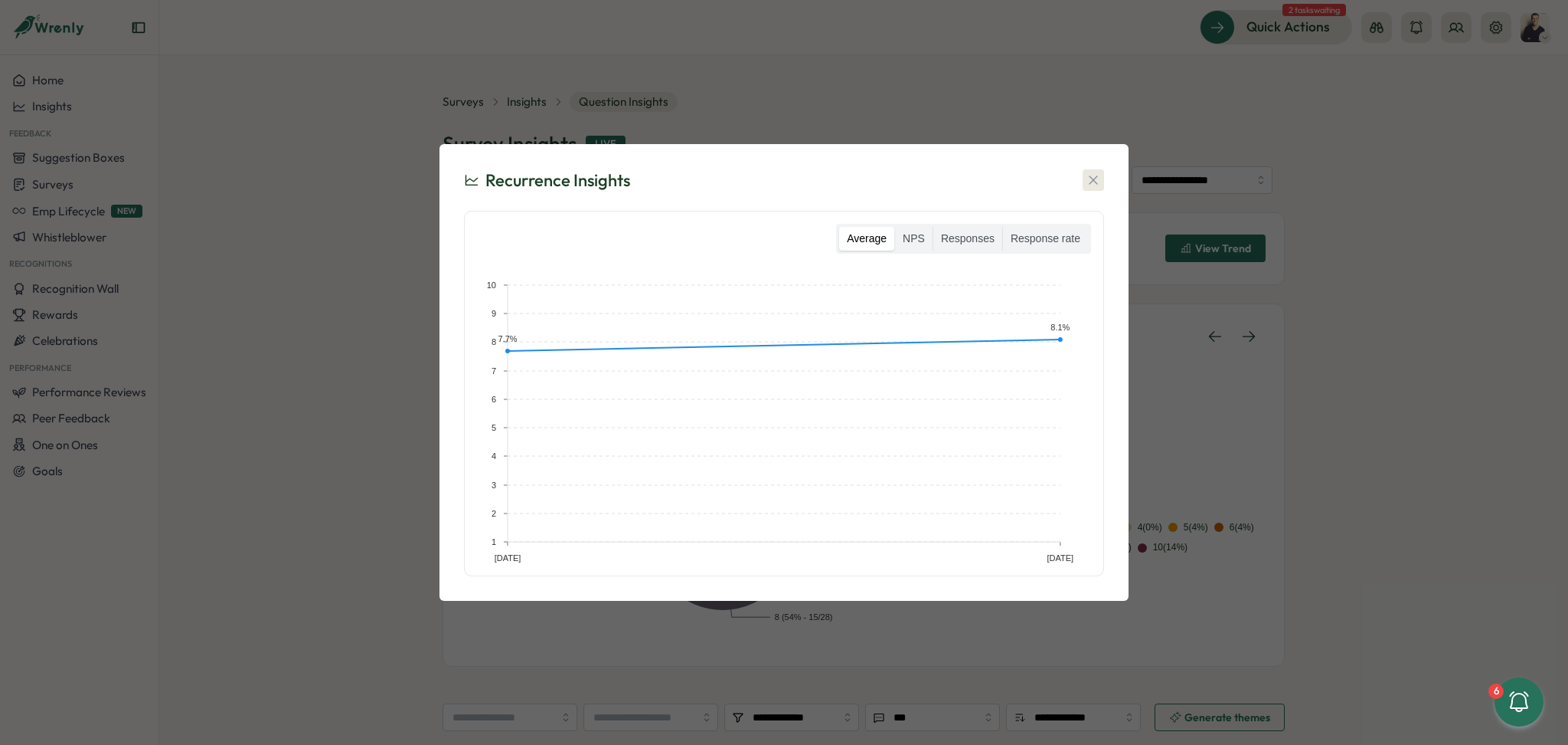
click at [1093, 180] on icon "button" at bounding box center [1093, 181] width 9 height 9
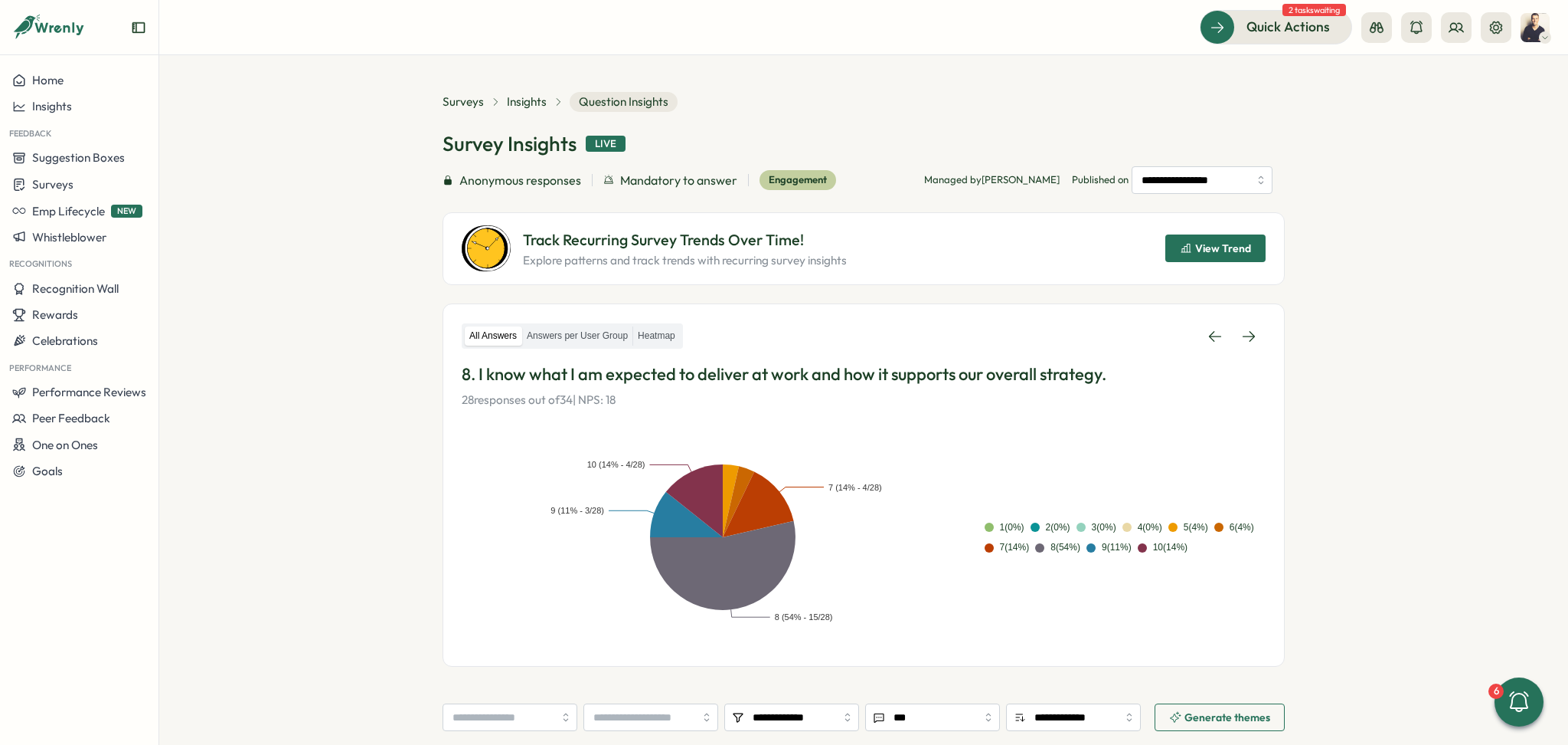
click at [1246, 321] on div "All Answers Answers per User Group Heatmap 8. I know what I am expected to deli…" at bounding box center [864, 484] width 842 height 364
click at [1247, 327] on link at bounding box center [1248, 336] width 34 height 28
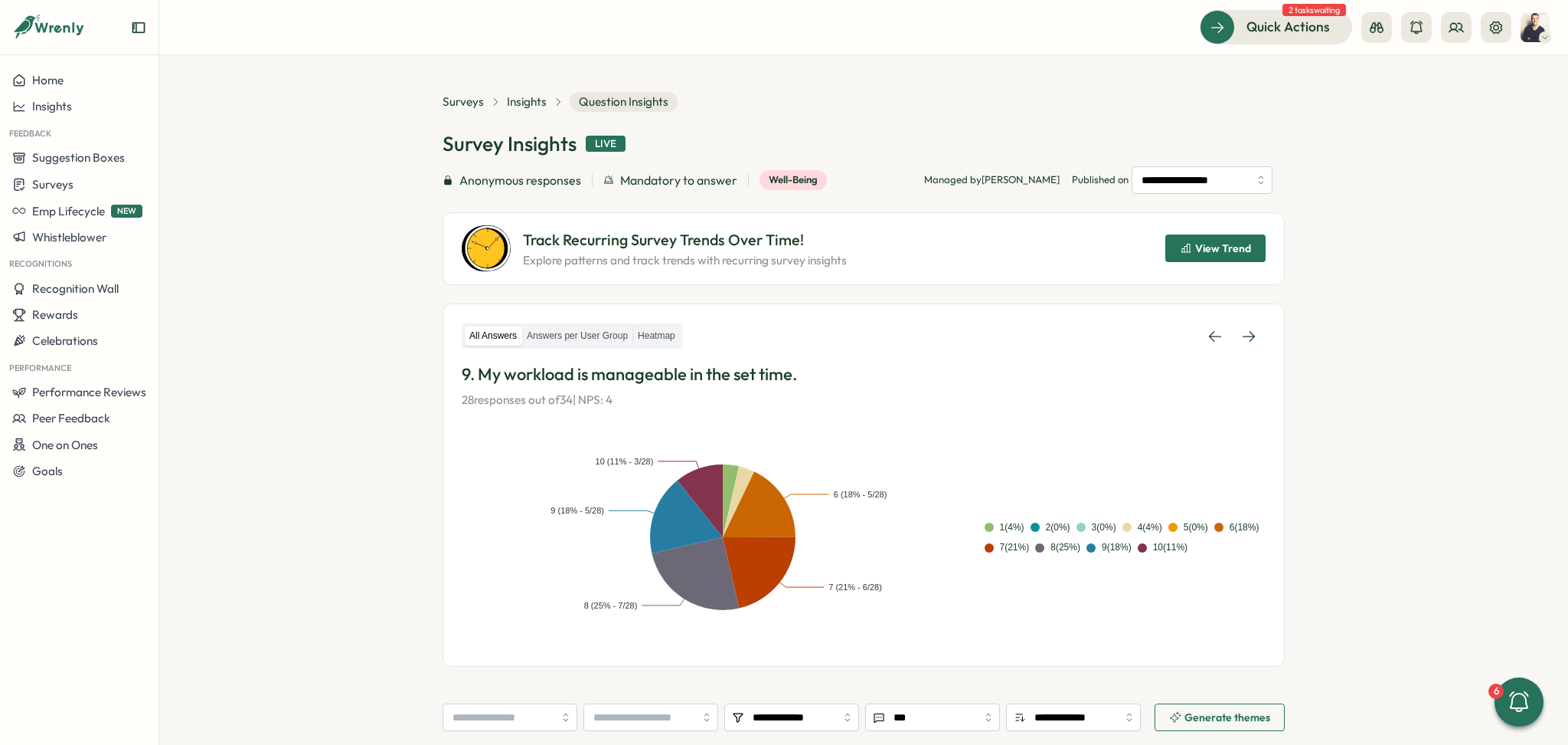
click at [1225, 249] on span "View Trend" at bounding box center [1223, 248] width 56 height 11
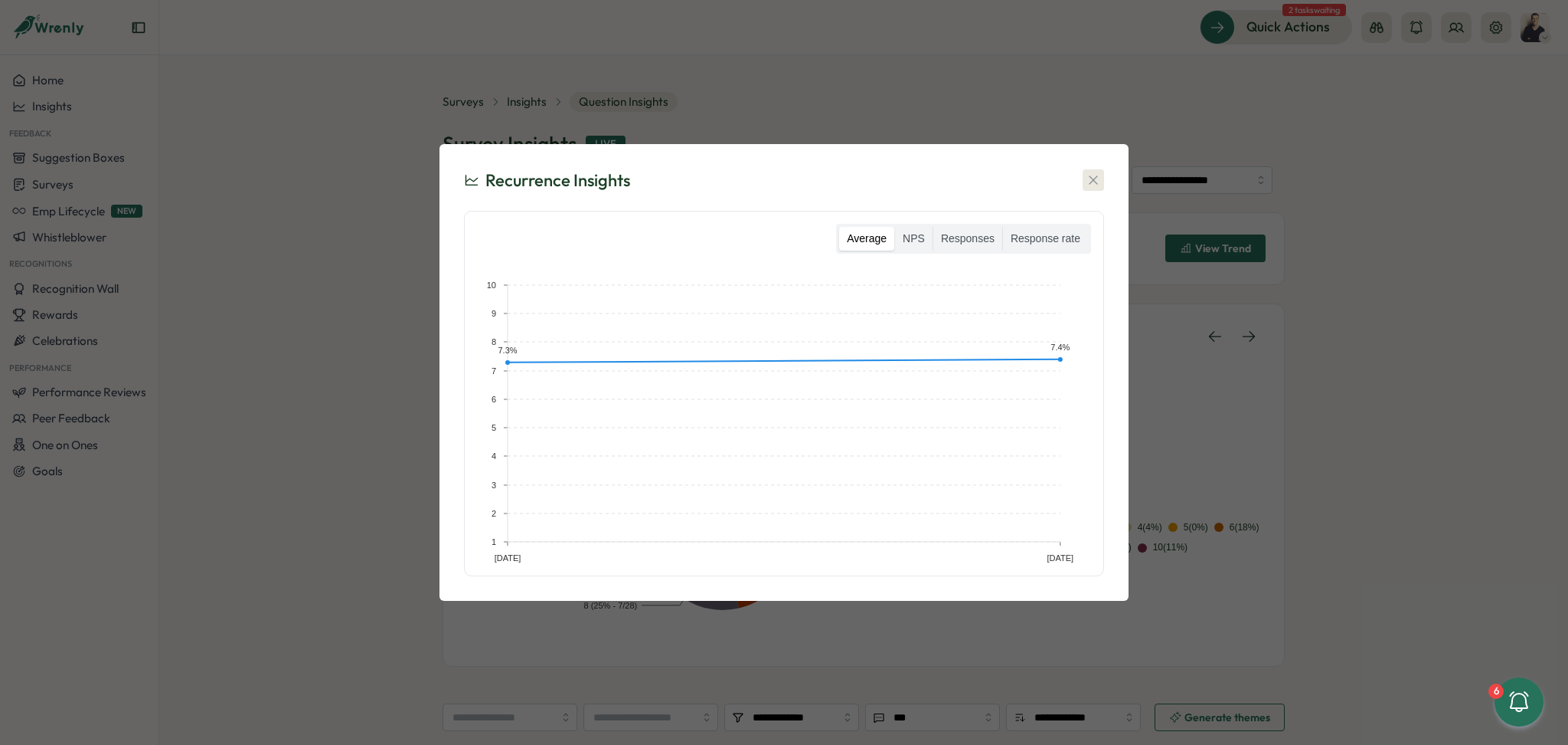
click at [1098, 181] on icon "button" at bounding box center [1094, 181] width 16 height 16
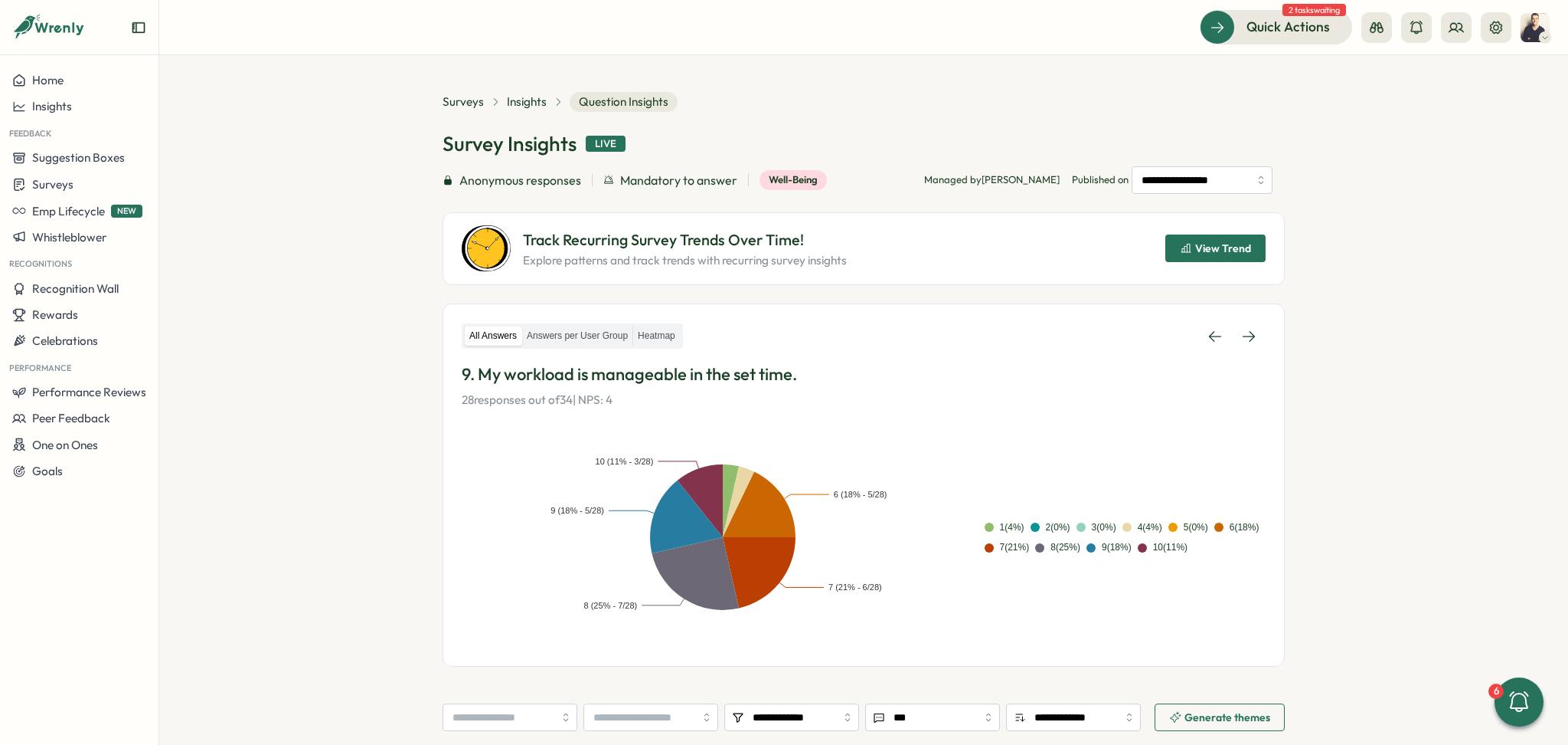
click at [1241, 332] on icon at bounding box center [1248, 336] width 16 height 16
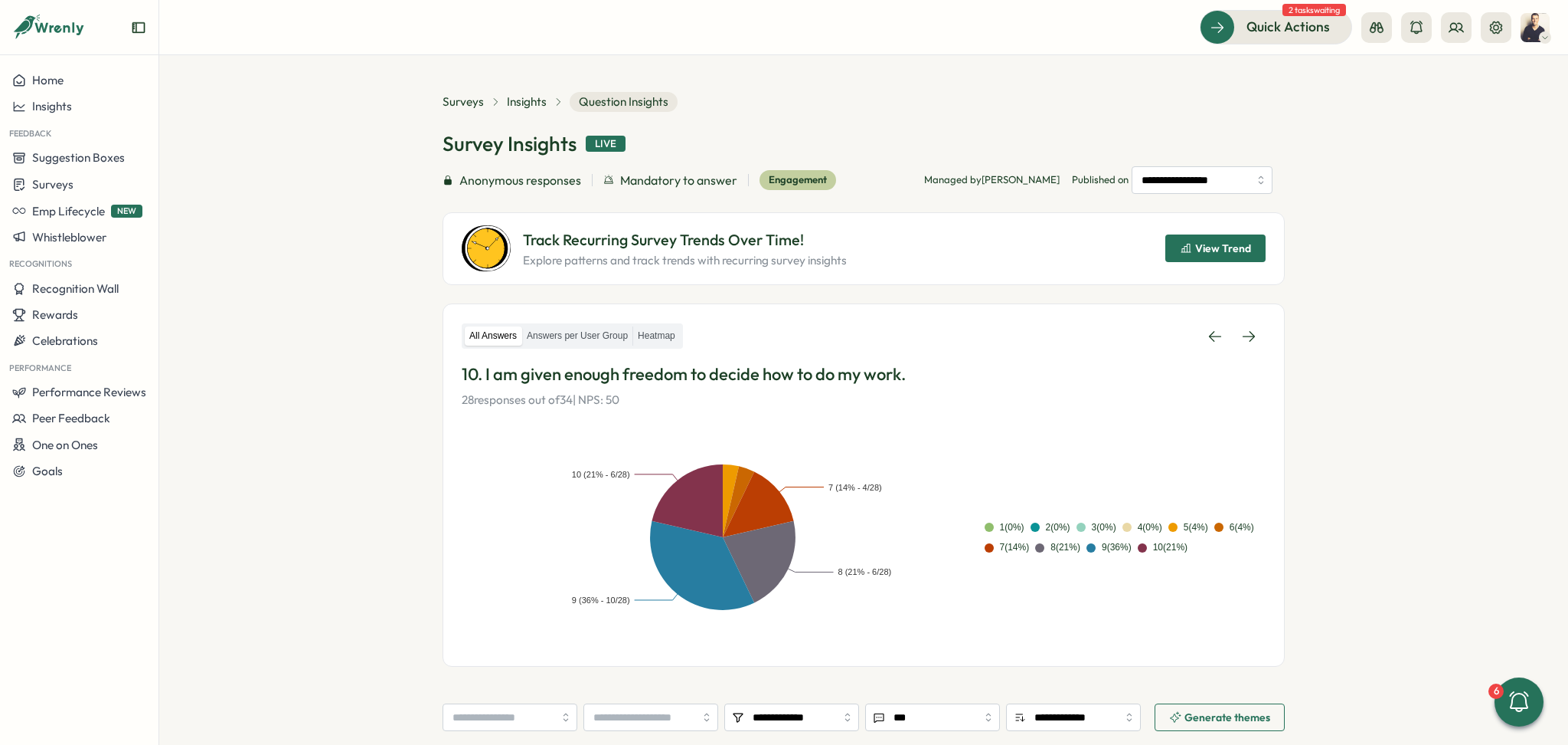
click at [1206, 249] on span "View Trend" at bounding box center [1223, 248] width 56 height 11
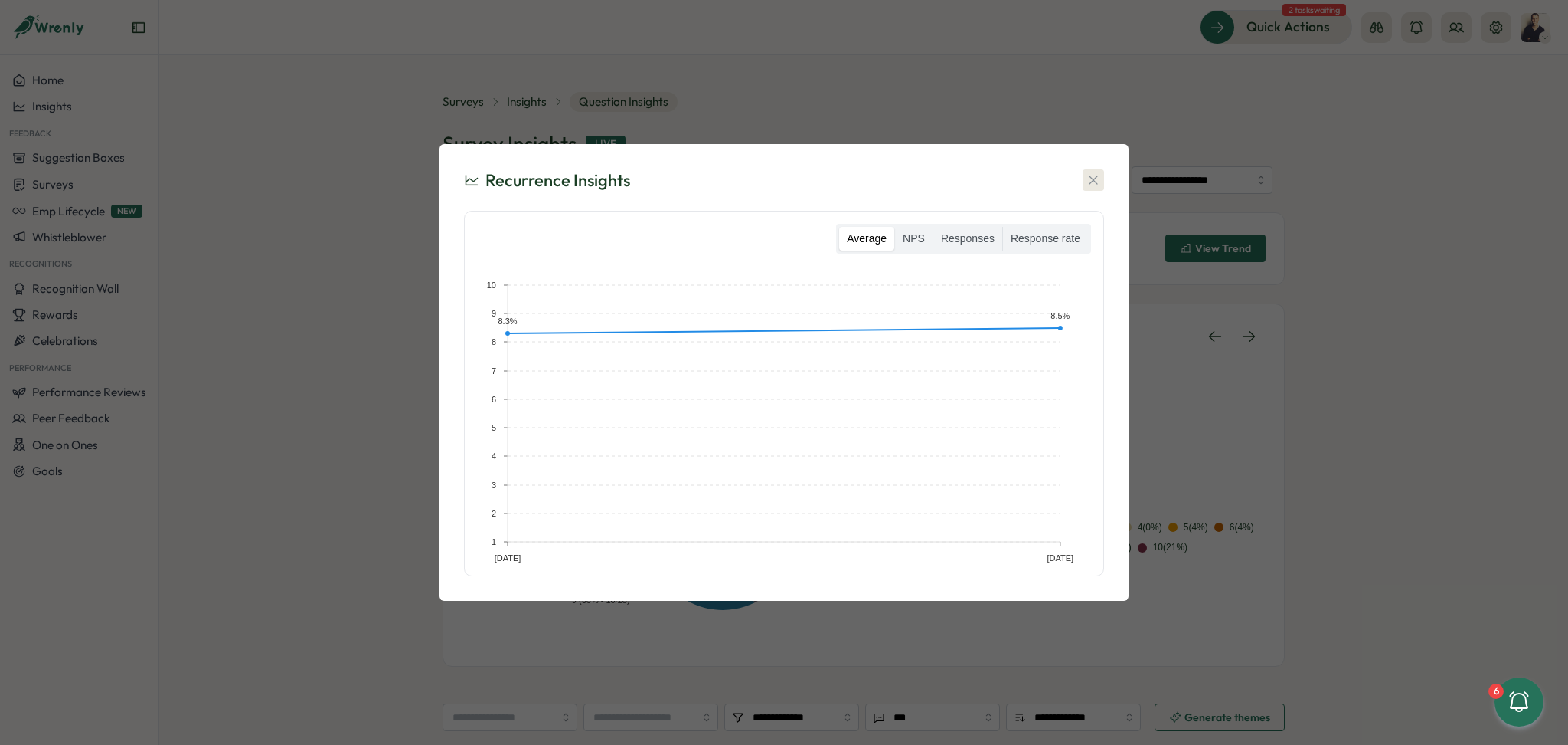
click at [1098, 183] on icon "button" at bounding box center [1094, 181] width 16 height 16
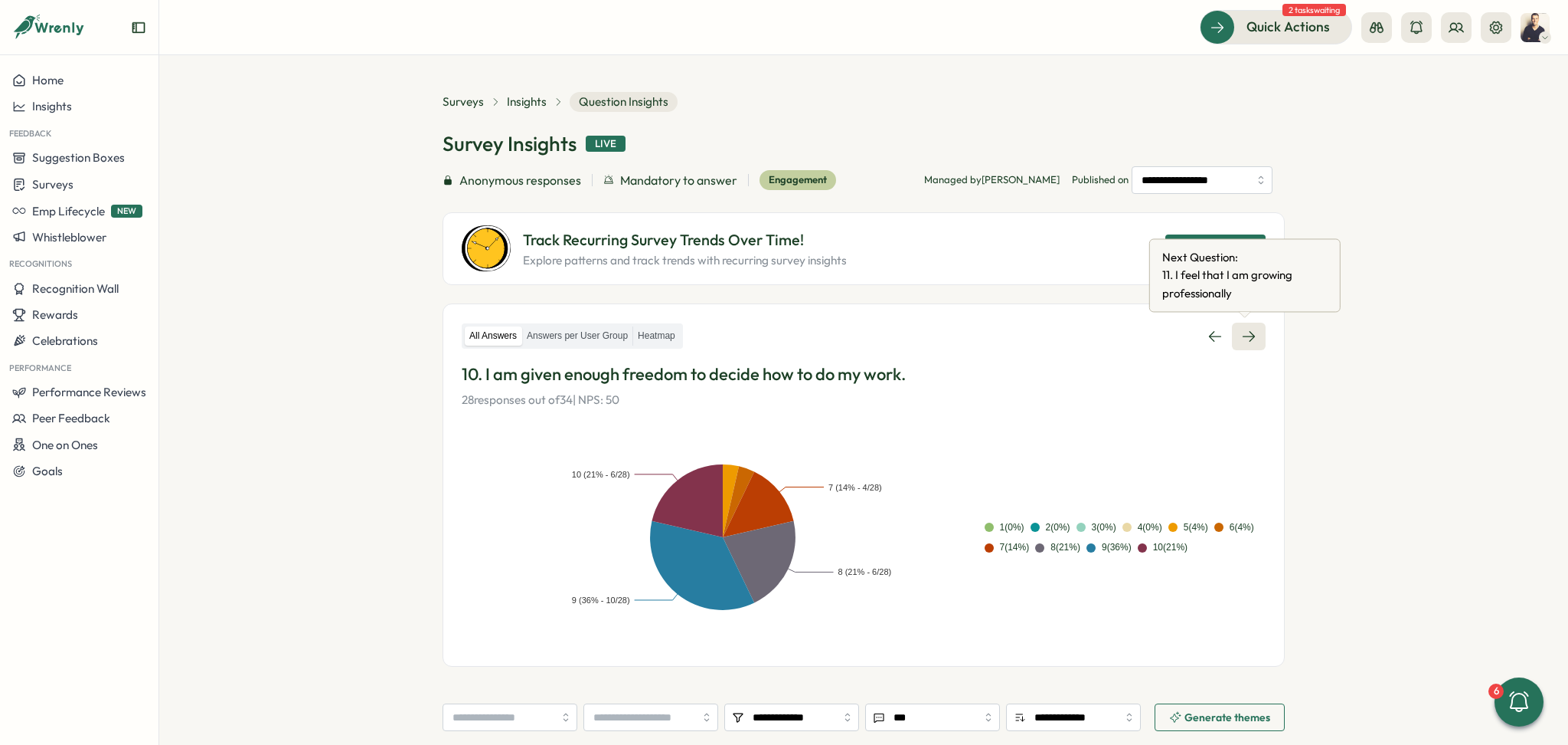
click at [1247, 327] on link at bounding box center [1248, 336] width 34 height 28
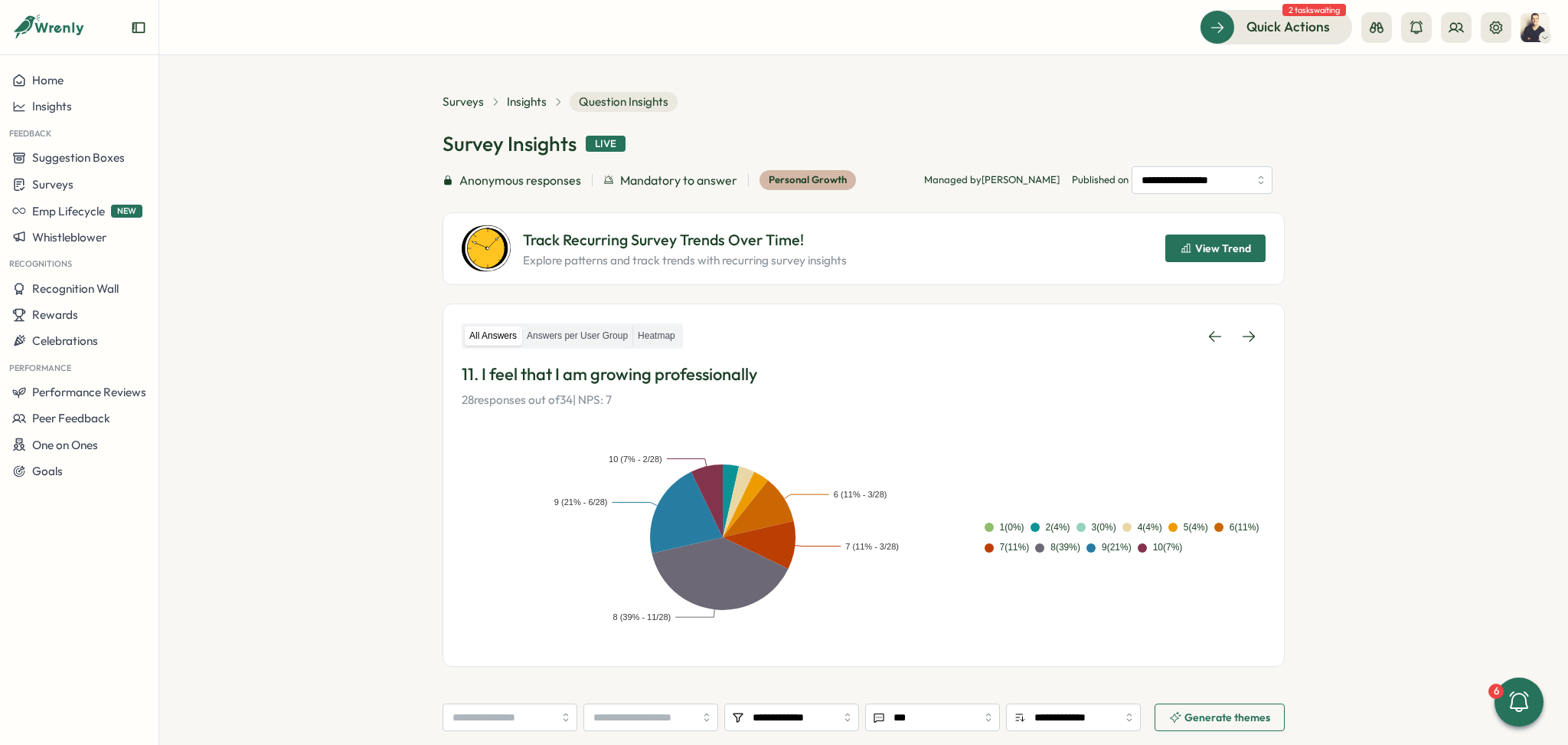
click at [1249, 237] on button "View Trend" at bounding box center [1216, 249] width 101 height 28
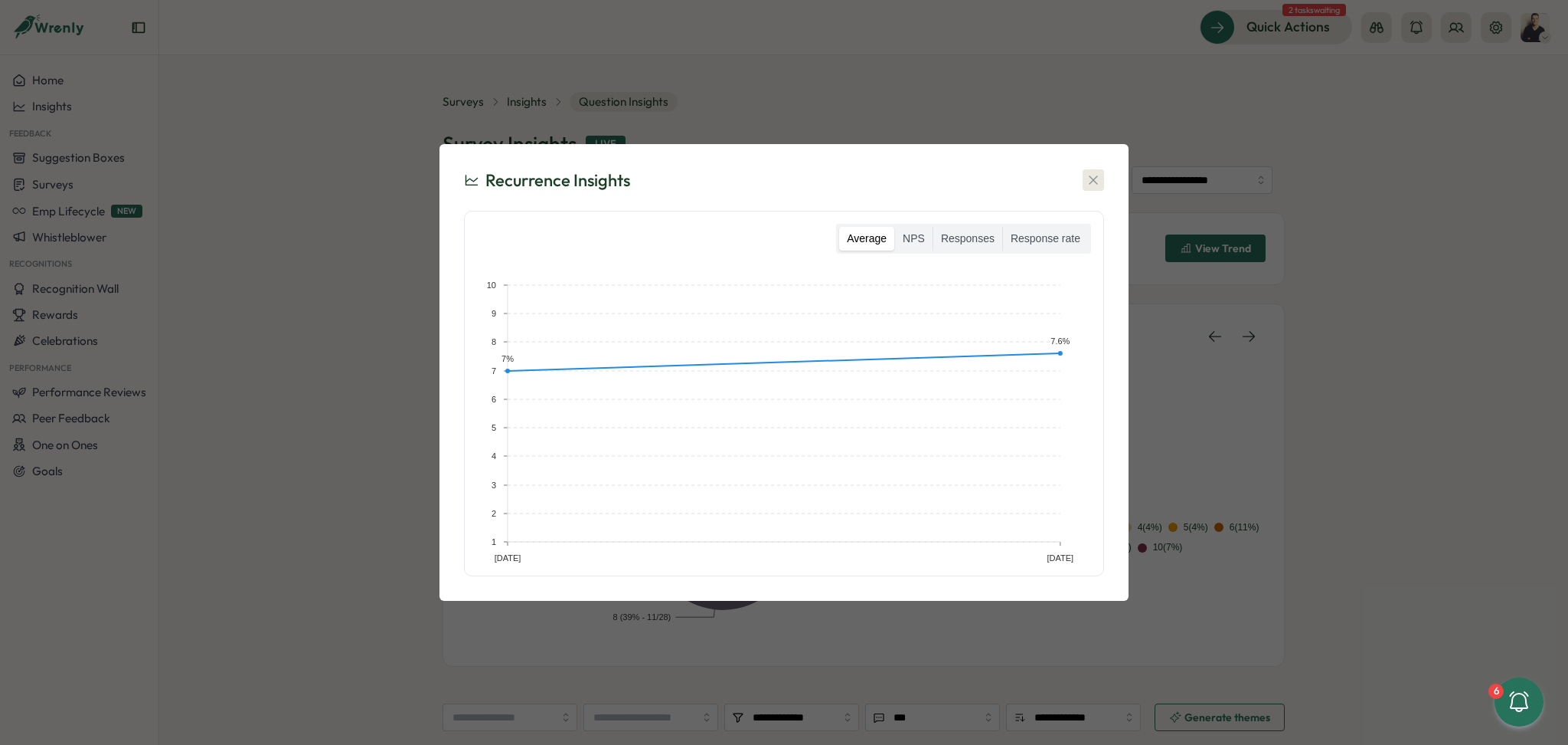
click at [1091, 178] on icon "button" at bounding box center [1094, 181] width 16 height 16
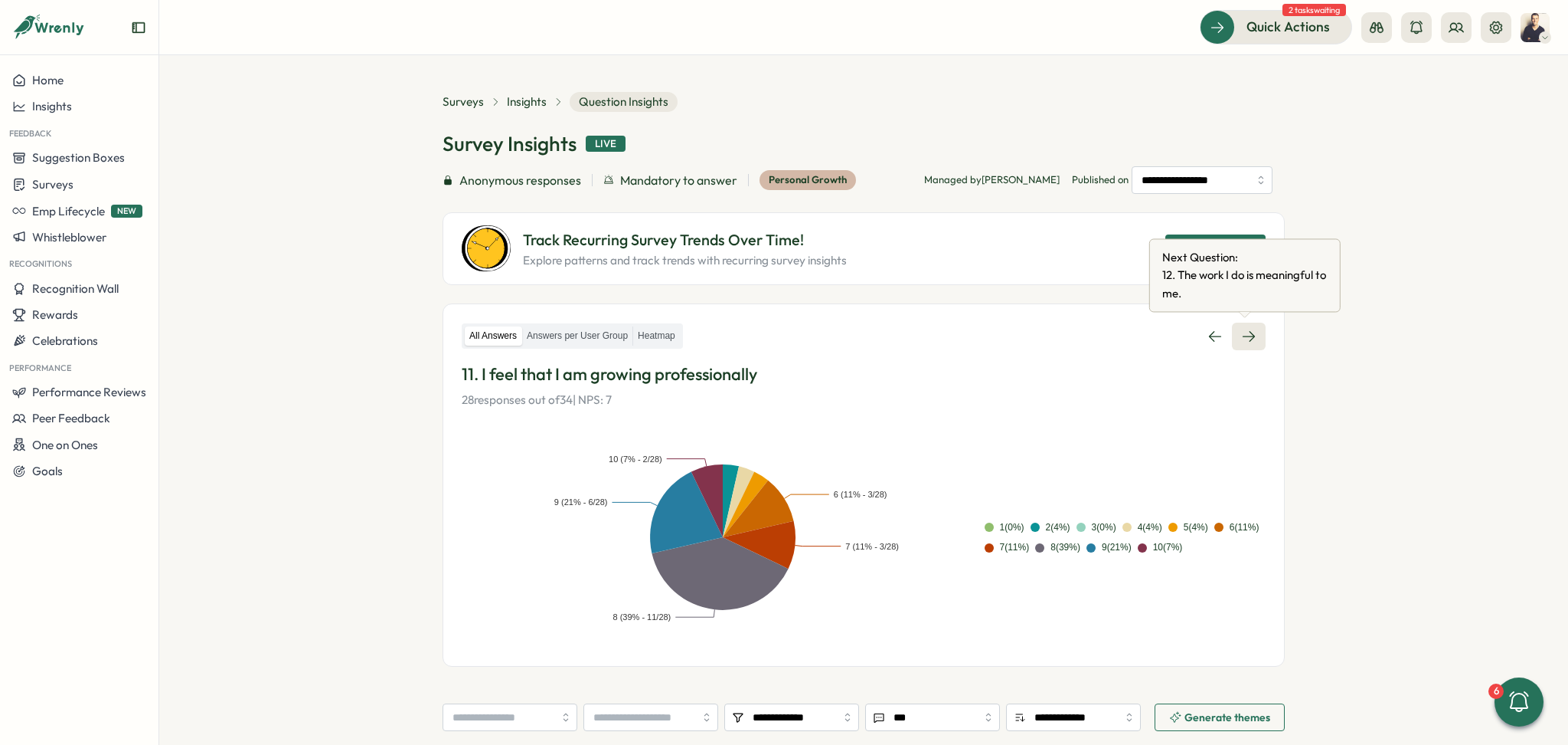
click at [1245, 338] on icon at bounding box center [1248, 336] width 16 height 16
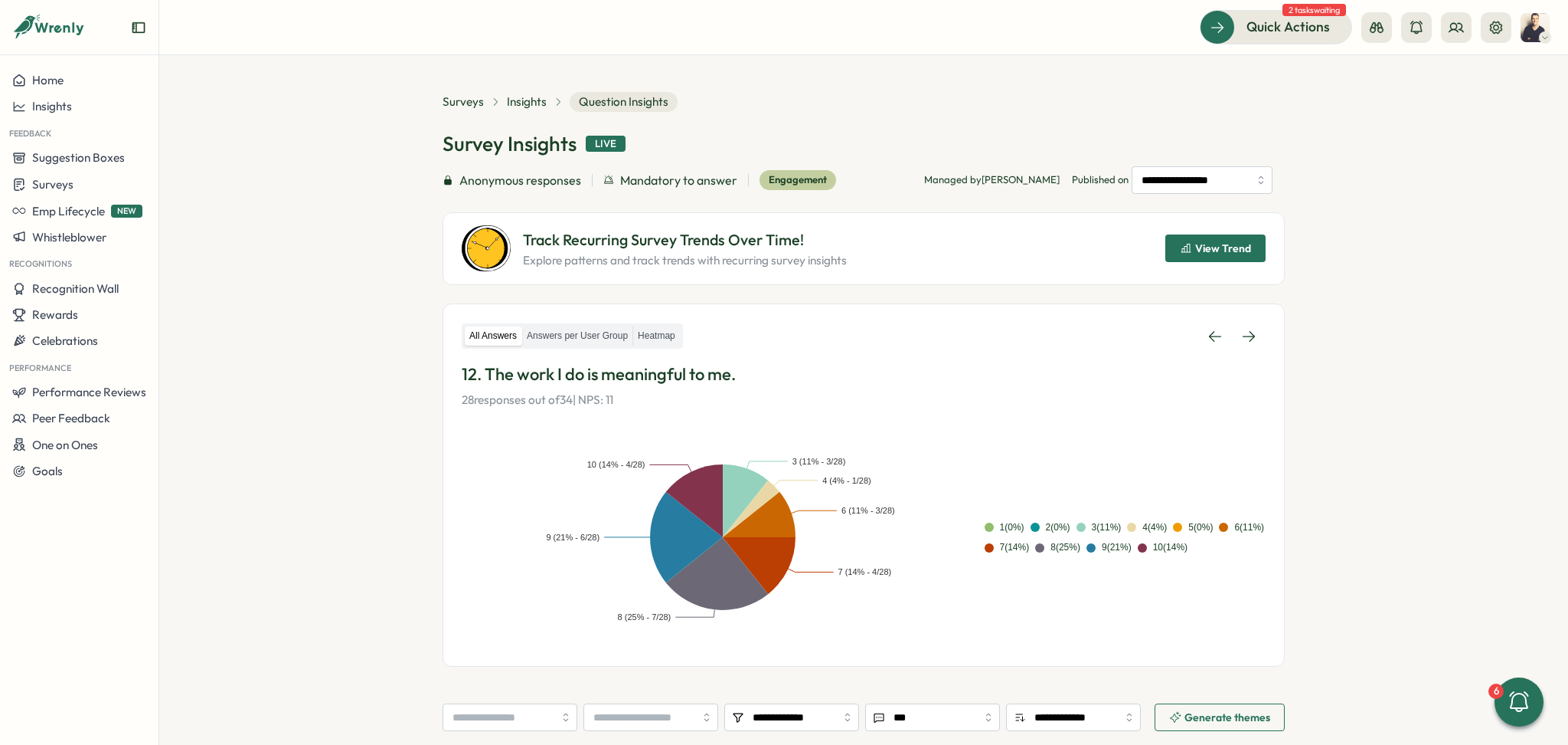
click at [1199, 252] on span "View Trend" at bounding box center [1223, 248] width 56 height 11
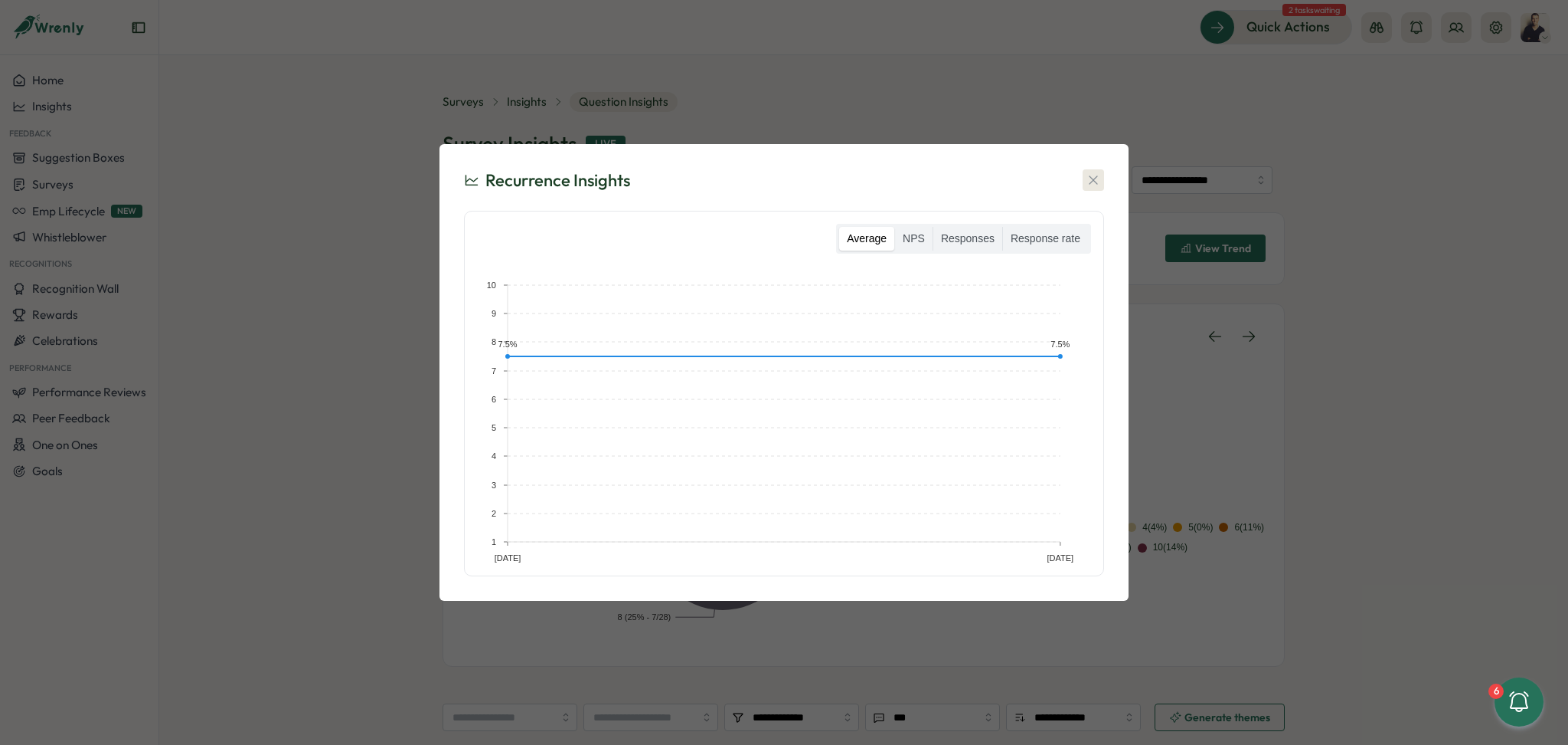
click at [1091, 181] on icon "button" at bounding box center [1094, 181] width 16 height 16
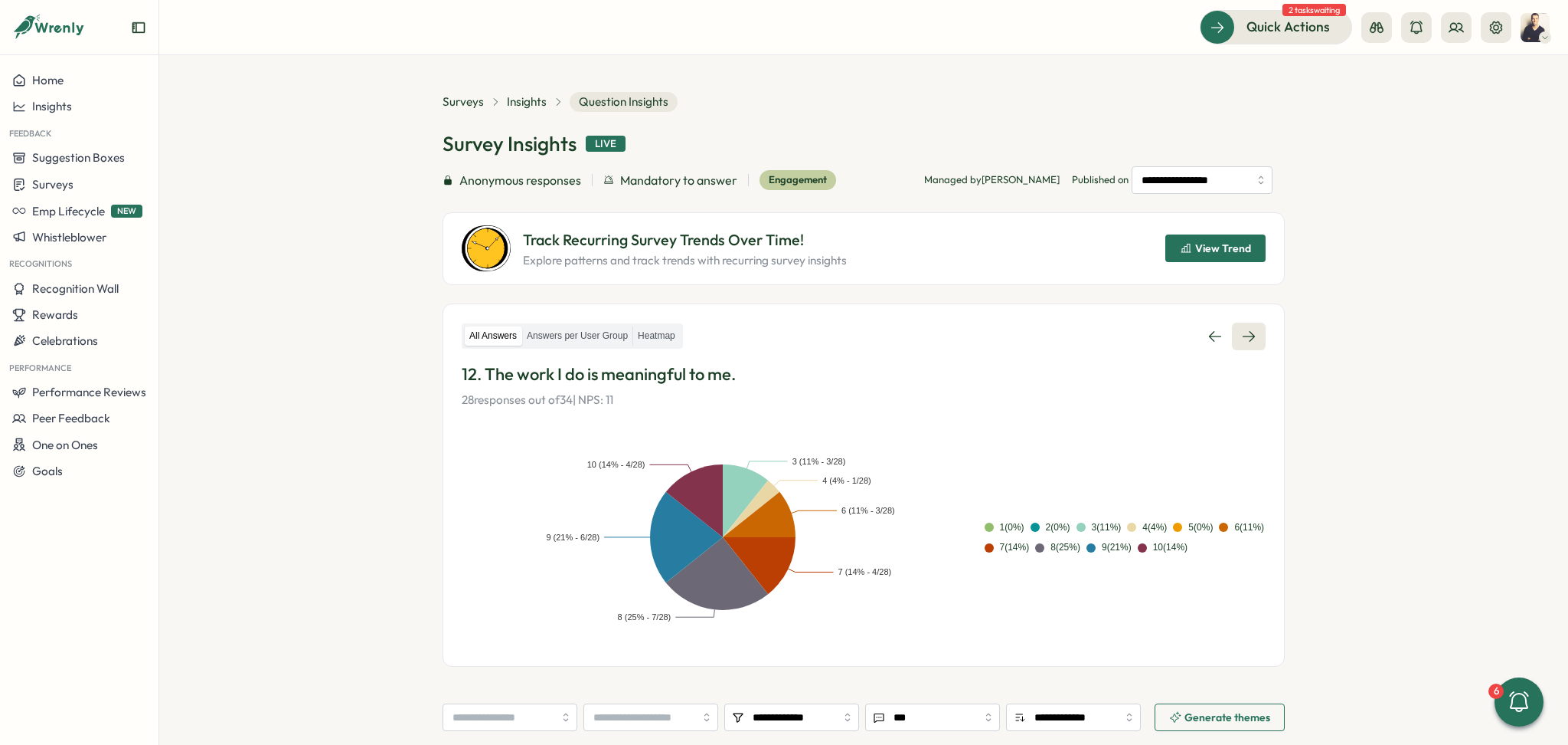
click at [1249, 346] on link at bounding box center [1248, 336] width 34 height 28
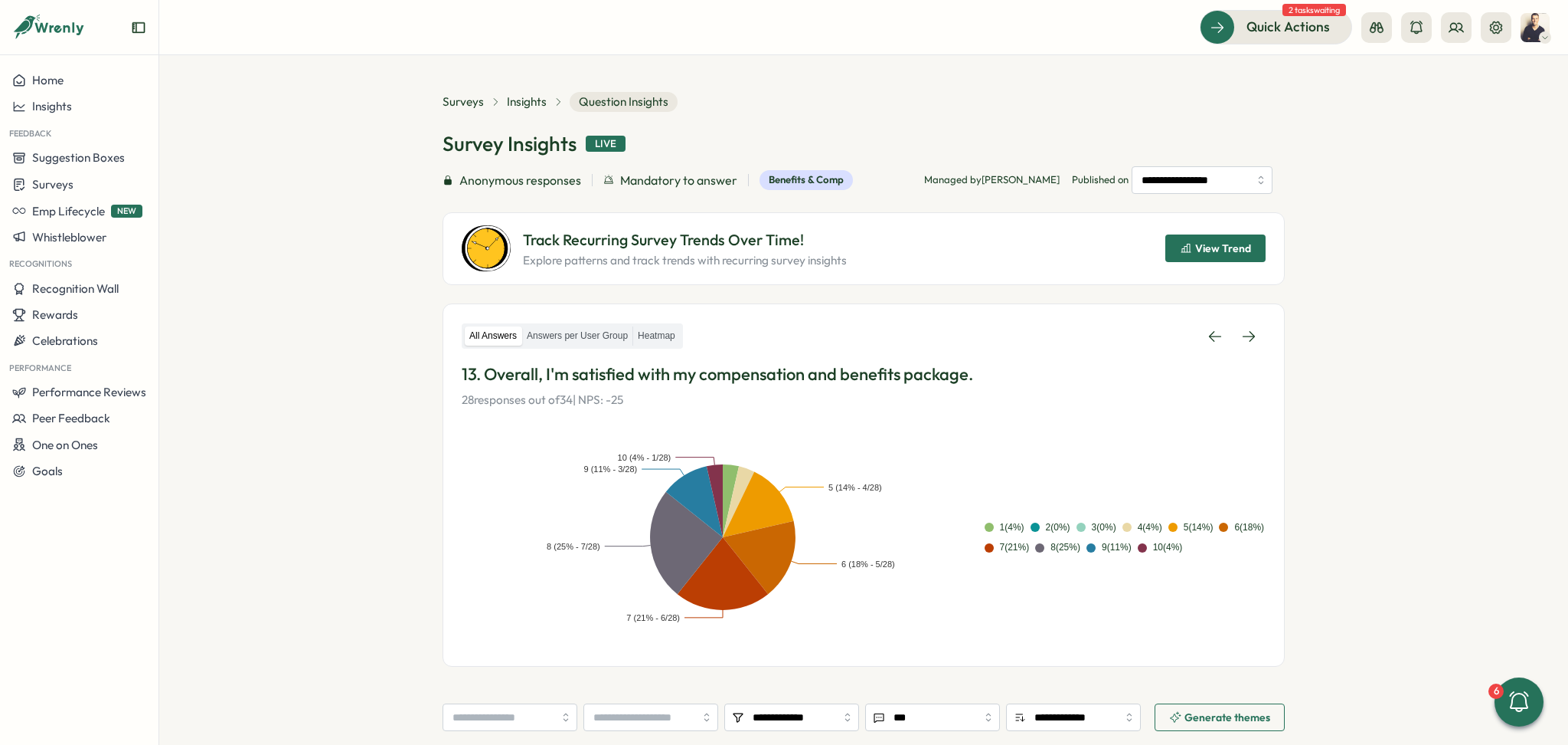
click at [1228, 254] on span "View Trend" at bounding box center [1223, 248] width 56 height 11
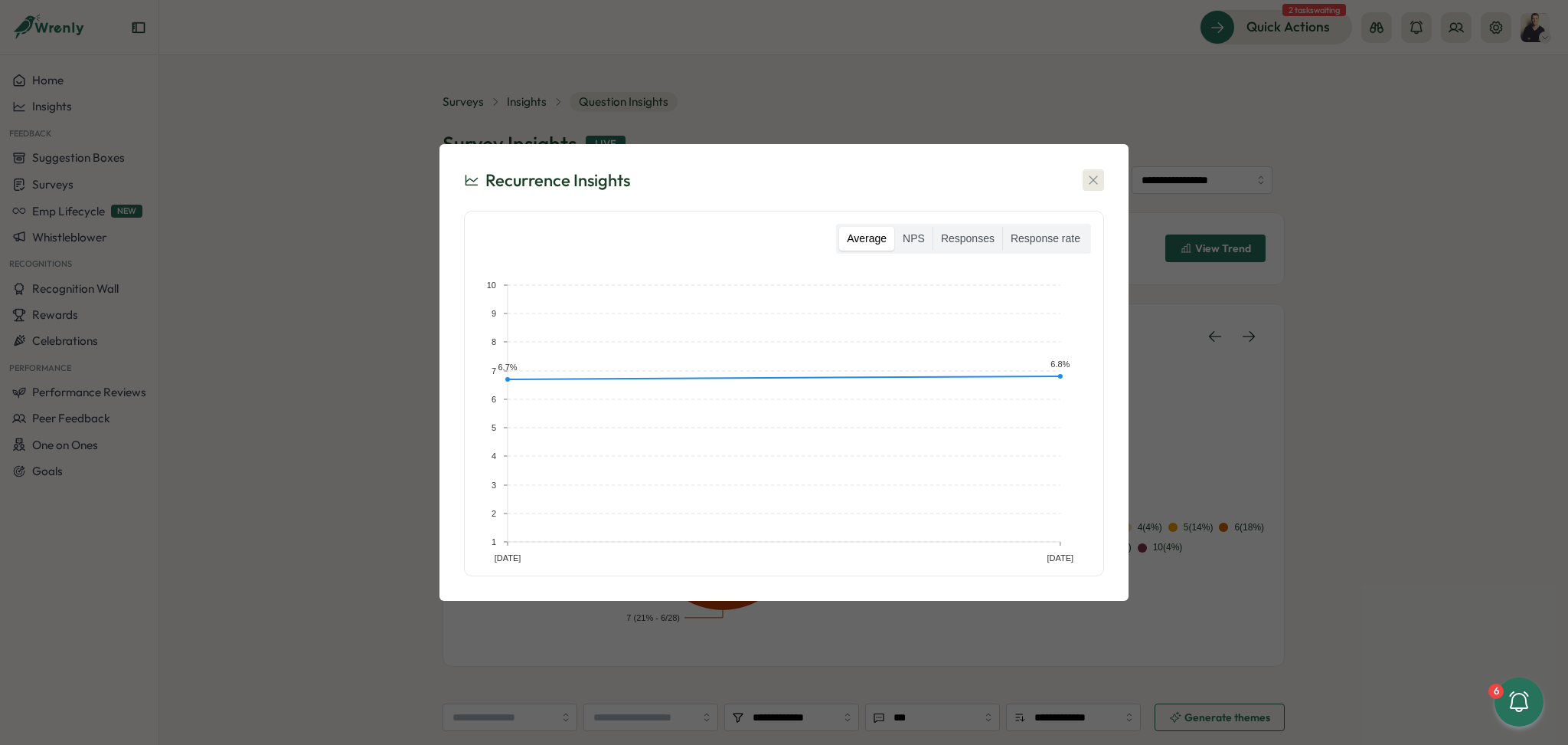
click at [1096, 183] on icon "button" at bounding box center [1093, 181] width 9 height 9
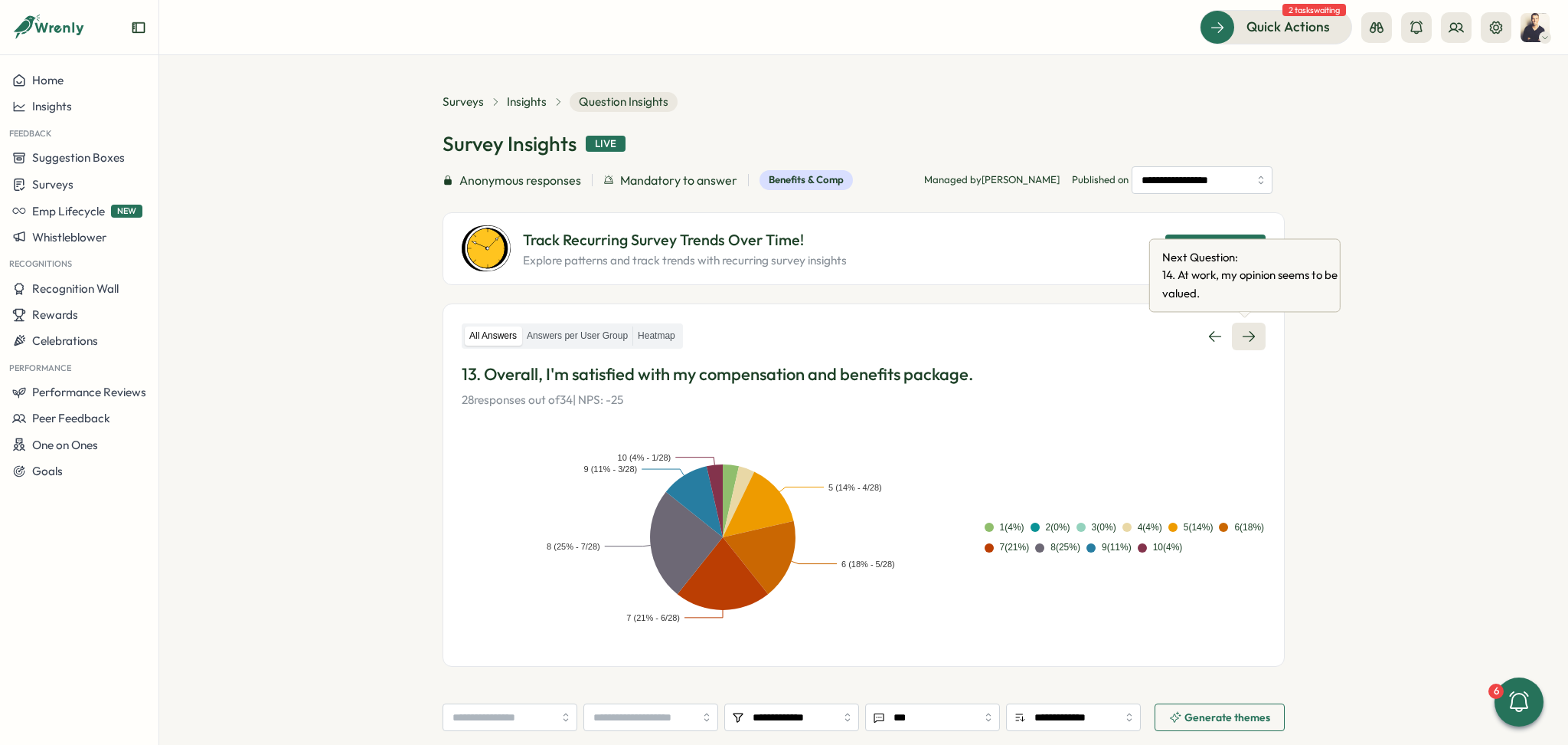
click at [1249, 336] on icon at bounding box center [1248, 335] width 12 height 11
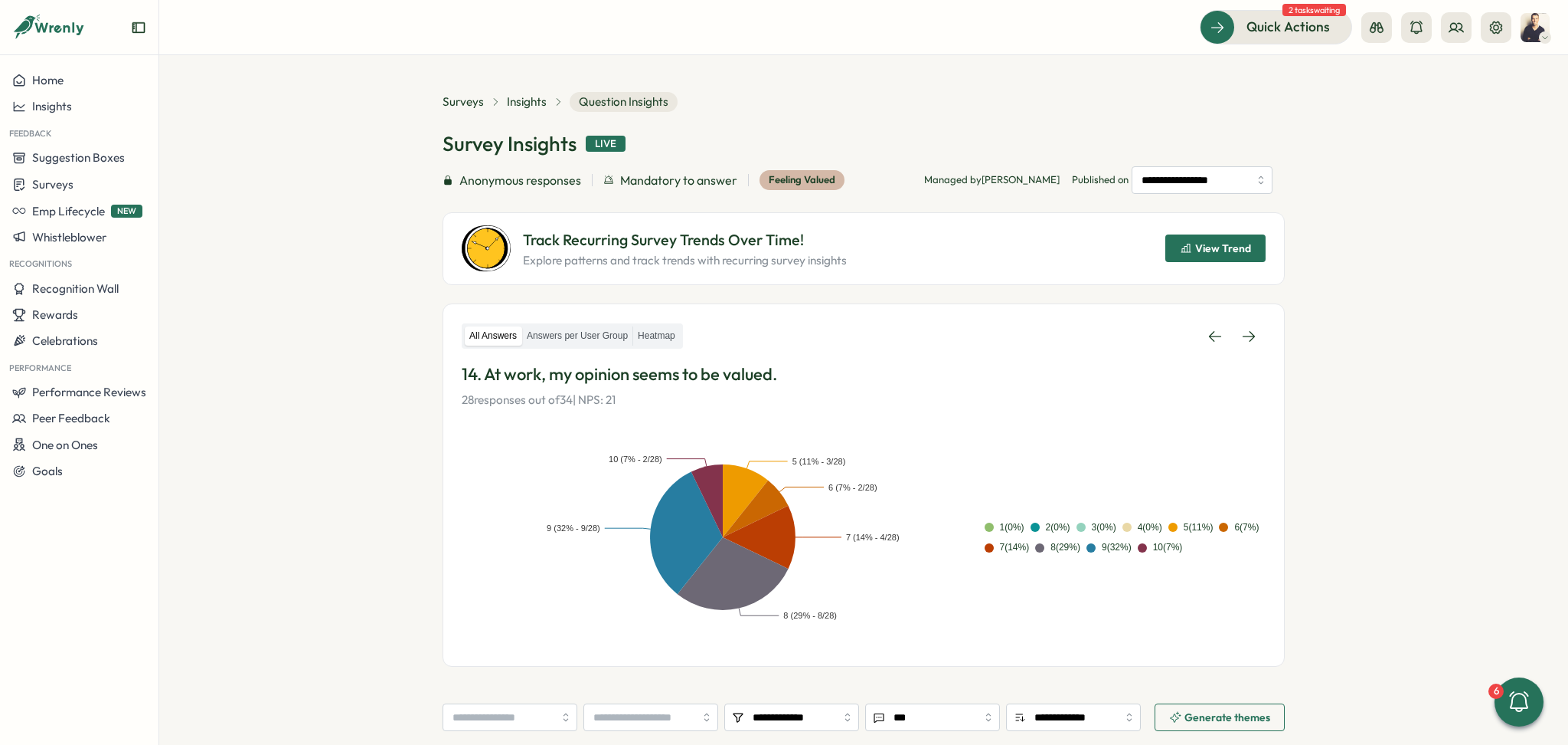
click at [1230, 249] on span "View Trend" at bounding box center [1223, 248] width 56 height 11
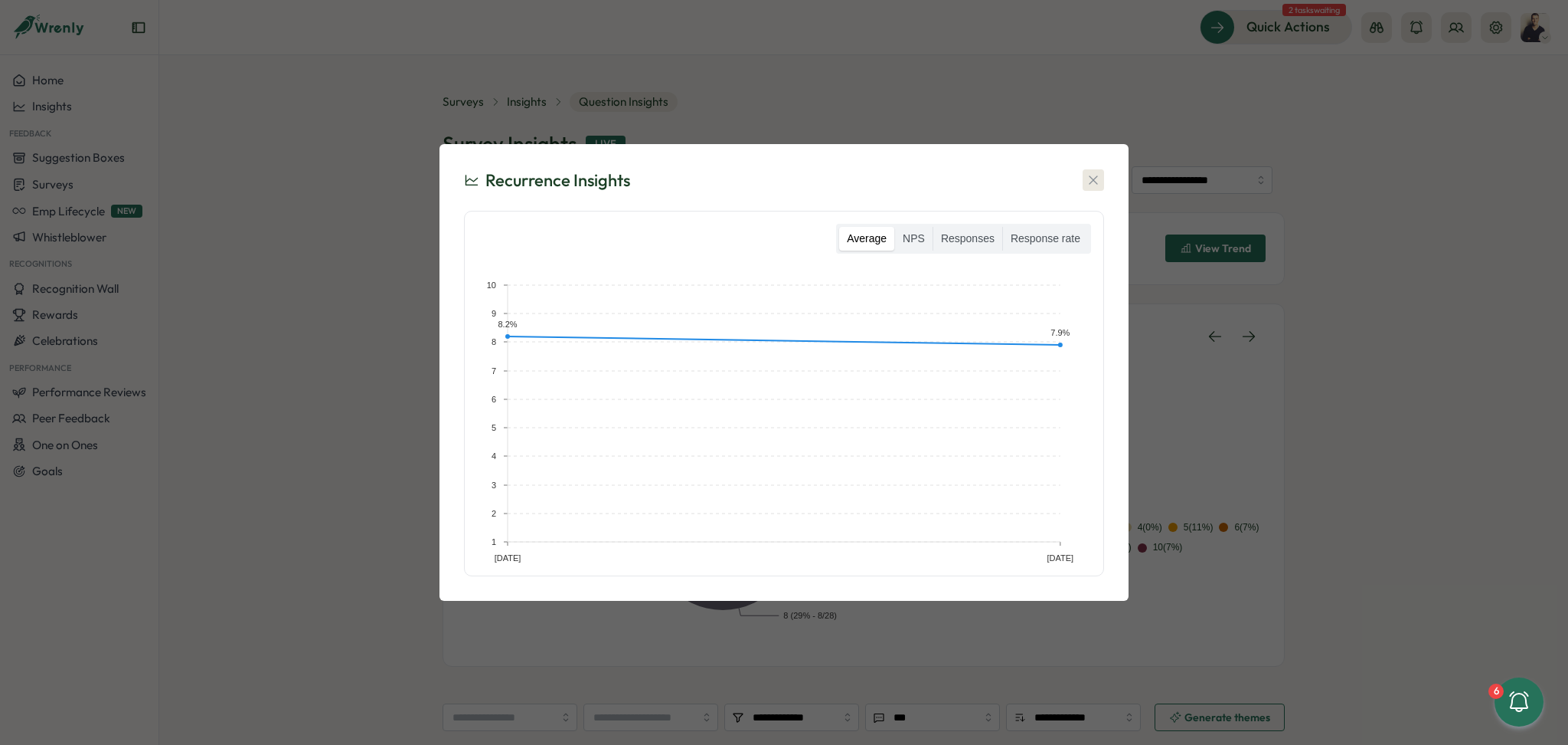
click at [1094, 181] on icon "button" at bounding box center [1093, 181] width 9 height 9
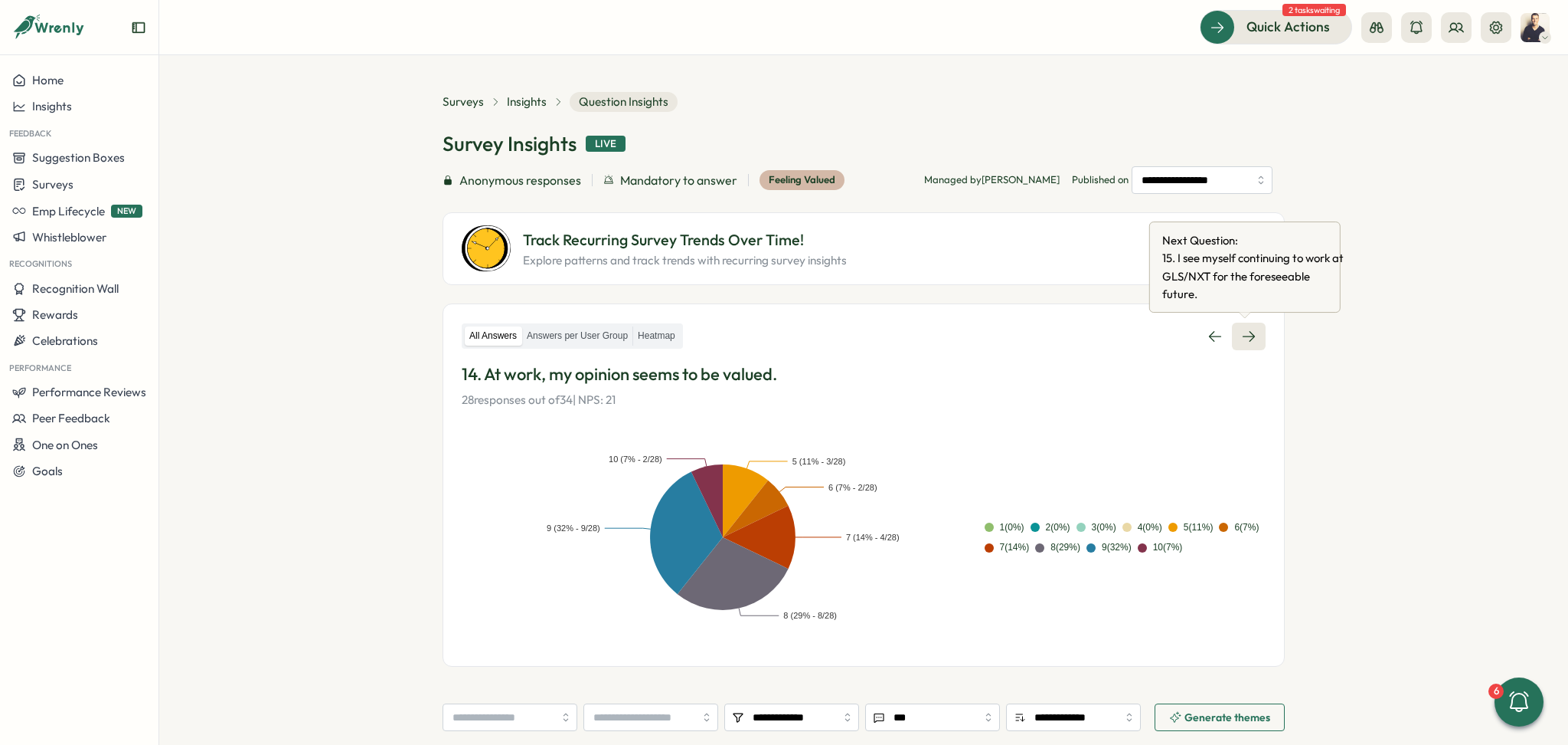
click at [1249, 331] on icon at bounding box center [1248, 336] width 16 height 16
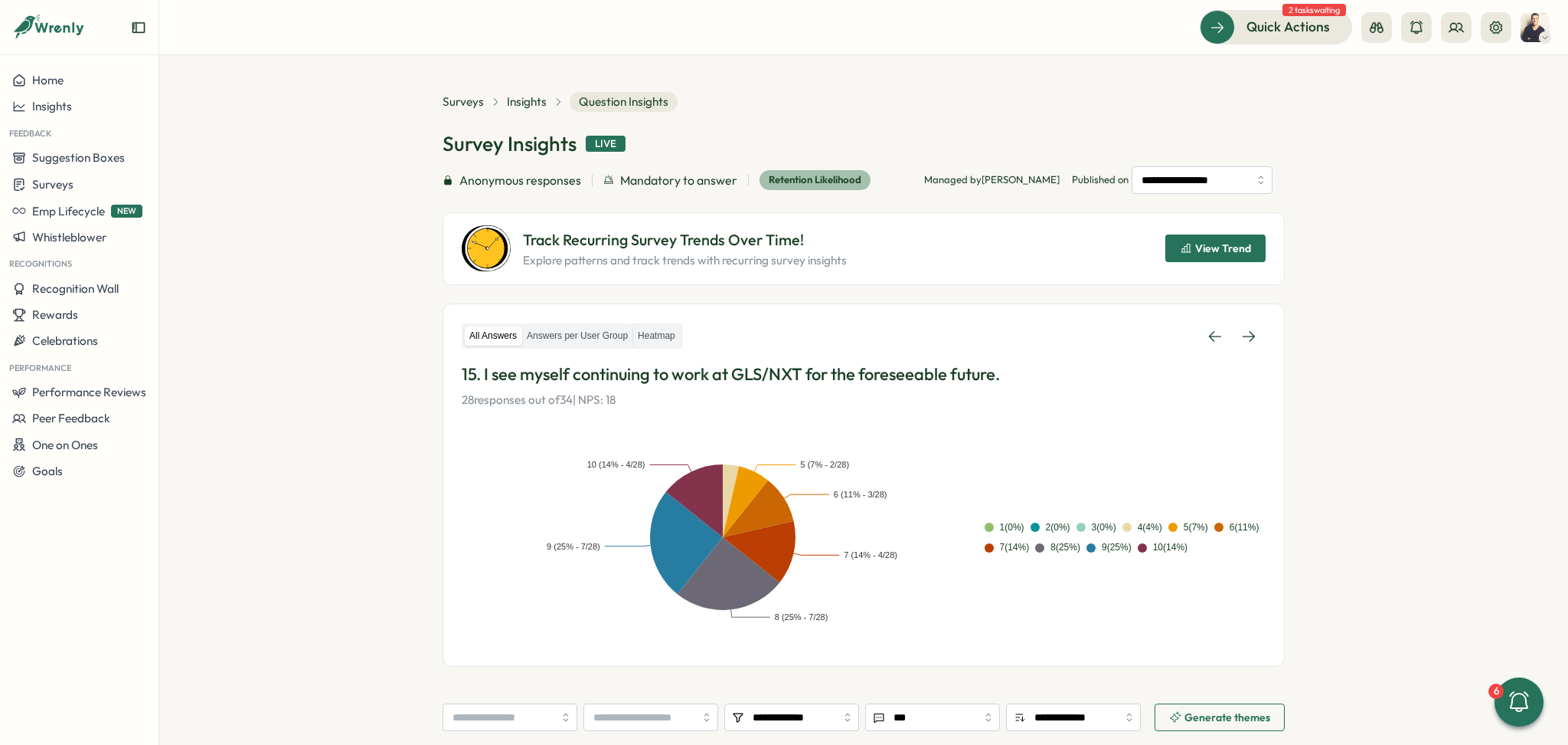
click at [1225, 258] on span "View Trend" at bounding box center [1215, 248] width 71 height 26
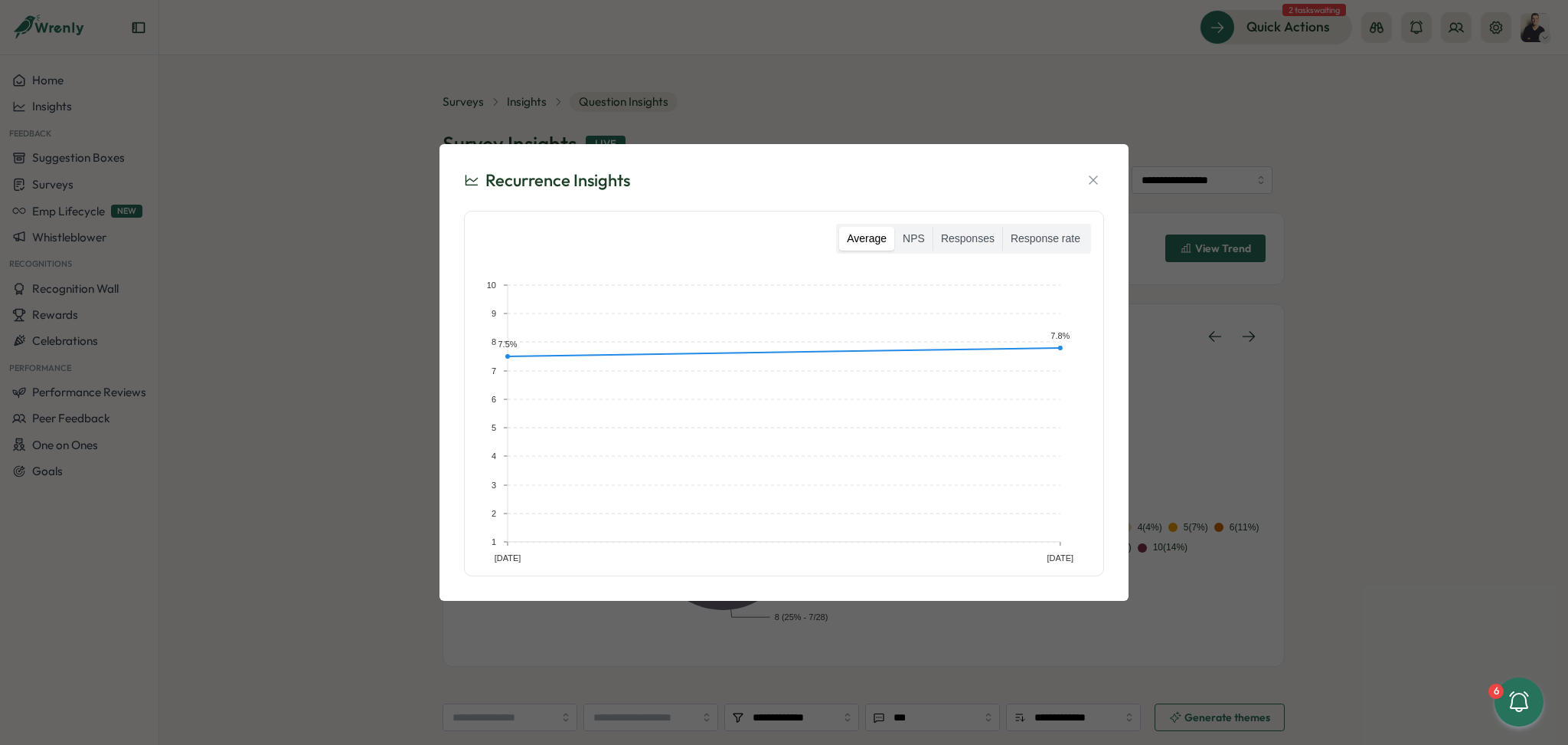
drag, startPoint x: 1080, startPoint y: 186, endPoint x: 1089, endPoint y: 185, distance: 9.1
click at [1082, 185] on div "Recurrence Insights" at bounding box center [783, 181] width 640 height 24
click at [1092, 185] on icon "button" at bounding box center [1094, 181] width 16 height 16
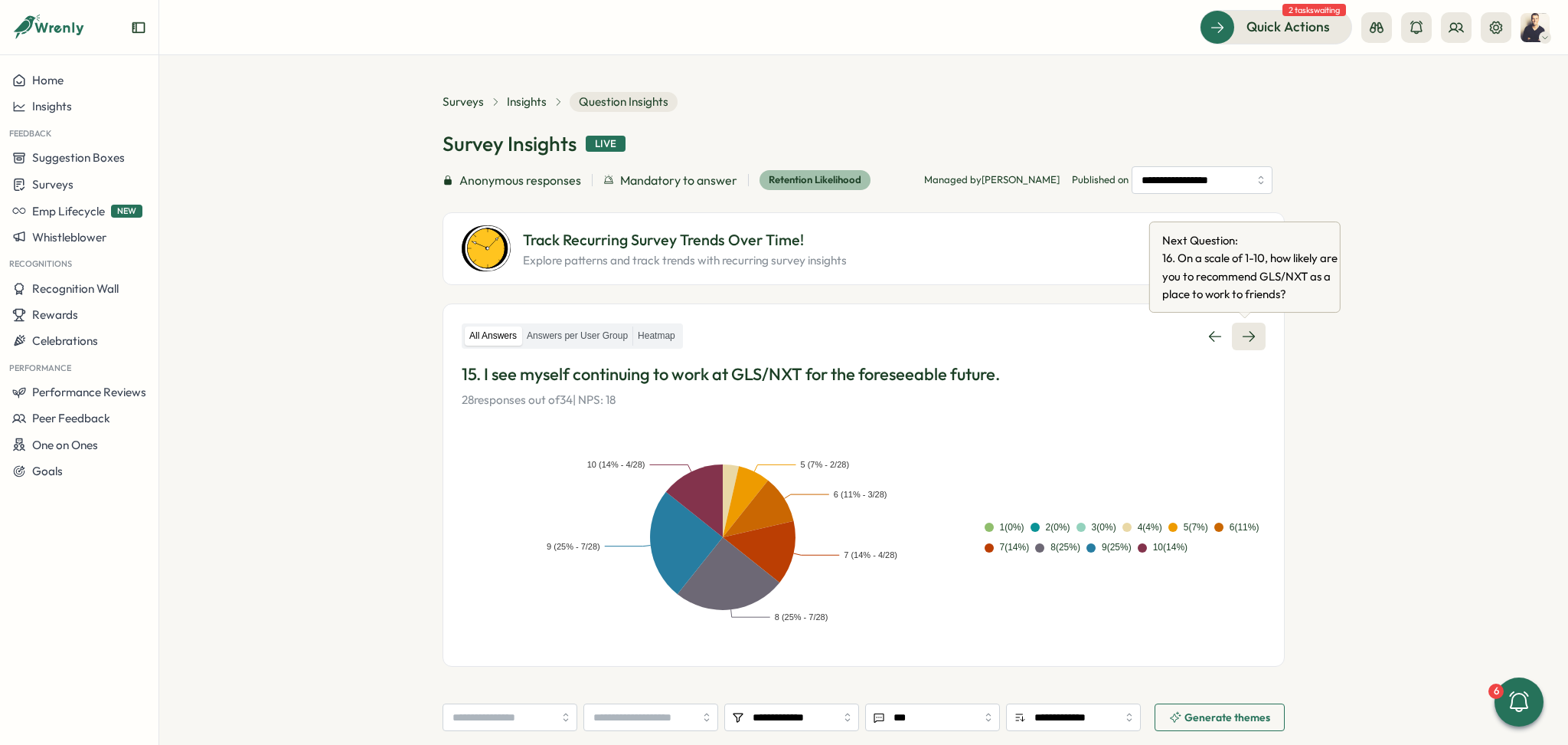
click at [1238, 337] on link at bounding box center [1248, 336] width 34 height 28
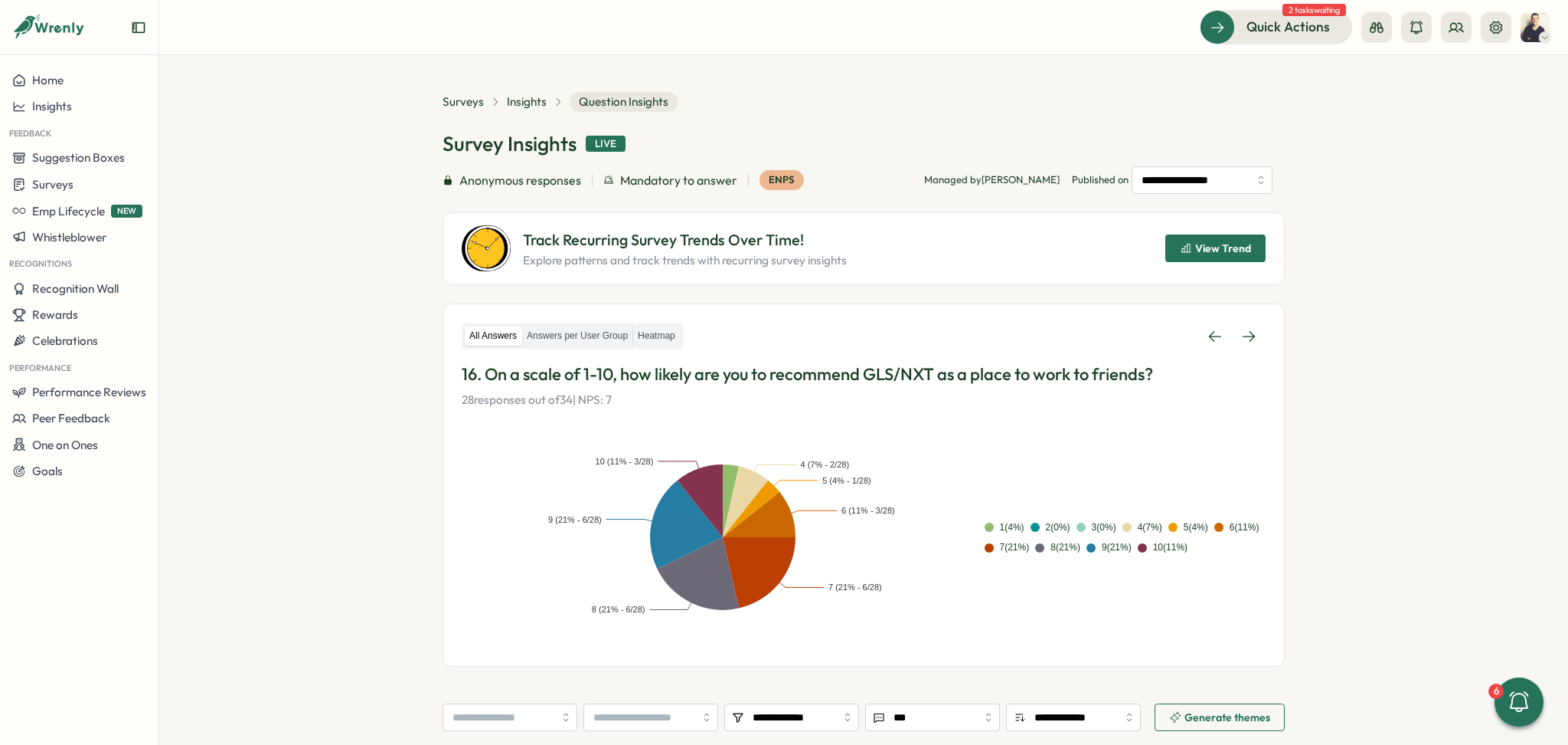
click at [1224, 252] on span "View Trend" at bounding box center [1223, 248] width 56 height 11
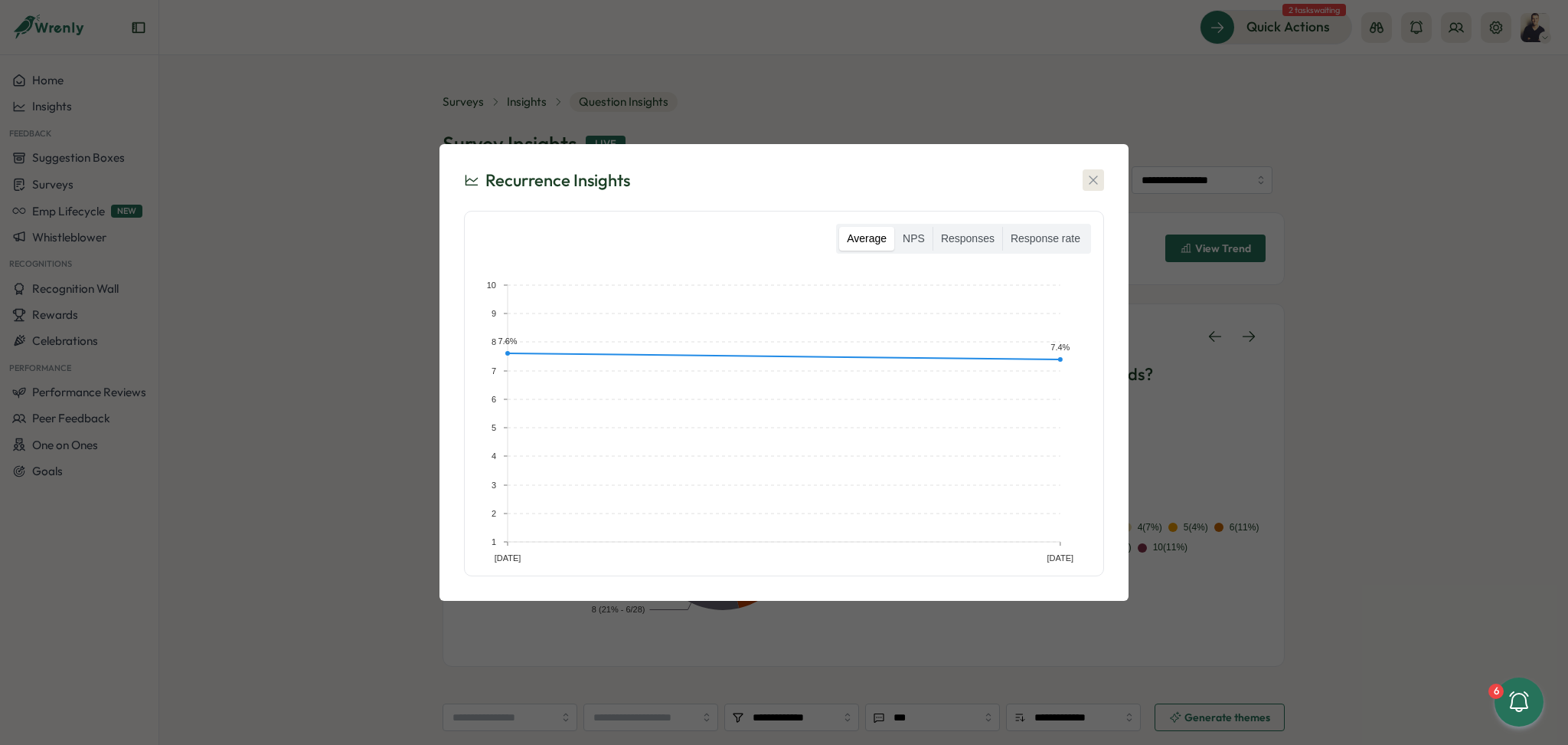
click at [1095, 186] on icon "button" at bounding box center [1094, 181] width 16 height 16
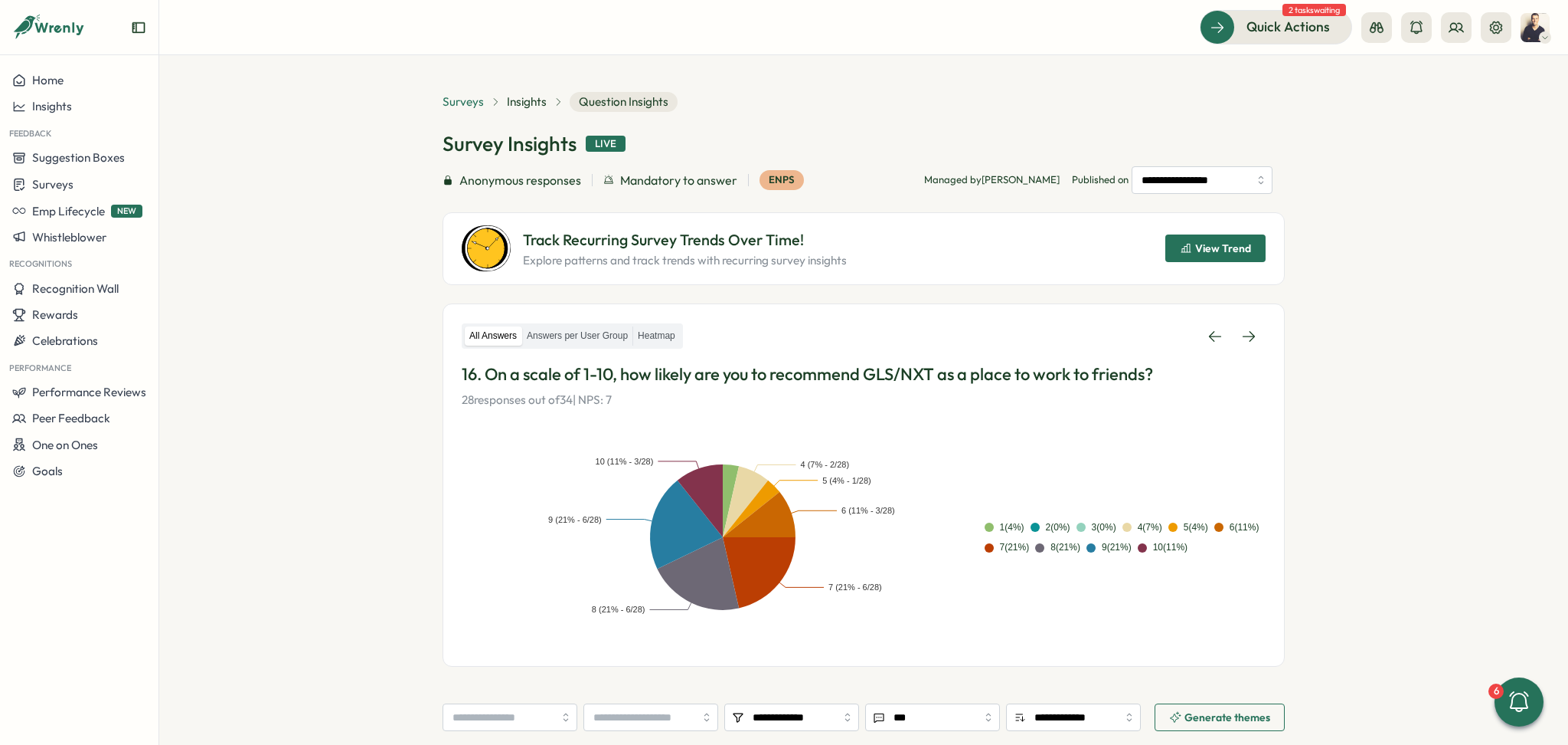
click at [455, 98] on span "Surveys" at bounding box center [463, 102] width 41 height 17
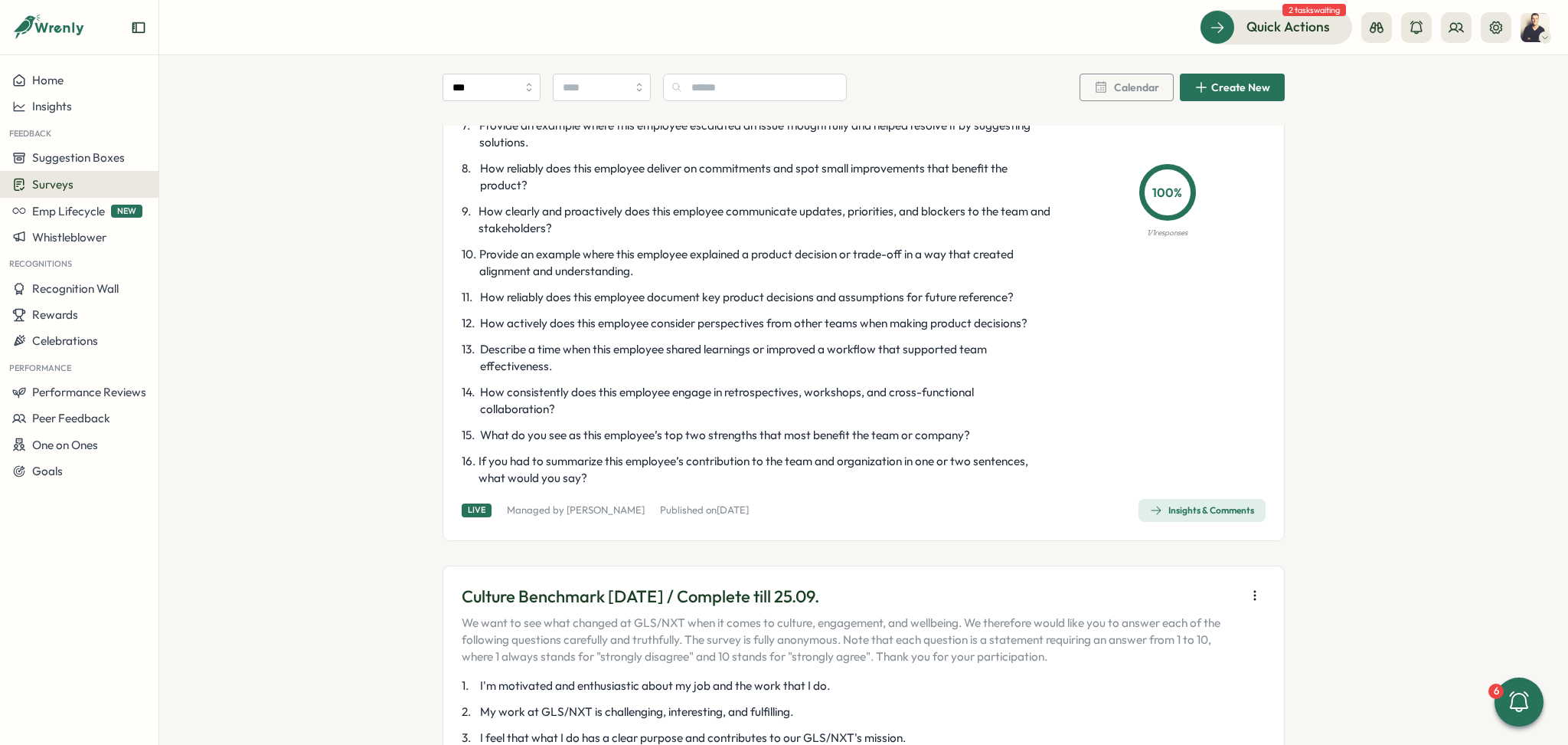
scroll to position [1838, 0]
